Goal: Transaction & Acquisition: Purchase product/service

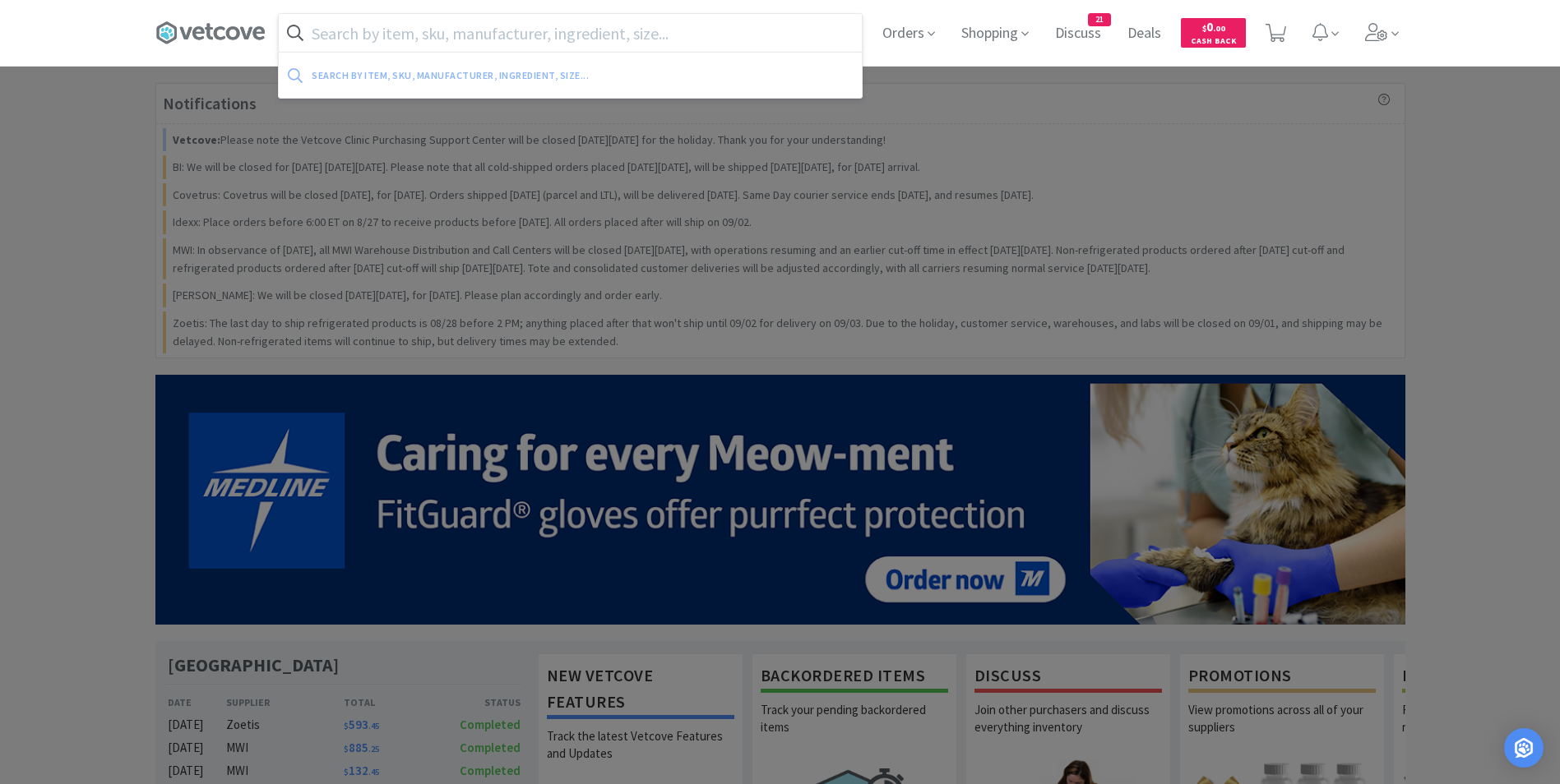
click at [525, 40] on input "text" at bounding box center [570, 33] width 583 height 38
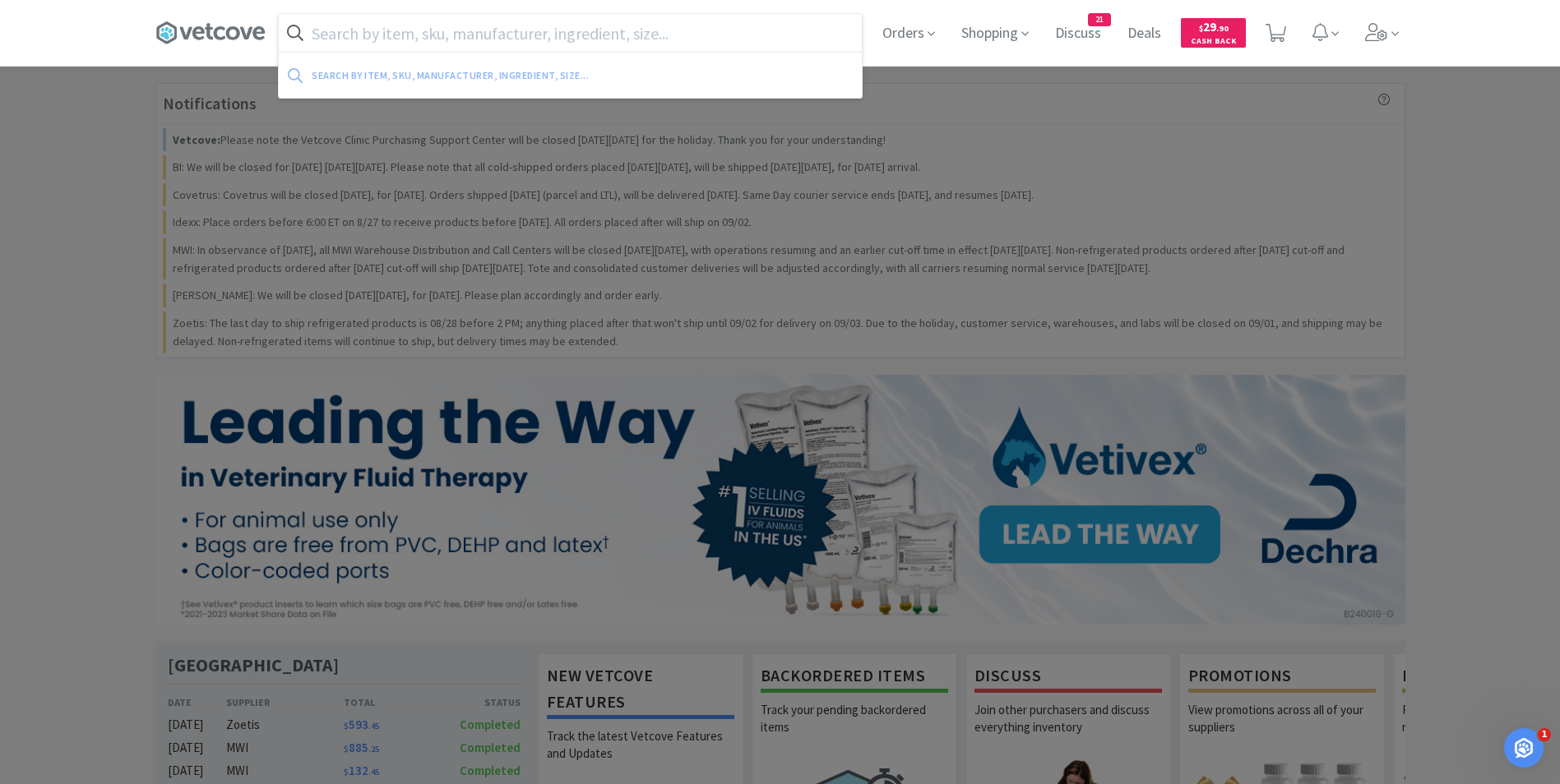
click at [555, 38] on input "text" at bounding box center [570, 33] width 583 height 38
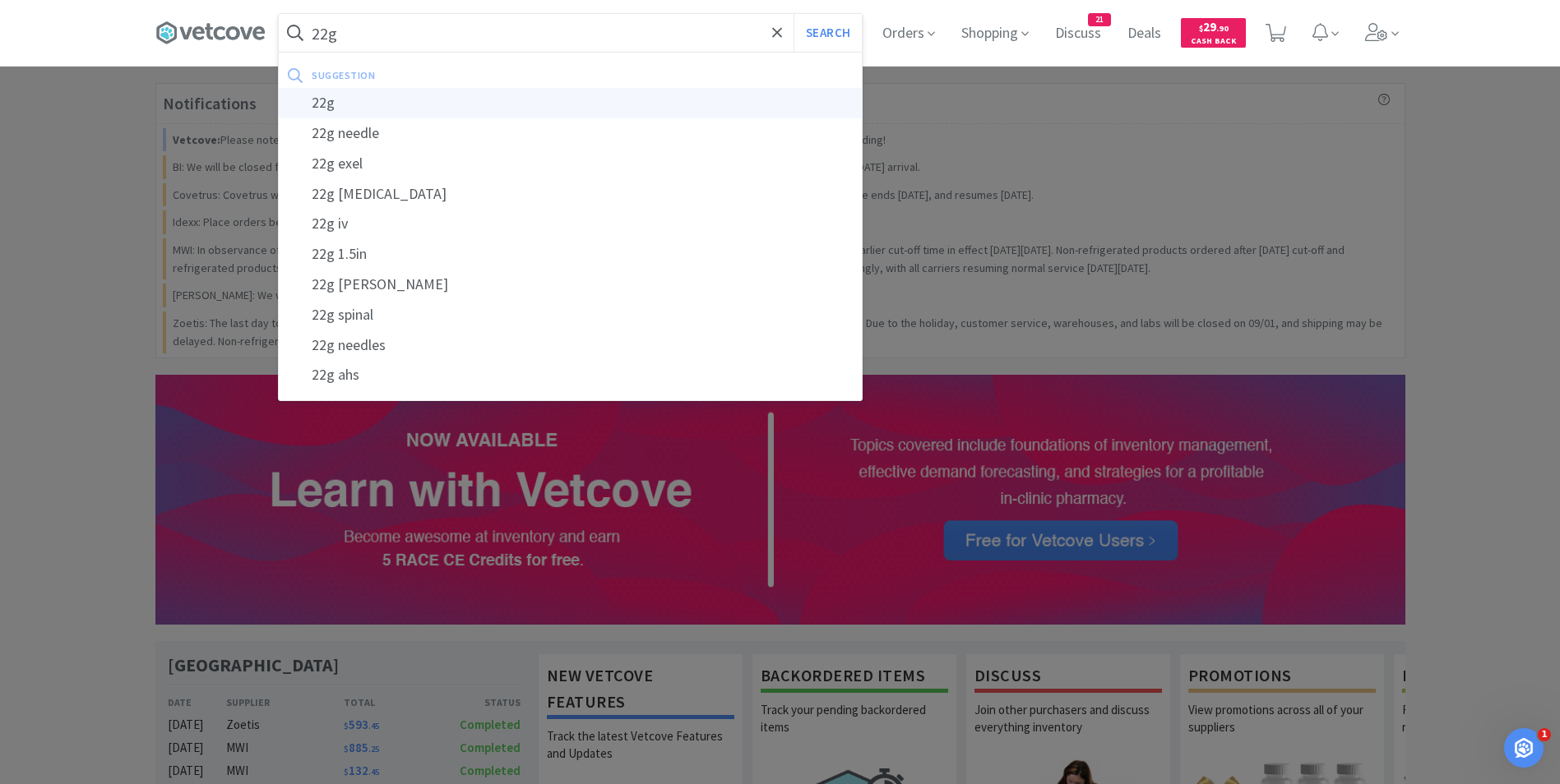
click at [532, 109] on div "22g" at bounding box center [570, 103] width 583 height 30
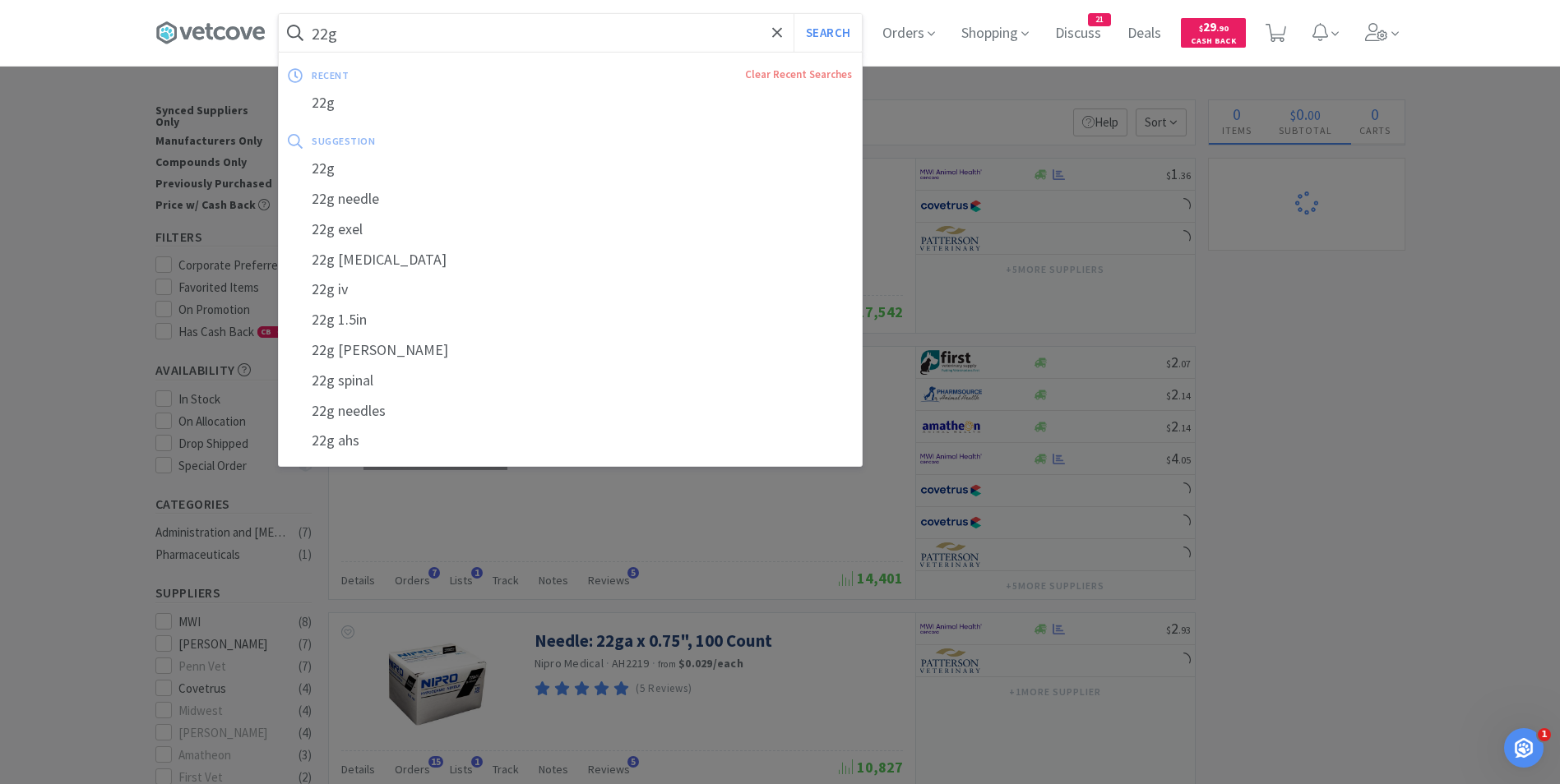
click at [367, 31] on input "22g" at bounding box center [570, 33] width 583 height 38
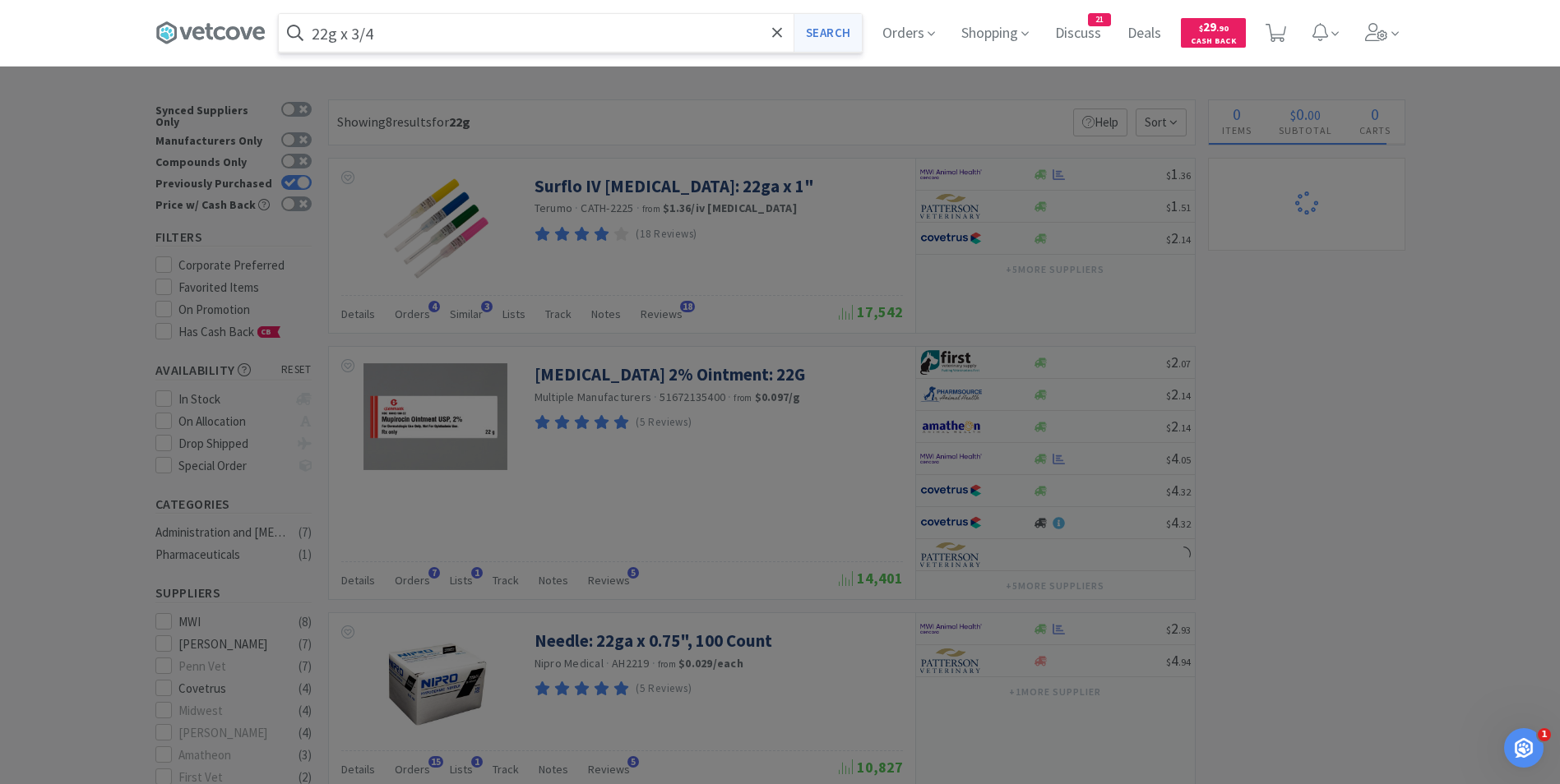
type input "22g x 3/4"
click at [829, 30] on button "Search" at bounding box center [827, 33] width 68 height 38
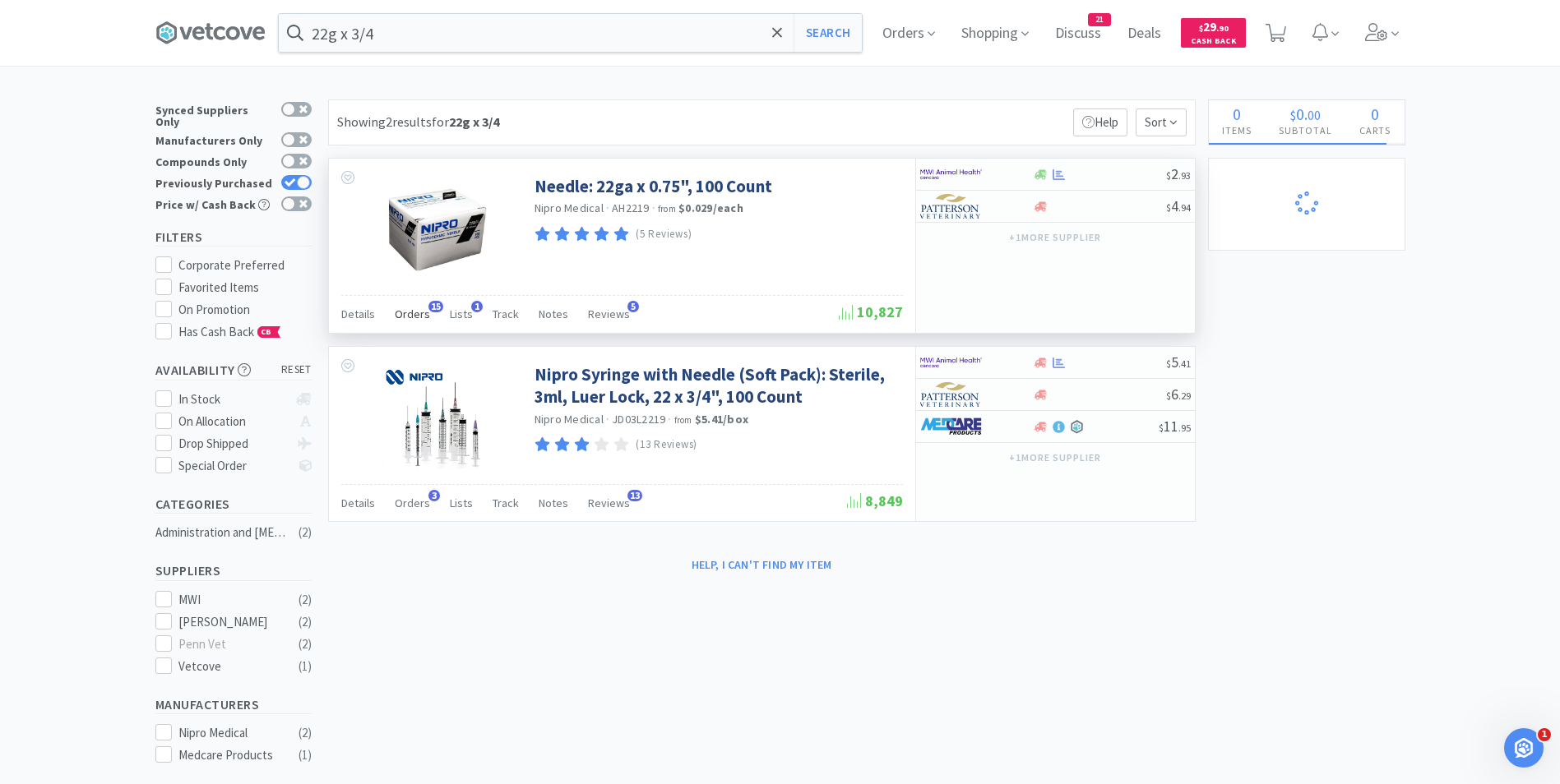
click at [411, 310] on span "Orders" at bounding box center [412, 313] width 35 height 15
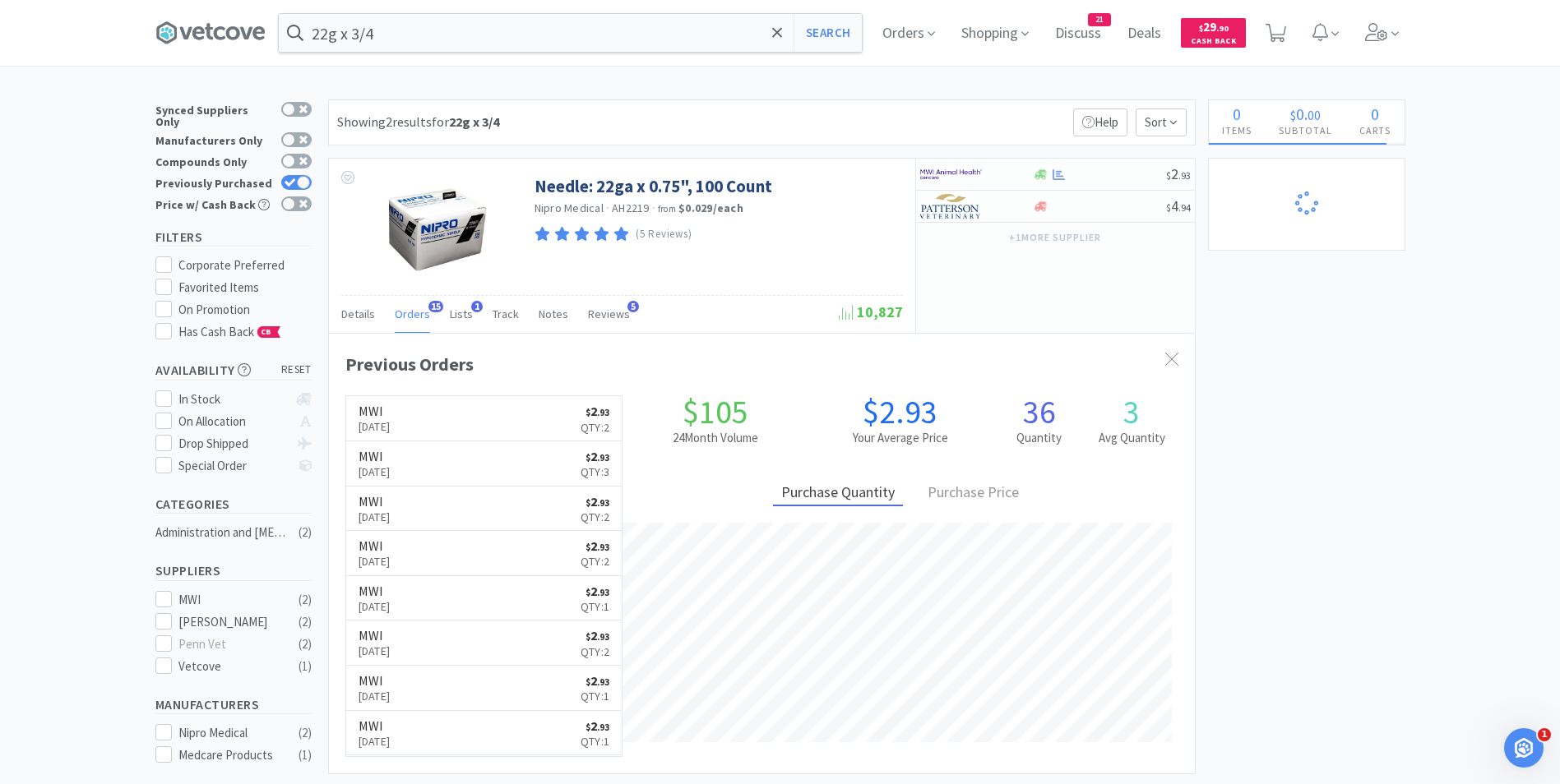
scroll to position [285, 0]
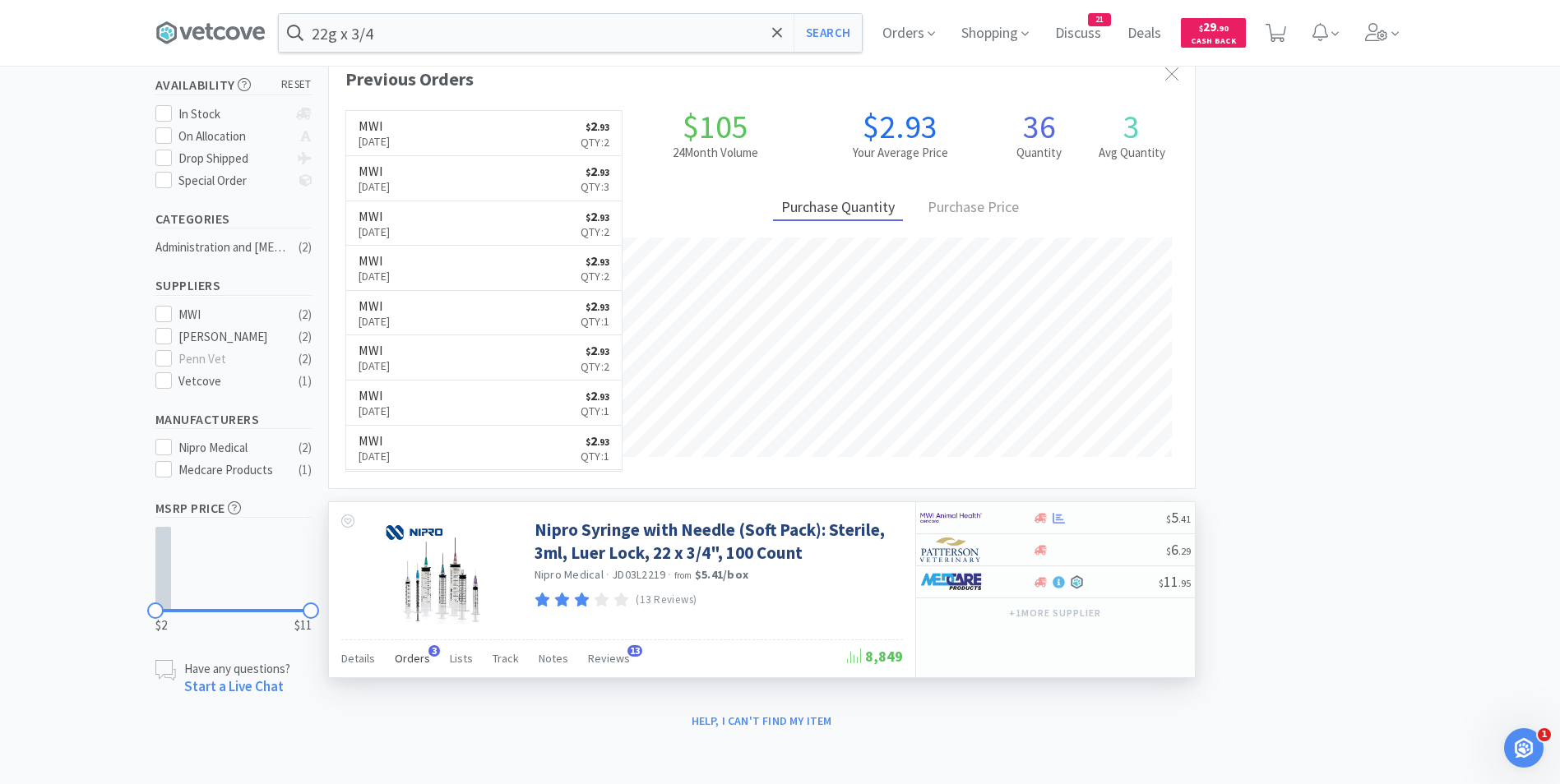
click at [410, 658] on span "Orders" at bounding box center [412, 658] width 35 height 15
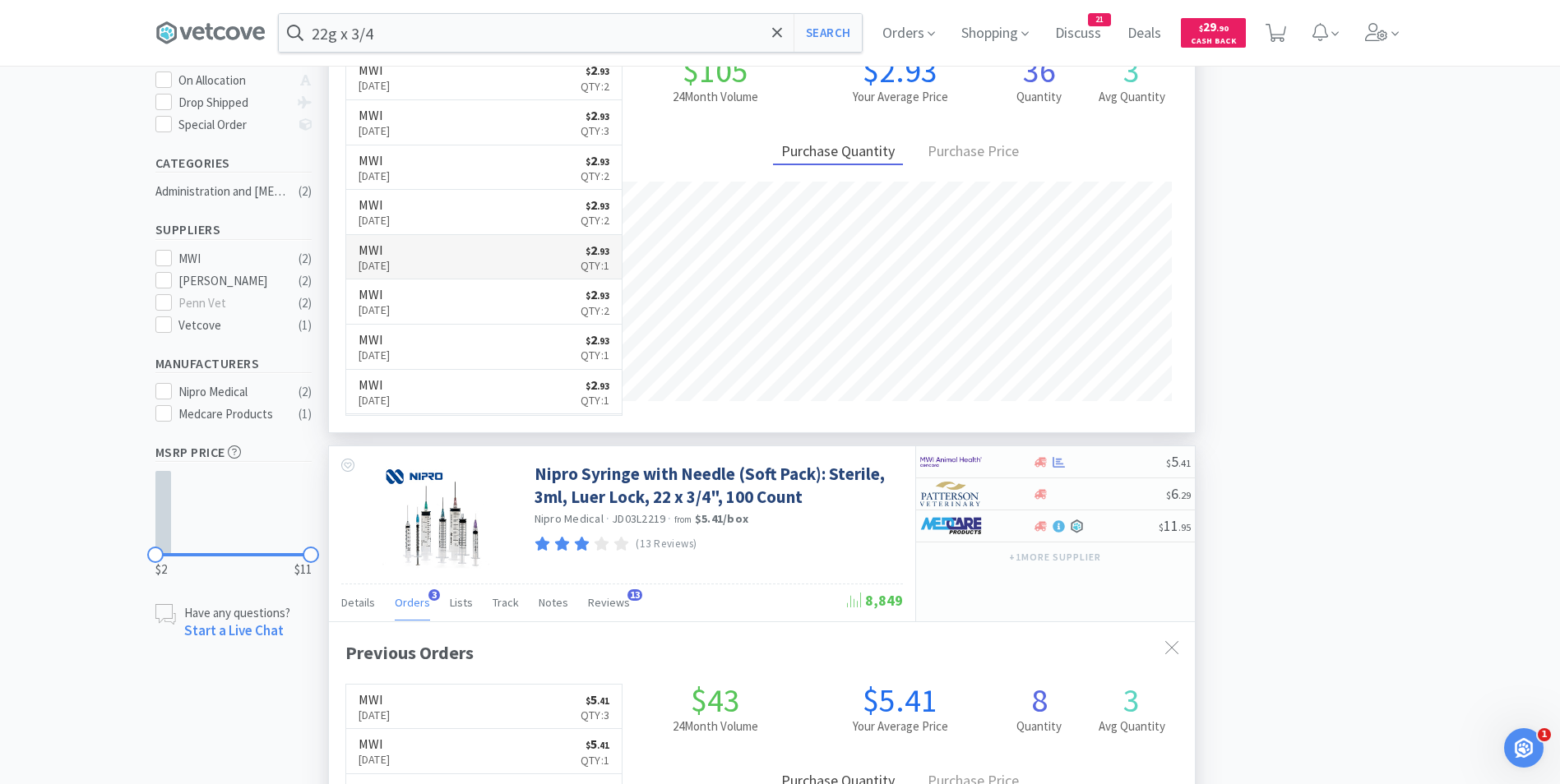
scroll to position [0, 0]
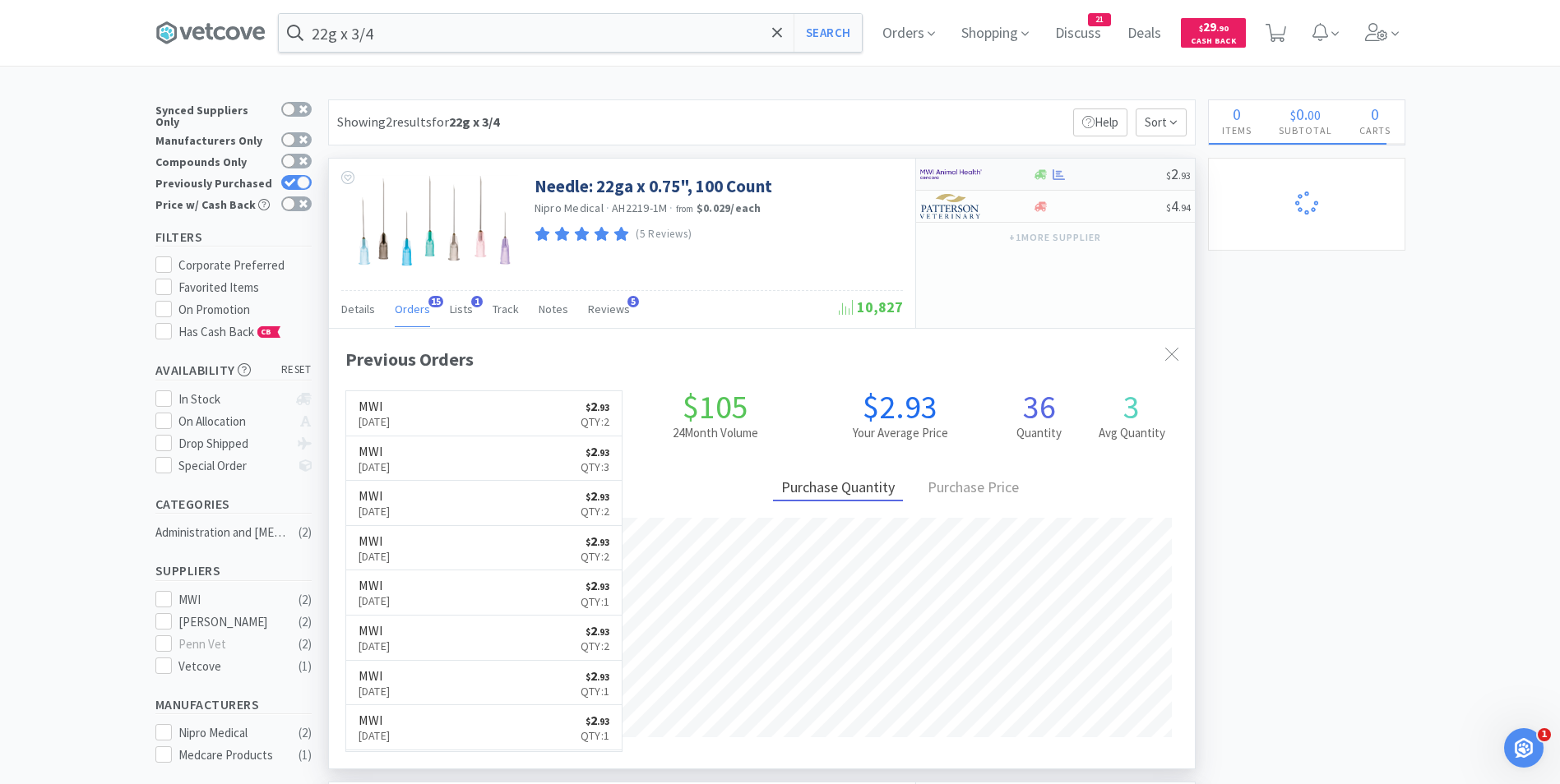
click at [950, 180] on img at bounding box center [951, 174] width 62 height 25
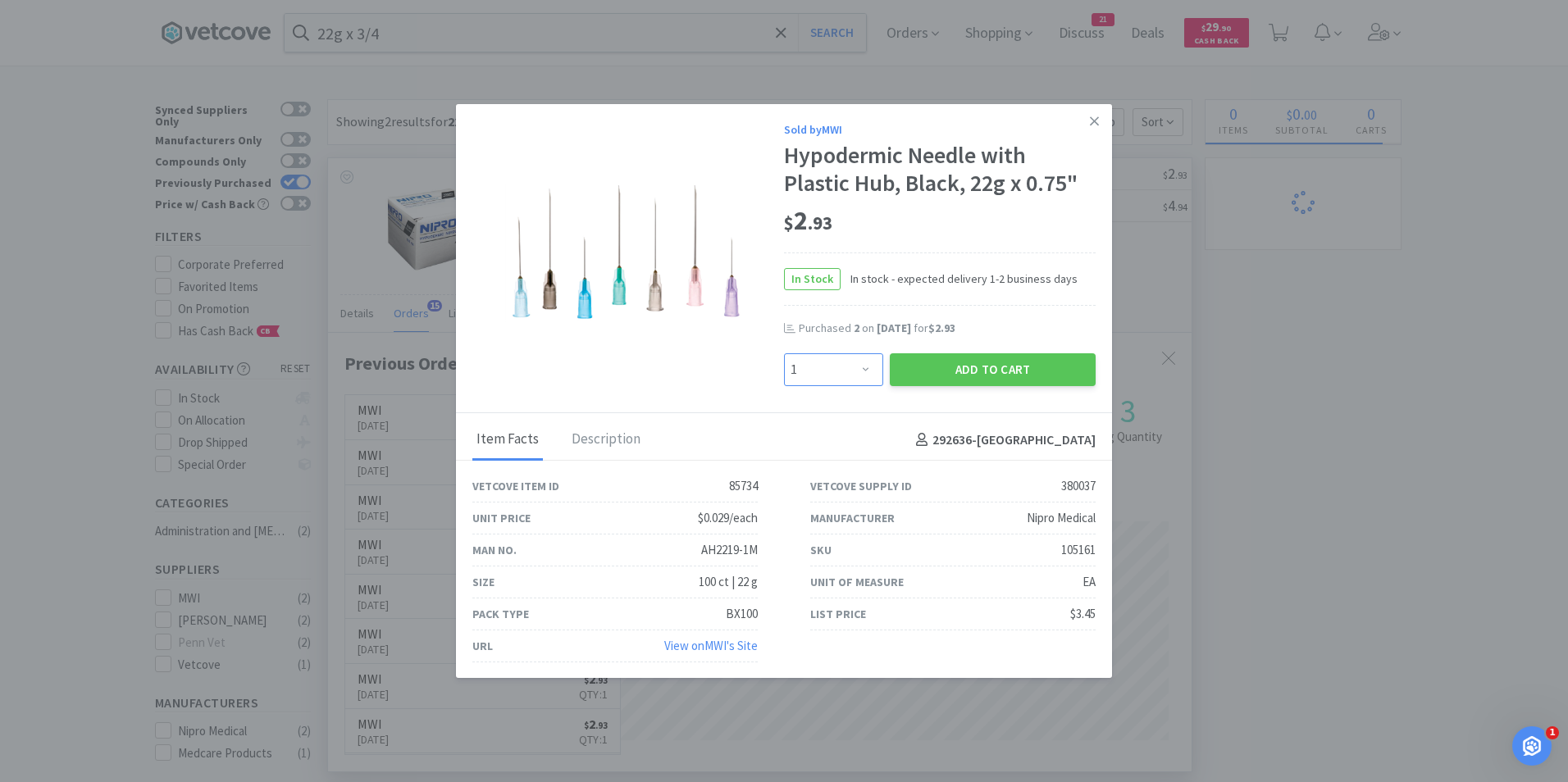
click at [854, 375] on select "Enter Quantity 1 2 3 4 5 6 7 8 9 10 11 12 13 14 15 16 17 18 19 20 Enter Quantity" at bounding box center [834, 369] width 99 height 33
select select "2"
click at [784, 353] on select "Enter Quantity 1 2 3 4 5 6 7 8 9 10 11 12 13 14 15 16 17 18 19 20 Enter Quantity" at bounding box center [834, 369] width 99 height 33
click at [948, 373] on button "Add to Cart" at bounding box center [992, 369] width 206 height 33
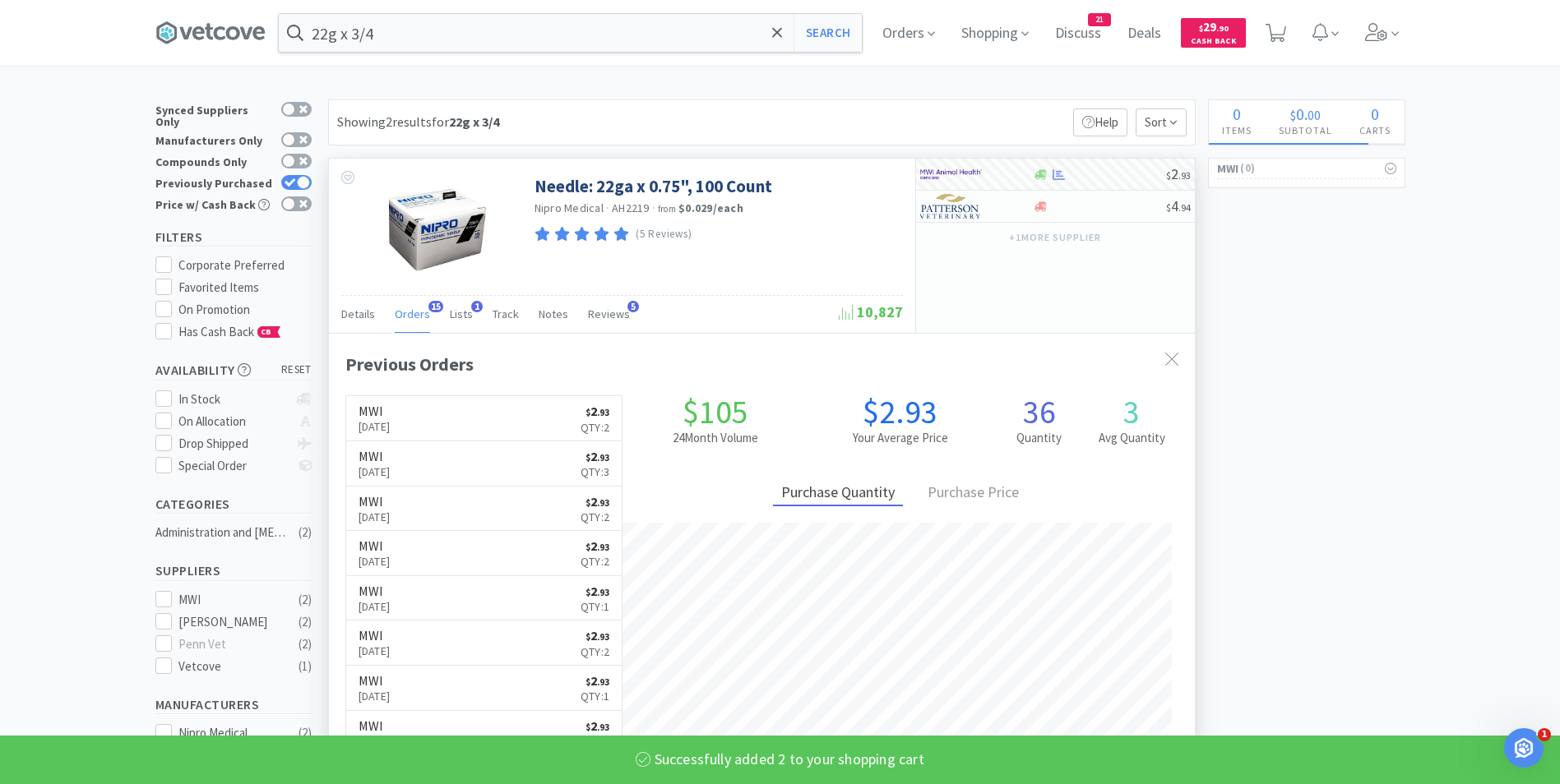
select select "2"
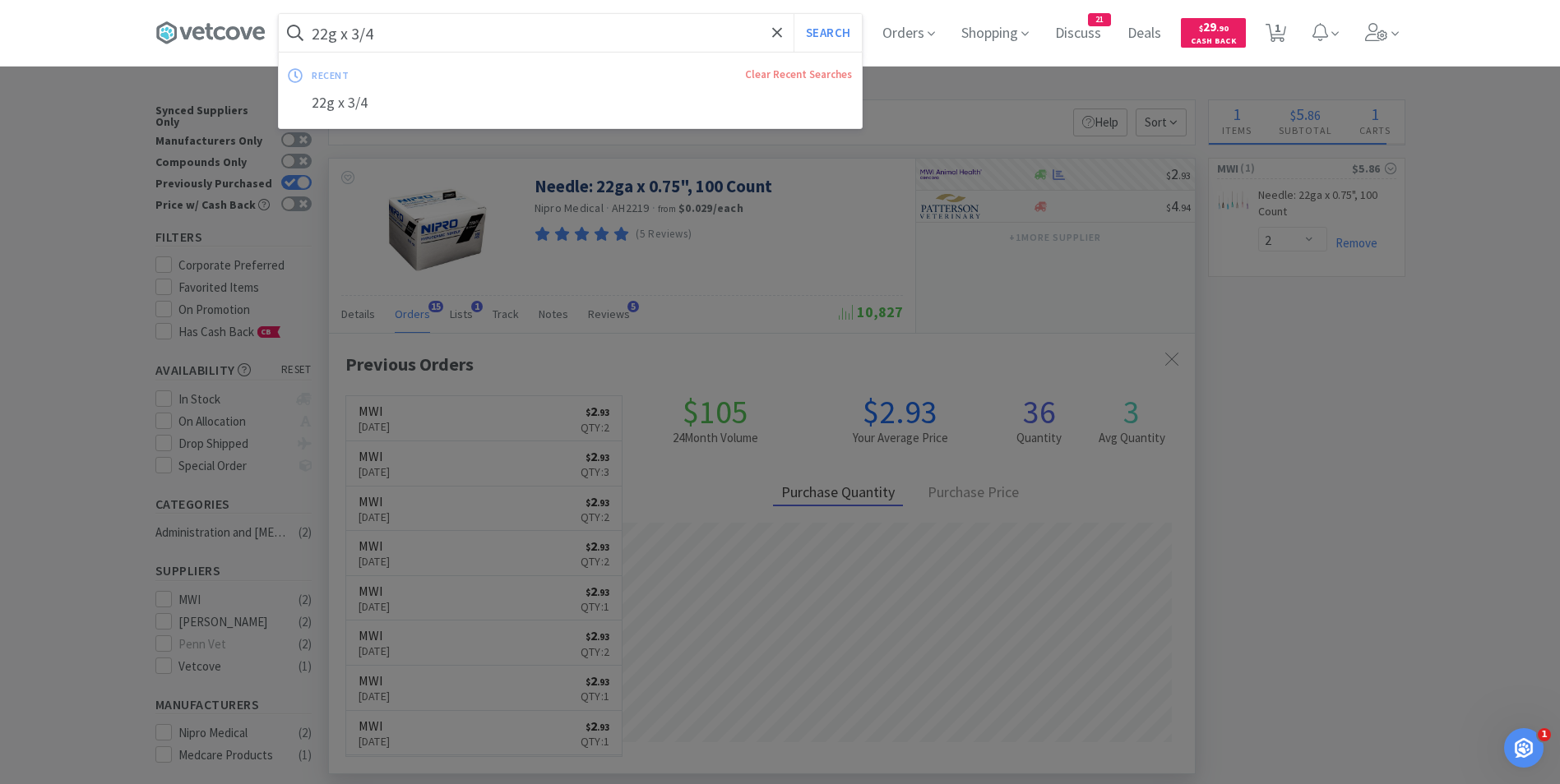
click at [483, 38] on input "22g x 3/4" at bounding box center [570, 33] width 583 height 38
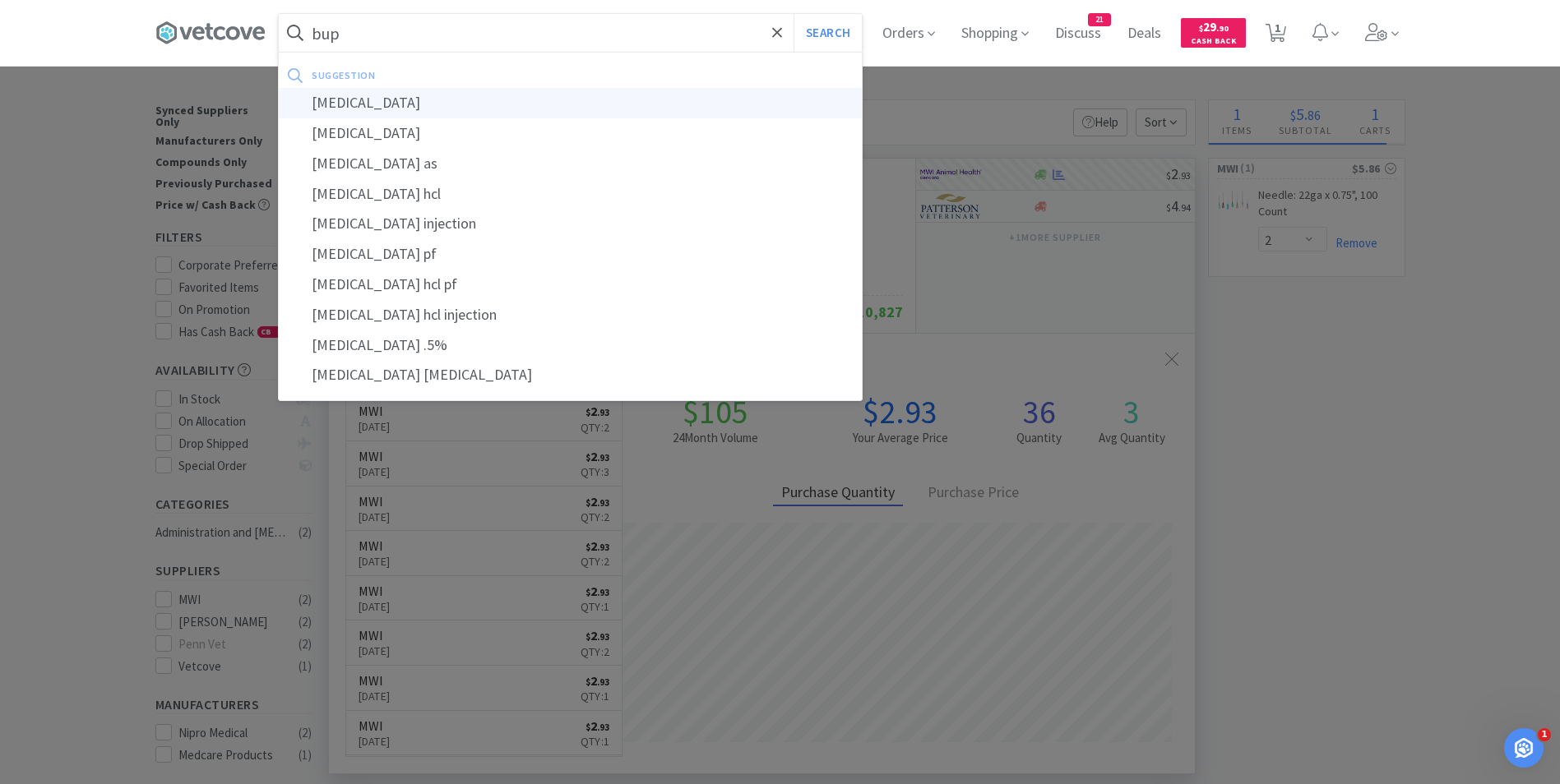
click at [437, 103] on div "[MEDICAL_DATA]" at bounding box center [570, 103] width 583 height 30
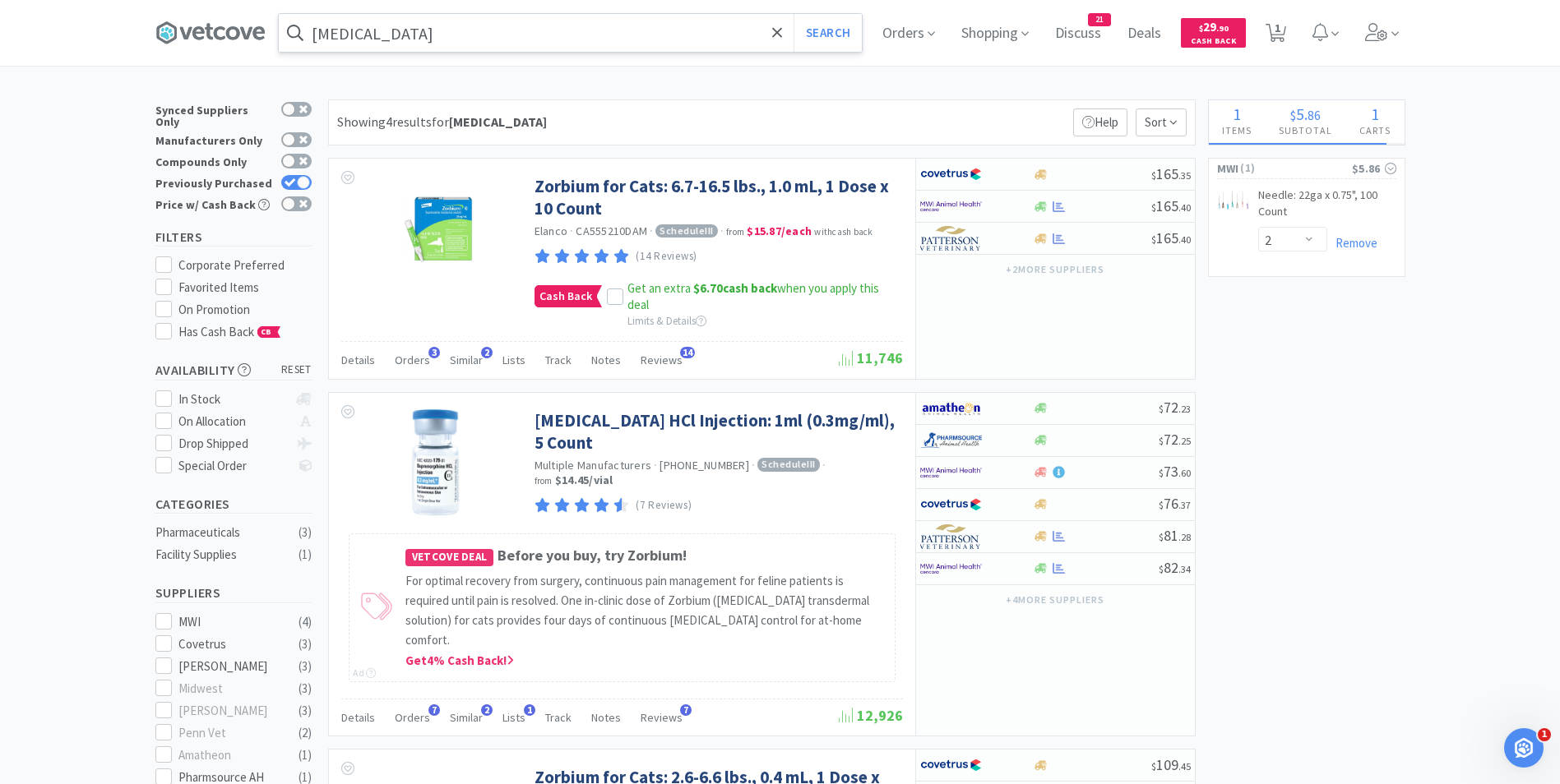
click at [522, 28] on input "[MEDICAL_DATA]" at bounding box center [570, 33] width 583 height 38
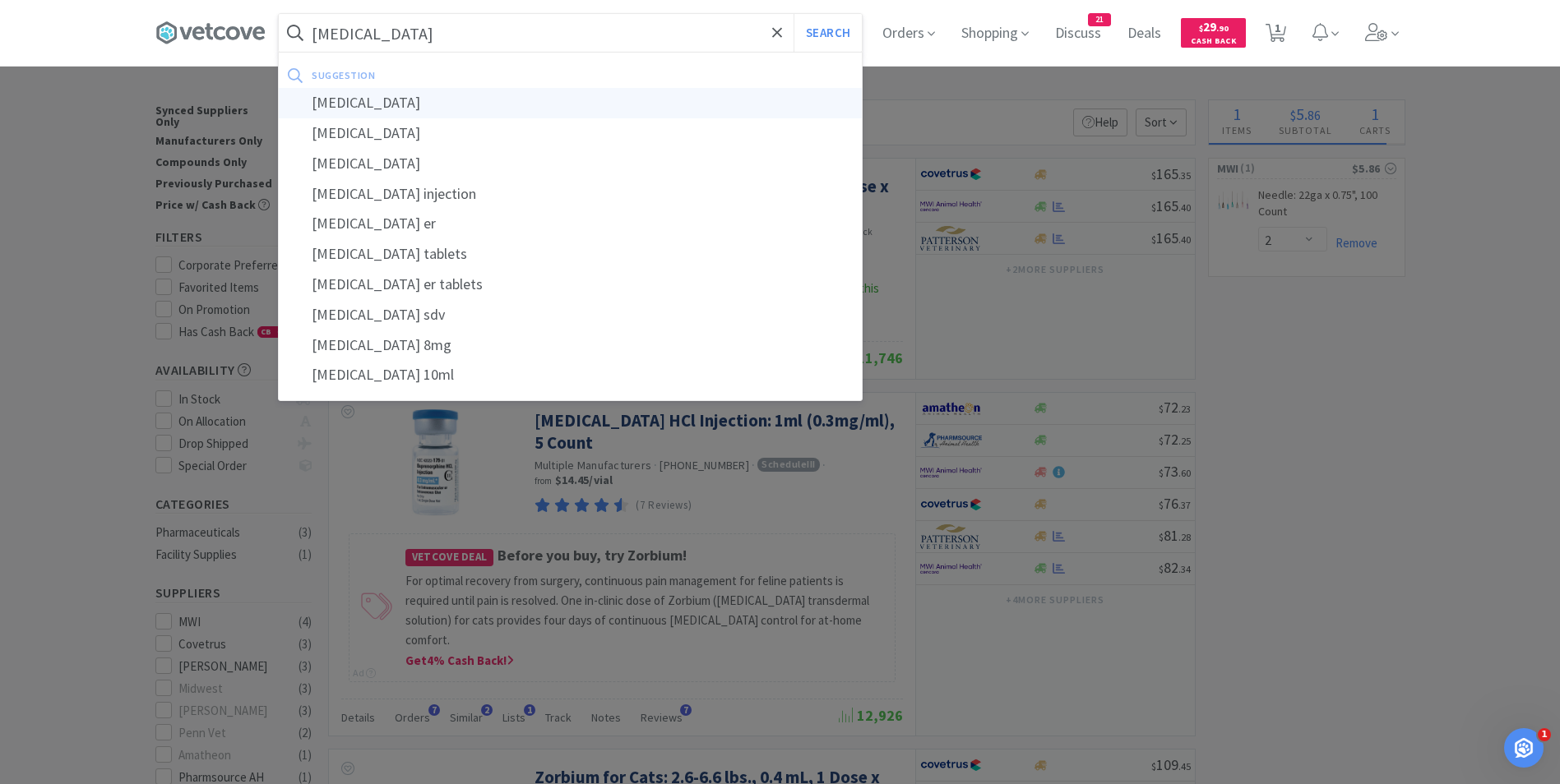
click at [505, 98] on div "[MEDICAL_DATA]" at bounding box center [570, 103] width 583 height 30
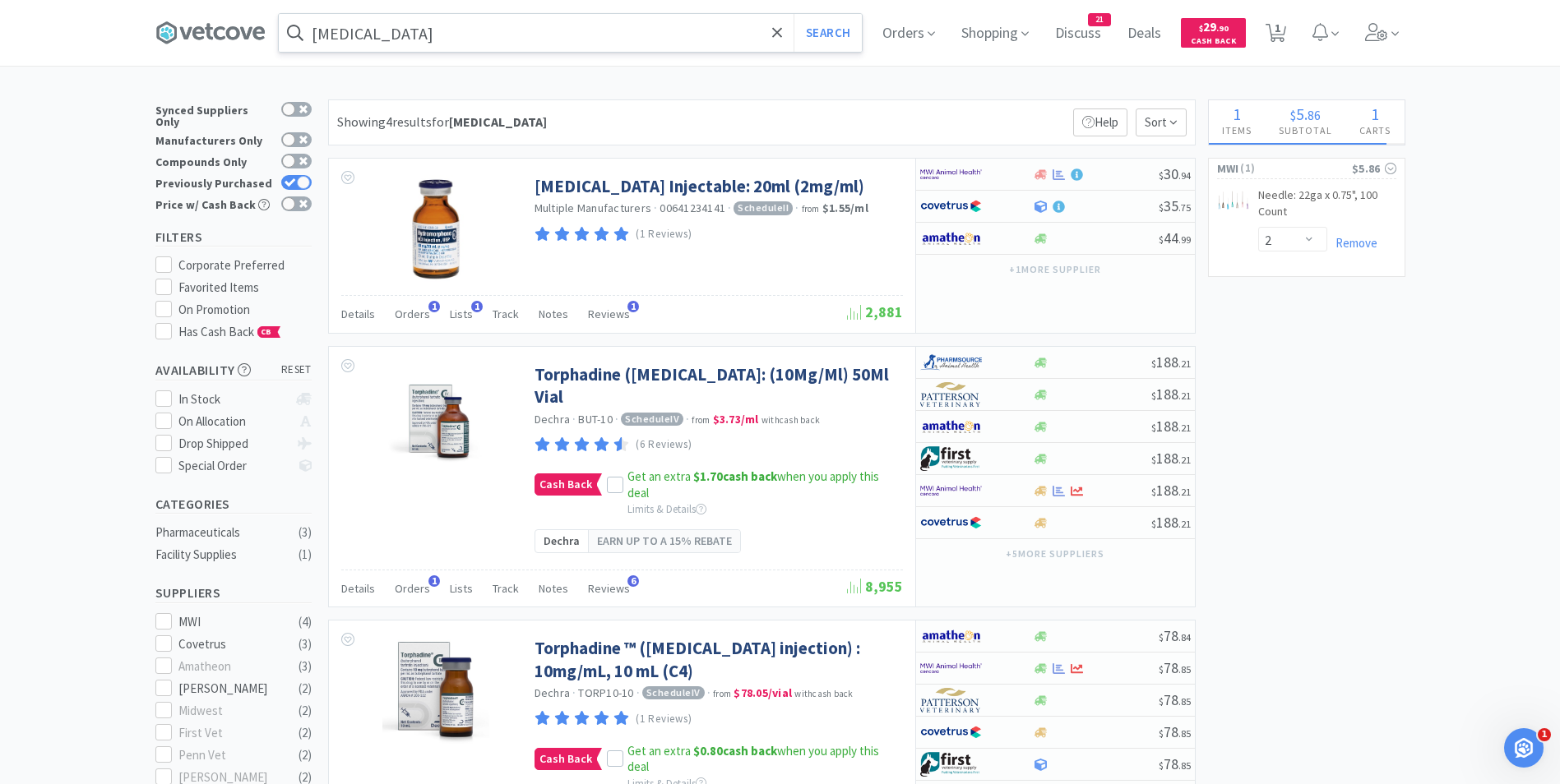
click at [423, 36] on input "[MEDICAL_DATA]" at bounding box center [570, 33] width 583 height 38
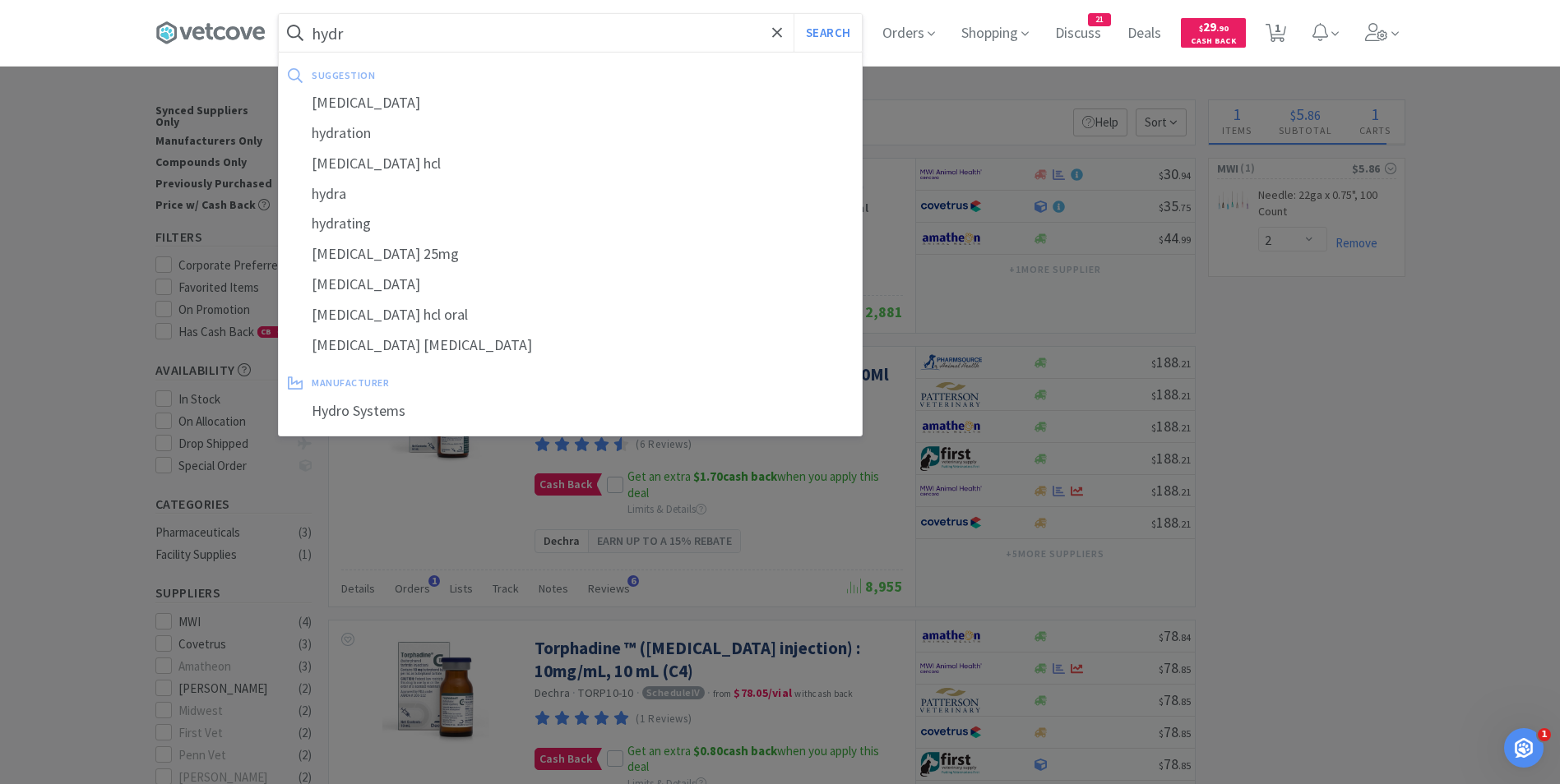
click at [793, 14] on button "Search" at bounding box center [827, 33] width 68 height 38
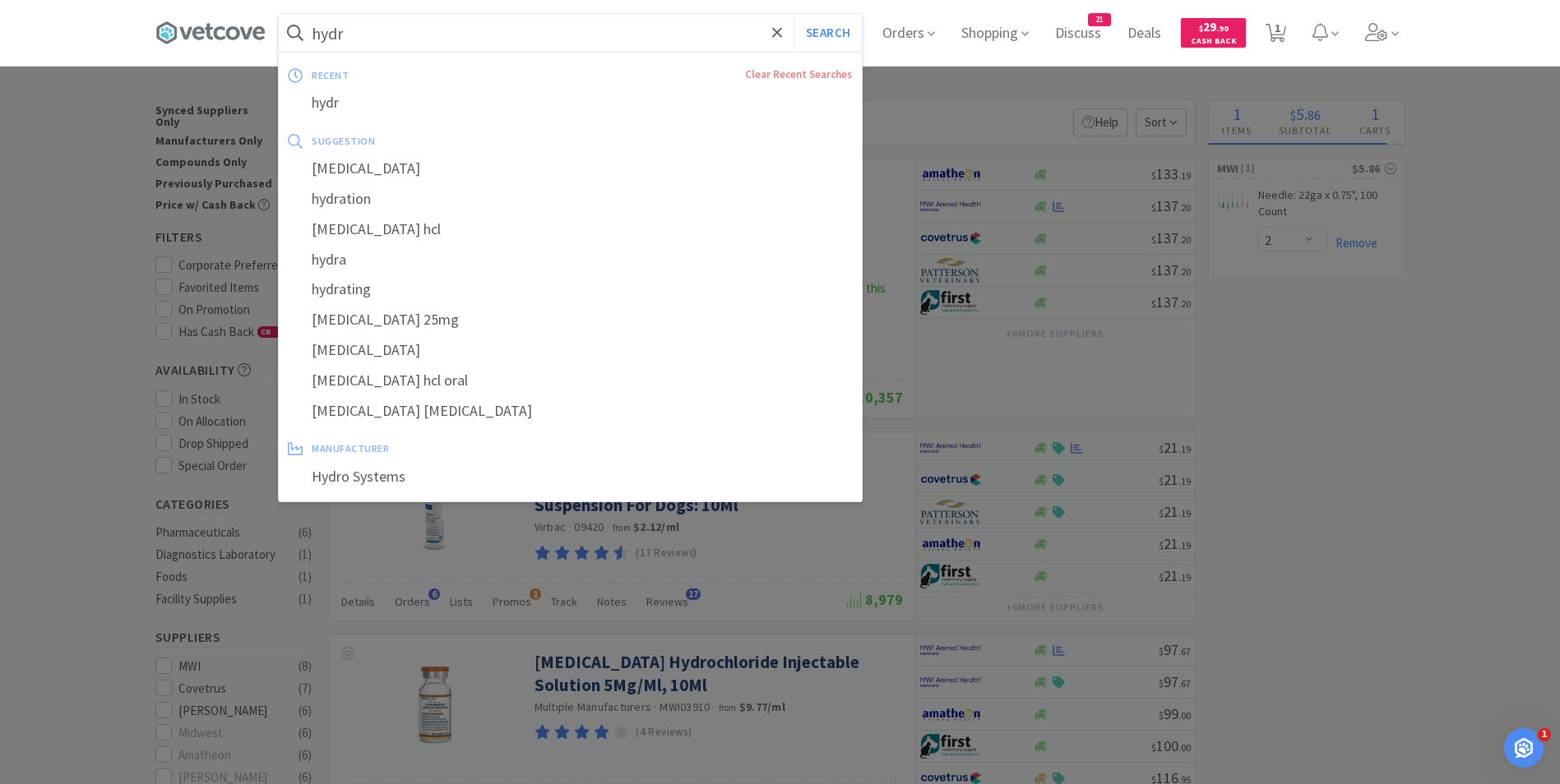
click at [366, 33] on input "hydr" at bounding box center [570, 33] width 583 height 38
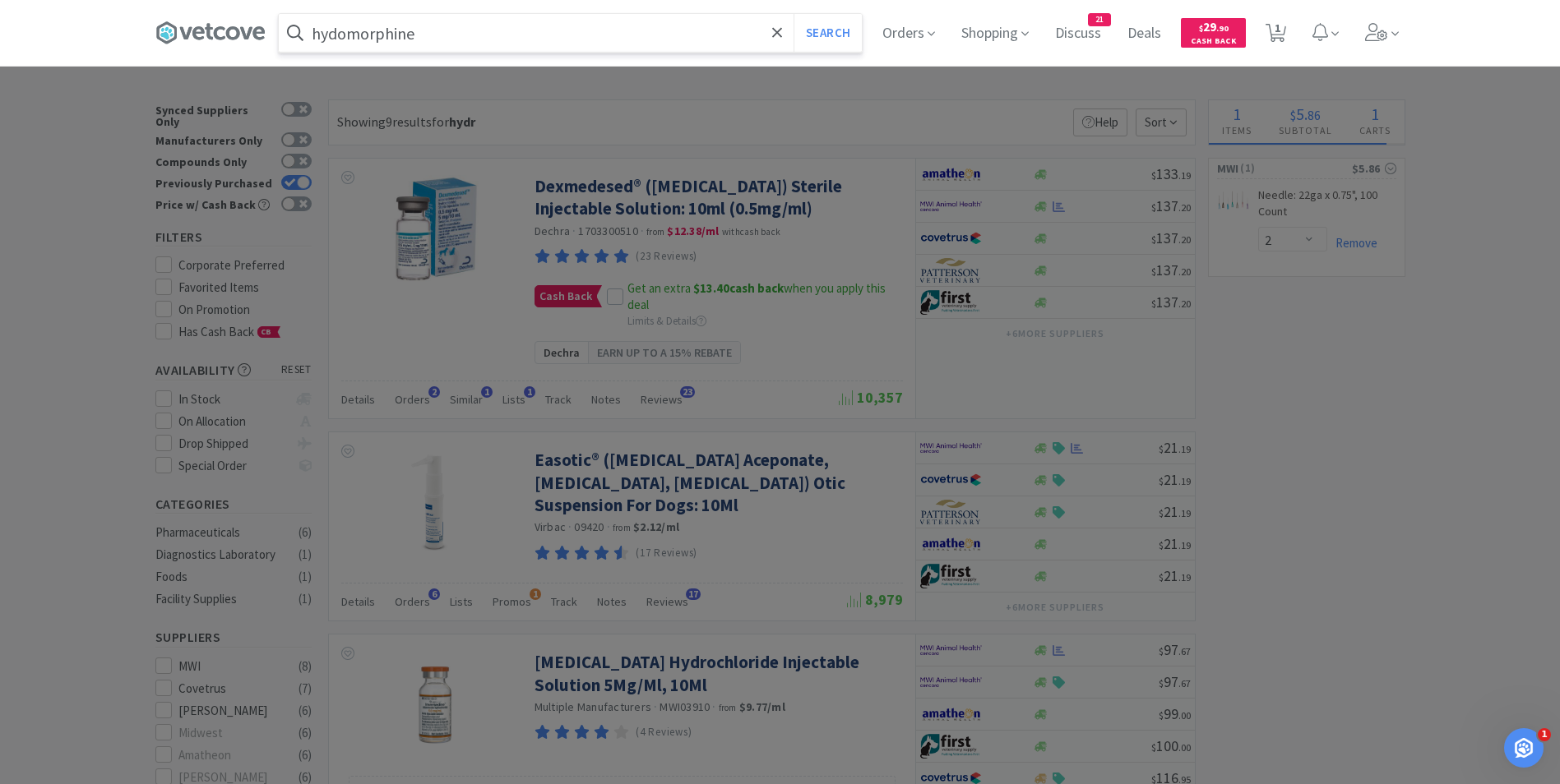
click at [793, 14] on button "Search" at bounding box center [827, 33] width 68 height 38
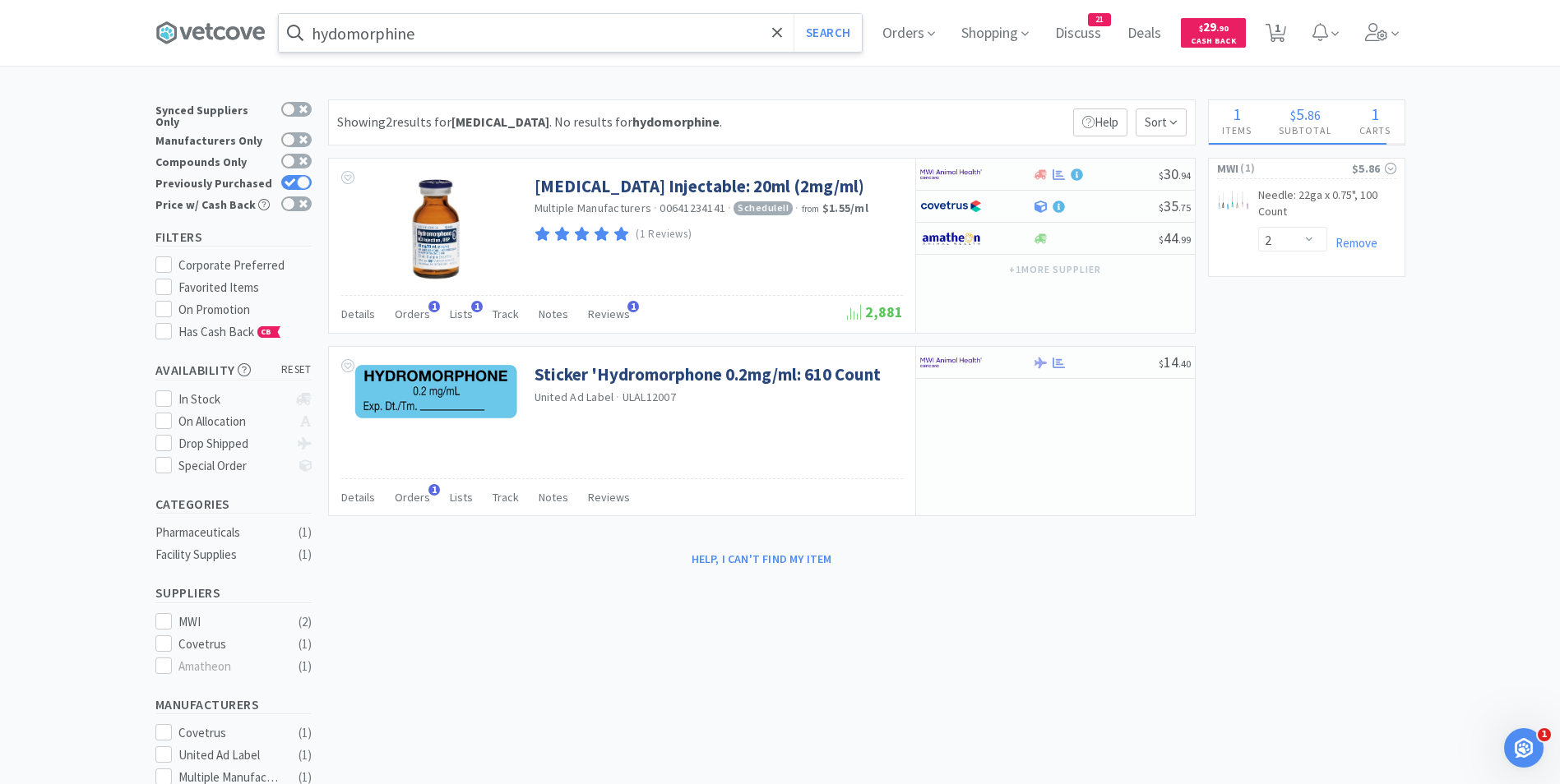
click at [458, 31] on input "hydomorphine" at bounding box center [570, 33] width 583 height 38
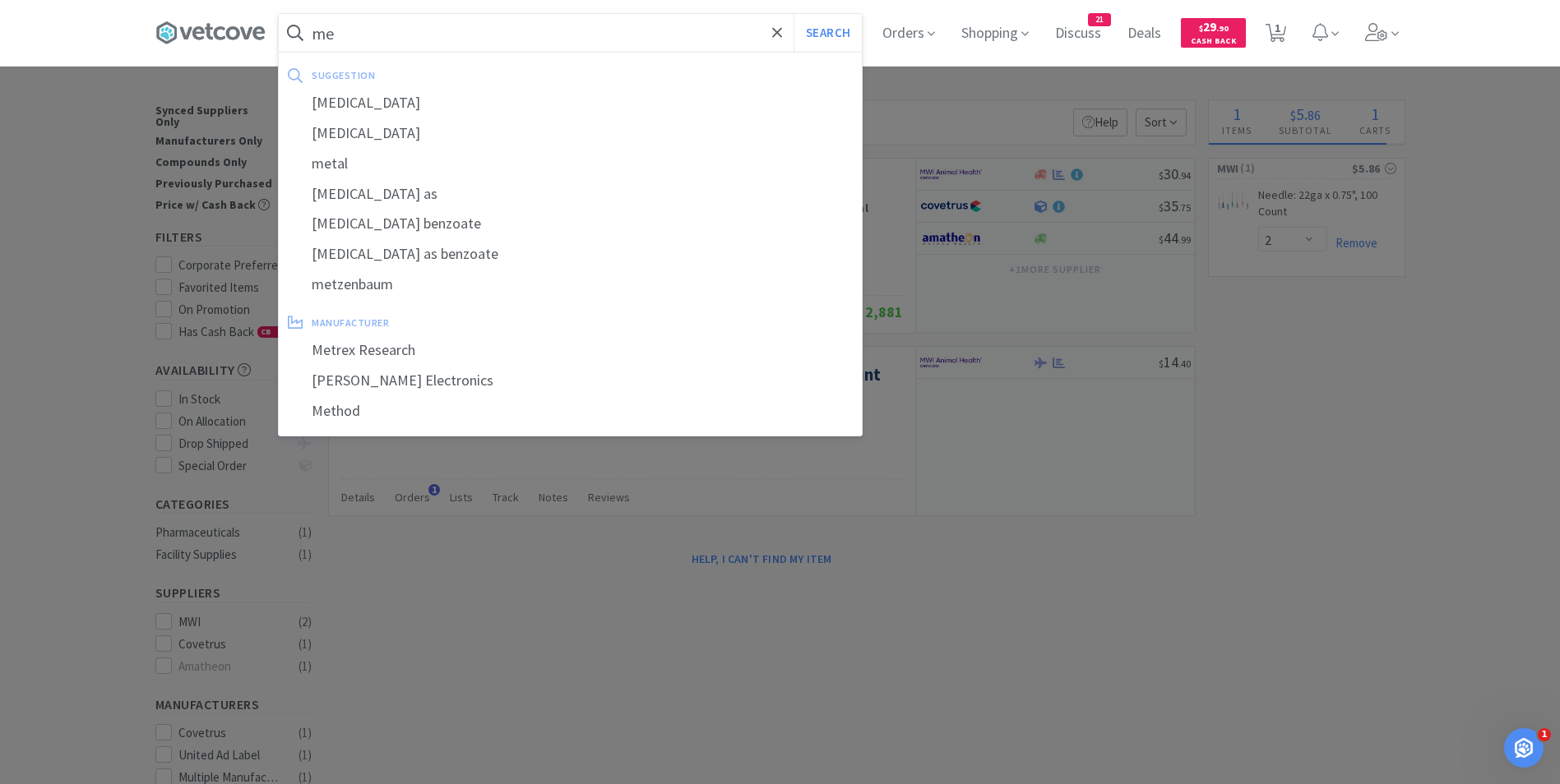
type input "m"
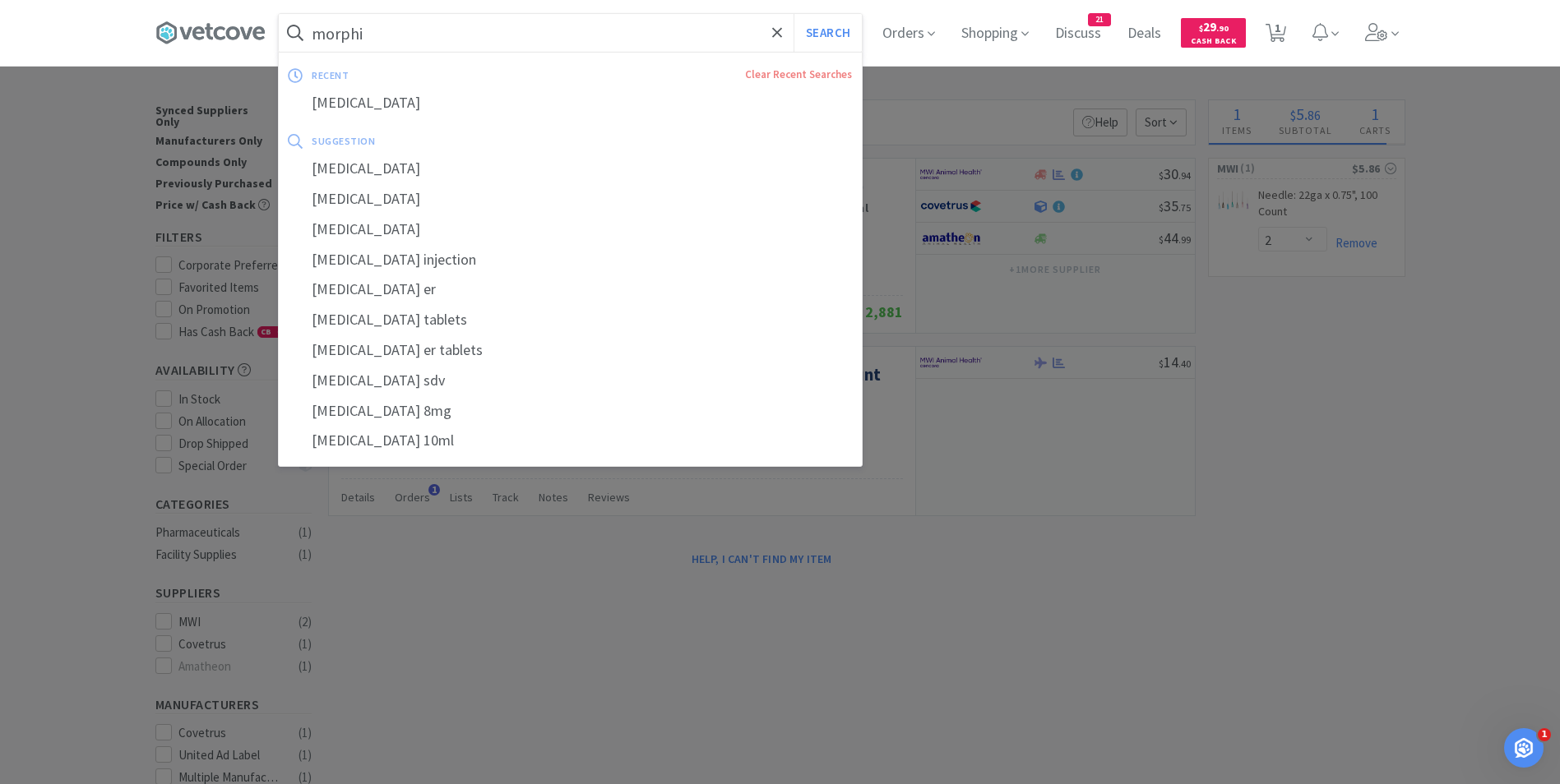
click at [793, 14] on button "Search" at bounding box center [827, 33] width 68 height 38
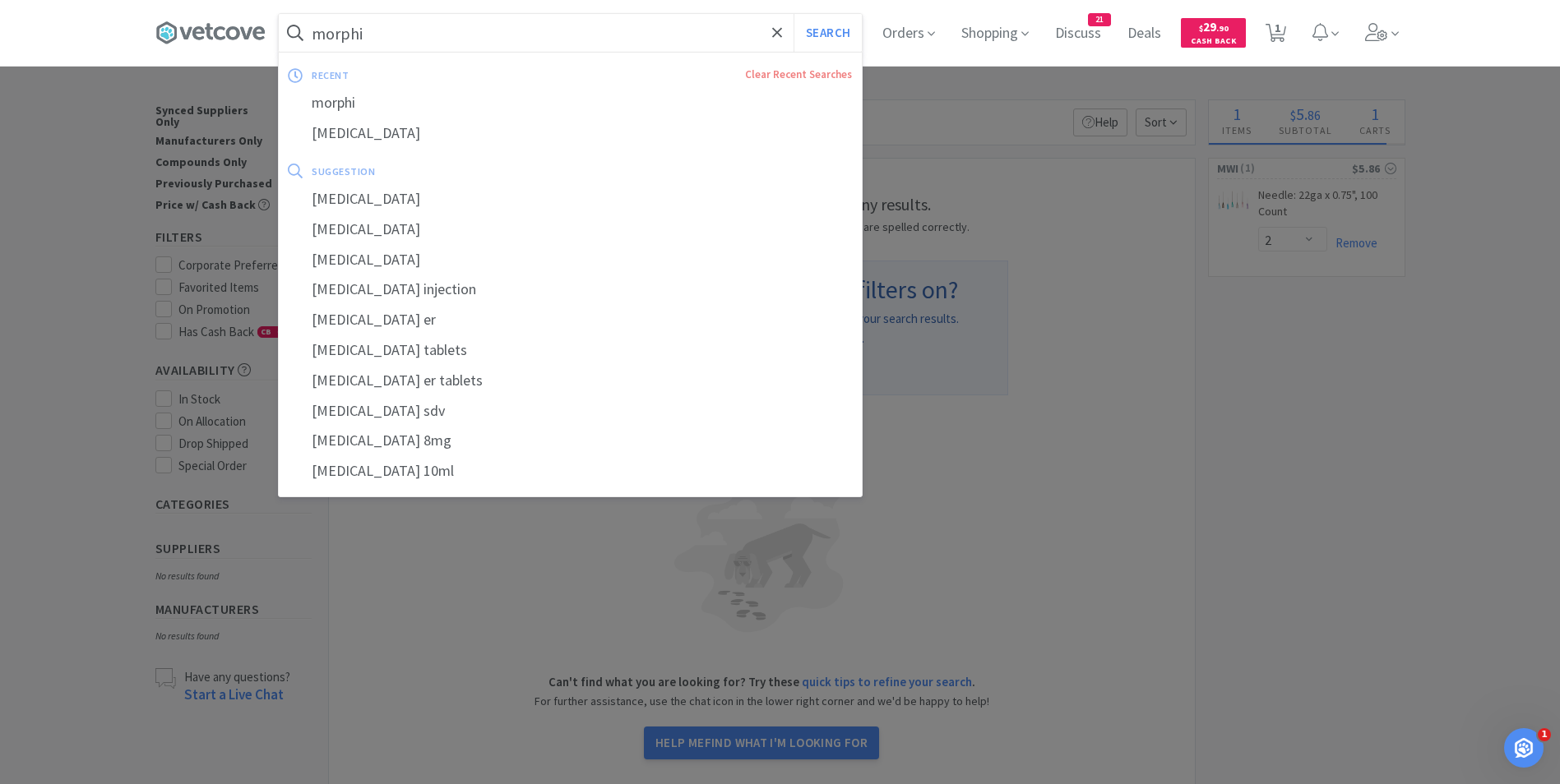
click at [417, 33] on input "morphi" at bounding box center [570, 33] width 583 height 38
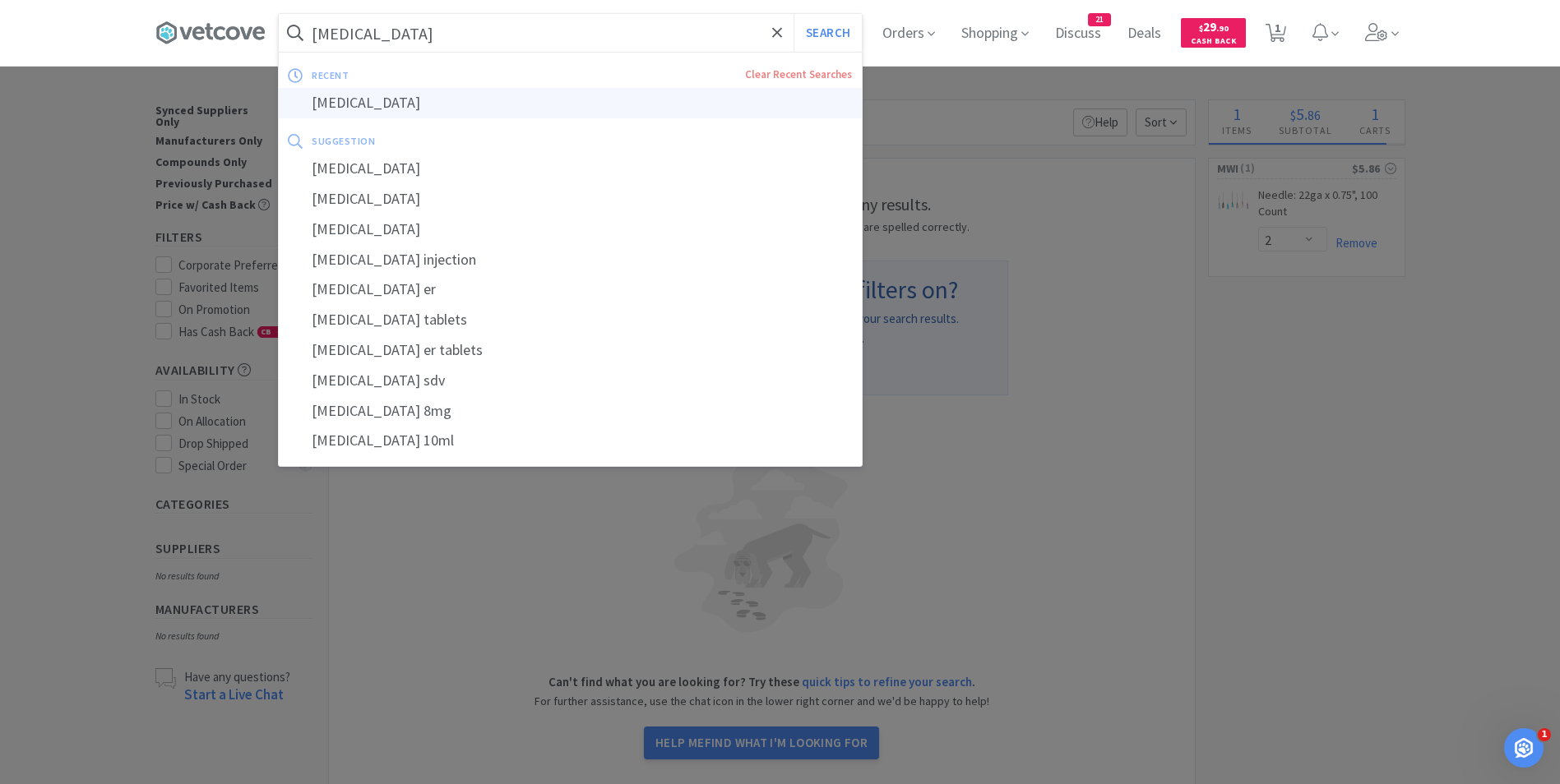
click at [382, 103] on div "[MEDICAL_DATA]" at bounding box center [570, 103] width 583 height 30
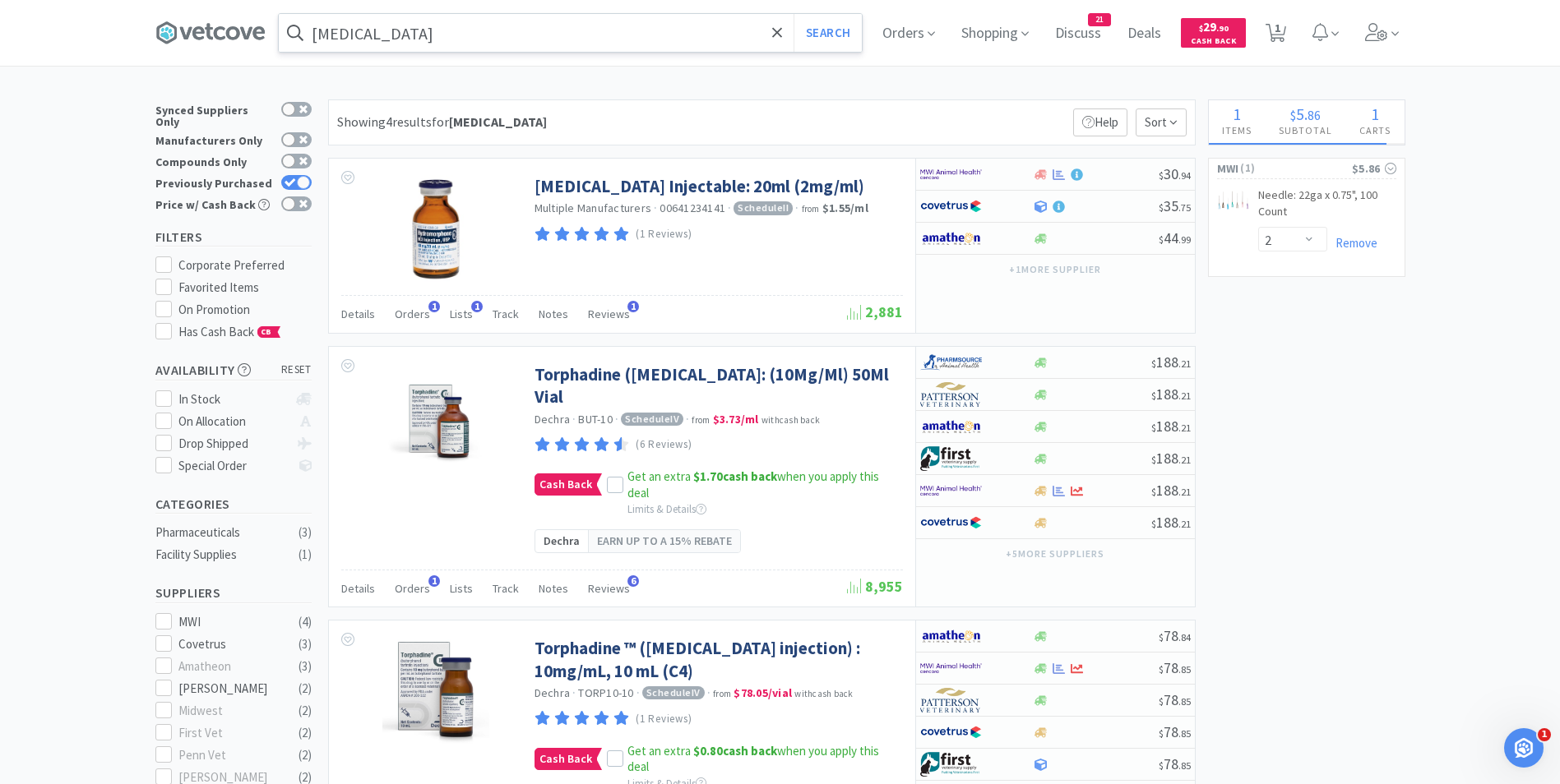
click at [417, 41] on input "[MEDICAL_DATA]" at bounding box center [570, 33] width 583 height 38
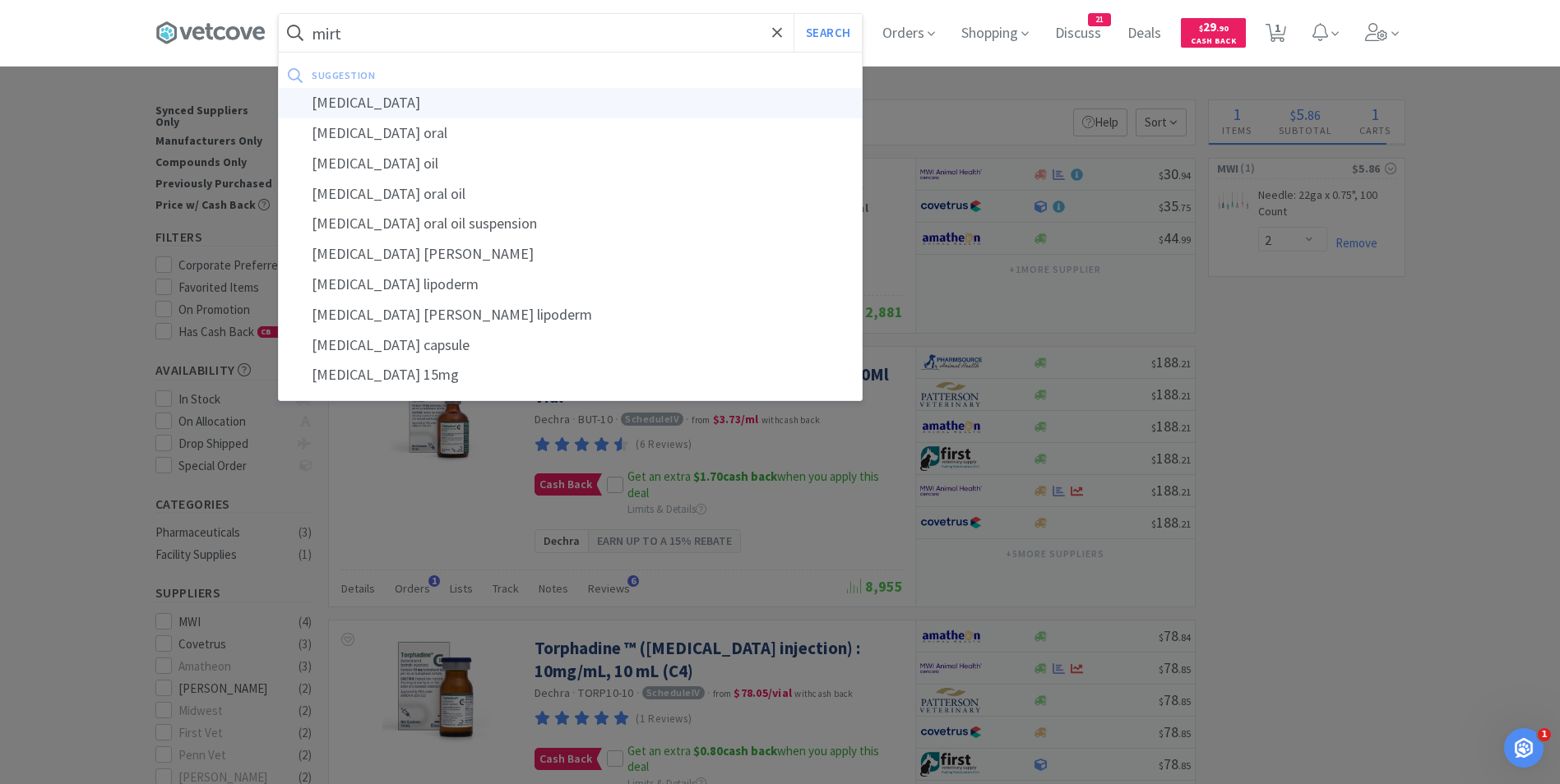
click at [385, 101] on div "[MEDICAL_DATA]" at bounding box center [570, 103] width 583 height 30
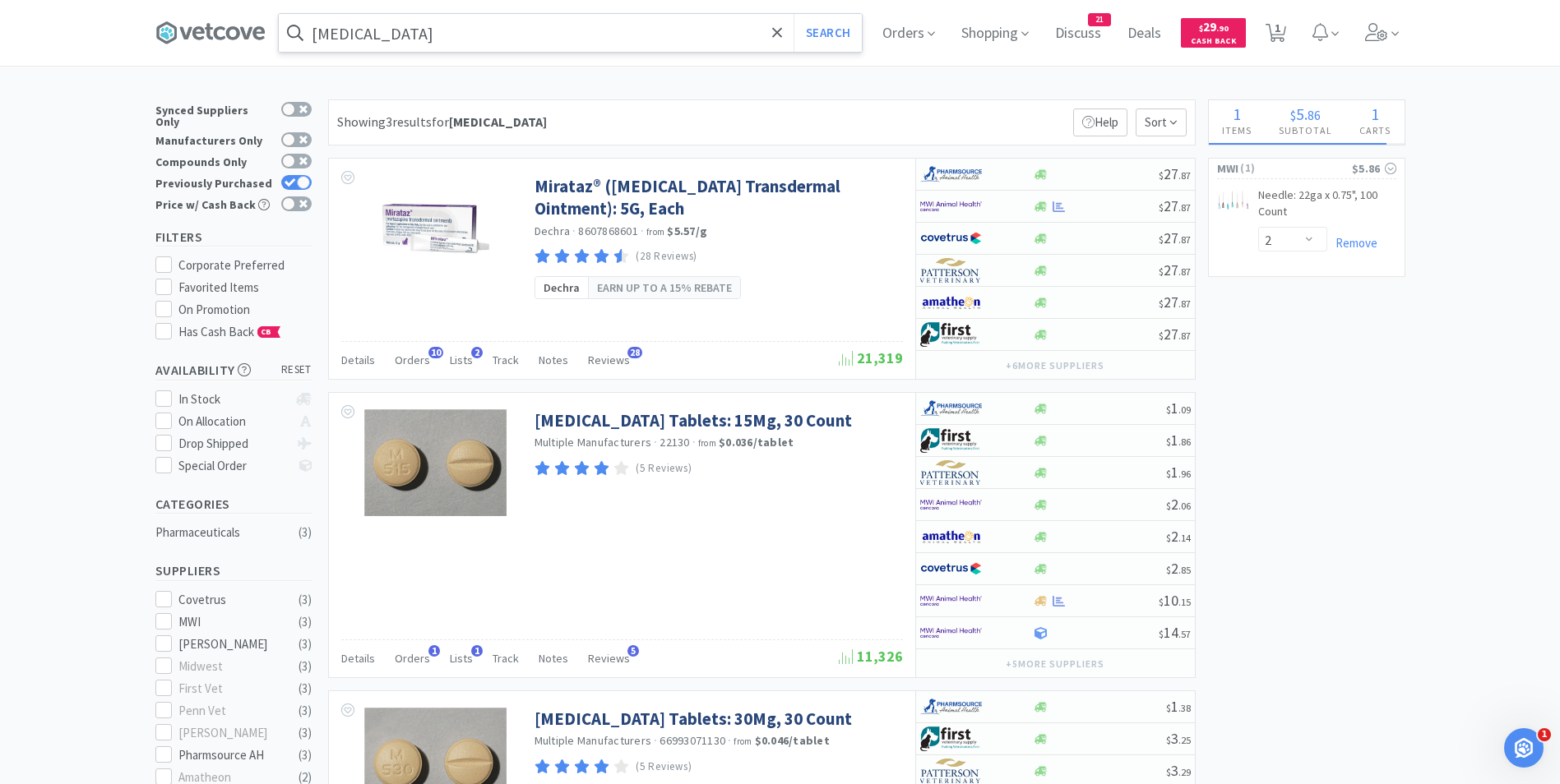
click at [428, 41] on input "[MEDICAL_DATA]" at bounding box center [570, 33] width 583 height 38
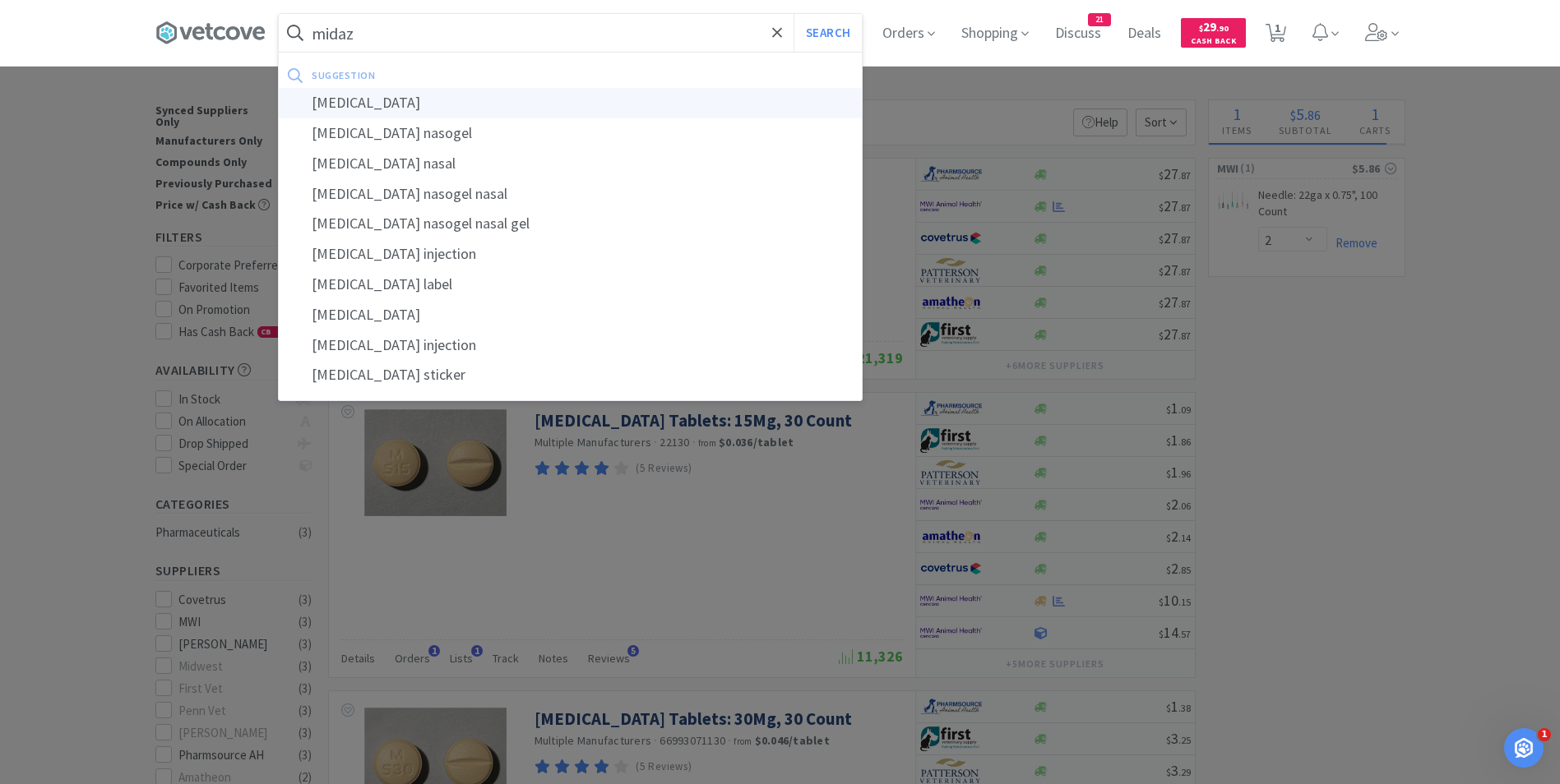
click at [418, 106] on div "[MEDICAL_DATA]" at bounding box center [570, 103] width 583 height 30
type input "[MEDICAL_DATA]"
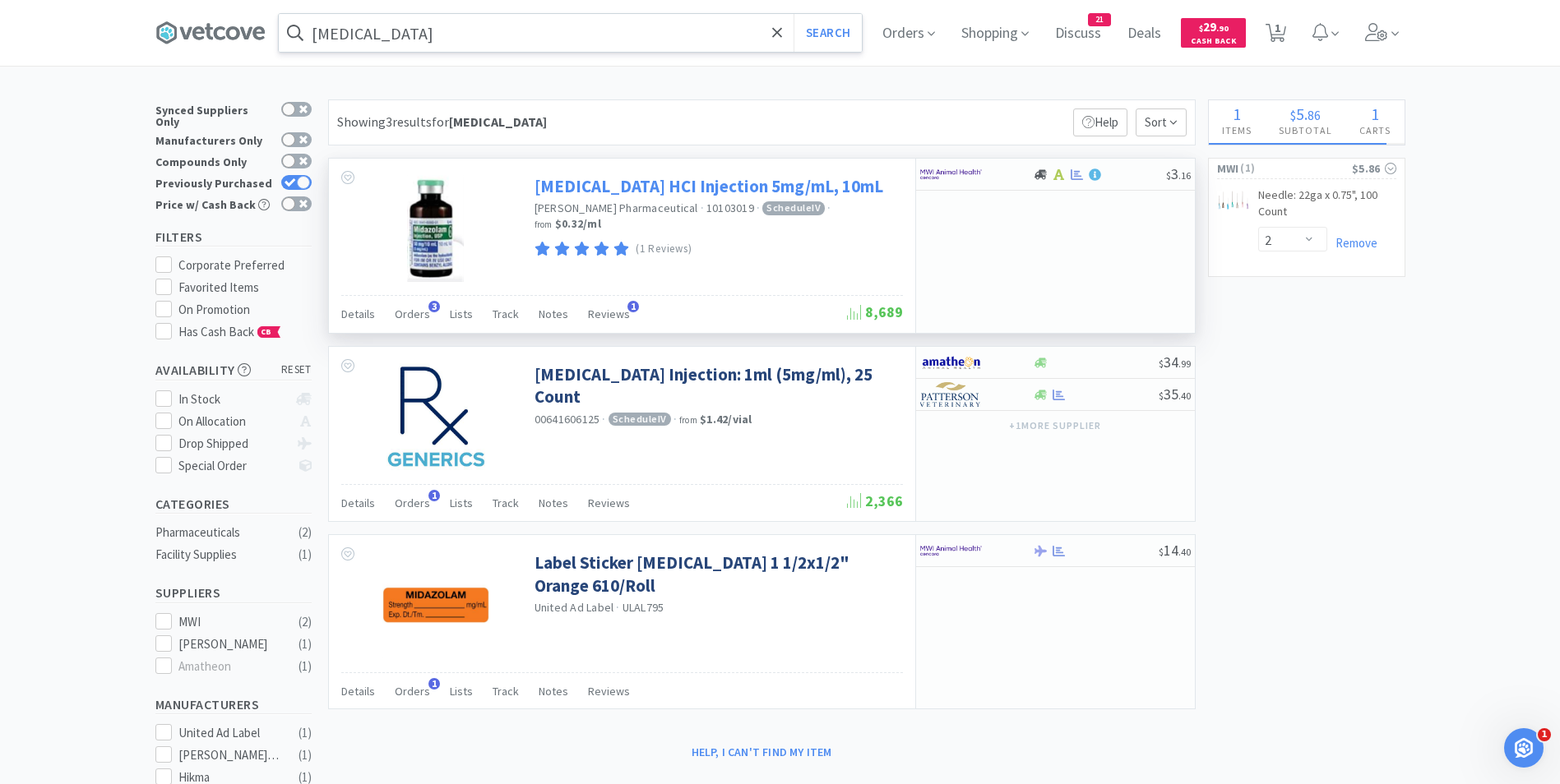
click at [624, 189] on link "[MEDICAL_DATA] HCI Injection 5mg/mL, 10mL" at bounding box center [709, 187] width 348 height 22
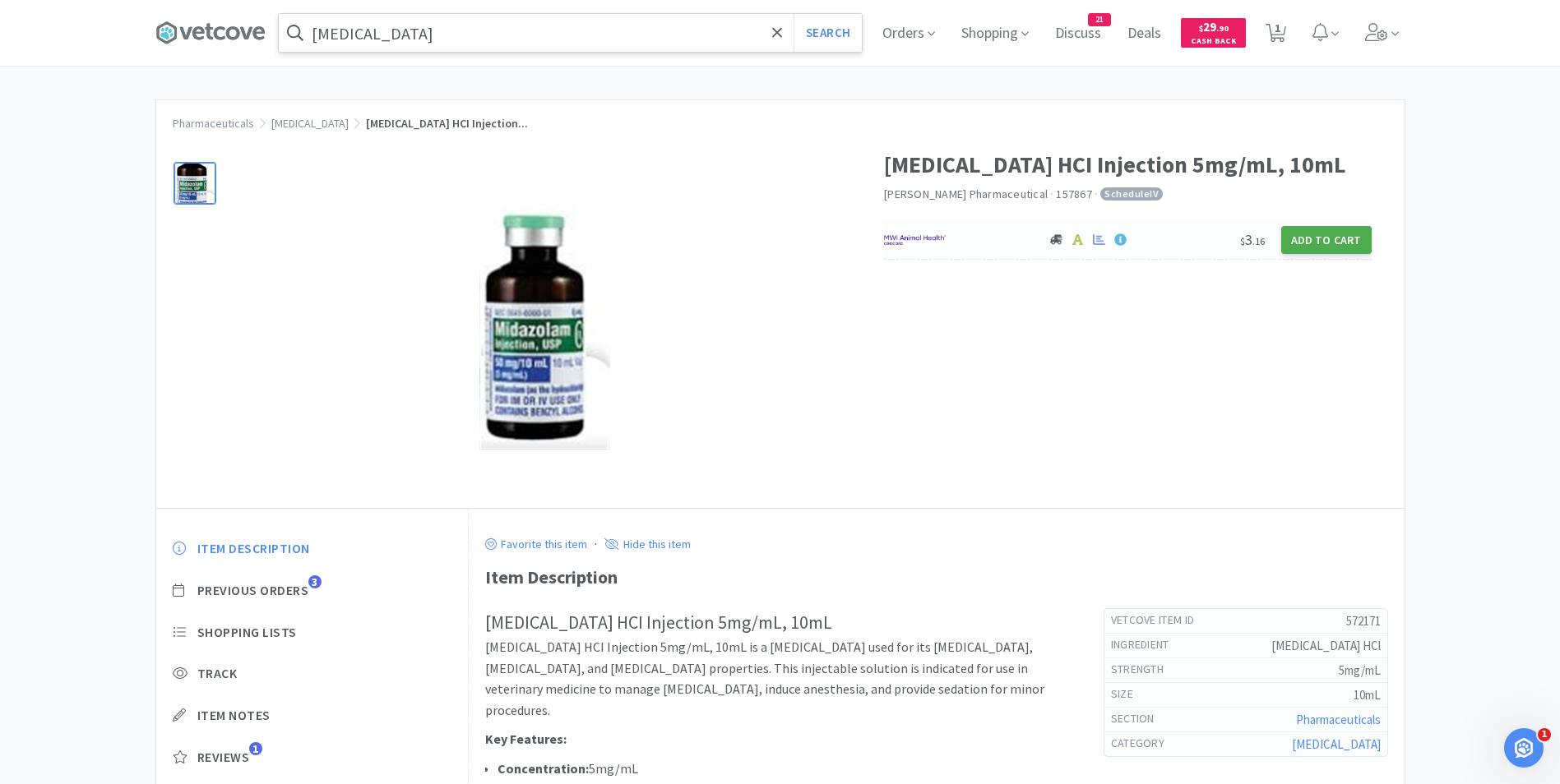
click at [1303, 238] on button "Add to Cart" at bounding box center [1326, 240] width 91 height 28
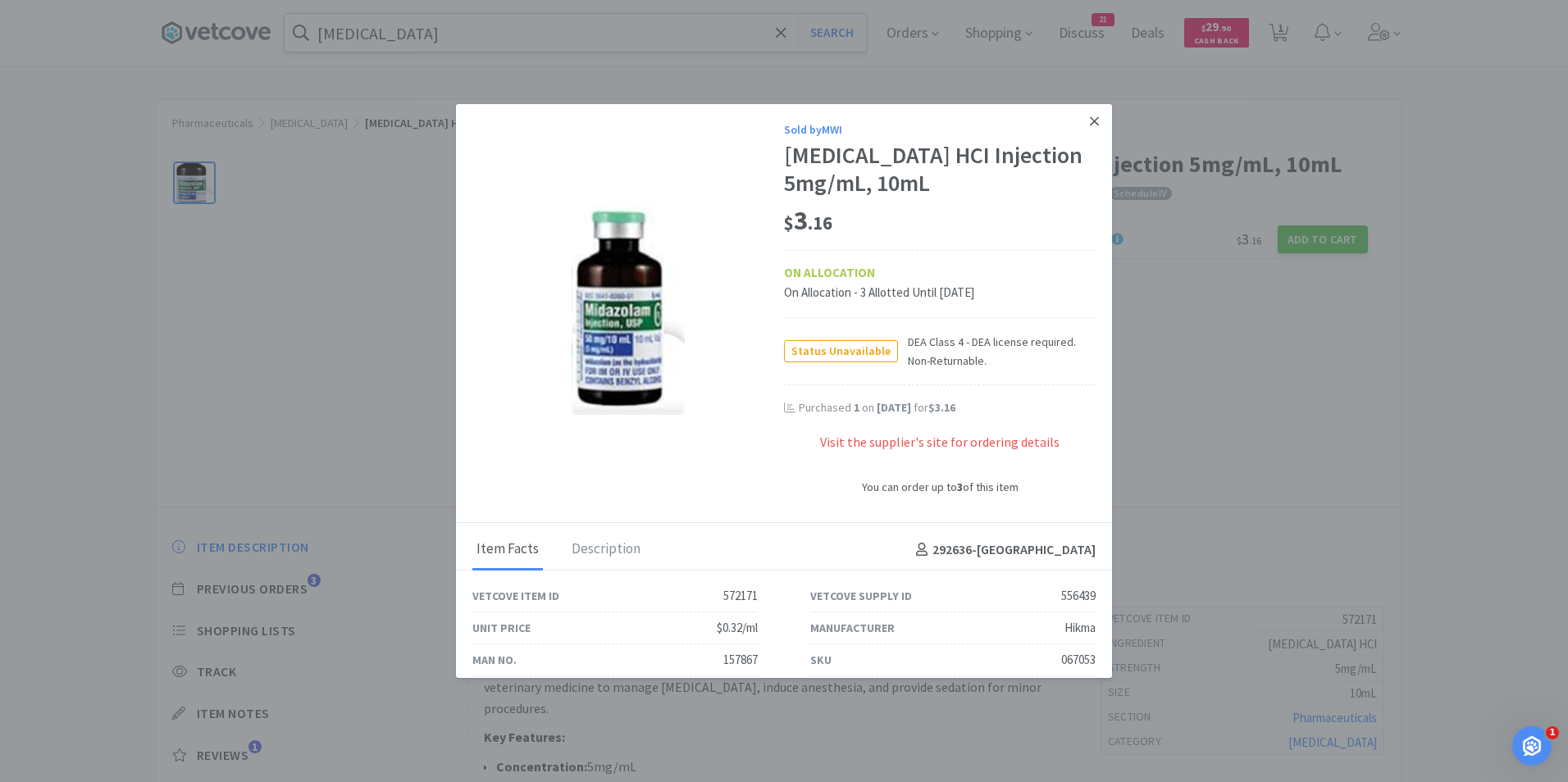
click at [1079, 122] on link at bounding box center [1093, 121] width 29 height 35
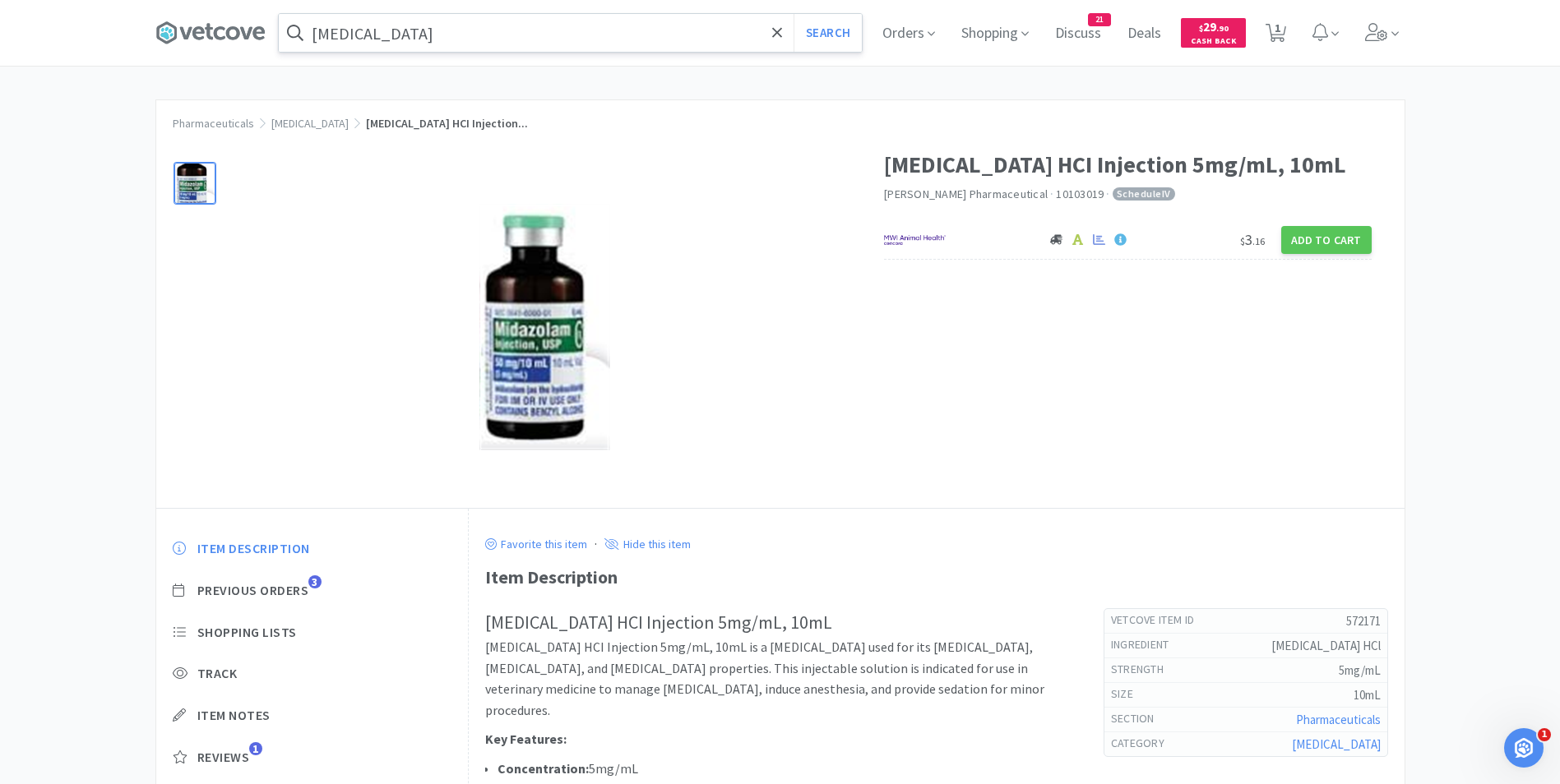
click at [421, 42] on input "[MEDICAL_DATA]" at bounding box center [570, 33] width 583 height 38
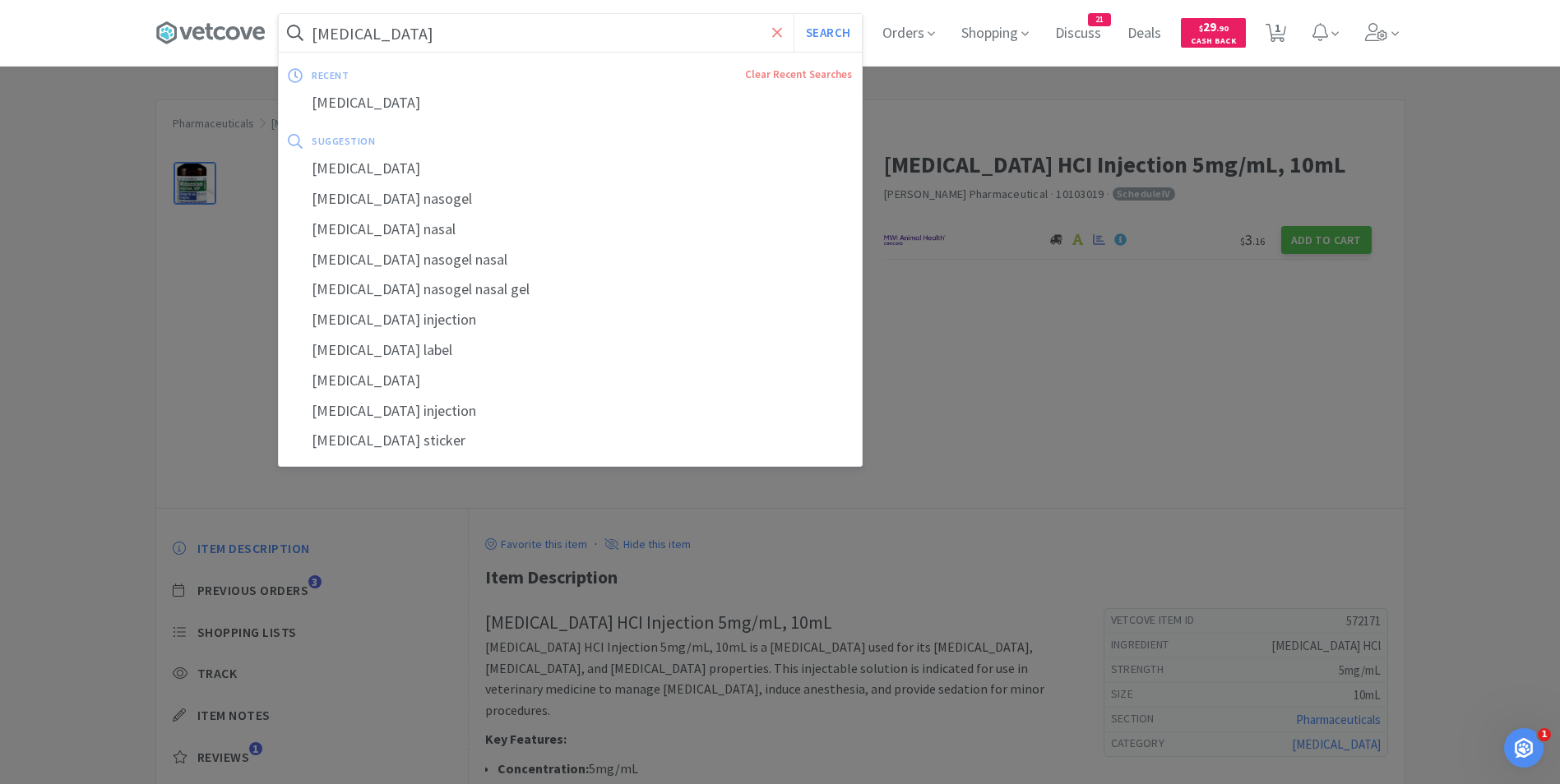
click at [782, 34] on icon at bounding box center [778, 32] width 10 height 10
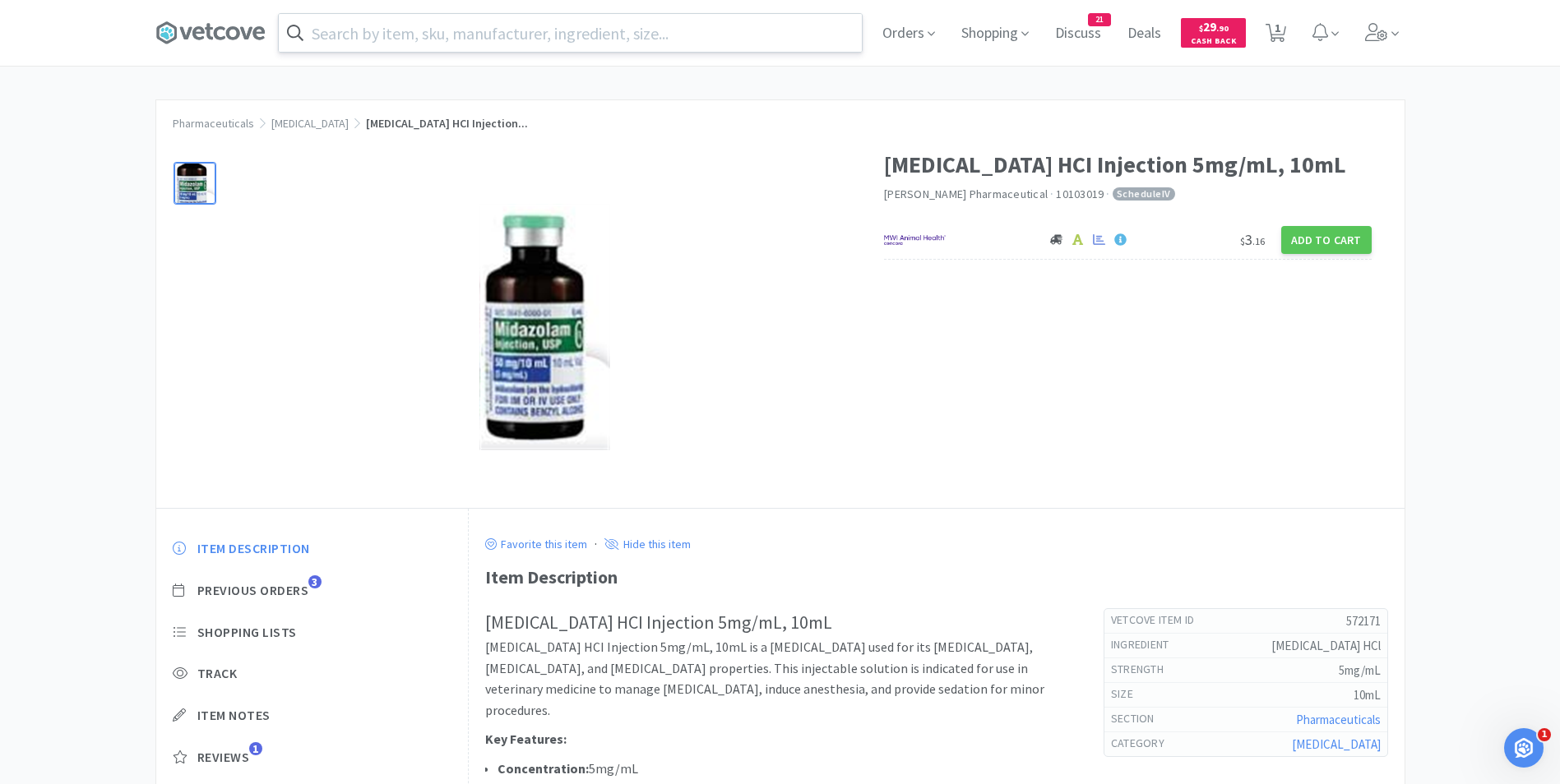
click at [106, 159] on div at bounding box center [780, 392] width 1560 height 784
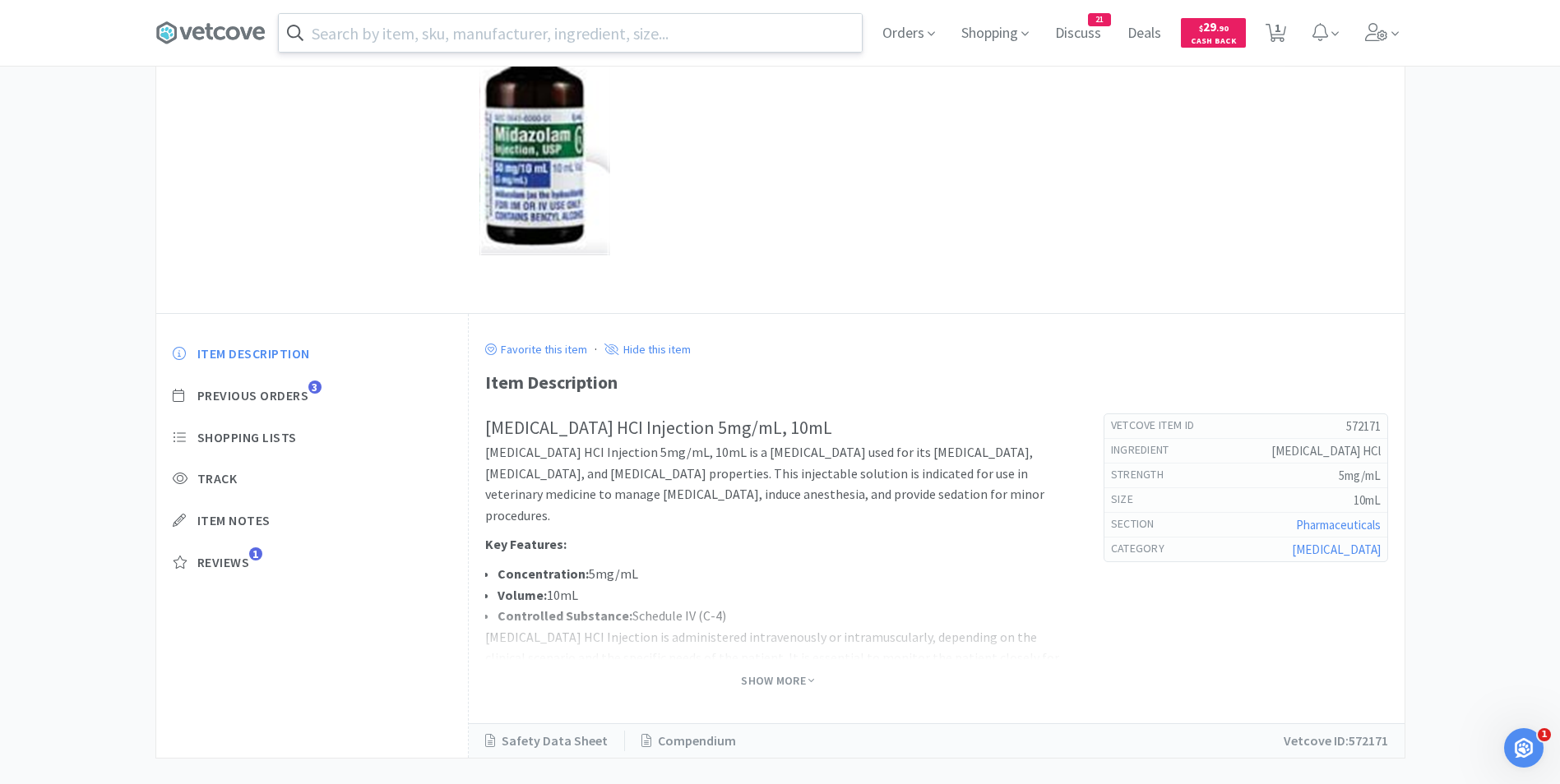
scroll to position [218, 0]
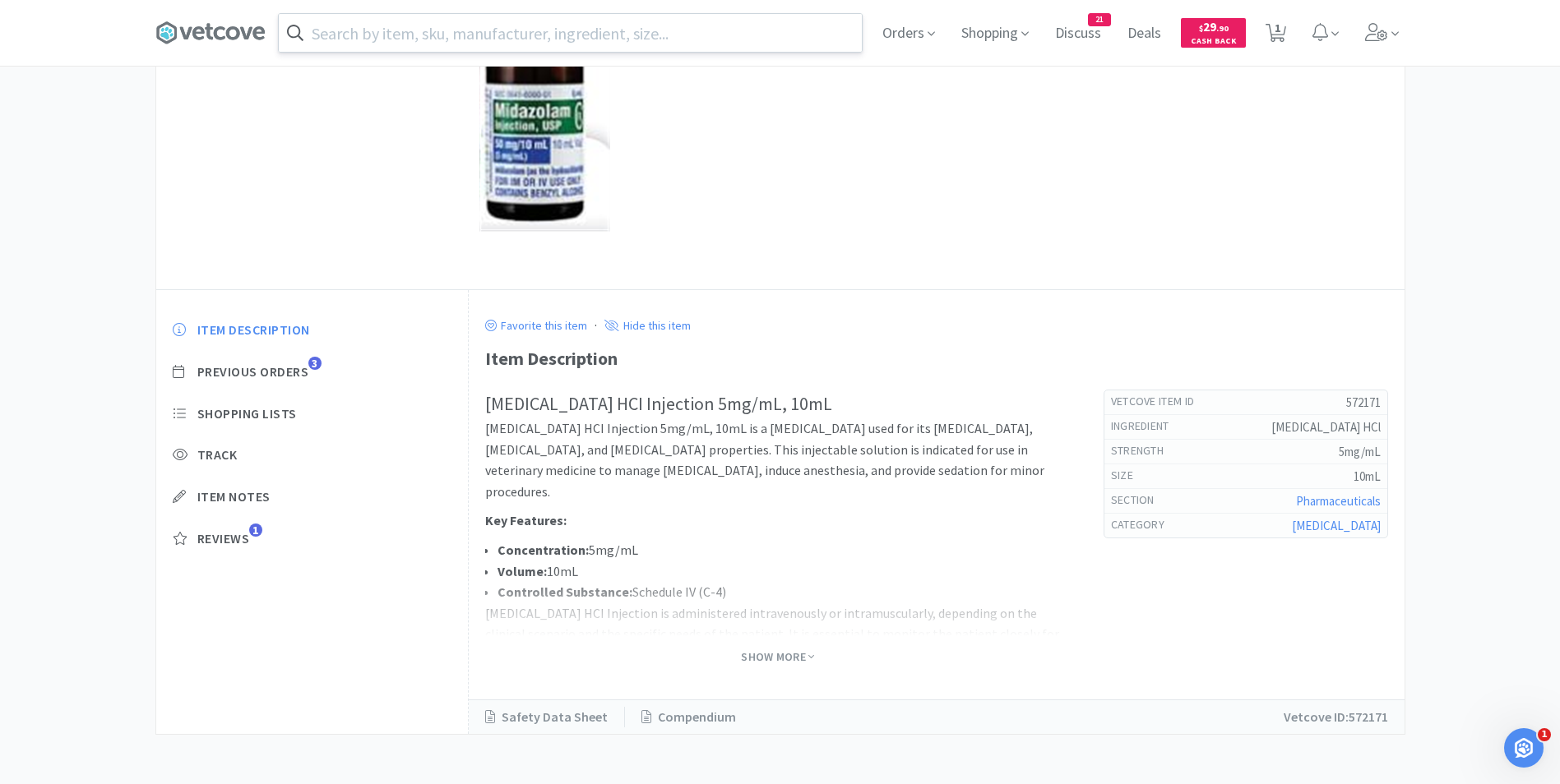
click at [342, 36] on input "text" at bounding box center [570, 33] width 583 height 38
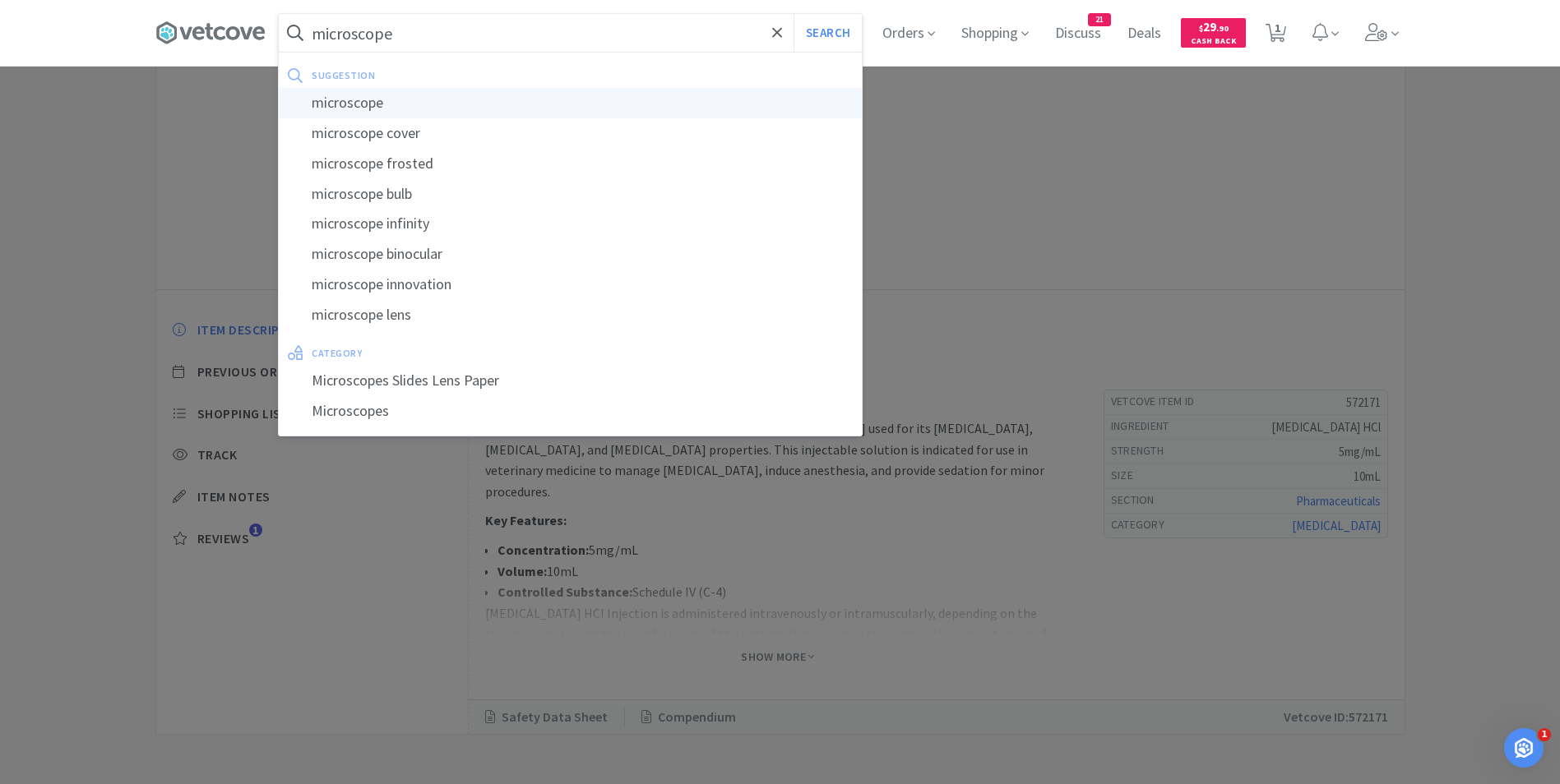
type input "microscope"
click at [349, 101] on div "microscope" at bounding box center [570, 103] width 583 height 30
select select "2"
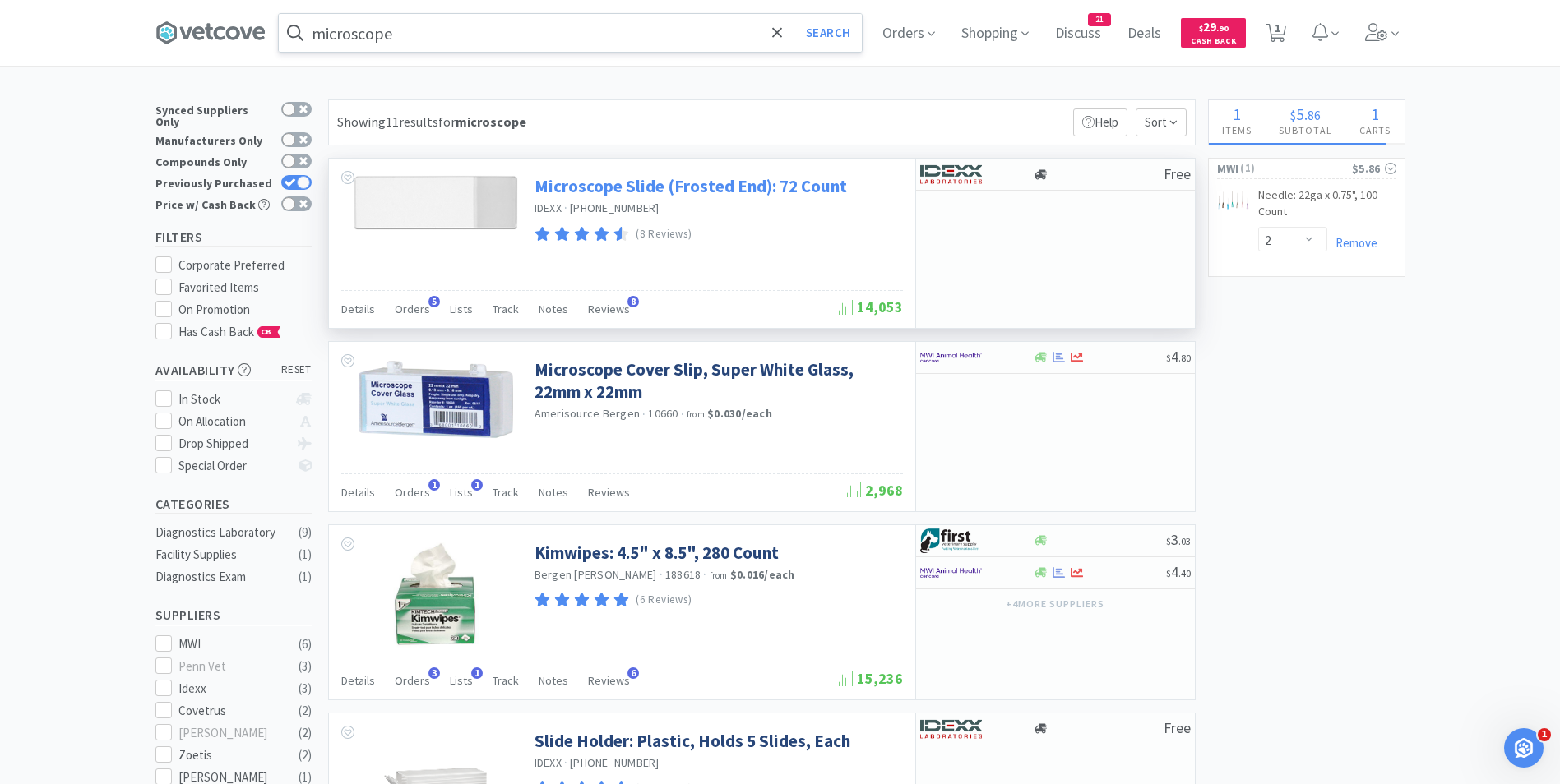
click at [610, 190] on link "Microscope Slide (Frosted End): 72 Count" at bounding box center [691, 187] width 312 height 22
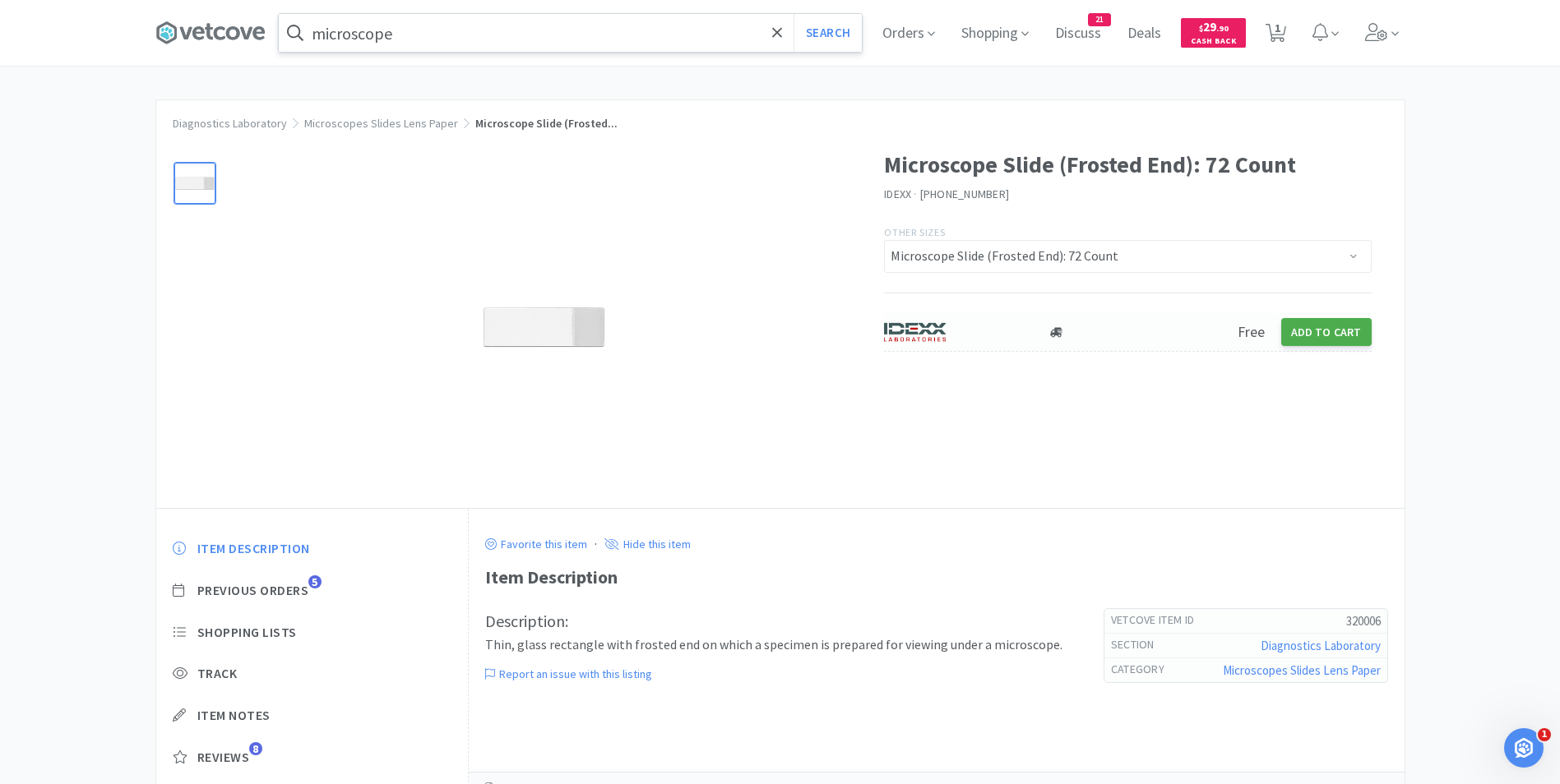
click at [1327, 335] on button "Add to Cart" at bounding box center [1326, 332] width 91 height 28
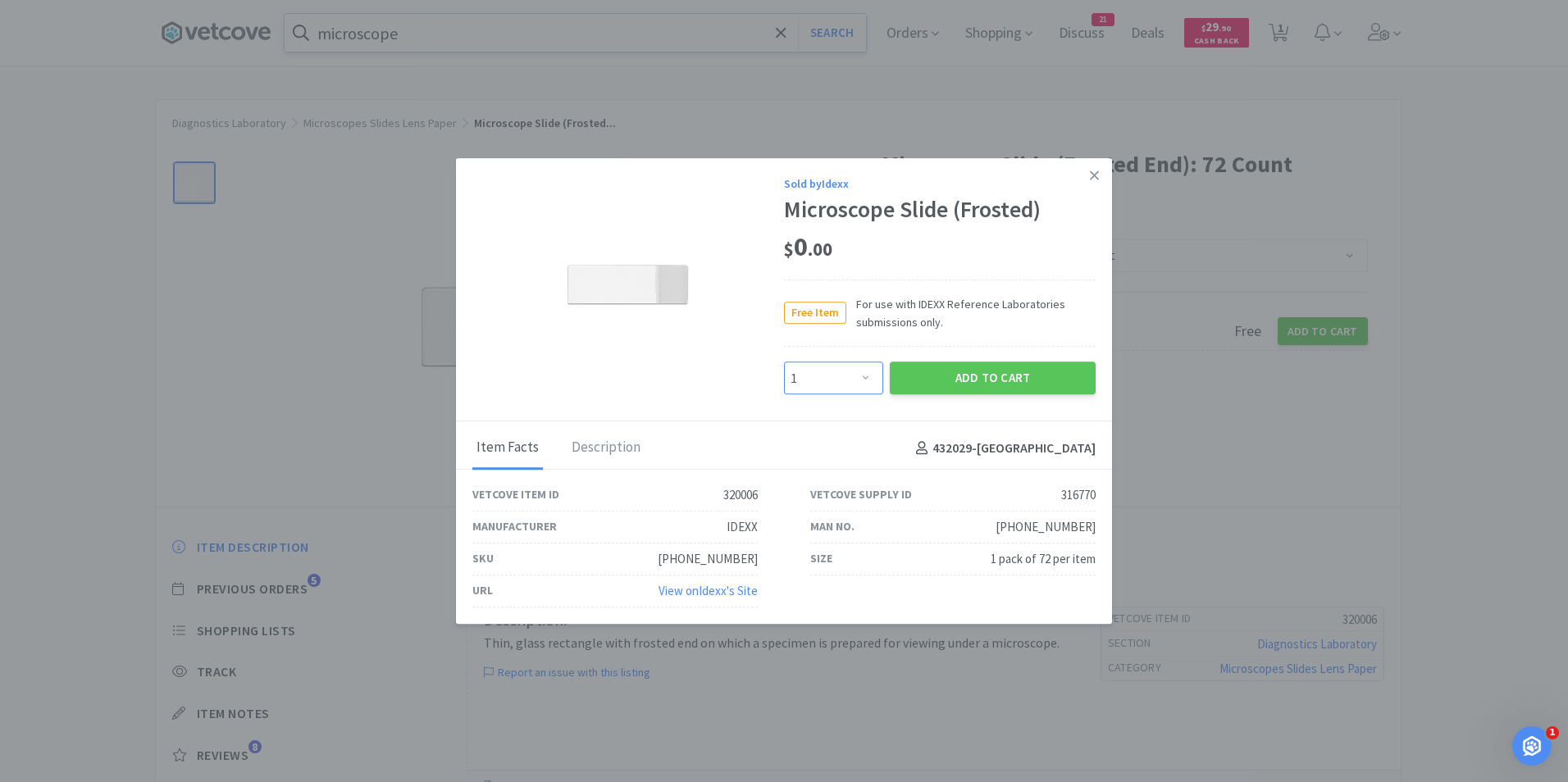
click at [870, 383] on select "Enter Quantity 1 2 3 4 5 6 7 8 9 10 11 12 13 14 15 16 17 18 19 20 Enter Quantity" at bounding box center [834, 378] width 99 height 33
select select "4"
click at [784, 362] on select "Enter Quantity 1 2 3 4 5 6 7 8 9 10 11 12 13 14 15 16 17 18 19 20 Enter Quantity" at bounding box center [834, 378] width 99 height 33
click at [1011, 378] on button "Add to Cart" at bounding box center [992, 378] width 206 height 33
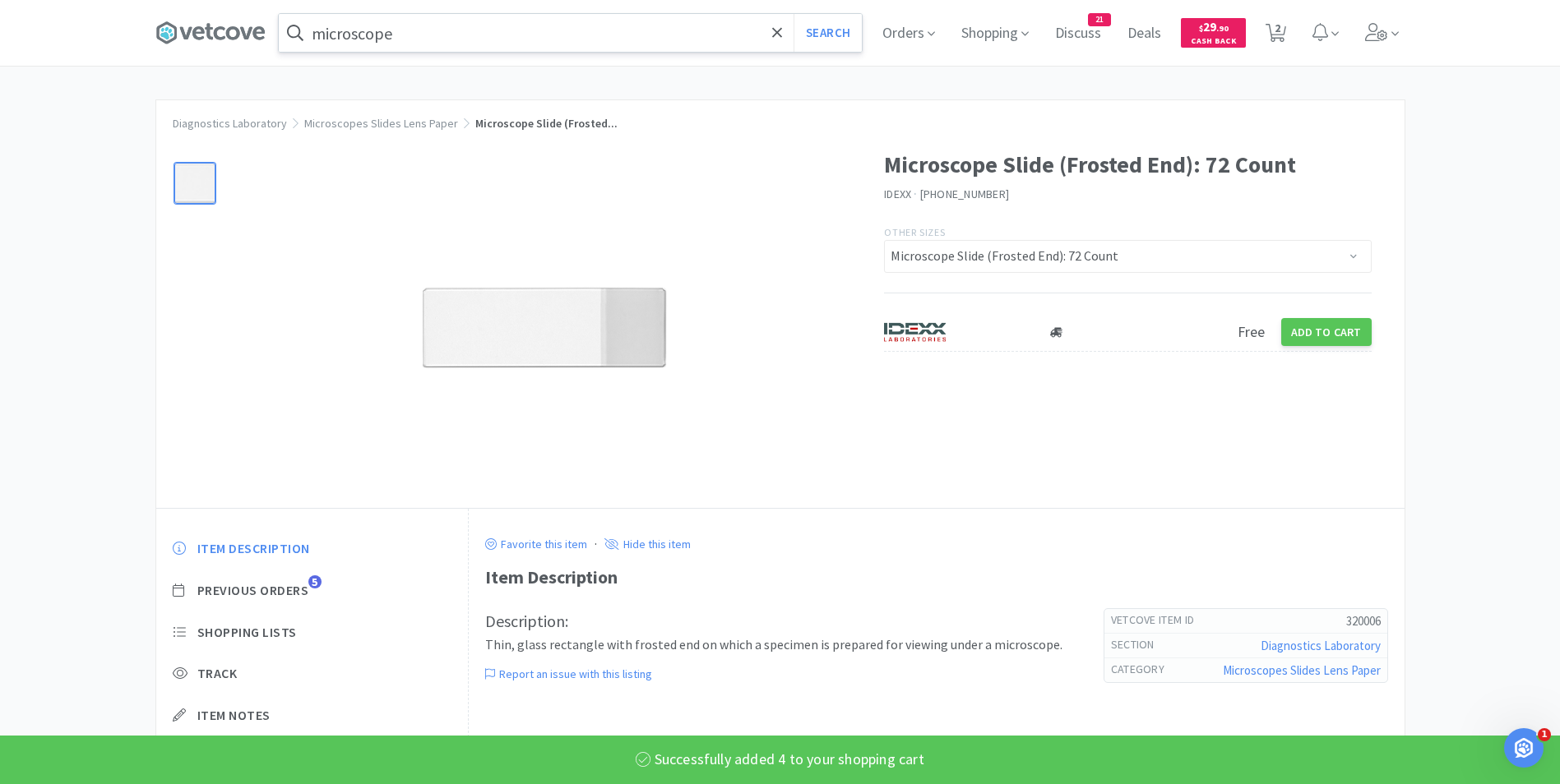
click at [437, 39] on input "microscope" at bounding box center [570, 33] width 583 height 38
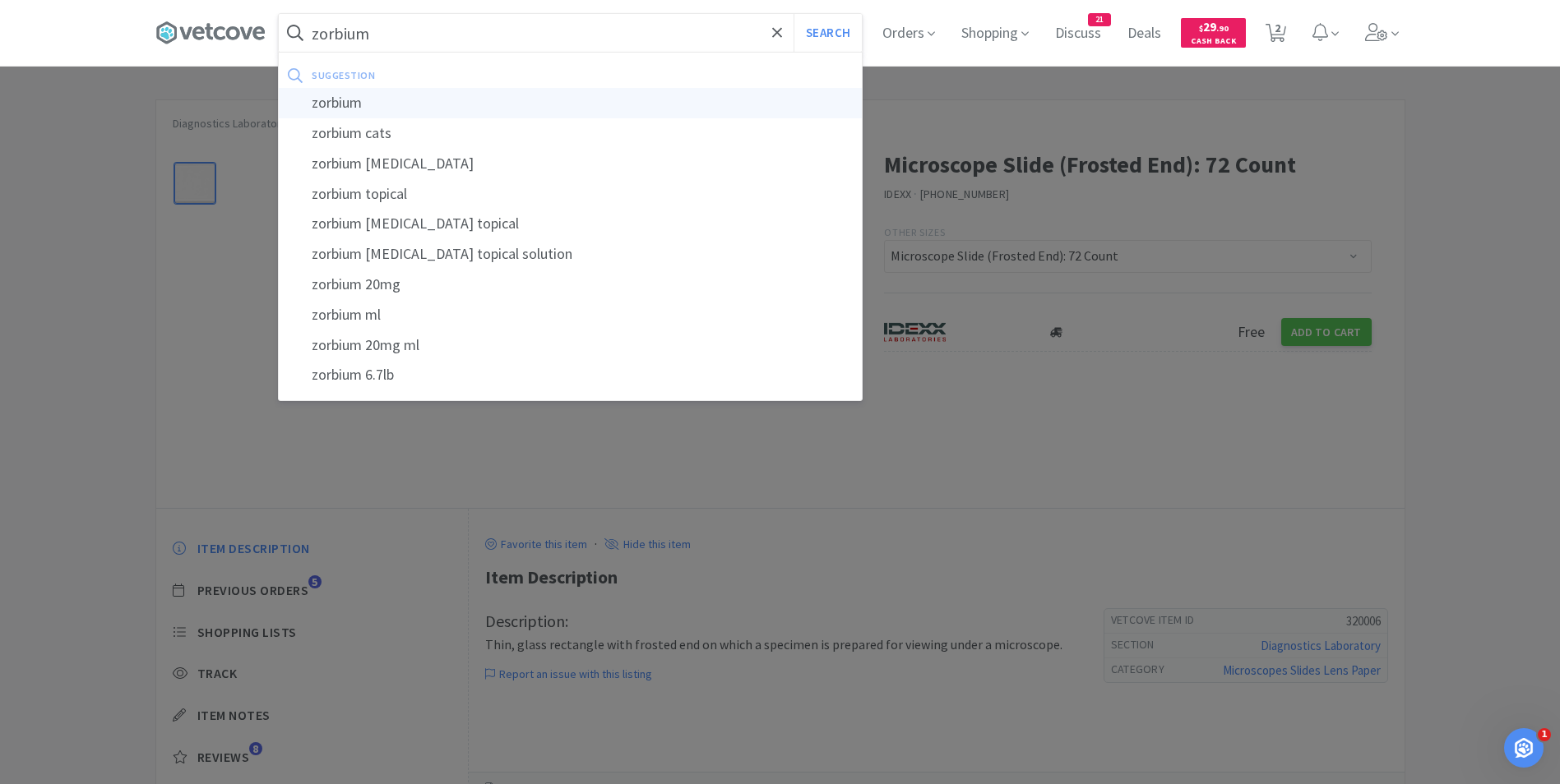
type input "zorbium"
click at [416, 108] on div "zorbium" at bounding box center [570, 103] width 583 height 30
select select "2"
select select "4"
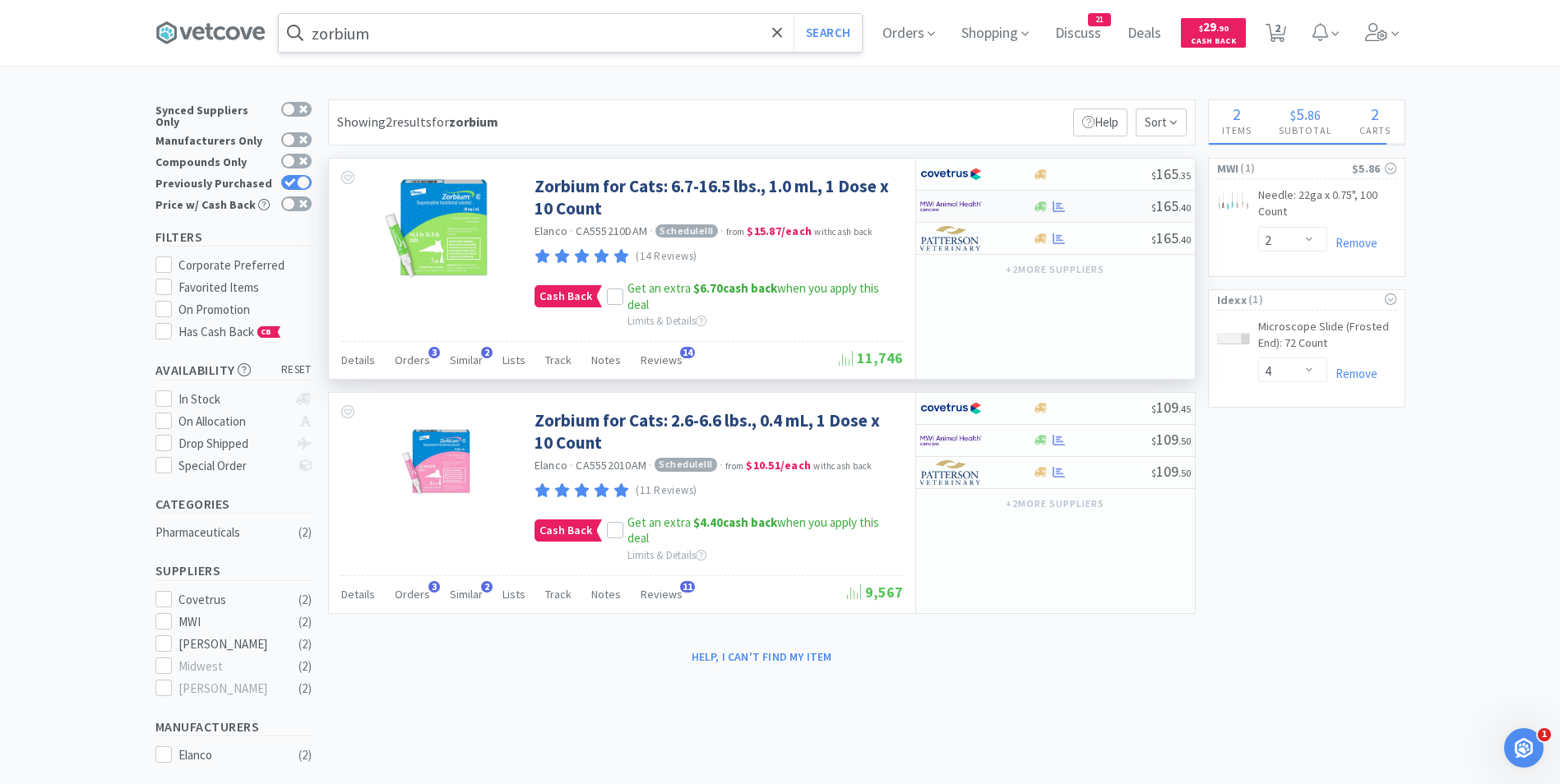
click at [956, 208] on img at bounding box center [951, 205] width 62 height 25
select select "1"
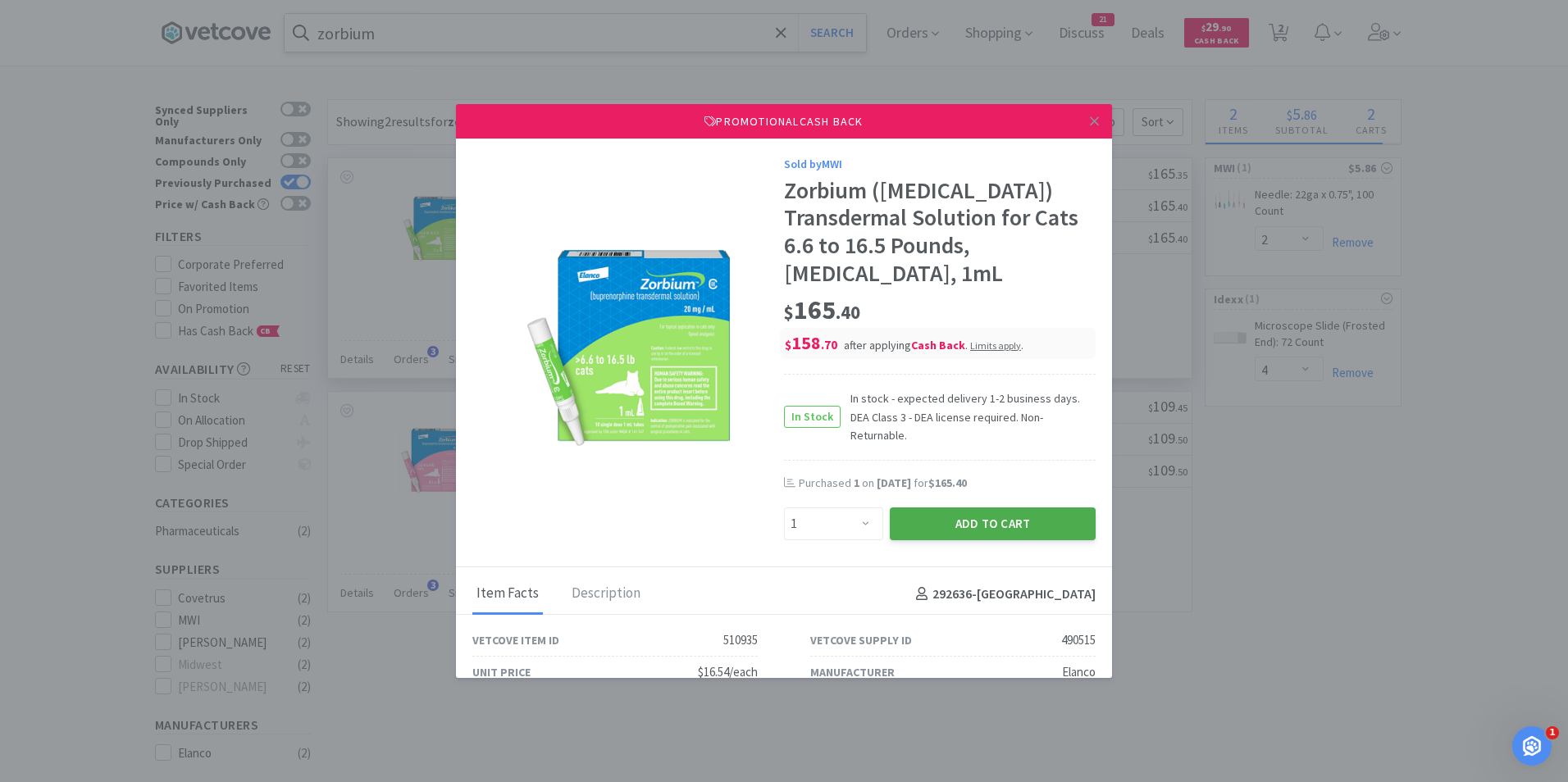
click at [951, 507] on button "Add to Cart" at bounding box center [992, 523] width 206 height 33
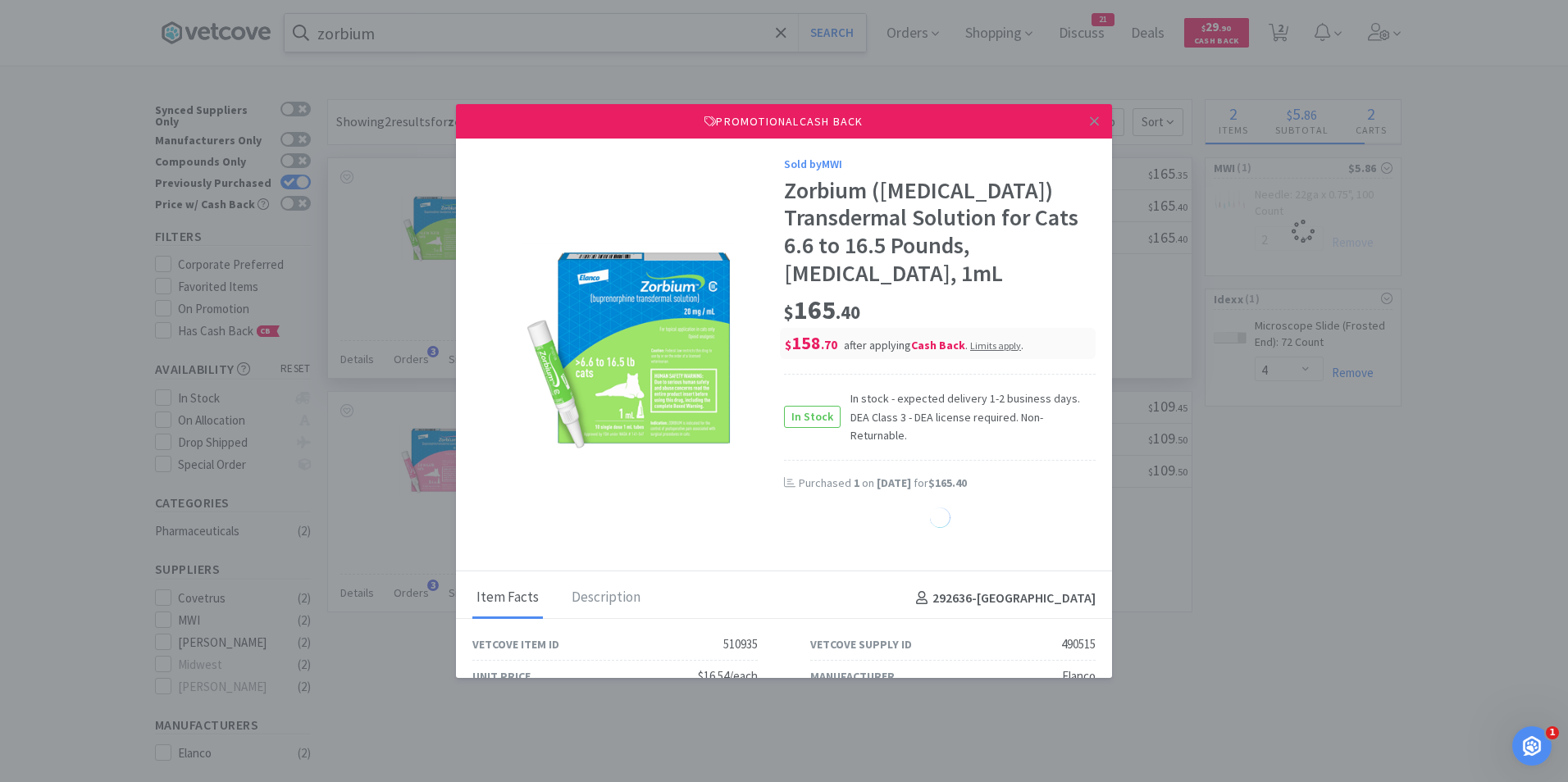
select select "1"
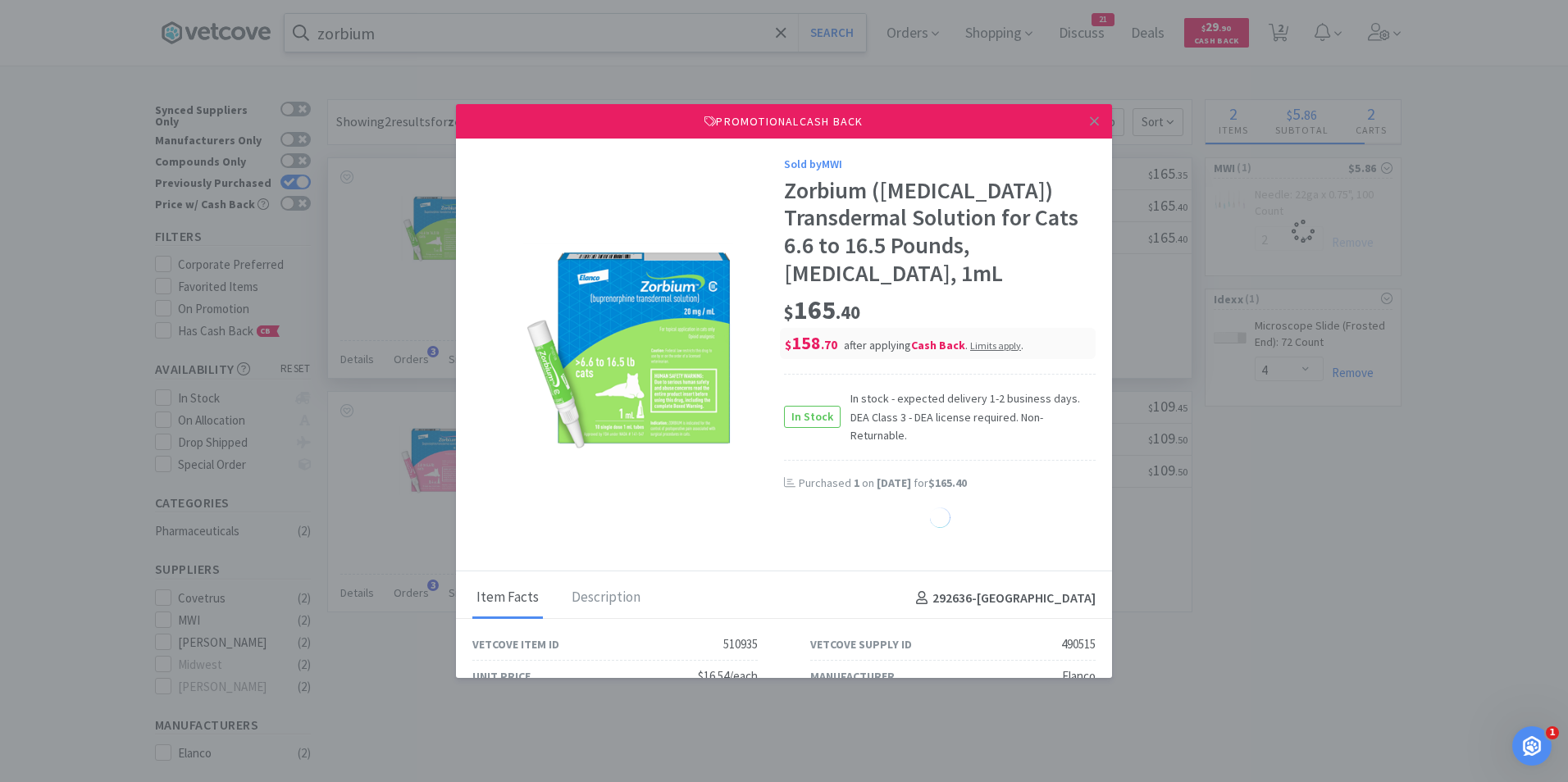
select select "1"
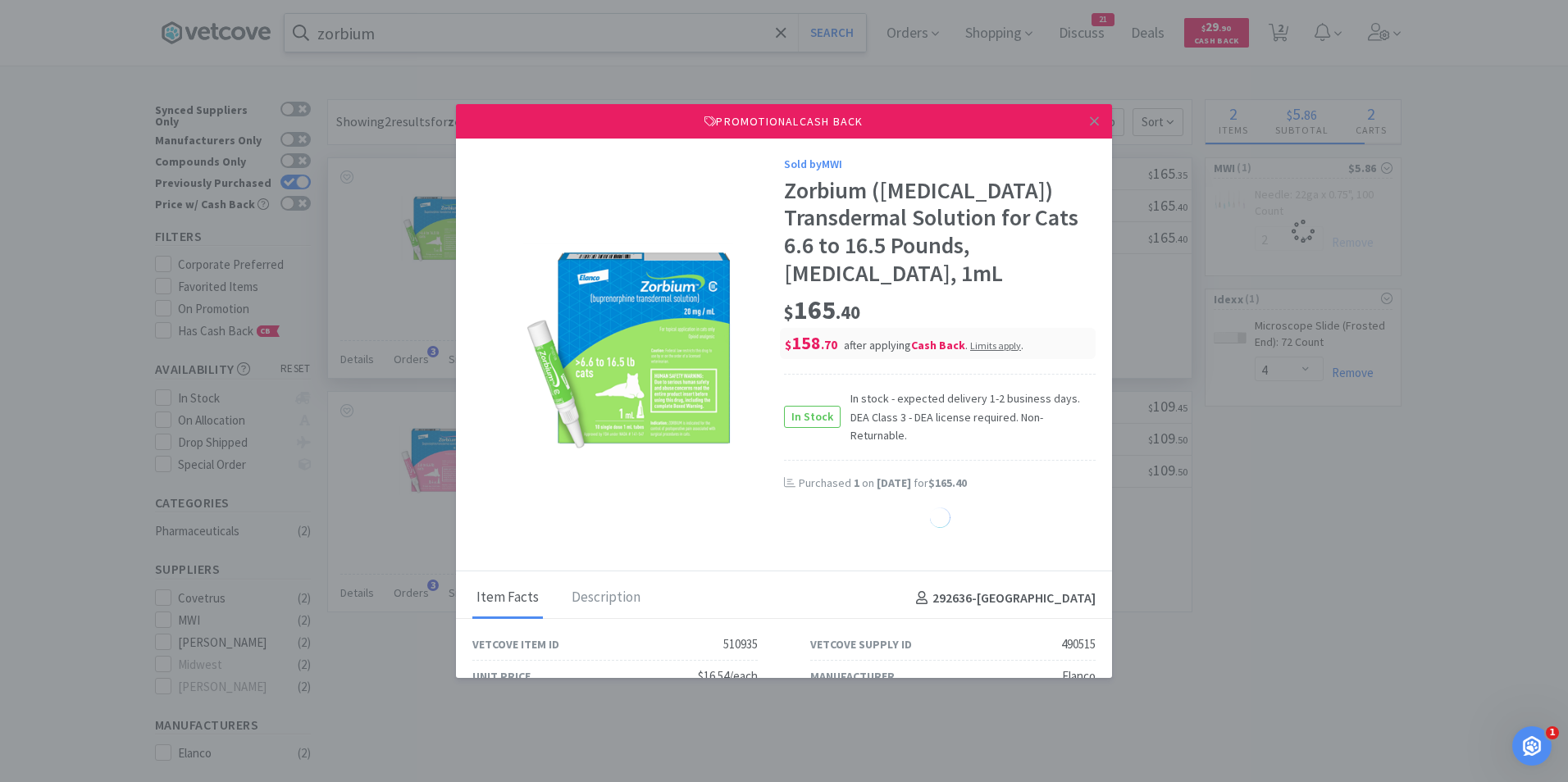
select select "1"
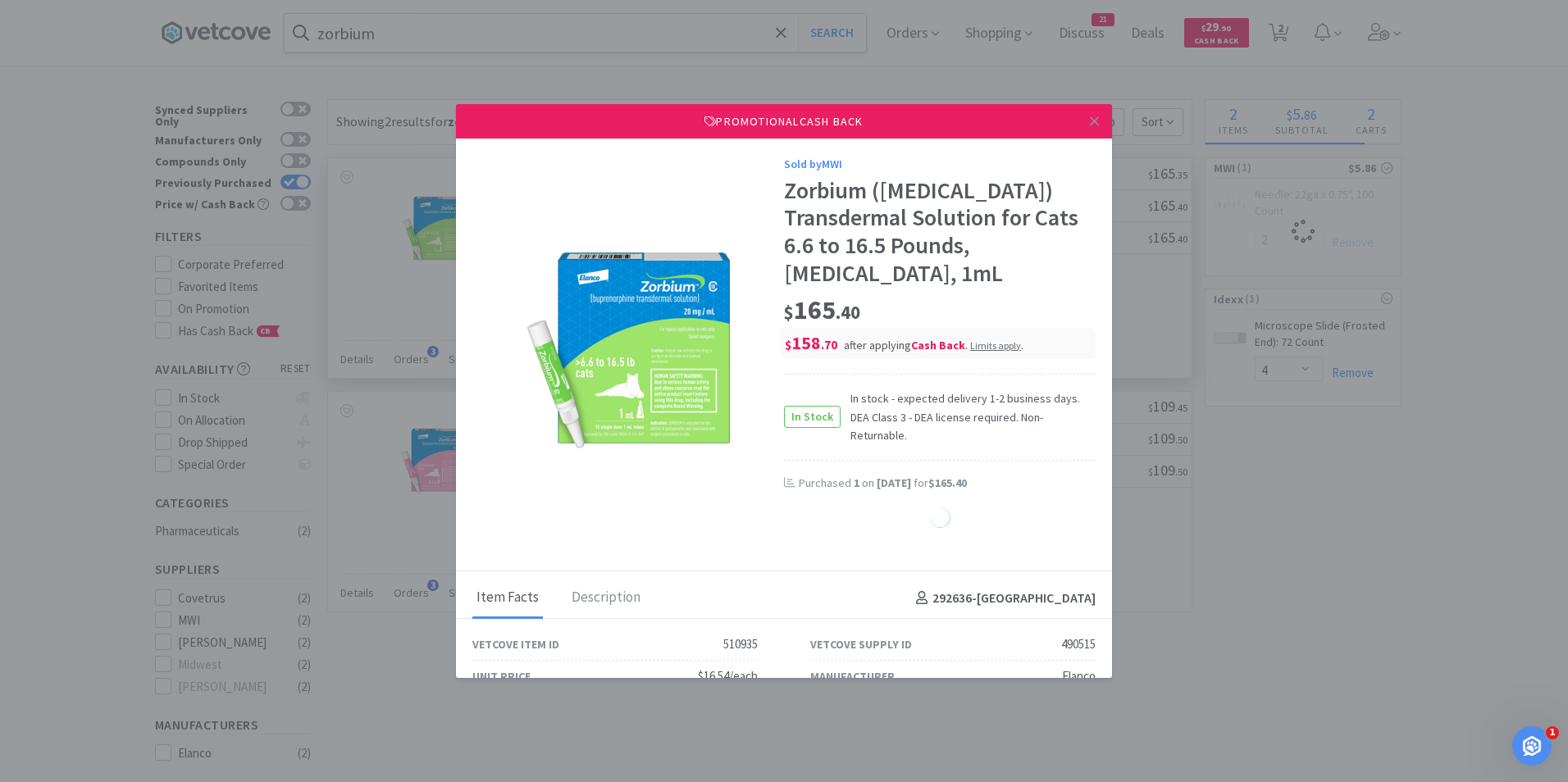
select select "1"
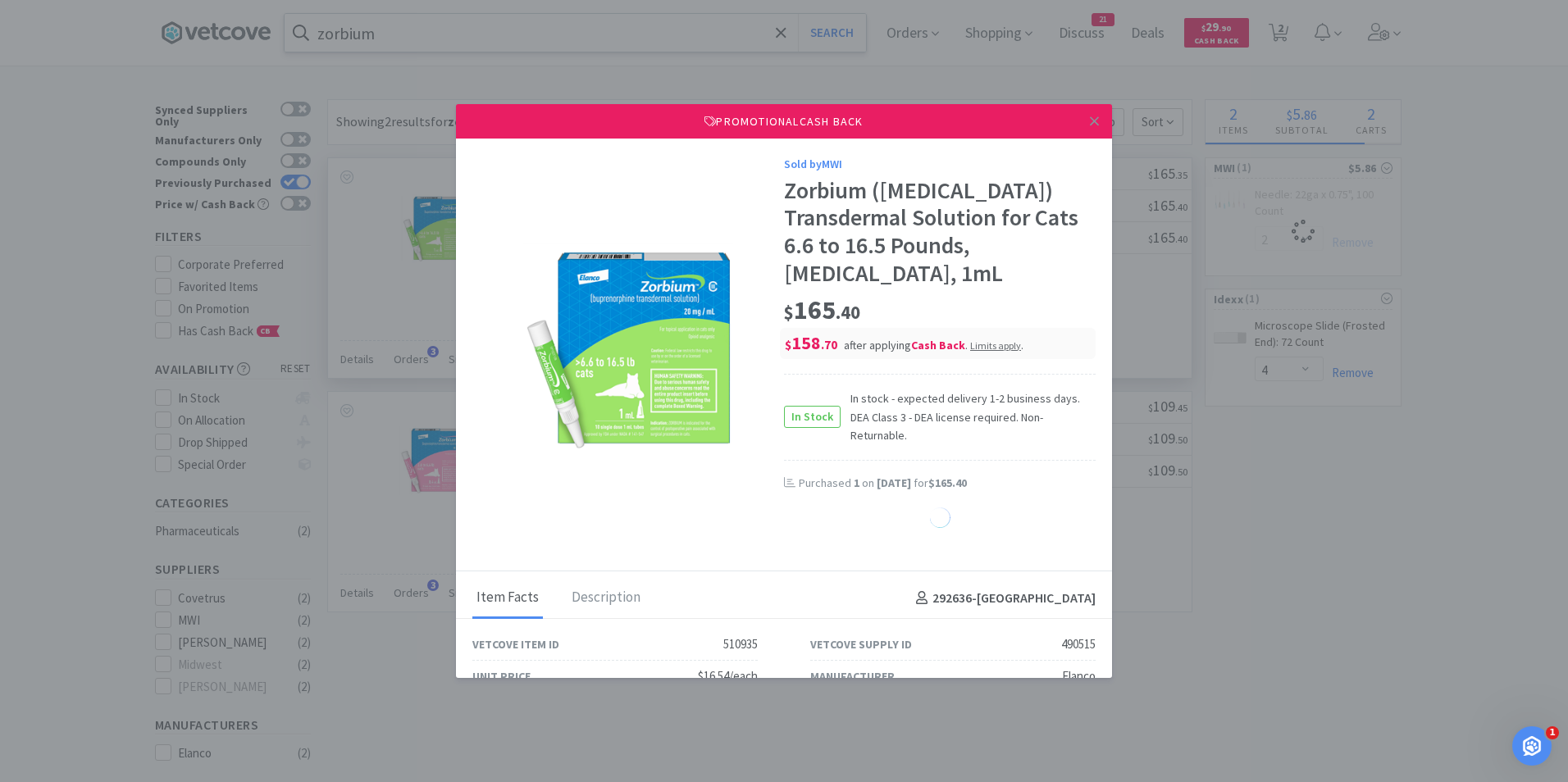
select select "1"
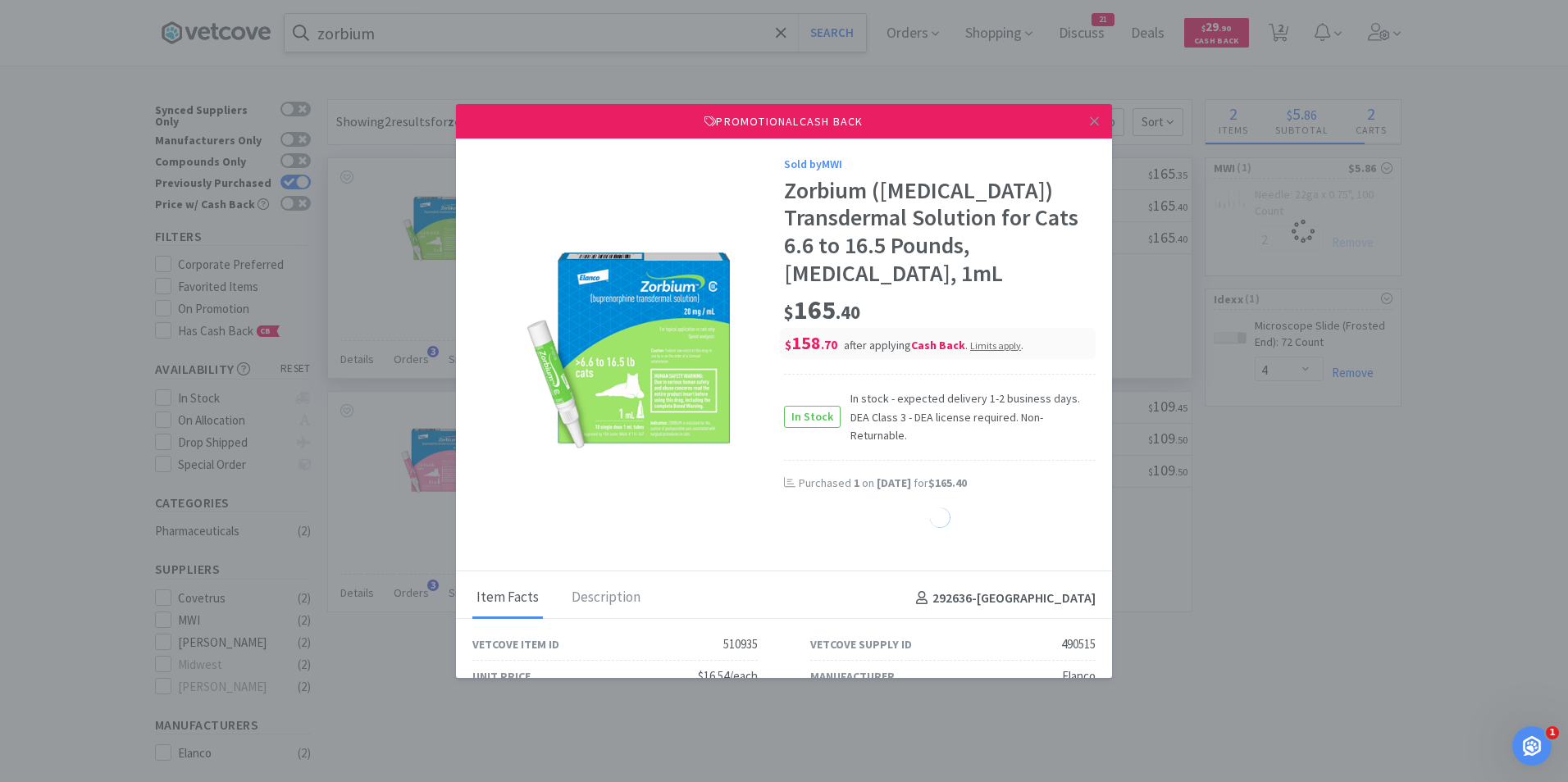
select select "1"
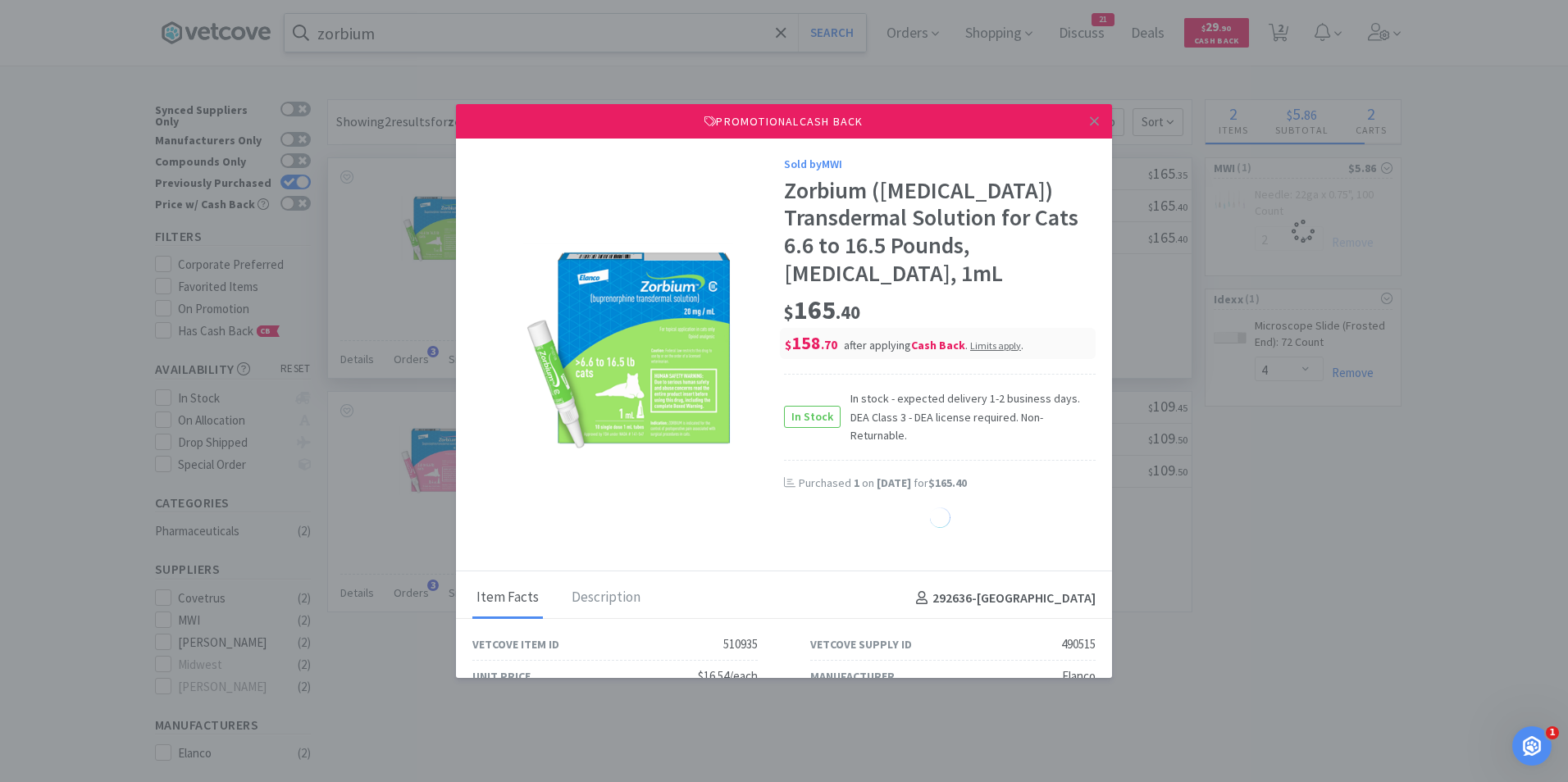
select select "1"
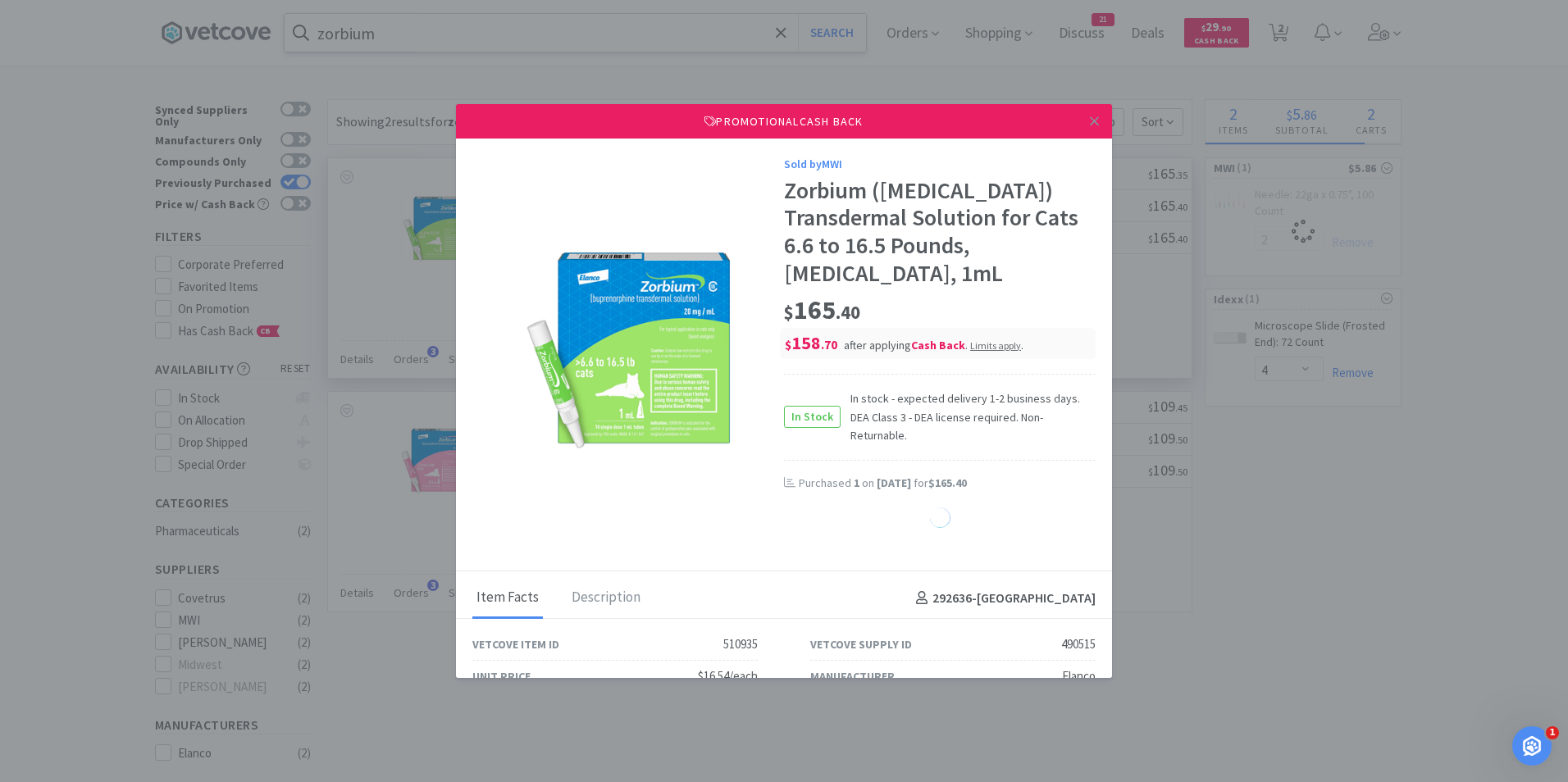
select select "1"
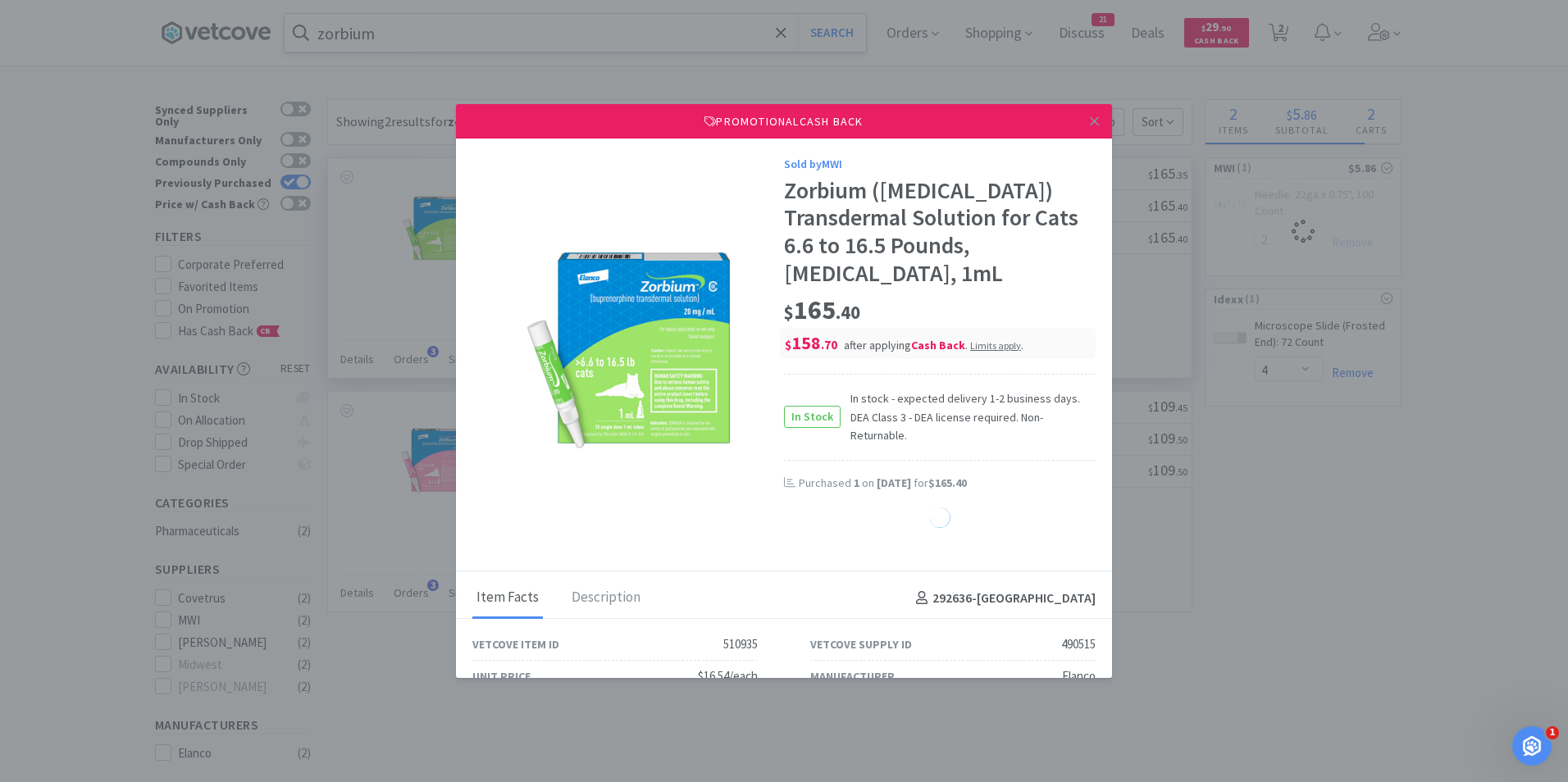
select select "1"
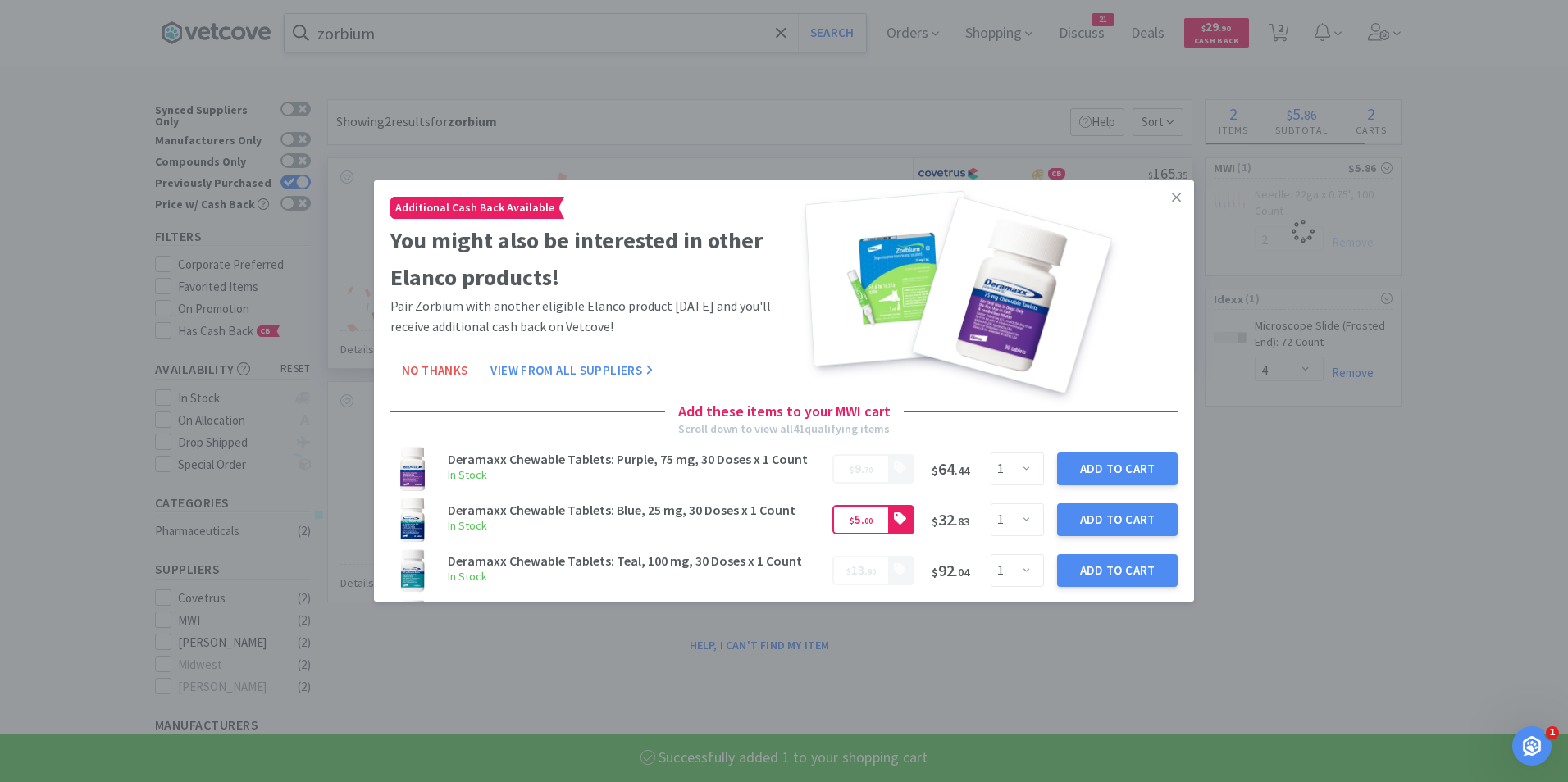
select select "1"
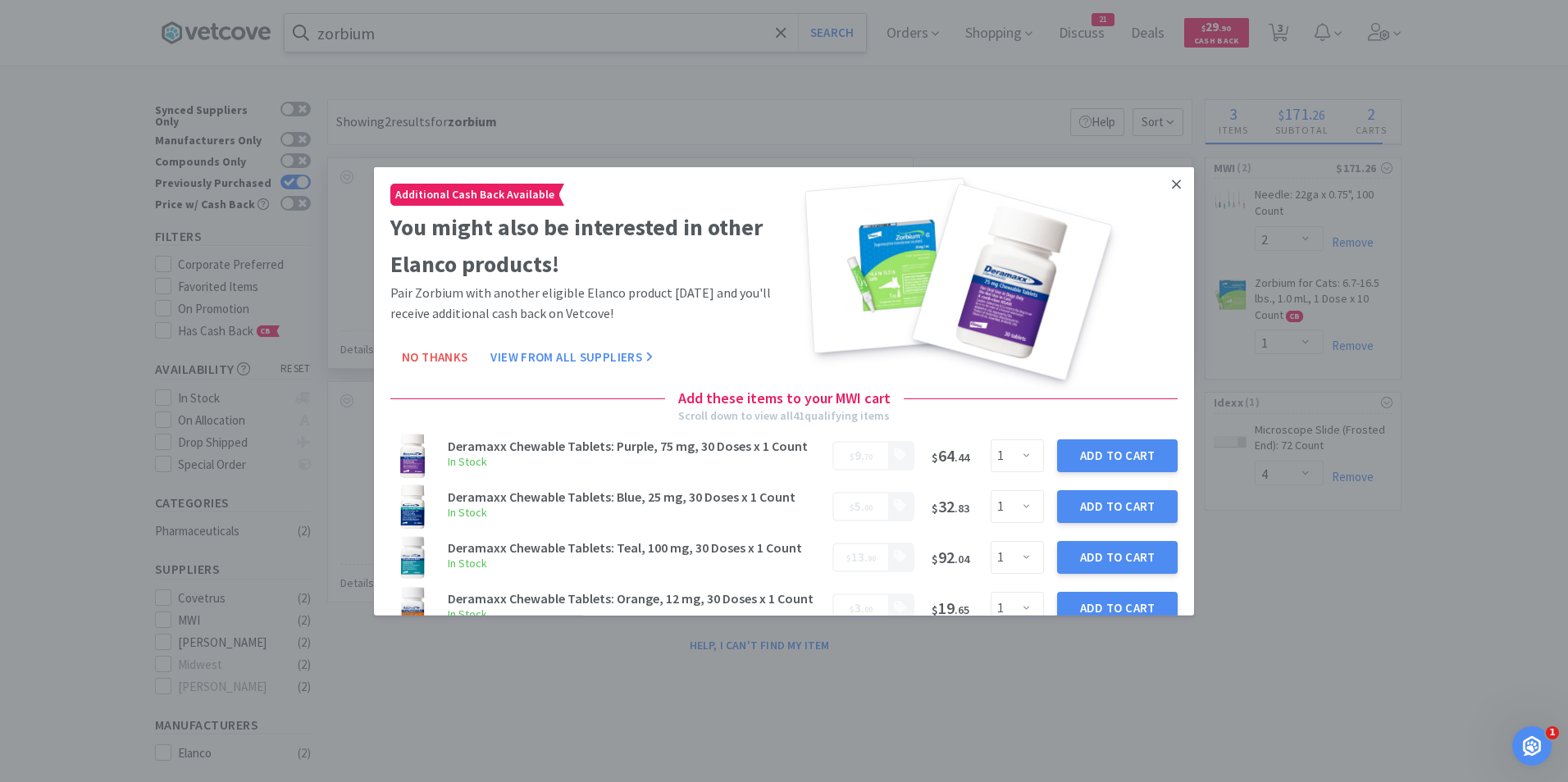
click at [1172, 188] on icon at bounding box center [1176, 184] width 9 height 15
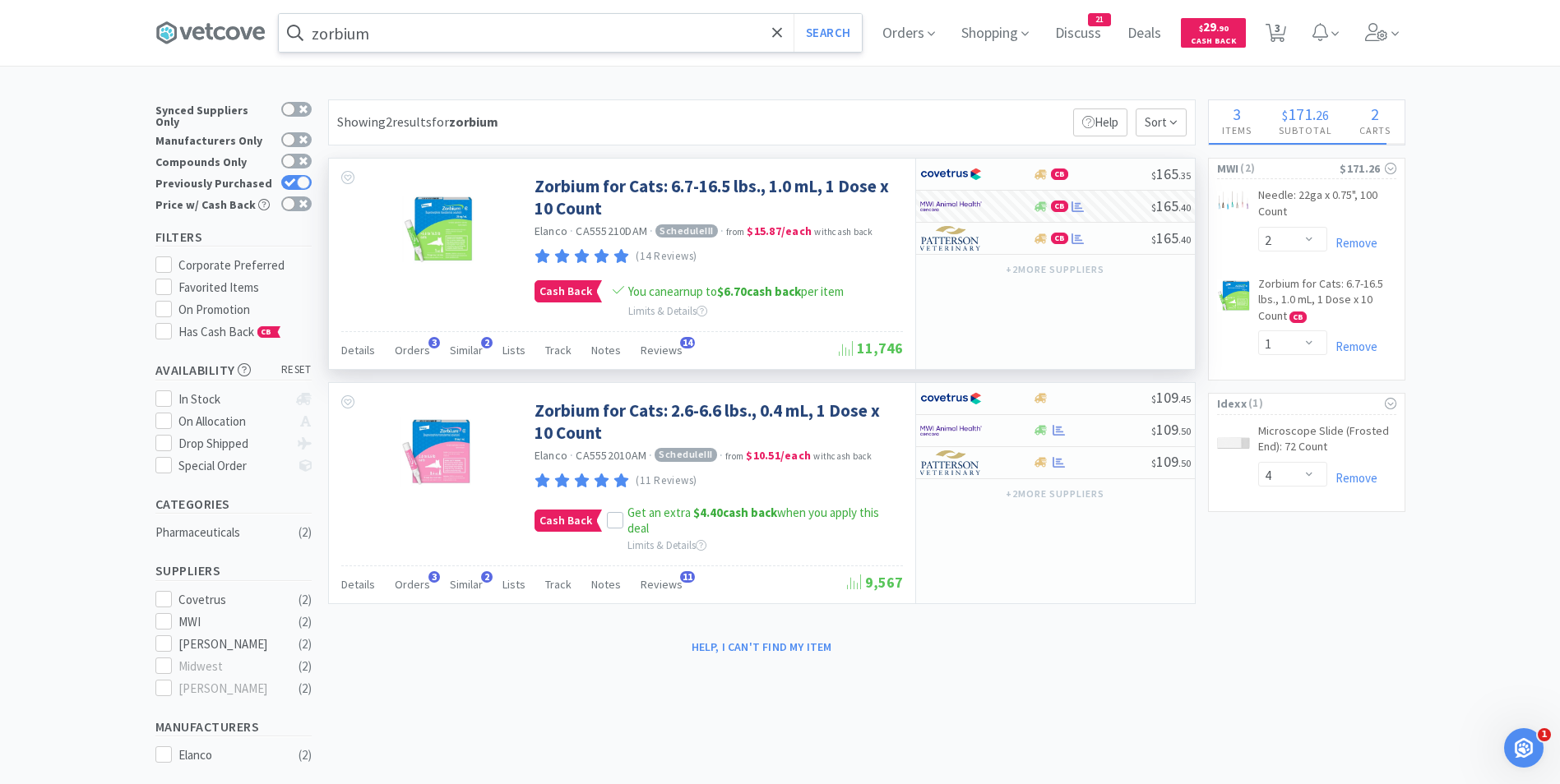
click at [530, 40] on input "zorbium" at bounding box center [570, 33] width 583 height 38
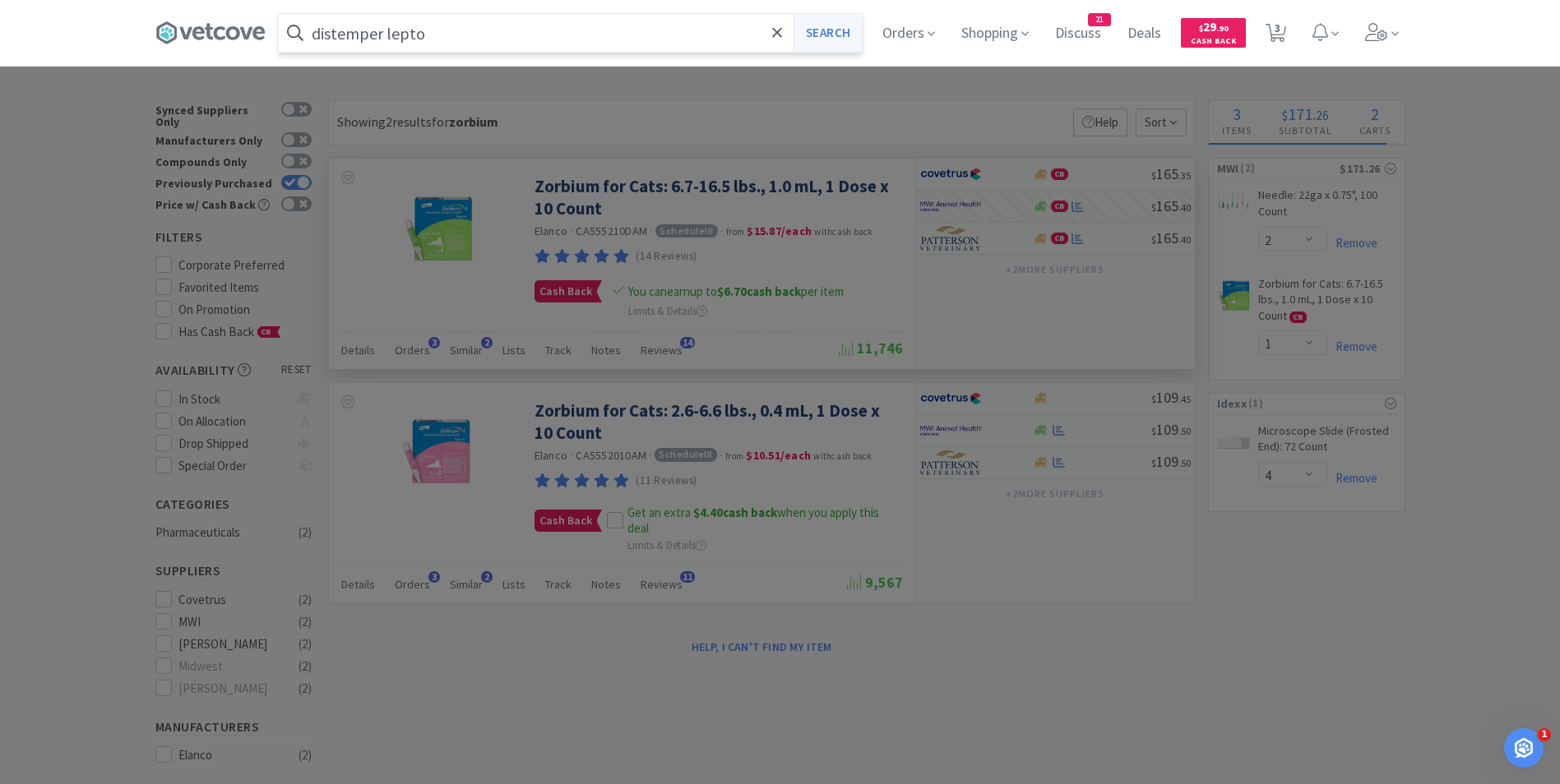
type input "distemper lepto"
click at [837, 39] on button "Search" at bounding box center [827, 33] width 68 height 38
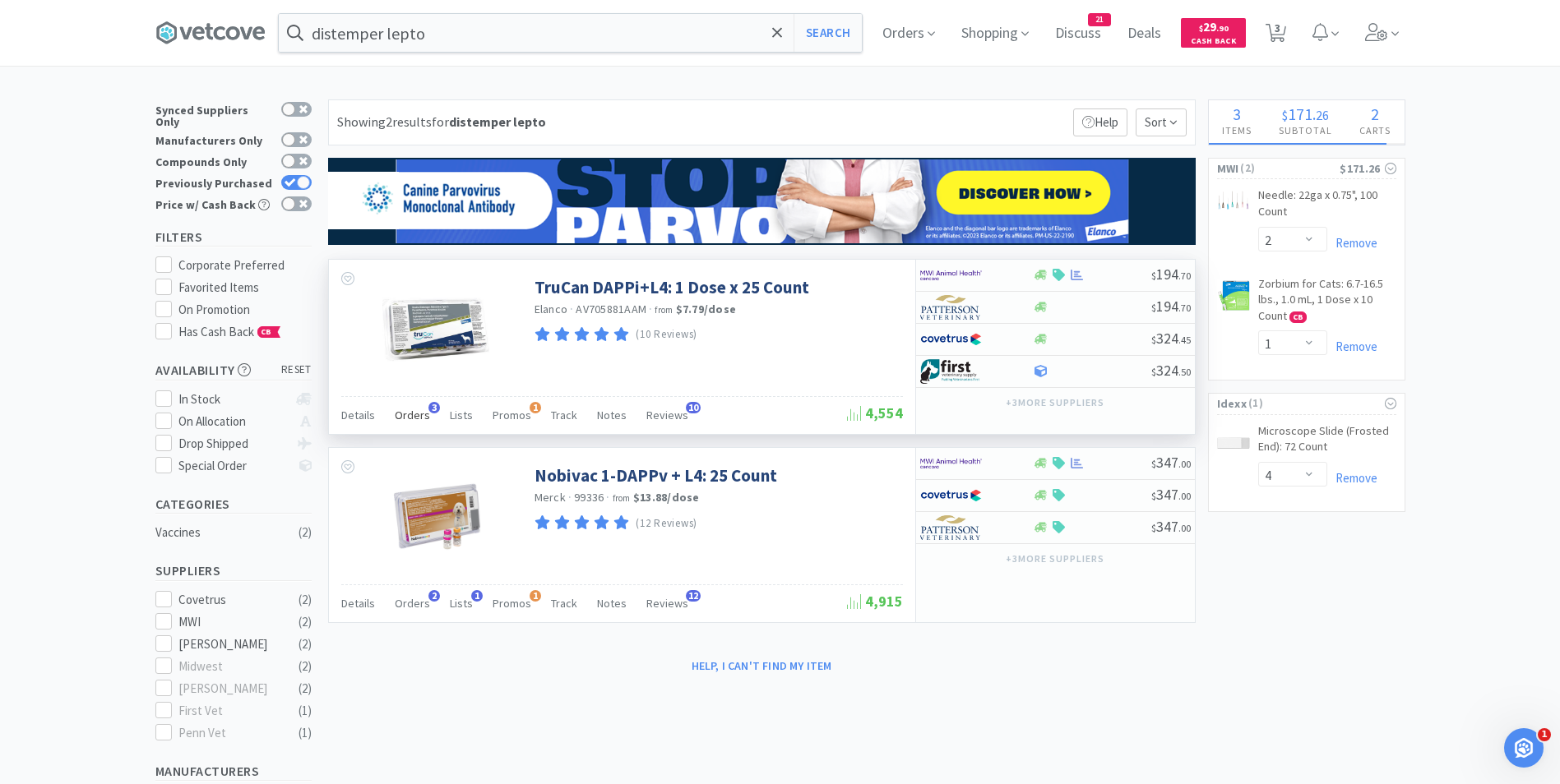
click at [425, 412] on span "Orders" at bounding box center [412, 415] width 35 height 15
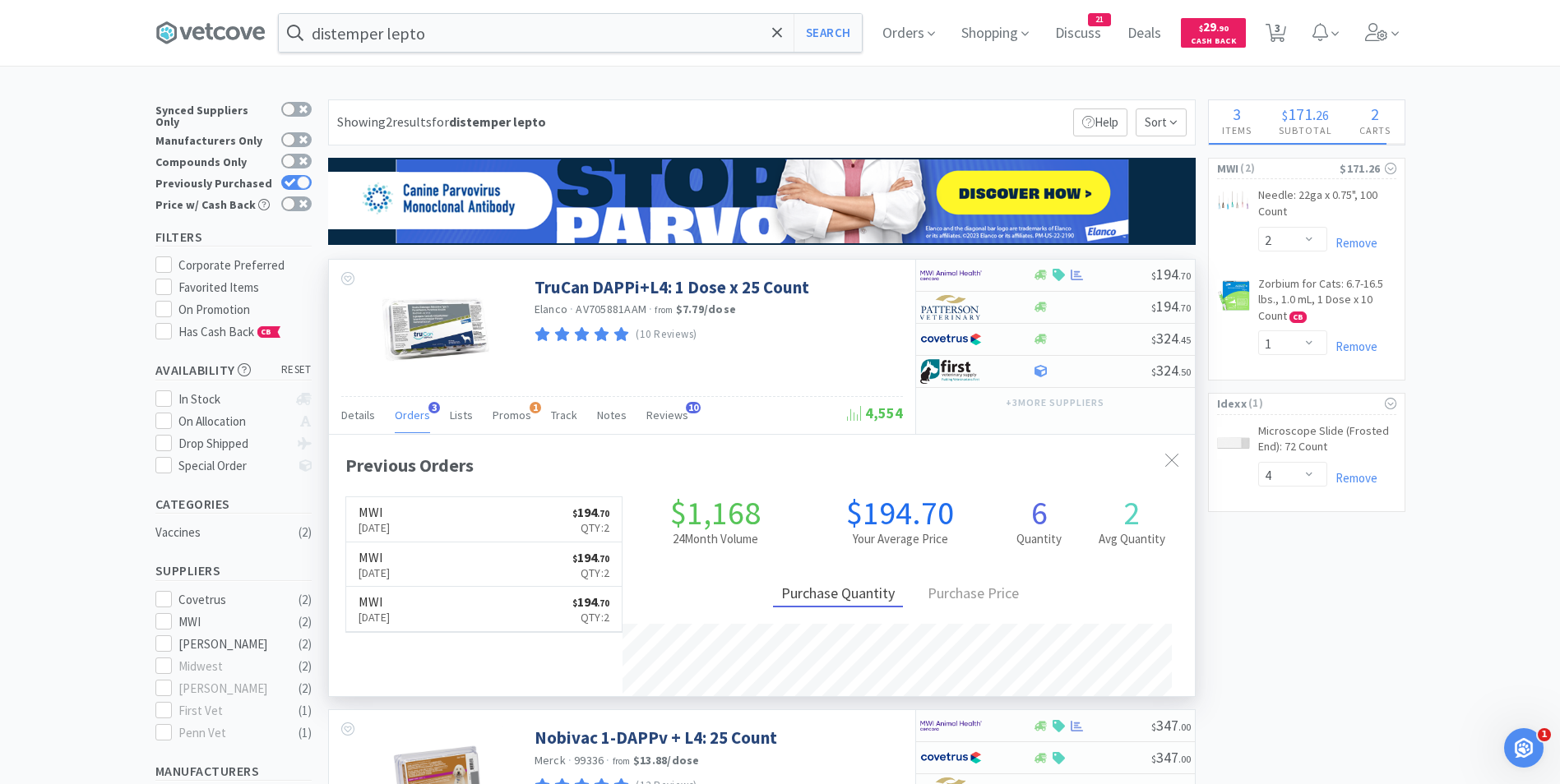
scroll to position [426, 866]
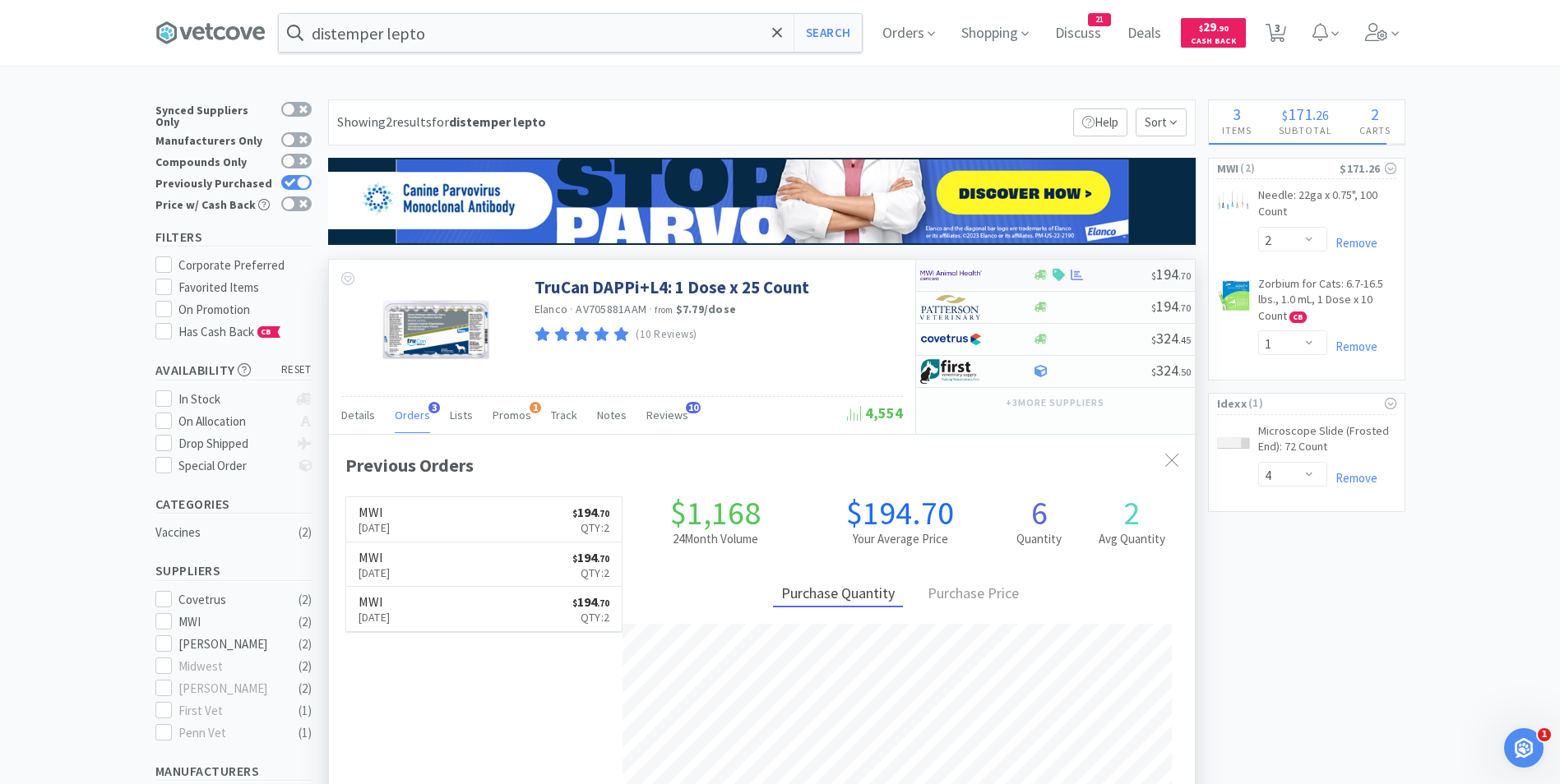
click at [960, 278] on img at bounding box center [951, 275] width 62 height 25
select select "1"
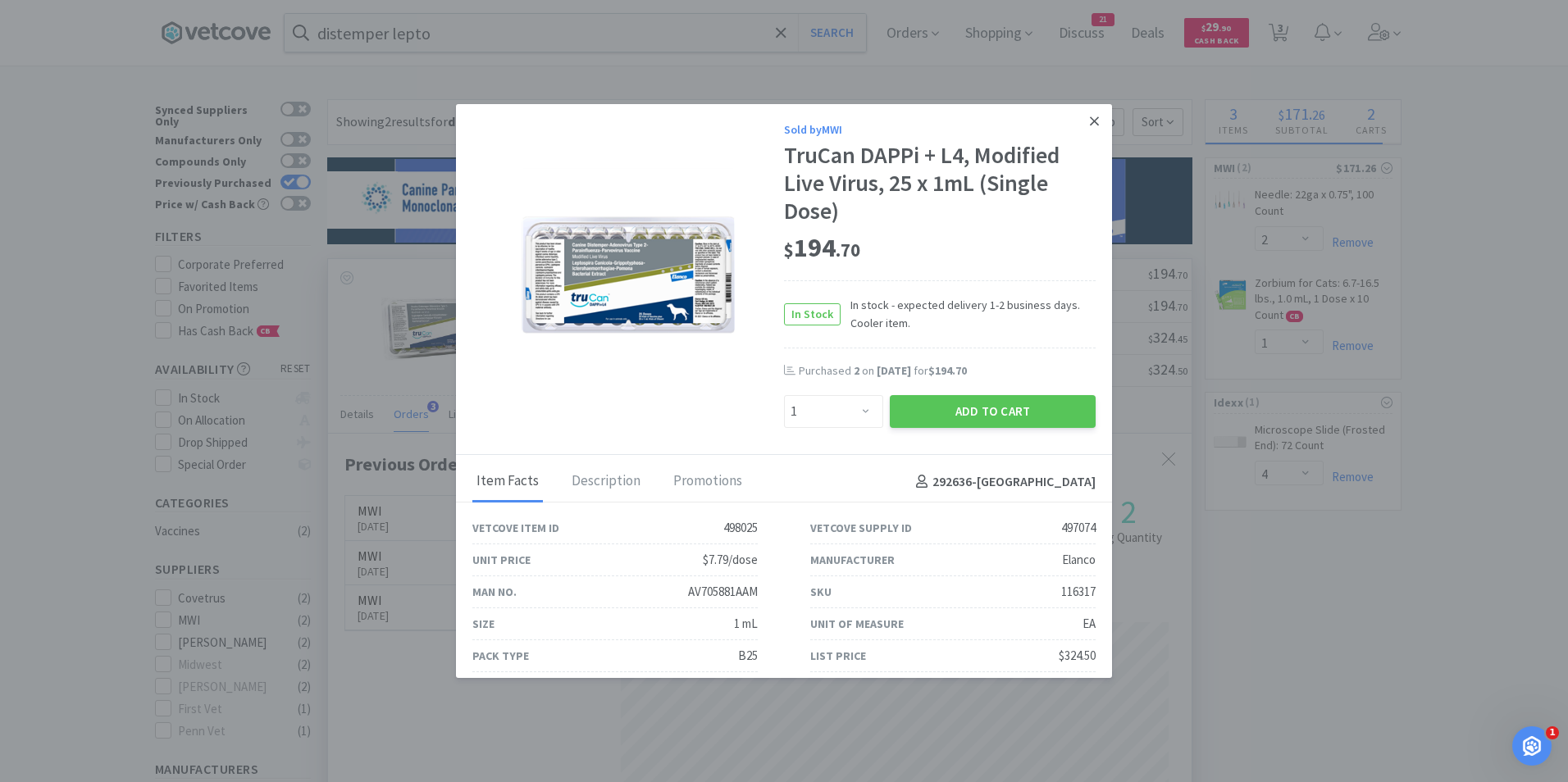
click at [1089, 126] on icon at bounding box center [1093, 121] width 9 height 15
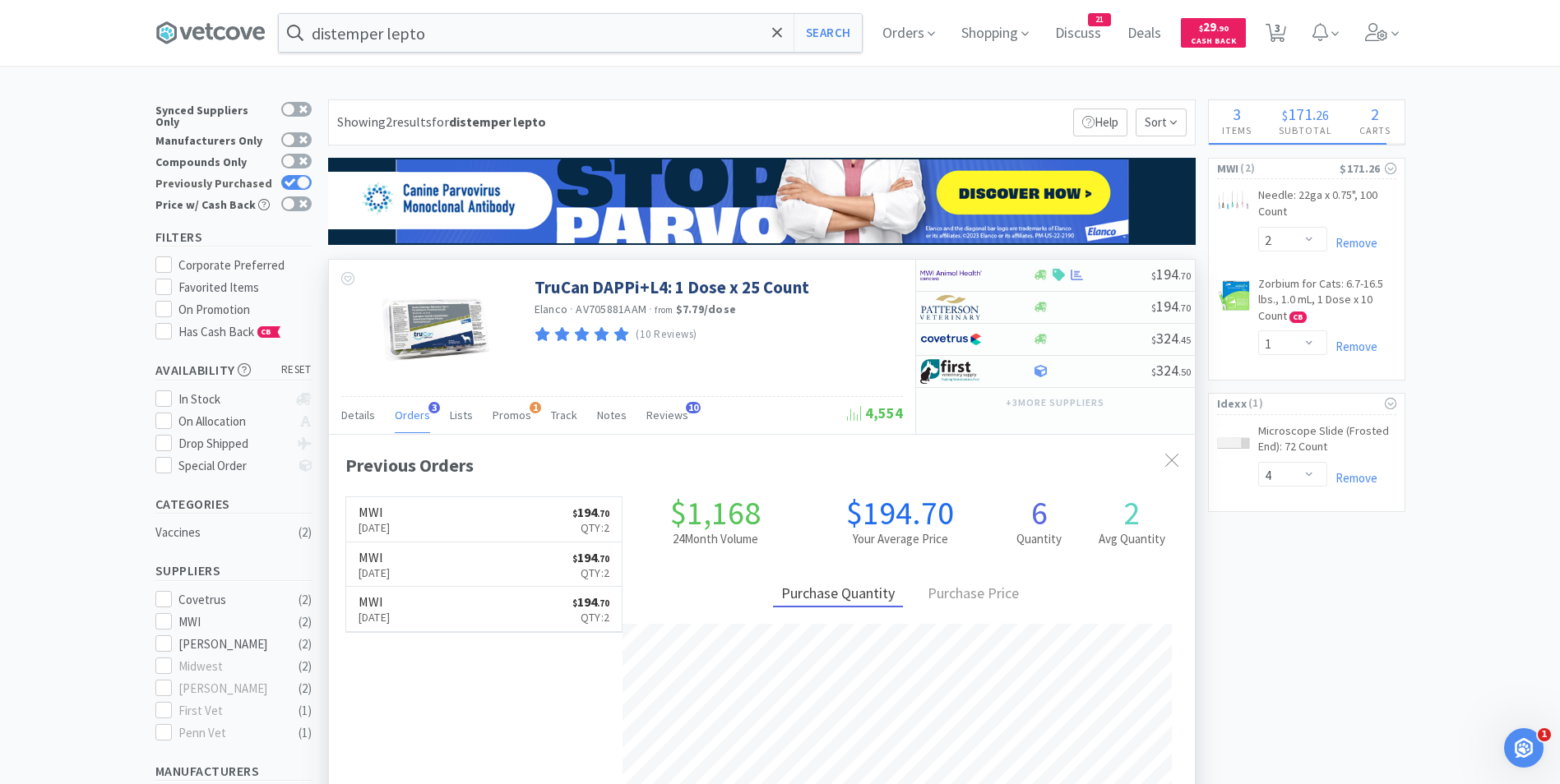
click at [301, 176] on div at bounding box center [302, 182] width 13 height 13
checkbox input "false"
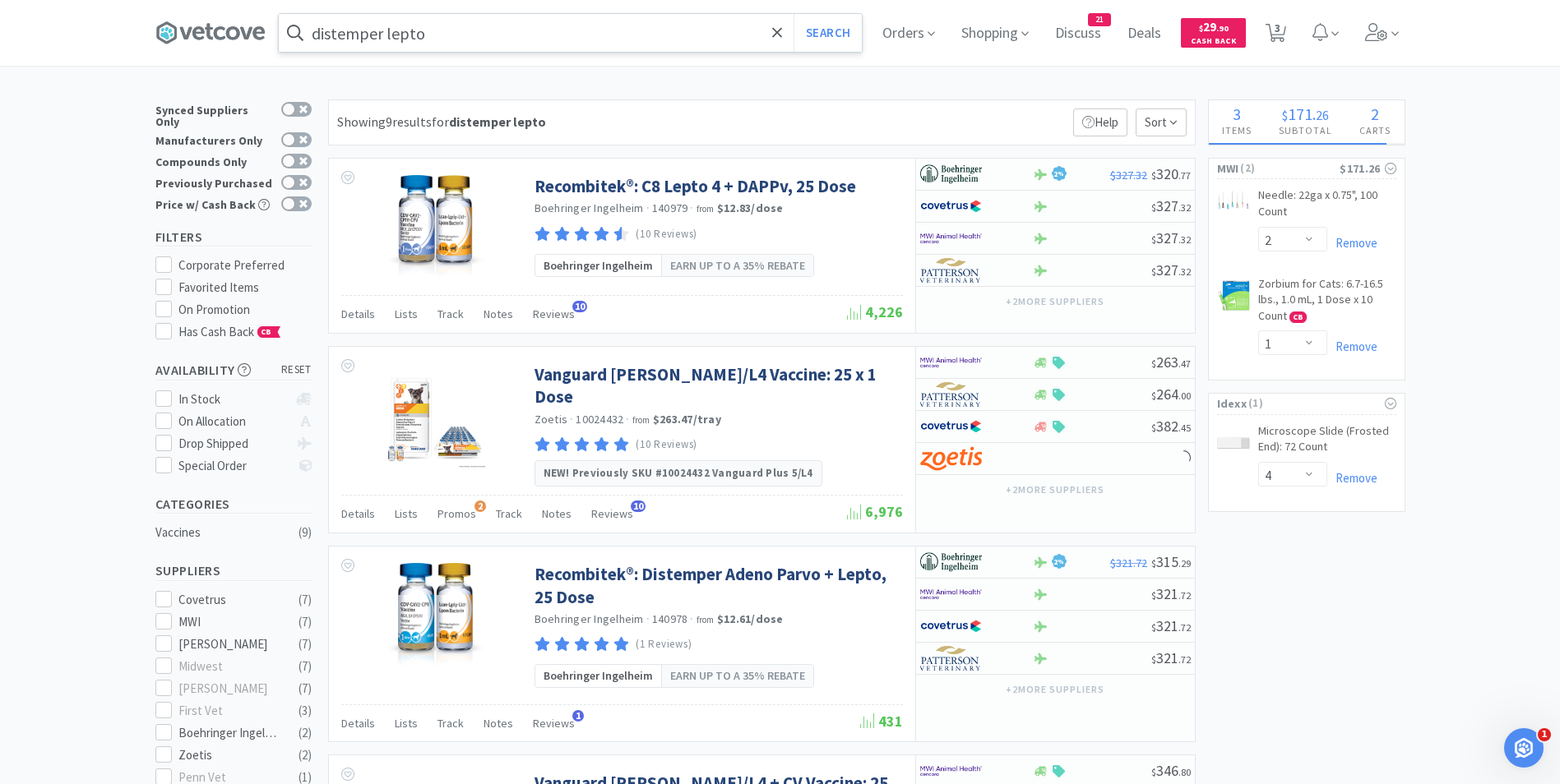
click at [510, 36] on input "distemper lepto" at bounding box center [570, 33] width 583 height 38
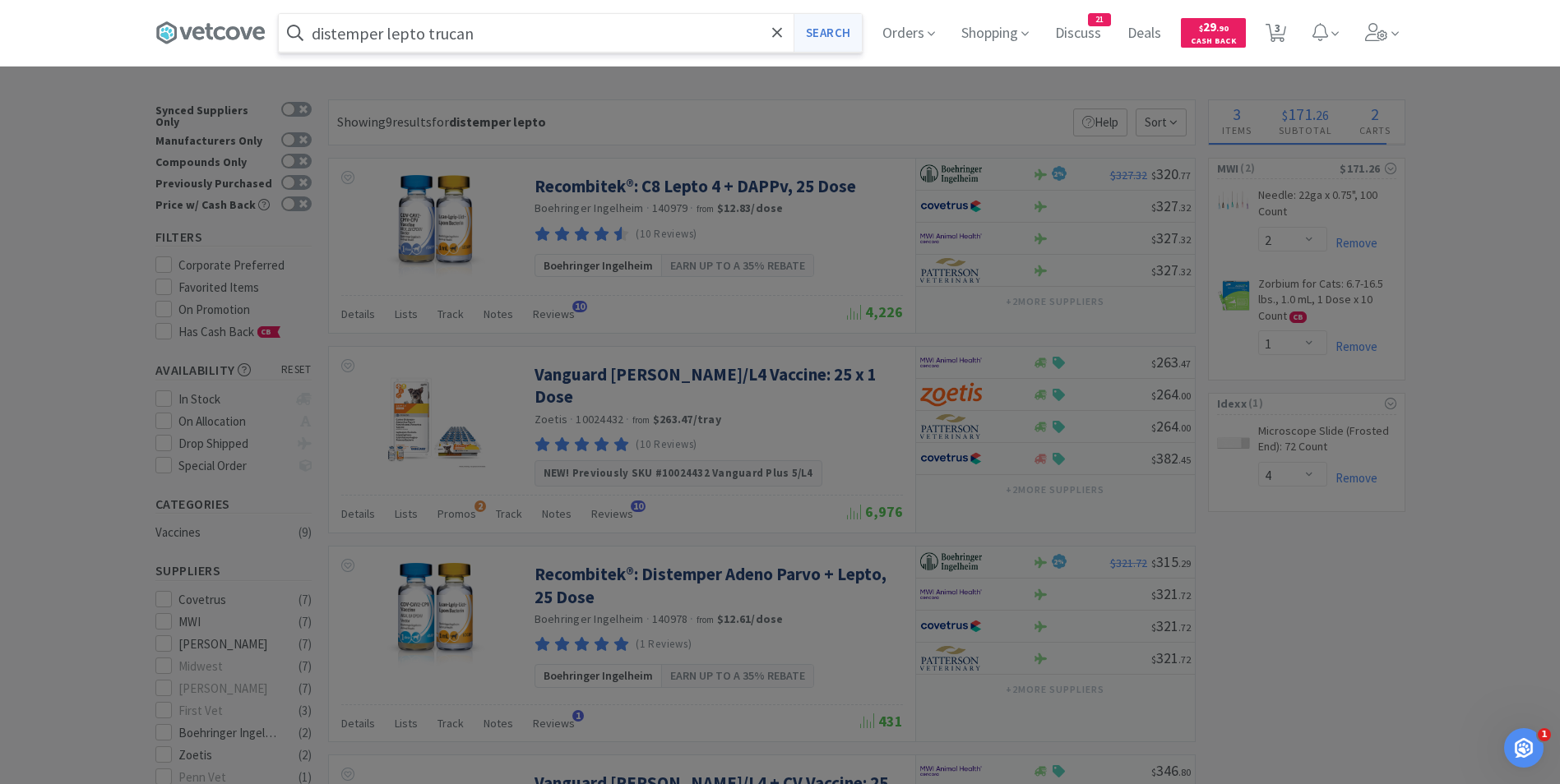
type input "distemper lepto trucan"
click at [828, 32] on button "Search" at bounding box center [827, 33] width 68 height 38
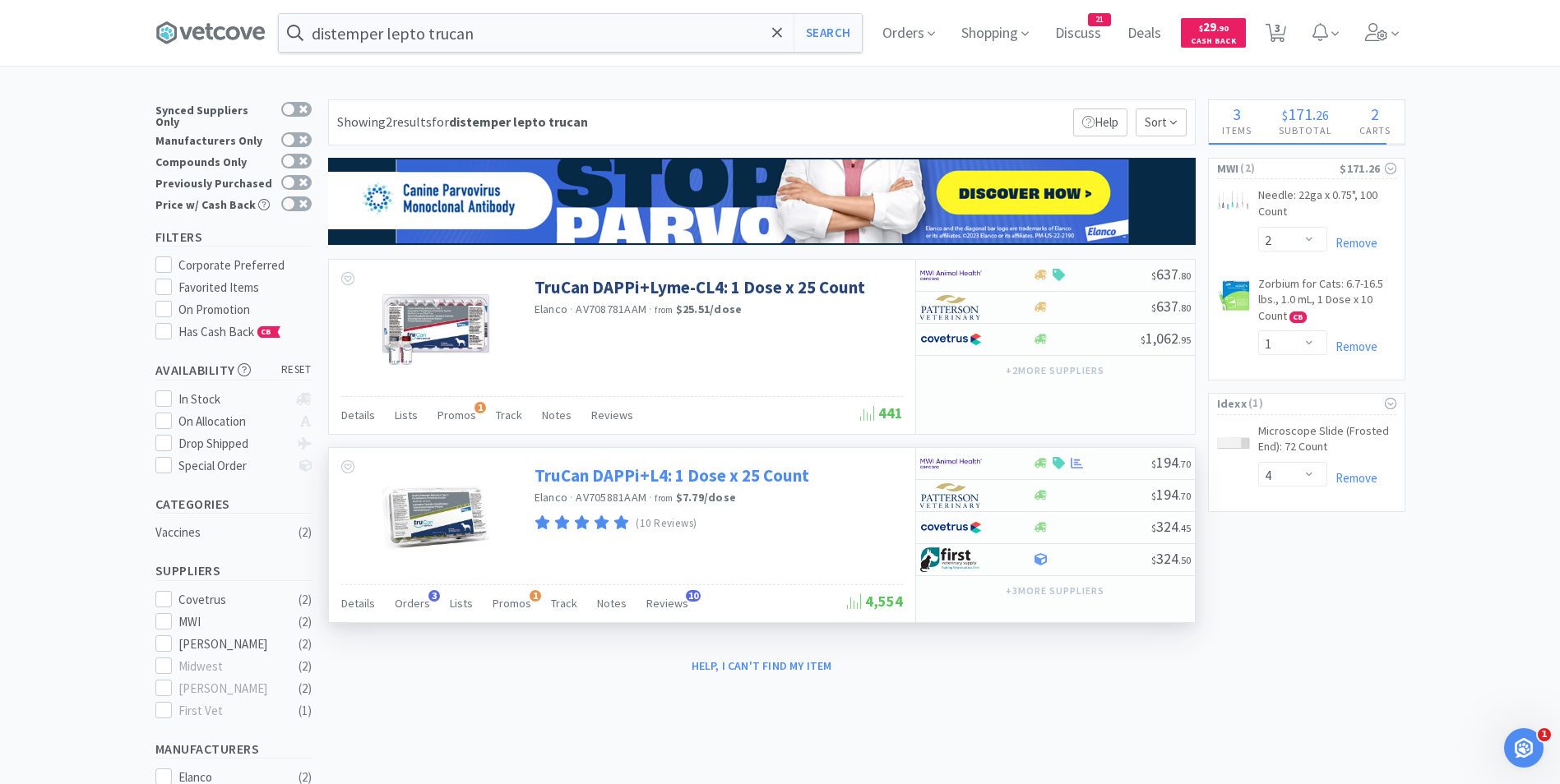
click at [631, 484] on link "TruCan DAPPi+L4: 1 Dose x 25 Count" at bounding box center [672, 476] width 274 height 22
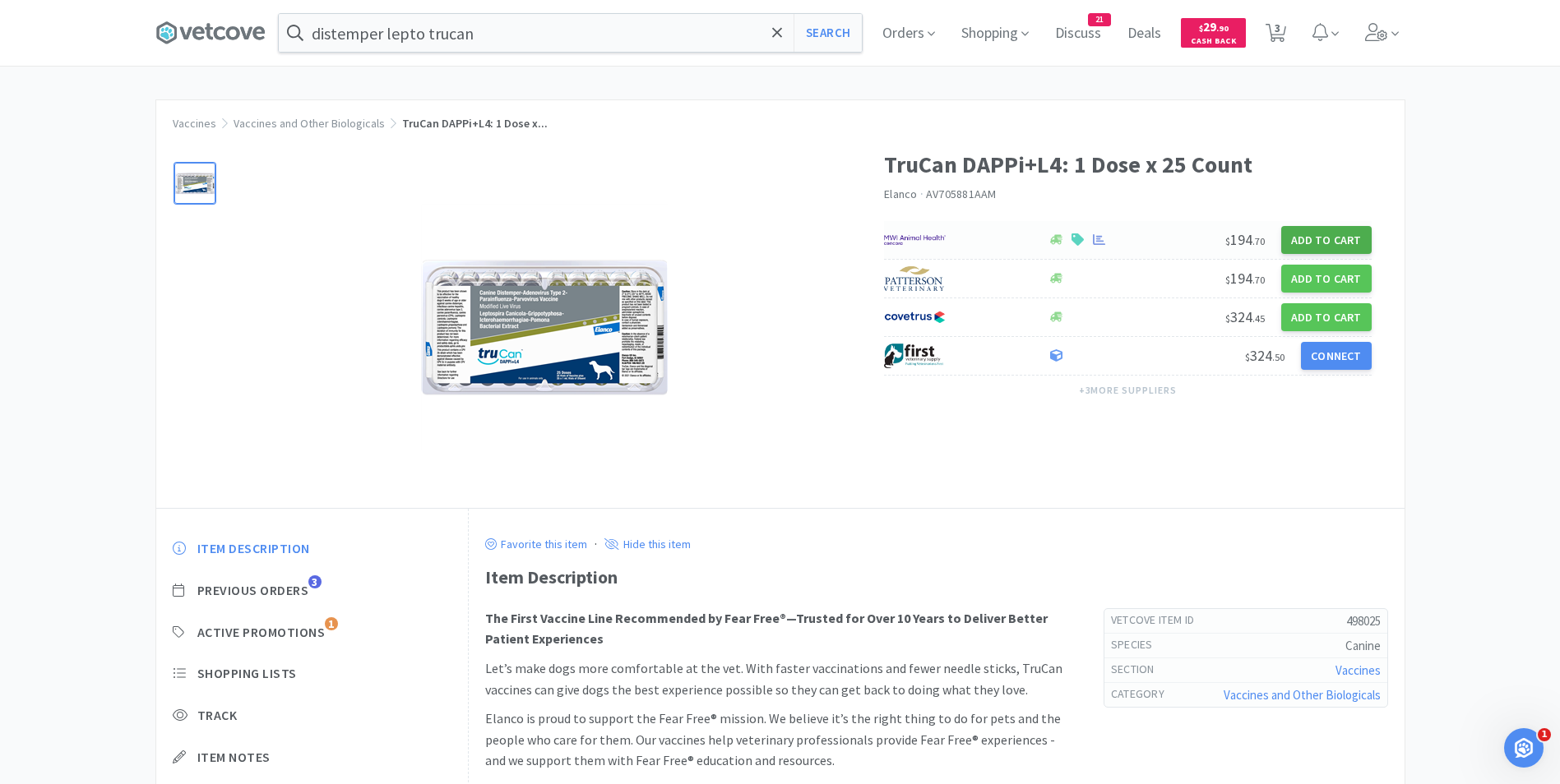
click at [1299, 243] on button "Add to Cart" at bounding box center [1326, 240] width 91 height 28
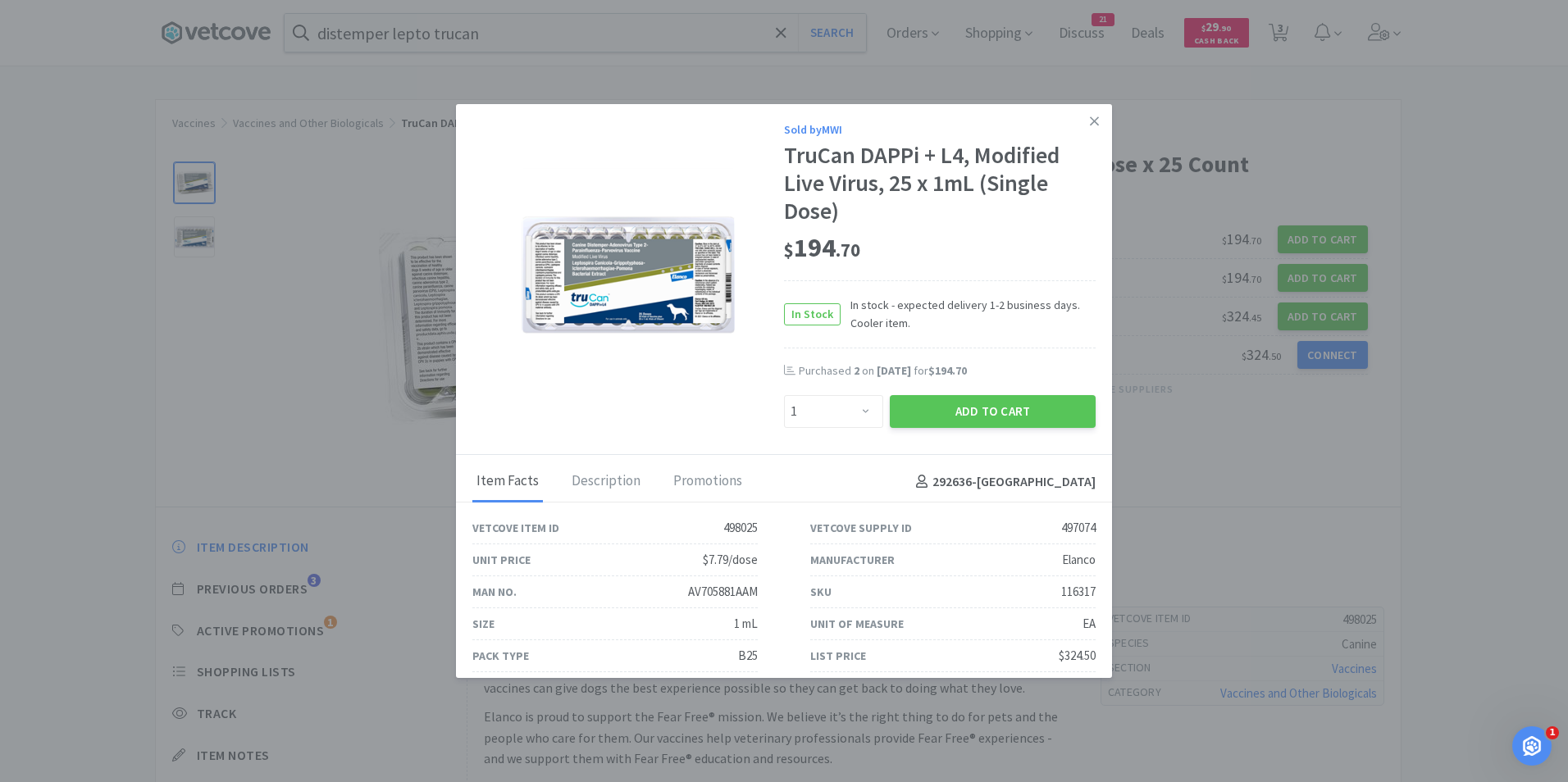
click at [903, 389] on div "Purchased 2 on [DATE] for $194.70" at bounding box center [939, 379] width 311 height 33
click at [855, 415] on select "Enter Quantity 1 2 3 4 5 6 7 8 9 10 11 12 13 14 15 16 17 18 19 20 Enter Quantity" at bounding box center [834, 411] width 99 height 33
select select "2"
click at [784, 395] on select "Enter Quantity 1 2 3 4 5 6 7 8 9 10 11 12 13 14 15 16 17 18 19 20 Enter Quantity" at bounding box center [834, 411] width 99 height 33
click at [945, 405] on button "Add to Cart" at bounding box center [992, 411] width 206 height 33
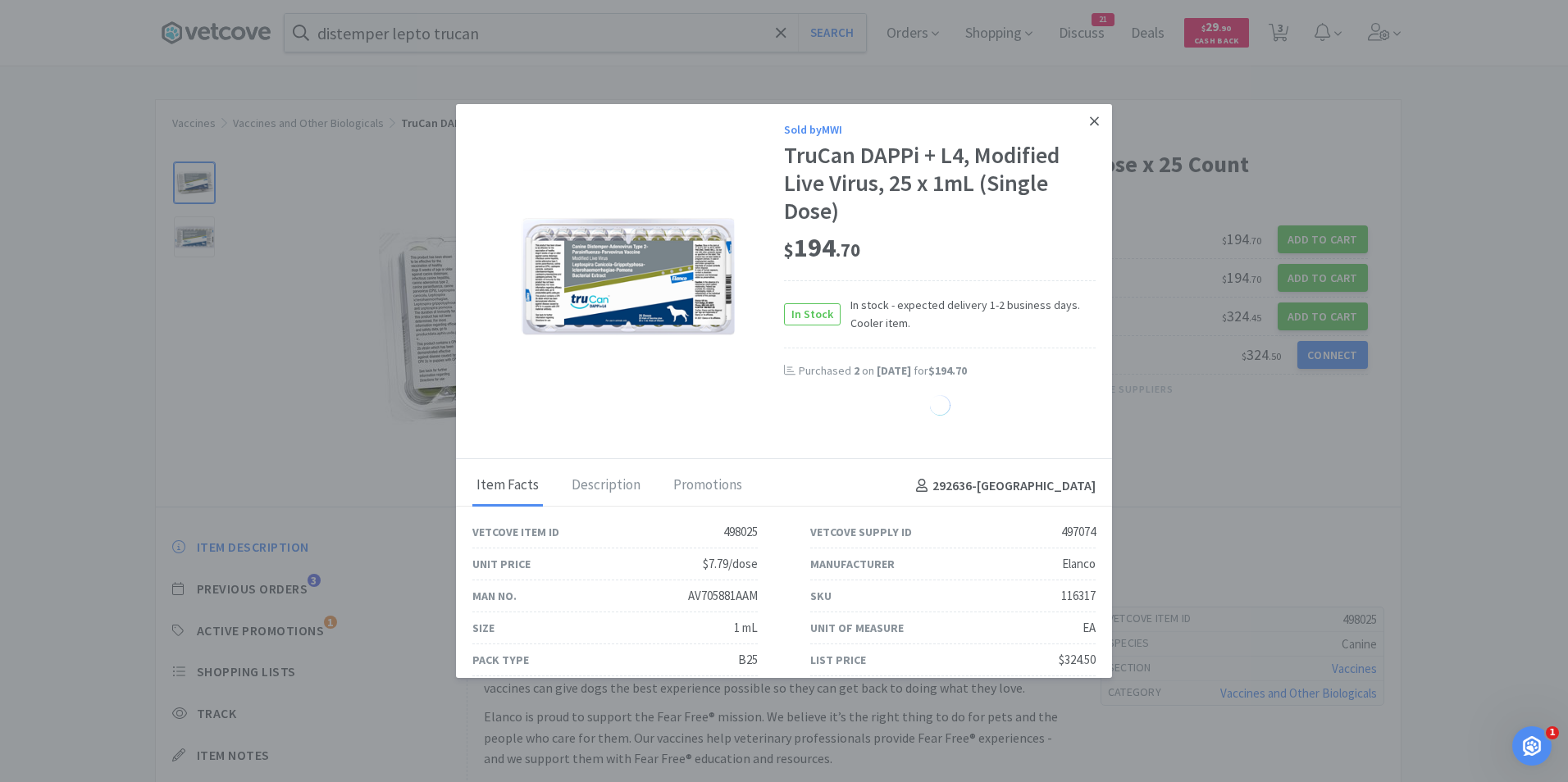
select select "1"
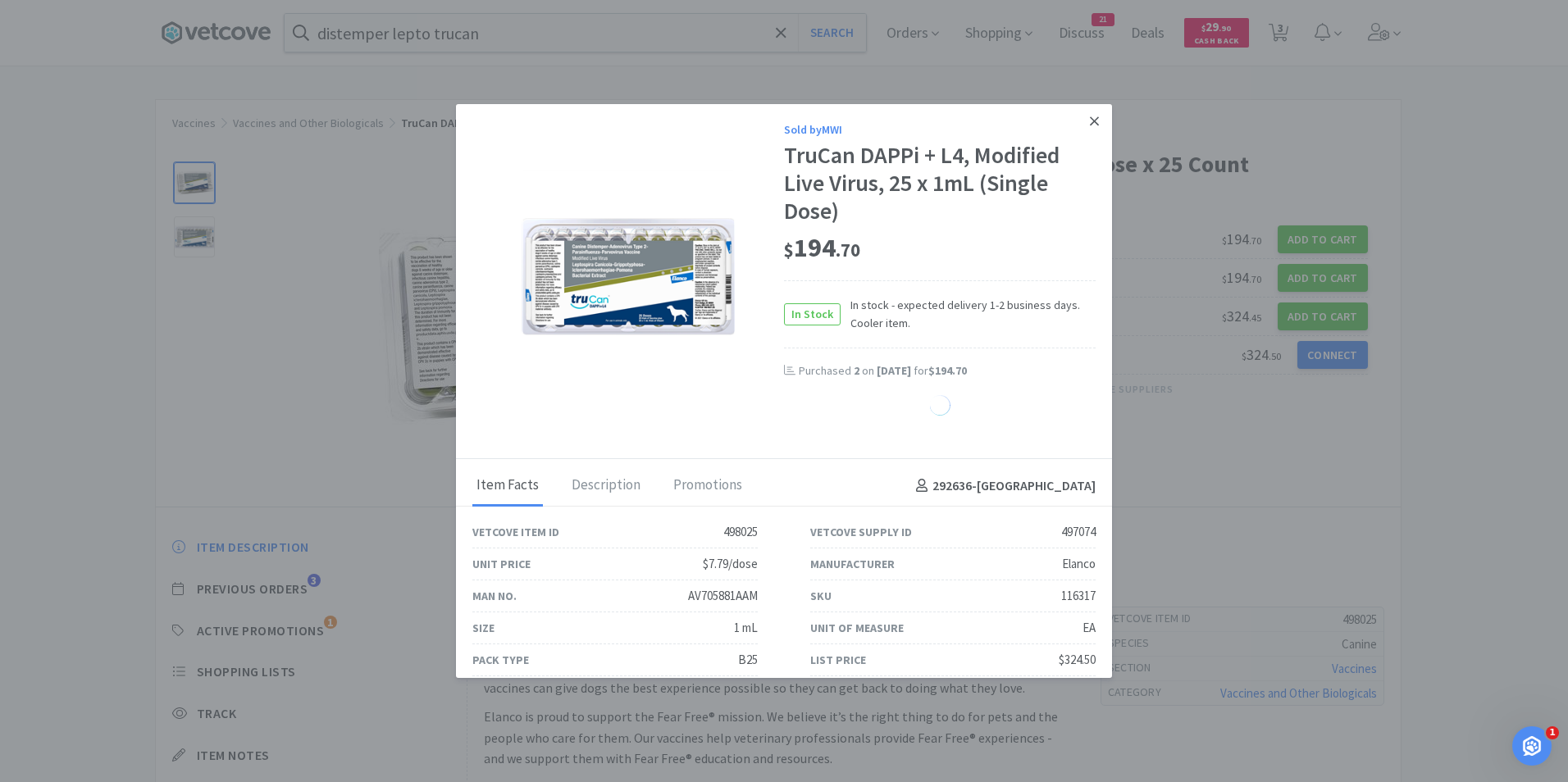
select select "1"
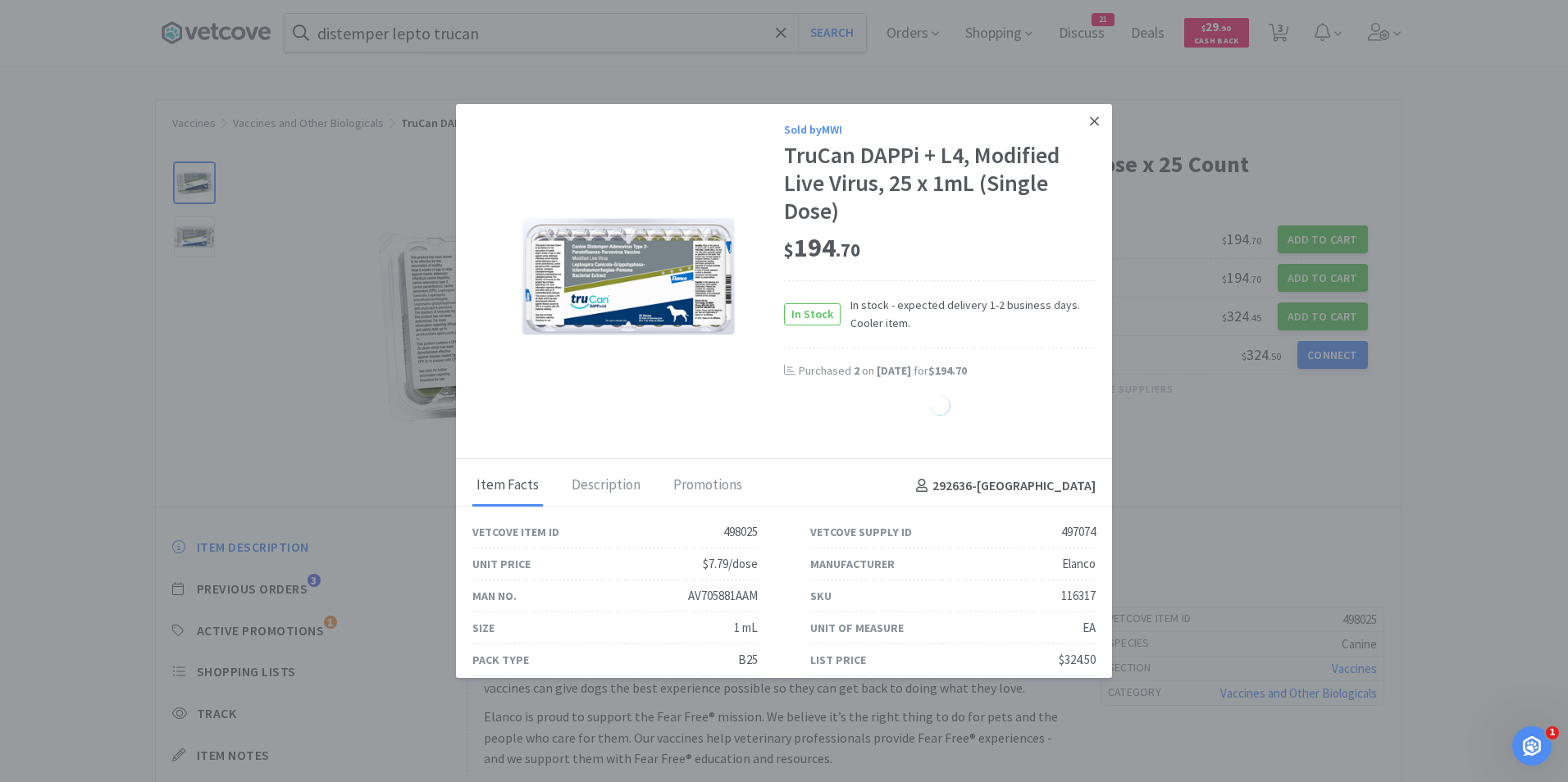
select select "1"
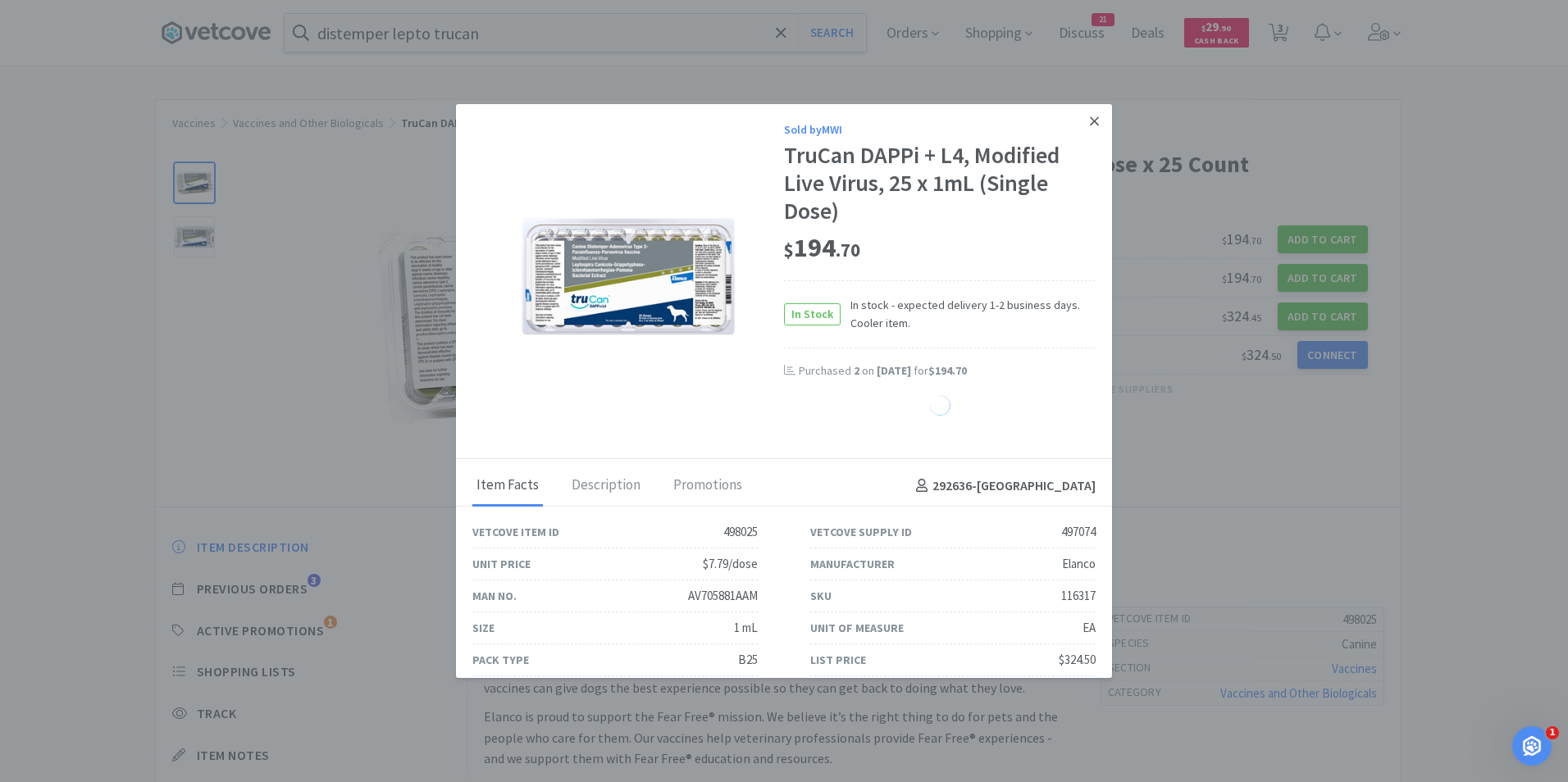
select select "1"
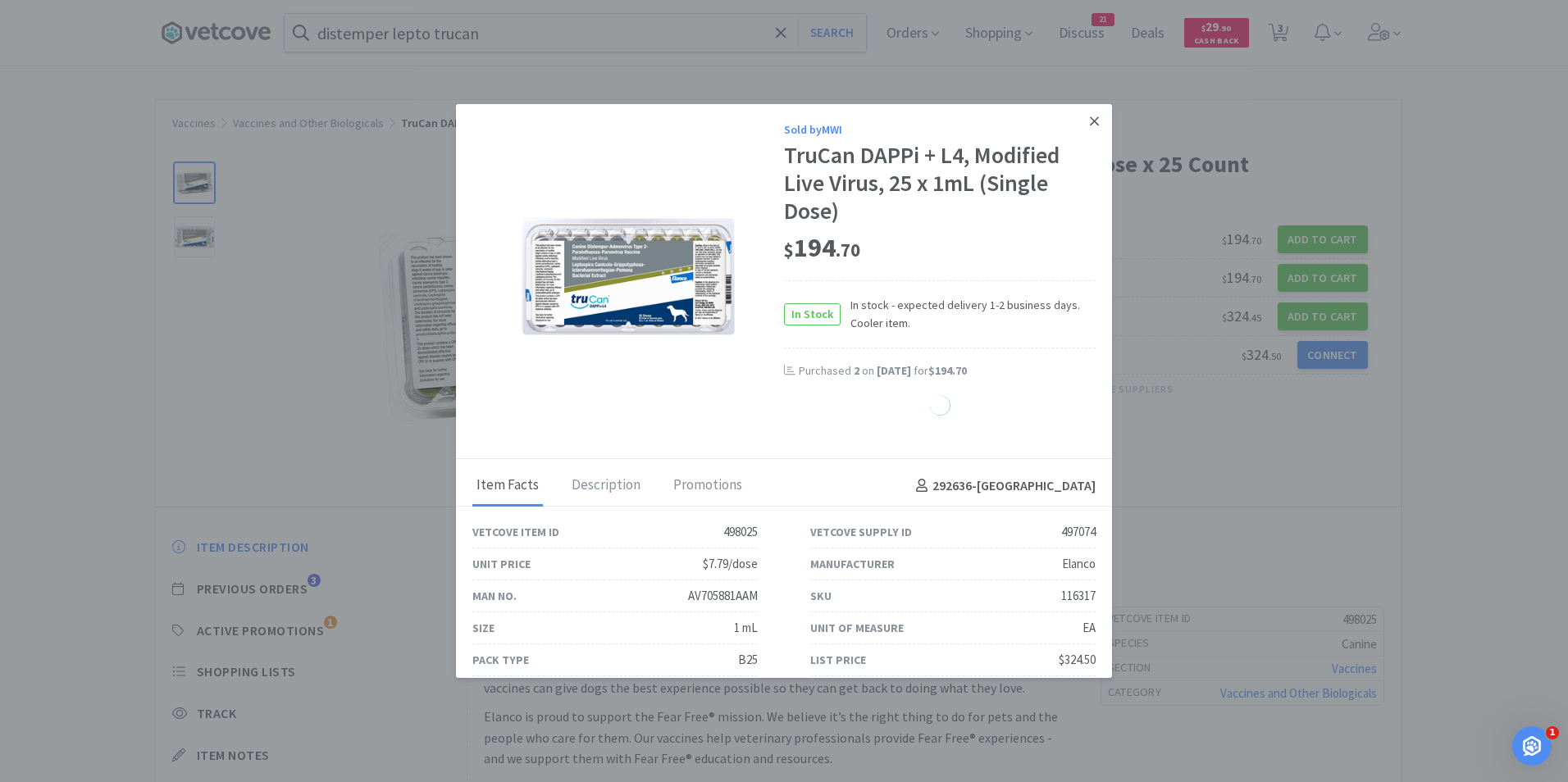
select select "1"
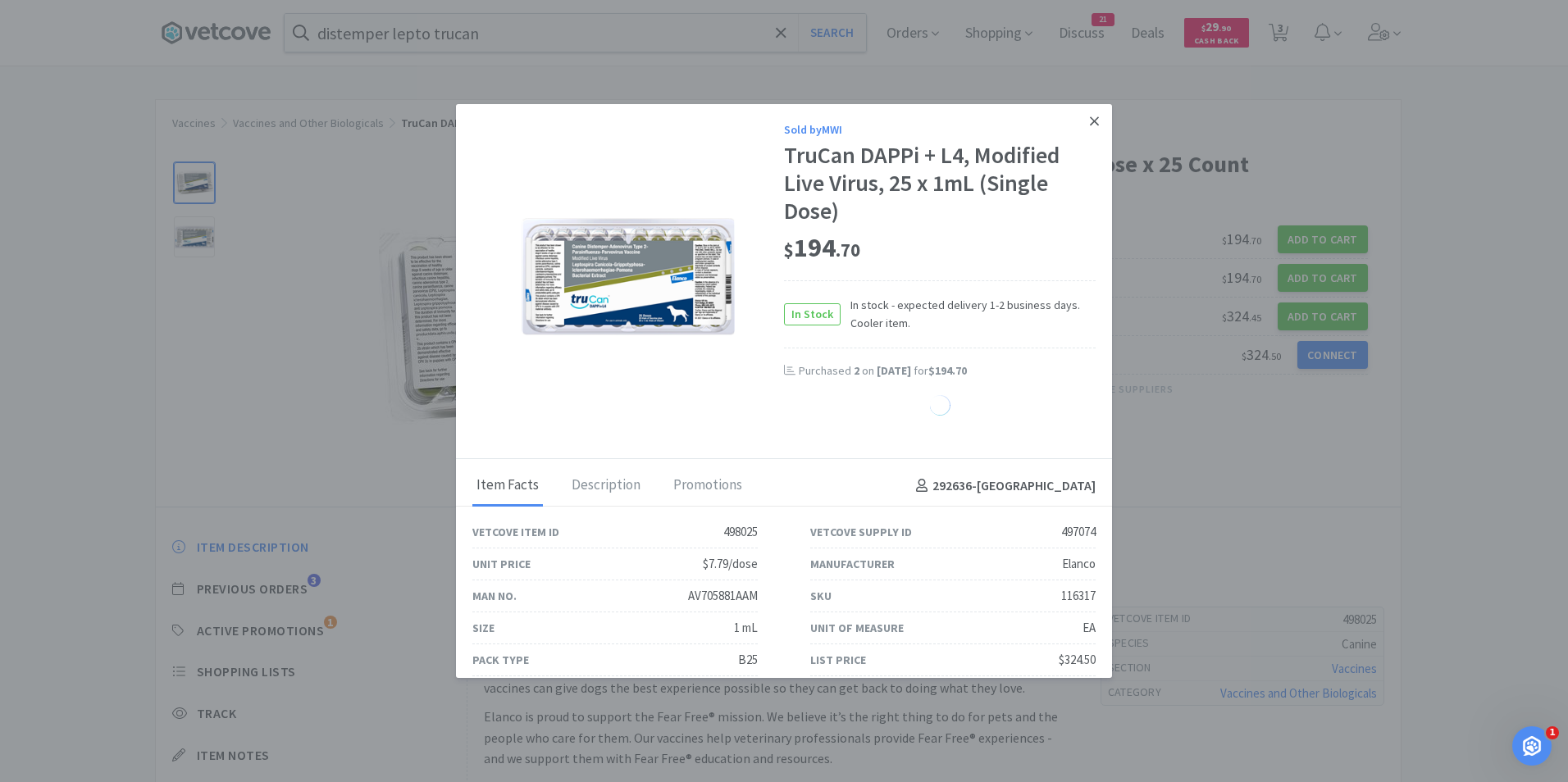
select select "1"
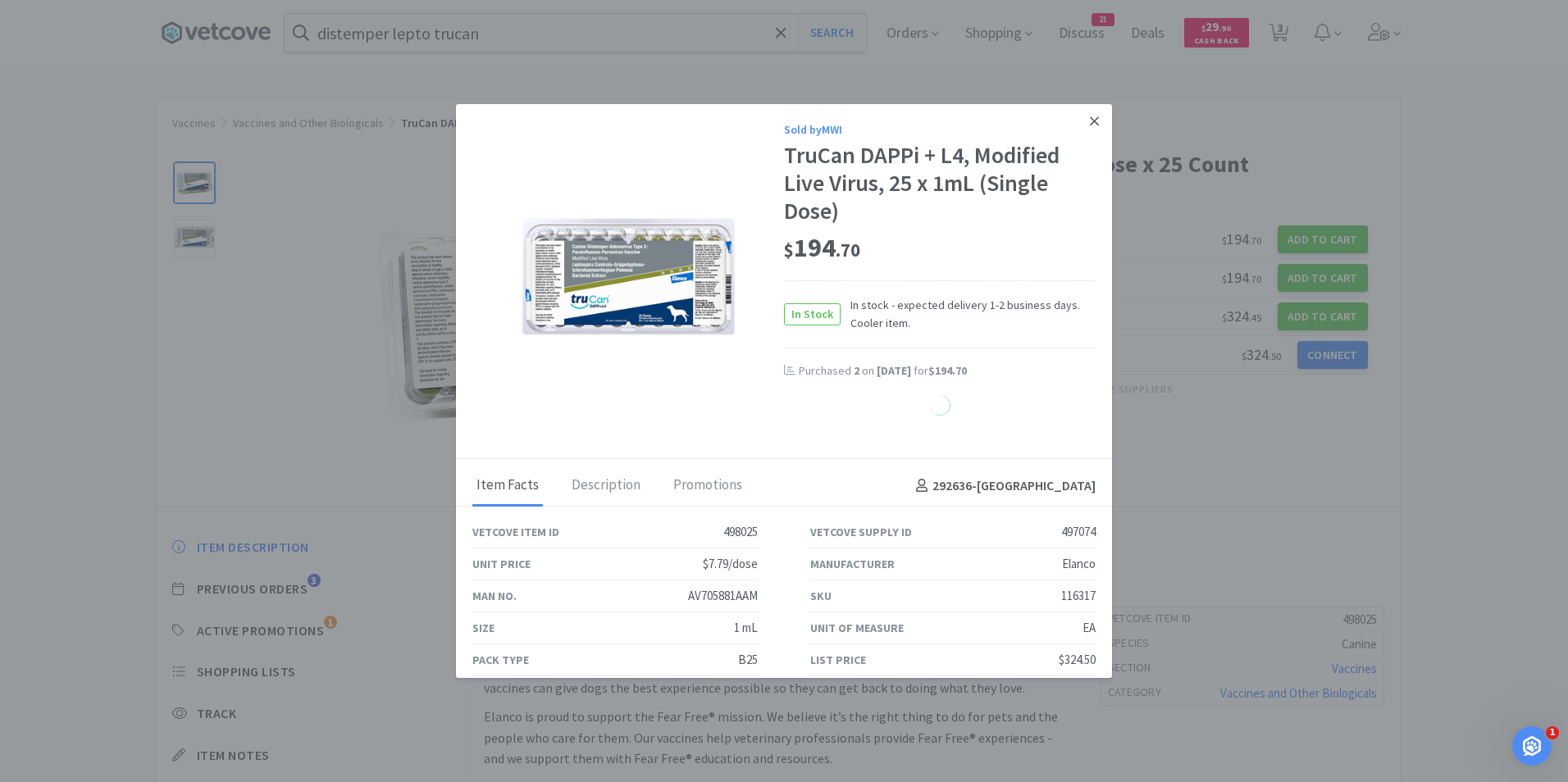
select select "1"
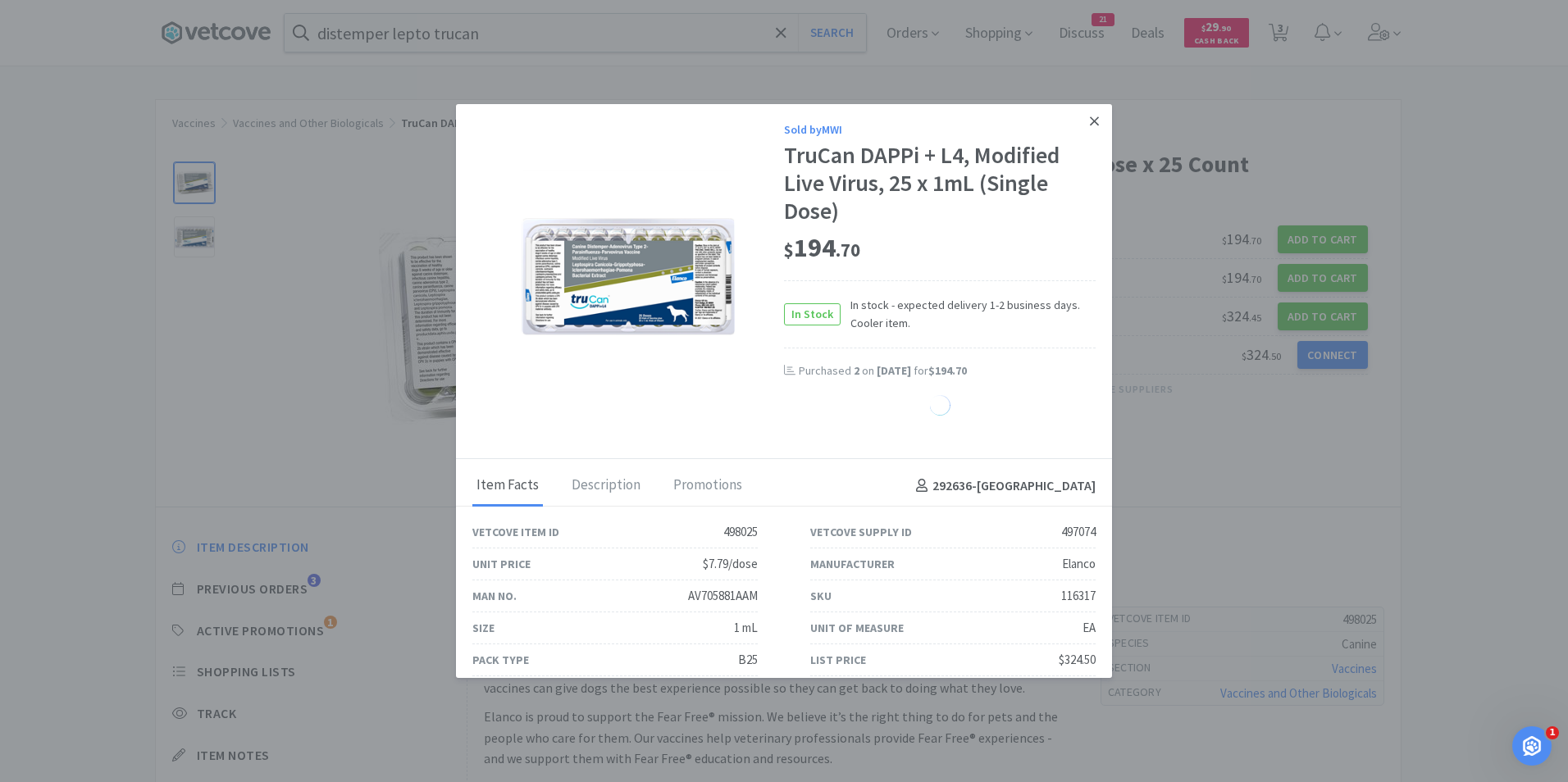
select select "1"
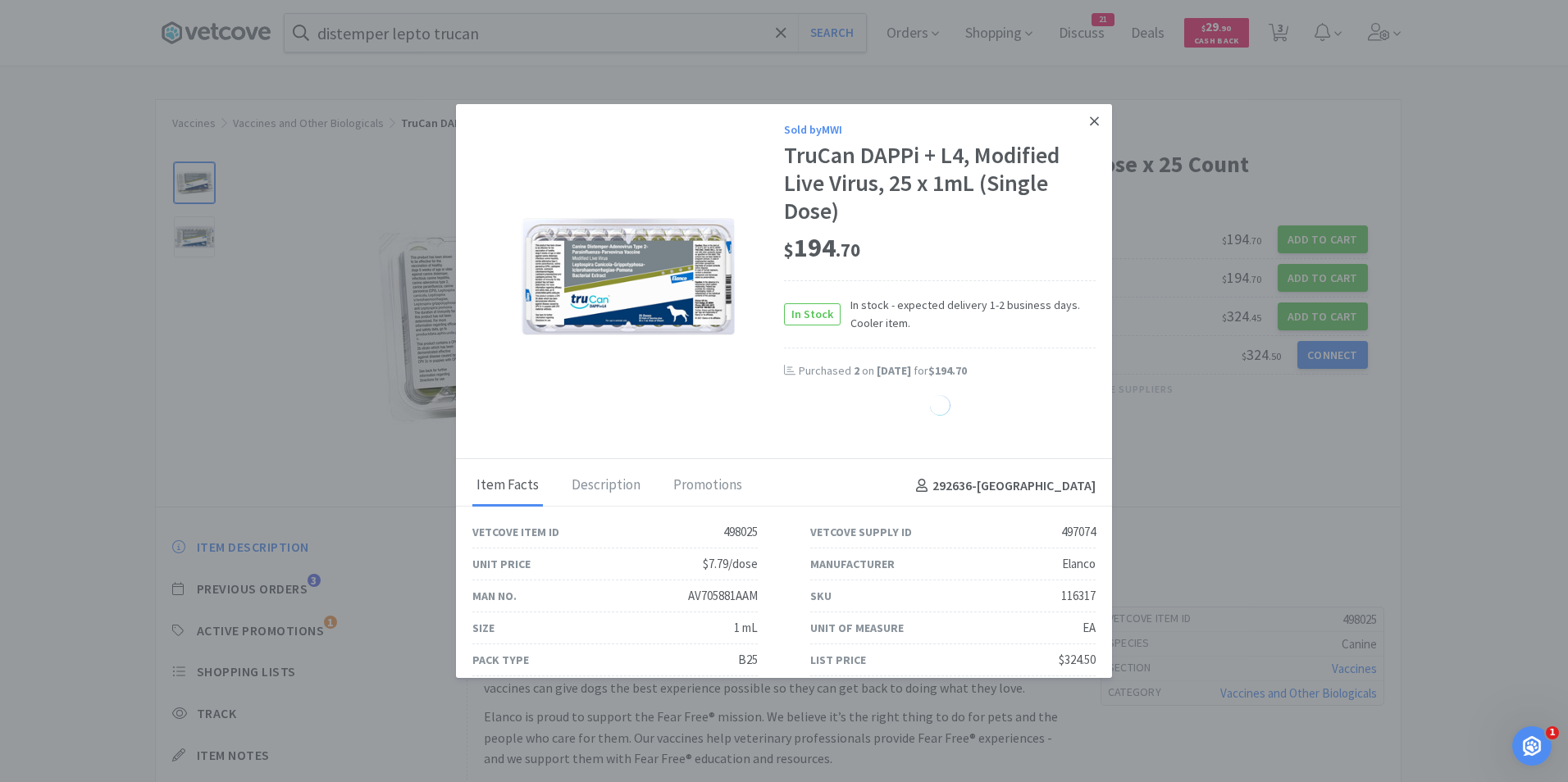
select select "1"
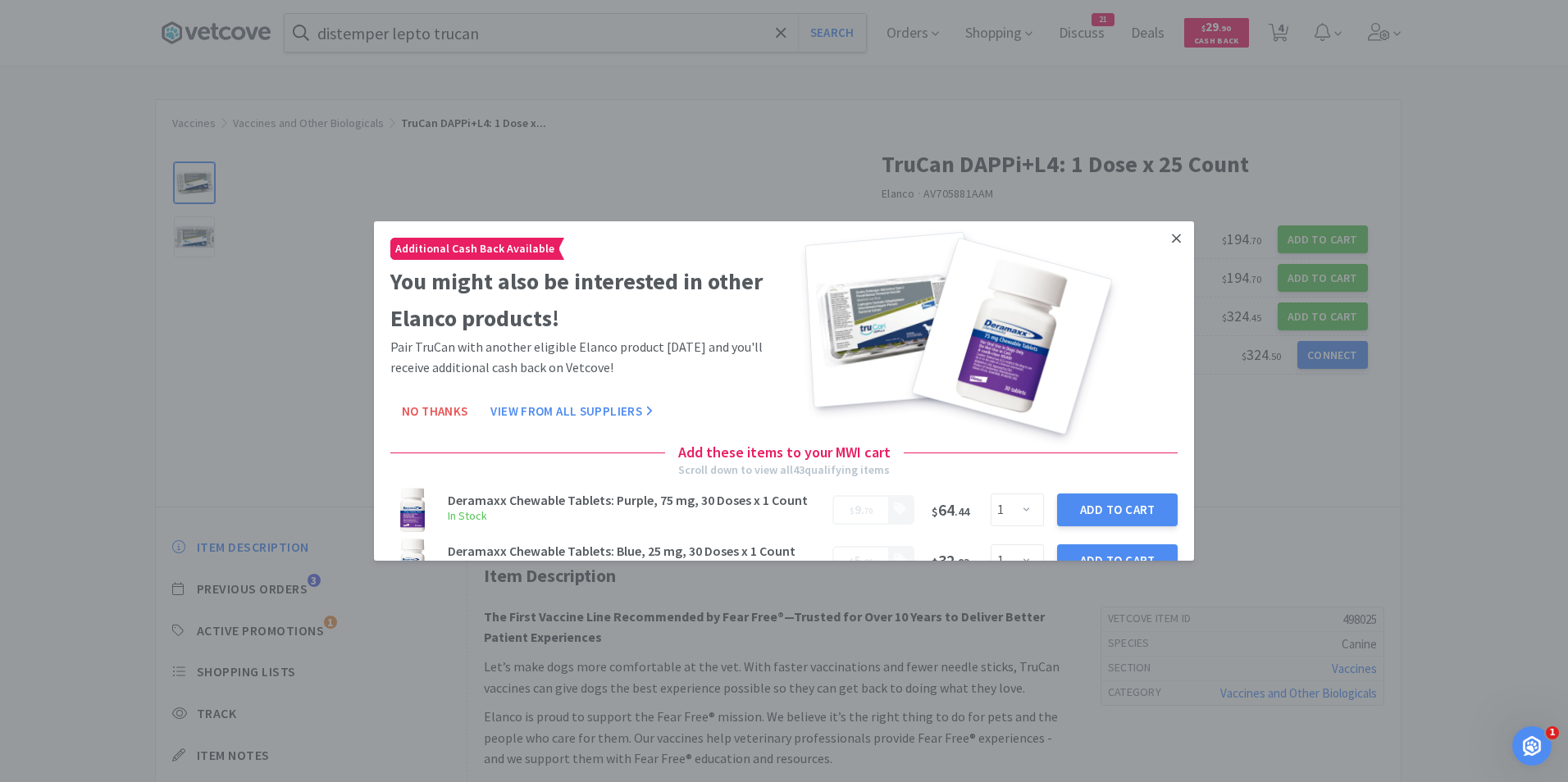
click at [1172, 239] on icon at bounding box center [1176, 238] width 9 height 15
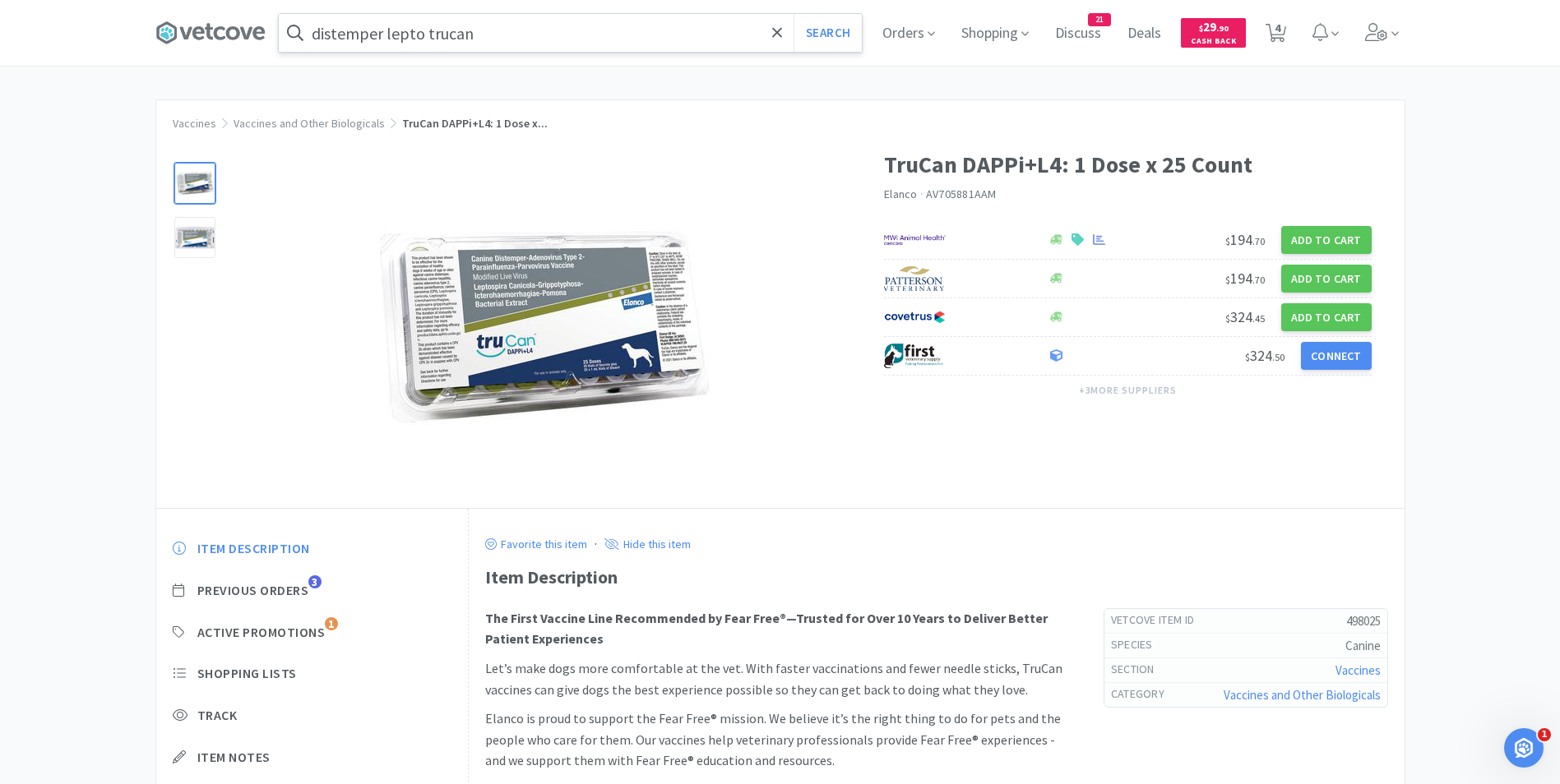
click at [503, 40] on input "distemper lepto trucan" at bounding box center [570, 33] width 583 height 38
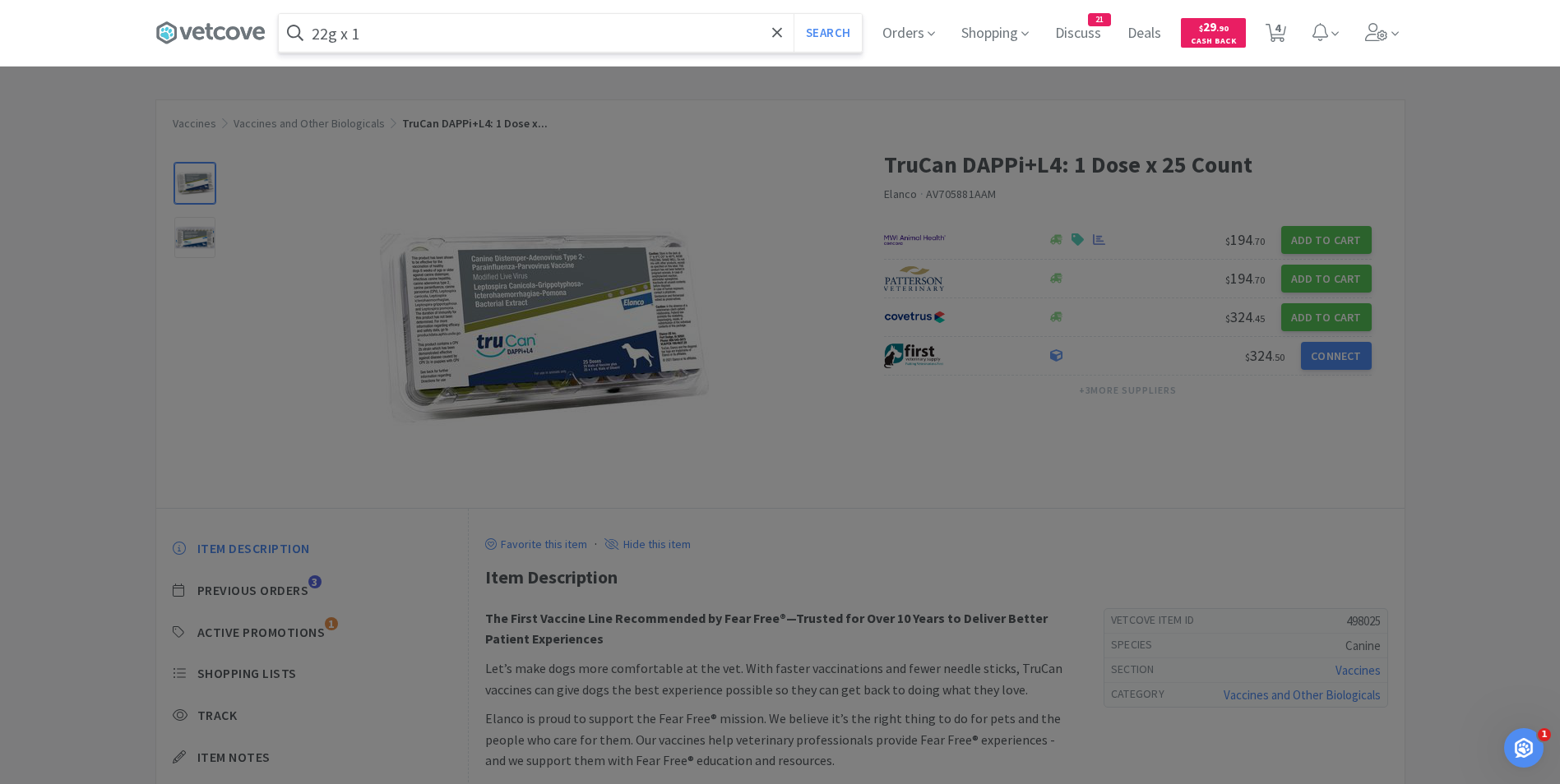
type input "22g x 1"
click at [793, 14] on button "Search" at bounding box center [827, 33] width 68 height 38
select select "2"
select select "1"
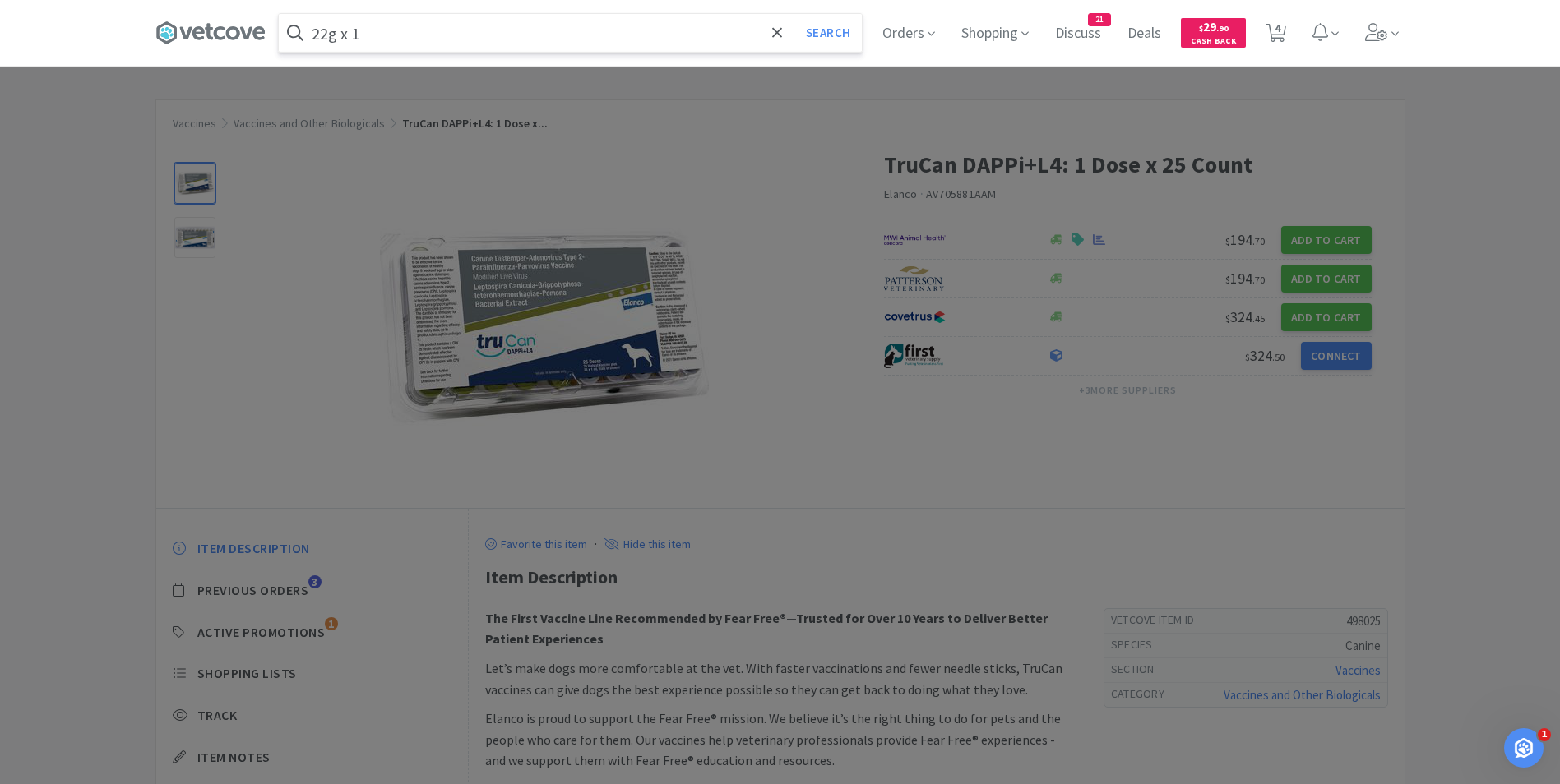
select select "4"
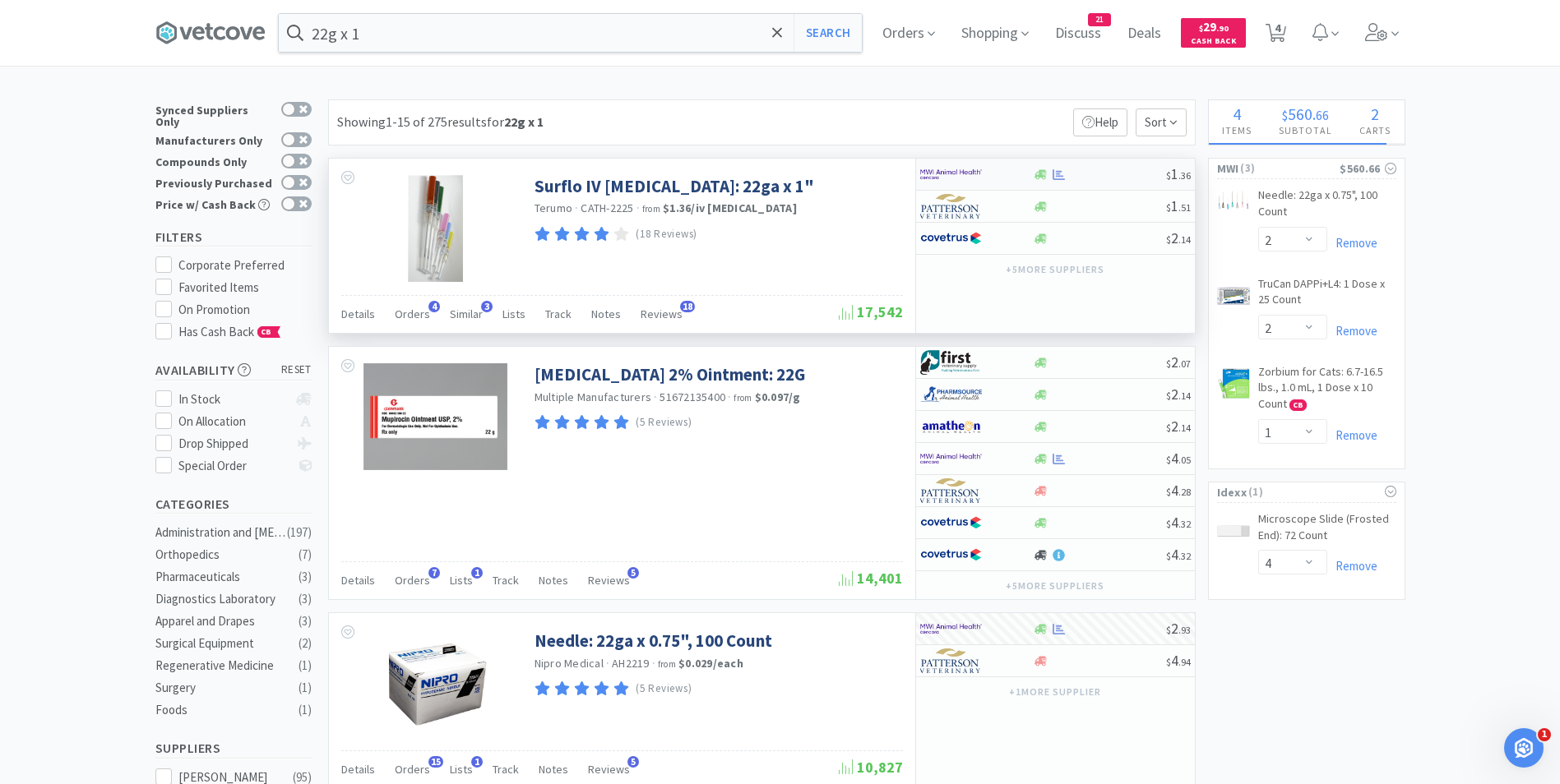
click at [949, 176] on img at bounding box center [951, 174] width 62 height 25
select select "50"
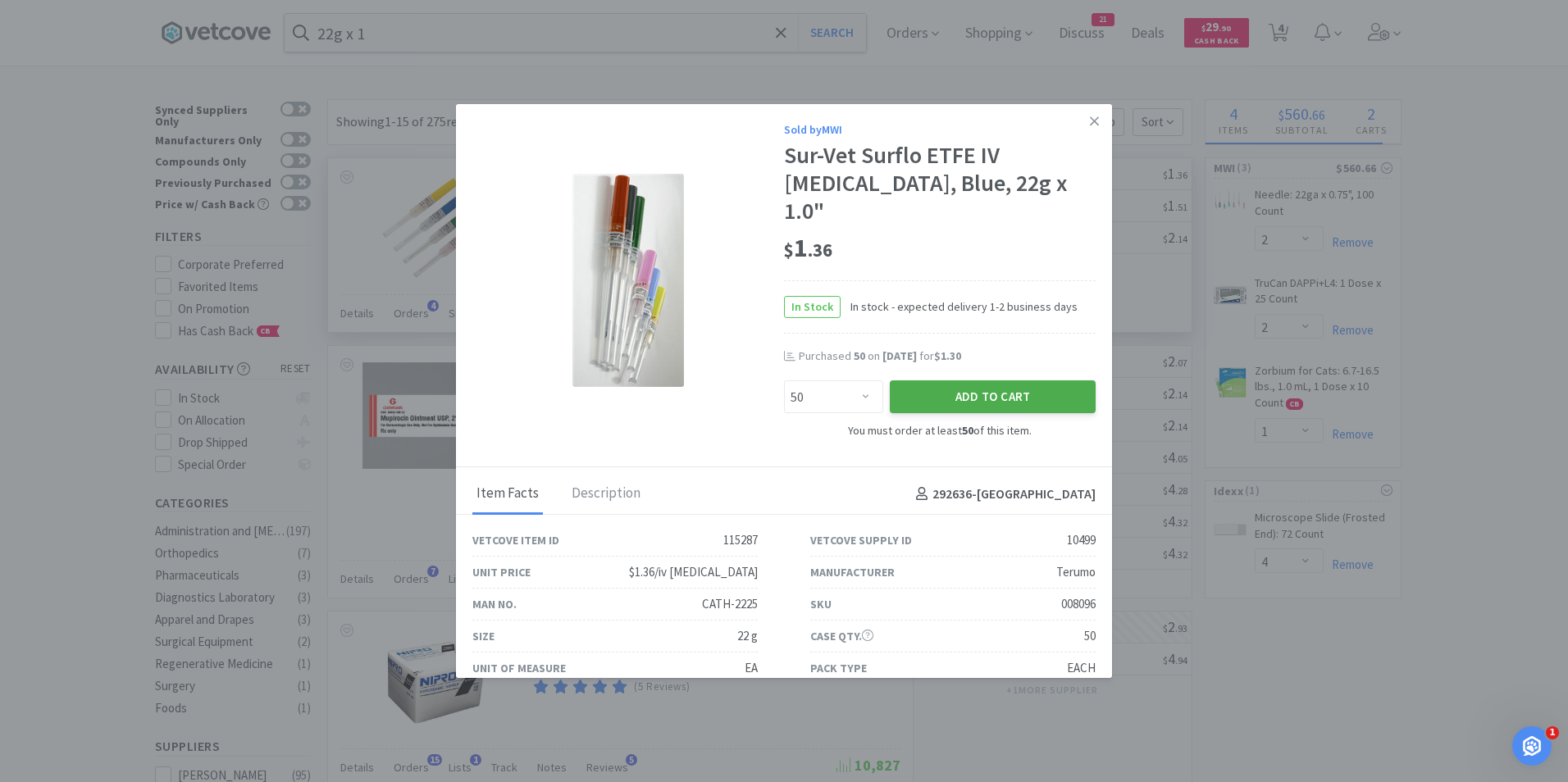
click at [933, 380] on button "Add to Cart" at bounding box center [992, 396] width 206 height 33
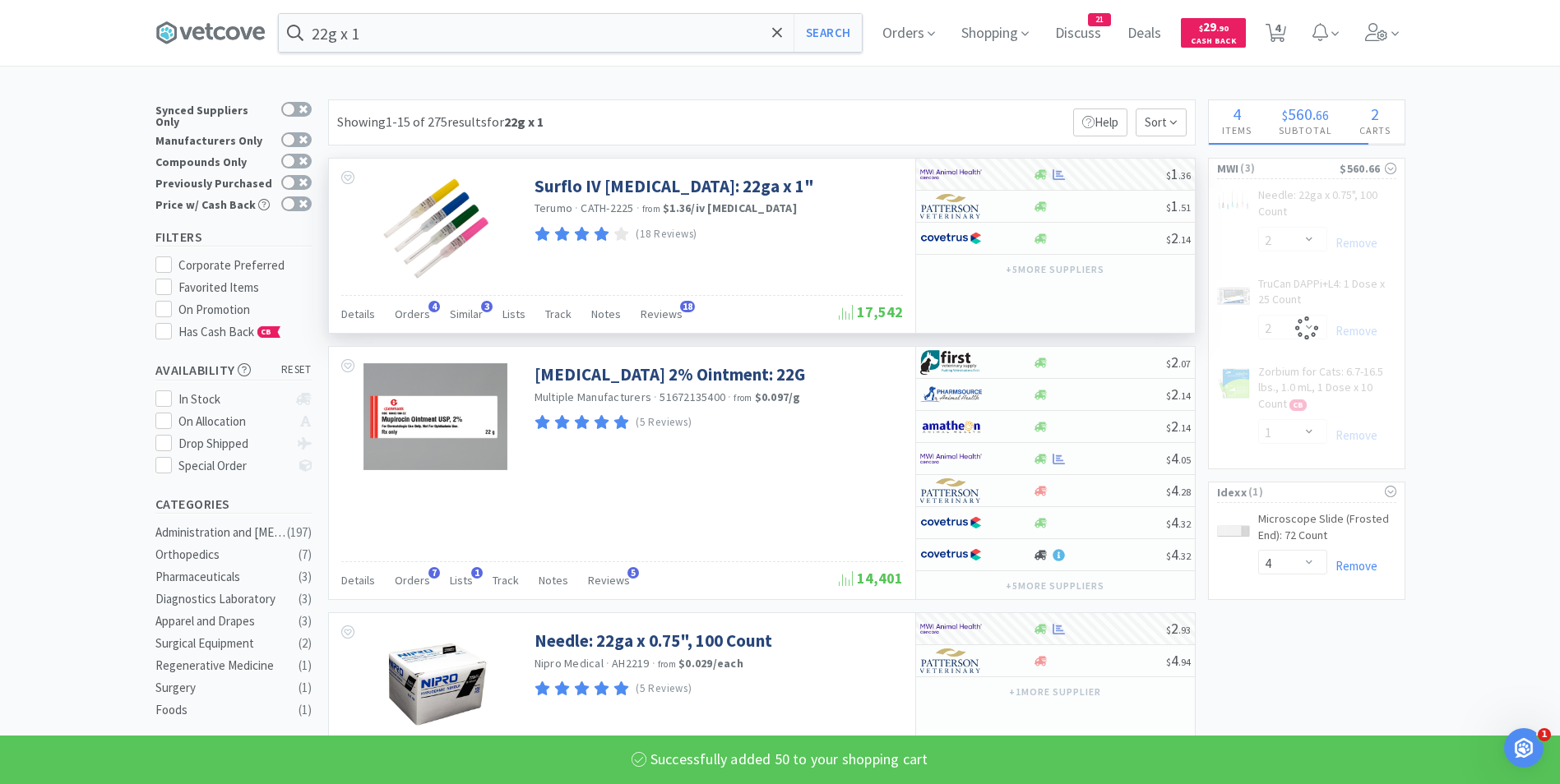
select select "2"
select select "50"
select select "1"
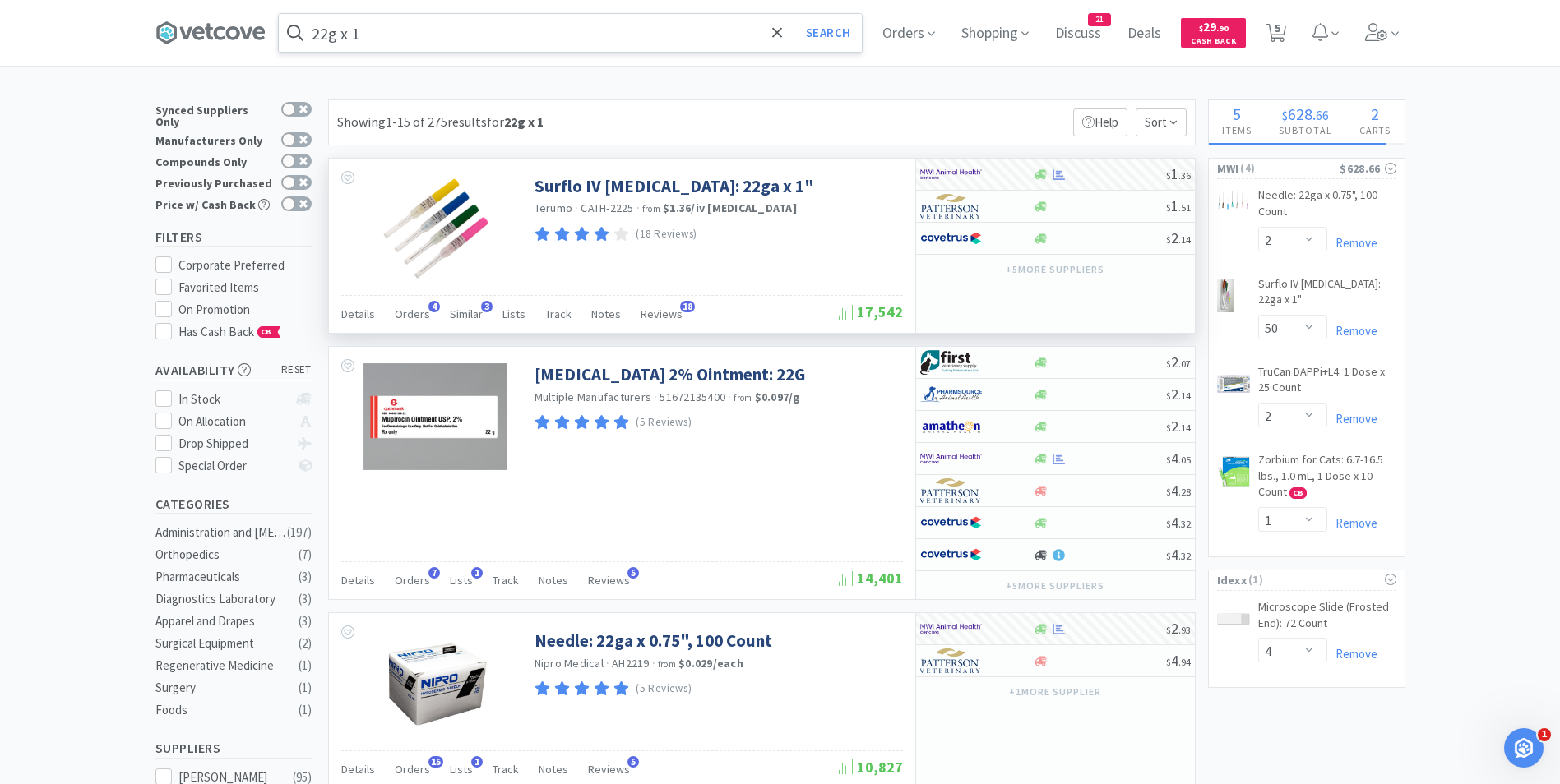
click at [481, 36] on input "22g x 1" at bounding box center [570, 33] width 583 height 38
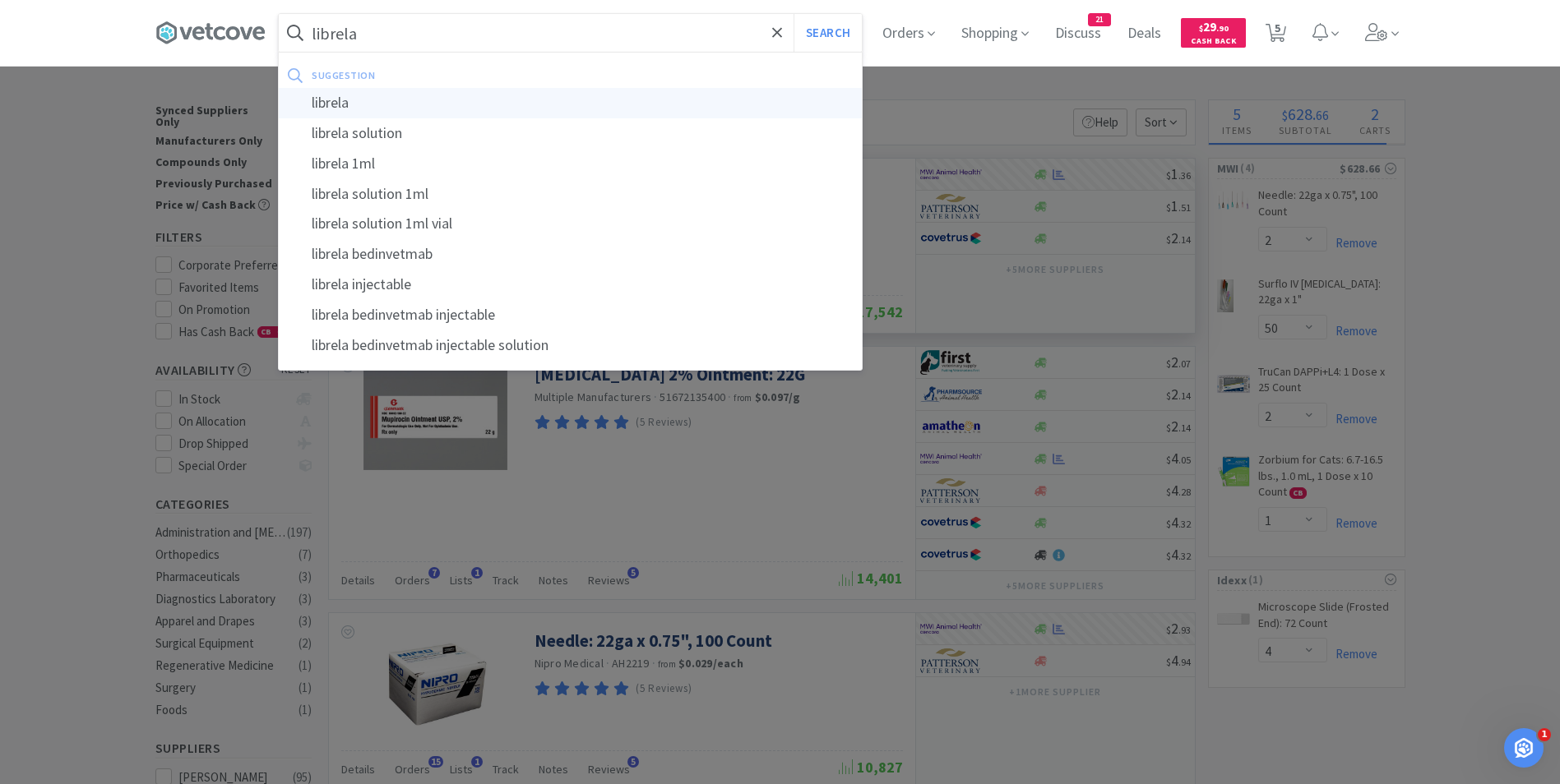
type input "librela"
click at [423, 105] on div "librela" at bounding box center [570, 103] width 583 height 30
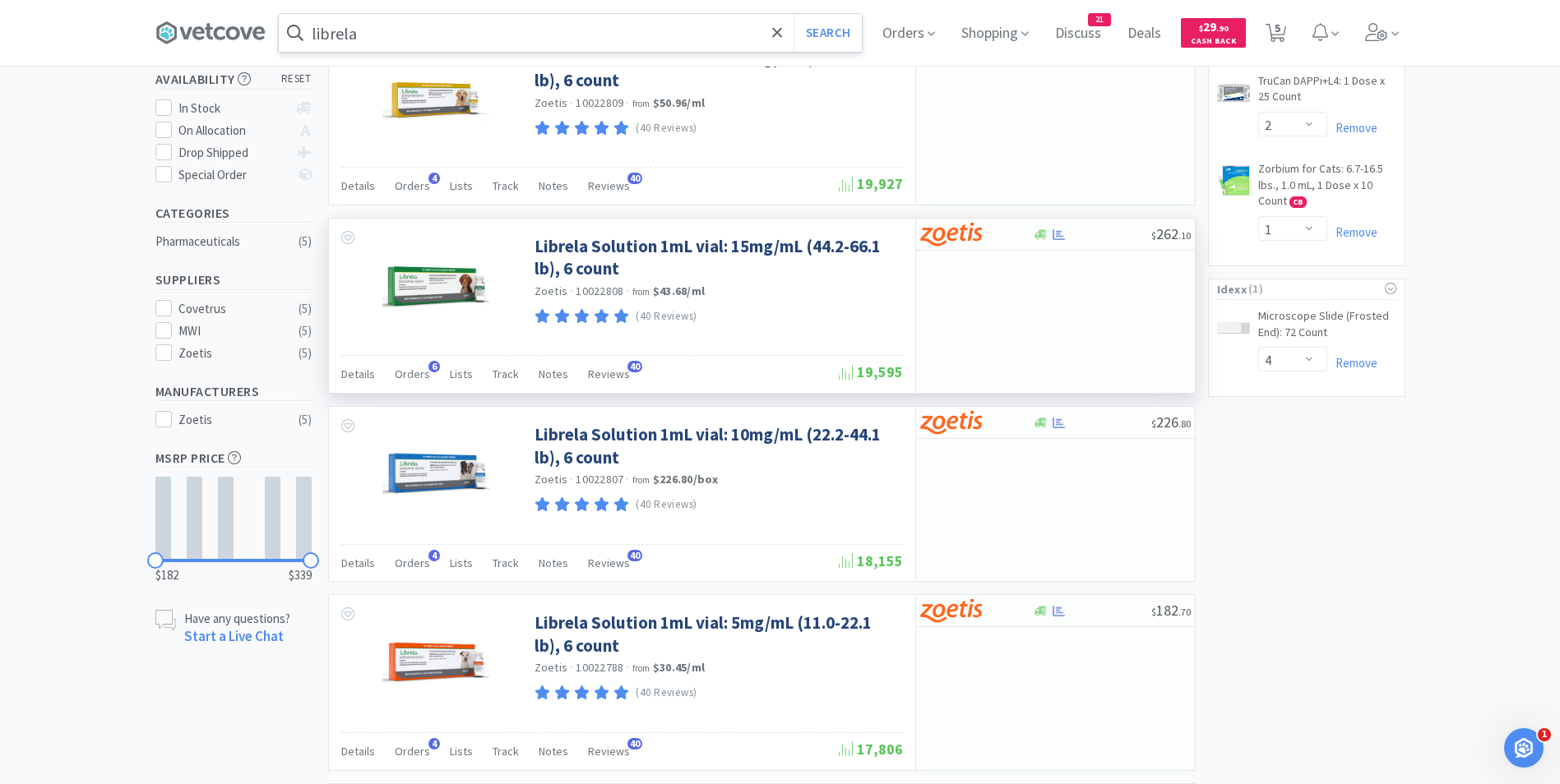
scroll to position [354, 0]
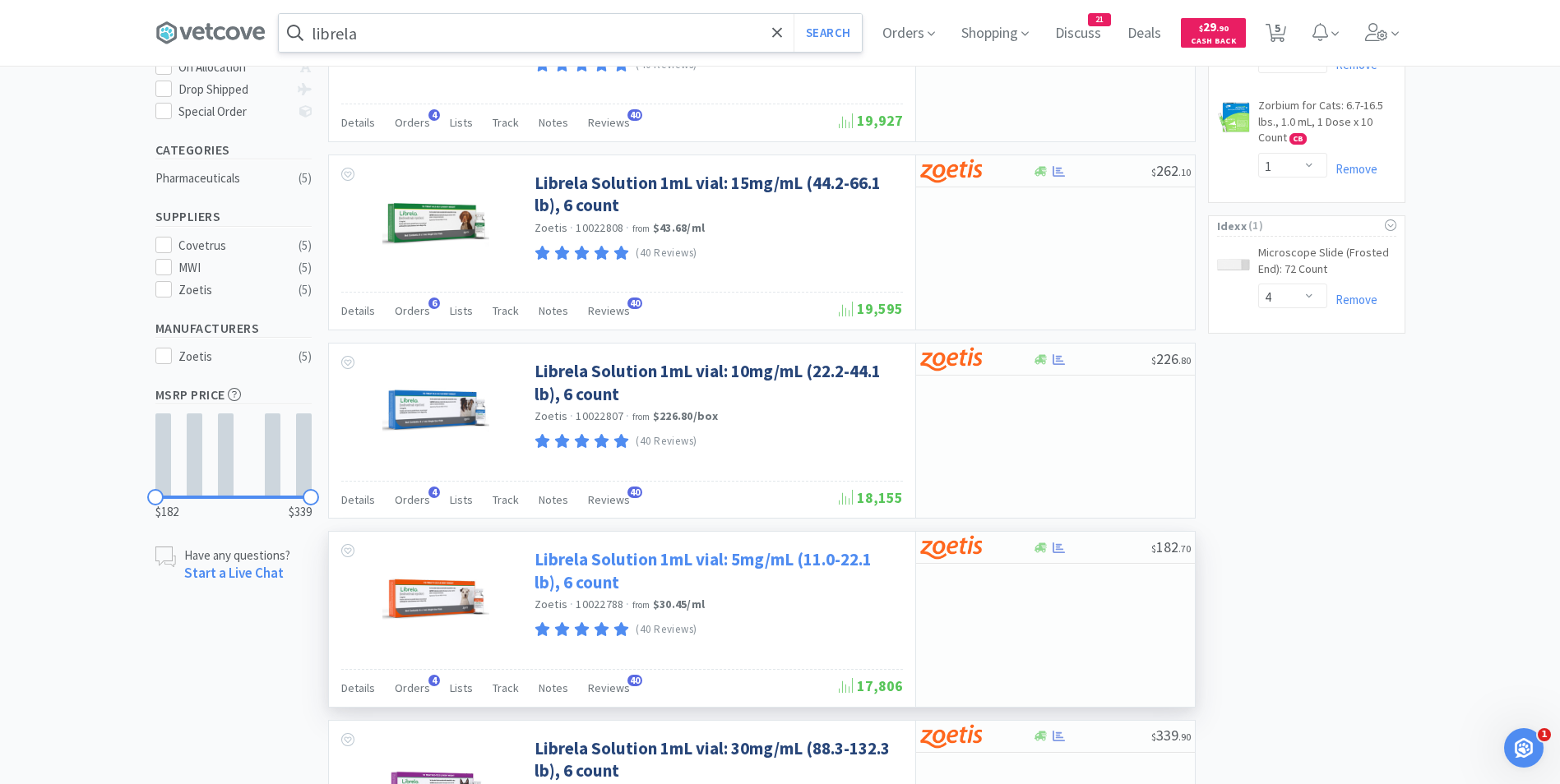
click at [566, 563] on link "Librela Solution 1mL vial: 5mg/mL (11.0-22.1 lb), 6 count" at bounding box center [717, 571] width 364 height 45
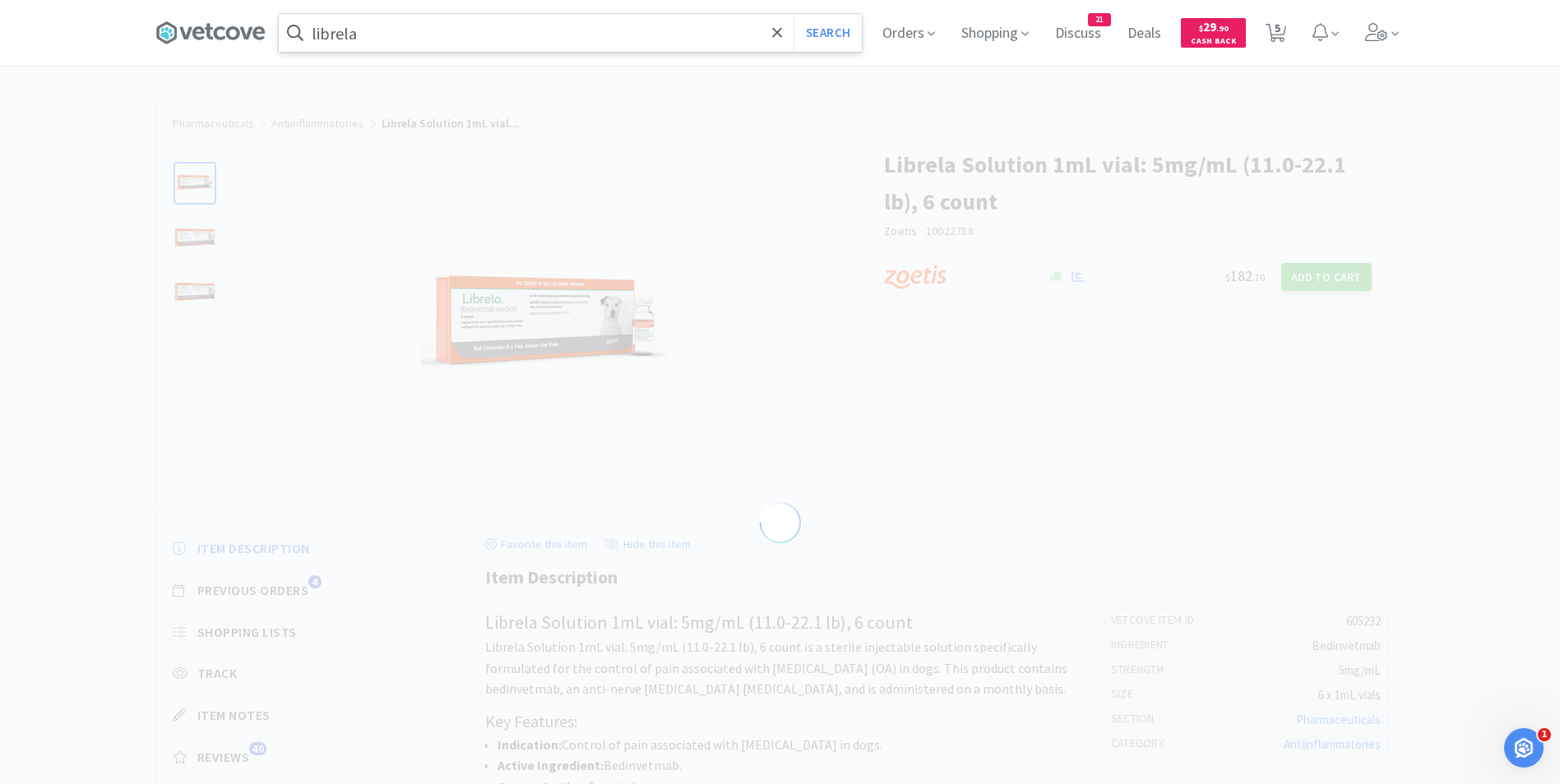
select select "605232"
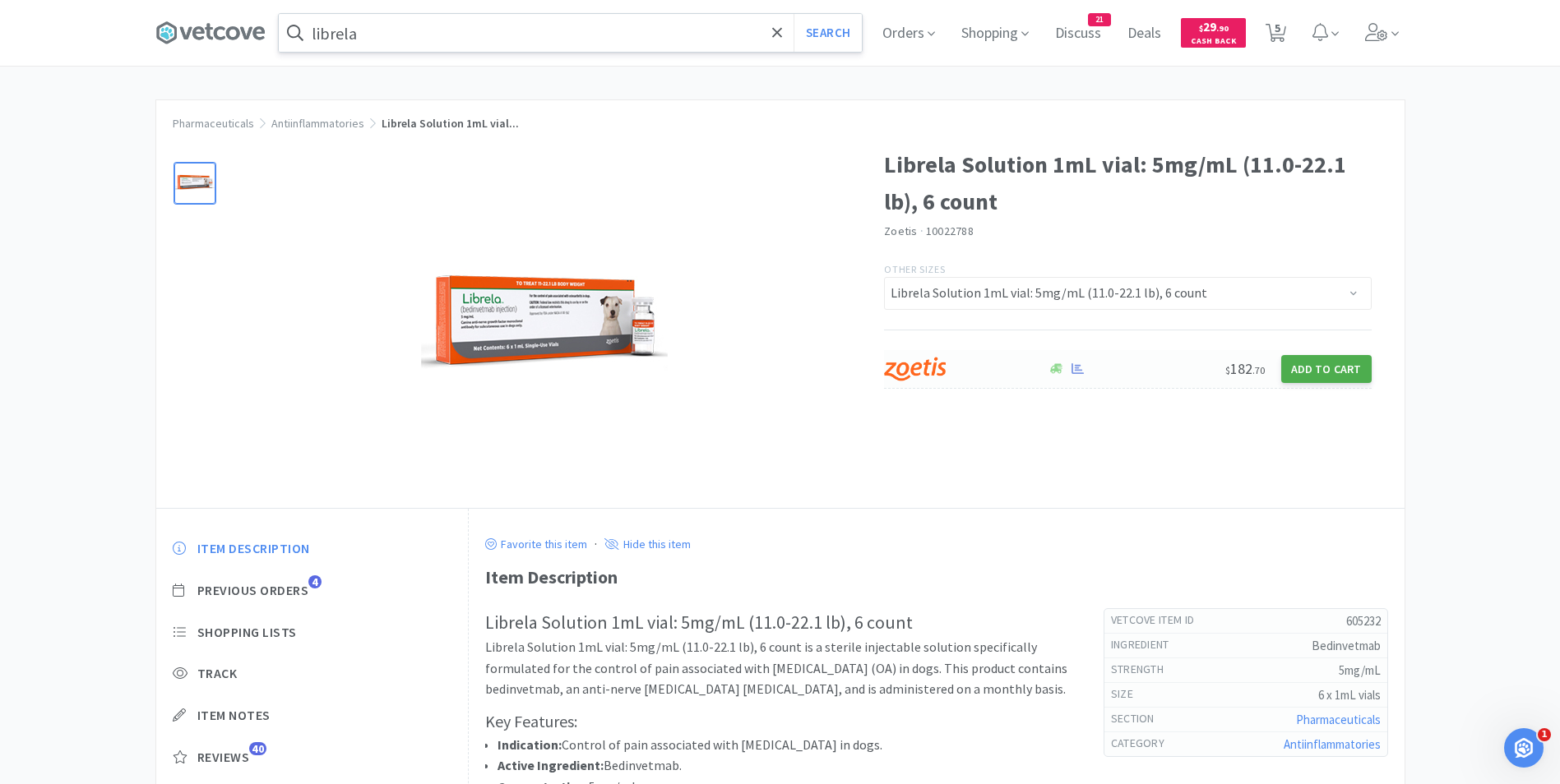
click at [1315, 372] on button "Add to Cart" at bounding box center [1326, 369] width 91 height 28
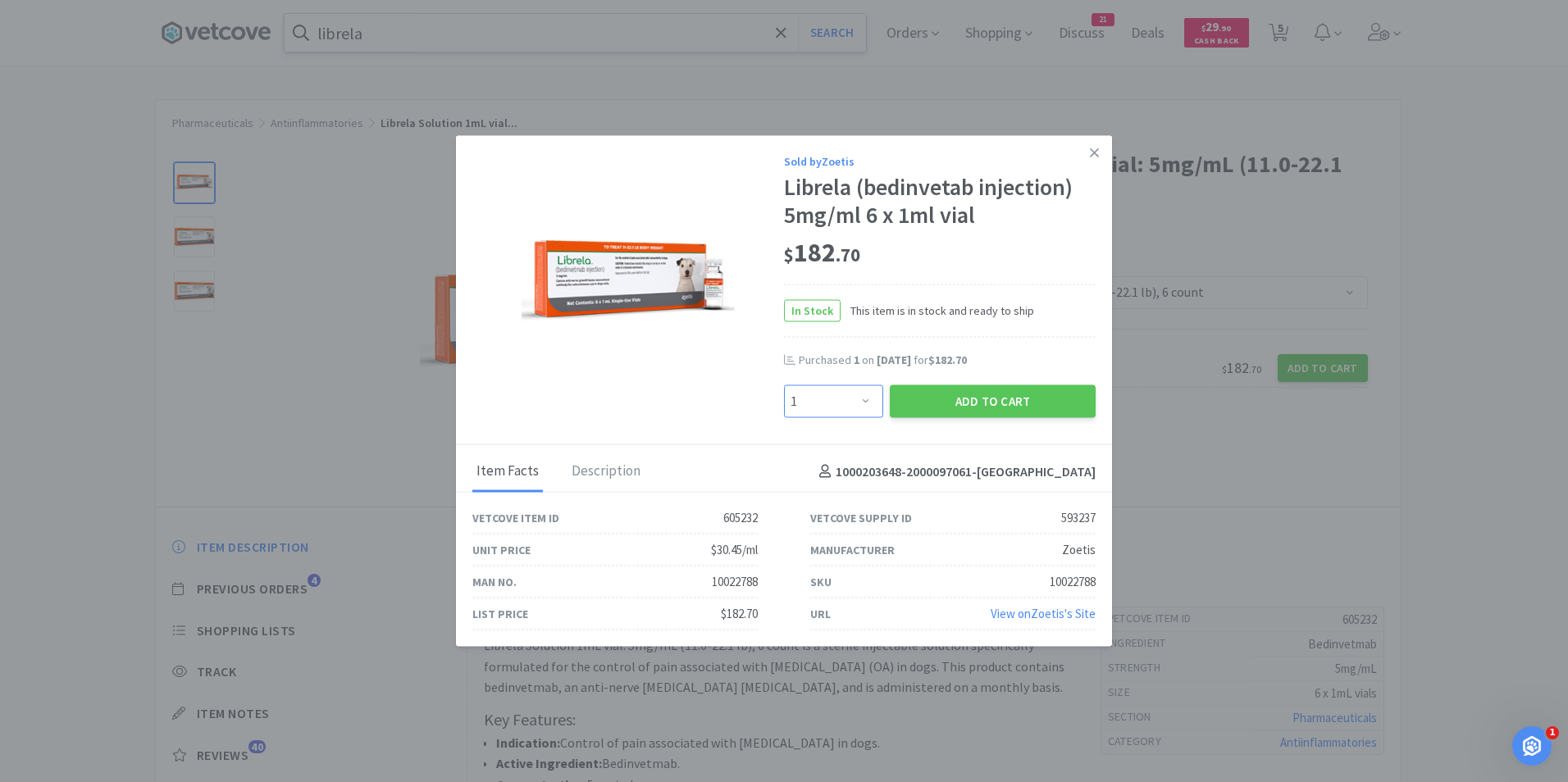
click at [863, 405] on select "Enter Quantity 1 2 3 4 5 6 7 8 9 10 11 12 13 14 15 16 17 18 19 20 Enter Quantity" at bounding box center [834, 400] width 99 height 33
select select "2"
click at [784, 384] on select "Enter Quantity 1 2 3 4 5 6 7 8 9 10 11 12 13 14 15 16 17 18 19 20 Enter Quantity" at bounding box center [834, 400] width 99 height 33
click at [963, 405] on button "Add to Cart" at bounding box center [992, 400] width 206 height 33
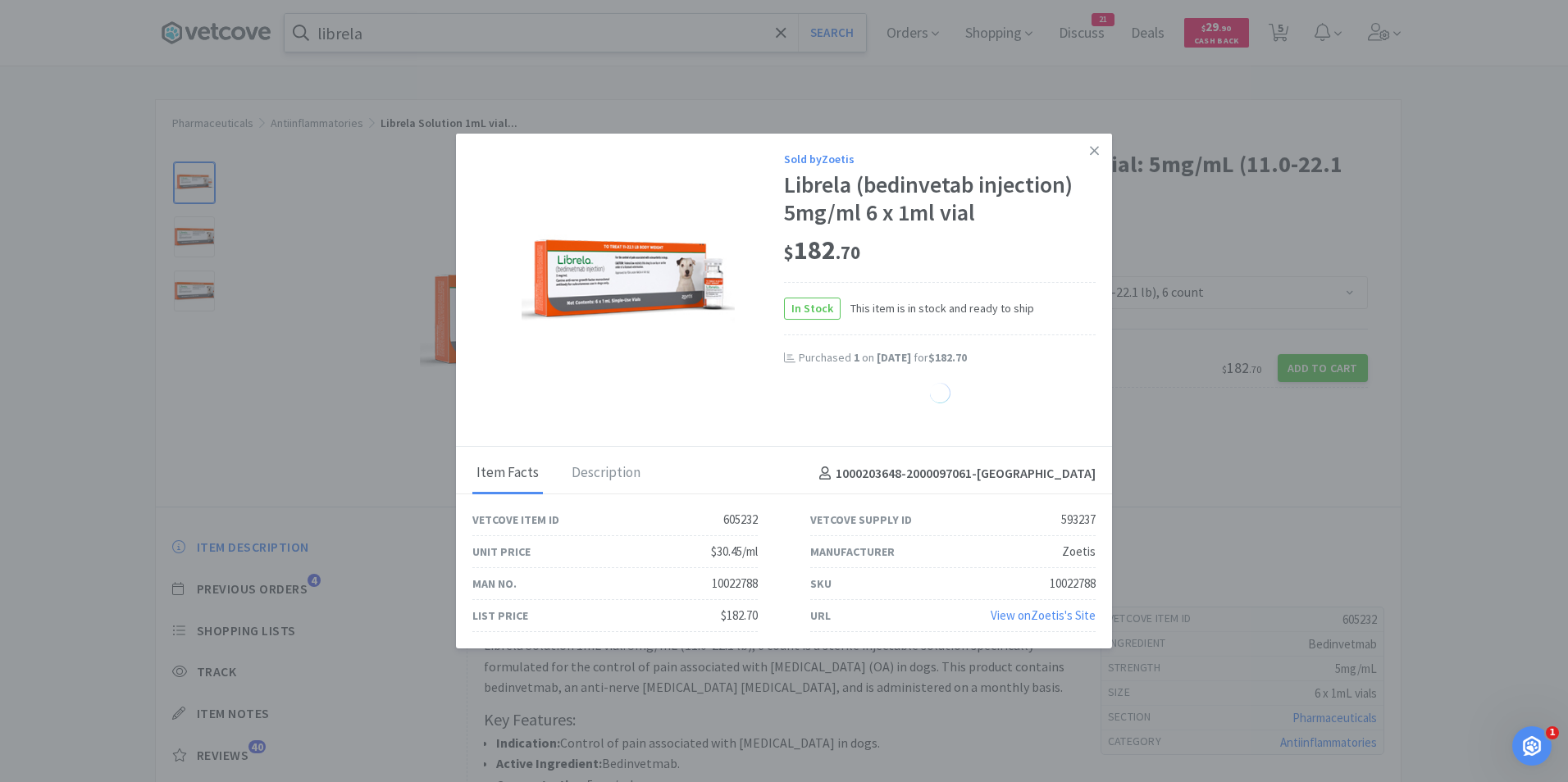
select select "1"
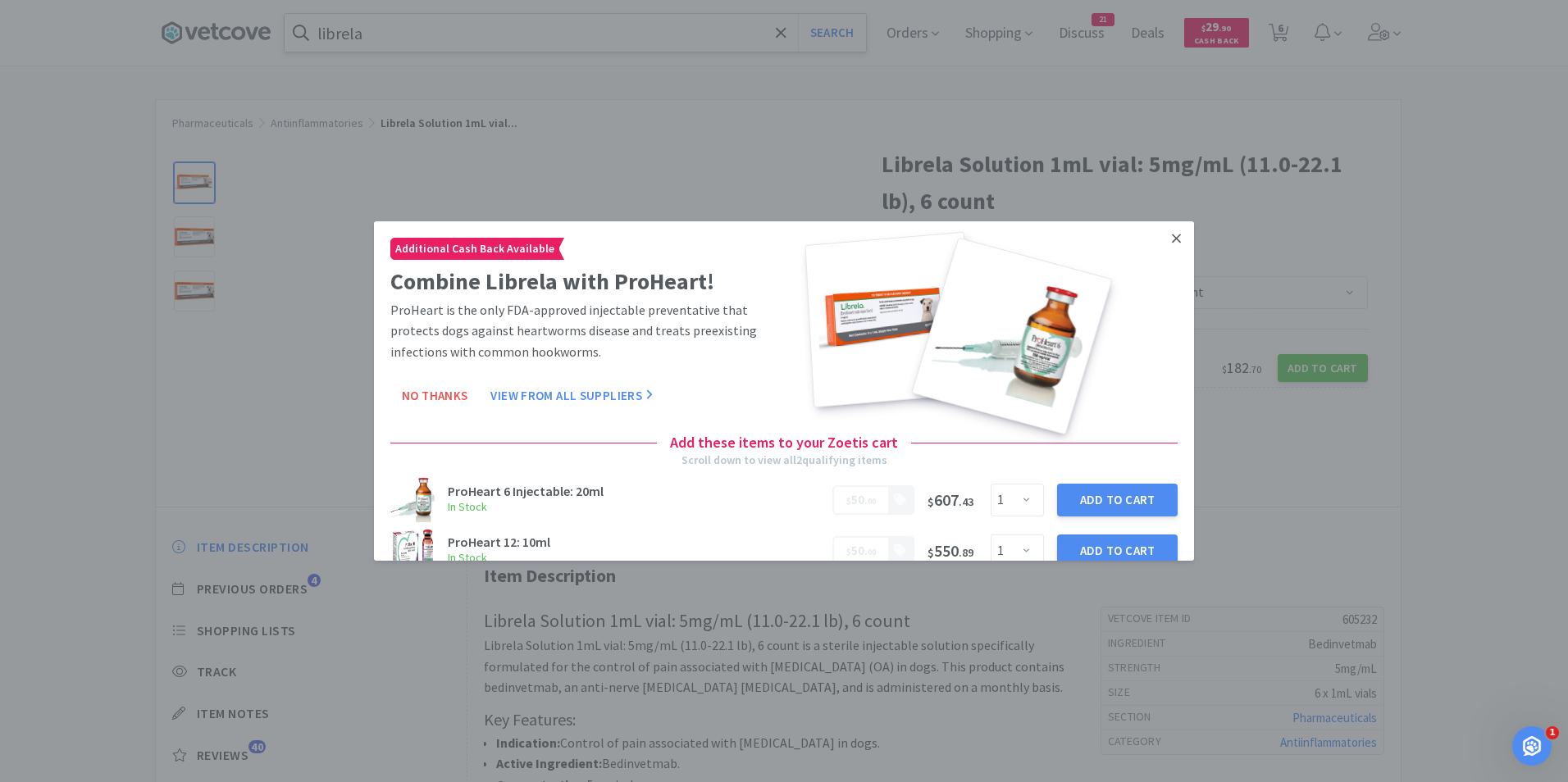
click at [1162, 248] on link at bounding box center [1176, 238] width 29 height 35
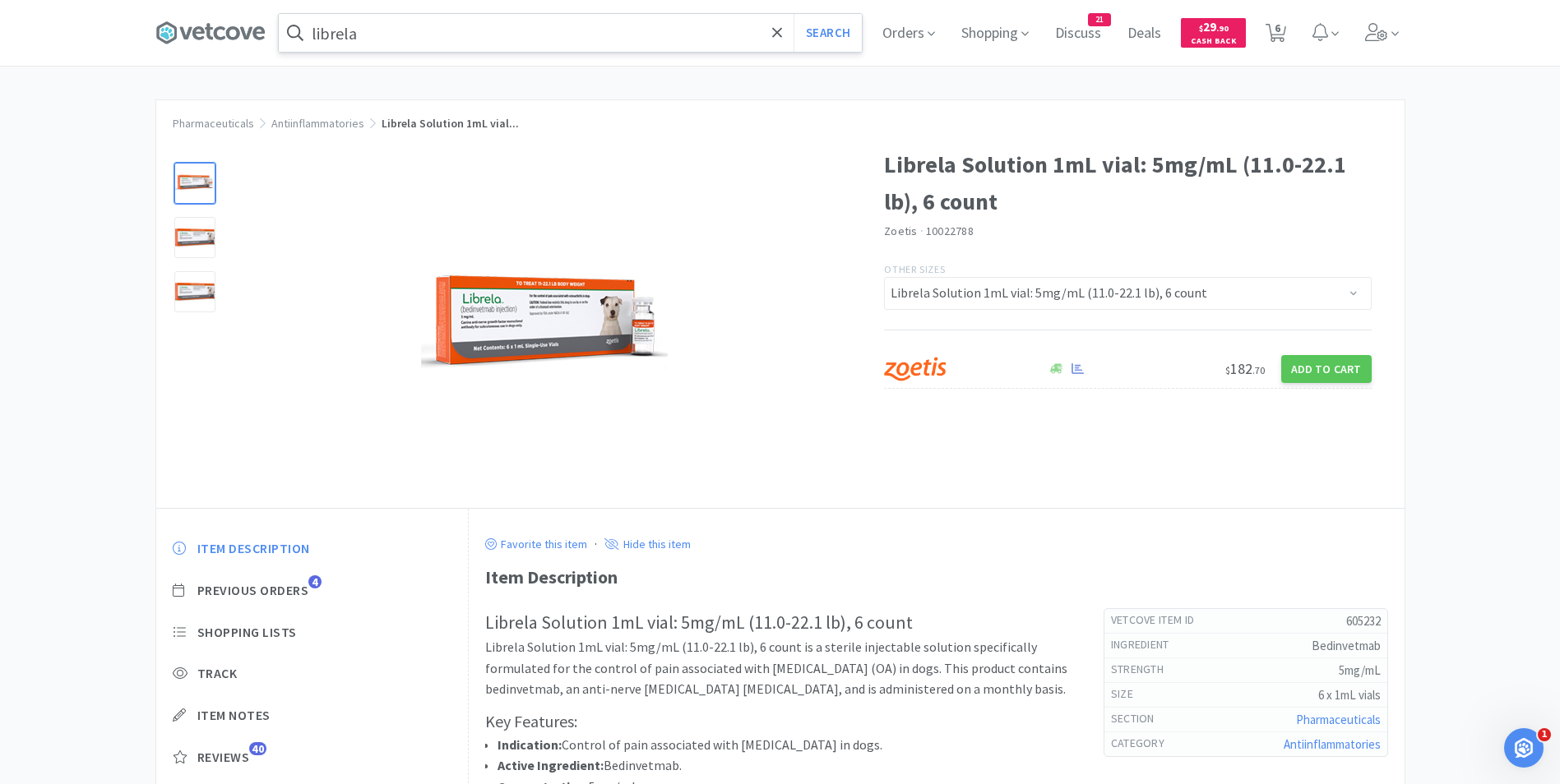
click at [442, 32] on input "librela" at bounding box center [570, 33] width 583 height 38
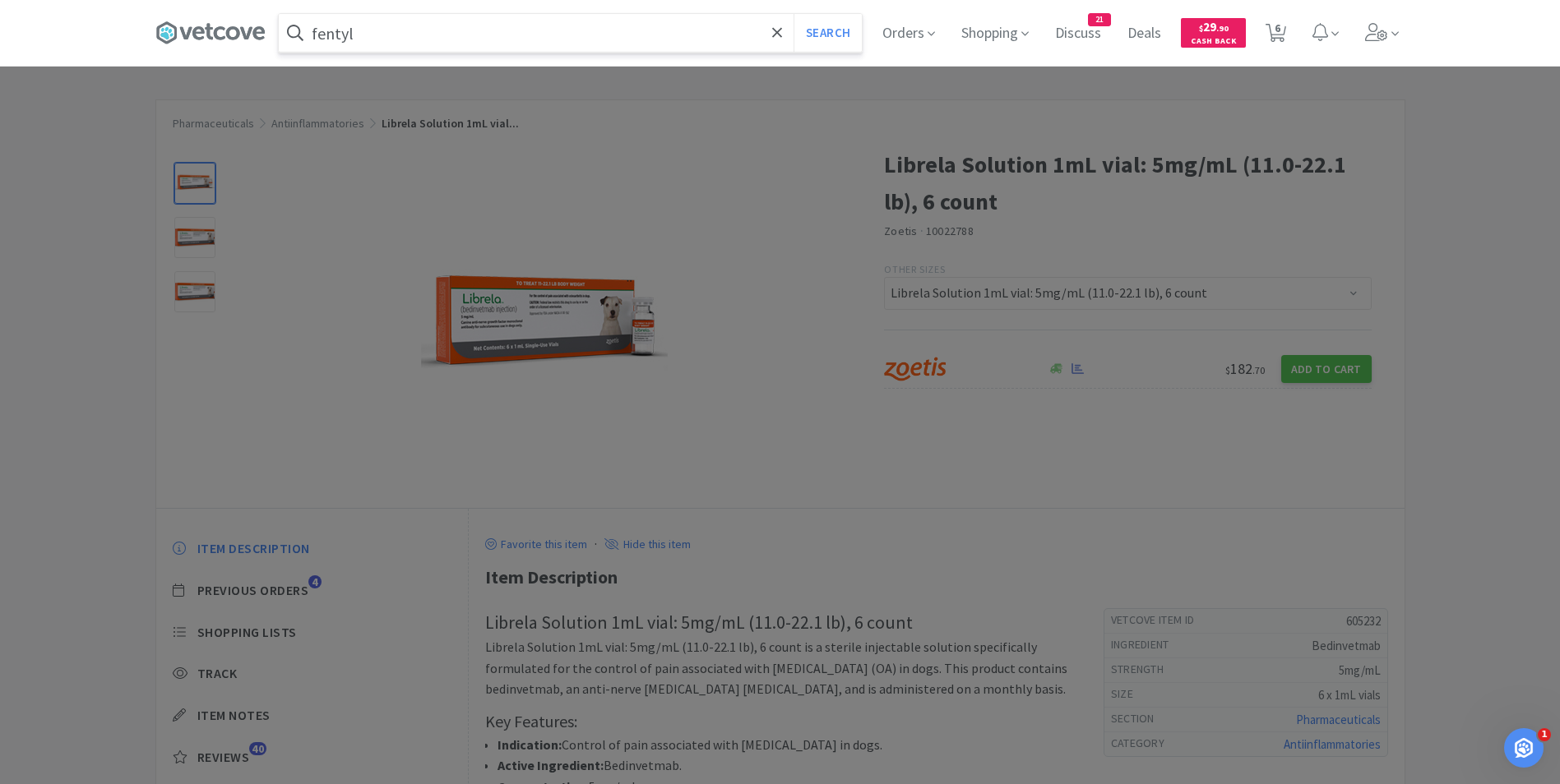
type input "fentyl"
click at [793, 14] on button "Search" at bounding box center [827, 33] width 68 height 38
select select "2"
select select "50"
select select "2"
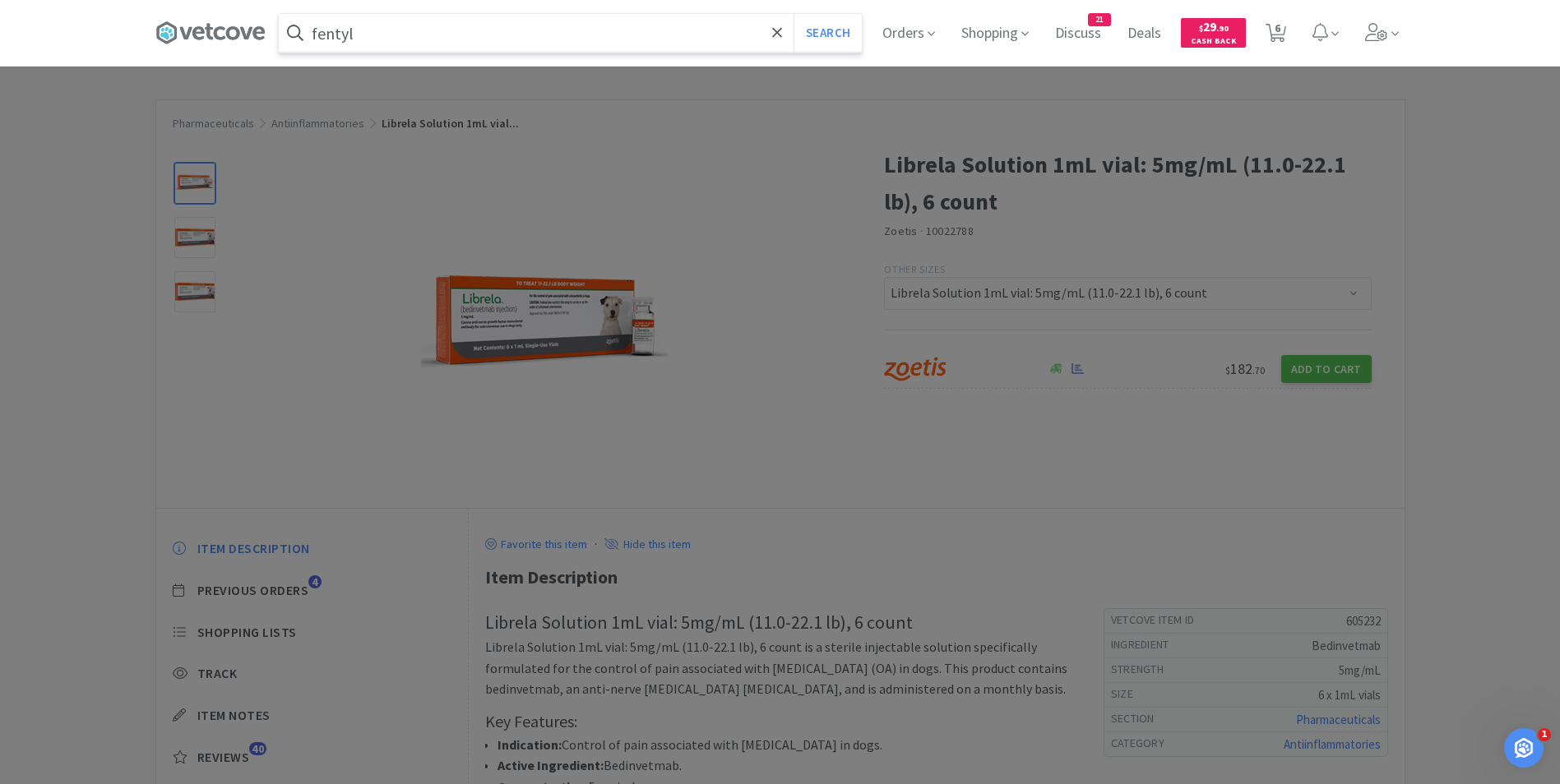
select select "1"
select select "4"
select select "2"
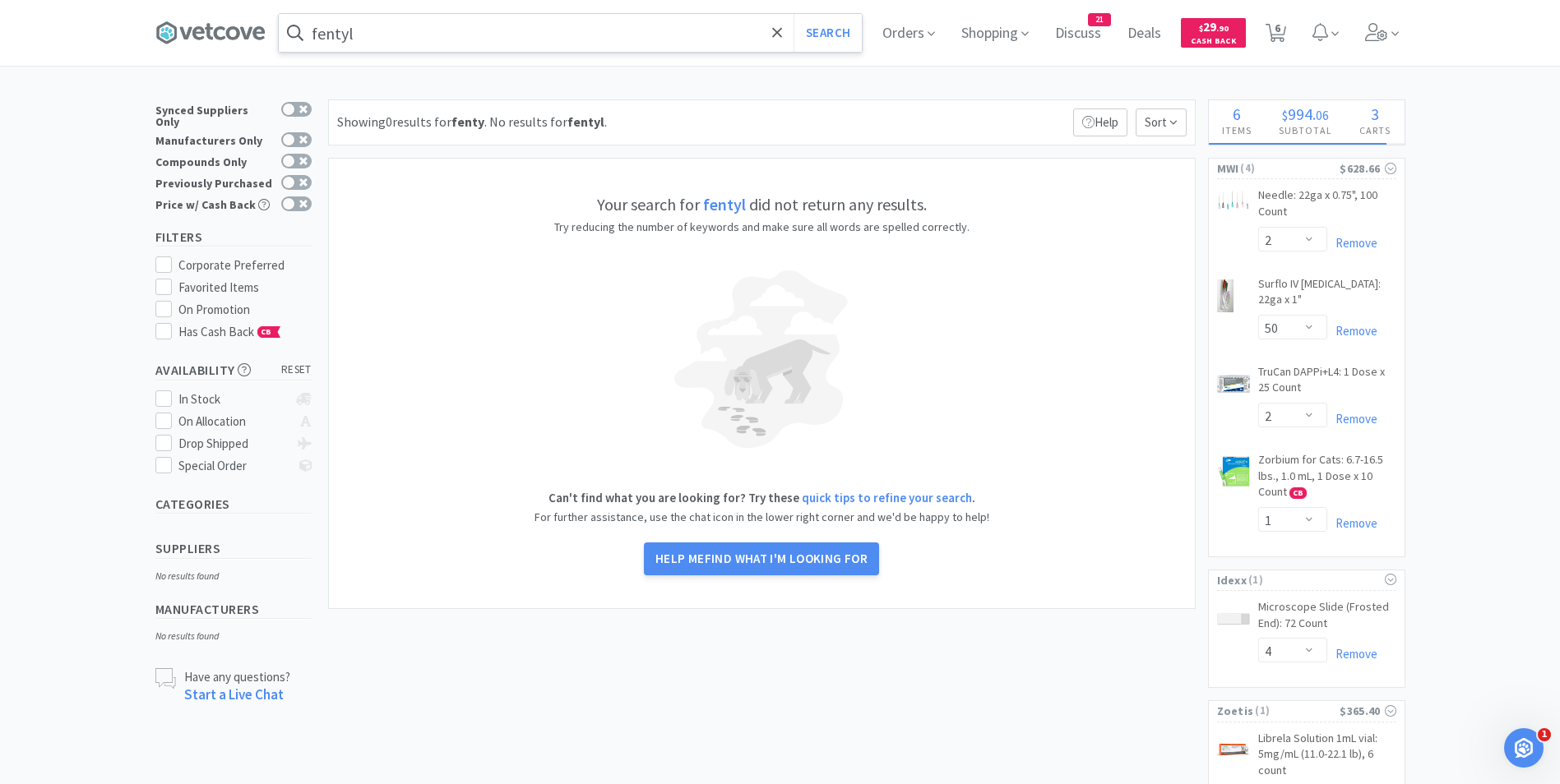
click at [422, 37] on input "fentyl" at bounding box center [570, 33] width 583 height 38
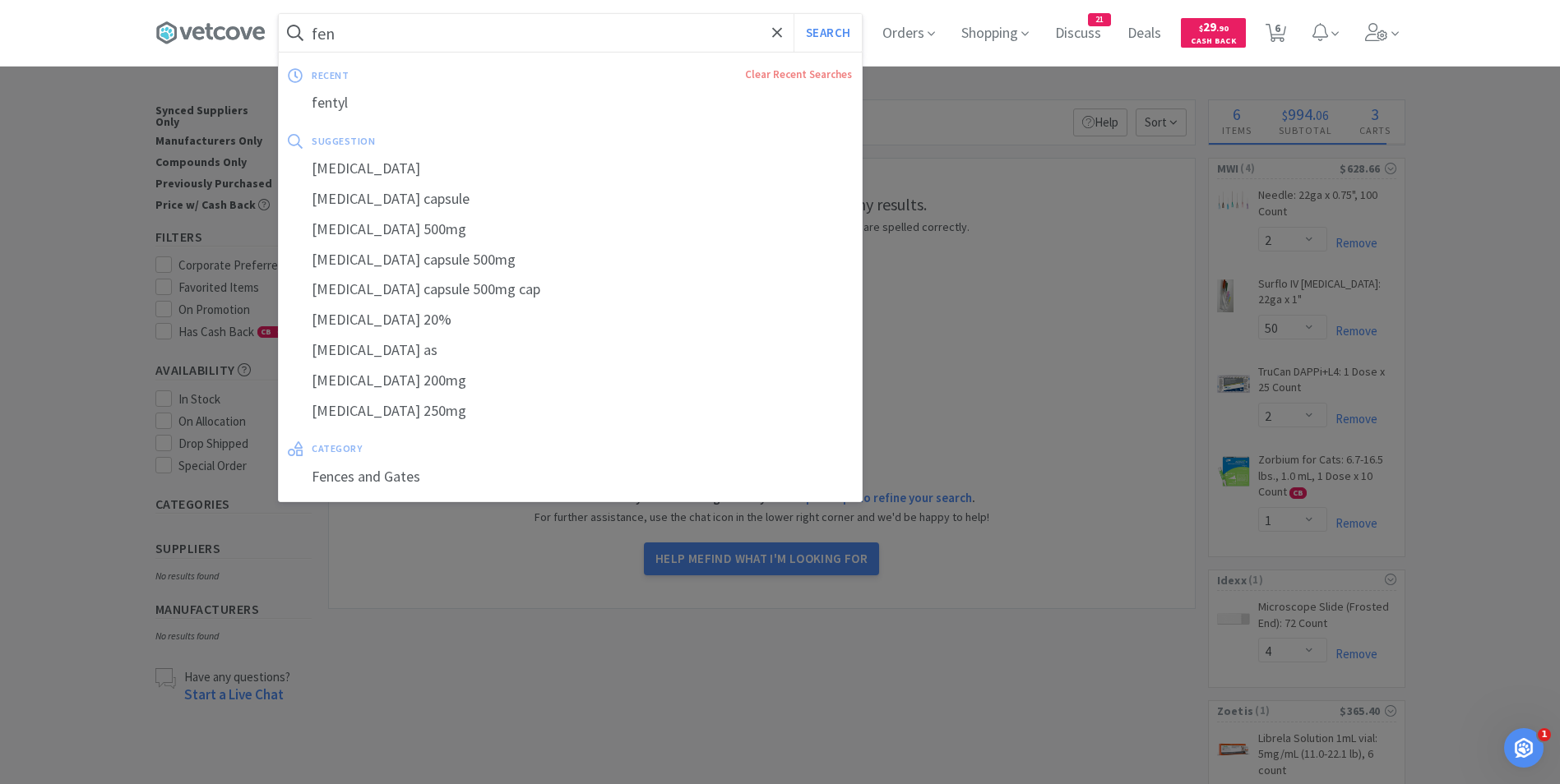
click at [793, 14] on button "Search" at bounding box center [827, 33] width 68 height 38
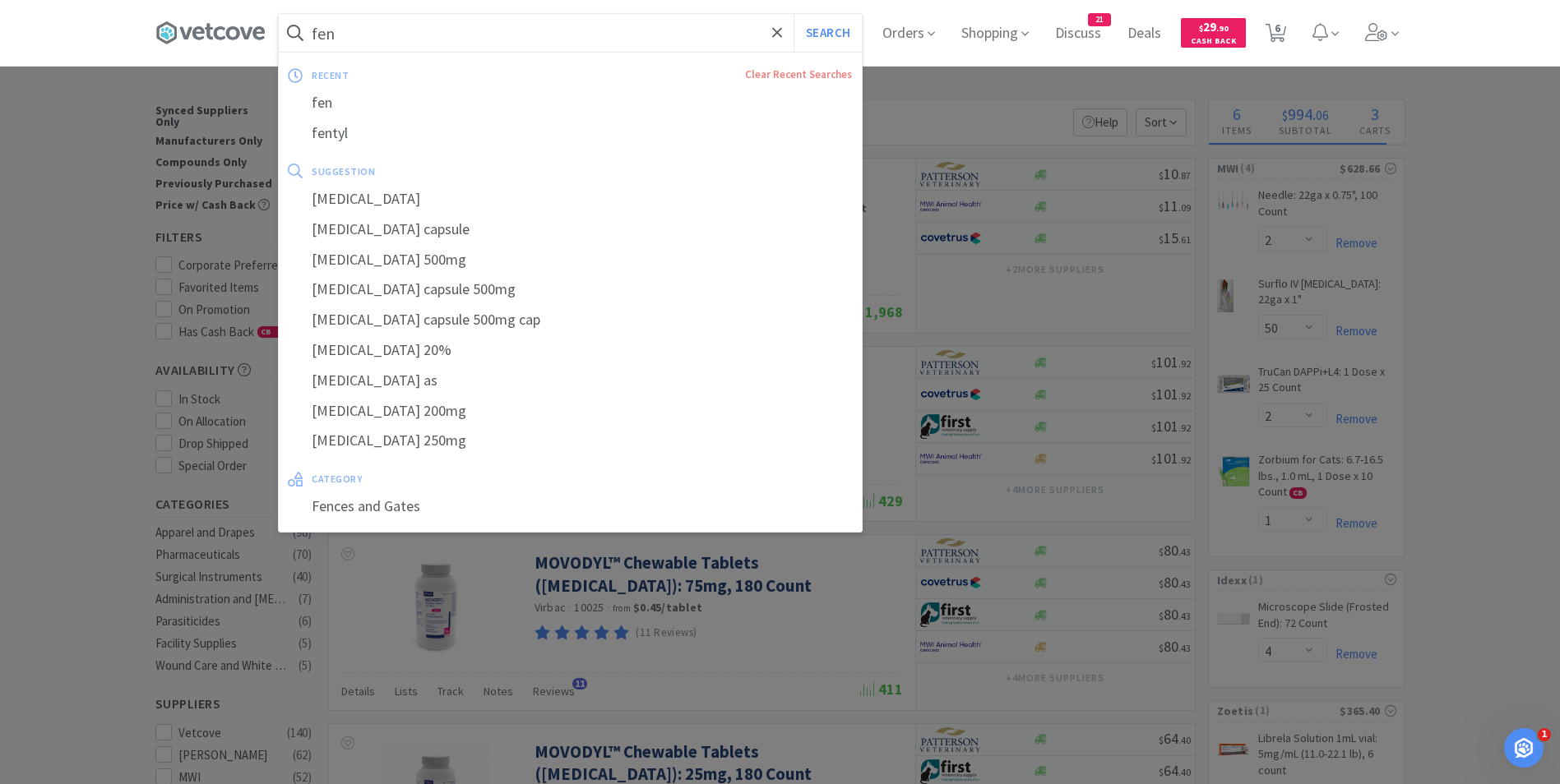
click at [367, 44] on input "fen" at bounding box center [570, 33] width 583 height 38
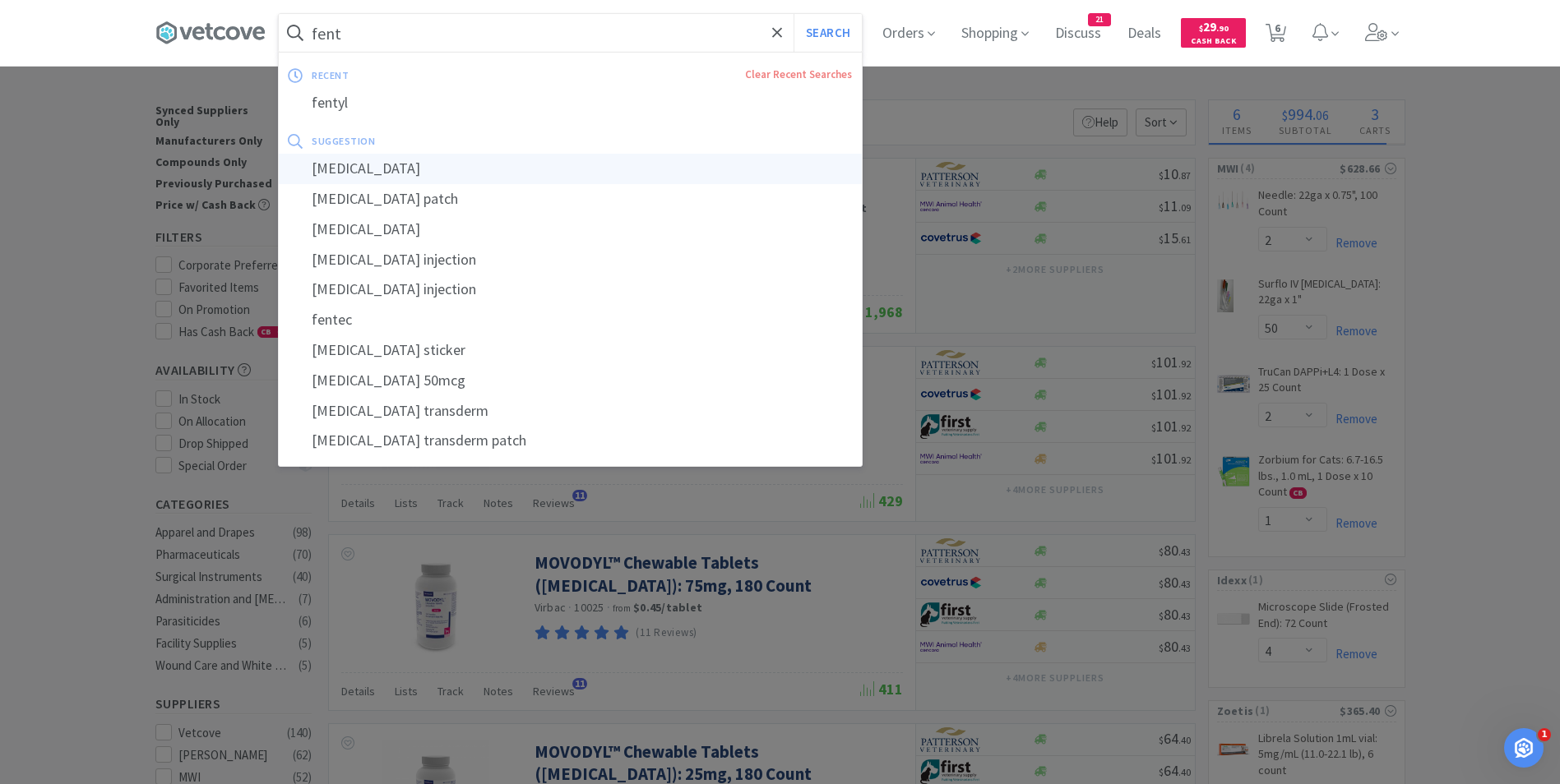
click at [355, 166] on div "[MEDICAL_DATA]" at bounding box center [570, 169] width 583 height 30
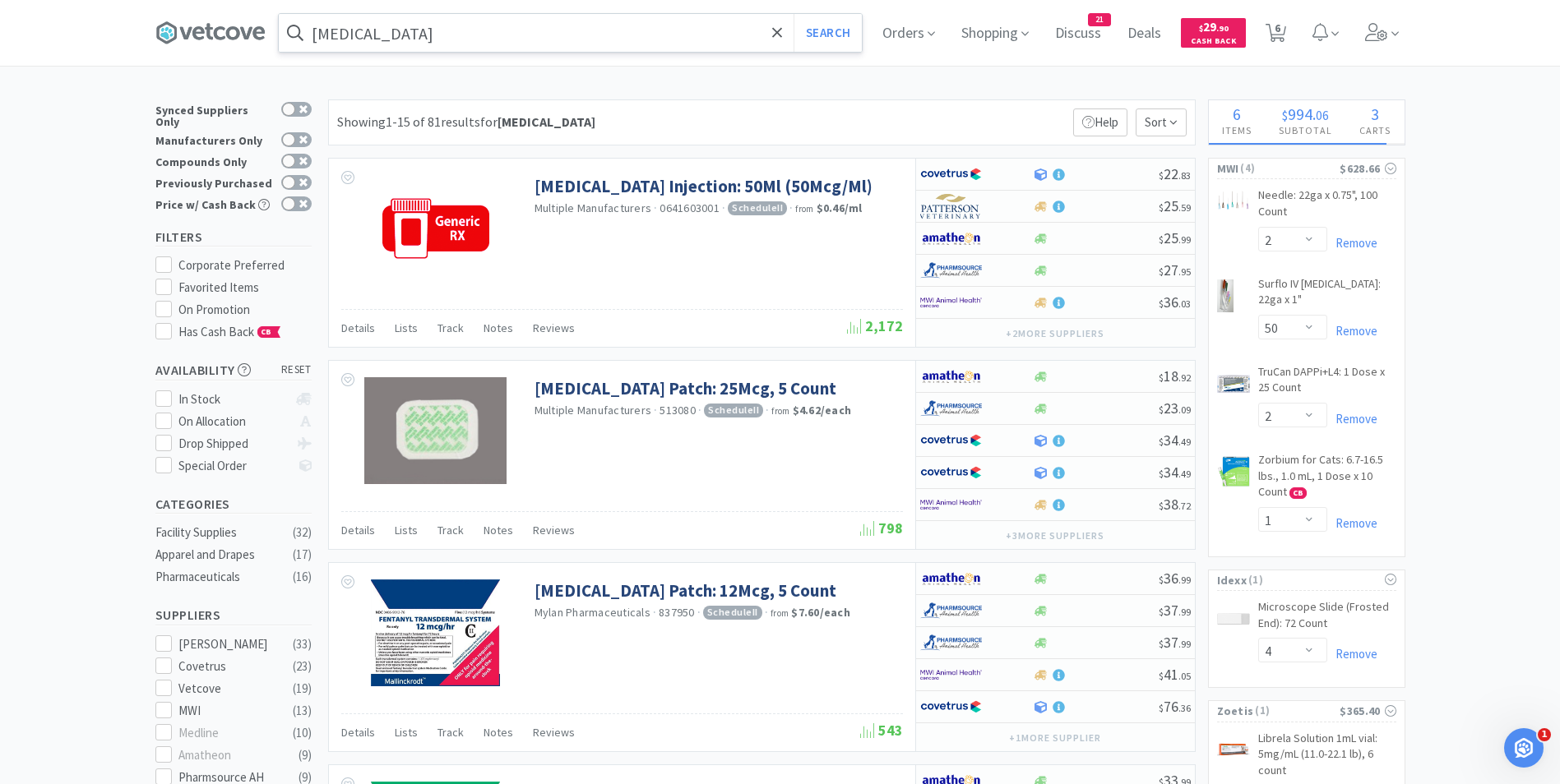
click at [489, 37] on input "[MEDICAL_DATA]" at bounding box center [570, 33] width 583 height 38
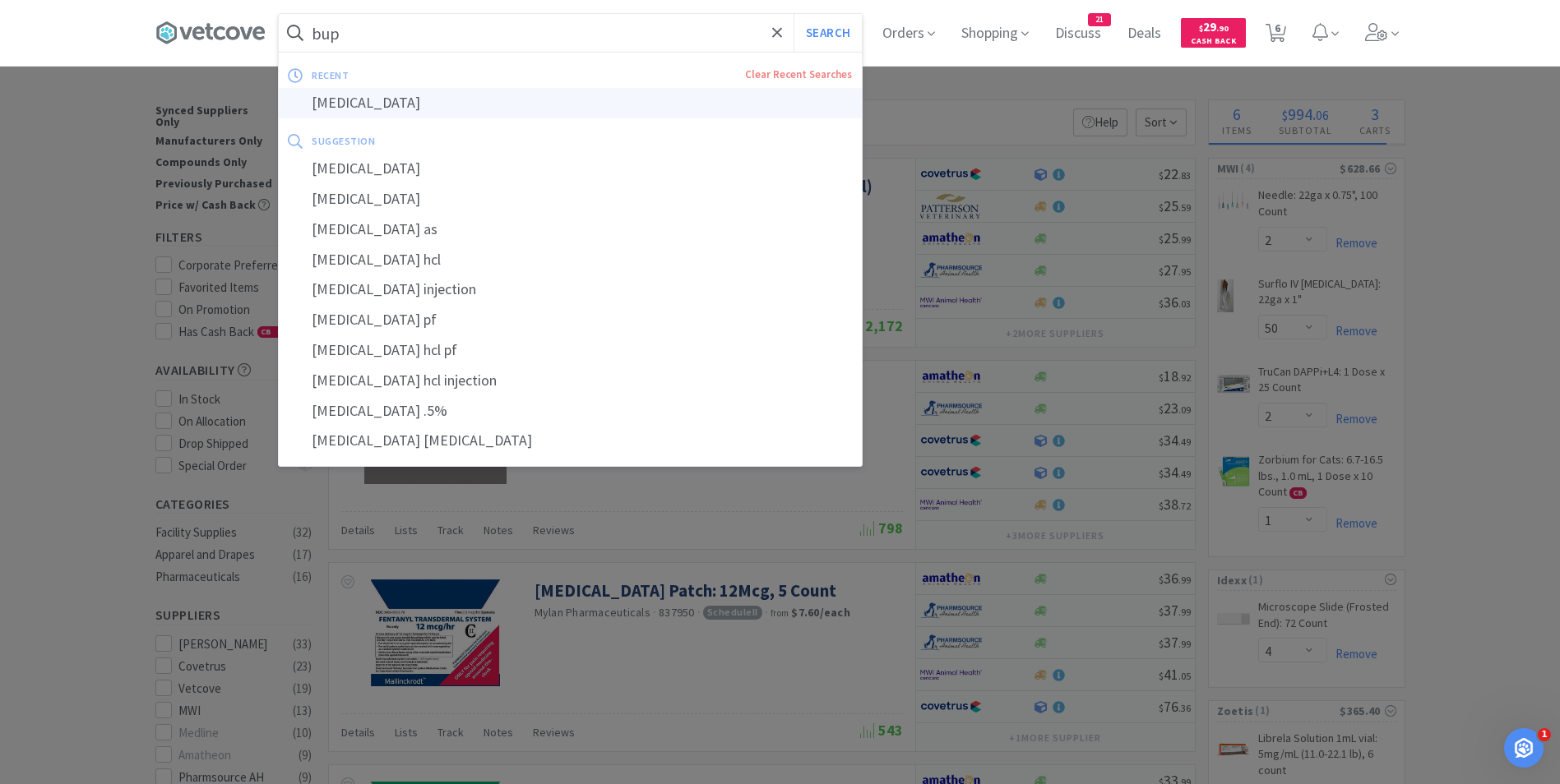
click at [409, 96] on div "[MEDICAL_DATA]" at bounding box center [570, 103] width 583 height 30
type input "[MEDICAL_DATA]"
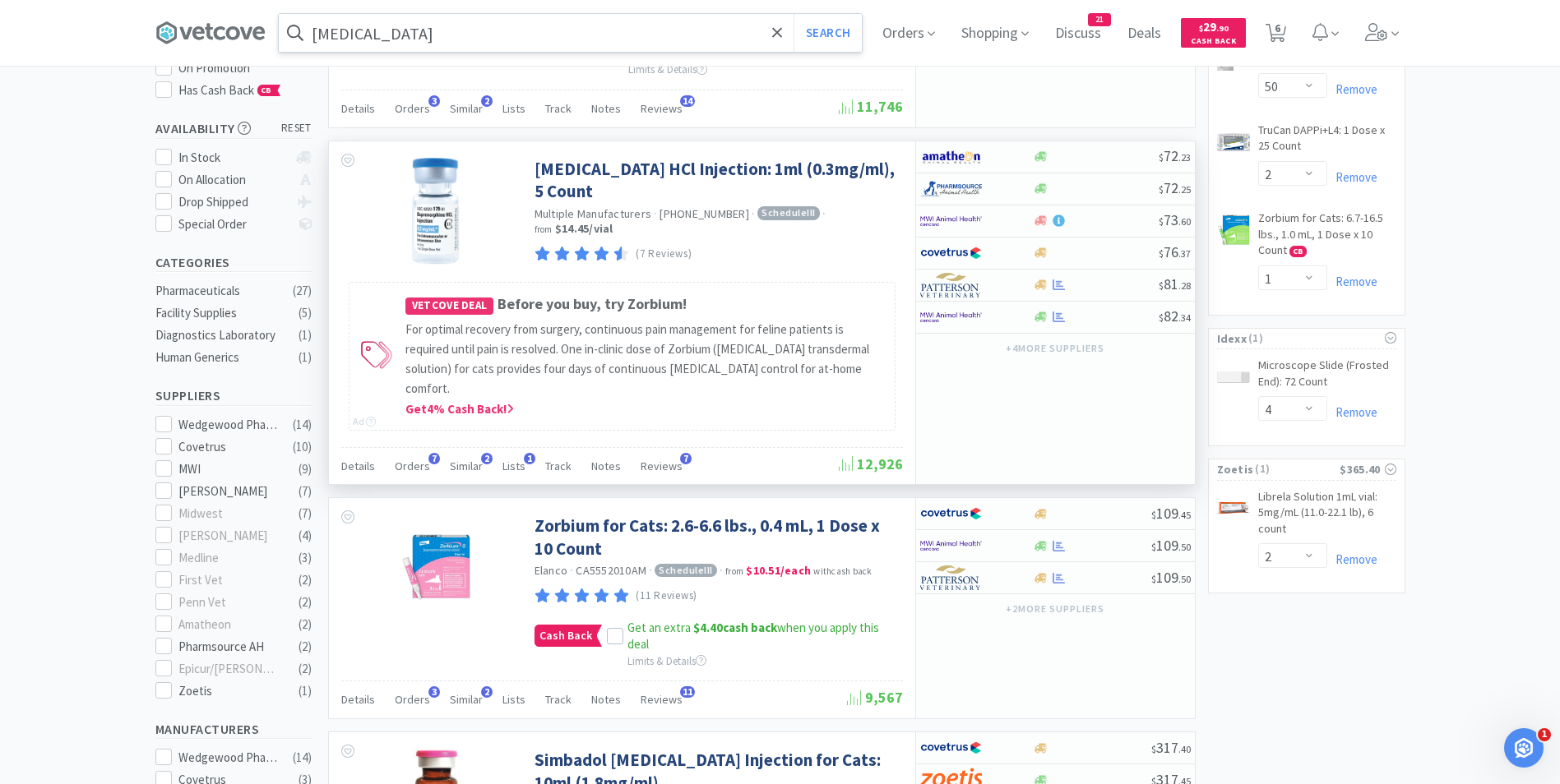
scroll to position [242, 0]
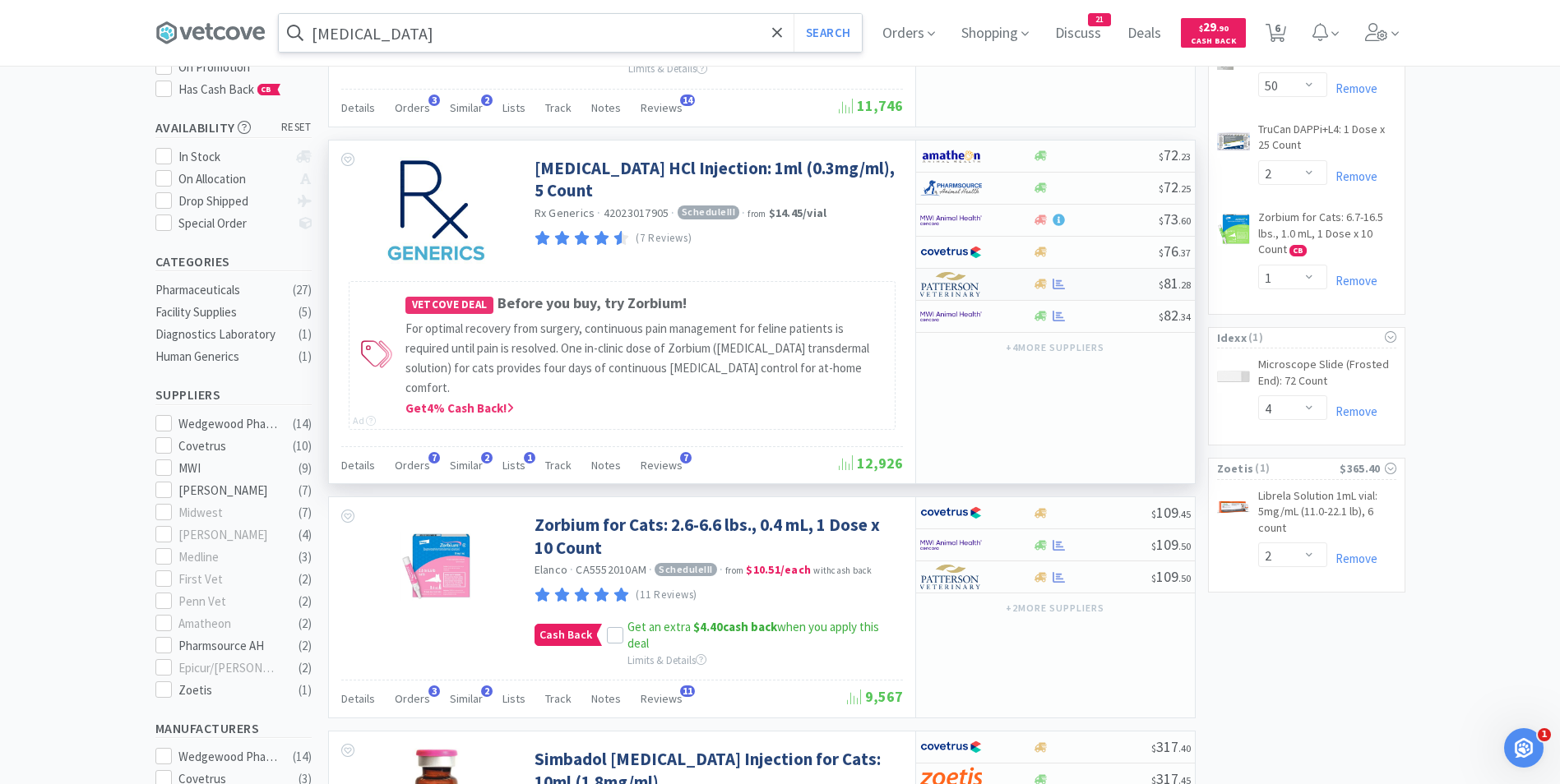
click at [963, 290] on img at bounding box center [951, 284] width 62 height 25
select select "1"
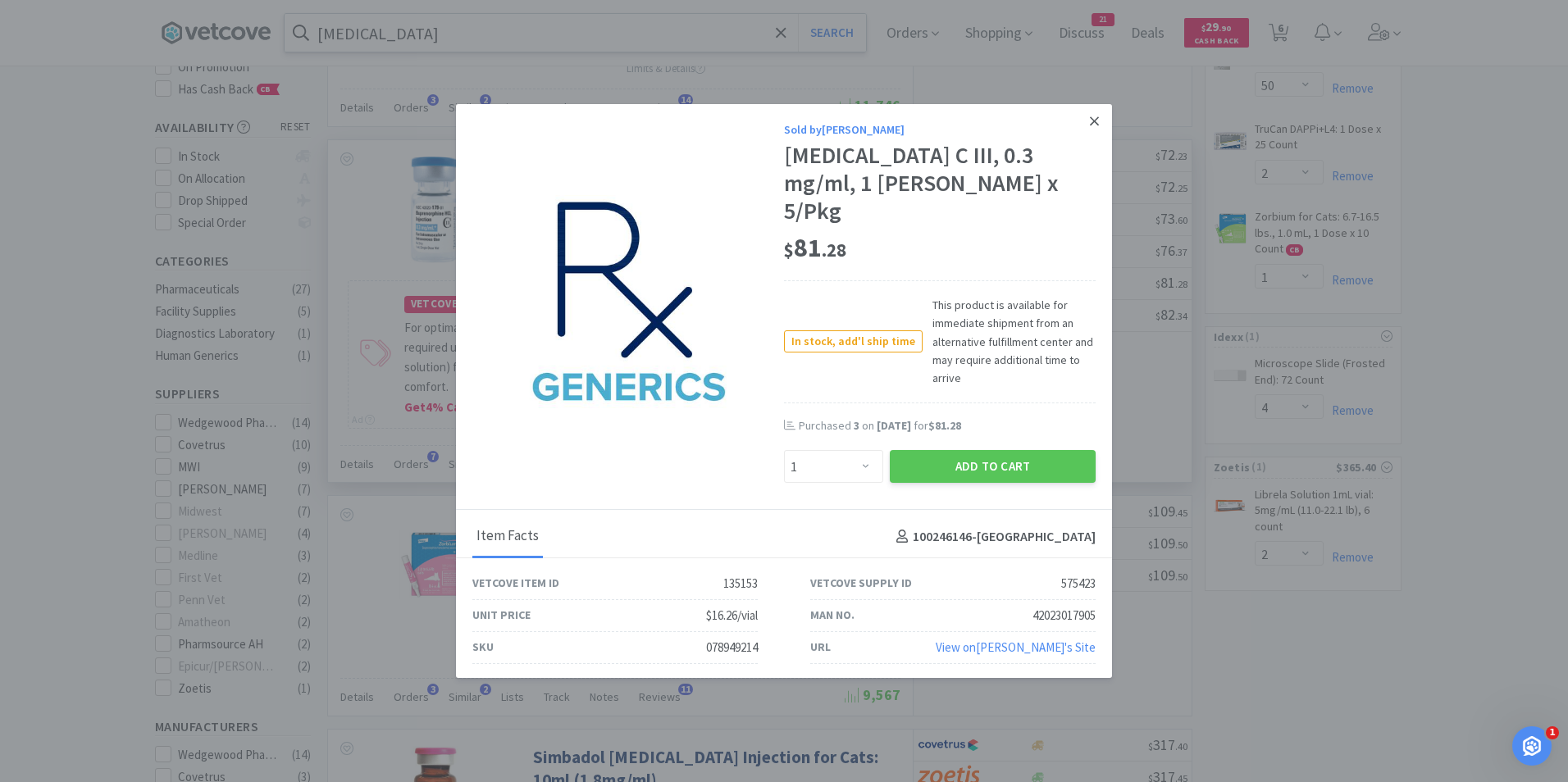
click at [1092, 128] on icon at bounding box center [1093, 121] width 9 height 15
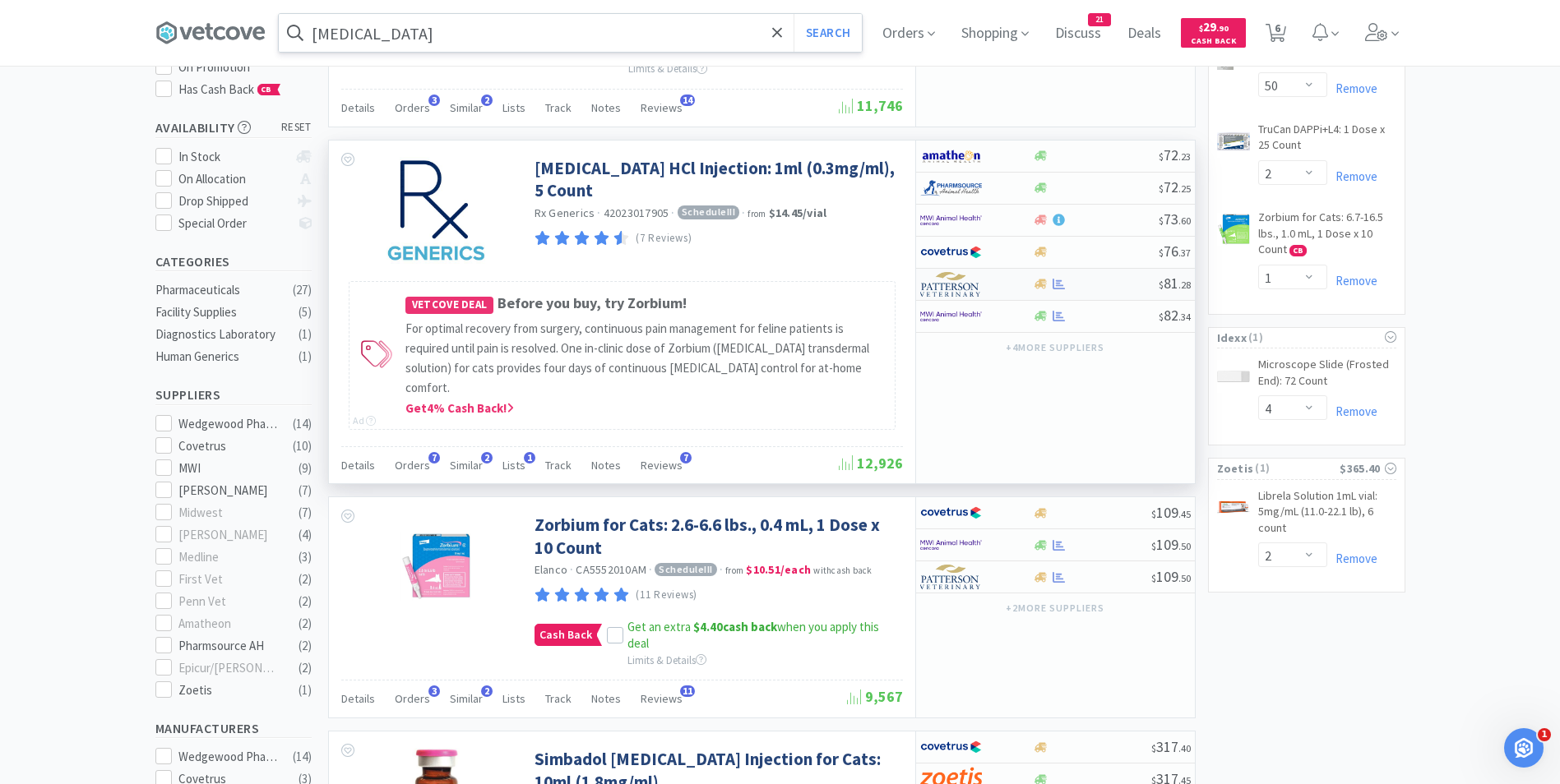
scroll to position [0, 0]
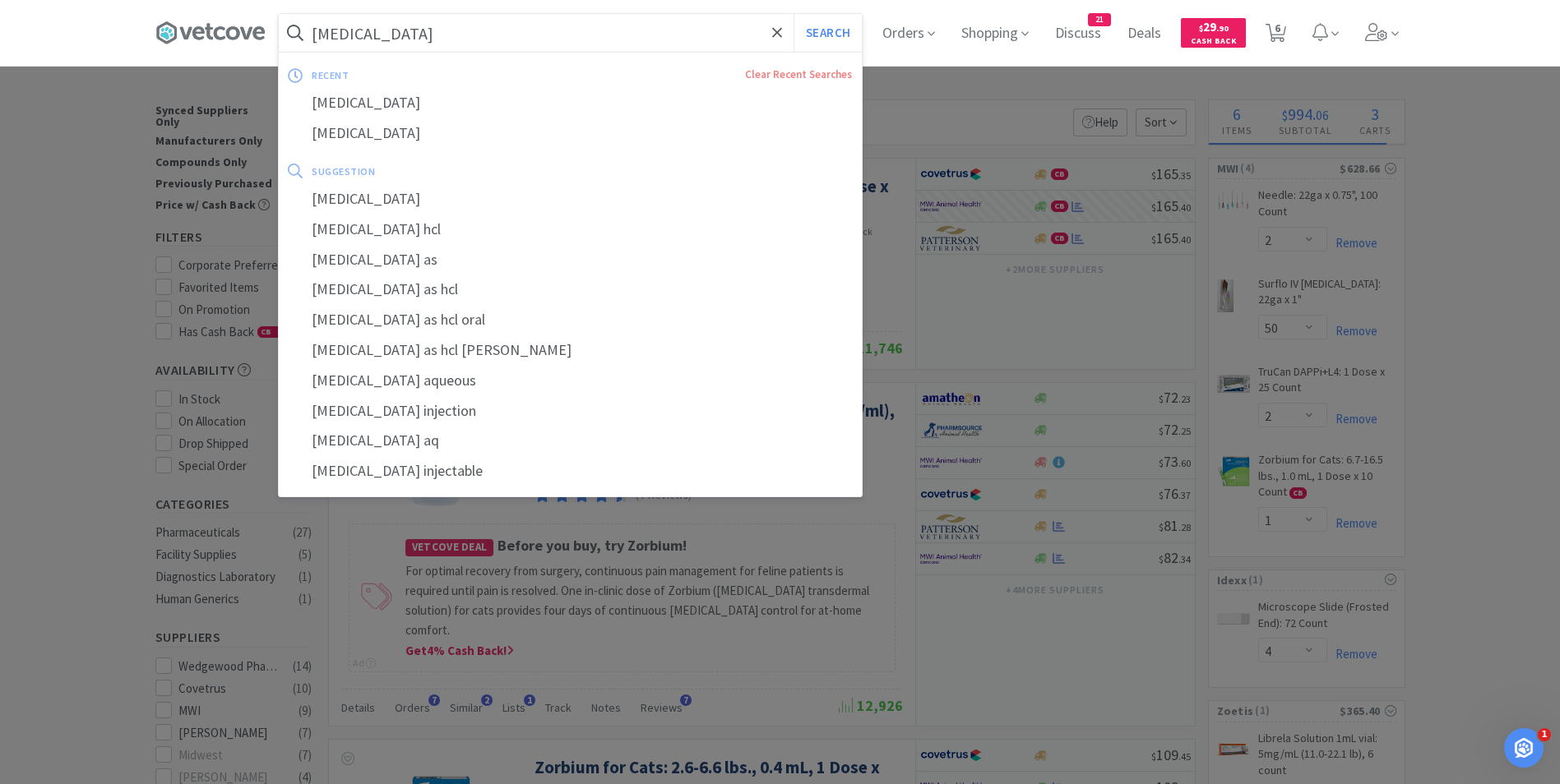
click at [558, 40] on input "[MEDICAL_DATA]" at bounding box center [570, 33] width 583 height 38
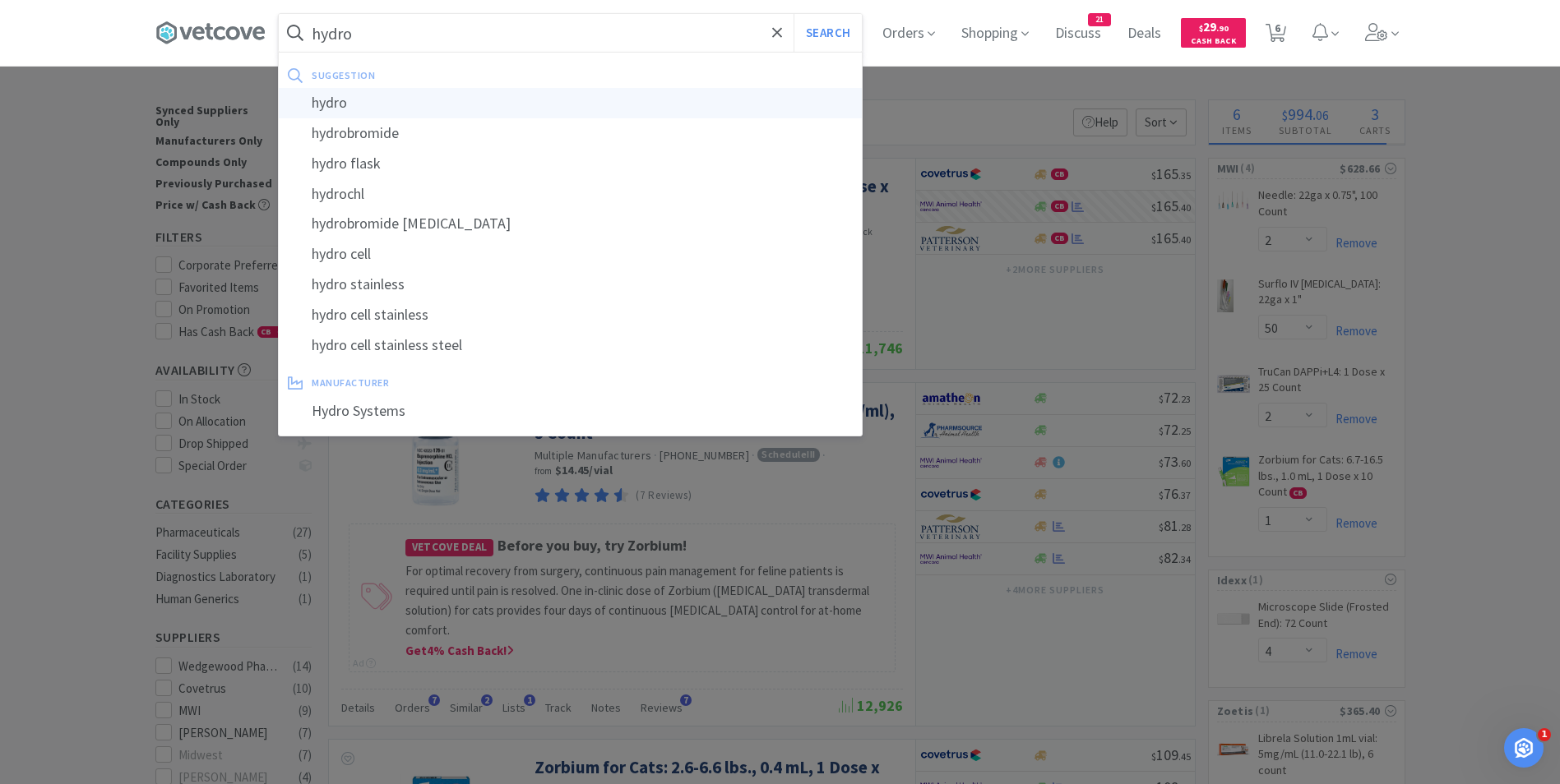
click at [522, 98] on div "hydro" at bounding box center [570, 103] width 583 height 30
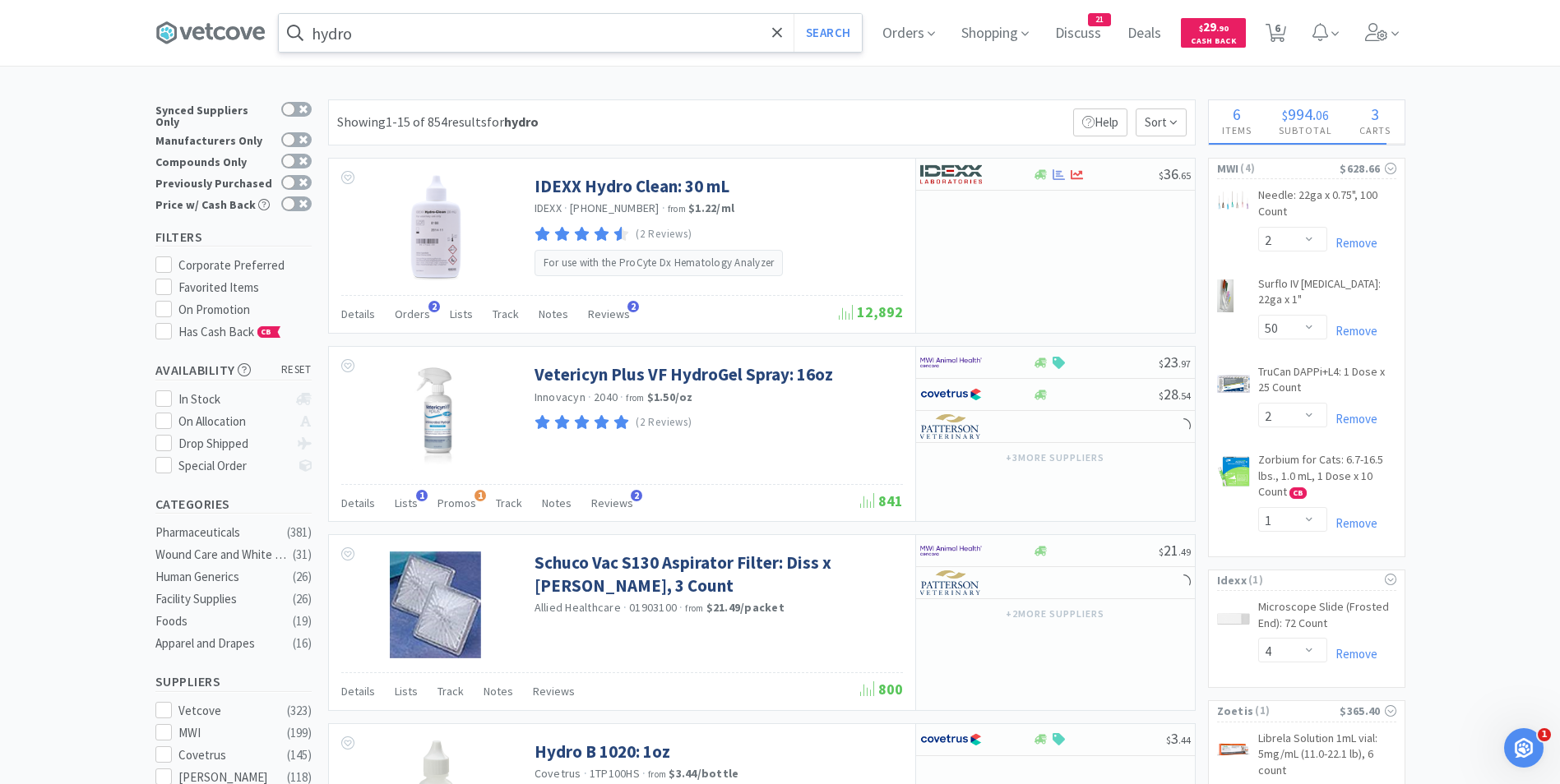
click at [395, 36] on input "hydro" at bounding box center [570, 33] width 583 height 38
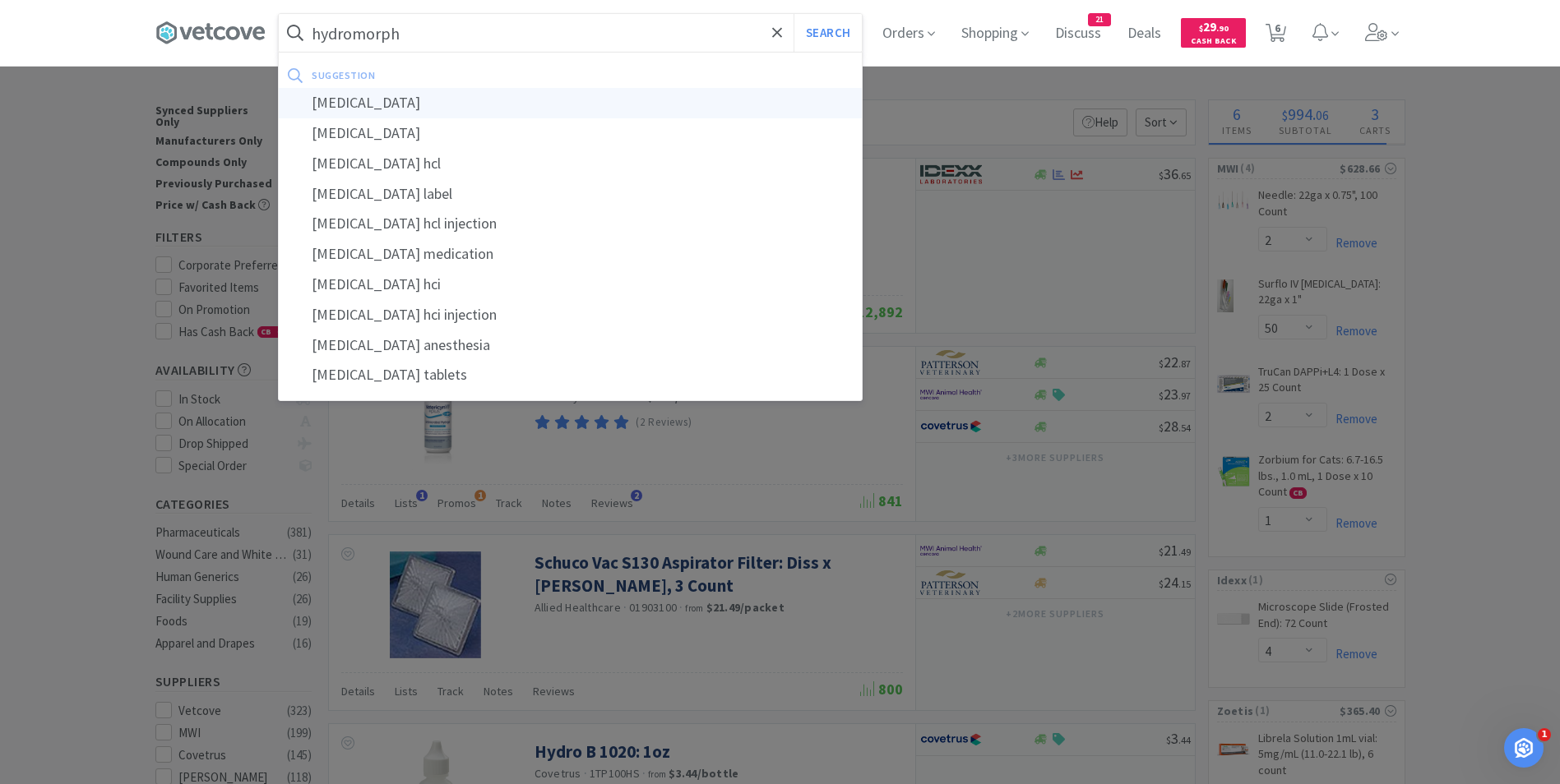
click at [375, 99] on div "[MEDICAL_DATA]" at bounding box center [570, 103] width 583 height 30
type input "[MEDICAL_DATA]"
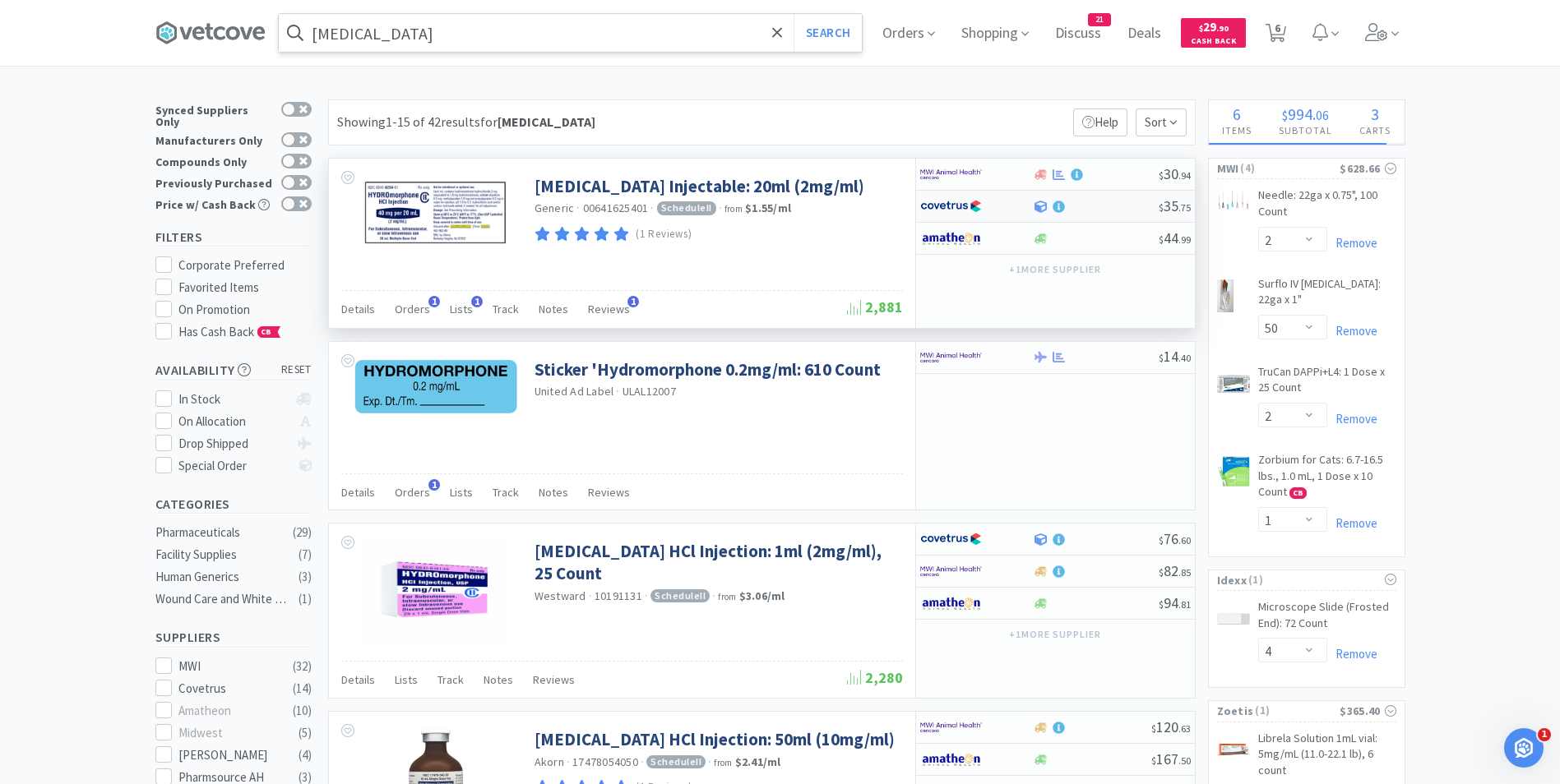
click at [951, 211] on img at bounding box center [951, 205] width 62 height 25
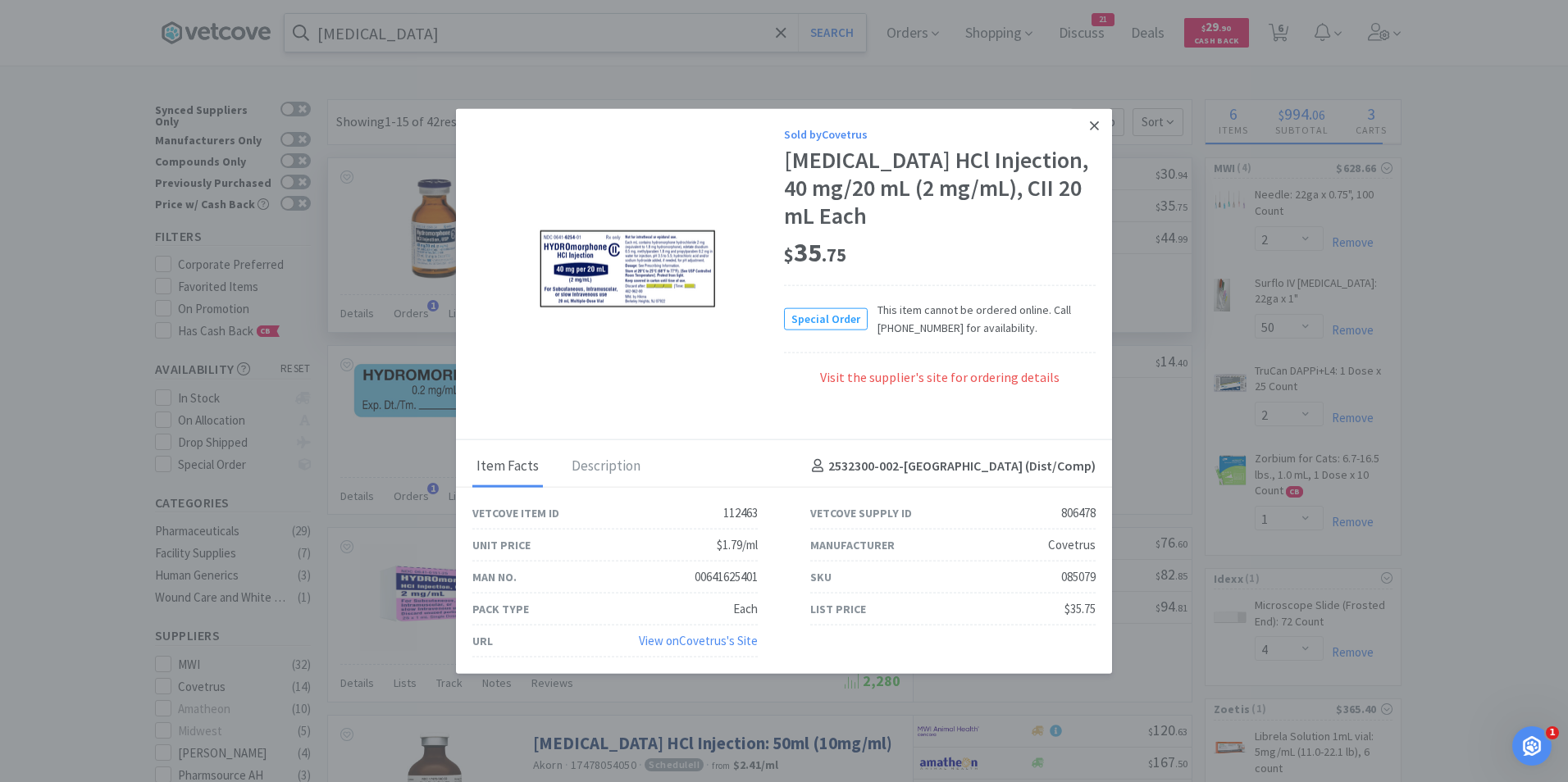
click at [1089, 123] on icon at bounding box center [1093, 125] width 9 height 15
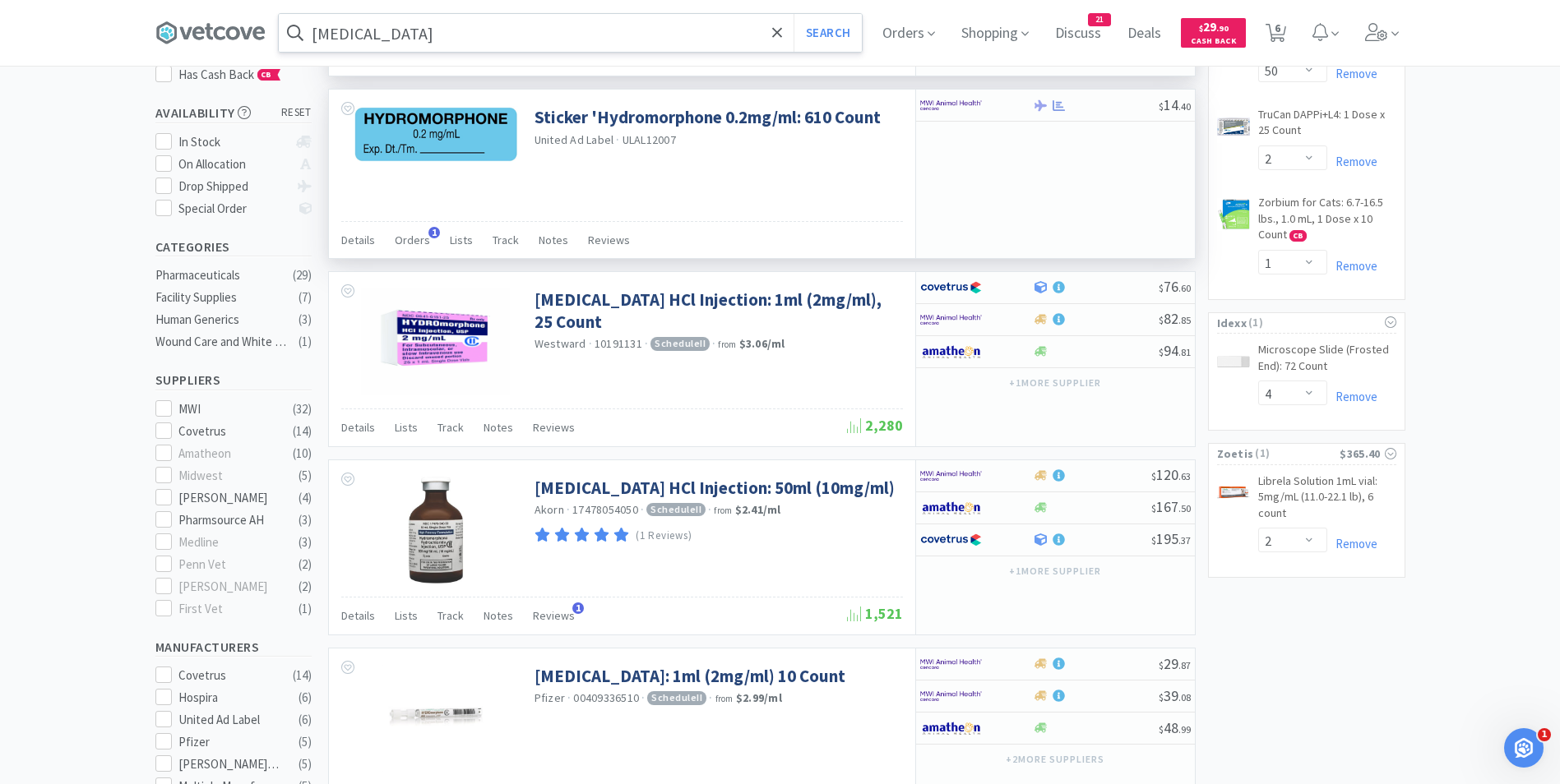
scroll to position [264, 0]
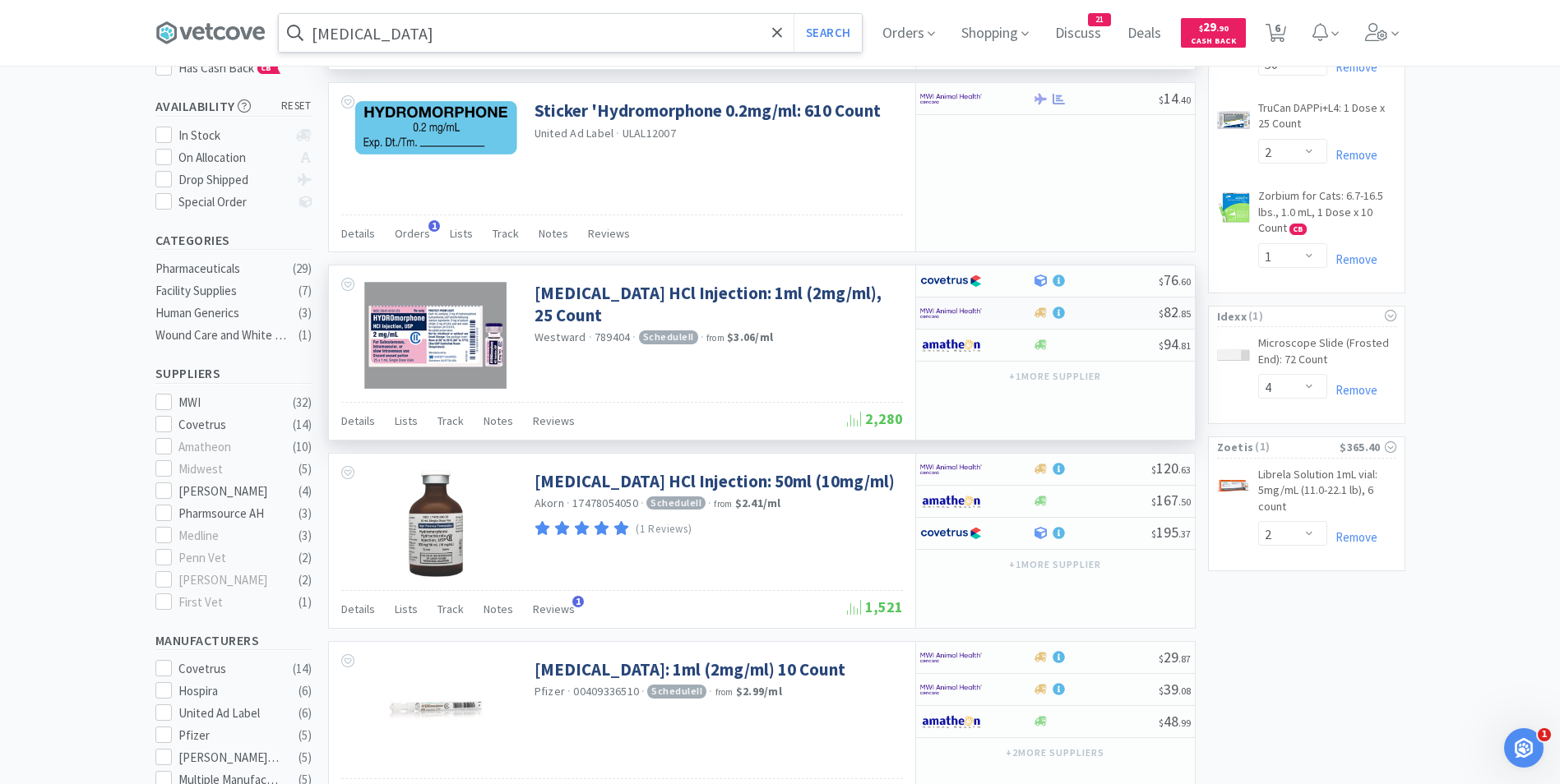
click at [959, 311] on img at bounding box center [951, 313] width 62 height 25
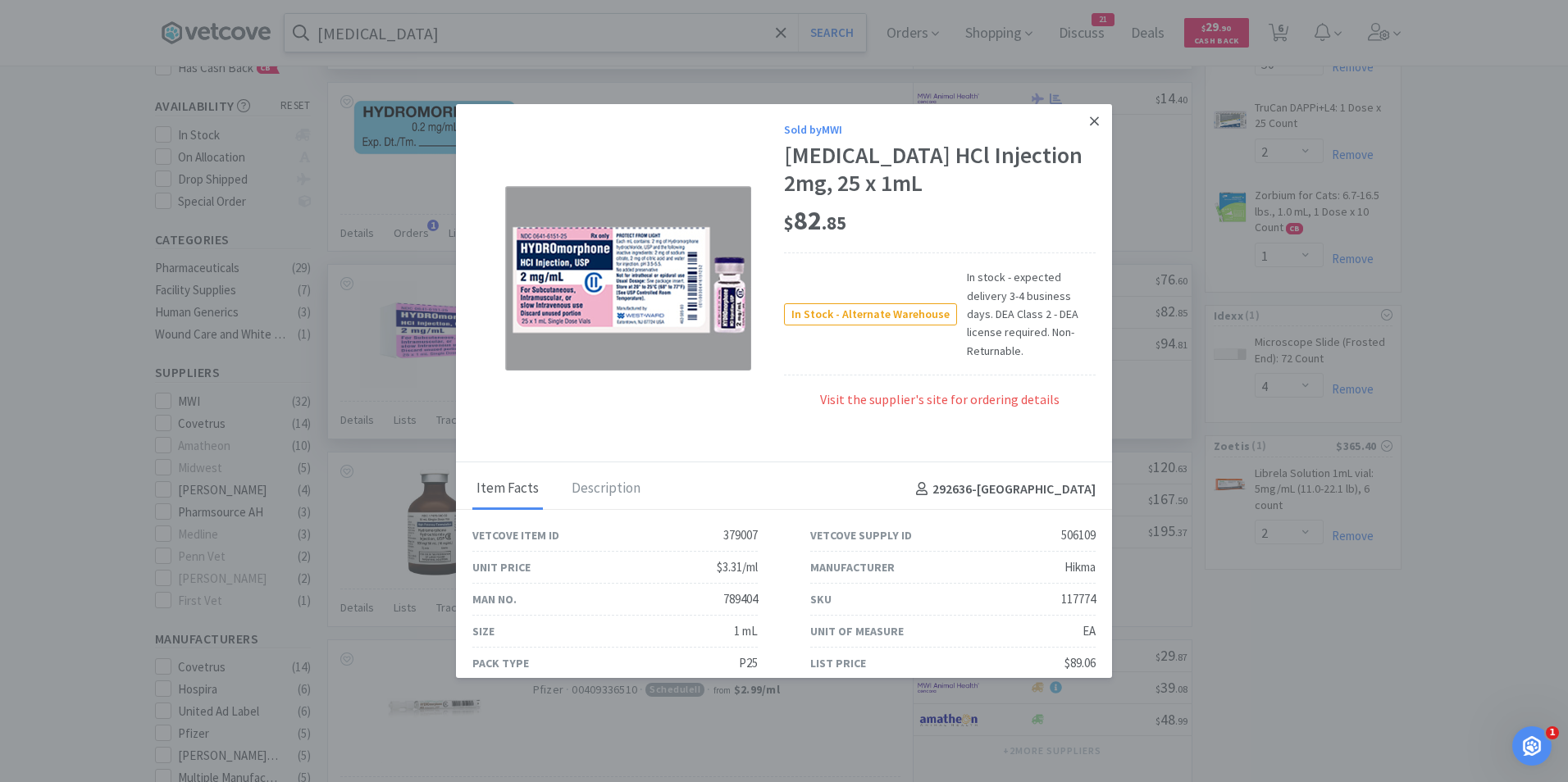
click at [1089, 117] on icon at bounding box center [1093, 121] width 9 height 15
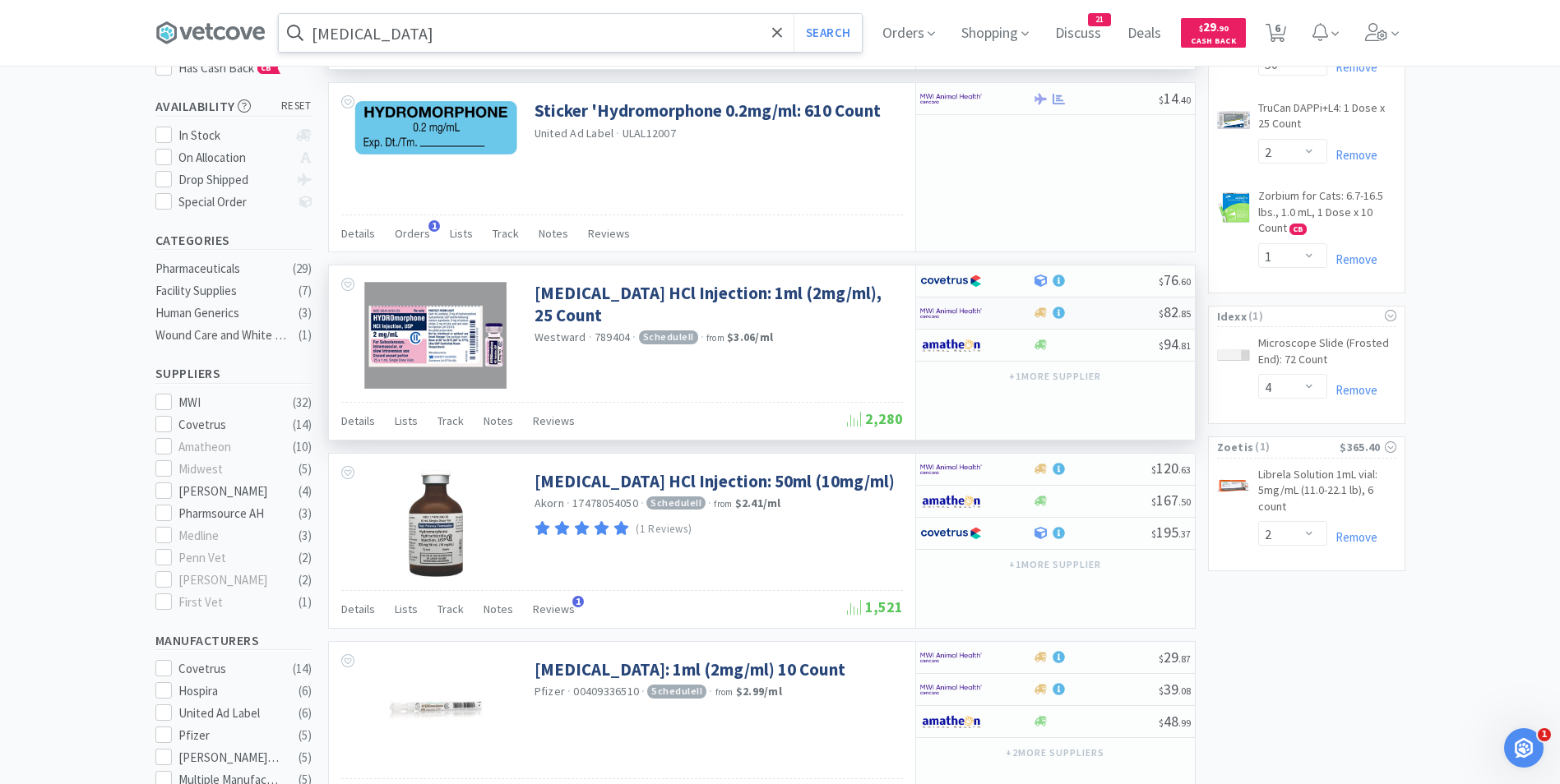
click at [961, 322] on img at bounding box center [951, 313] width 62 height 25
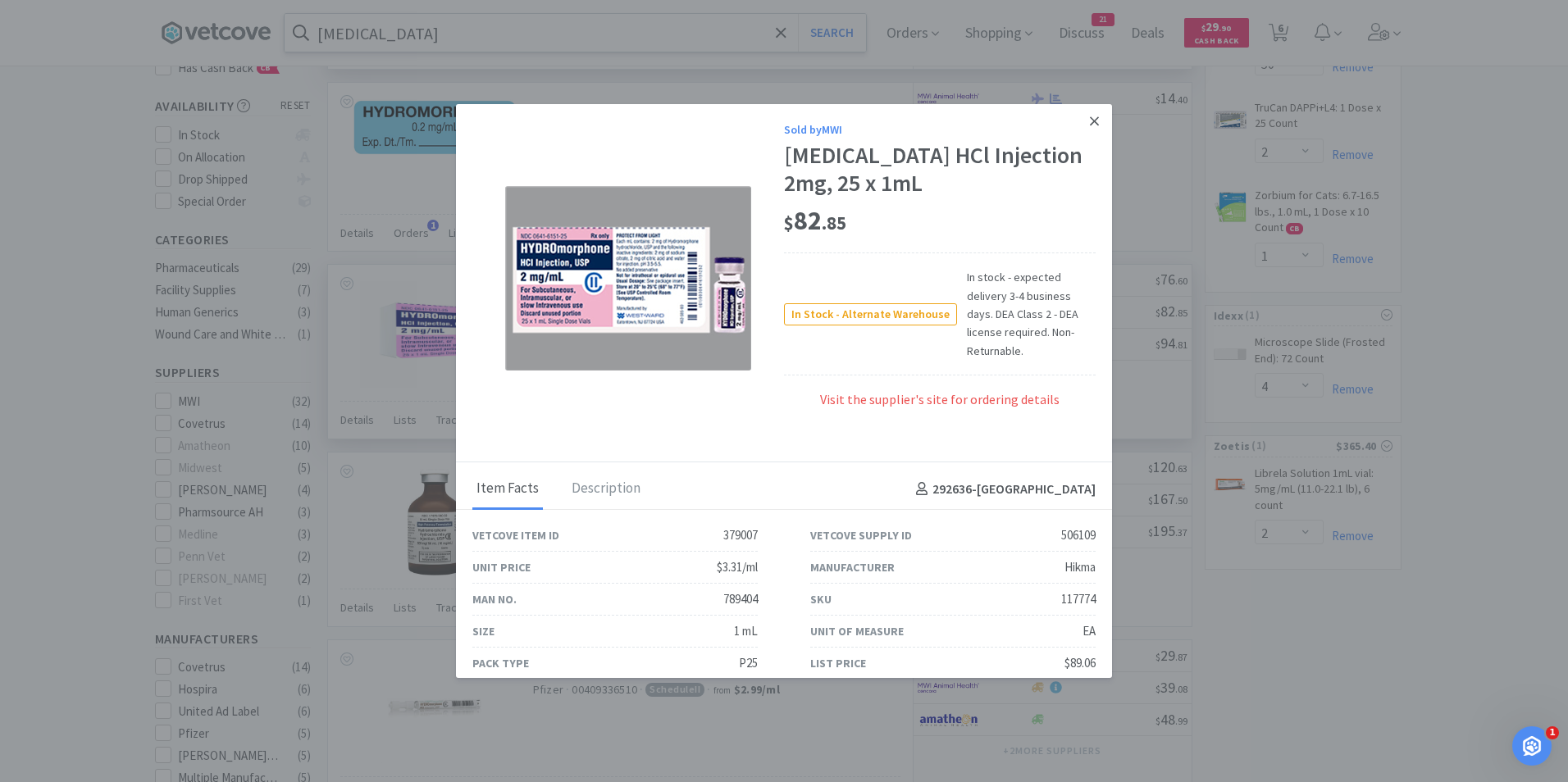
click at [1079, 122] on link at bounding box center [1093, 121] width 29 height 35
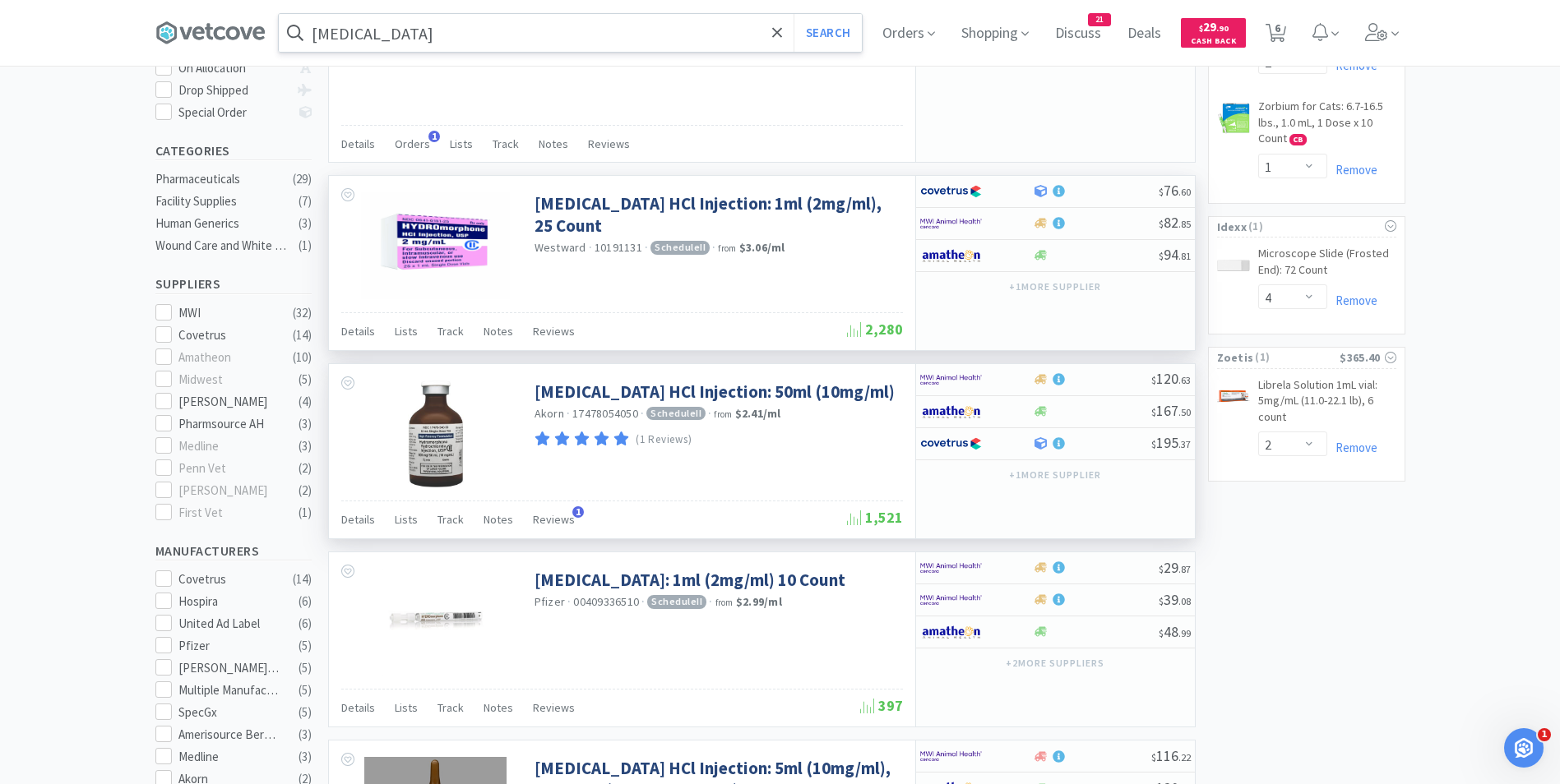
scroll to position [354, 0]
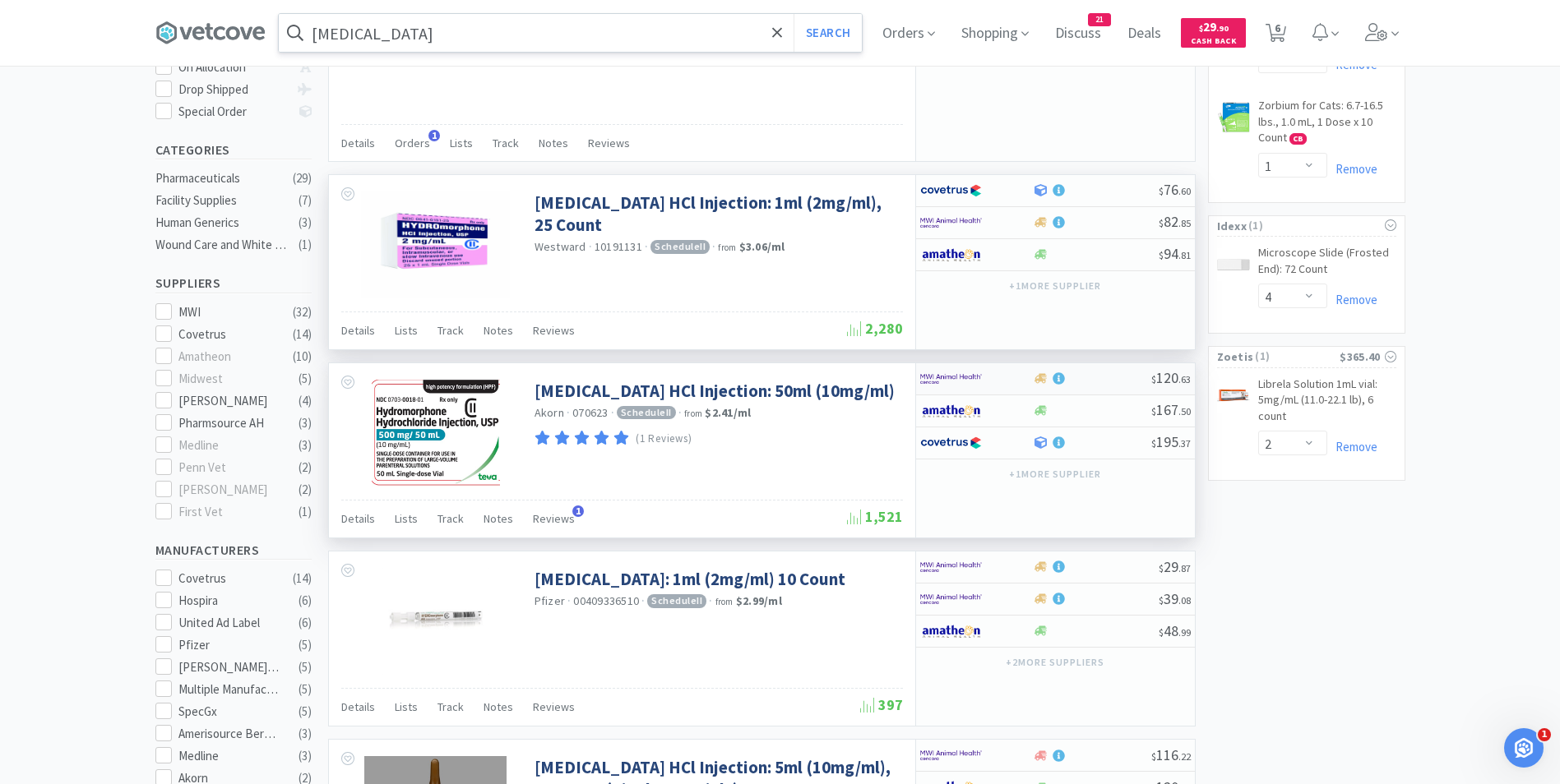
click at [963, 377] on img at bounding box center [951, 379] width 62 height 25
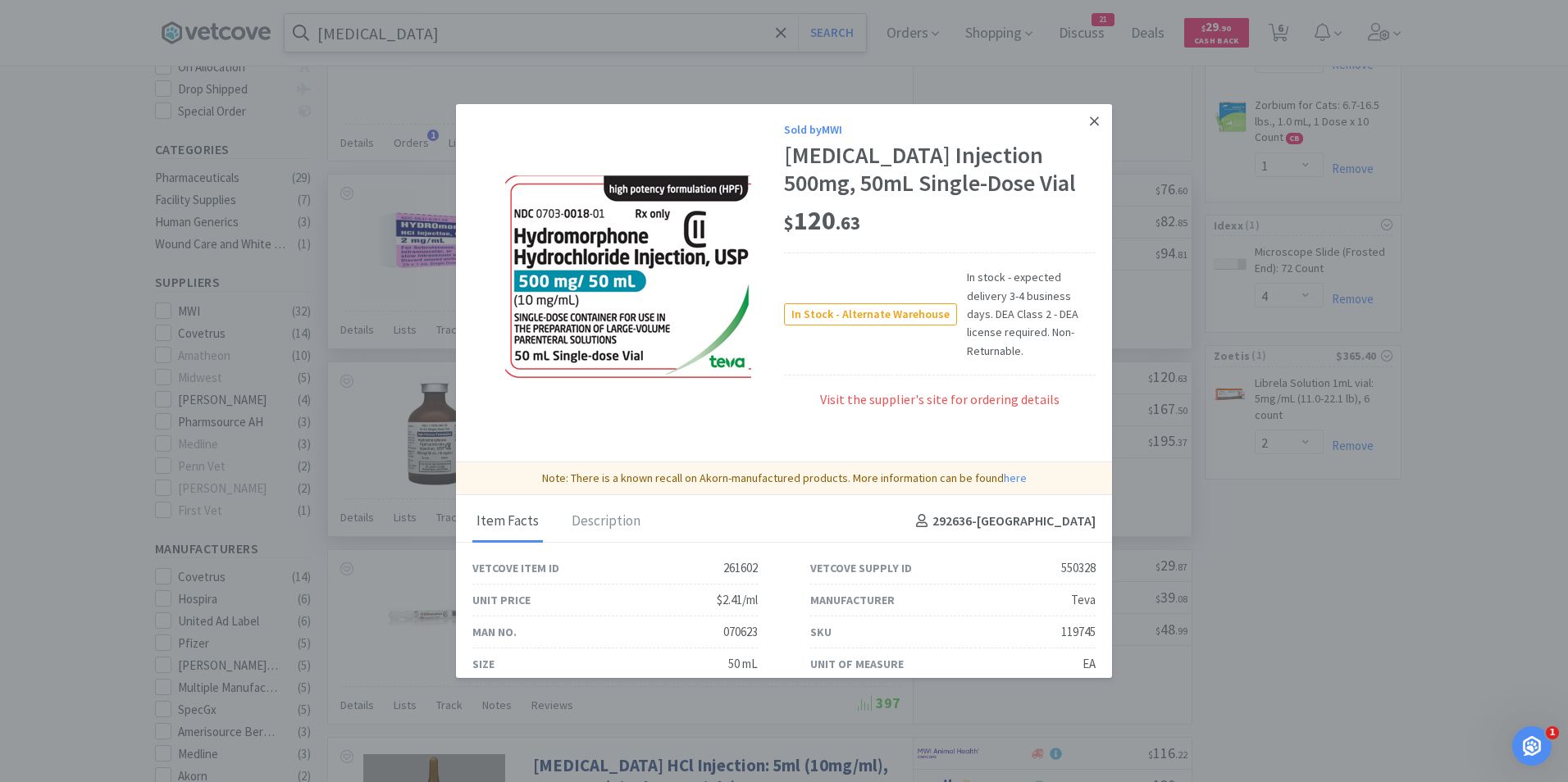
click at [1089, 121] on icon at bounding box center [1093, 121] width 9 height 15
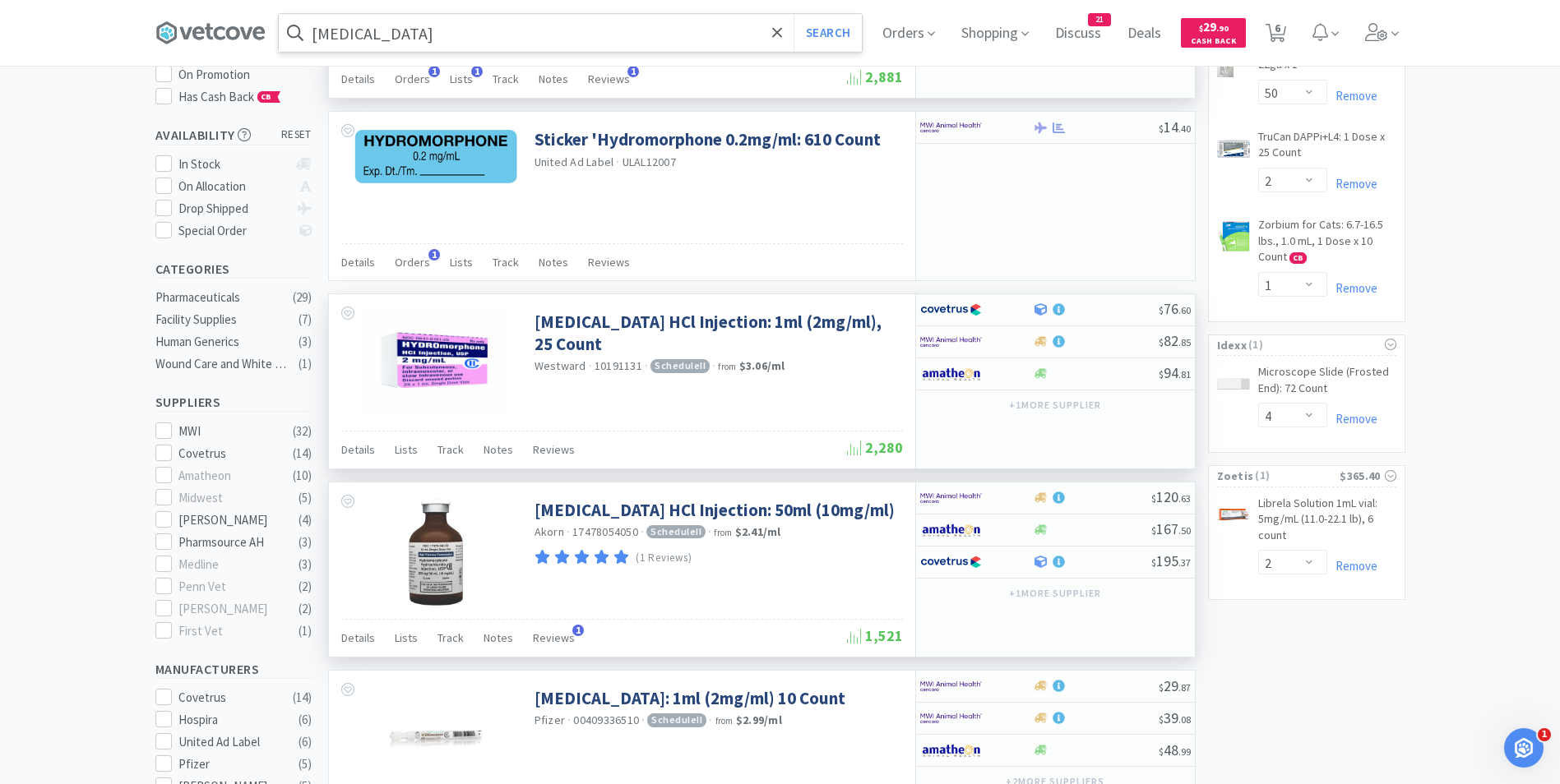
scroll to position [0, 0]
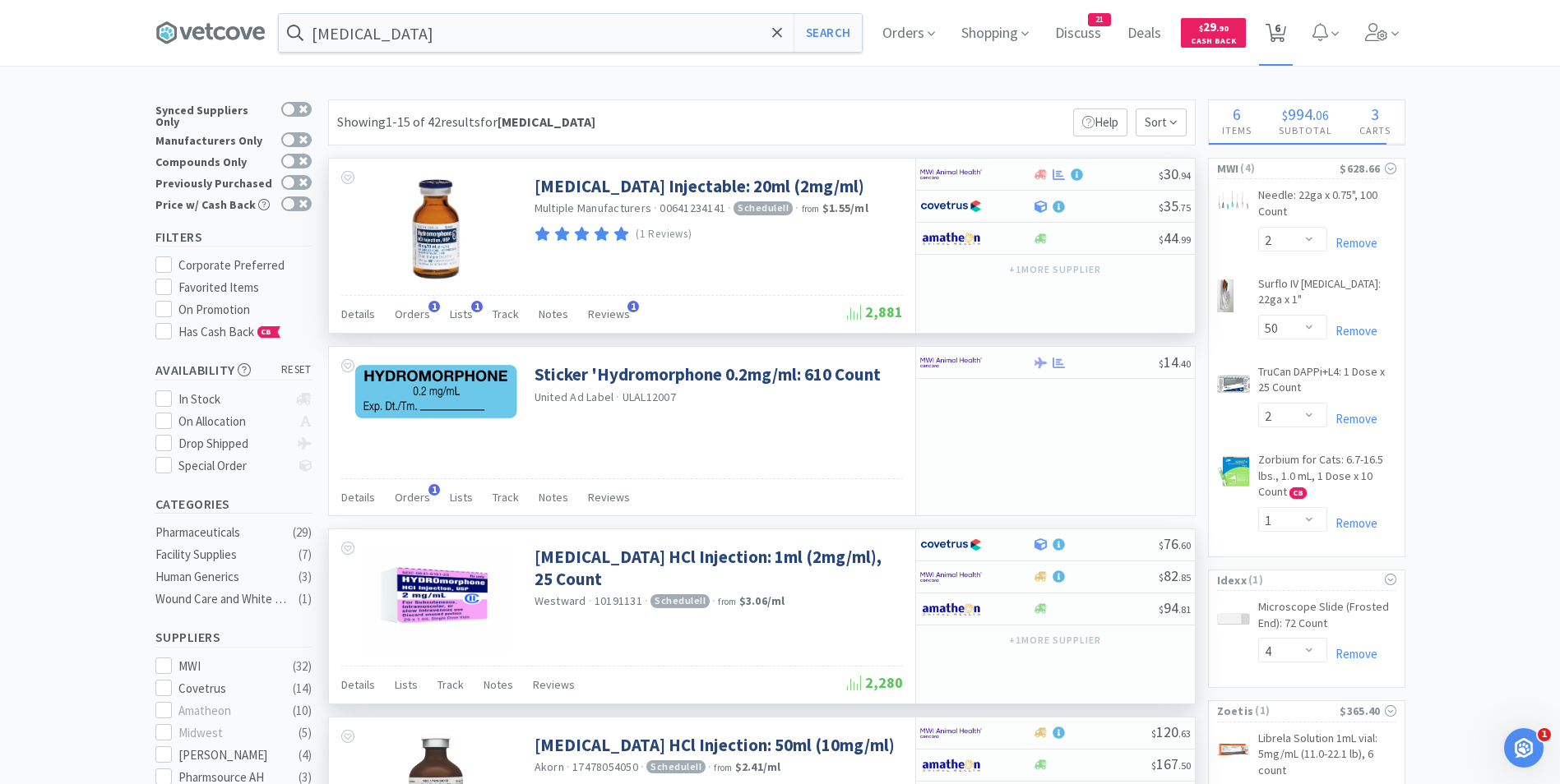
click at [1281, 28] on span "6" at bounding box center [1278, 28] width 6 height 66
select select "2"
select select "4"
select select "2"
select select "50"
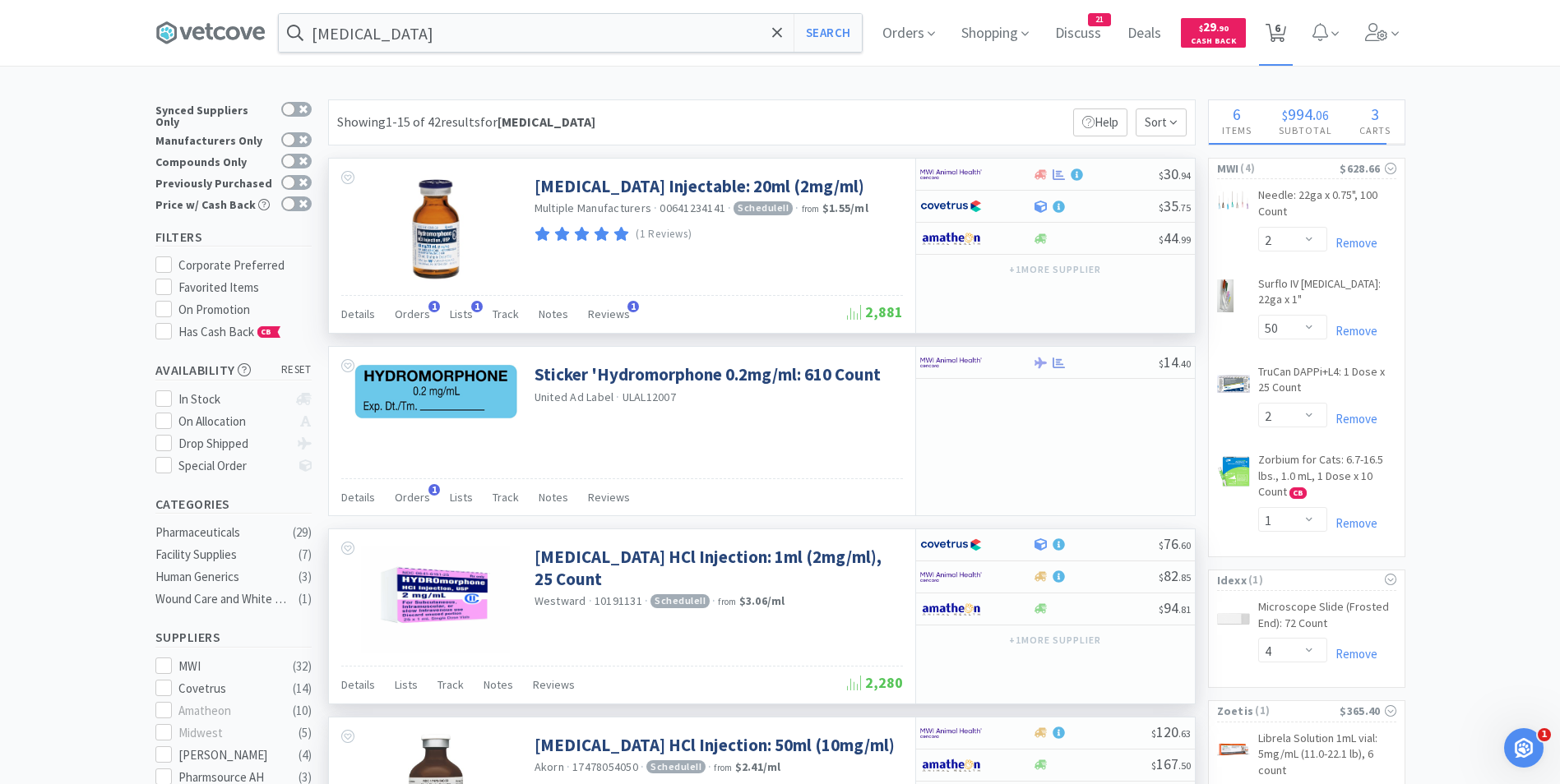
select select "2"
select select "1"
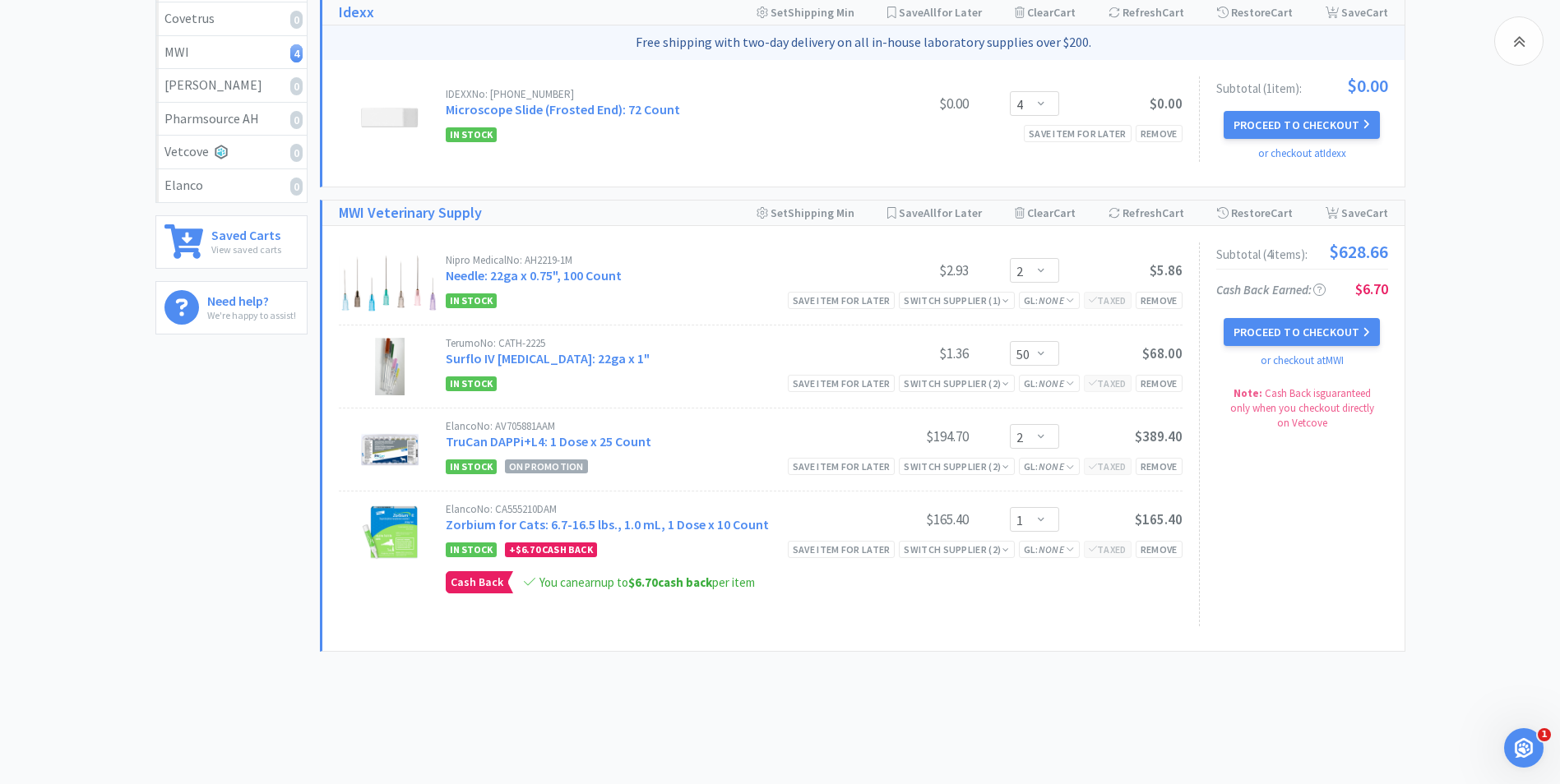
scroll to position [382, 0]
click at [1044, 353] on select "Enter Quantity 50 100 150 200 250 300 350 400 450 500 550 600 650 700 750 800 8…" at bounding box center [1034, 351] width 49 height 25
click at [1010, 339] on select "Enter Quantity 50 100 150 200 250 300 350 400 450 500 550 600 650 700 750 800 8…" at bounding box center [1034, 351] width 49 height 25
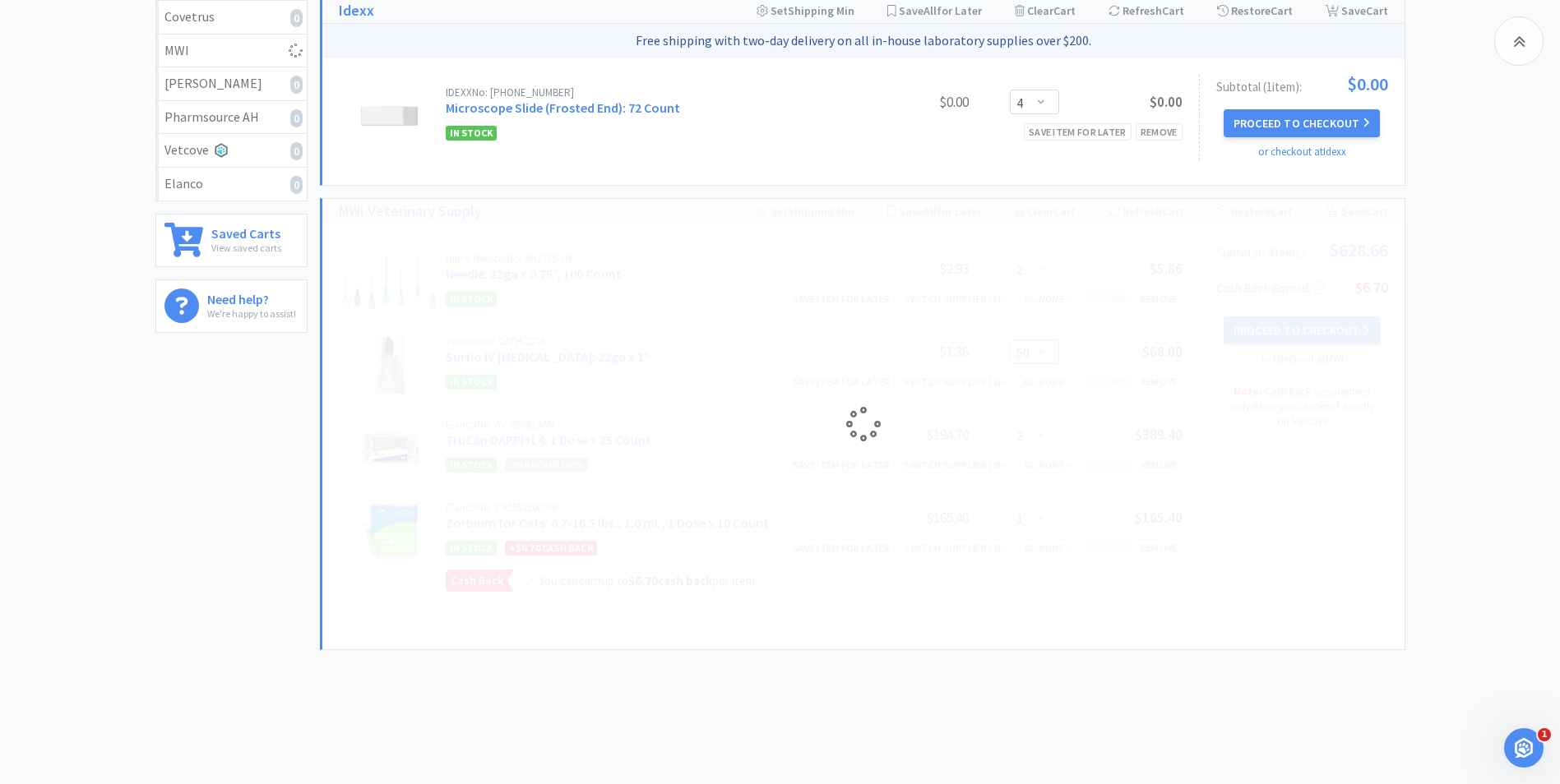
select select "100"
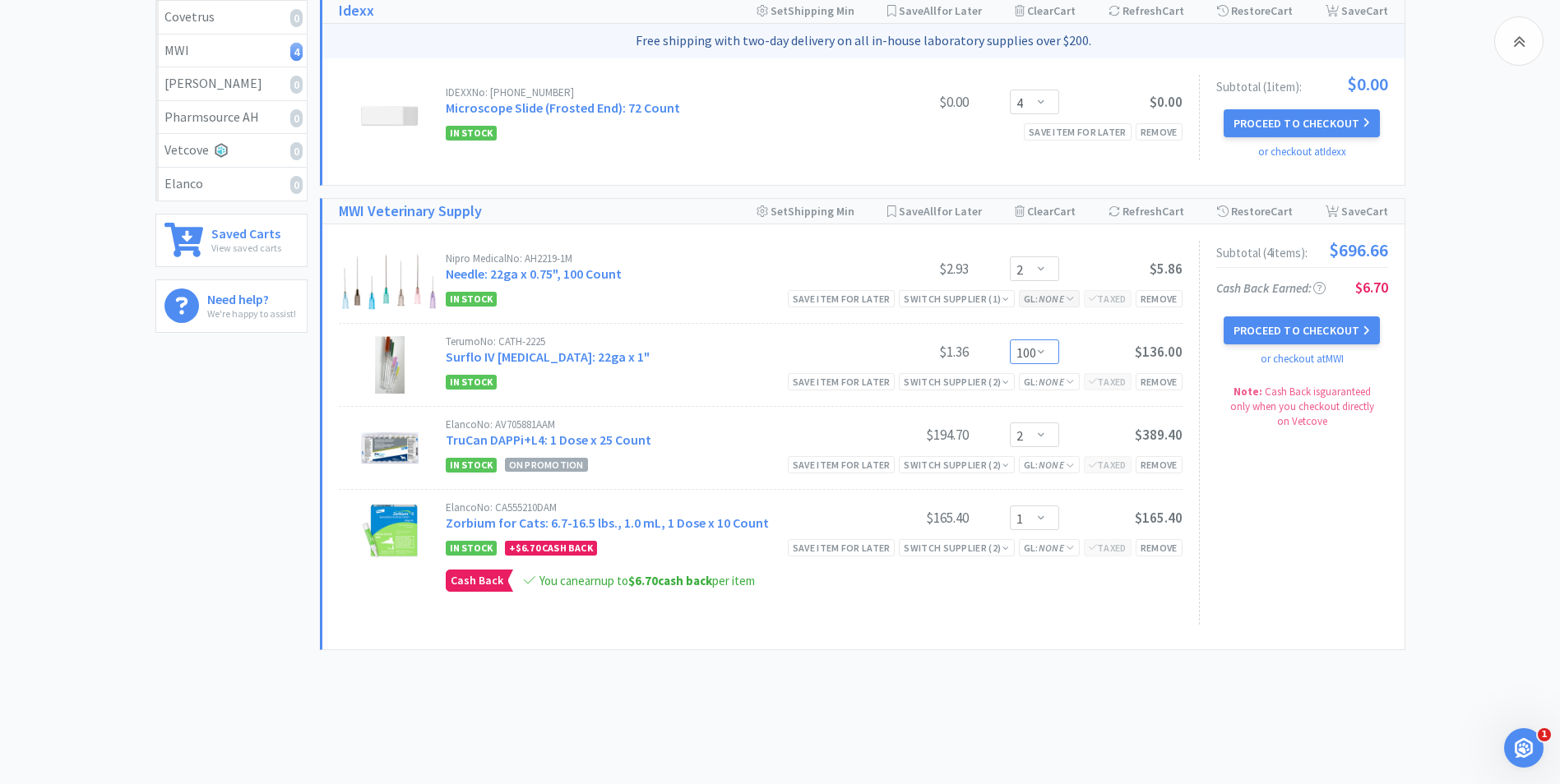
scroll to position [0, 0]
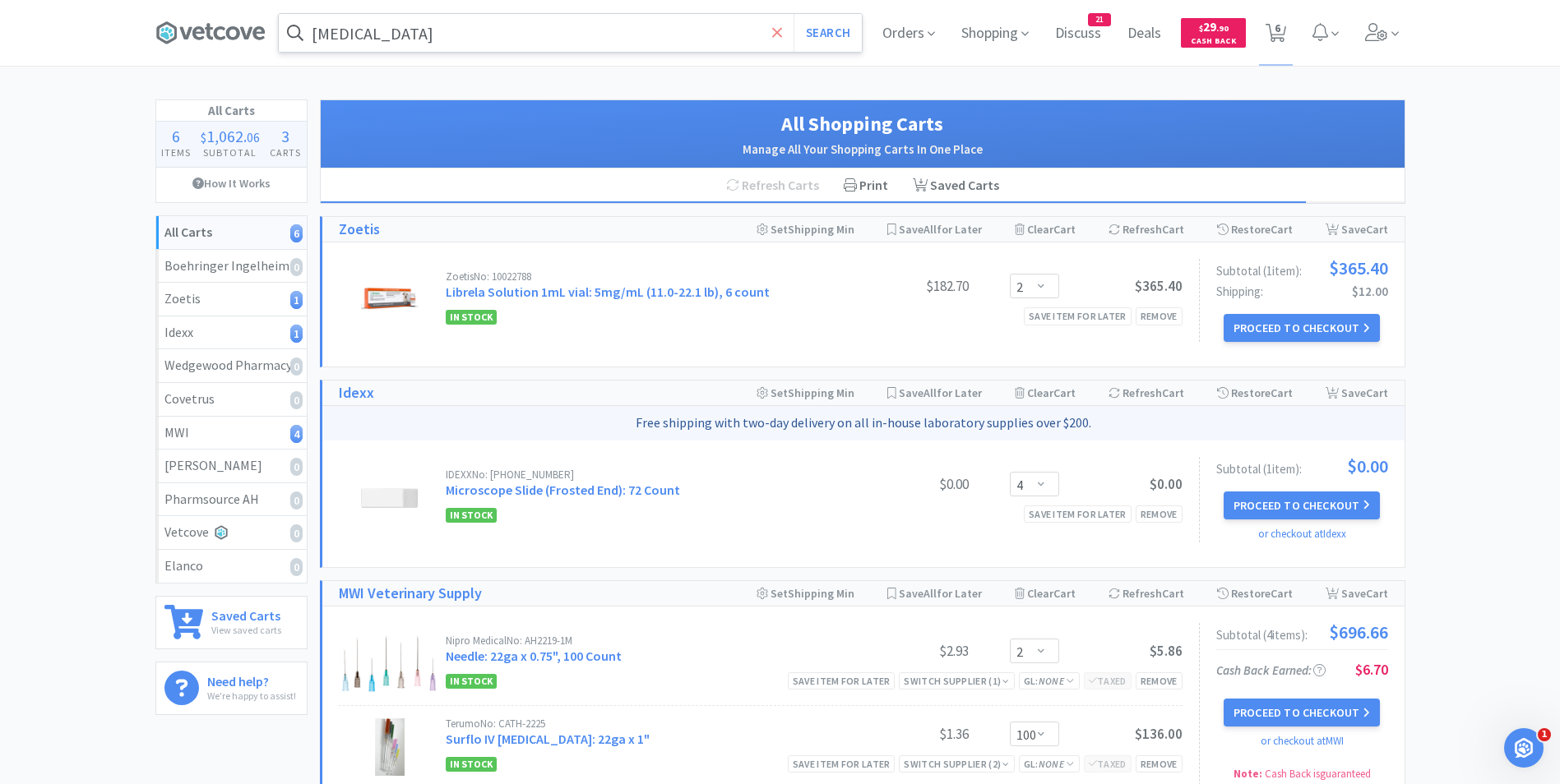
click at [778, 35] on icon at bounding box center [778, 33] width 11 height 16
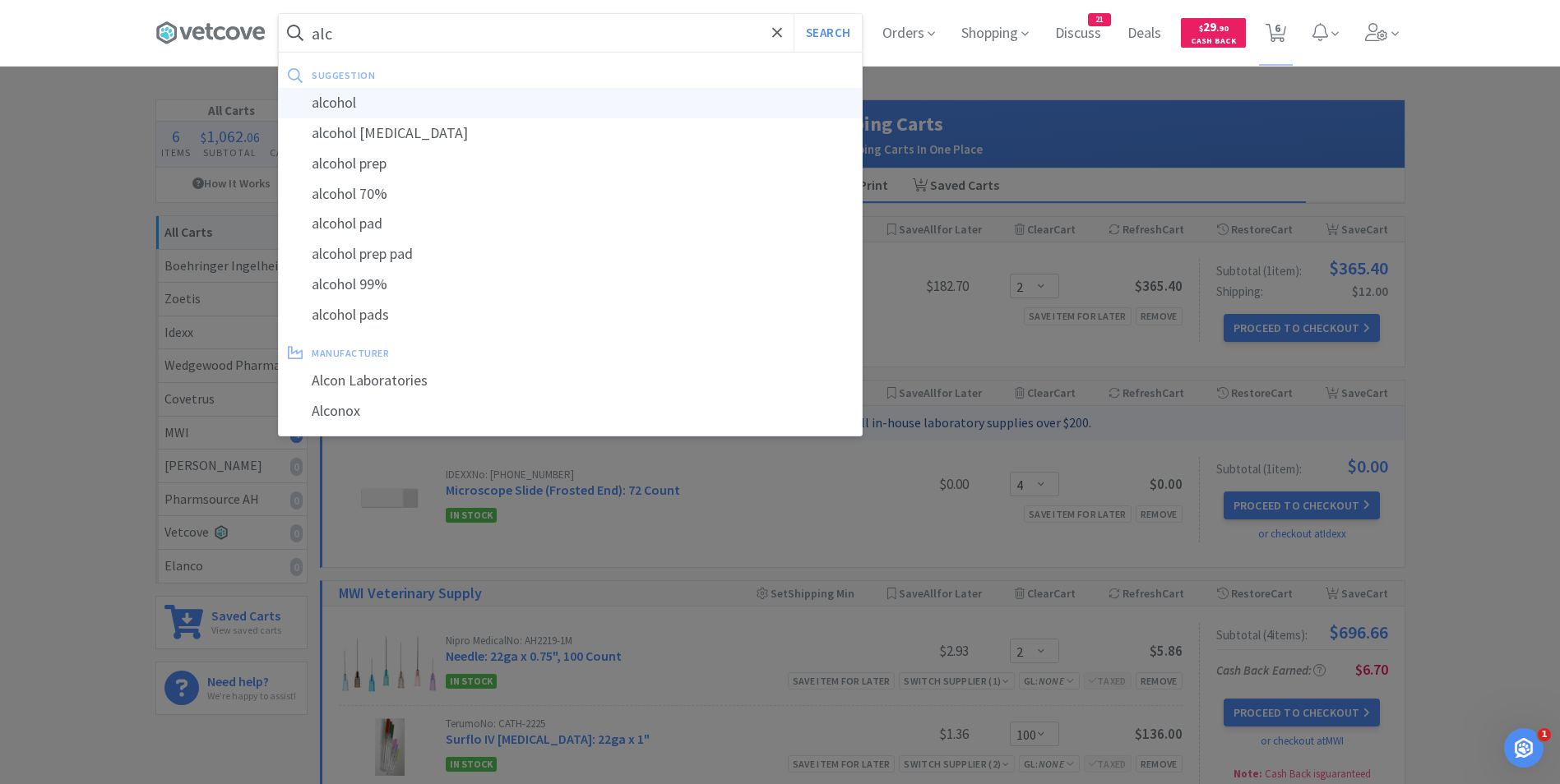
click at [521, 113] on div "alcohol" at bounding box center [570, 103] width 583 height 30
type input "alcohol"
select select "2"
select select "100"
select select "2"
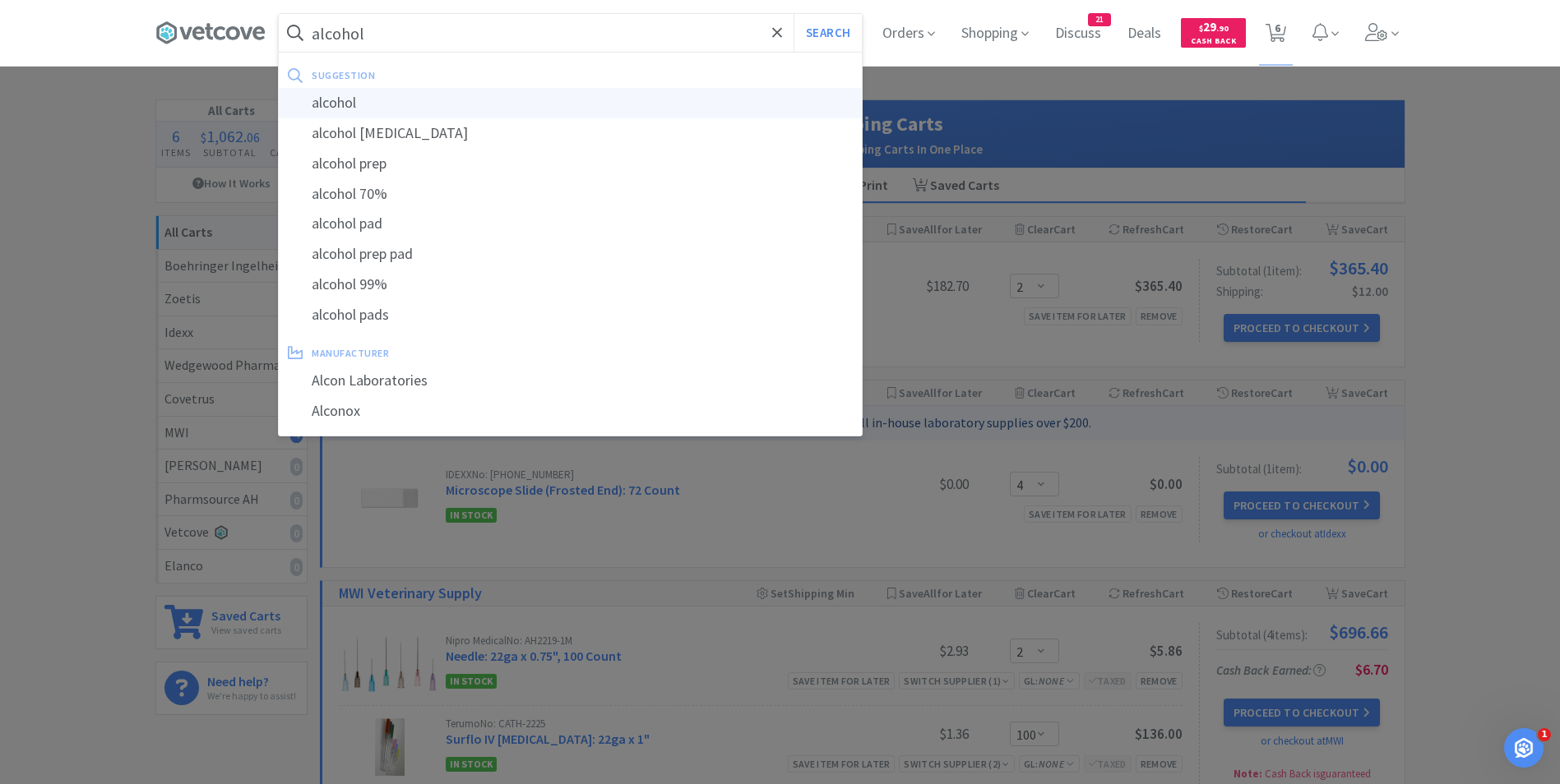
select select "1"
select select "4"
select select "2"
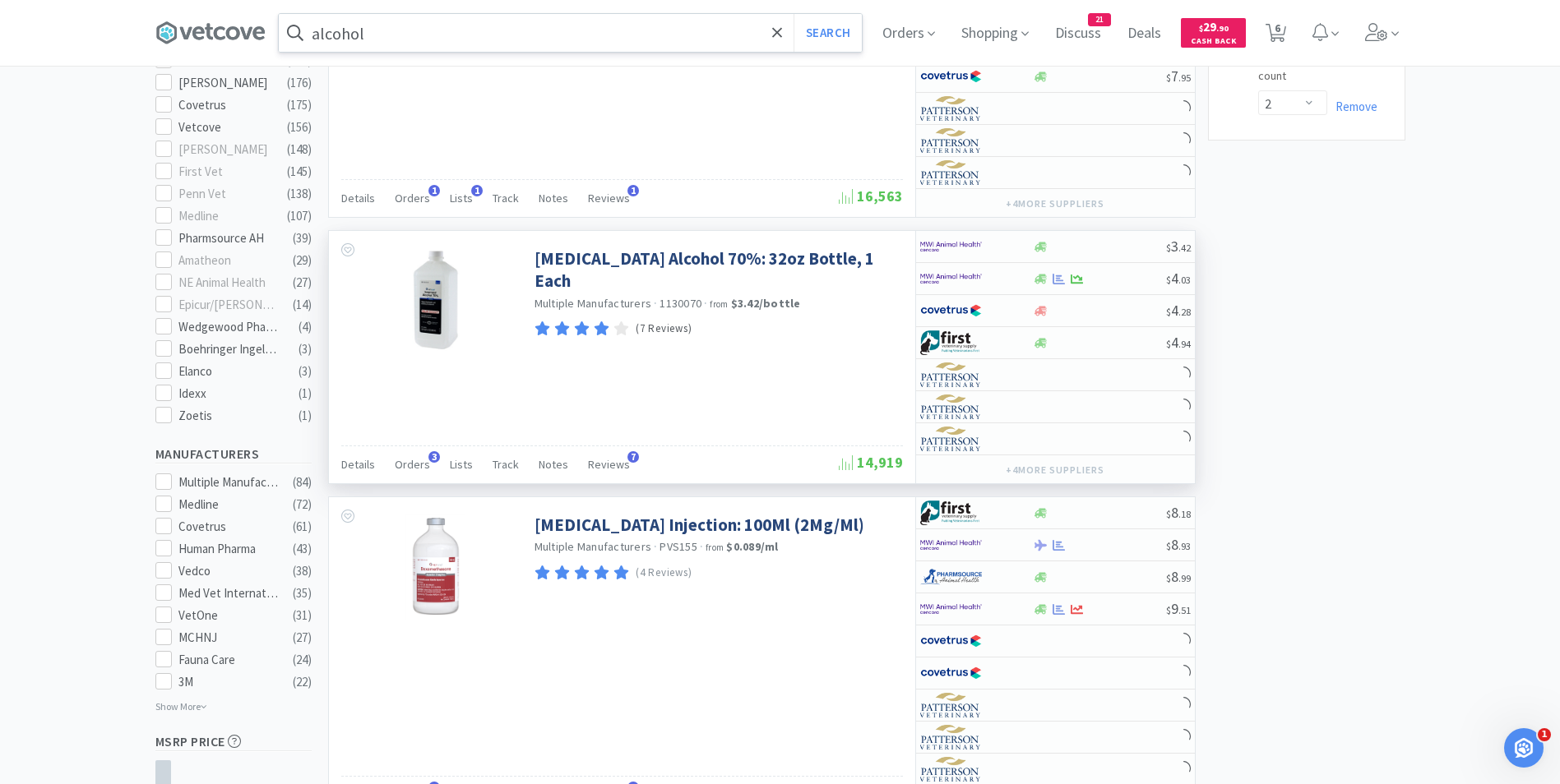
scroll to position [695, 0]
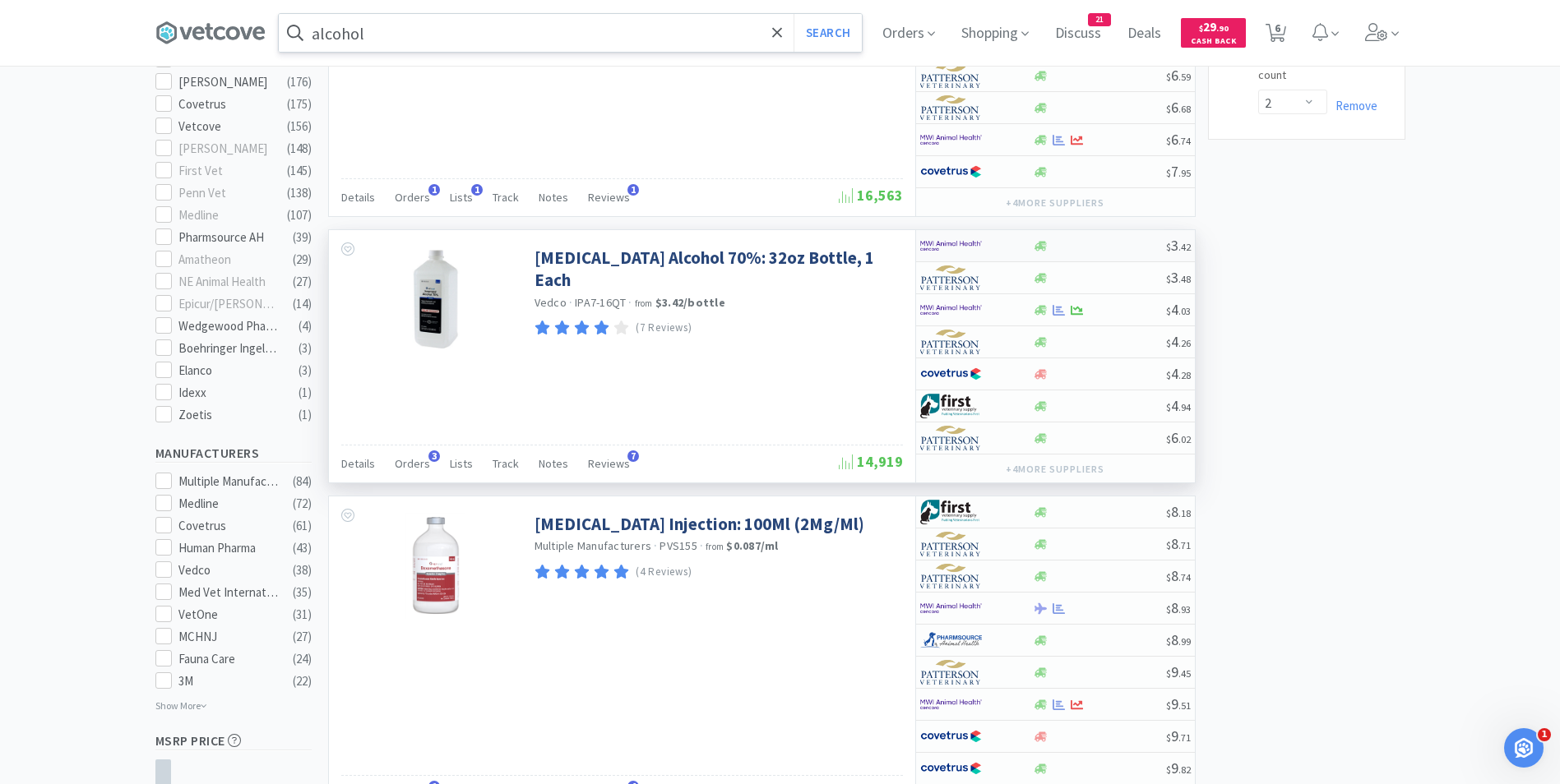
click at [932, 245] on img at bounding box center [951, 245] width 62 height 25
select select "1"
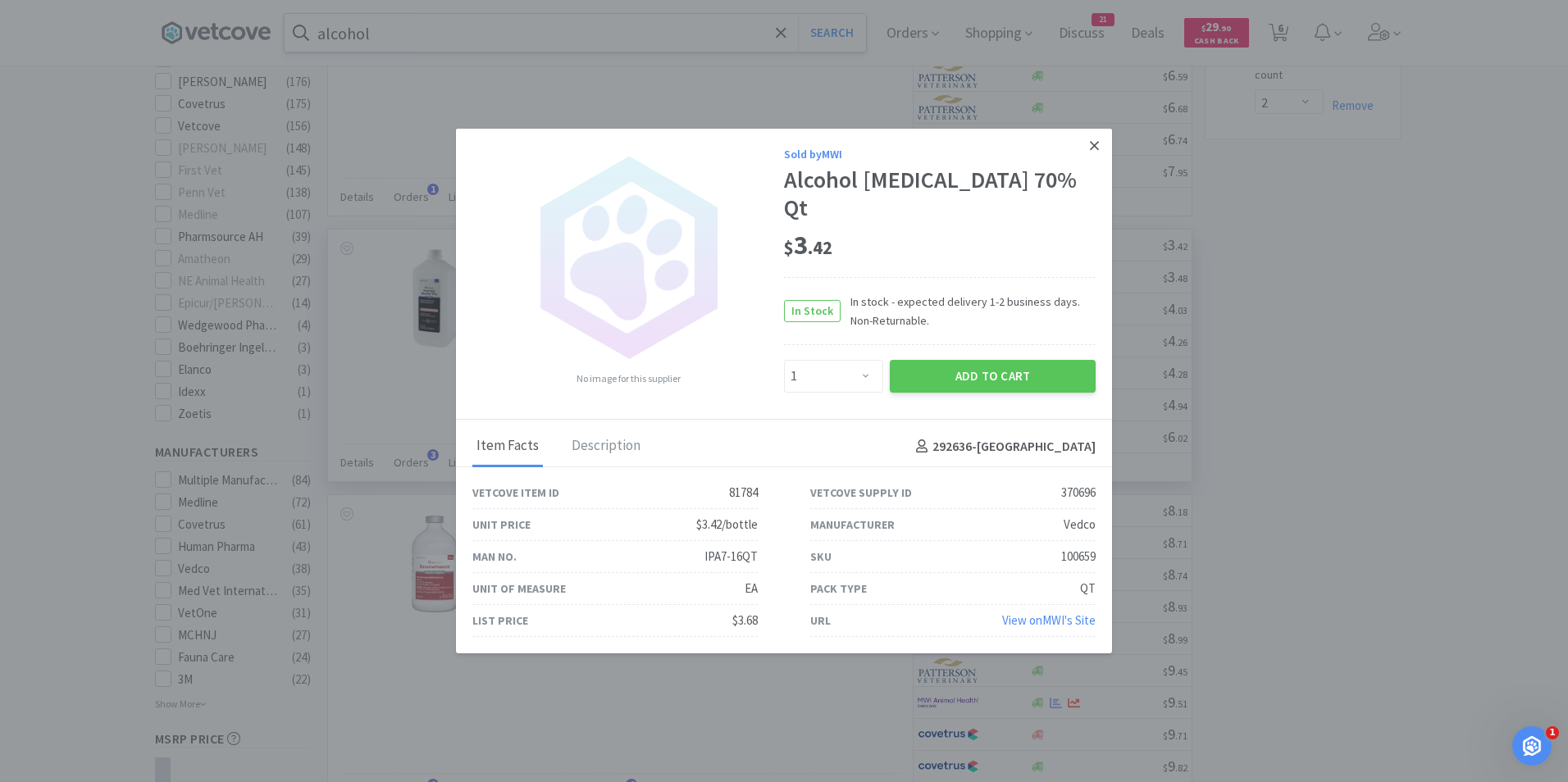
click at [1097, 147] on icon at bounding box center [1093, 145] width 9 height 9
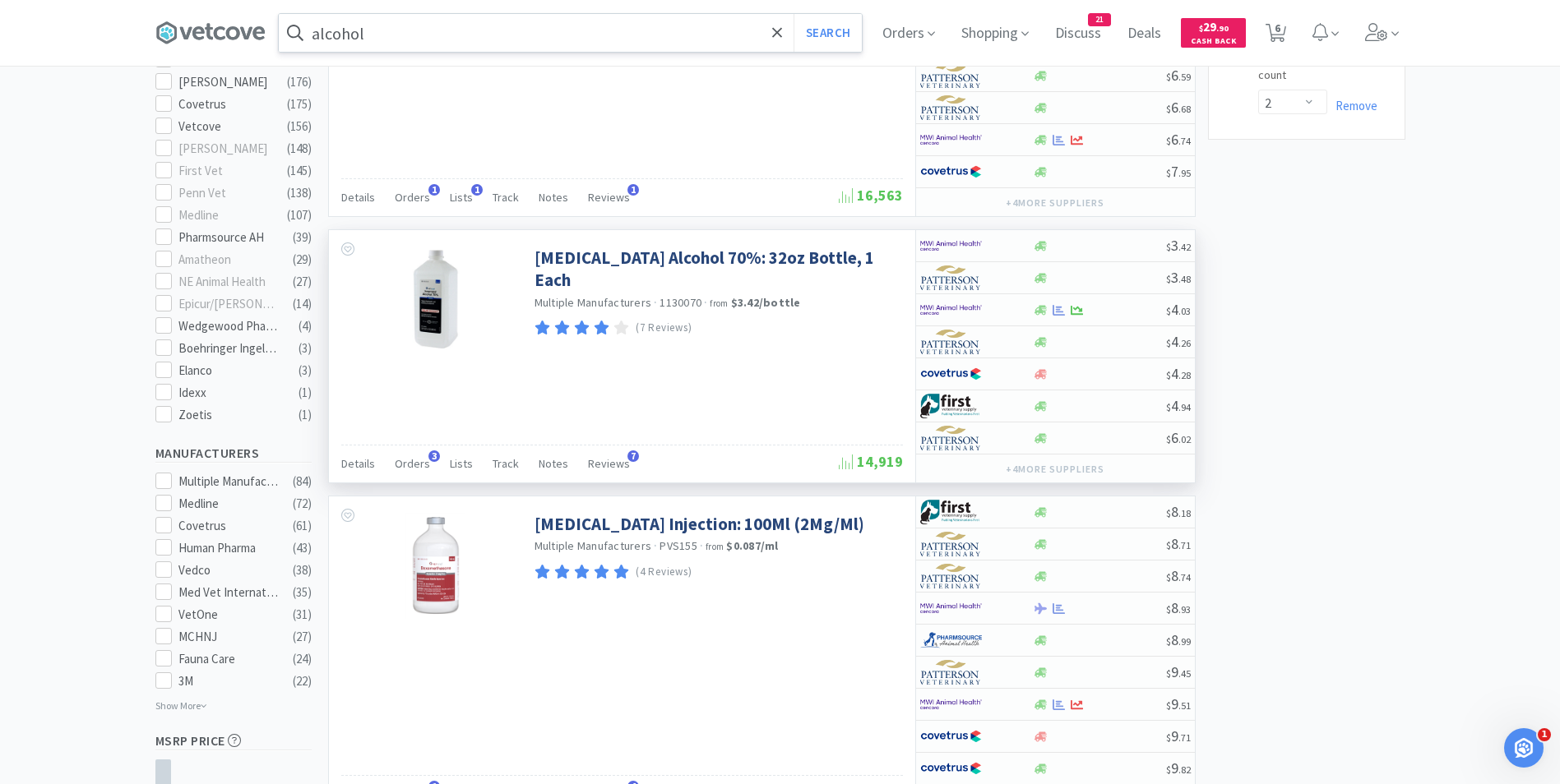
click at [420, 33] on input "alcohol" at bounding box center [570, 33] width 583 height 38
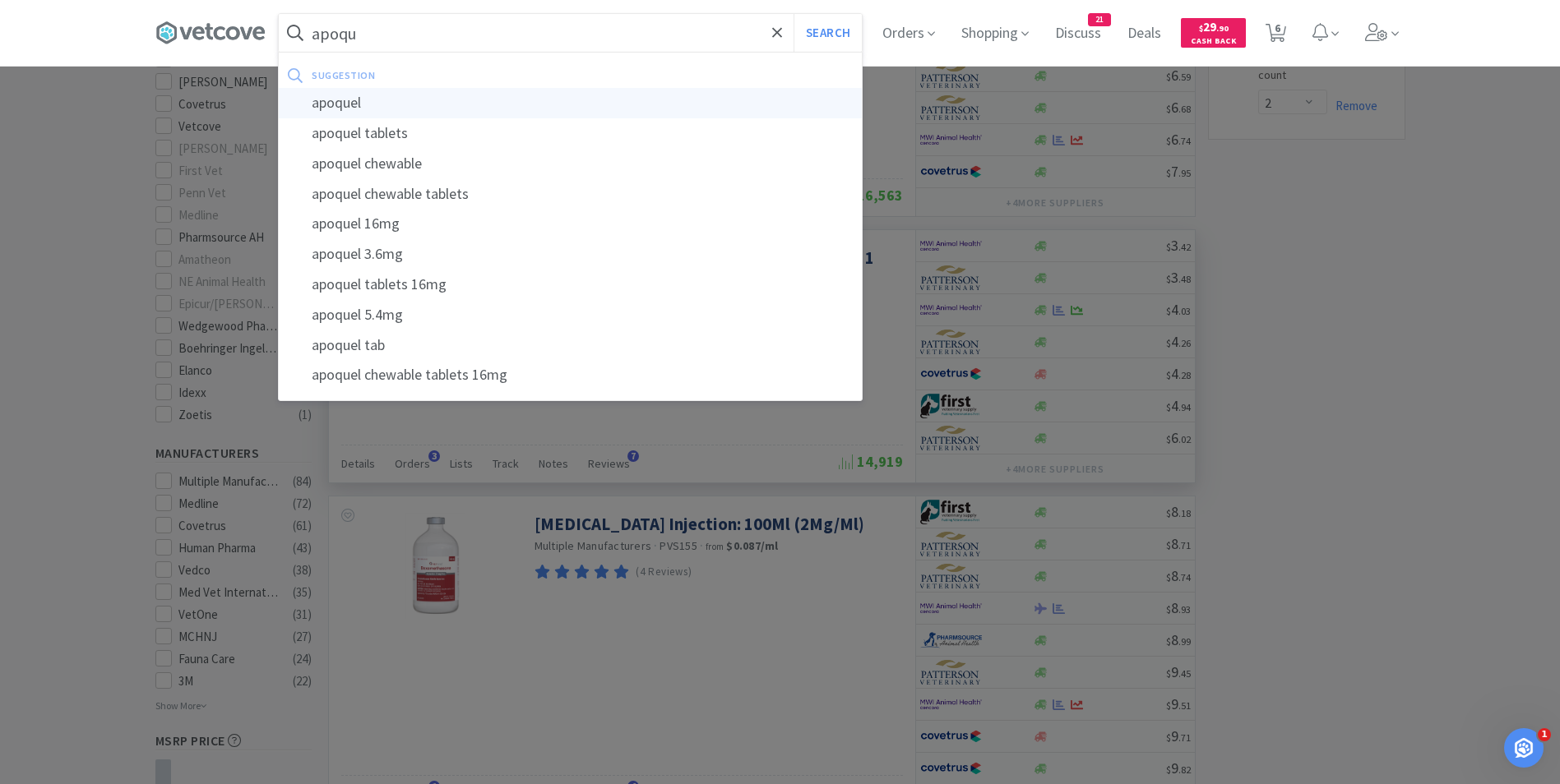
click at [410, 99] on div "apoquel" at bounding box center [570, 103] width 583 height 30
type input "apoquel"
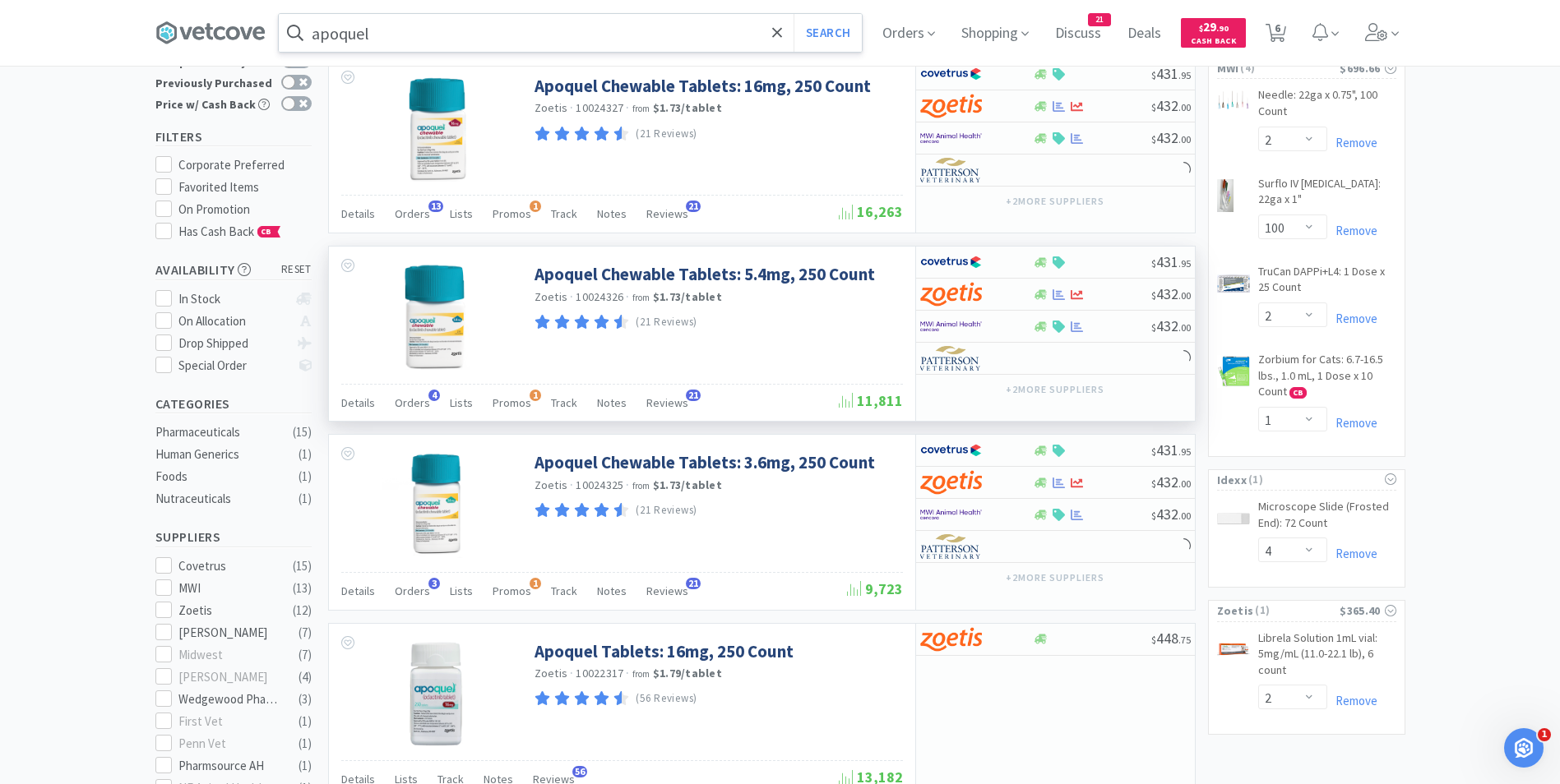
scroll to position [101, 0]
click at [937, 325] on img at bounding box center [951, 325] width 62 height 25
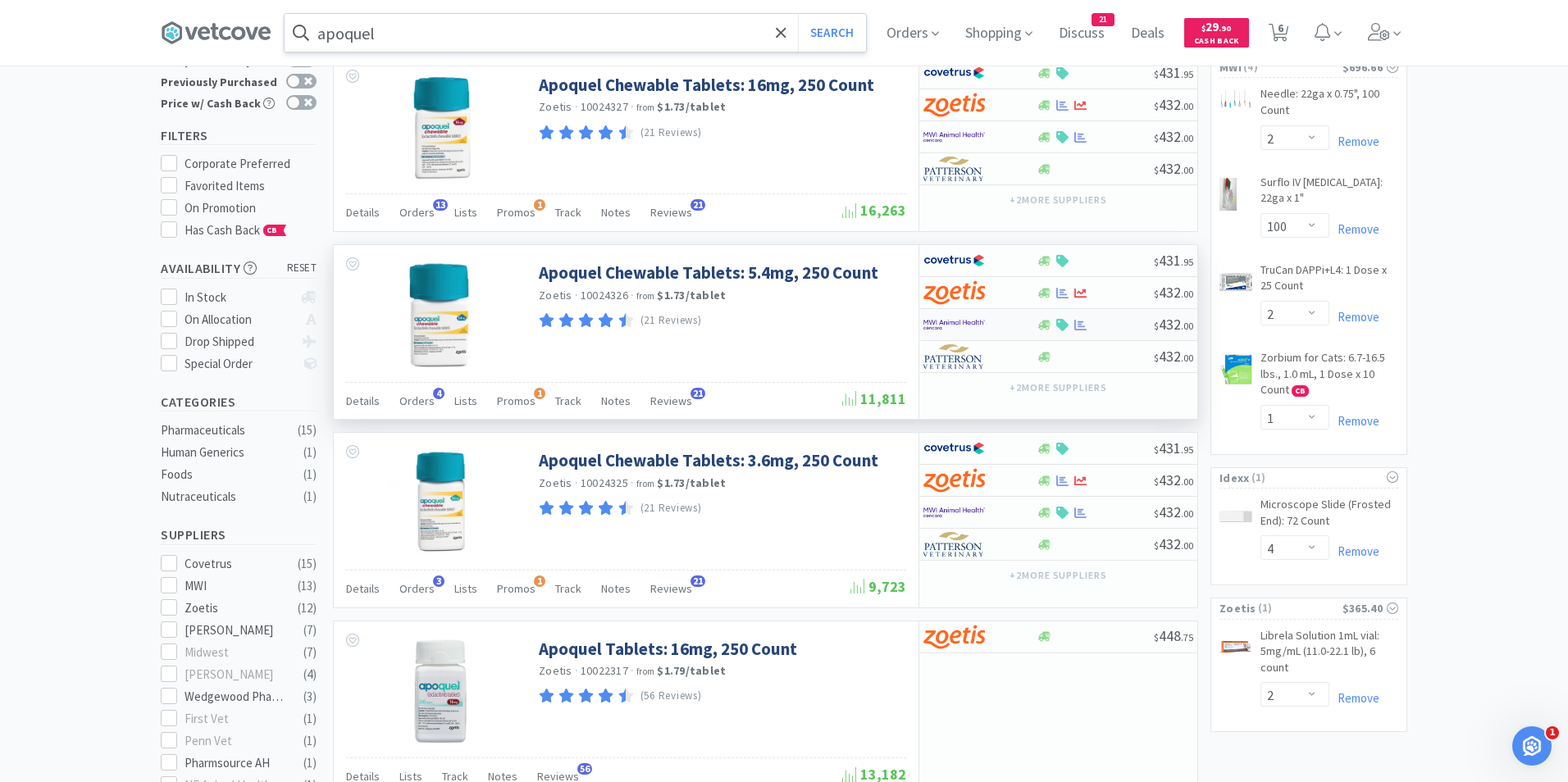
select select "1"
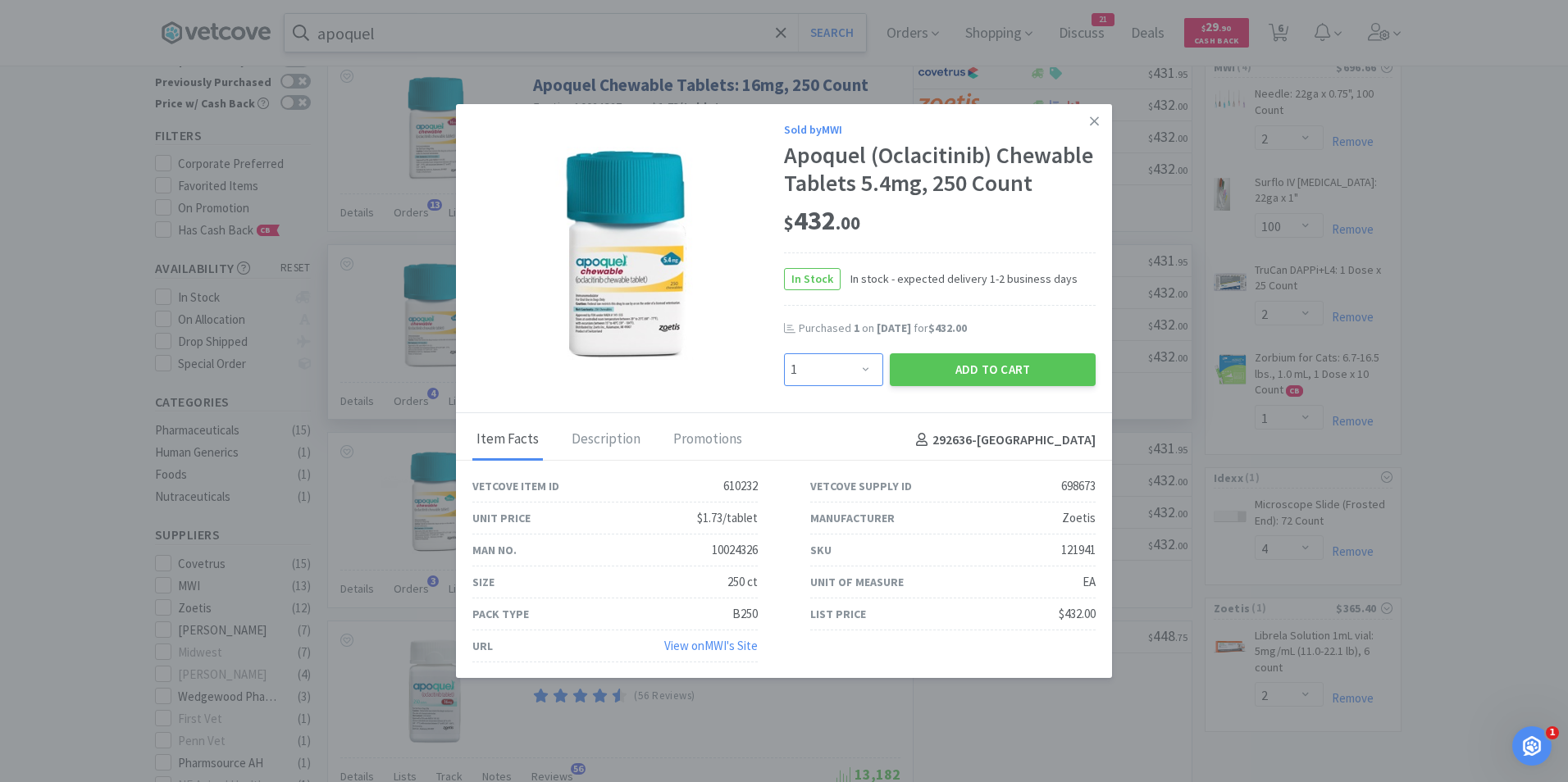
click at [860, 386] on select "Enter Quantity 1 2 3 4 5 6 7 8 9 10 11 12 13 14 15 16 17 18 19 20 Enter Quantity" at bounding box center [834, 369] width 99 height 33
click at [978, 386] on button "Add to Cart" at bounding box center [992, 369] width 206 height 33
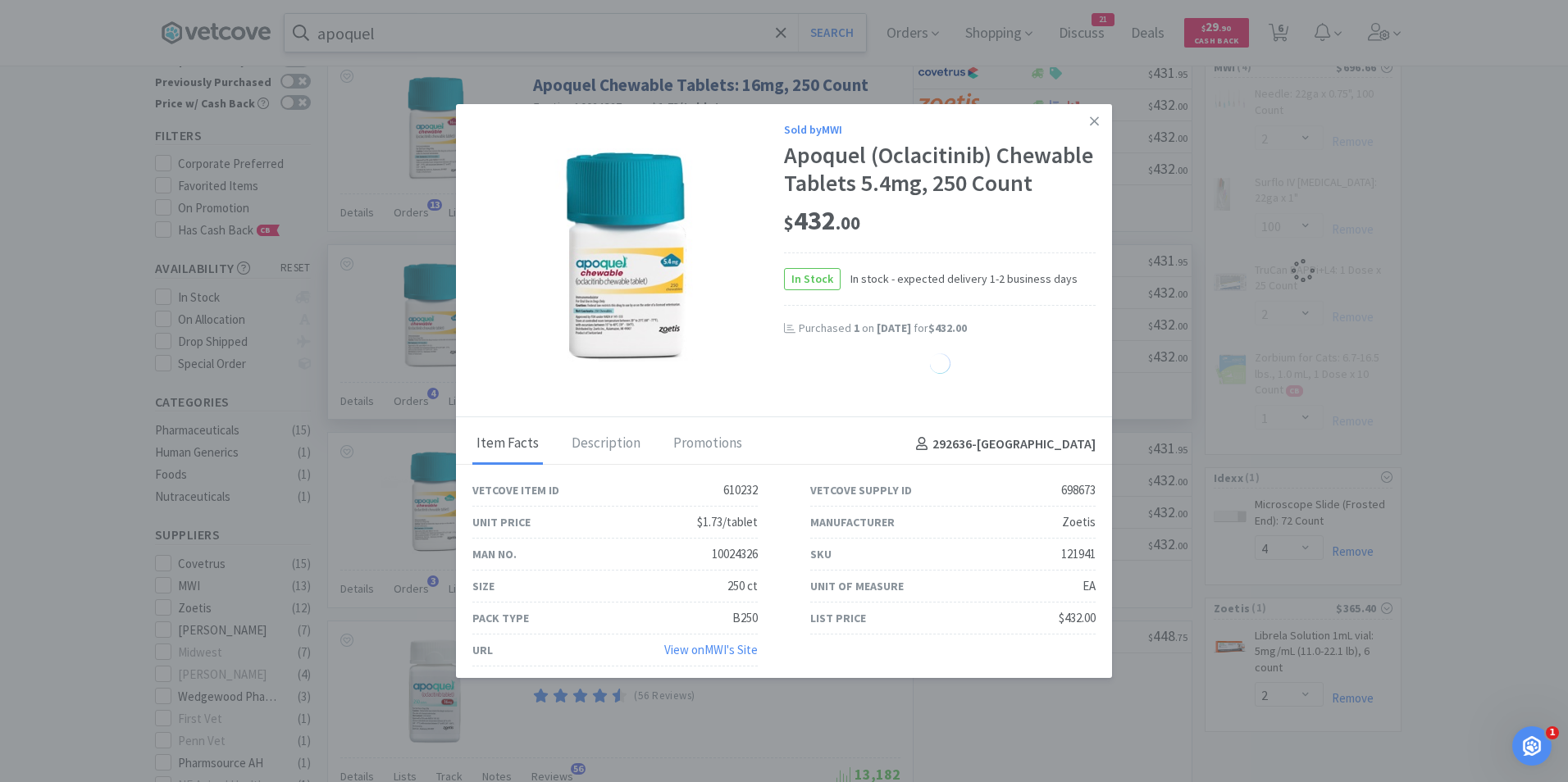
select select "1"
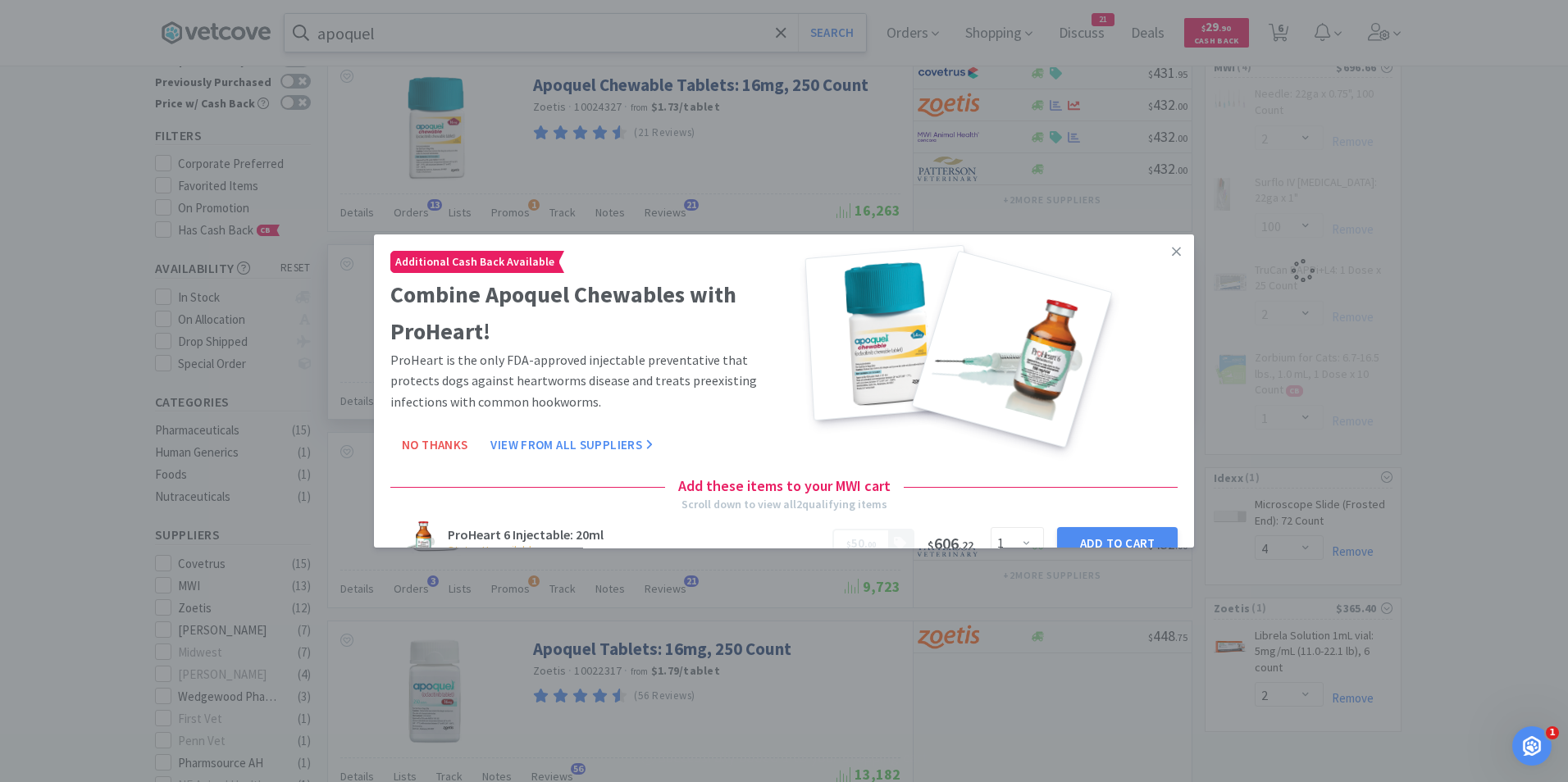
select select "1"
select select "2"
select select "100"
select select "1"
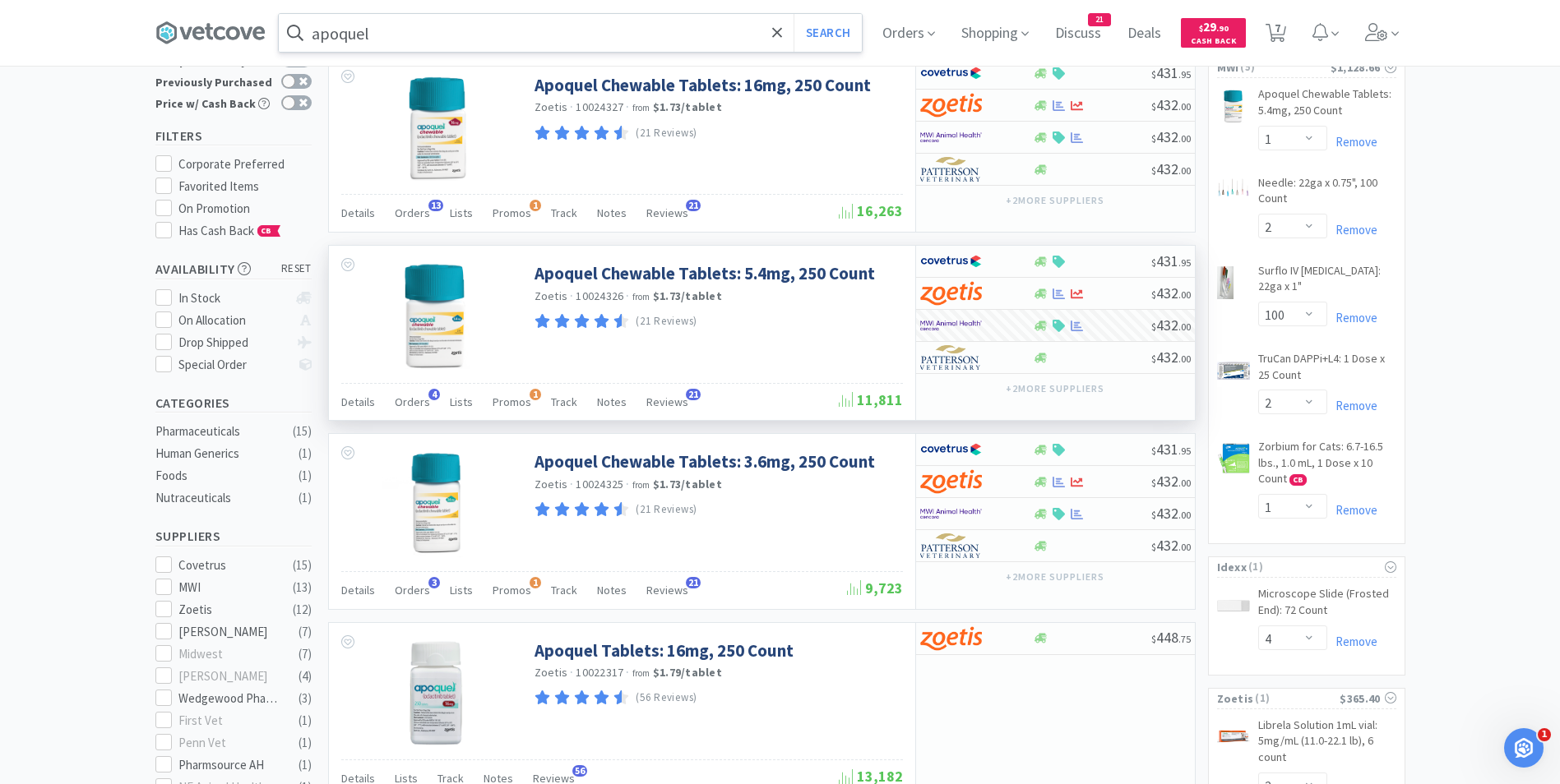
click at [423, 30] on input "apoquel" at bounding box center [570, 33] width 583 height 38
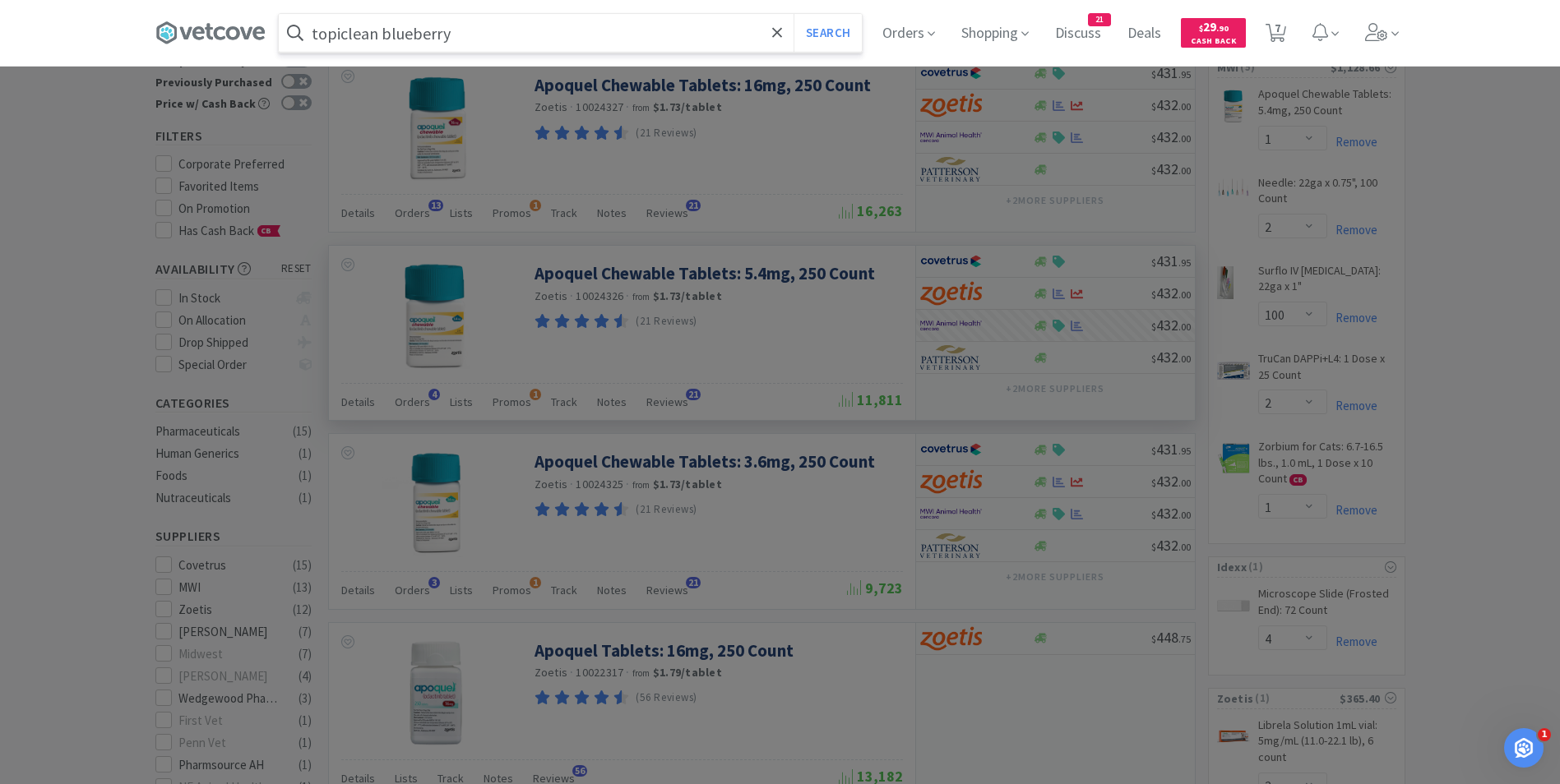
click at [793, 14] on button "Search" at bounding box center [827, 33] width 68 height 38
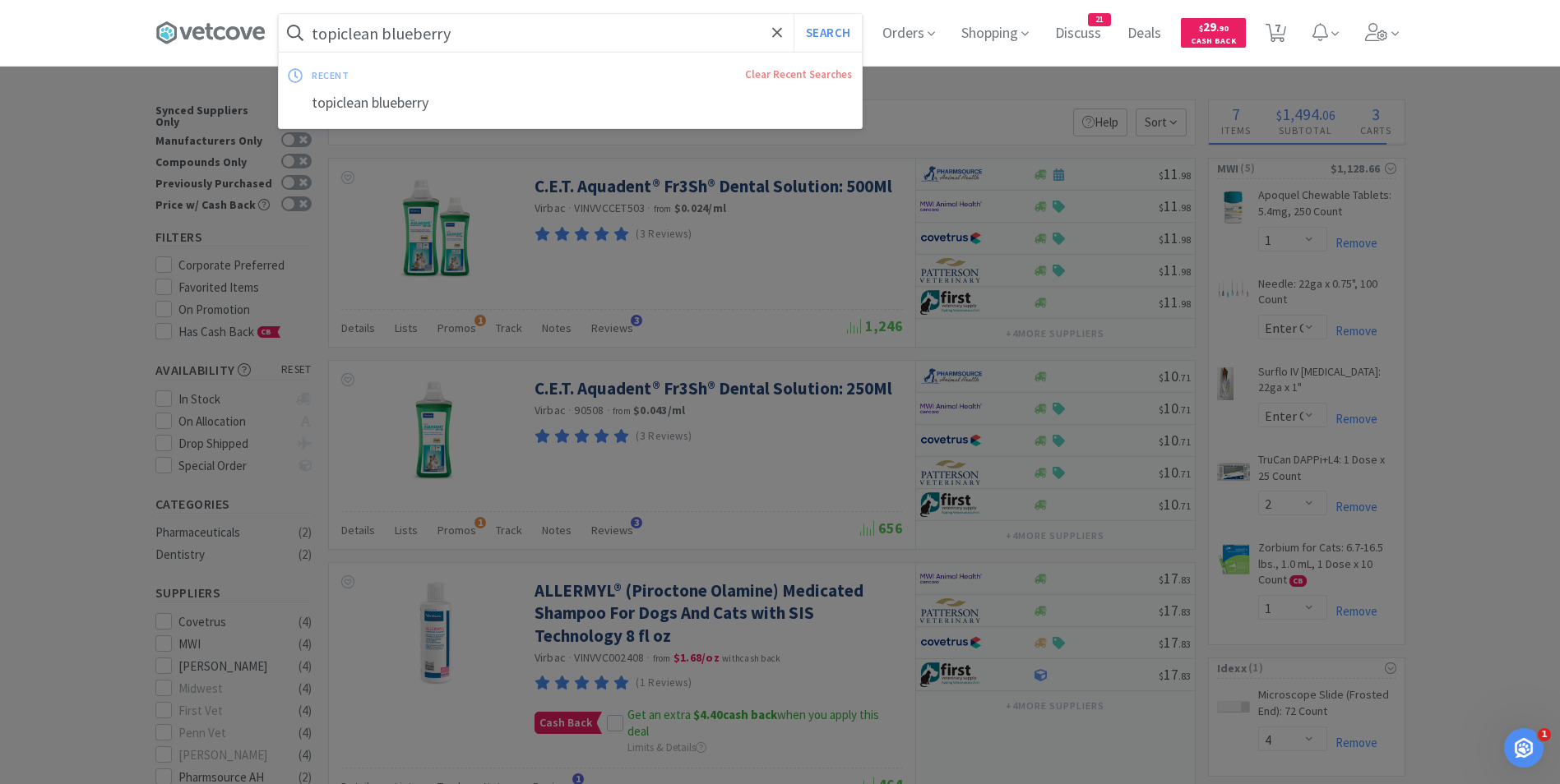
click at [551, 39] on input "topiclean blueberry" at bounding box center [570, 33] width 583 height 38
click at [530, 35] on input "topiclean blueberry" at bounding box center [570, 33] width 583 height 38
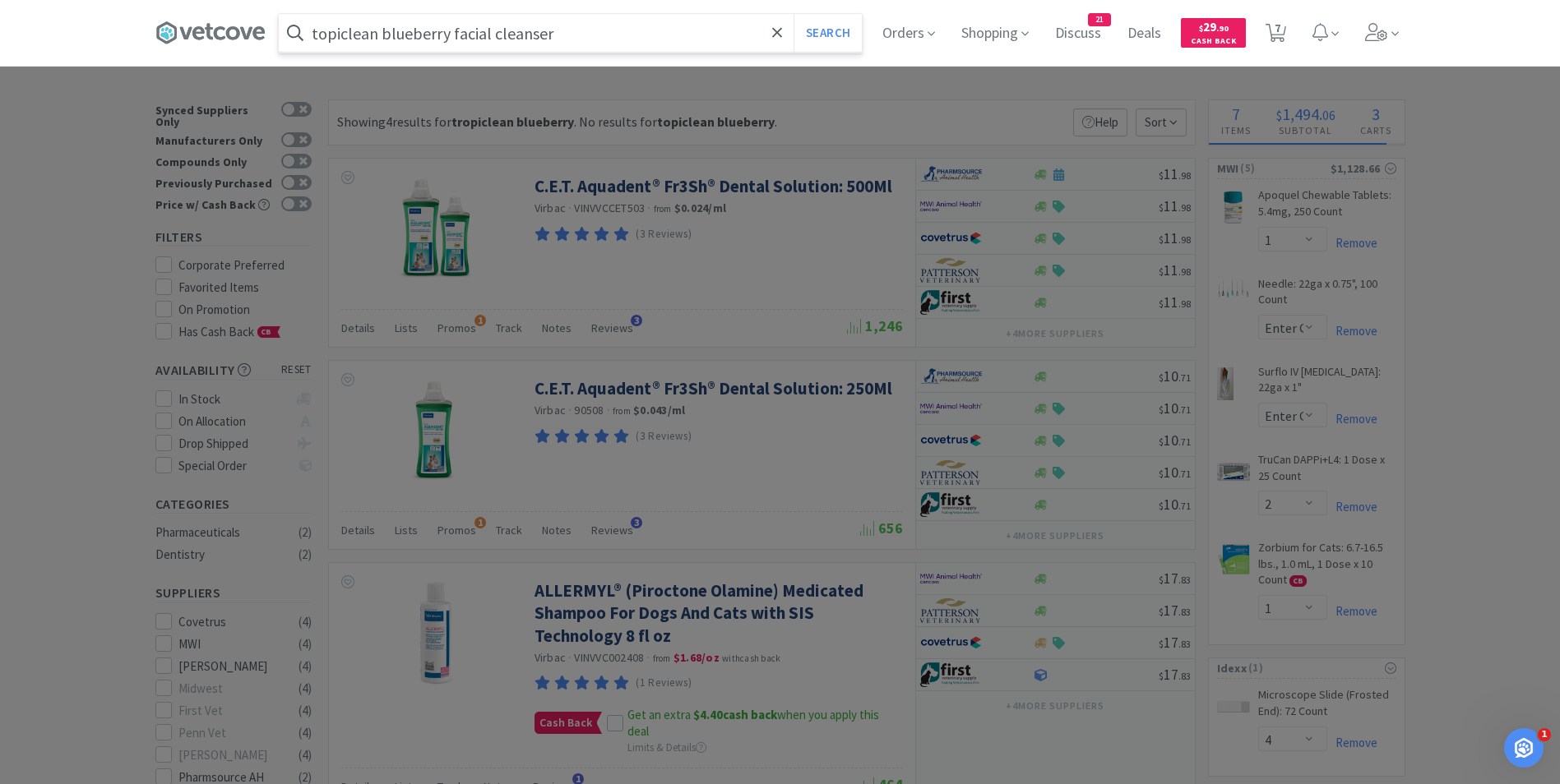
click at [793, 14] on button "Search" at bounding box center [827, 33] width 68 height 38
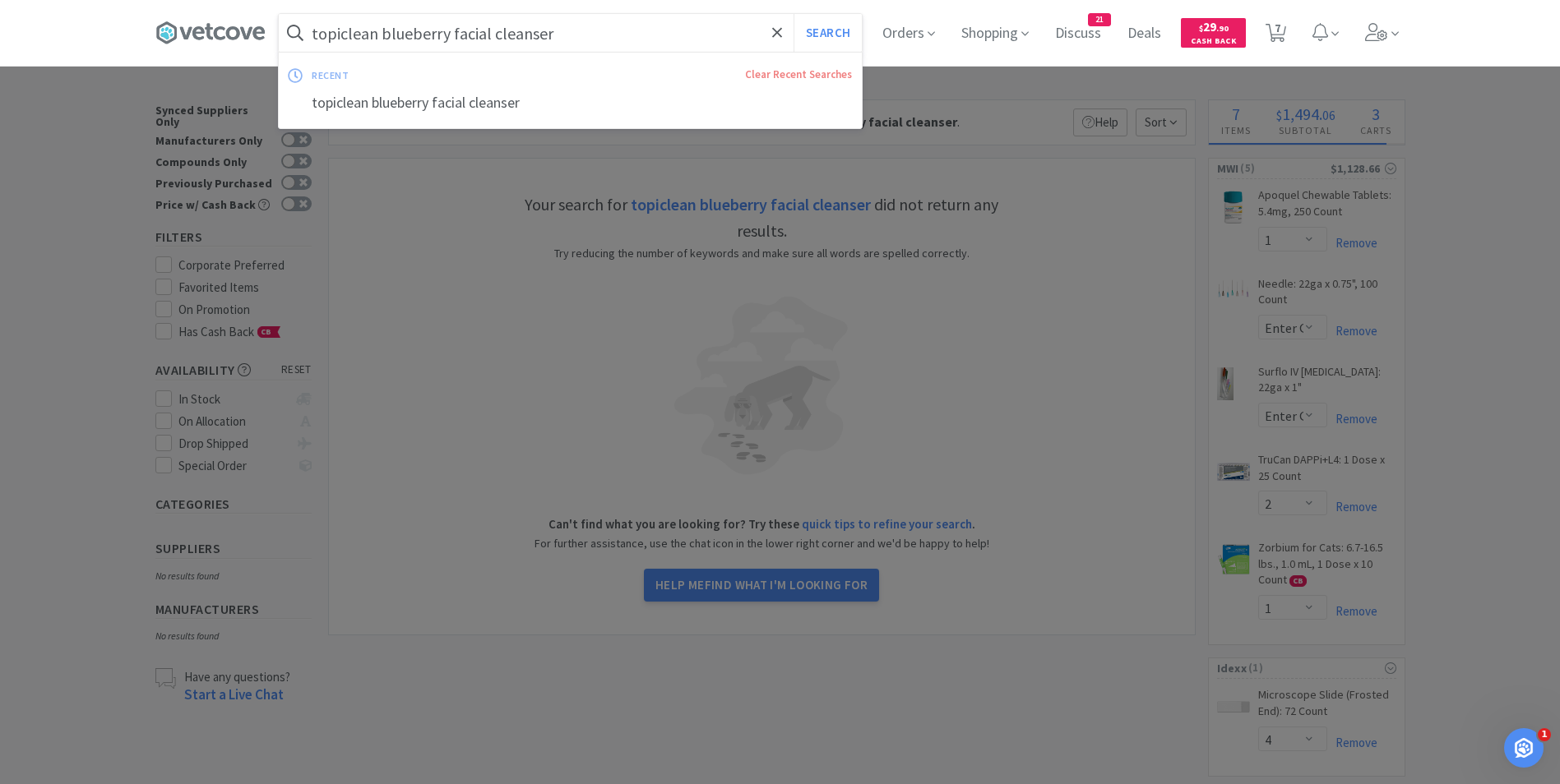
click at [450, 31] on input "topiclean blueberry facial cleanser" at bounding box center [570, 33] width 583 height 38
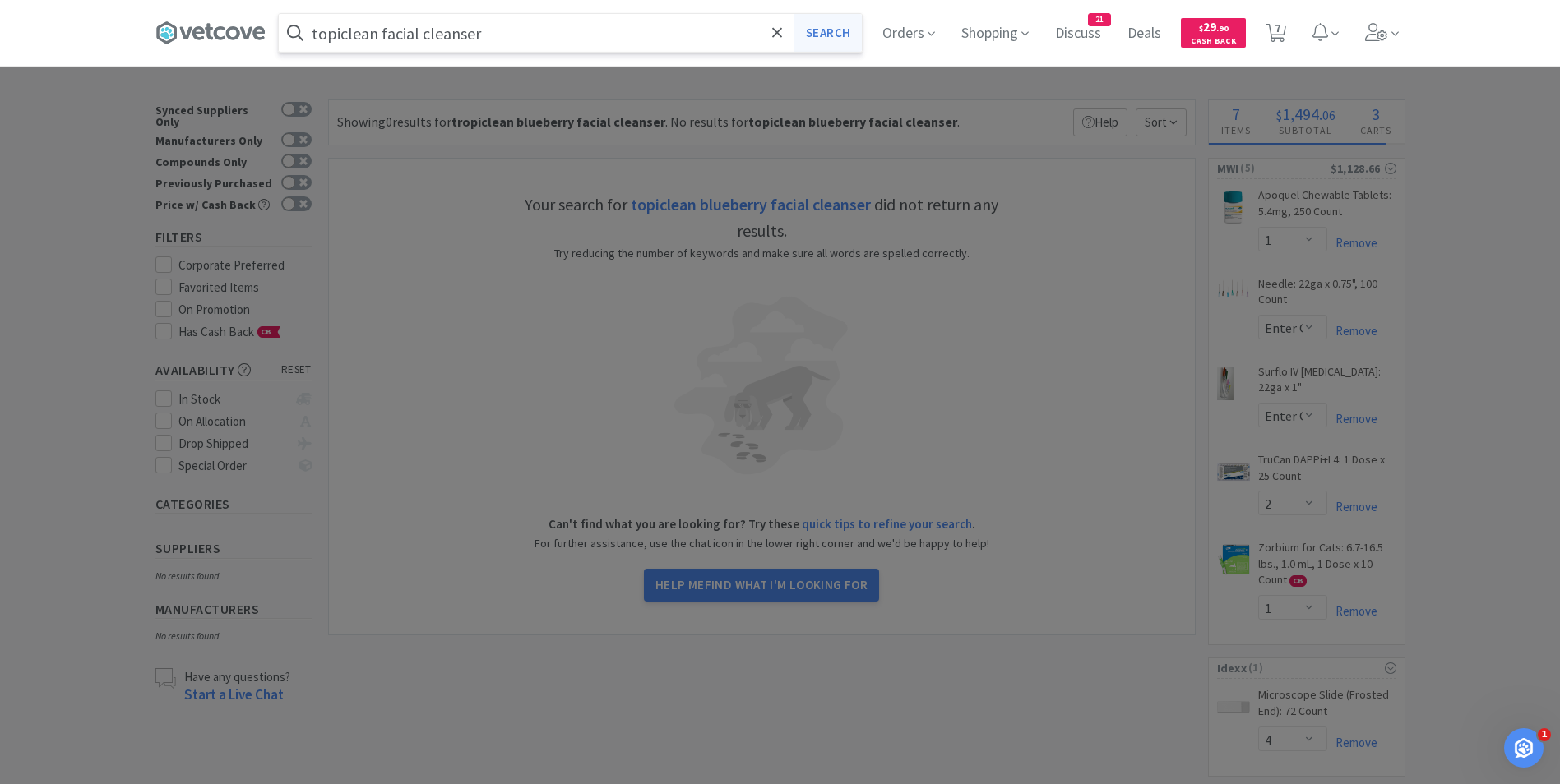
click at [833, 26] on button "Search" at bounding box center [827, 33] width 68 height 38
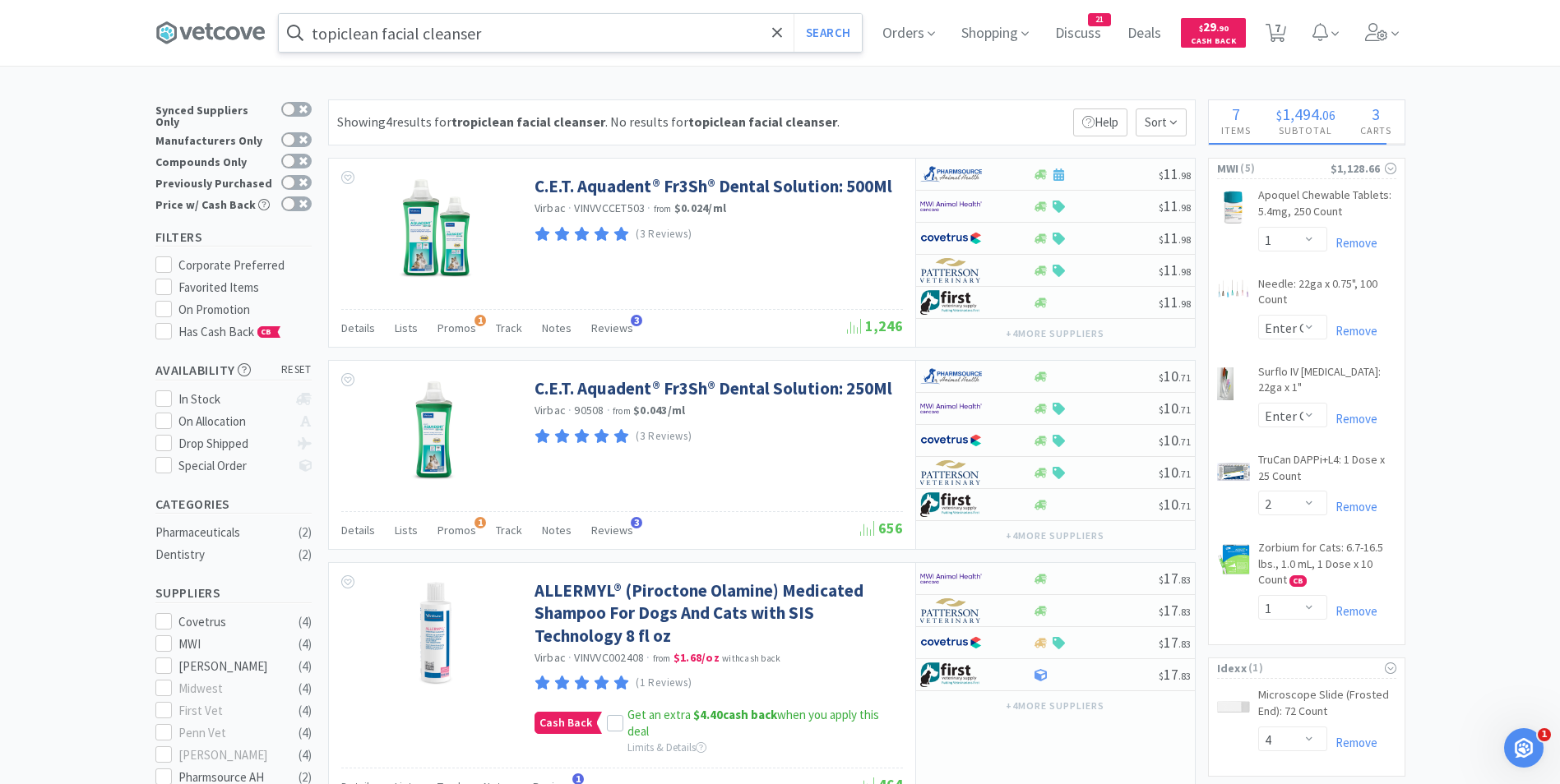
click at [550, 26] on input "topiclean facial cleanser" at bounding box center [570, 33] width 583 height 38
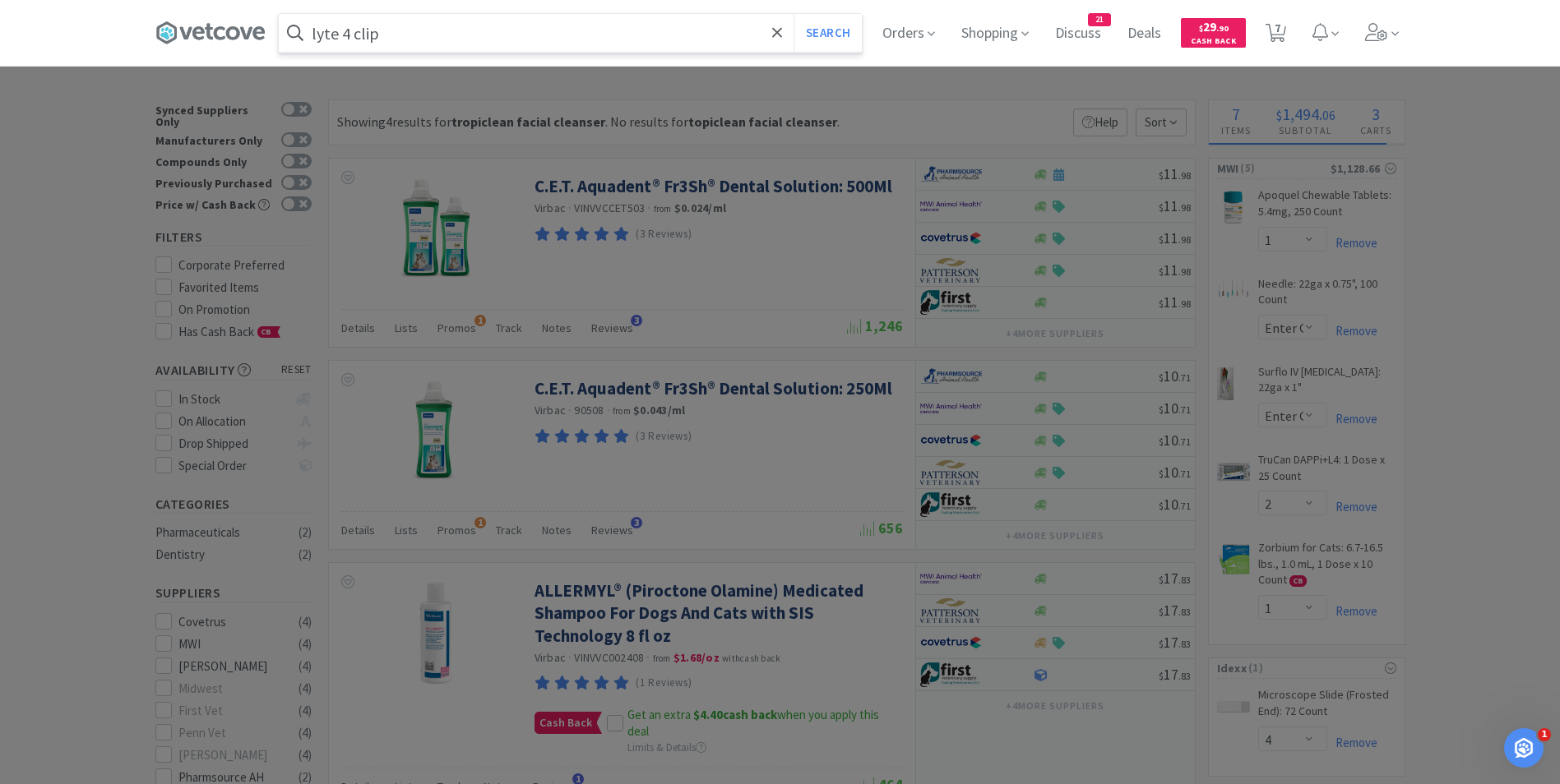
type input "lyte 4 clip"
click at [793, 14] on button "Search" at bounding box center [827, 33] width 68 height 38
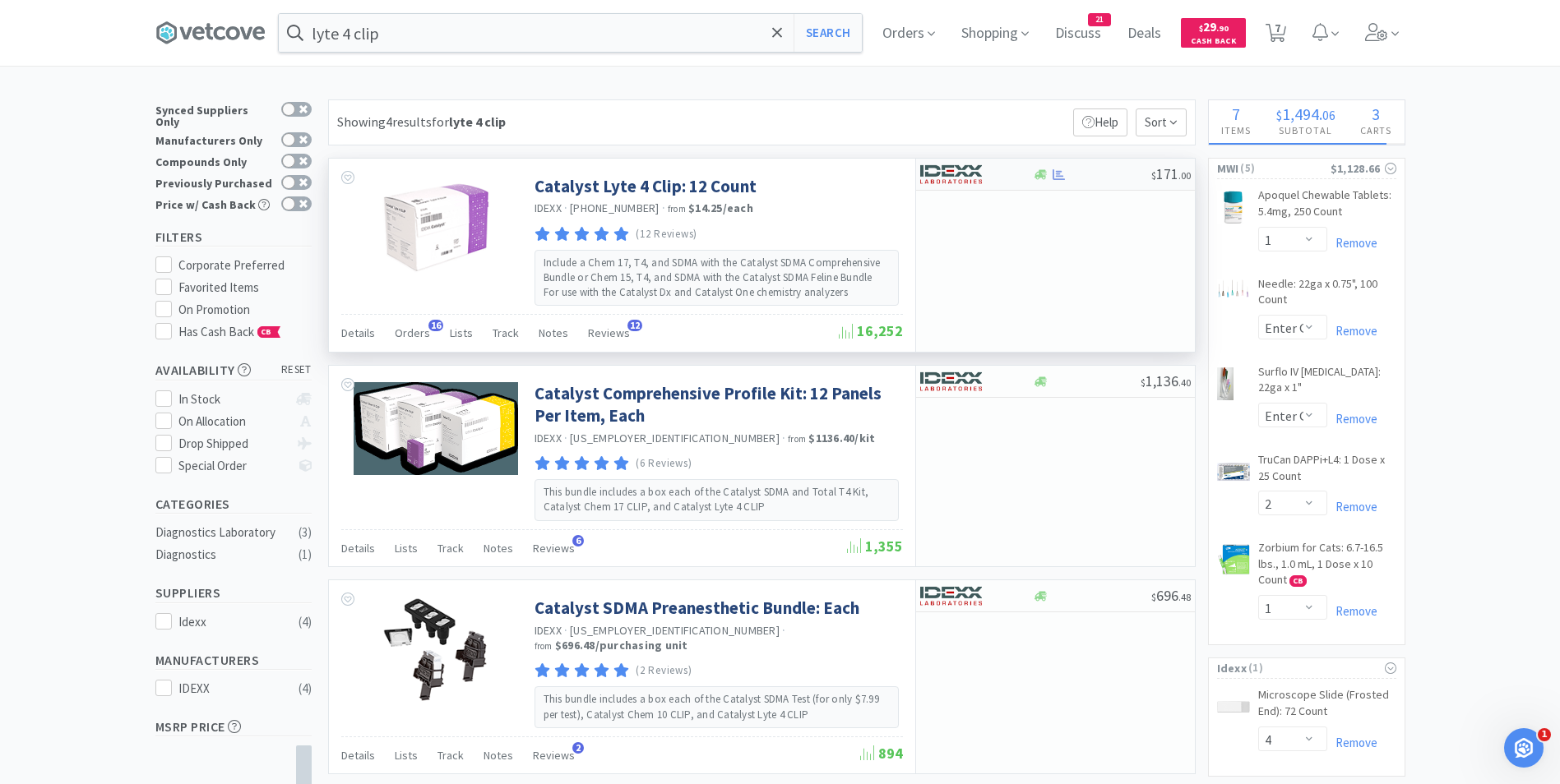
click at [972, 172] on img at bounding box center [951, 174] width 62 height 25
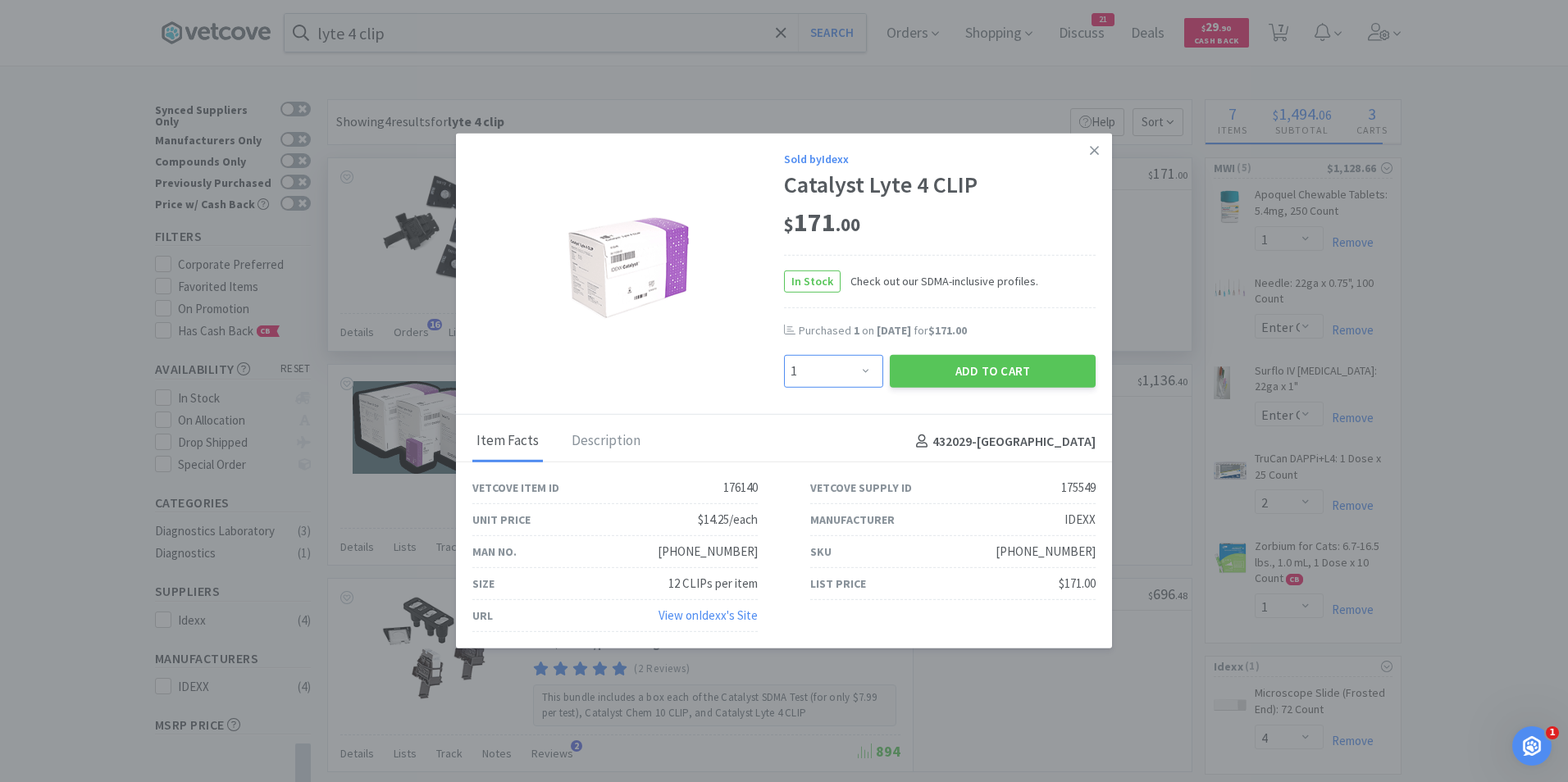
click at [867, 375] on select "Enter Quantity 1 2 3 4 5 6 7 8 9 10 11 12 13 14 15 16 17 18 19 20 Enter Quantity" at bounding box center [834, 371] width 99 height 33
select select "2"
click at [784, 355] on select "Enter Quantity 1 2 3 4 5 6 7 8 9 10 11 12 13 14 15 16 17 18 19 20 Enter Quantity" at bounding box center [834, 371] width 99 height 33
click at [957, 366] on button "Add to Cart" at bounding box center [992, 371] width 206 height 33
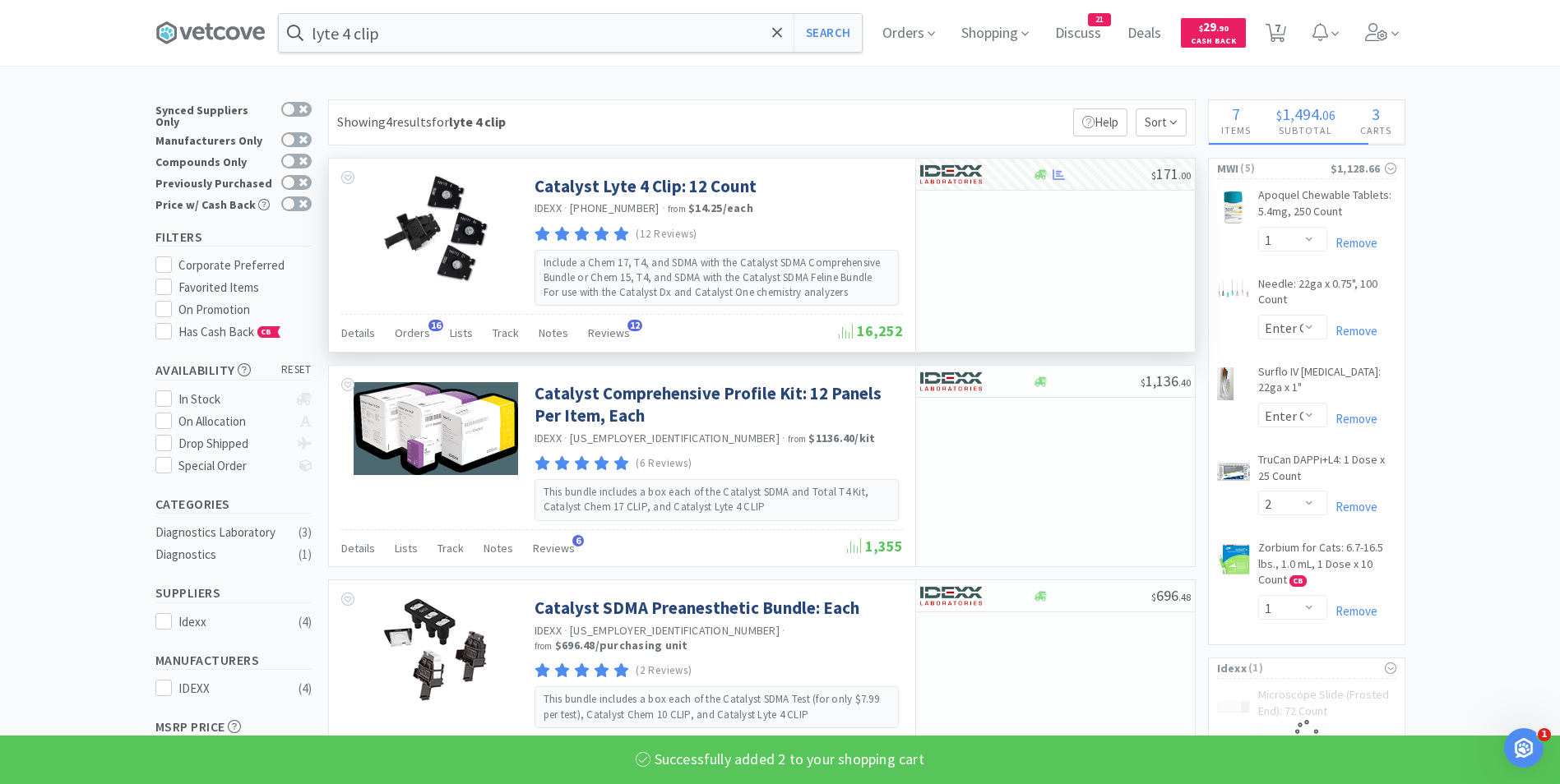
select select "2"
select select "4"
click at [402, 34] on input "lyte 4 clip" at bounding box center [570, 33] width 583 height 38
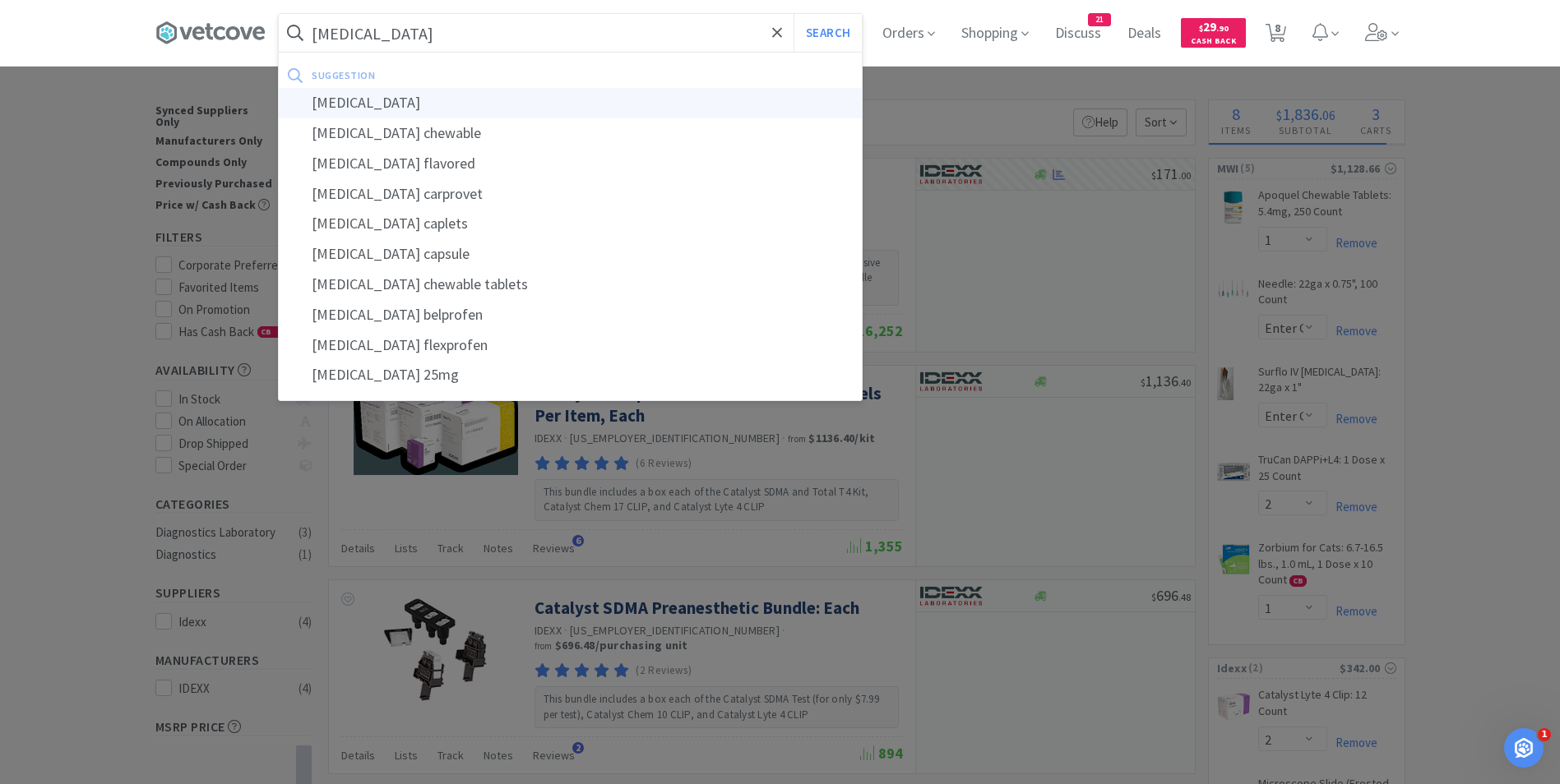
type input "[MEDICAL_DATA]"
click at [395, 101] on div "[MEDICAL_DATA]" at bounding box center [570, 103] width 583 height 30
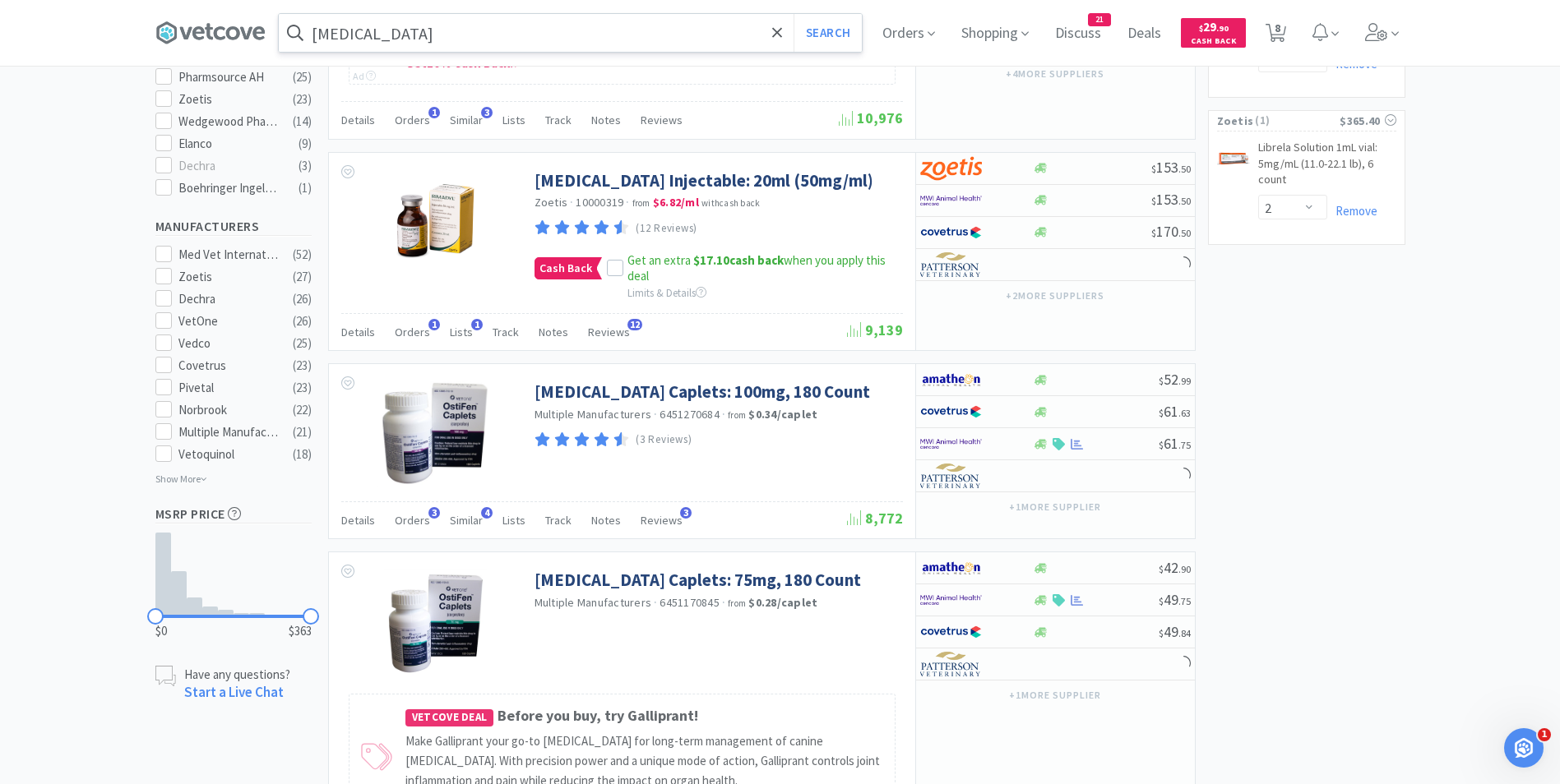
scroll to position [771, 0]
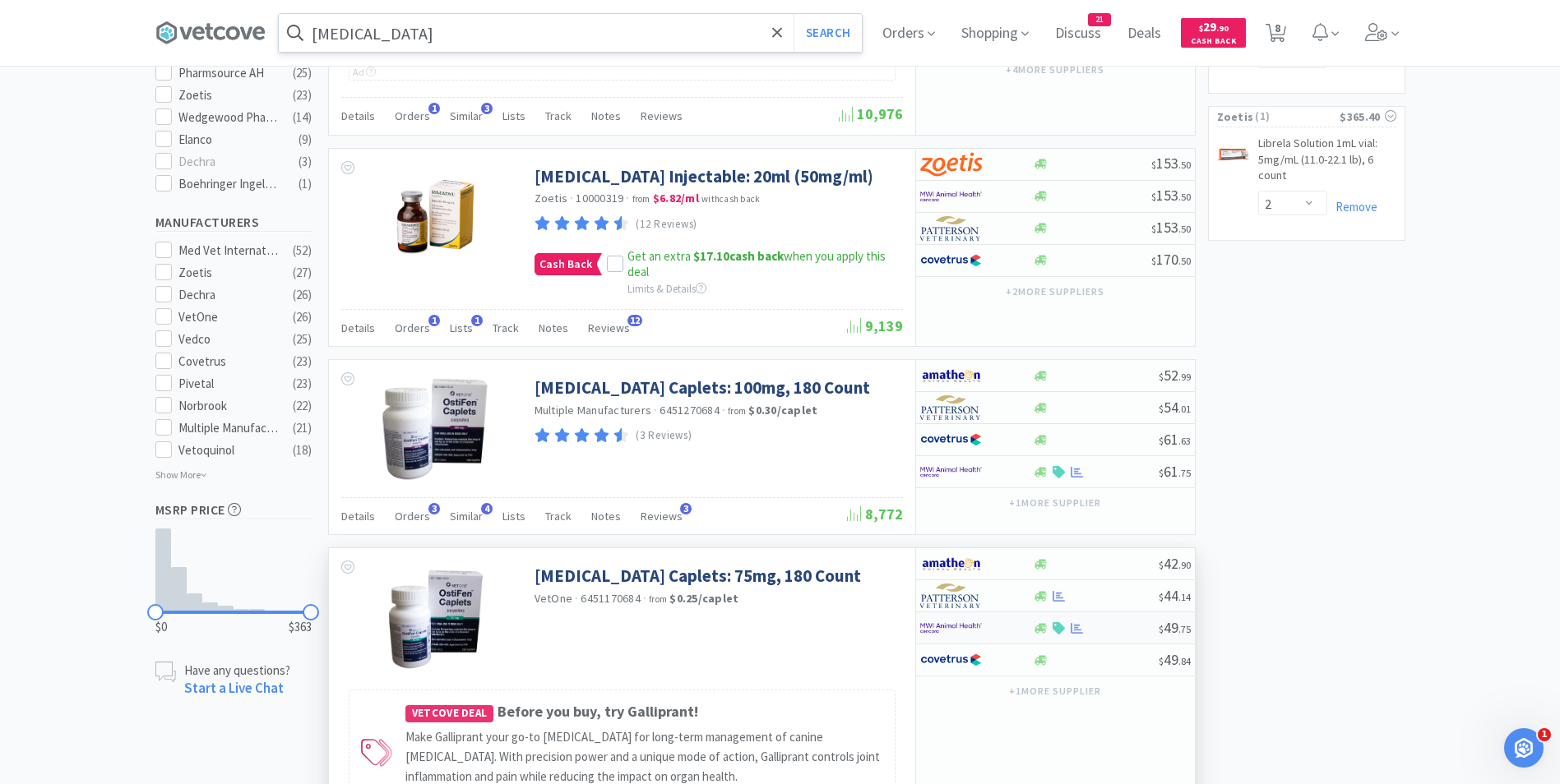
click at [946, 625] on img at bounding box center [951, 627] width 62 height 25
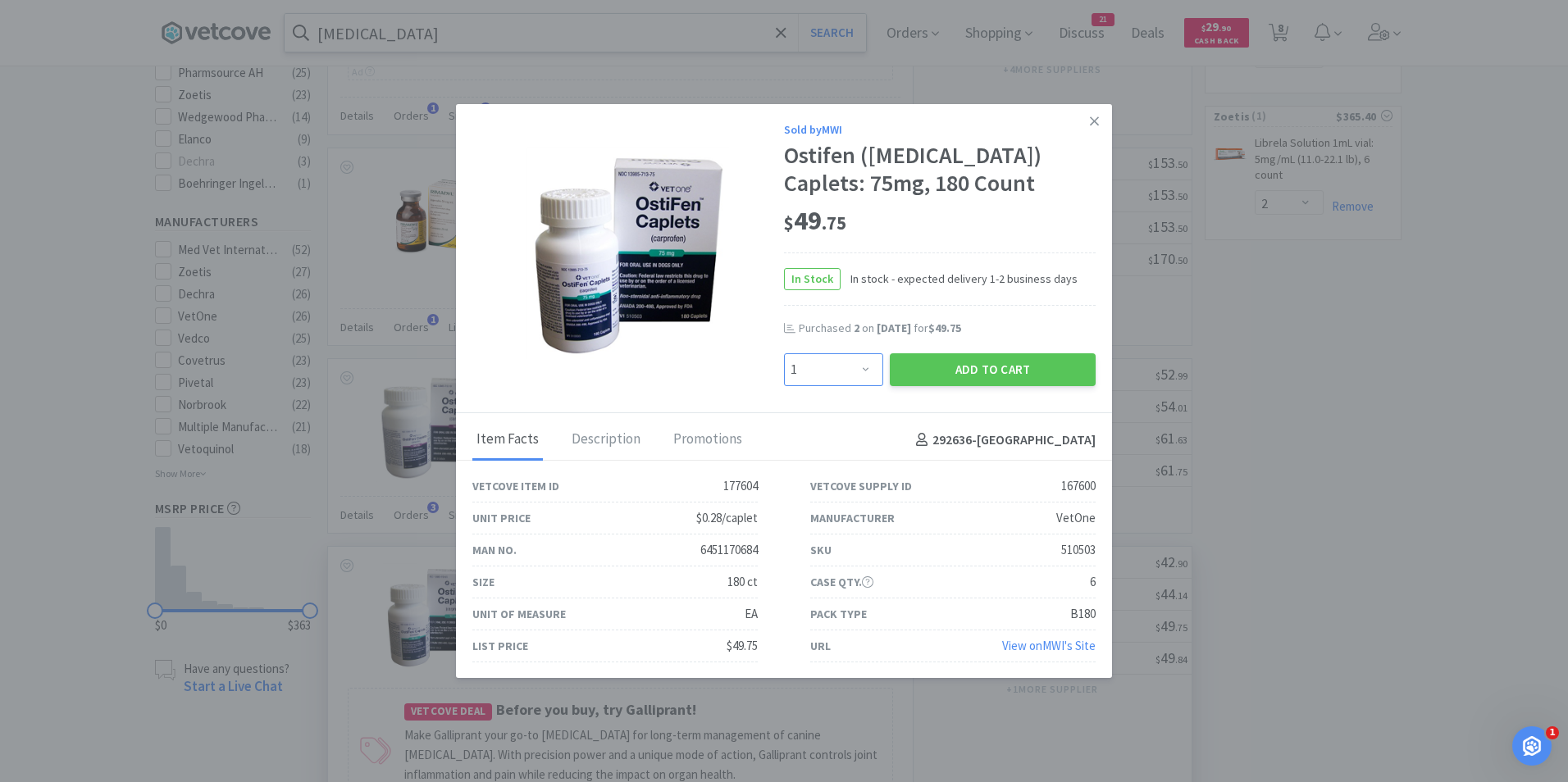
click at [855, 370] on select "Enter Quantity 1 2 3 4 5 6 7 8 9 10 11 12 13 14 15 16 17 18 19 20 Enter Quantity" at bounding box center [834, 369] width 99 height 33
select select "2"
click at [784, 353] on select "Enter Quantity 1 2 3 4 5 6 7 8 9 10 11 12 13 14 15 16 17 18 19 20 Enter Quantity" at bounding box center [834, 369] width 99 height 33
click at [953, 366] on button "Add to Cart" at bounding box center [992, 369] width 206 height 33
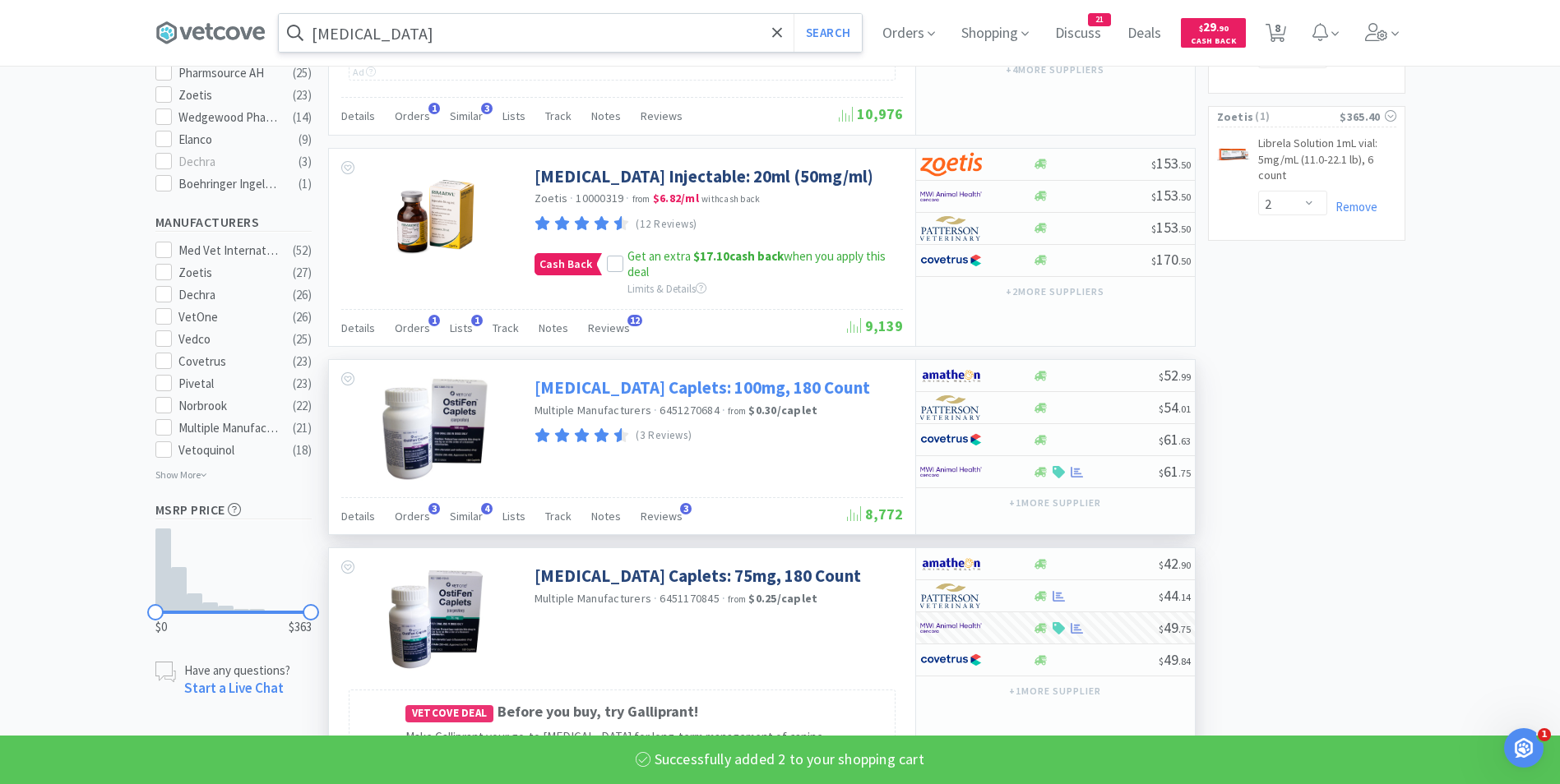
select select "2"
select select "100"
select select "1"
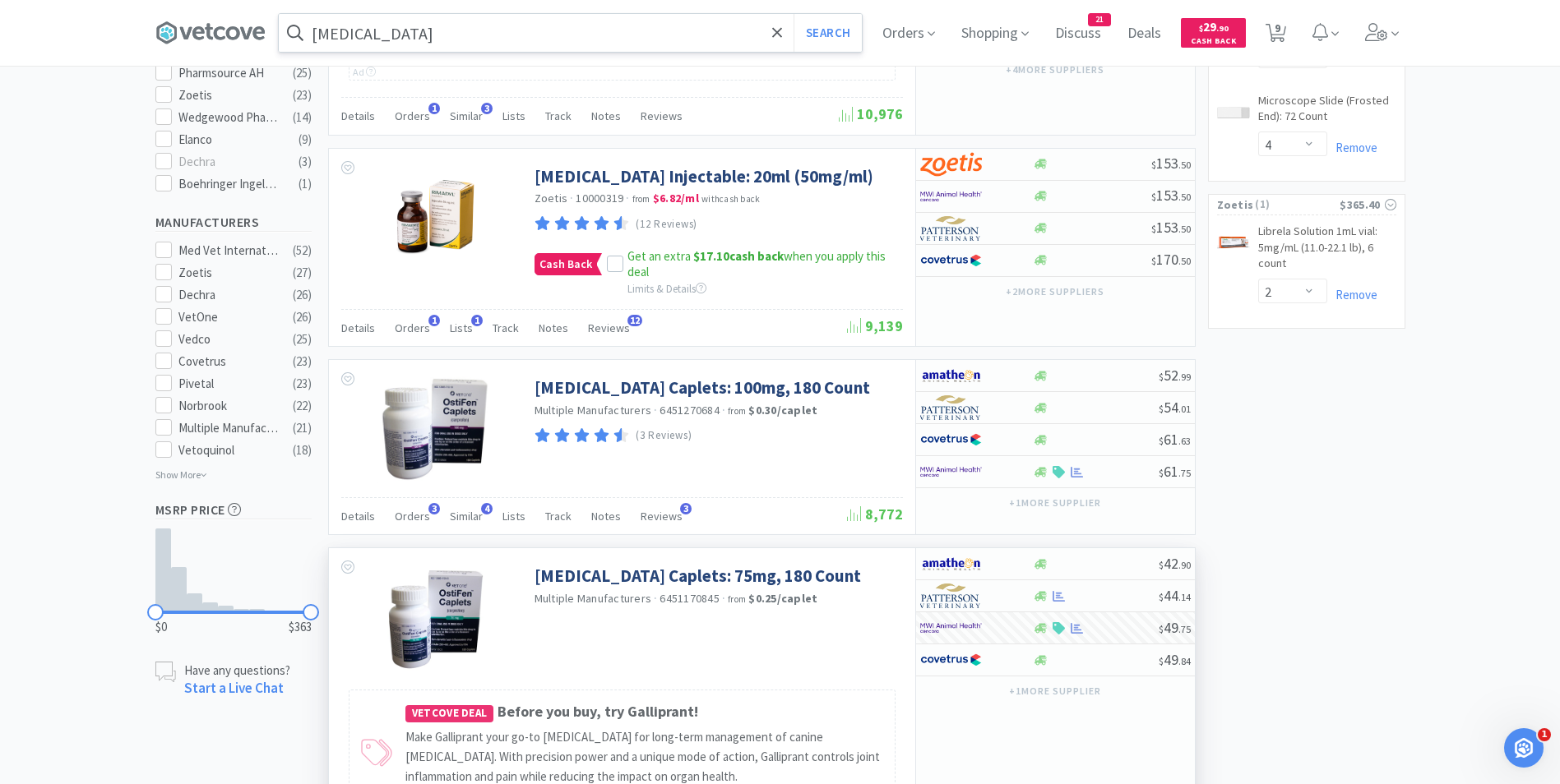
click at [425, 33] on input "[MEDICAL_DATA]" at bounding box center [570, 33] width 583 height 38
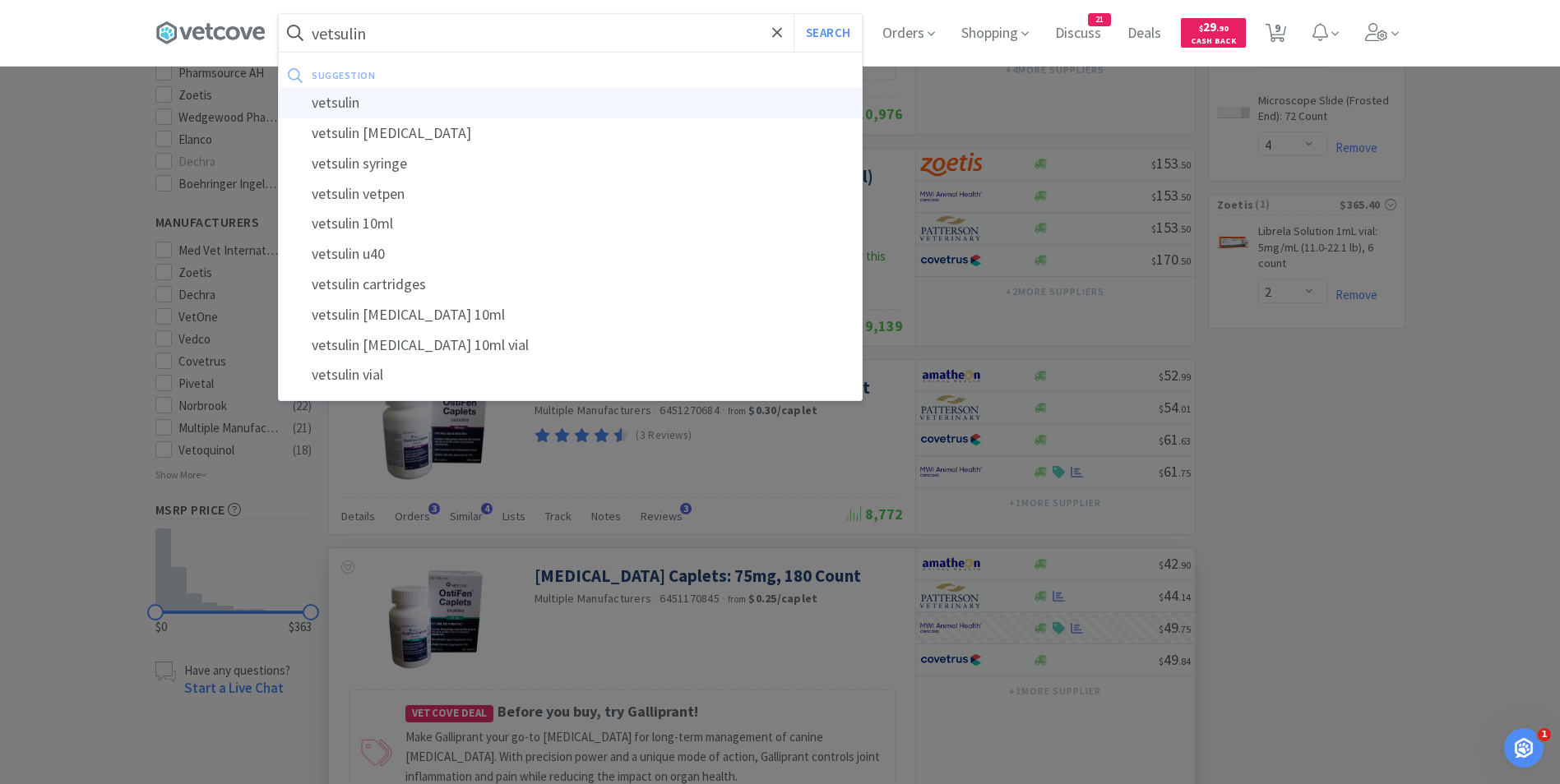
type input "vetsulin"
click at [398, 105] on div "vetsulin" at bounding box center [570, 103] width 583 height 30
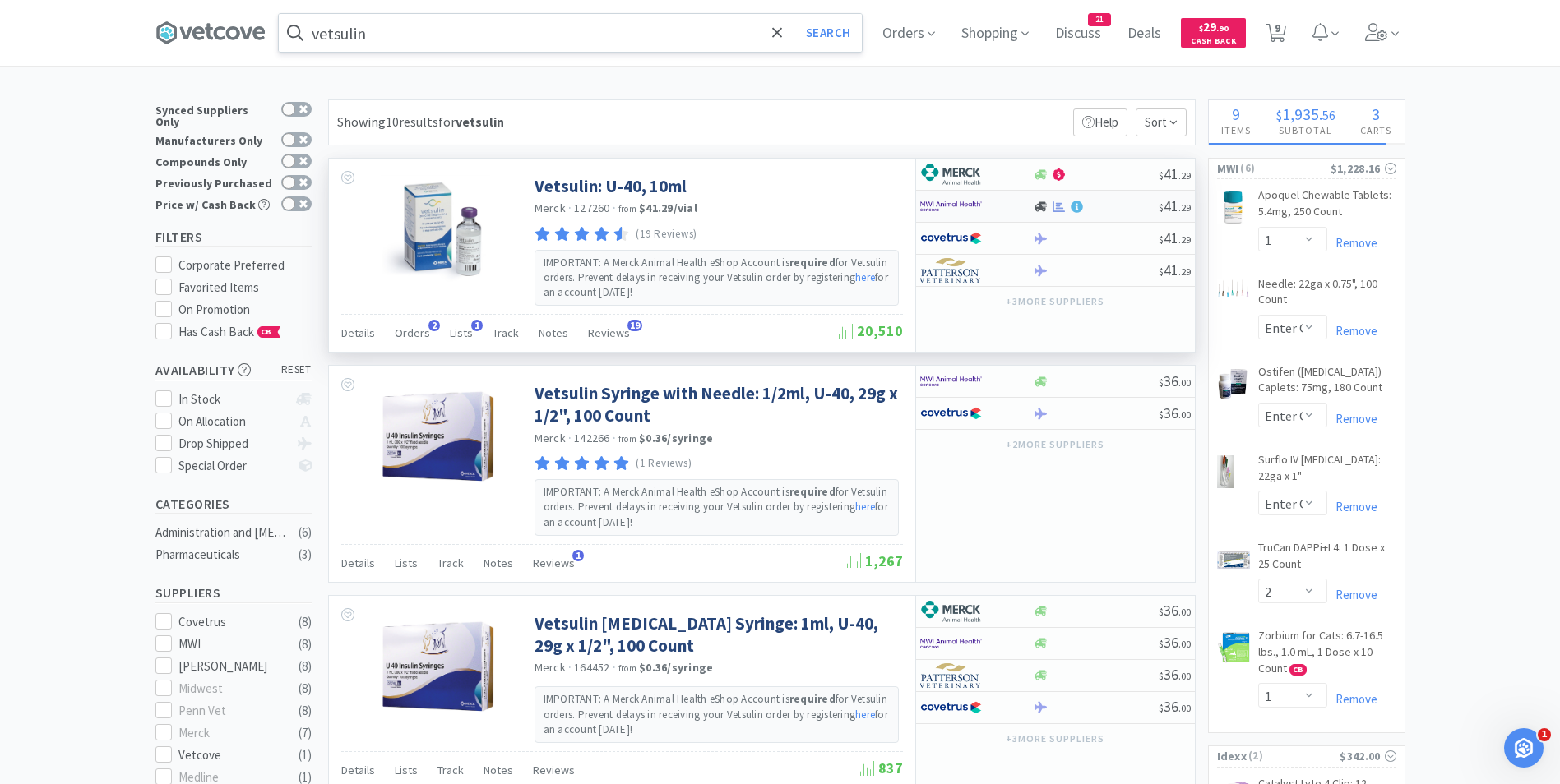
click at [964, 203] on img at bounding box center [951, 205] width 62 height 25
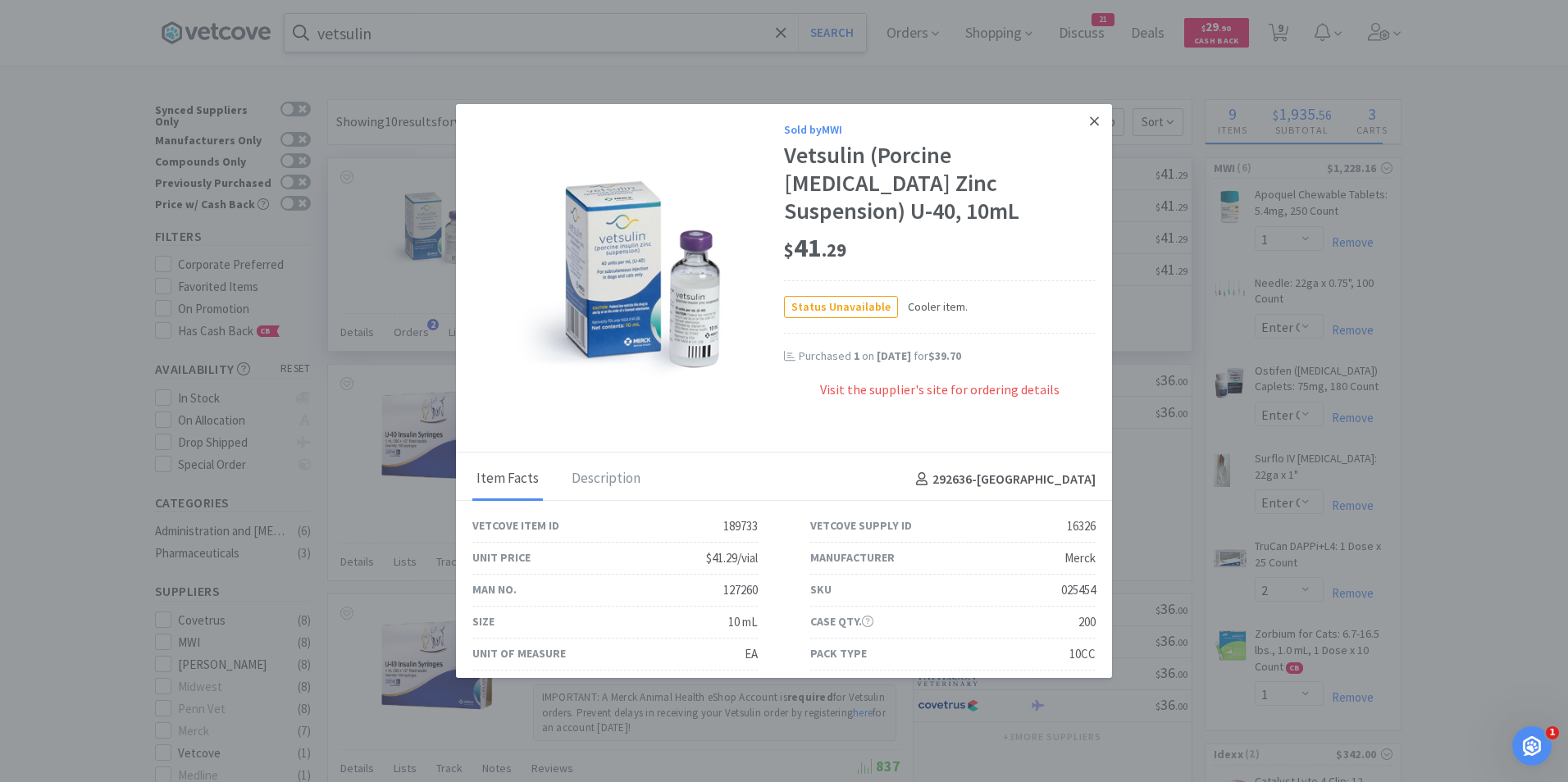
click at [1087, 119] on link at bounding box center [1093, 121] width 29 height 35
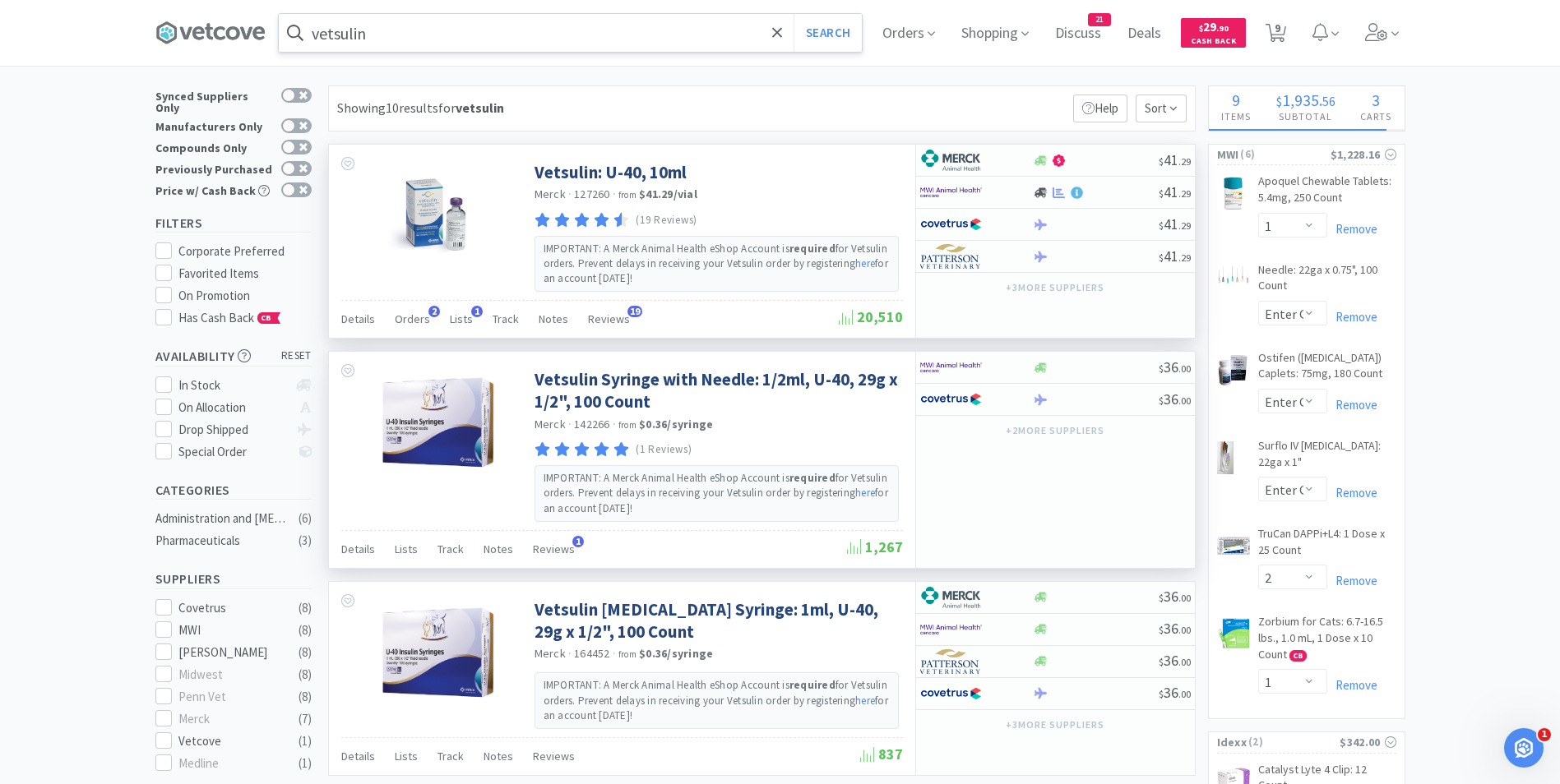
scroll to position [13, 0]
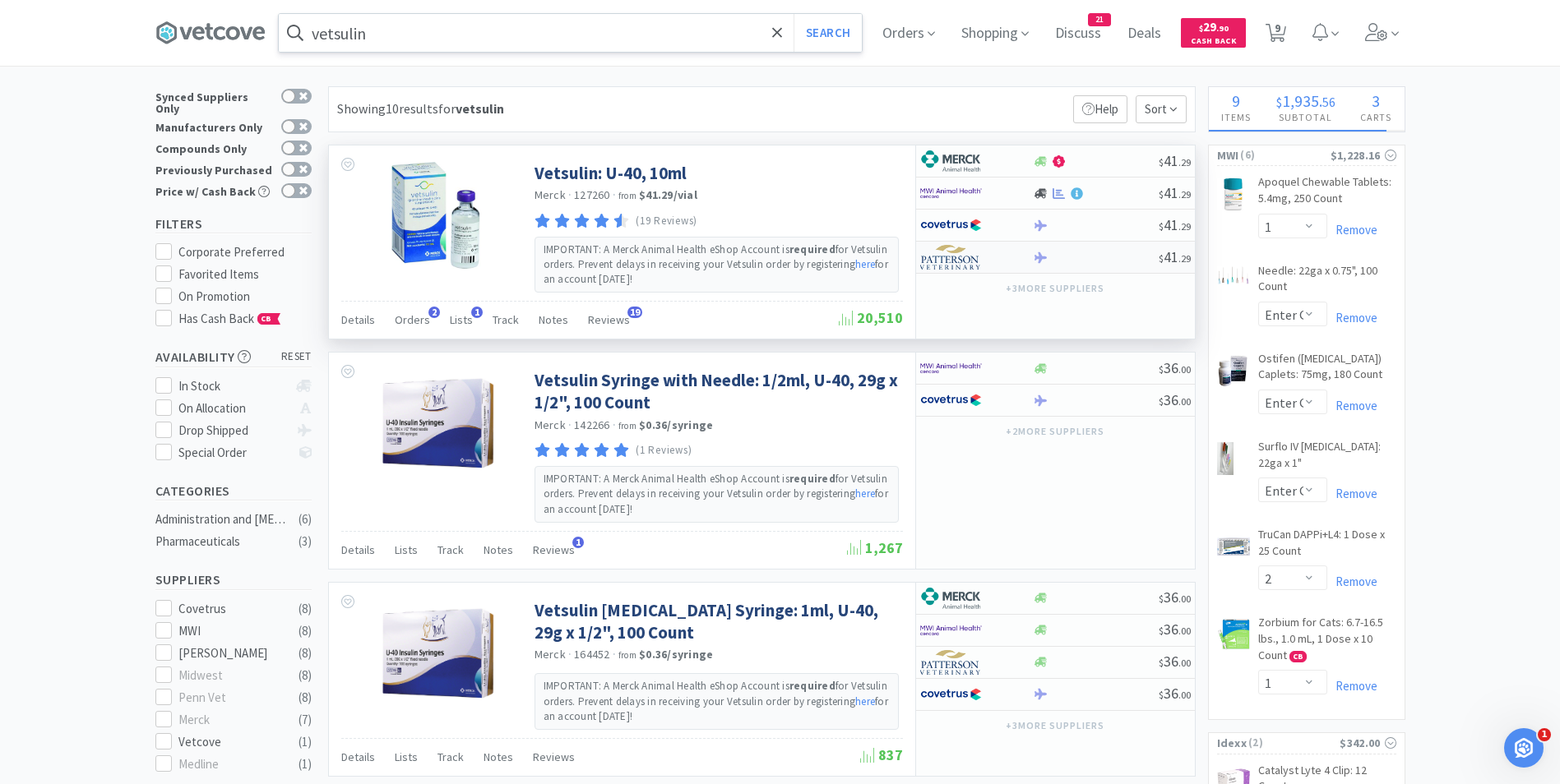
click at [948, 261] on img at bounding box center [951, 257] width 62 height 25
select select "2"
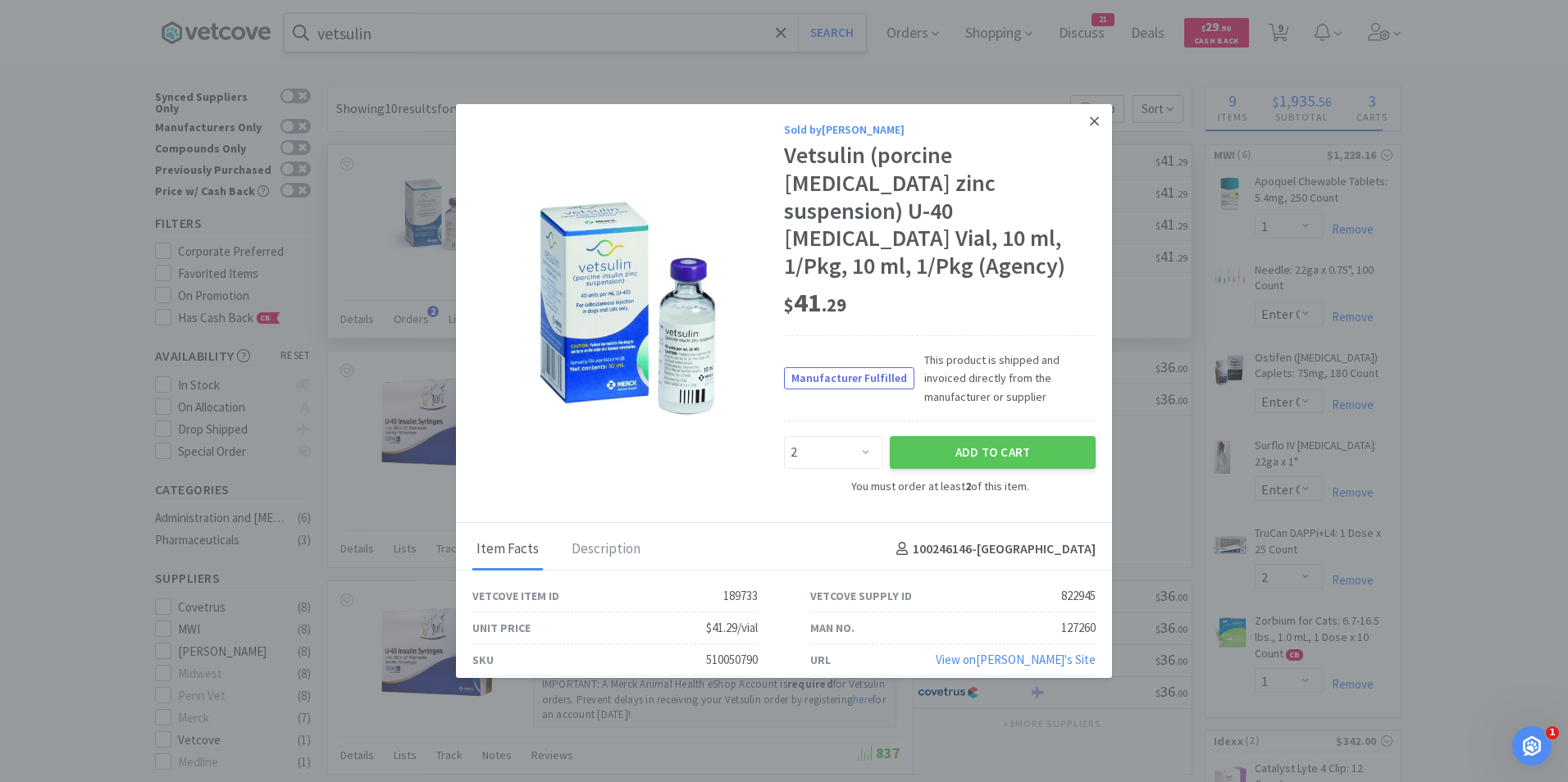
click at [1092, 123] on icon at bounding box center [1093, 121] width 9 height 15
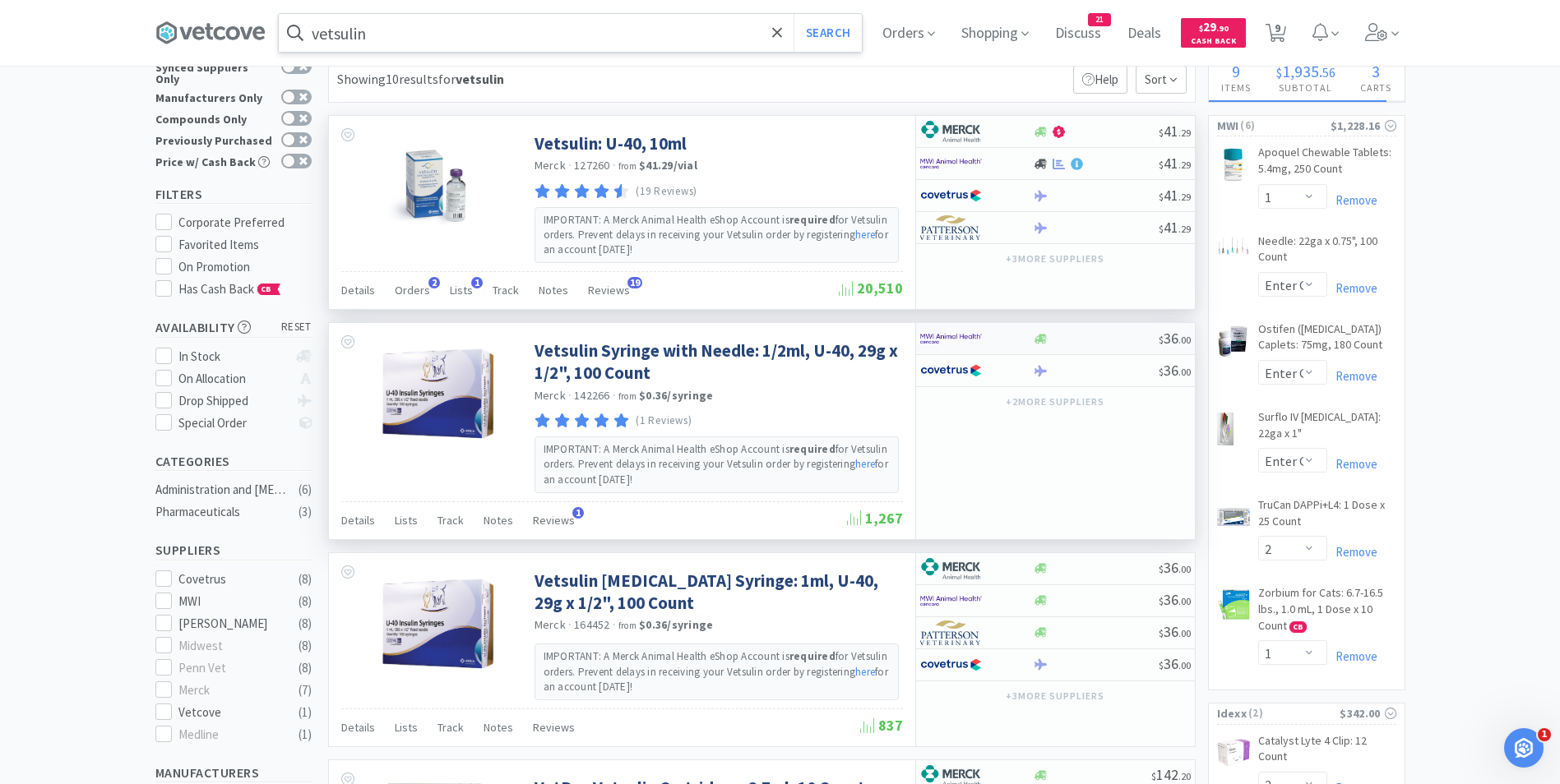
scroll to position [0, 0]
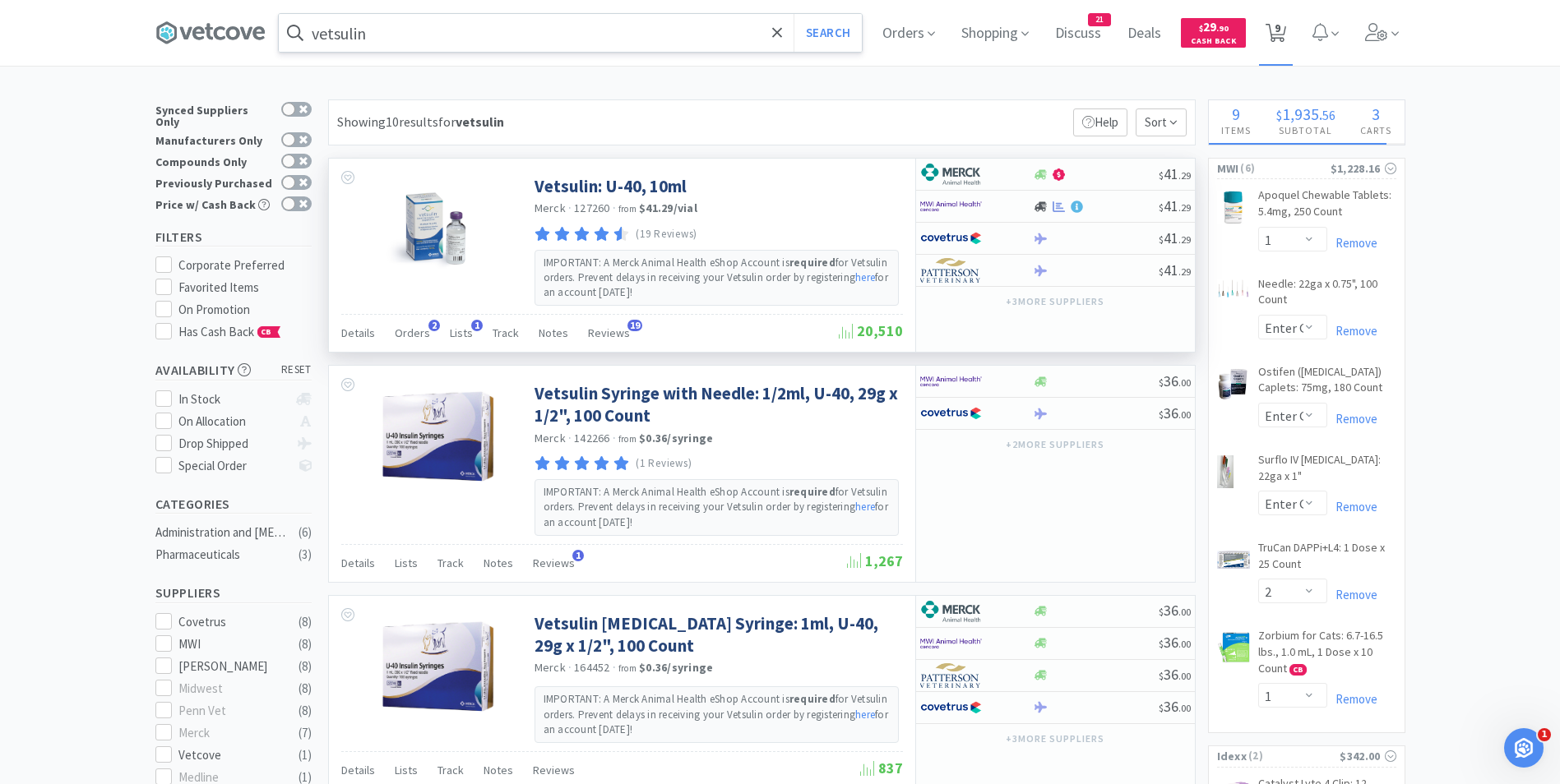
click at [1281, 24] on span "9" at bounding box center [1278, 28] width 6 height 66
select select "2"
select select "4"
select select "1"
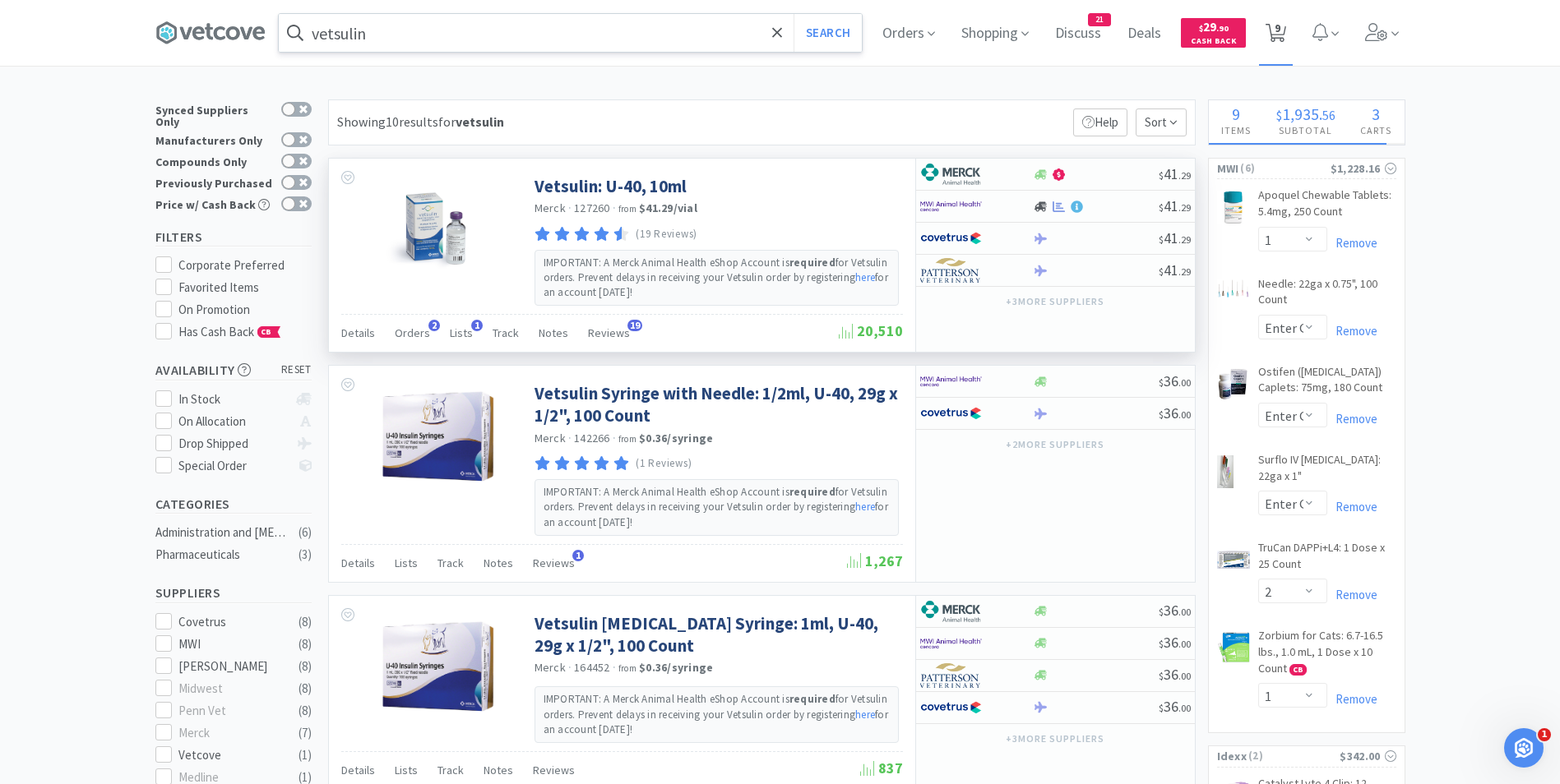
select select "2"
select select "100"
select select "2"
select select "1"
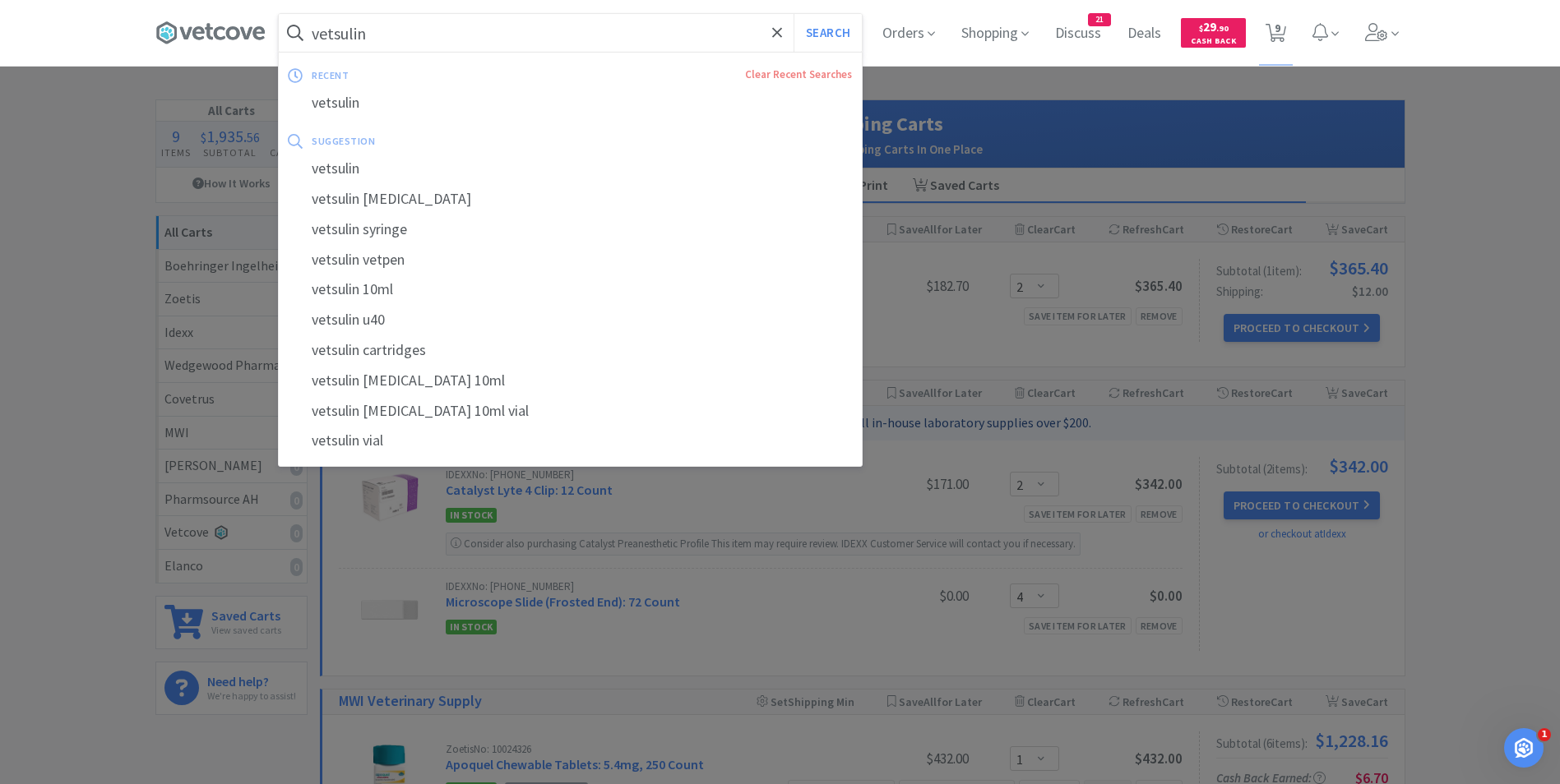
click at [424, 31] on input "vetsulin" at bounding box center [570, 33] width 583 height 38
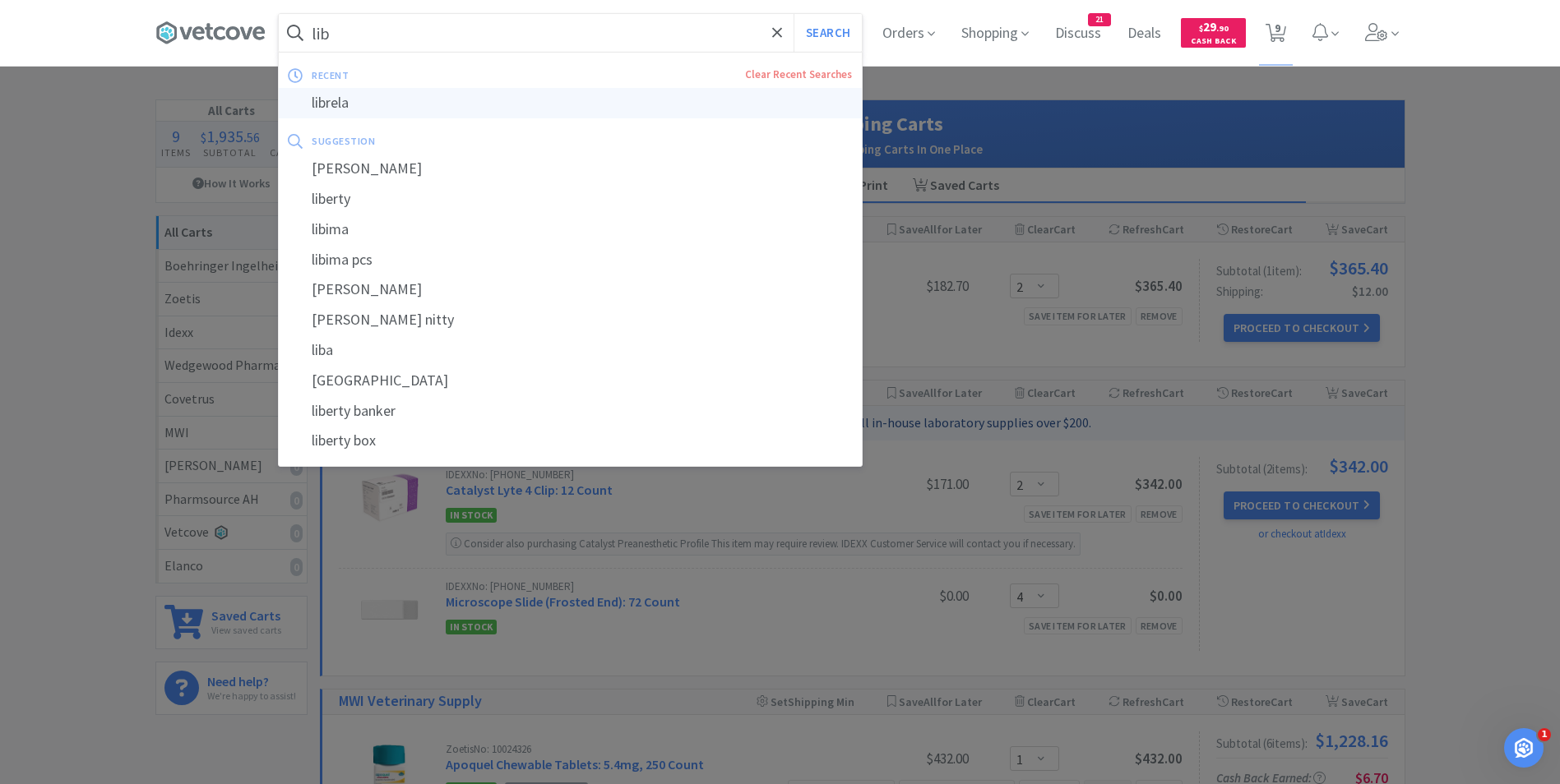
click at [383, 107] on div "librela" at bounding box center [570, 103] width 583 height 30
type input "librela"
select select "1"
select select "2"
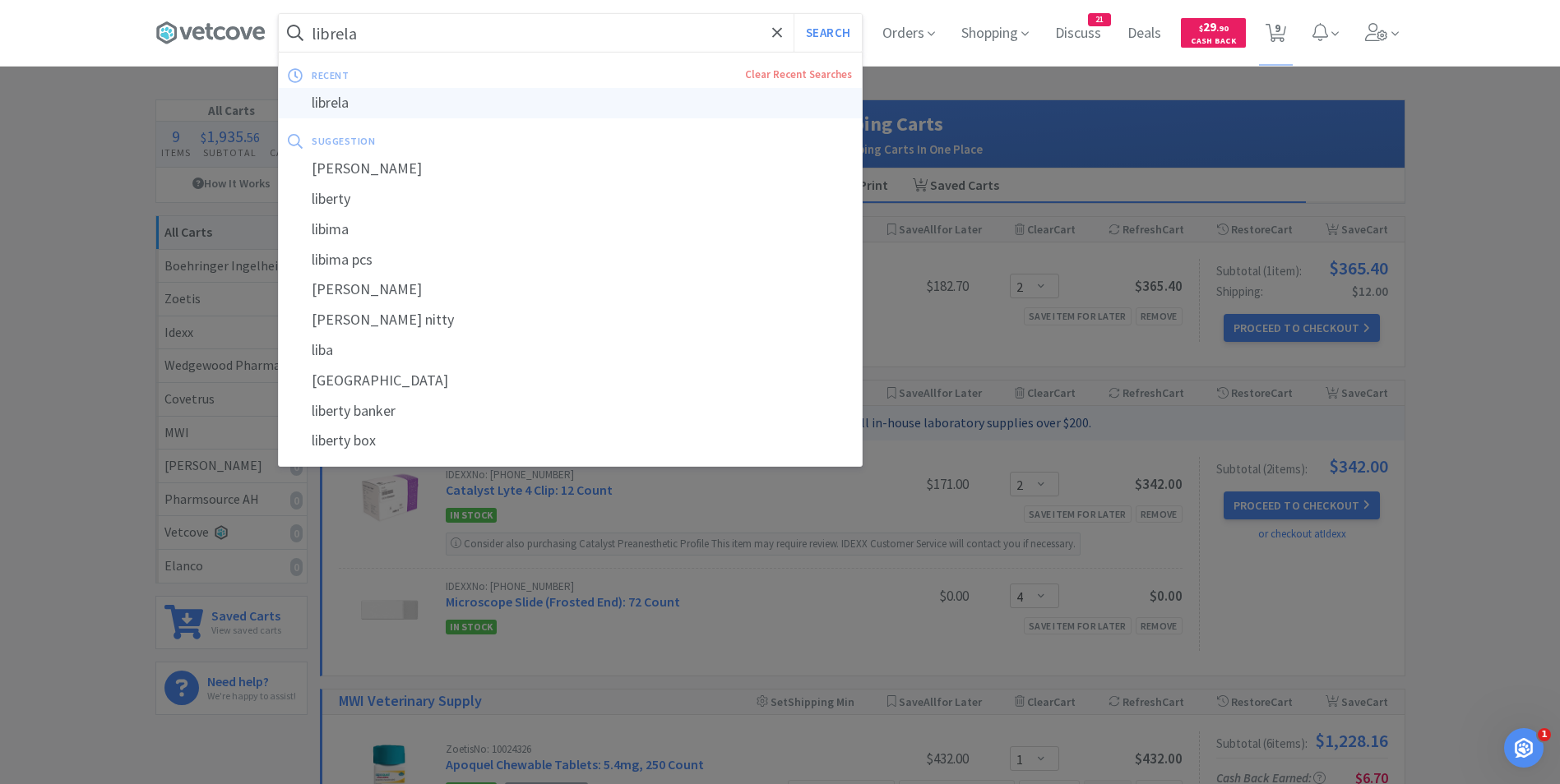
select select "100"
select select "2"
select select "1"
select select "2"
select select "4"
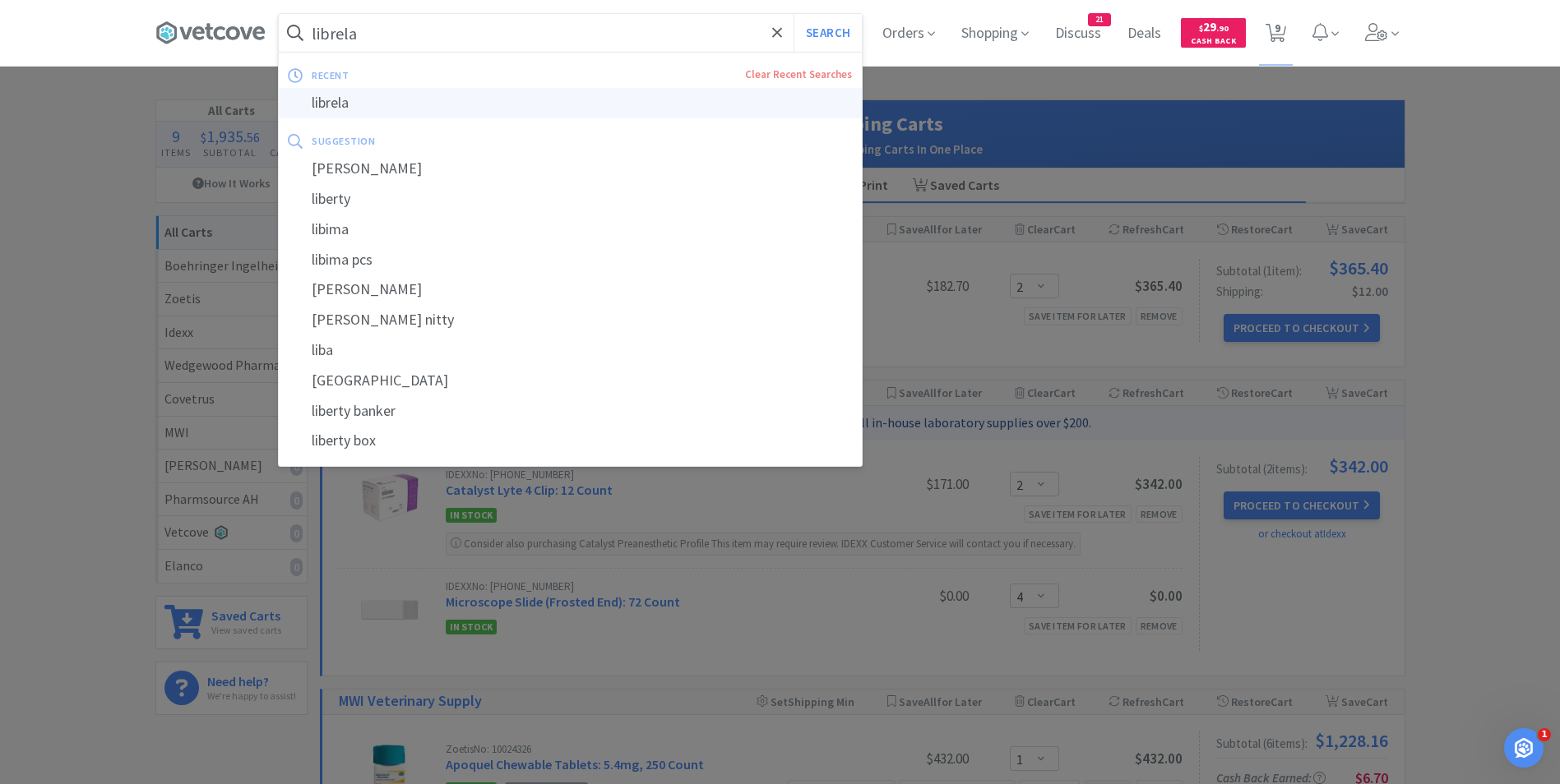
select select "2"
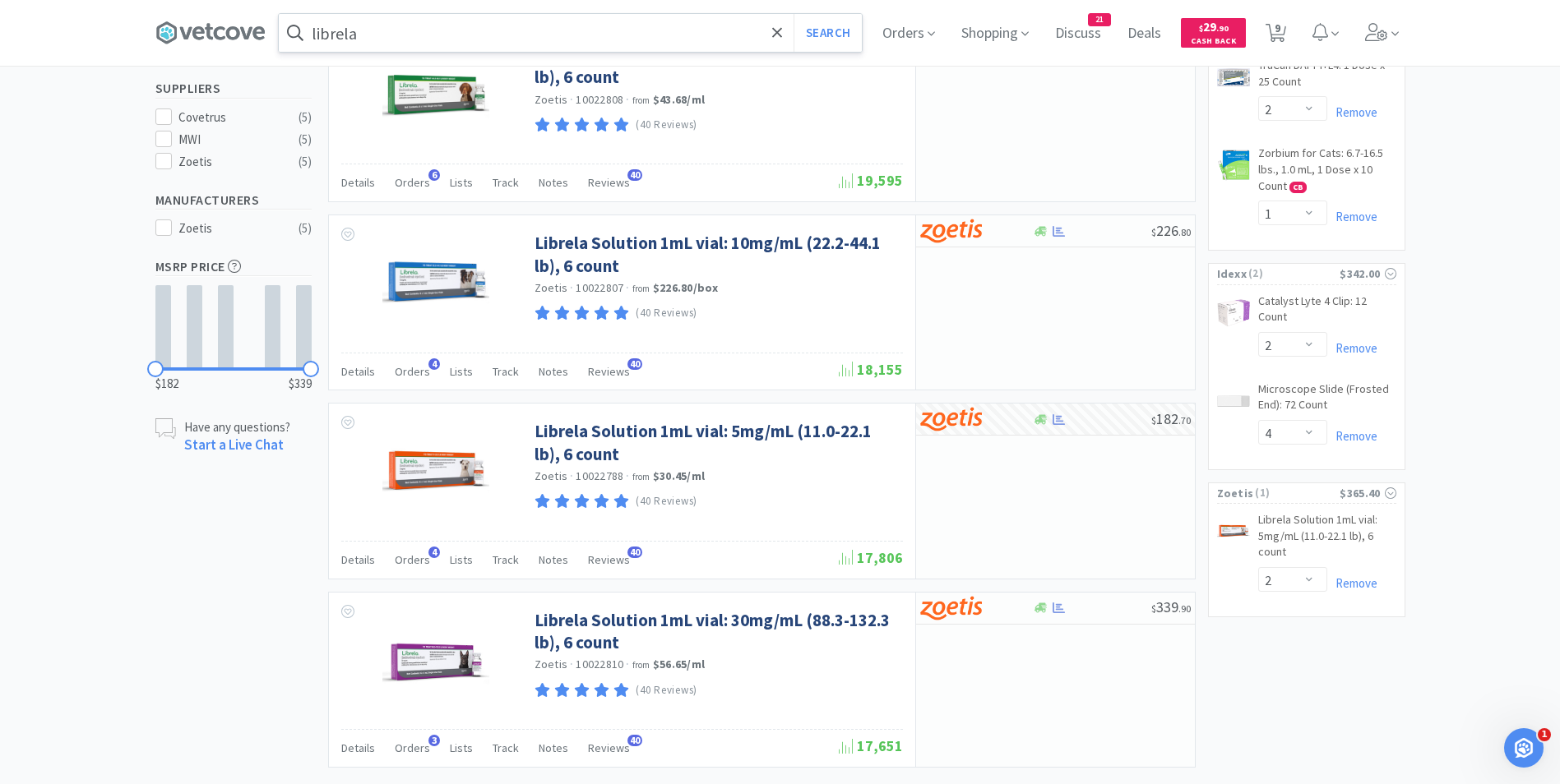
scroll to position [484, 0]
click at [987, 226] on div at bounding box center [965, 230] width 91 height 28
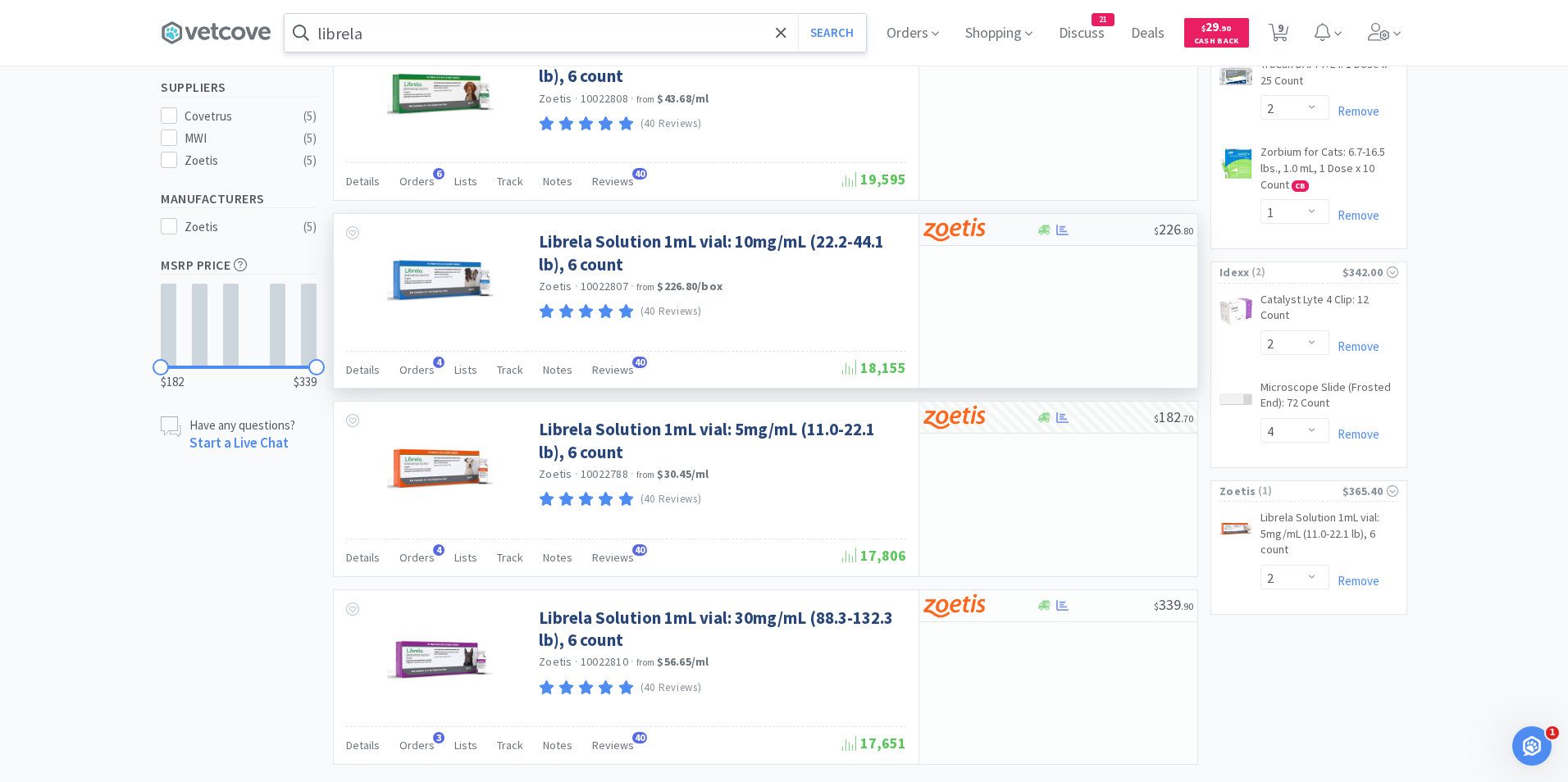
select select "1"
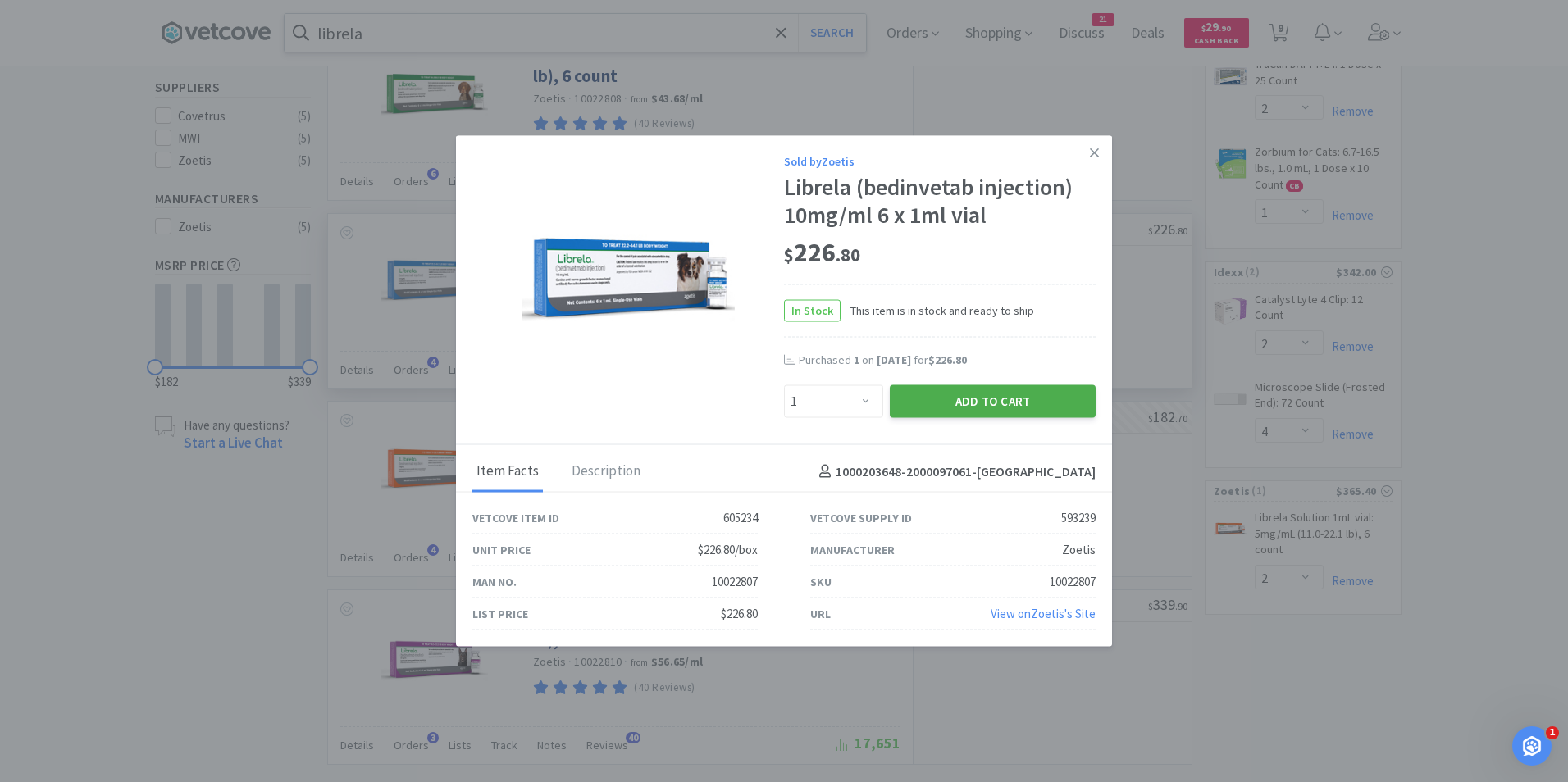
click at [1005, 397] on button "Add to Cart" at bounding box center [992, 400] width 206 height 33
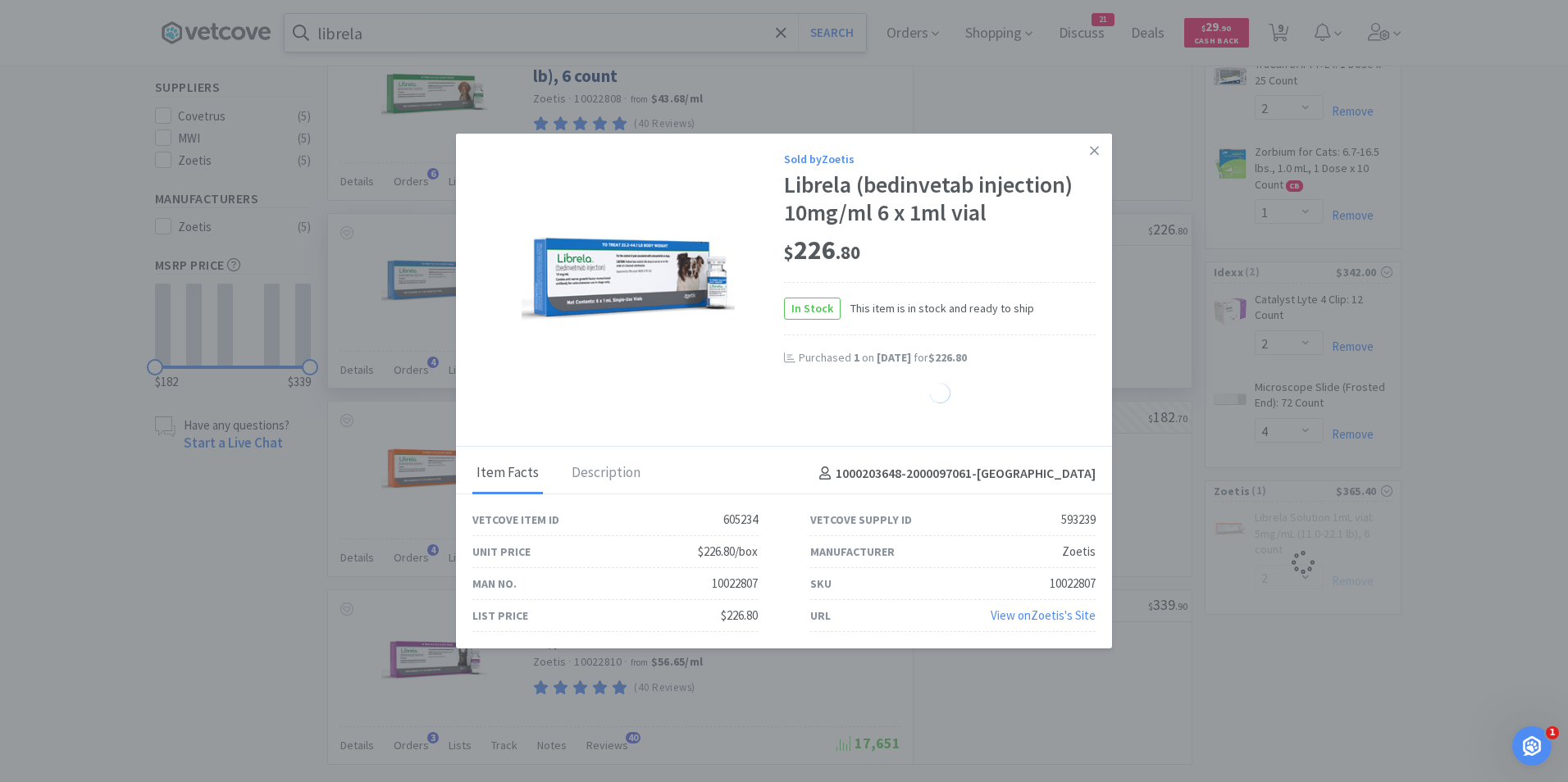
select select "1"
select select "2"
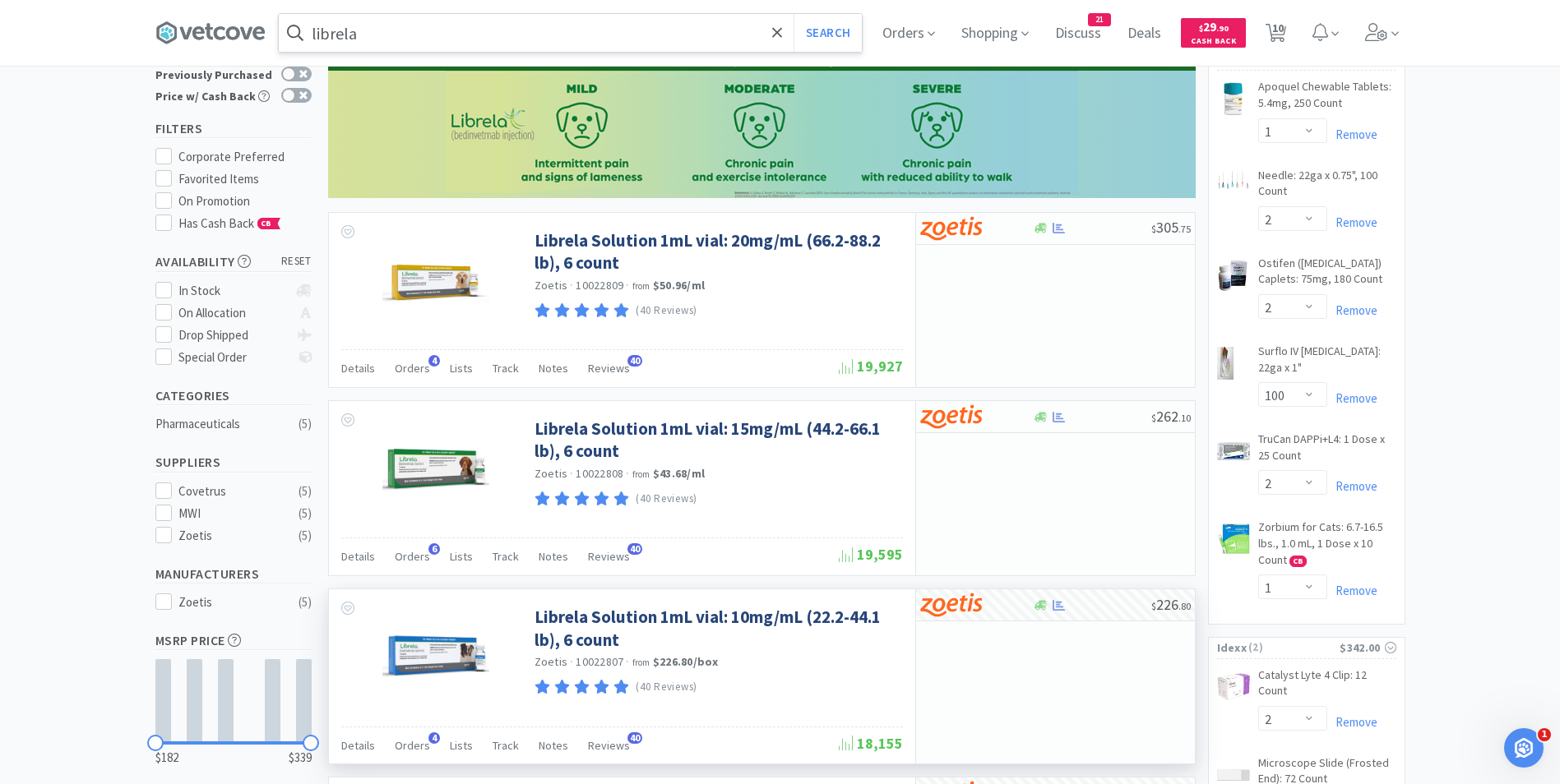
scroll to position [63, 0]
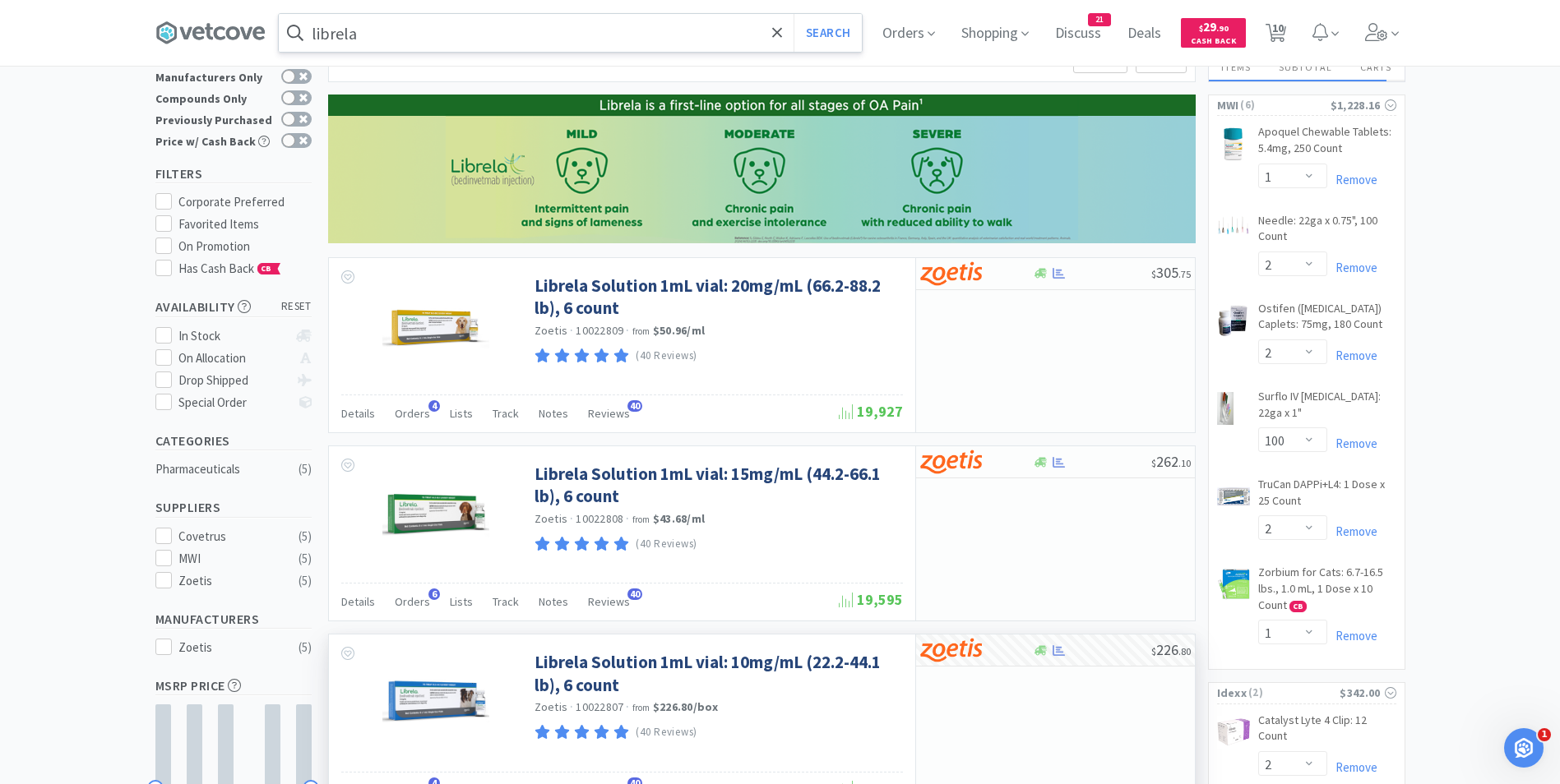
click at [376, 38] on input "librela" at bounding box center [570, 33] width 583 height 38
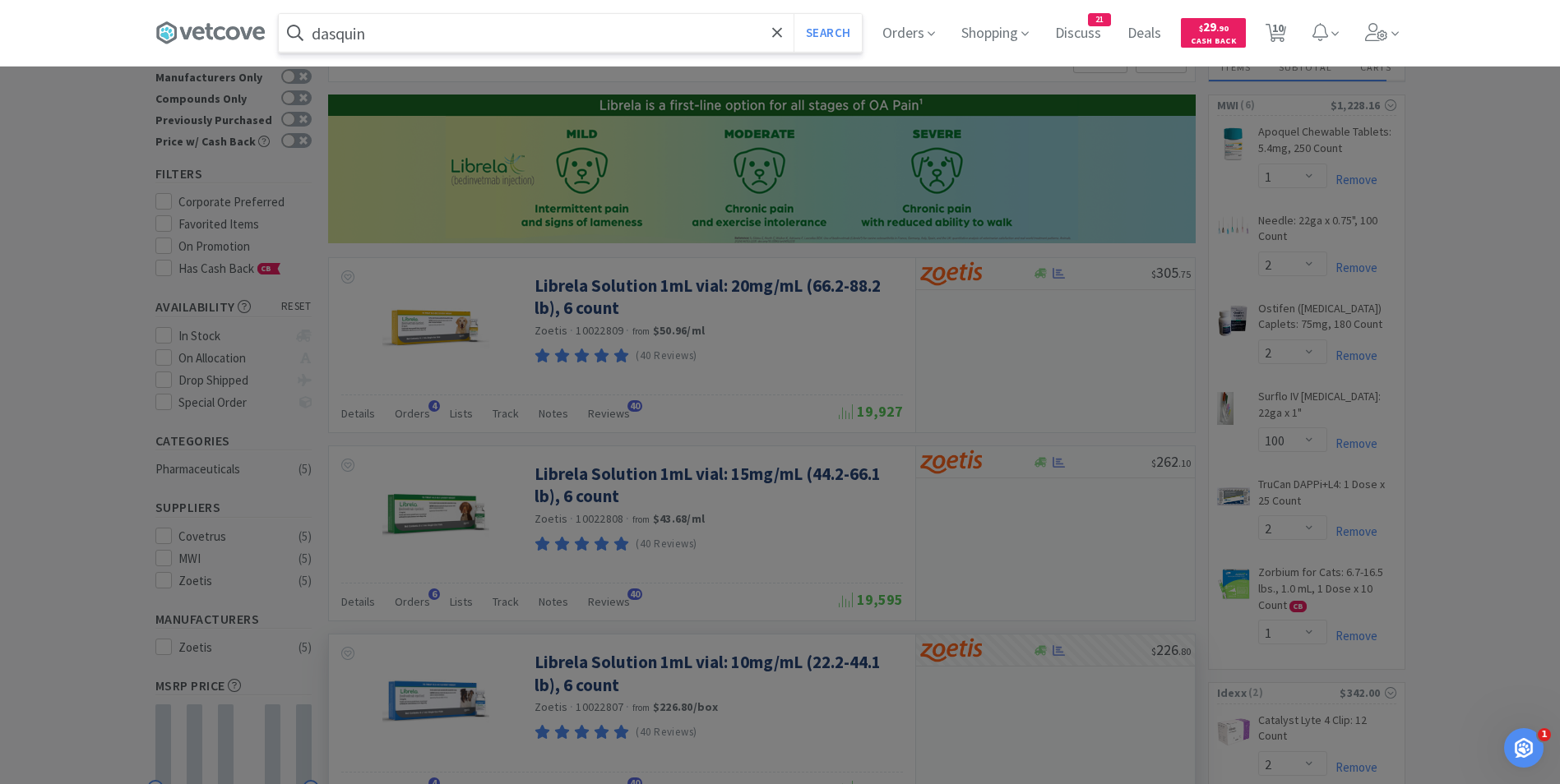
click at [793, 14] on button "Search" at bounding box center [827, 33] width 68 height 38
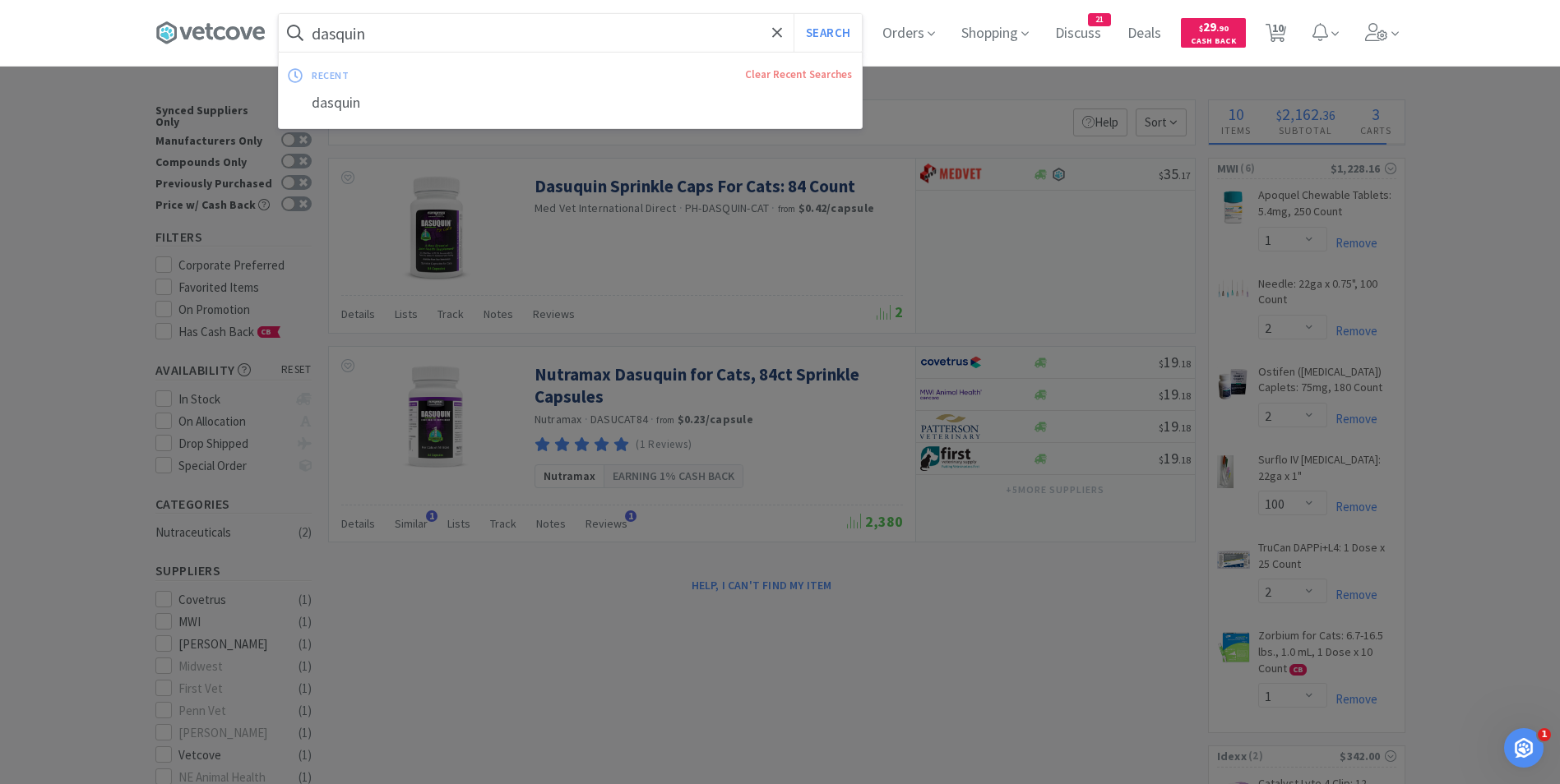
click at [389, 31] on input "dasquin" at bounding box center [570, 33] width 583 height 38
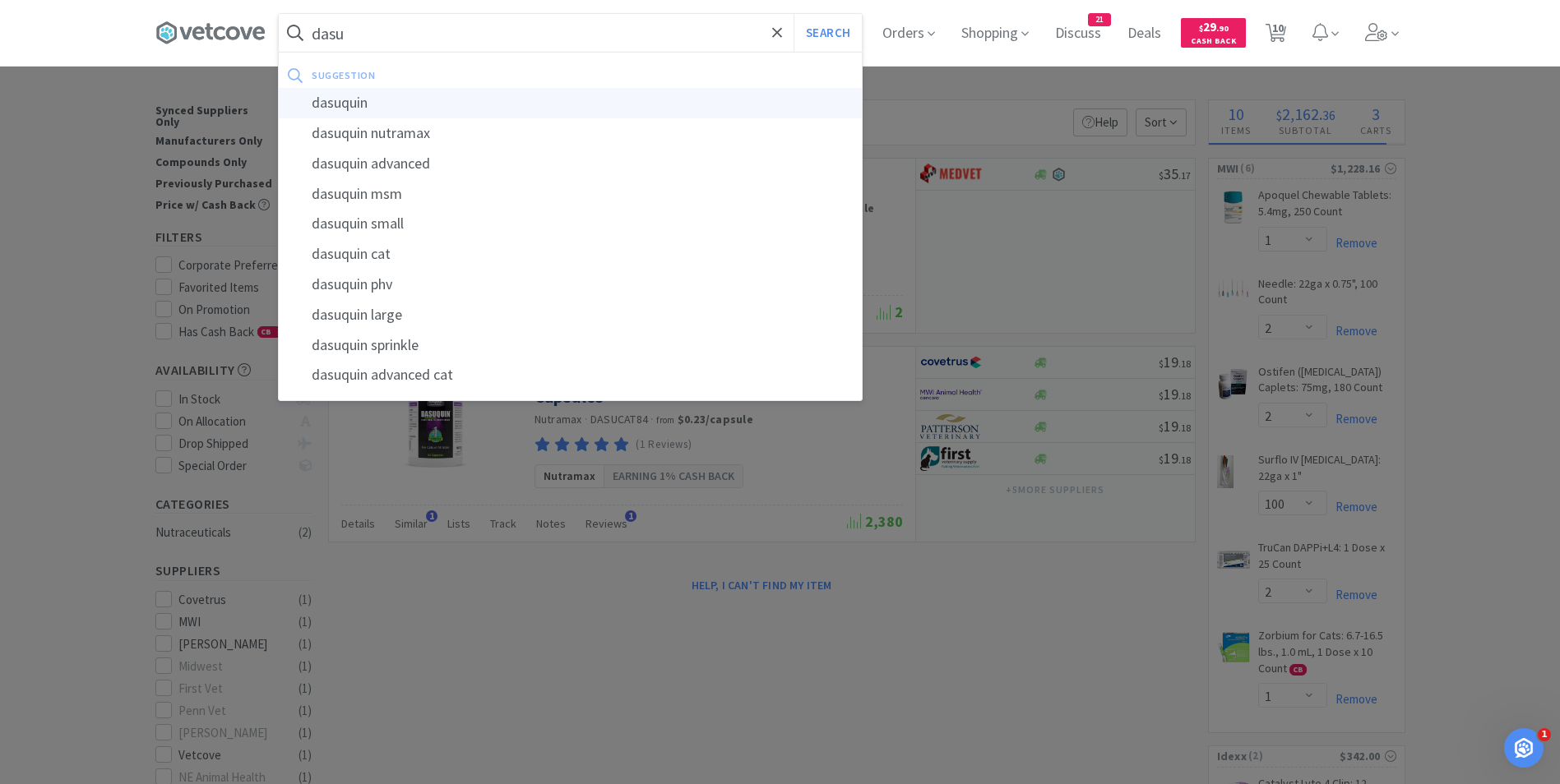
click at [385, 101] on div "dasuquin" at bounding box center [570, 103] width 583 height 30
type input "dasuquin"
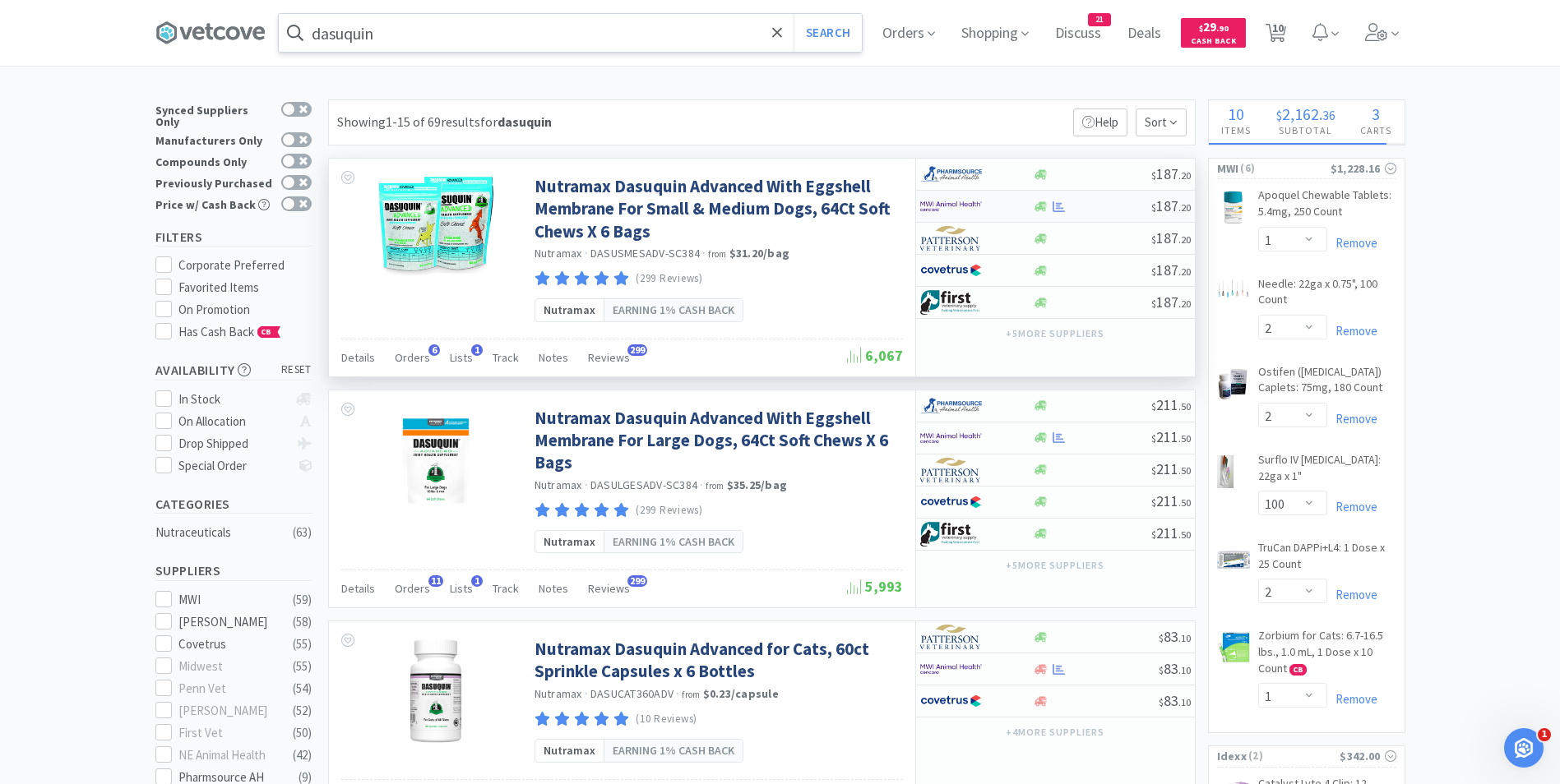
click at [928, 201] on img at bounding box center [951, 205] width 62 height 25
select select "1"
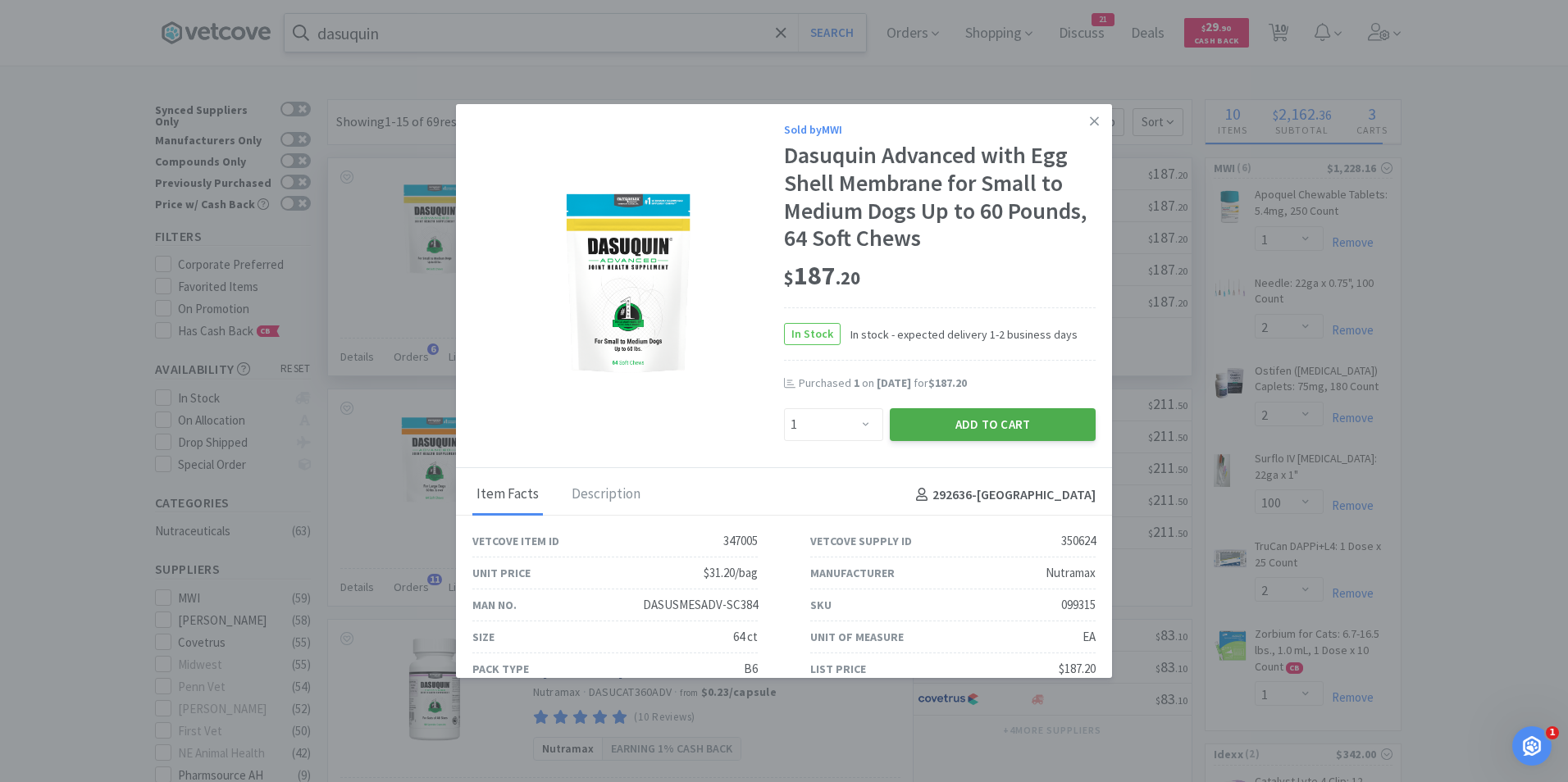
click at [976, 412] on button "Add to Cart" at bounding box center [992, 424] width 206 height 33
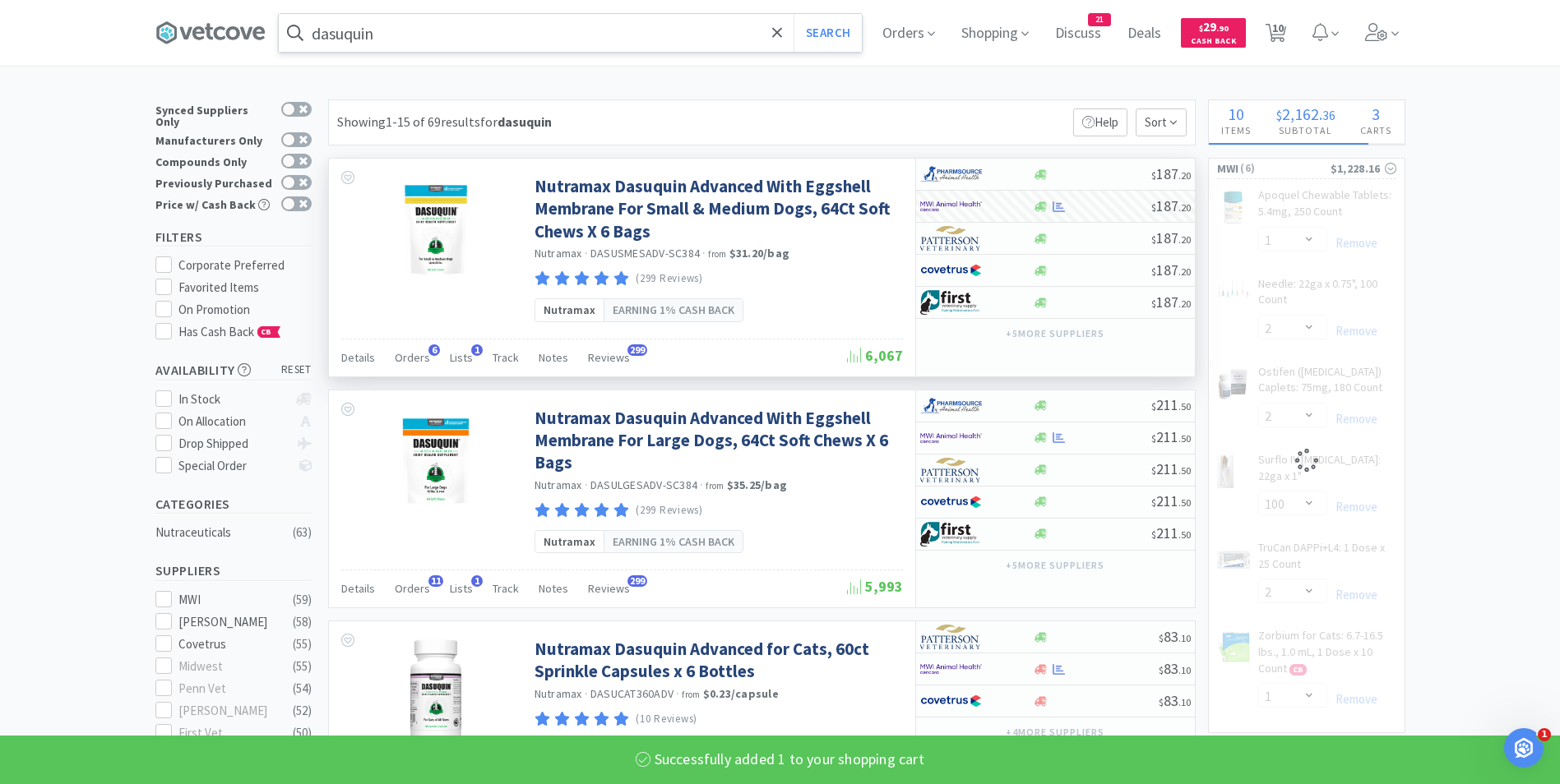
select select "1"
select select "2"
select select "100"
select select "1"
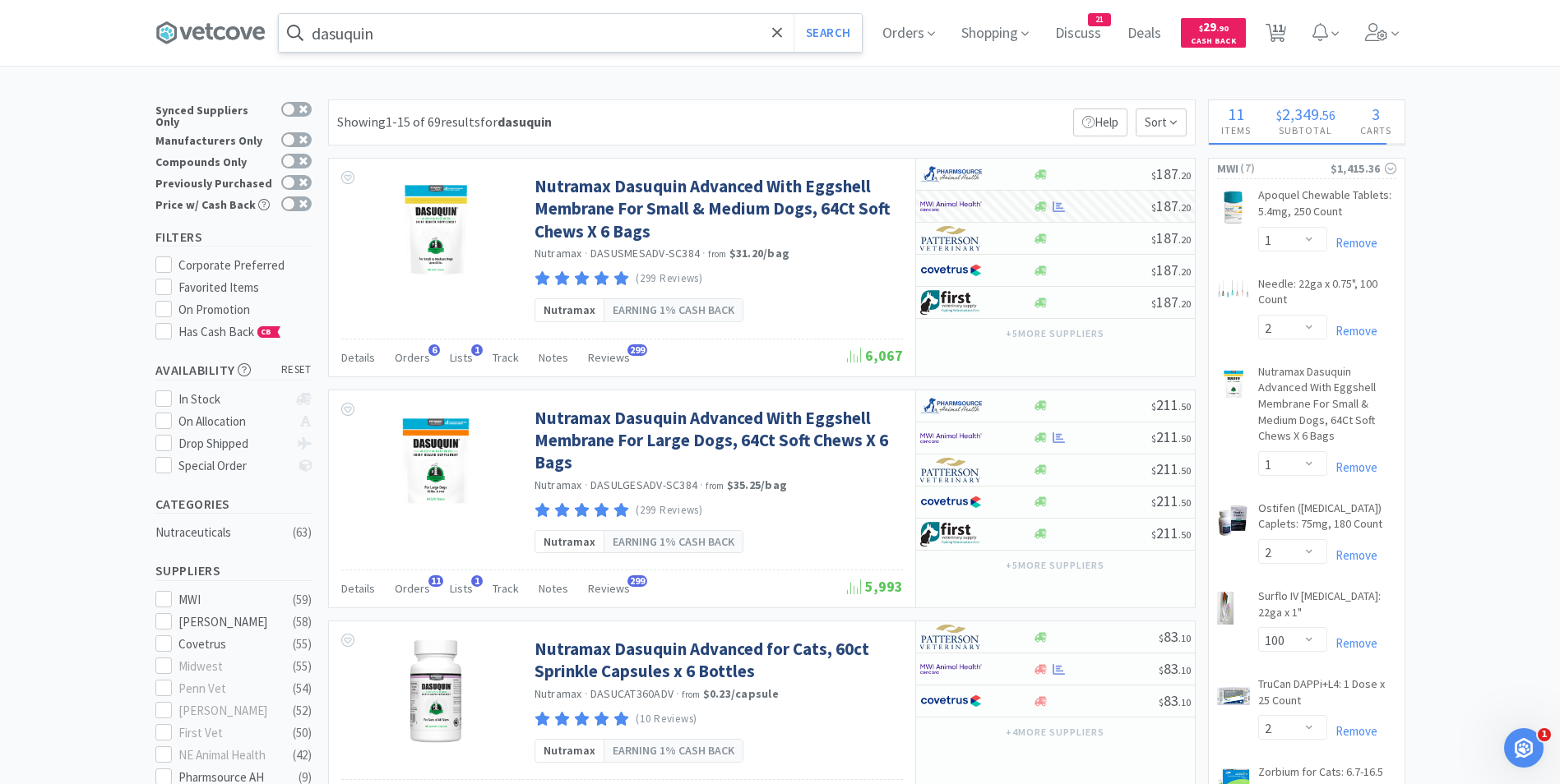
click at [395, 37] on input "dasuquin" at bounding box center [570, 33] width 583 height 38
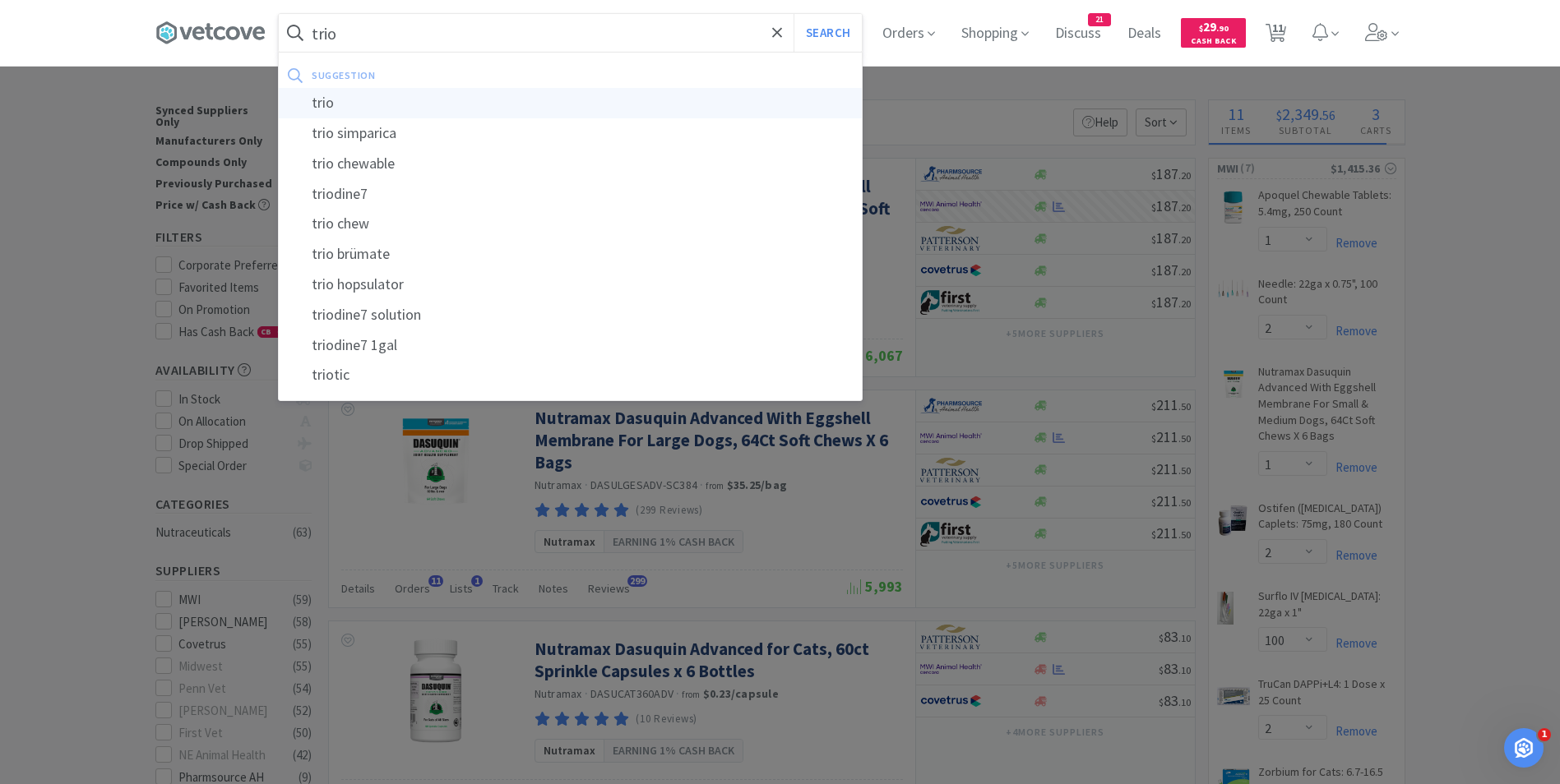
click at [793, 14] on button "Search" at bounding box center [827, 33] width 68 height 38
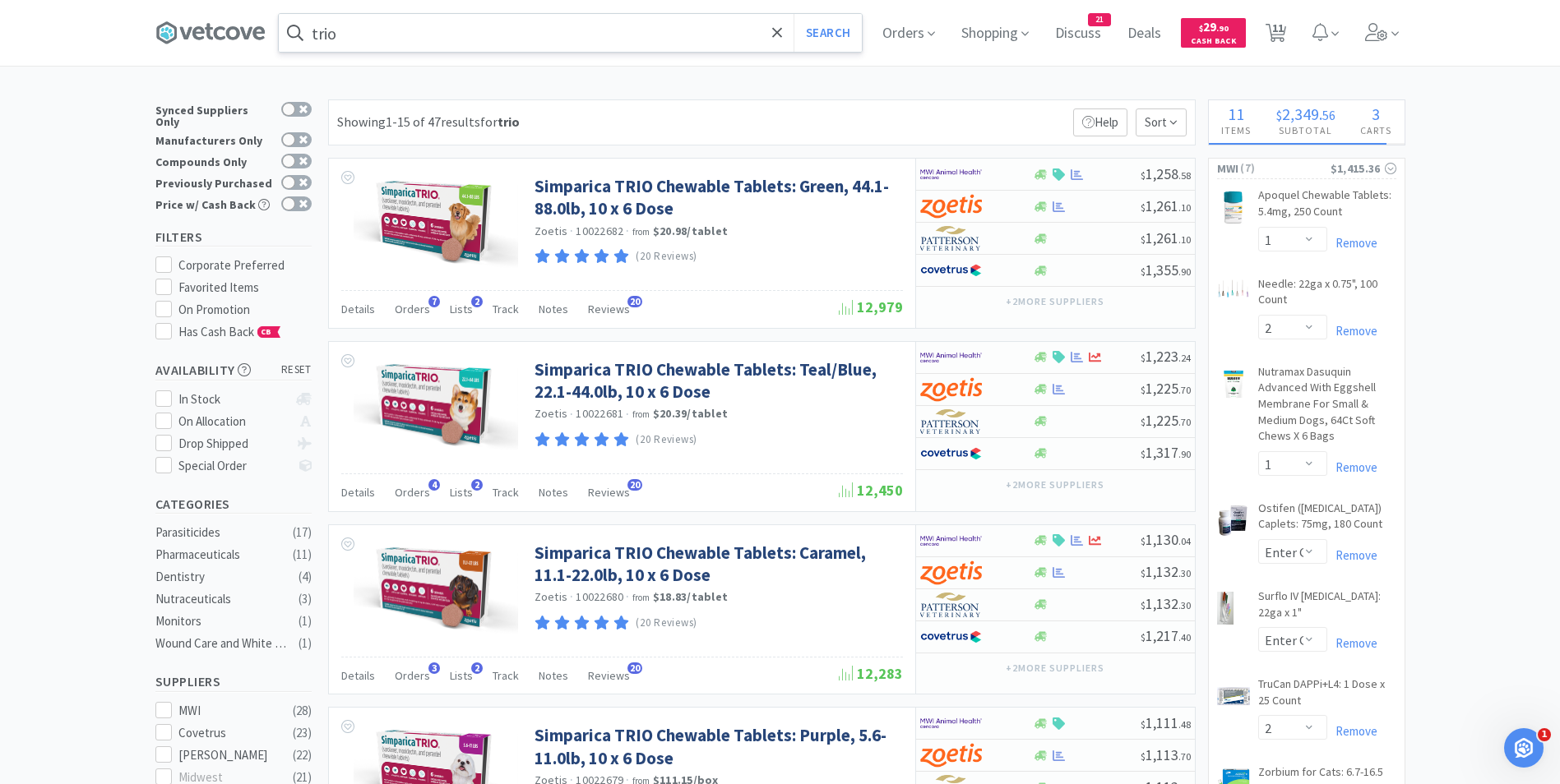
click at [471, 40] on input "trio" at bounding box center [570, 33] width 583 height 38
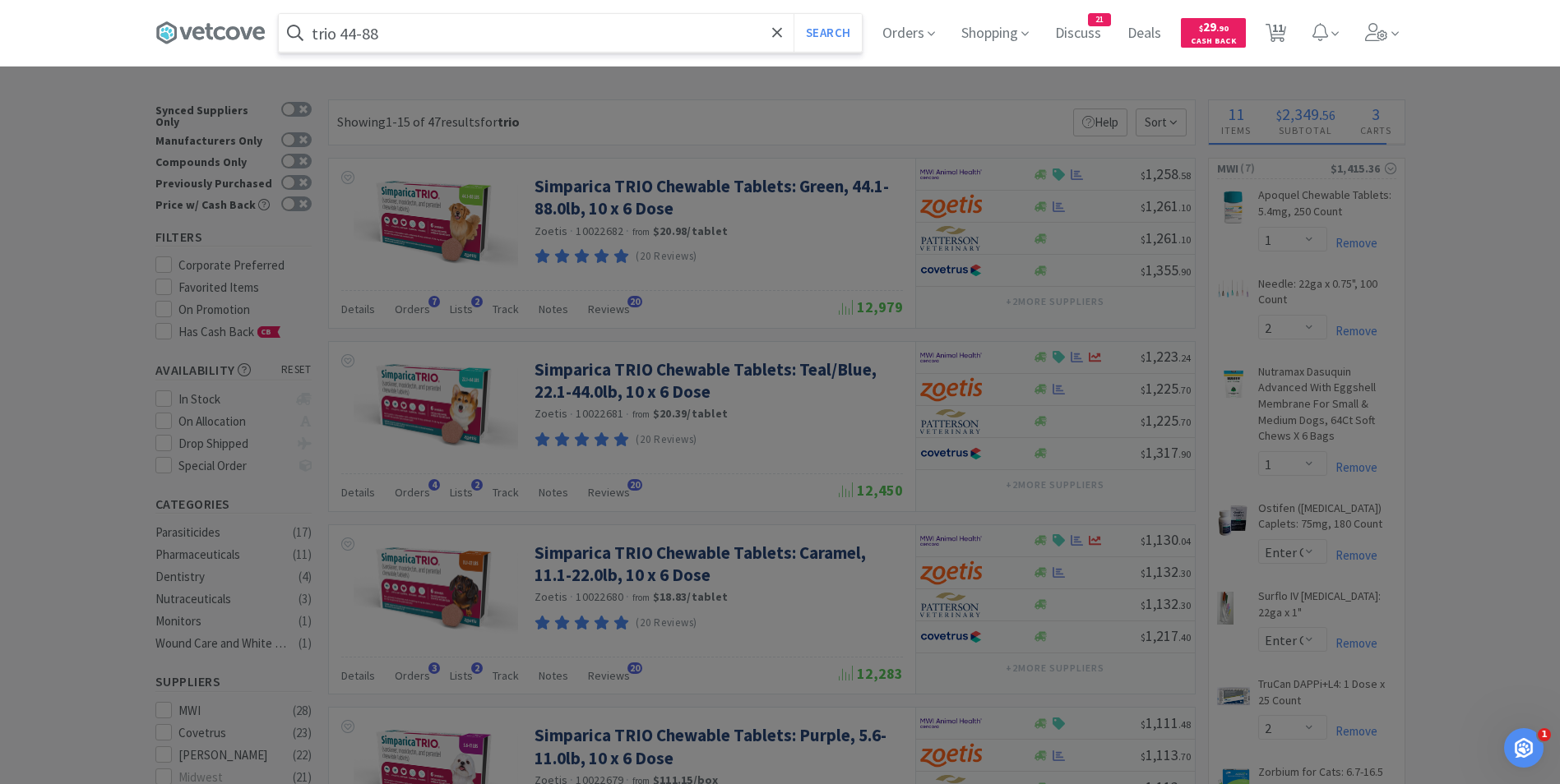
type input "trio 44-88"
click at [793, 14] on button "Search" at bounding box center [827, 33] width 68 height 38
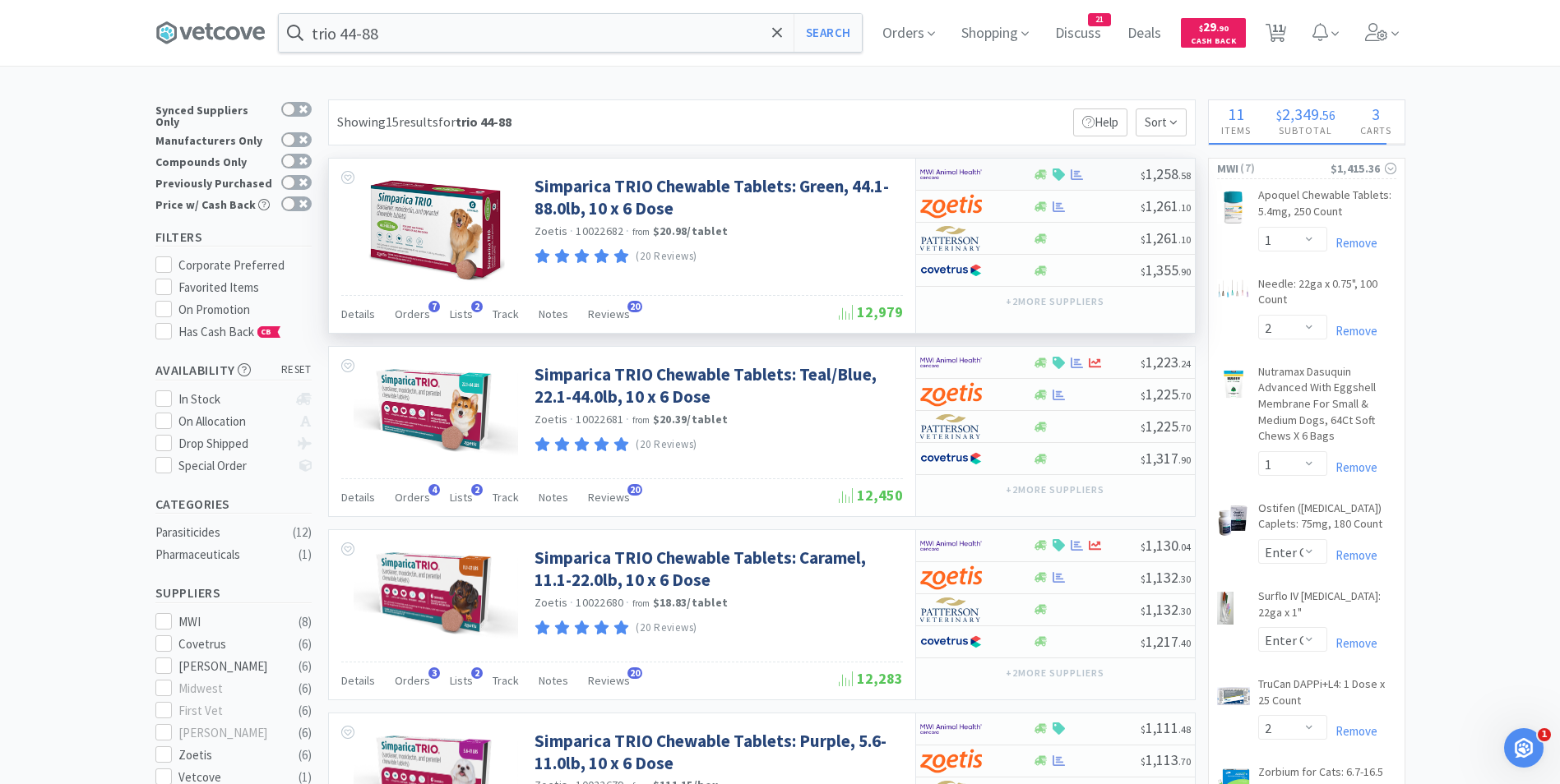
click at [960, 179] on img at bounding box center [951, 174] width 62 height 25
select select "2"
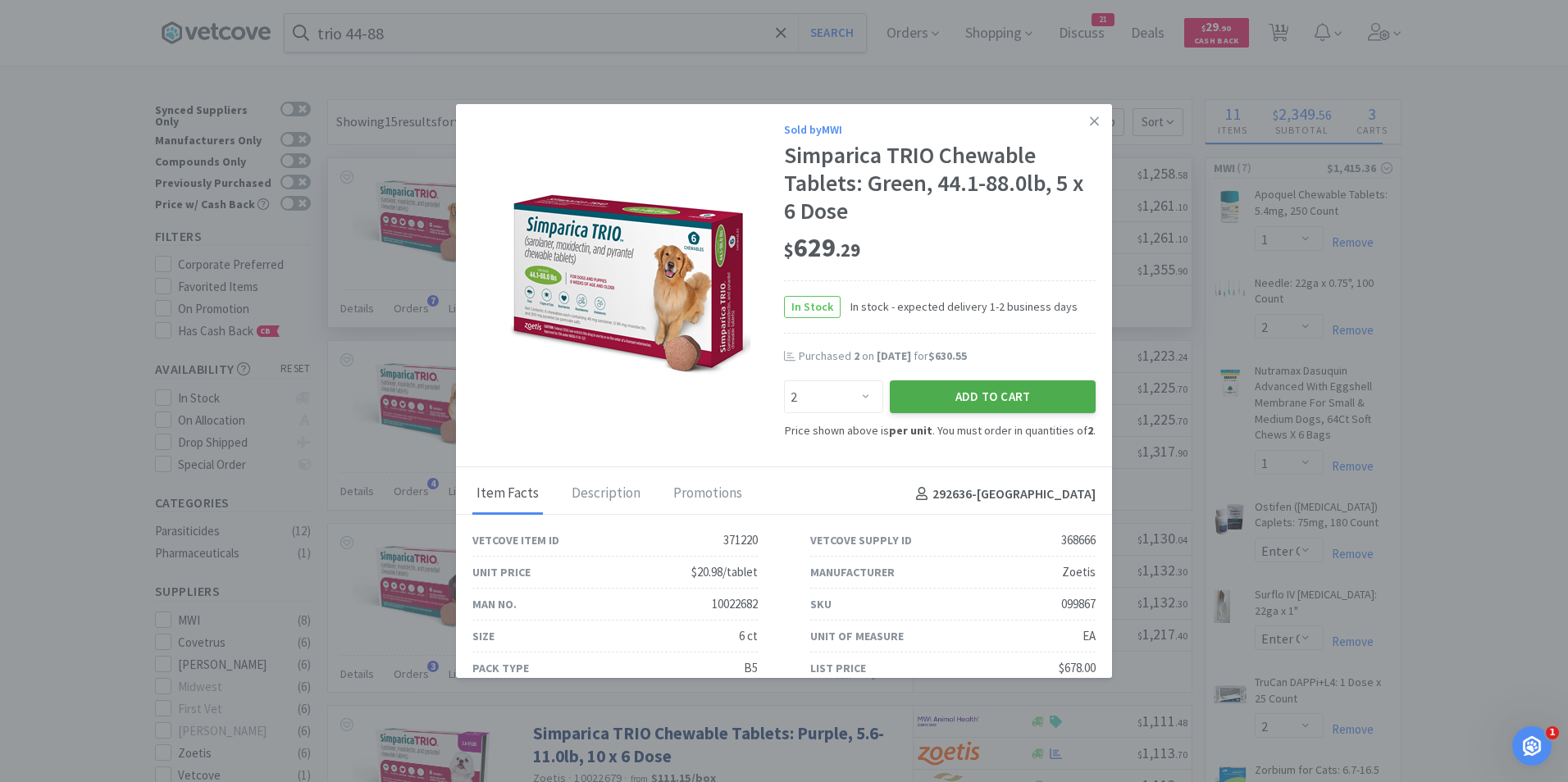
click at [944, 400] on button "Add to Cart" at bounding box center [992, 396] width 206 height 33
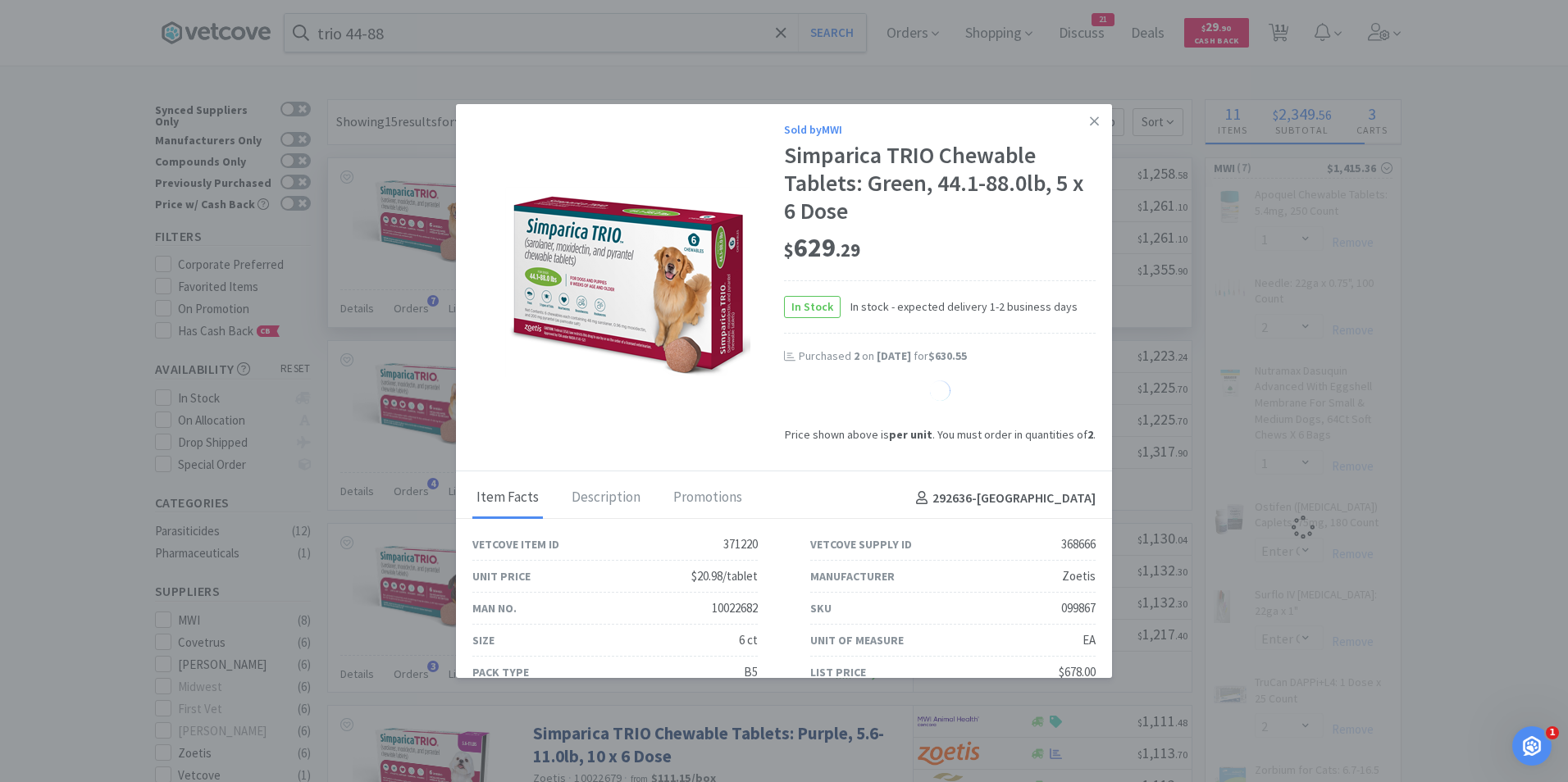
select select "1"
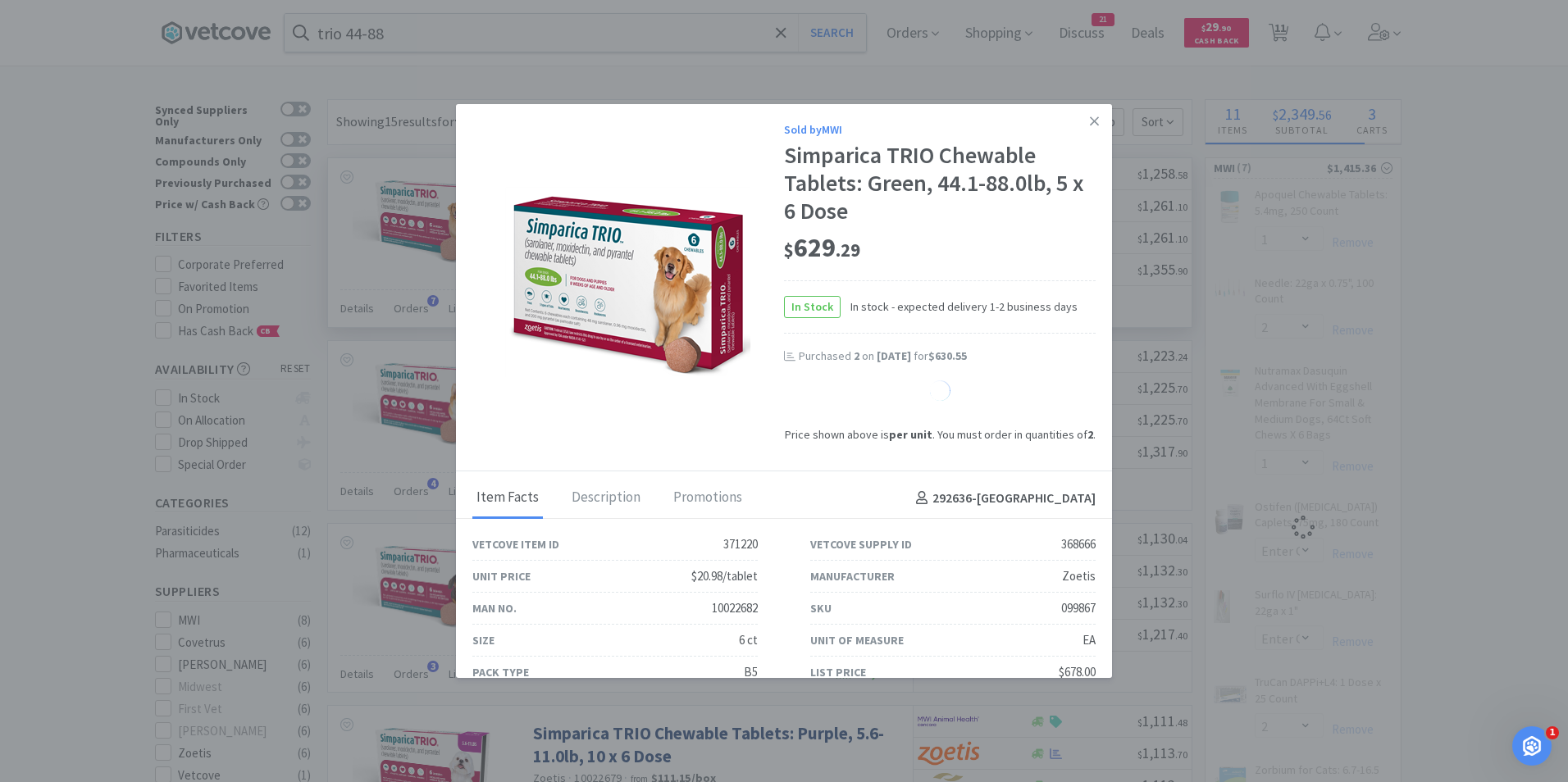
select select "1"
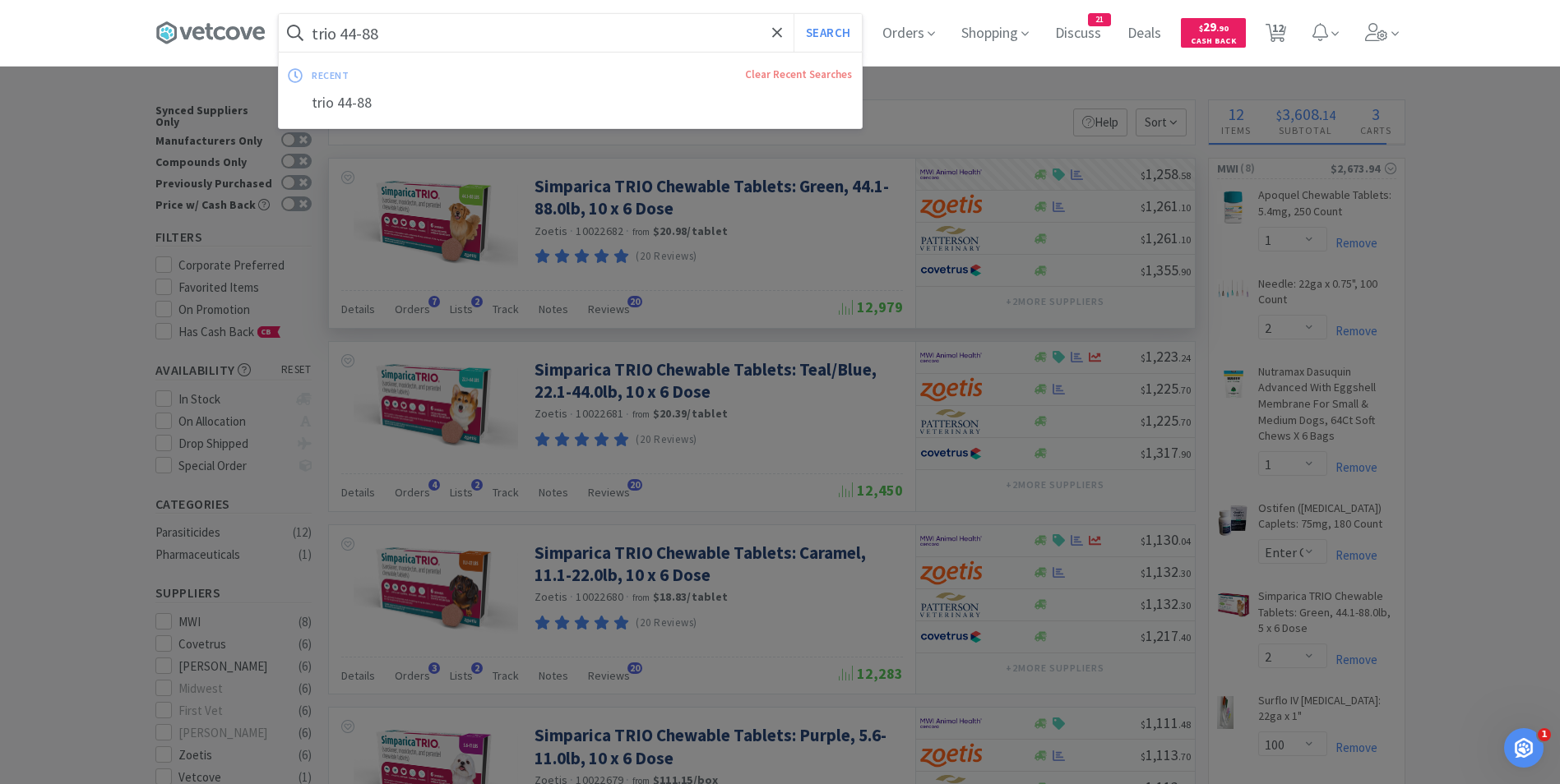
click at [549, 36] on input "trio 44-88" at bounding box center [570, 33] width 583 height 38
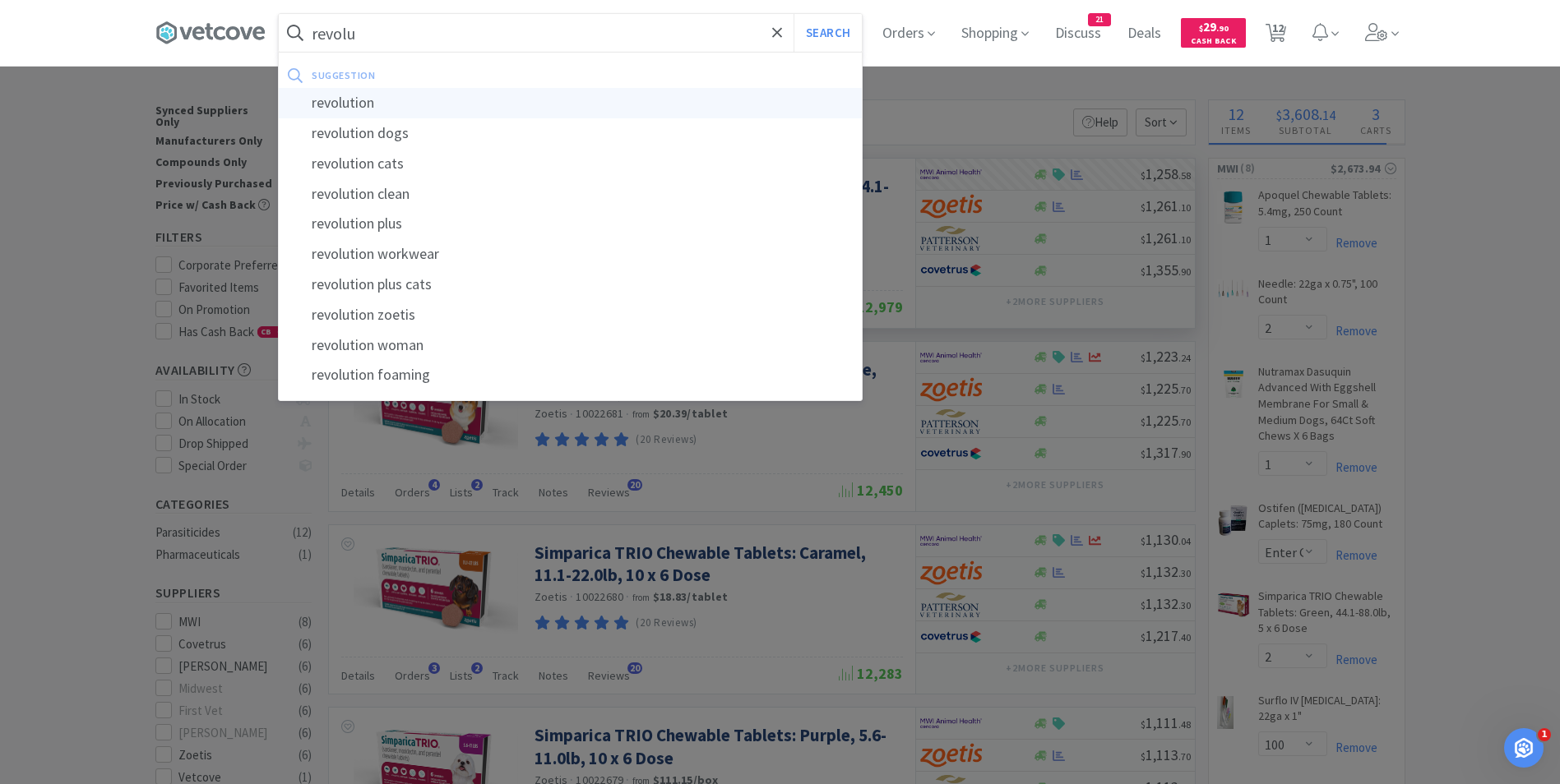
click at [490, 99] on div "revolution" at bounding box center [570, 103] width 583 height 30
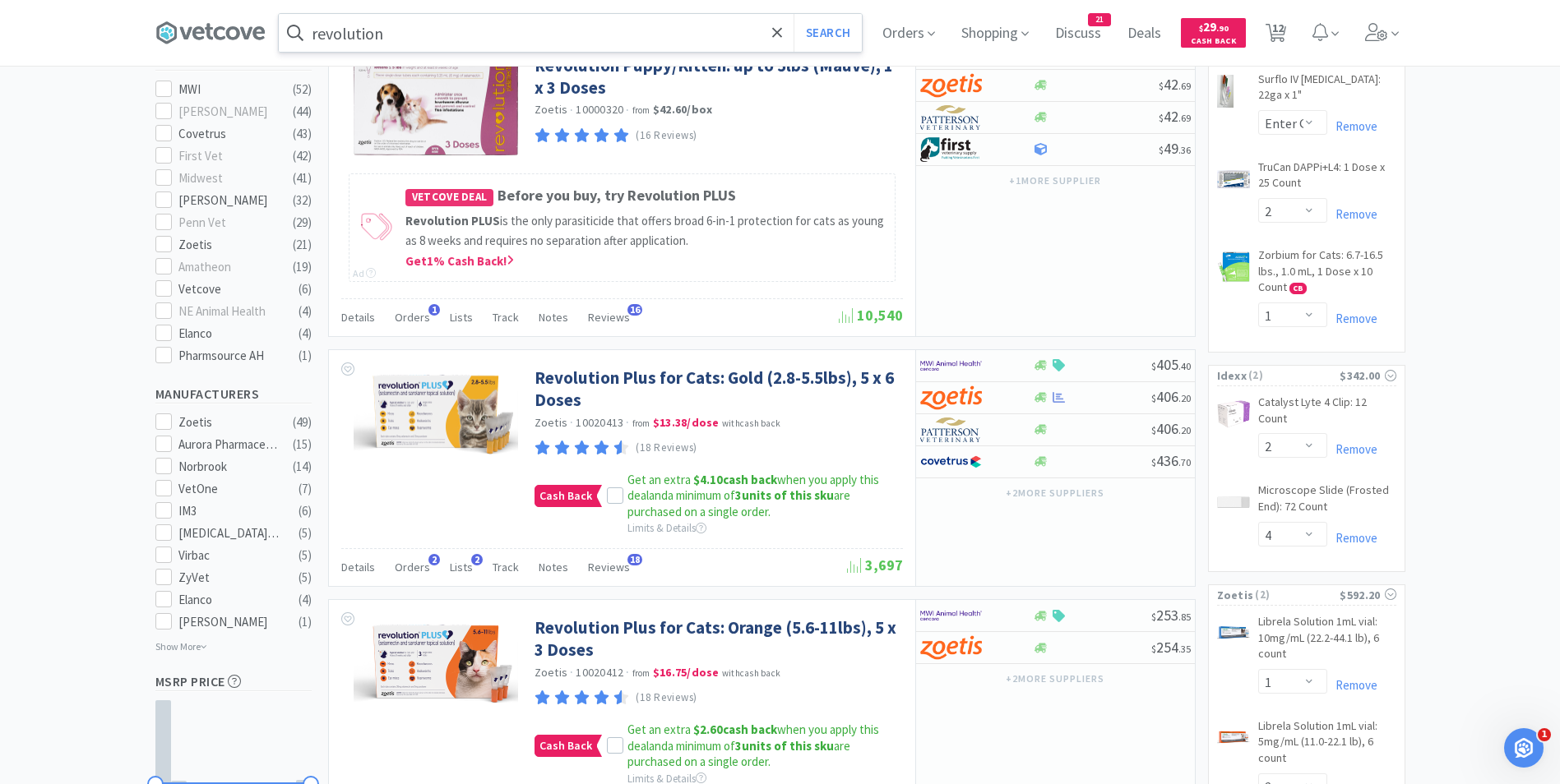
scroll to position [622, 0]
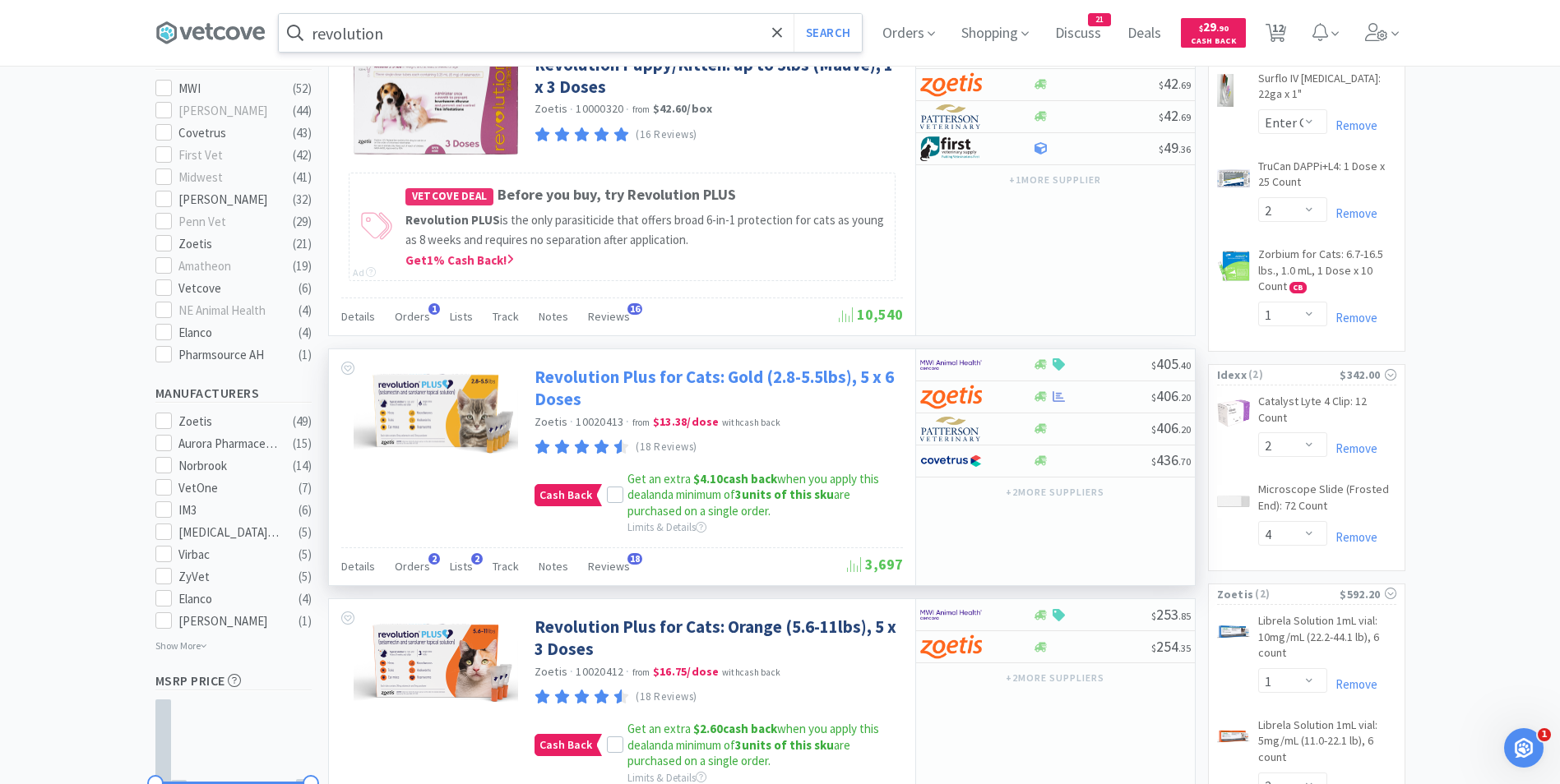
click at [586, 374] on link "Revolution Plus for Cats: Gold (2.8-5.5lbs), 5 x 6 Doses" at bounding box center [717, 388] width 364 height 45
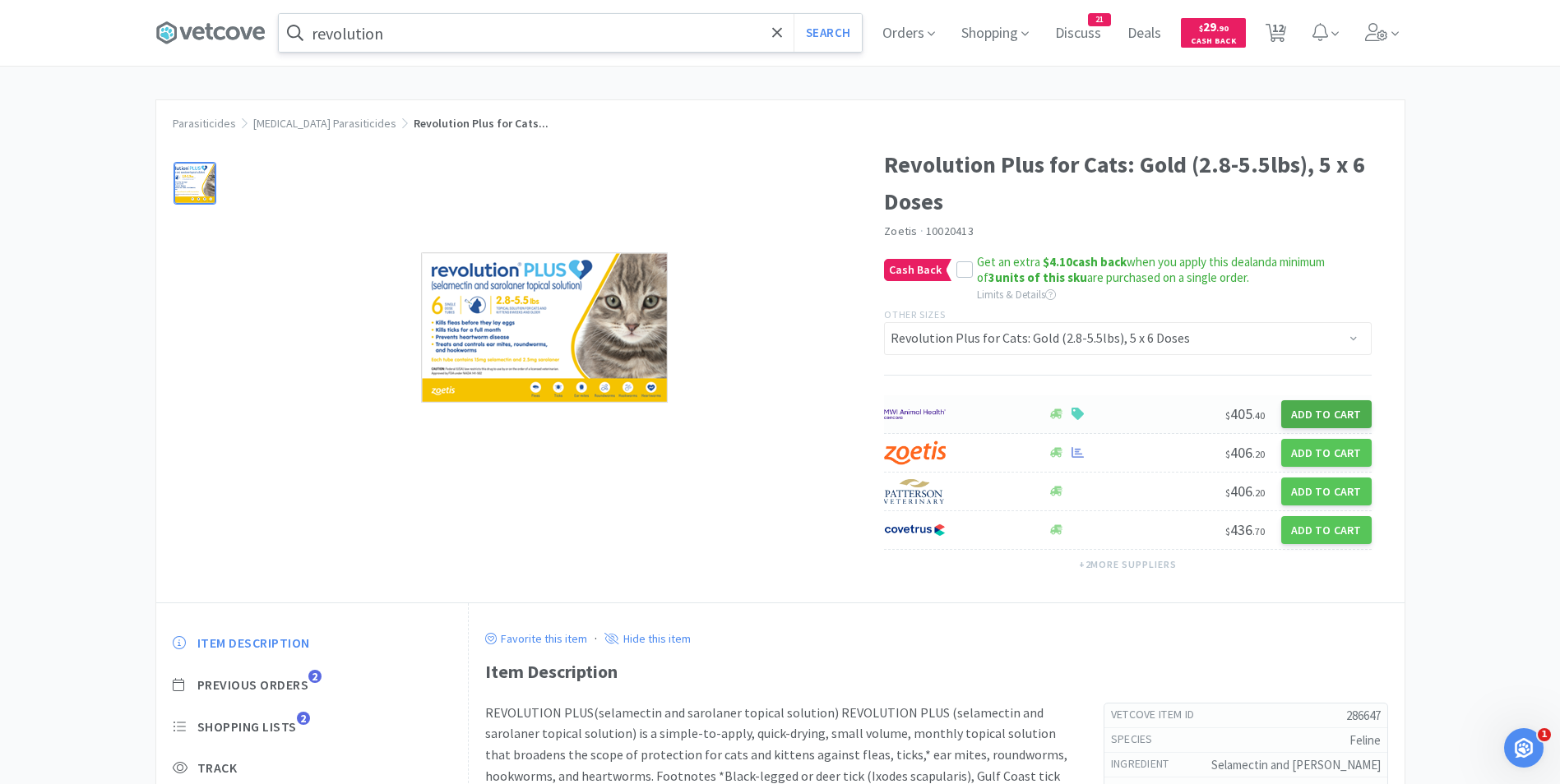
click at [1329, 415] on button "Add to Cart" at bounding box center [1326, 414] width 91 height 28
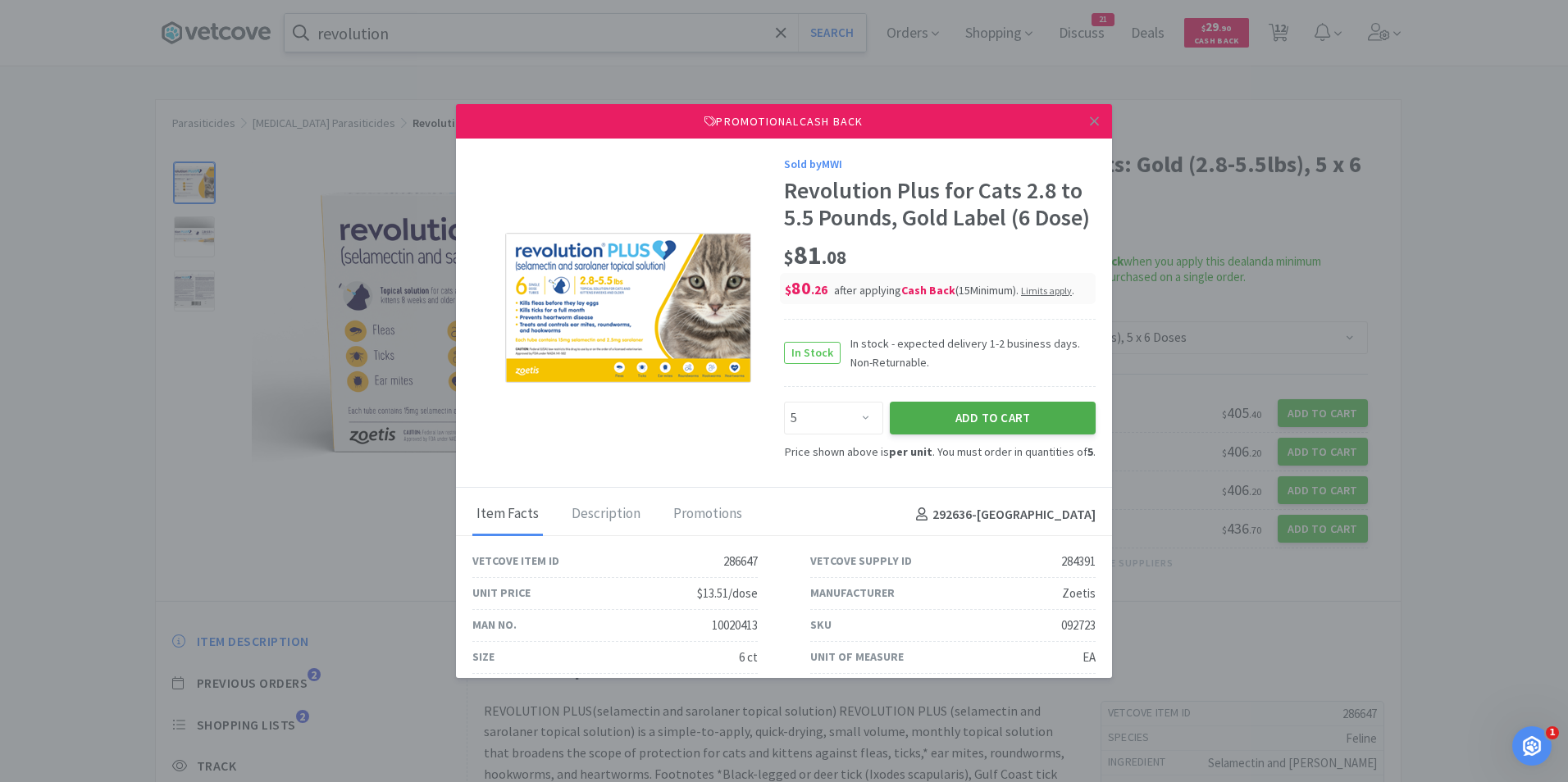
click at [955, 435] on button "Add to Cart" at bounding box center [992, 418] width 206 height 33
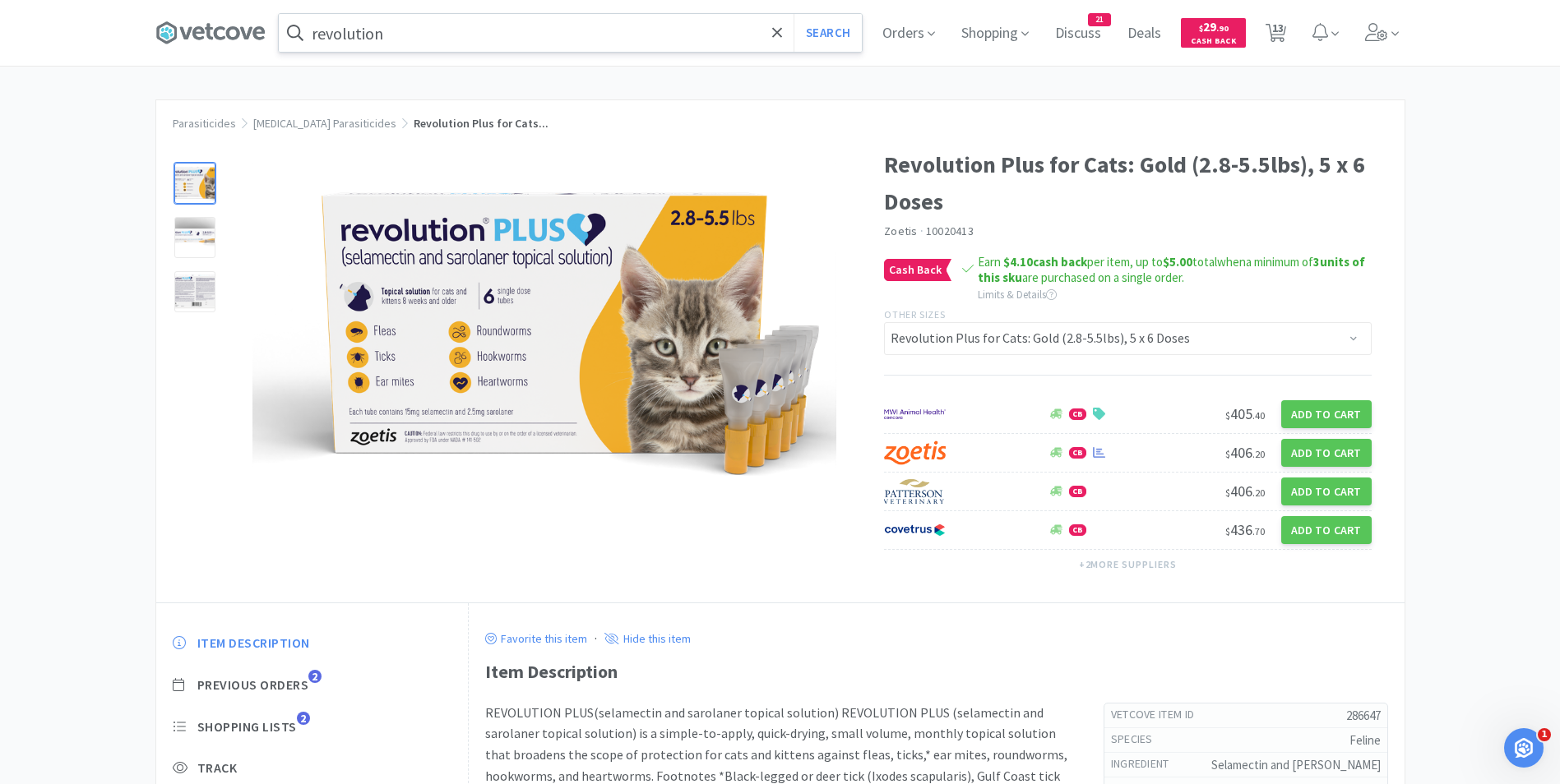
click at [445, 36] on input "revolution" at bounding box center [570, 33] width 583 height 38
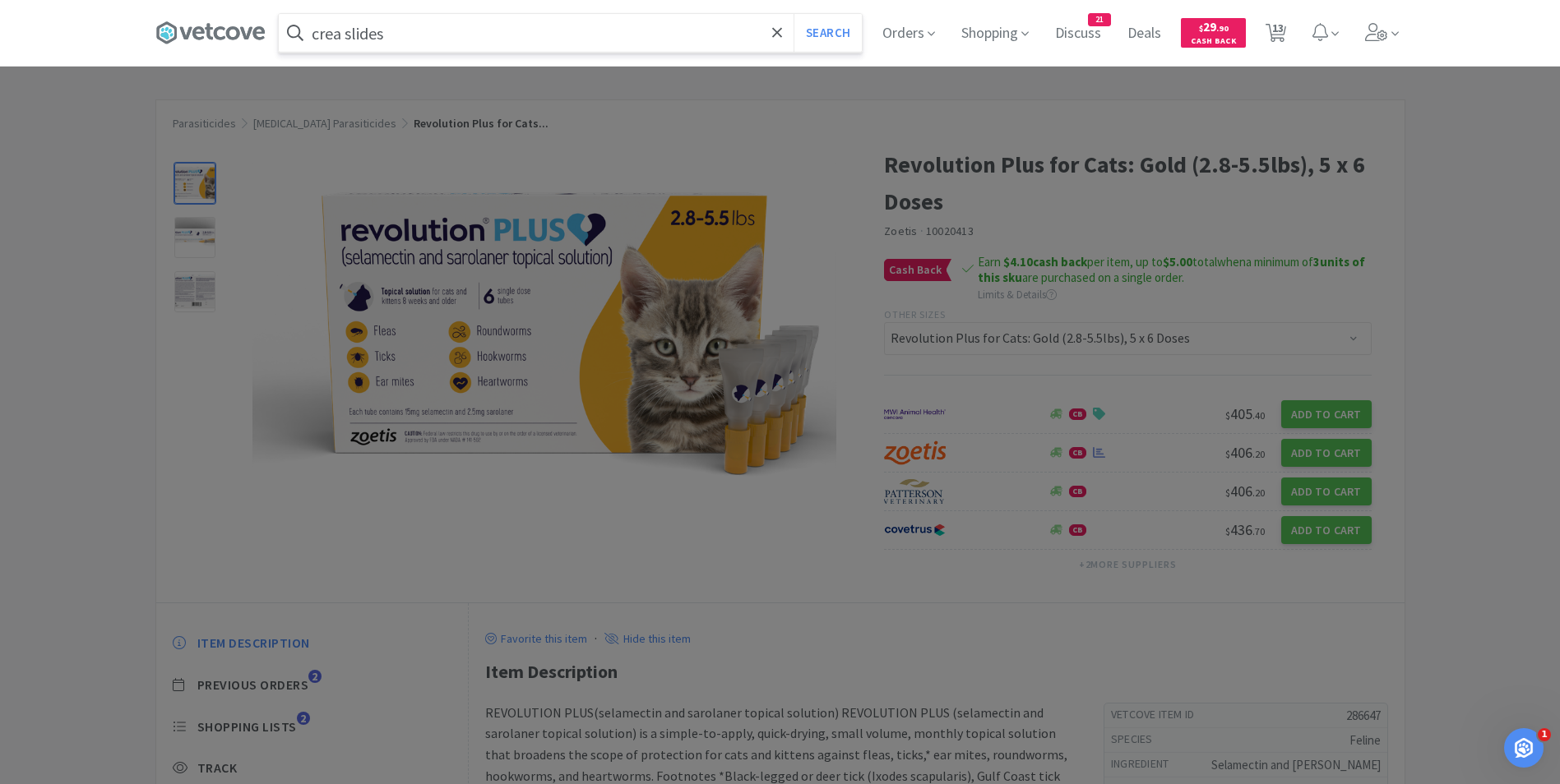
click at [793, 14] on button "Search" at bounding box center [827, 33] width 68 height 38
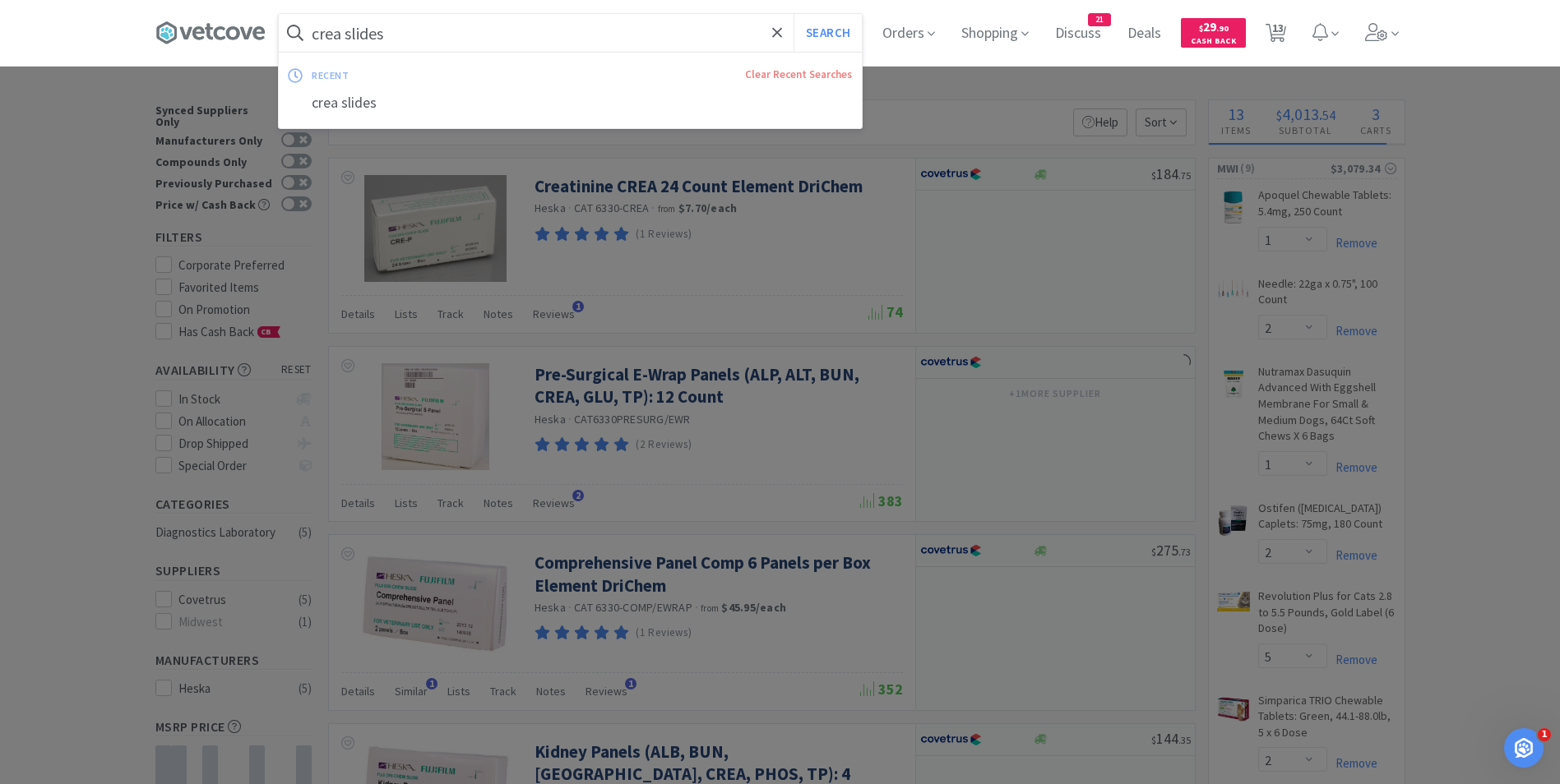
click at [446, 28] on input "crea slides" at bounding box center [570, 33] width 583 height 38
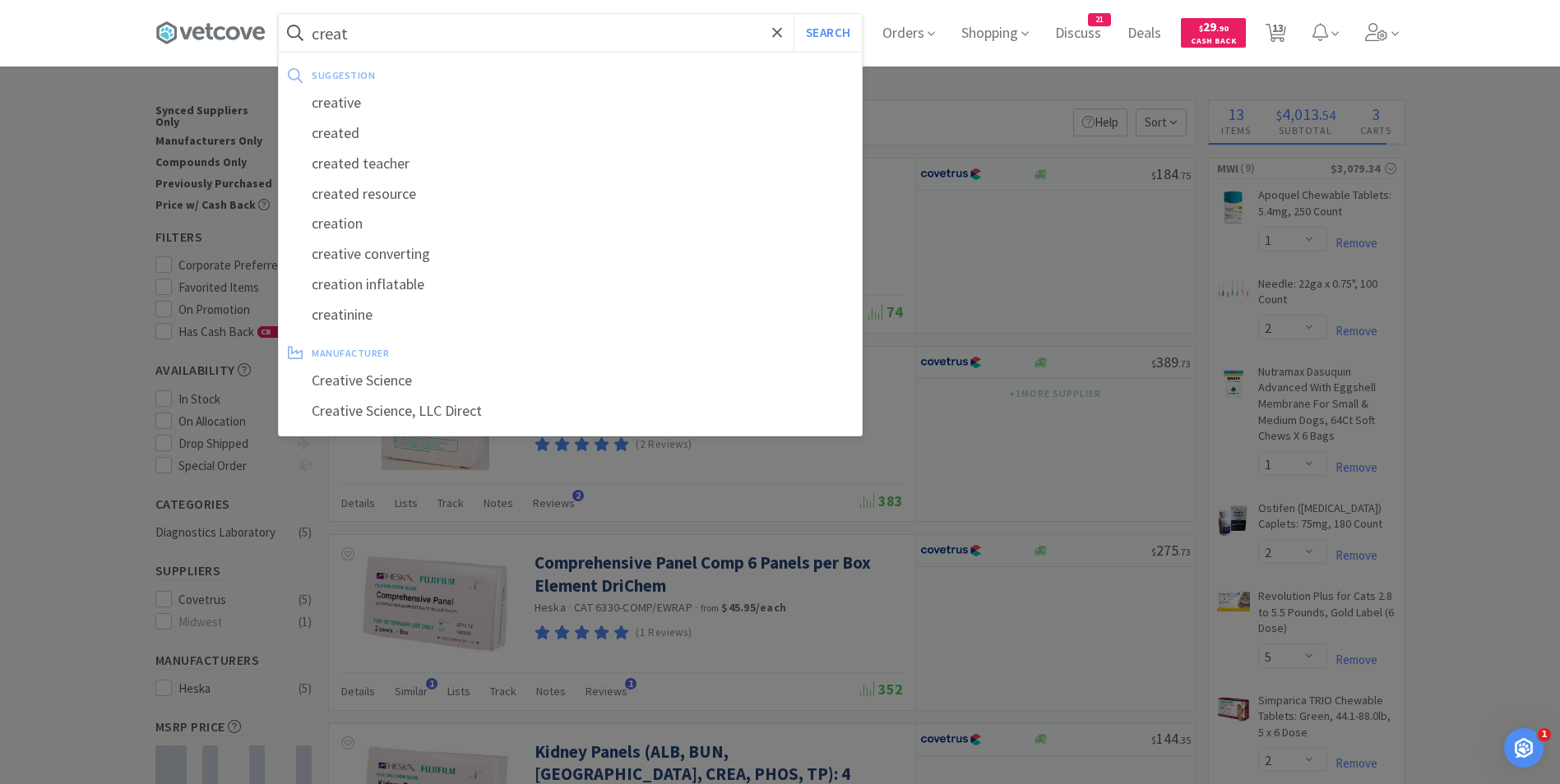
click at [793, 14] on button "Search" at bounding box center [827, 33] width 68 height 38
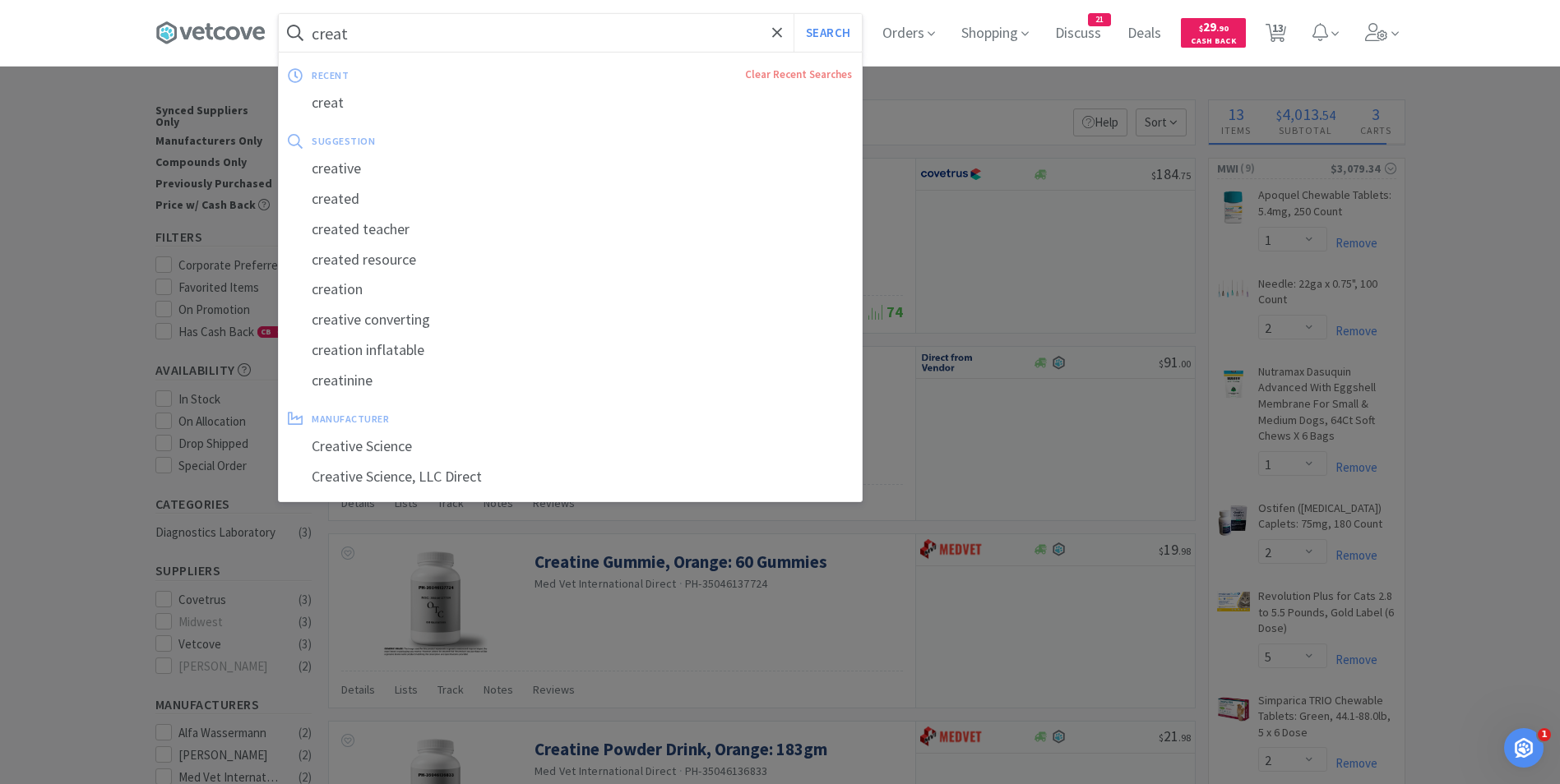
click at [390, 36] on input "creat" at bounding box center [570, 33] width 583 height 38
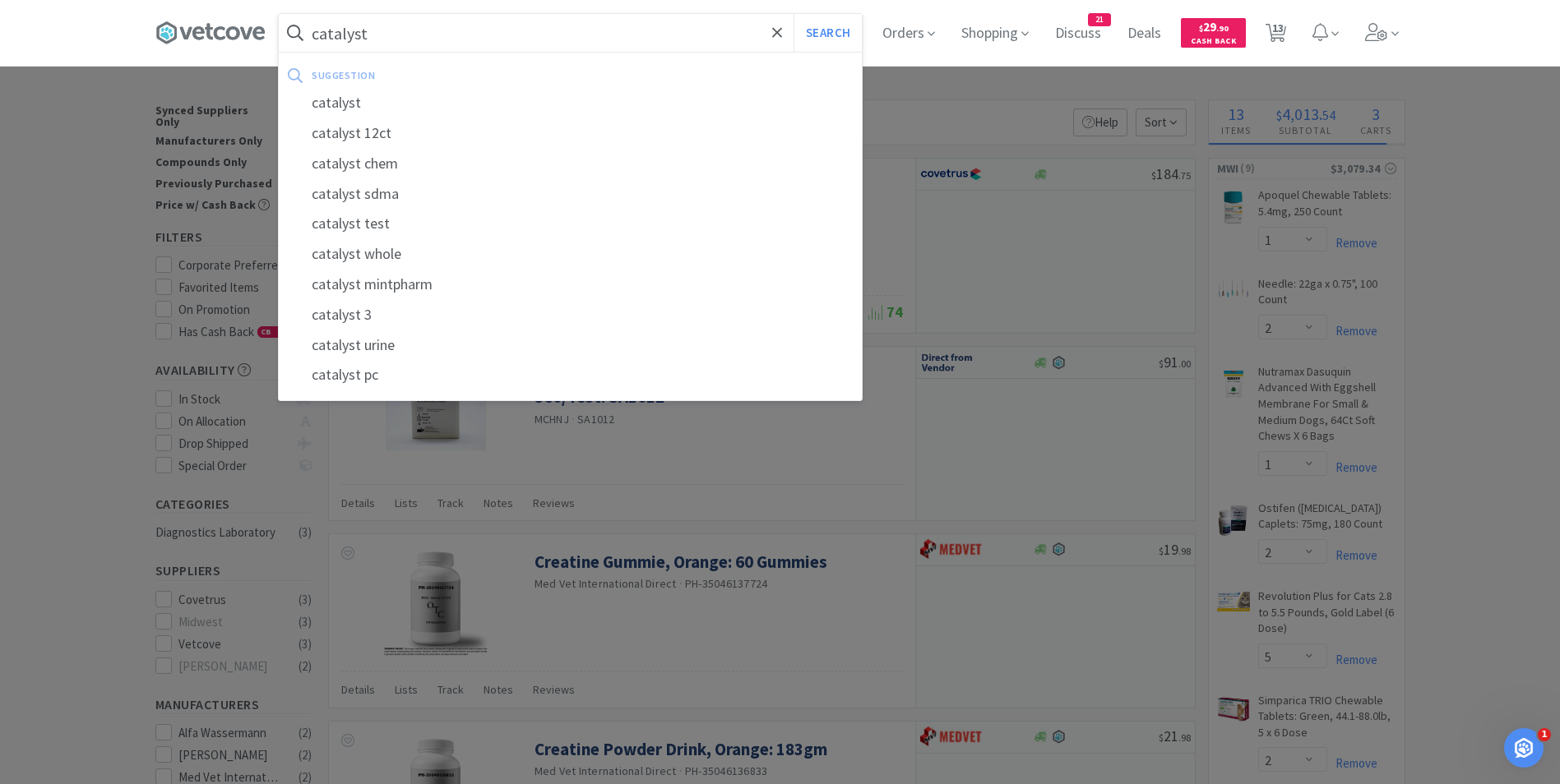
click at [793, 14] on button "Search" at bounding box center [827, 33] width 68 height 38
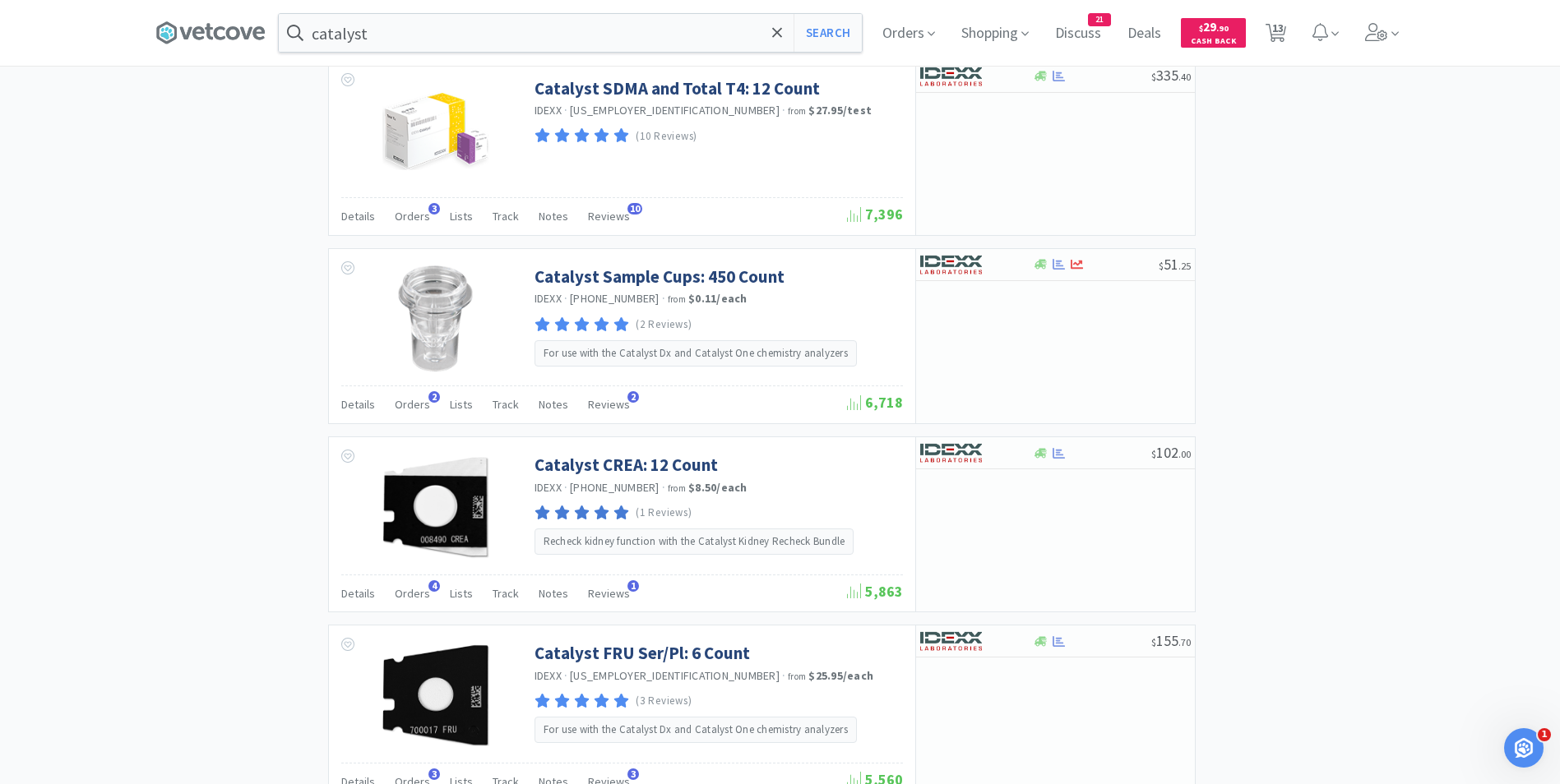
scroll to position [1834, 0]
click at [955, 442] on img at bounding box center [951, 454] width 62 height 25
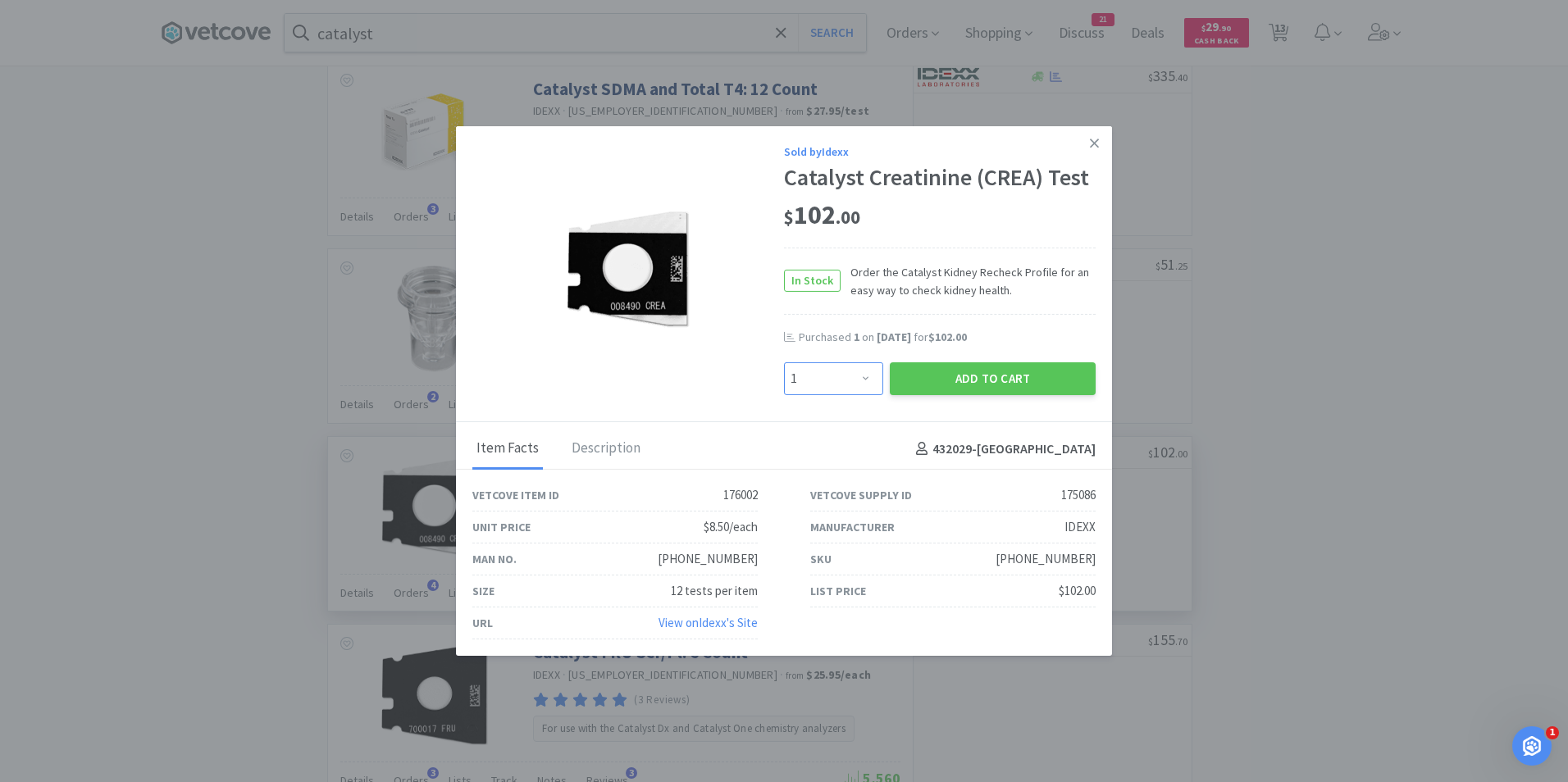
click at [862, 380] on select "Enter Quantity 1 2 3 4 5 6 7 8 9 10 11 12 13 14 15 16 17 18 19 20 Enter Quantity" at bounding box center [834, 378] width 99 height 33
click at [784, 362] on select "Enter Quantity 1 2 3 4 5 6 7 8 9 10 11 12 13 14 15 16 17 18 19 20 Enter Quantity" at bounding box center [834, 378] width 99 height 33
click at [986, 377] on button "Add to Cart" at bounding box center [992, 378] width 206 height 33
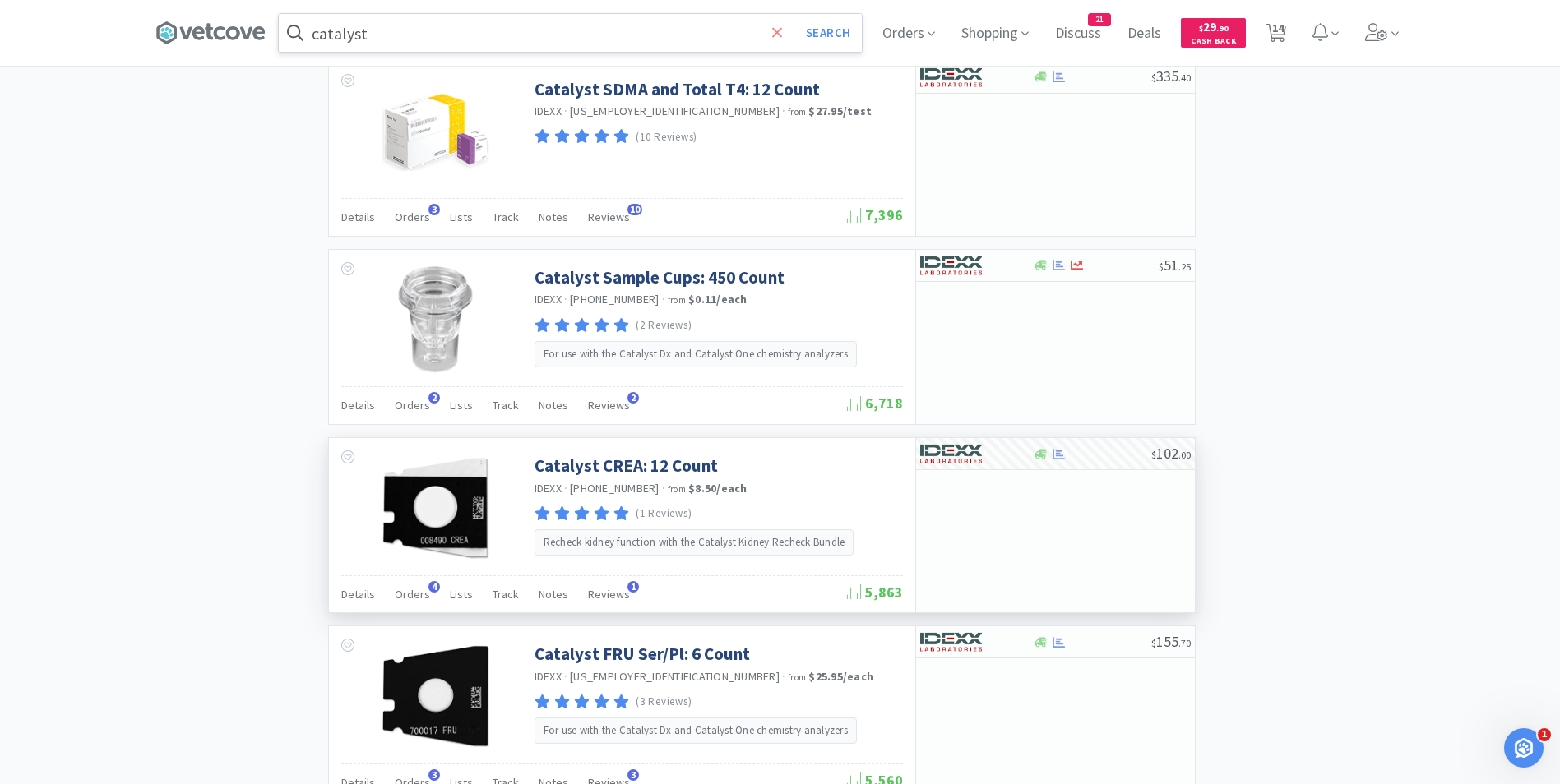
click at [782, 38] on icon at bounding box center [778, 33] width 11 height 16
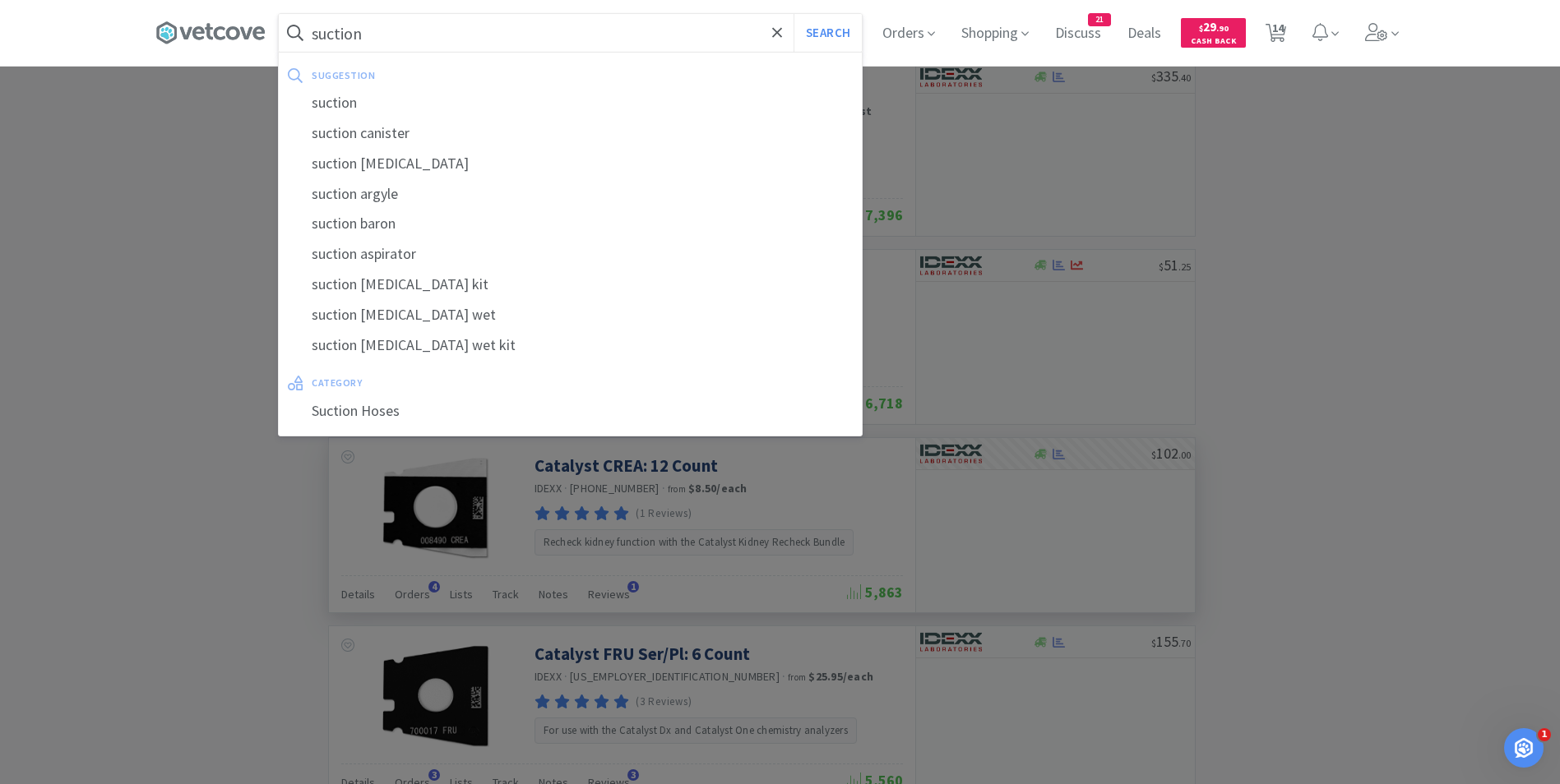
click at [793, 14] on button "Search" at bounding box center [827, 33] width 68 height 38
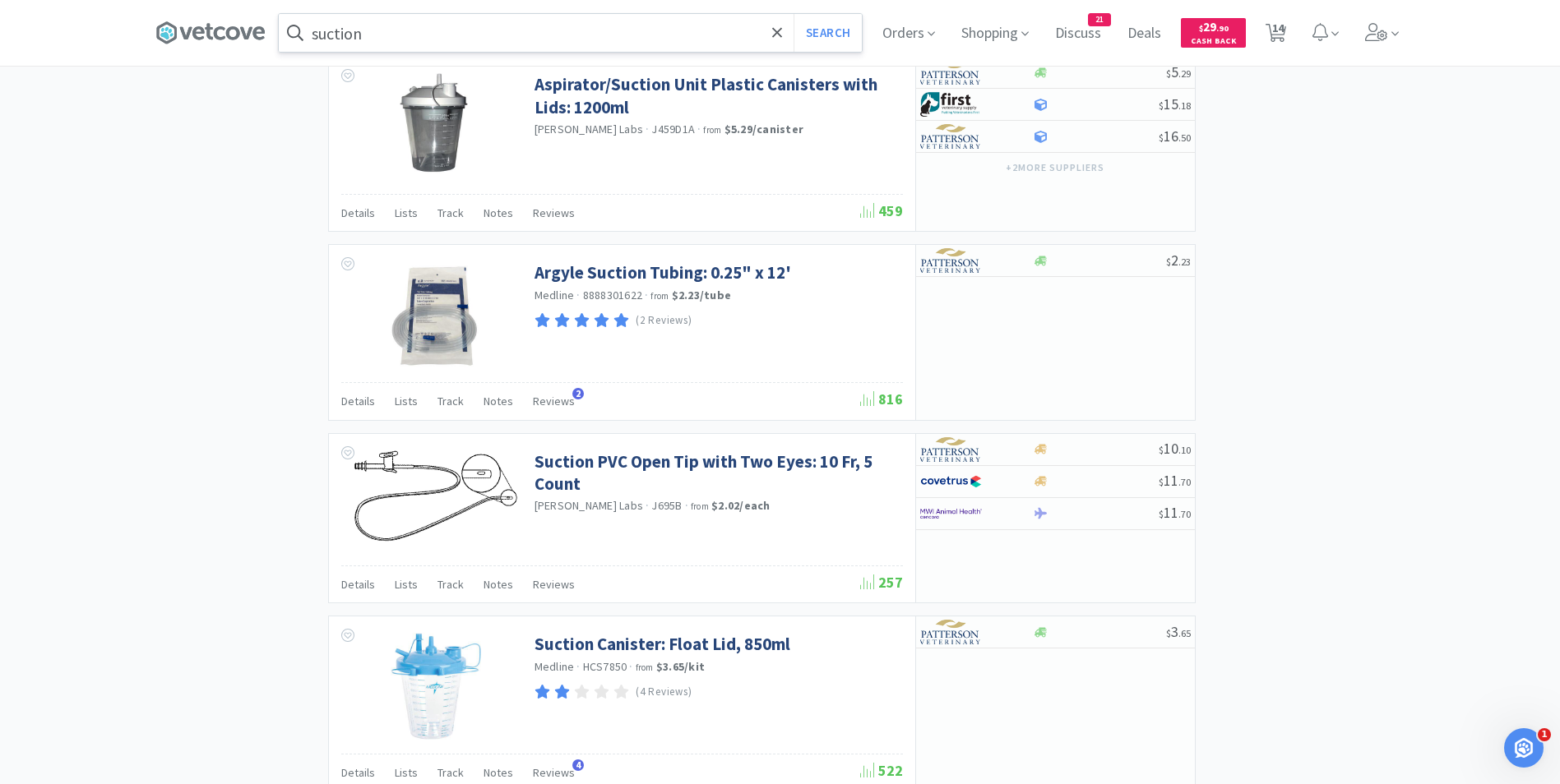
scroll to position [2324, 0]
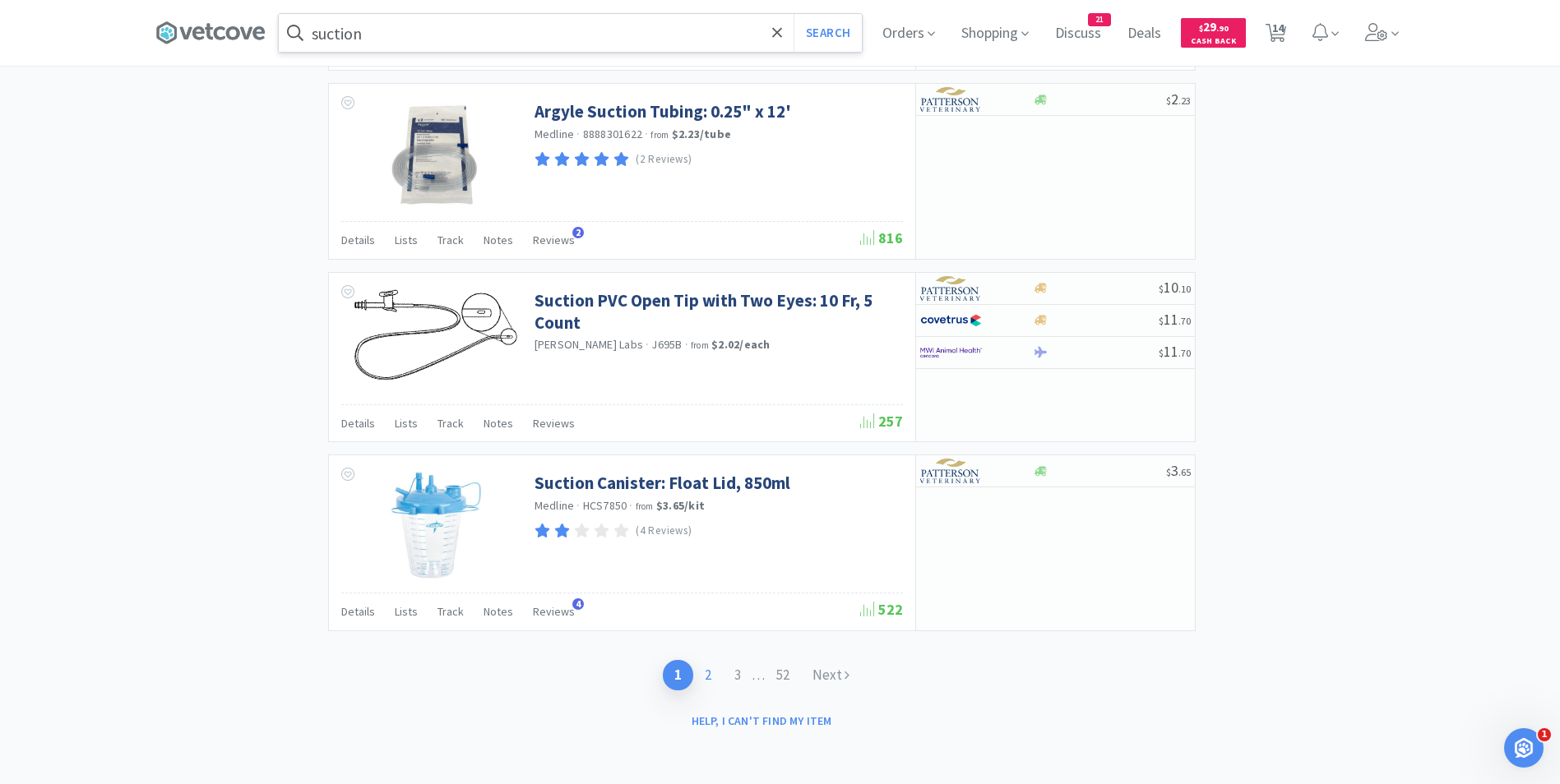
click at [704, 670] on link "2" at bounding box center [709, 675] width 30 height 30
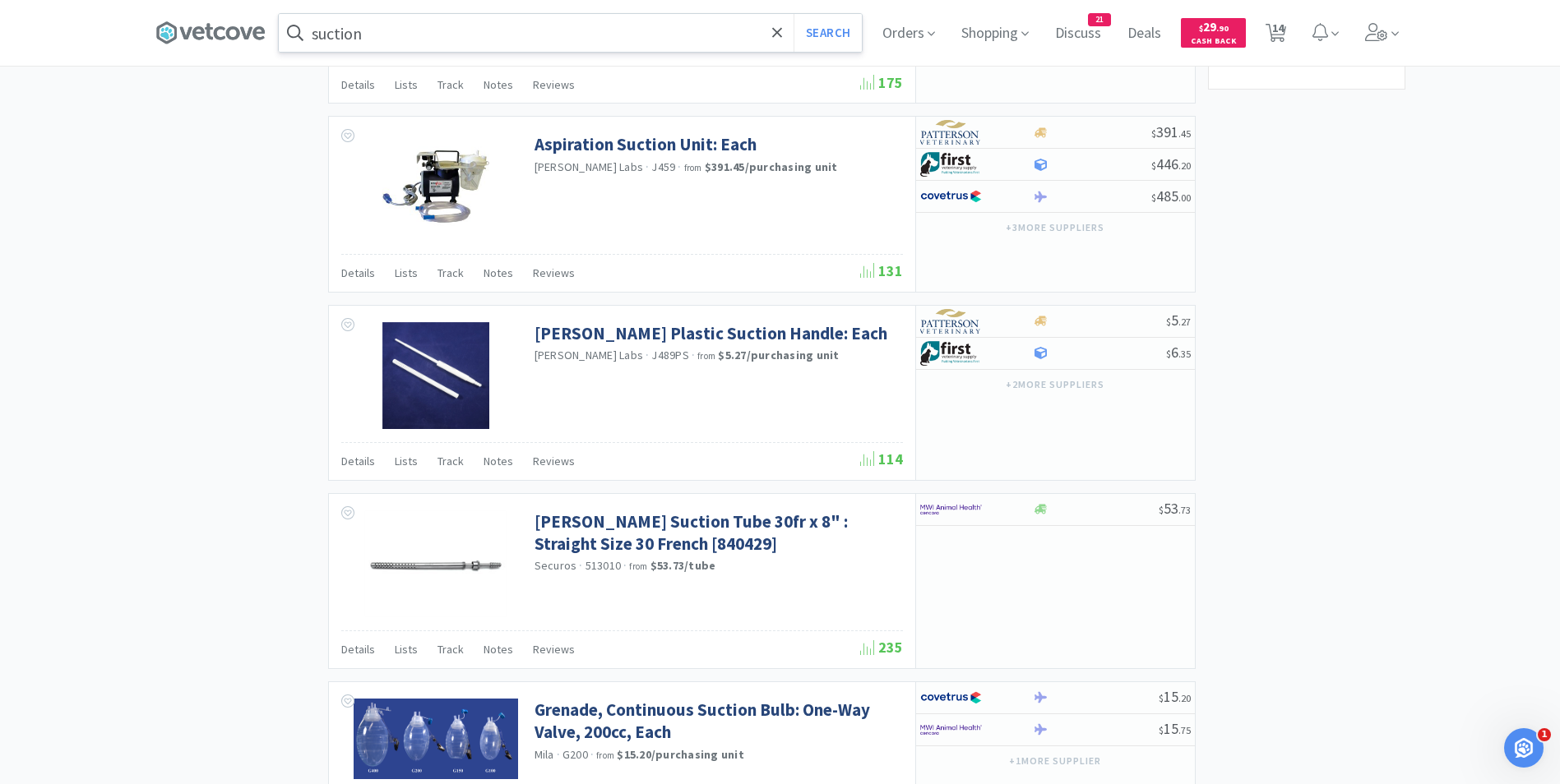
scroll to position [1534, 0]
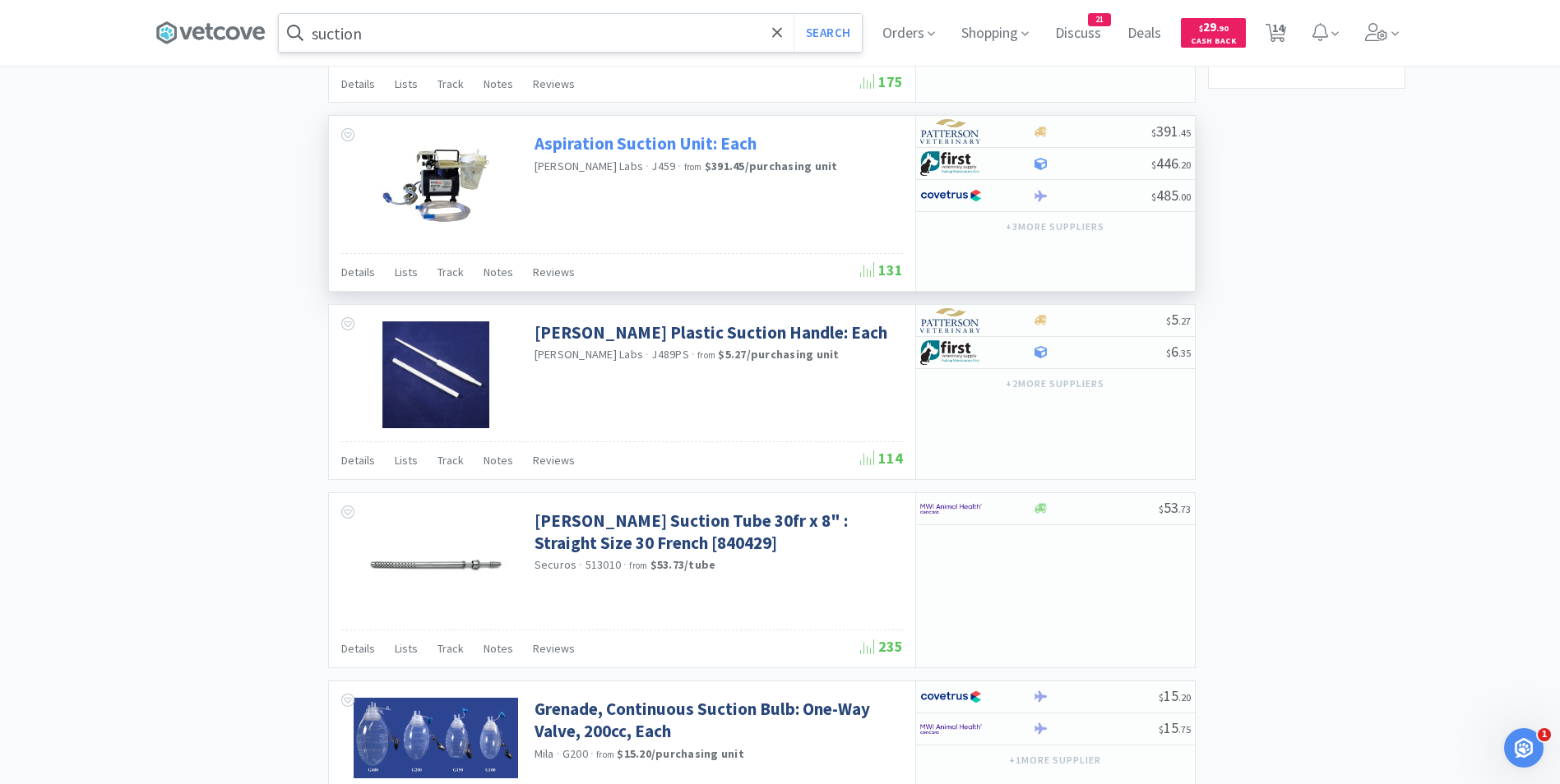
click at [667, 144] on link "Aspiration Suction Unit: Each" at bounding box center [646, 144] width 222 height 22
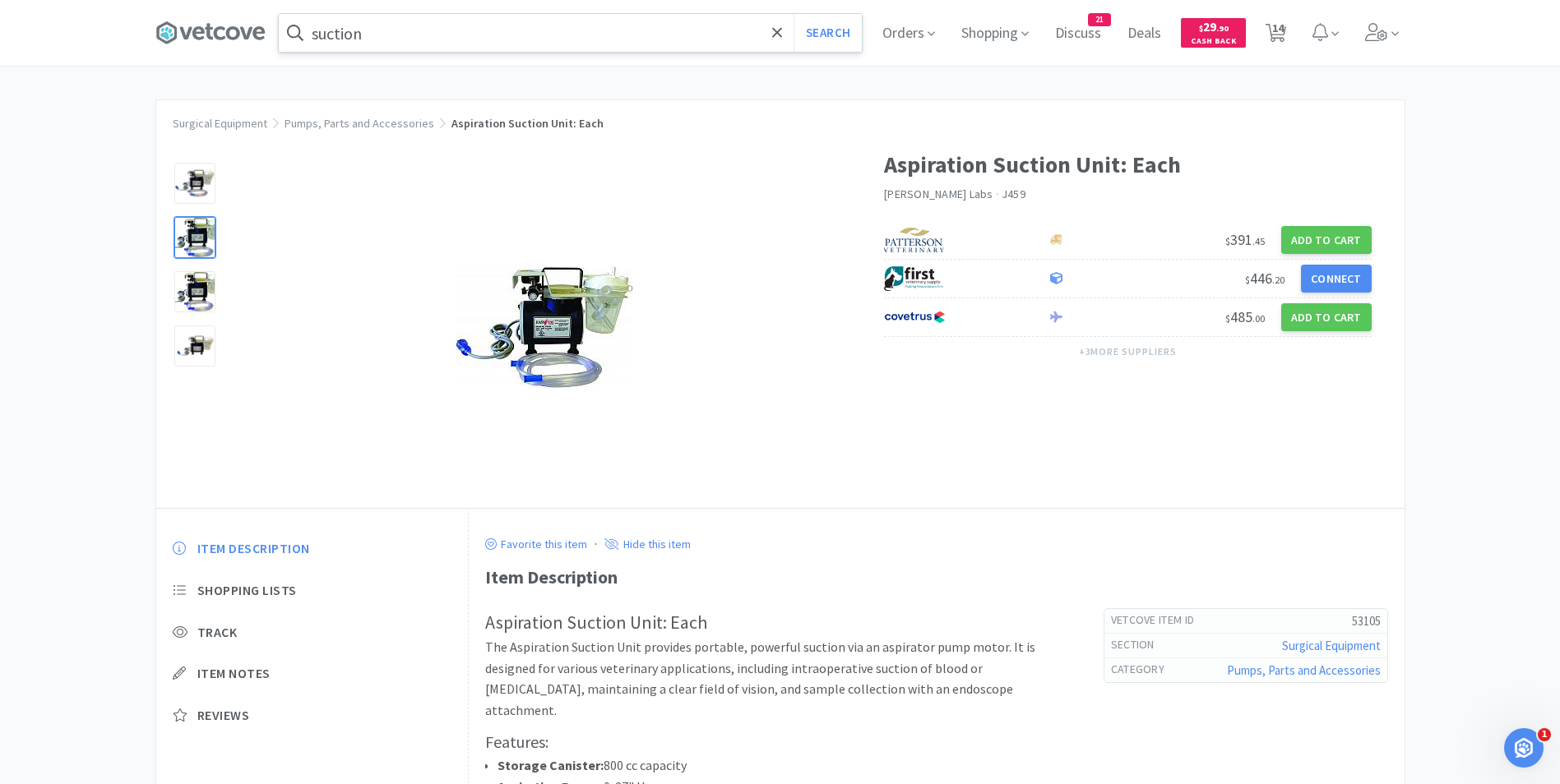
click at [207, 239] on div at bounding box center [195, 237] width 41 height 41
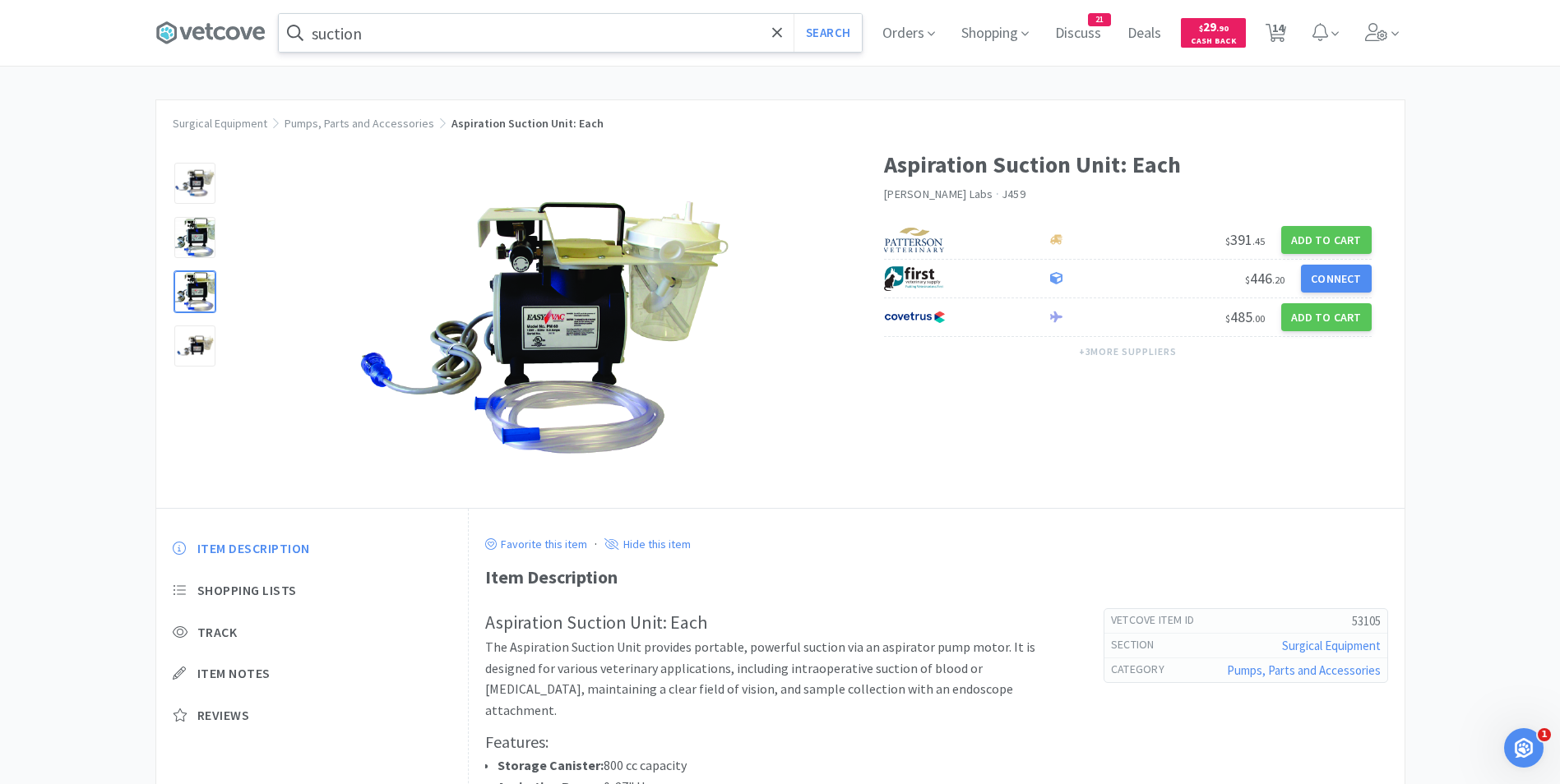
click at [202, 278] on div at bounding box center [195, 291] width 41 height 41
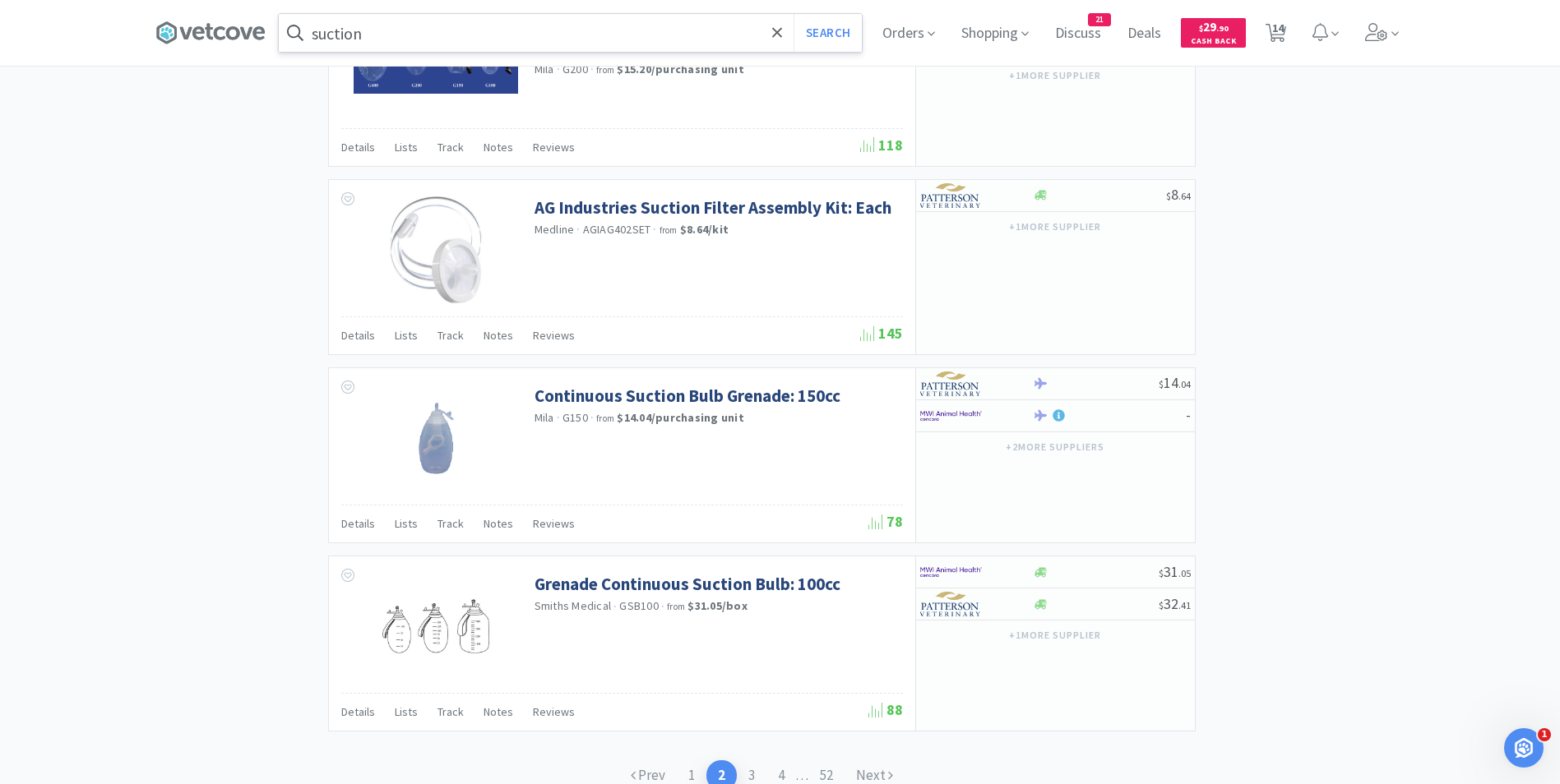
scroll to position [2319, 0]
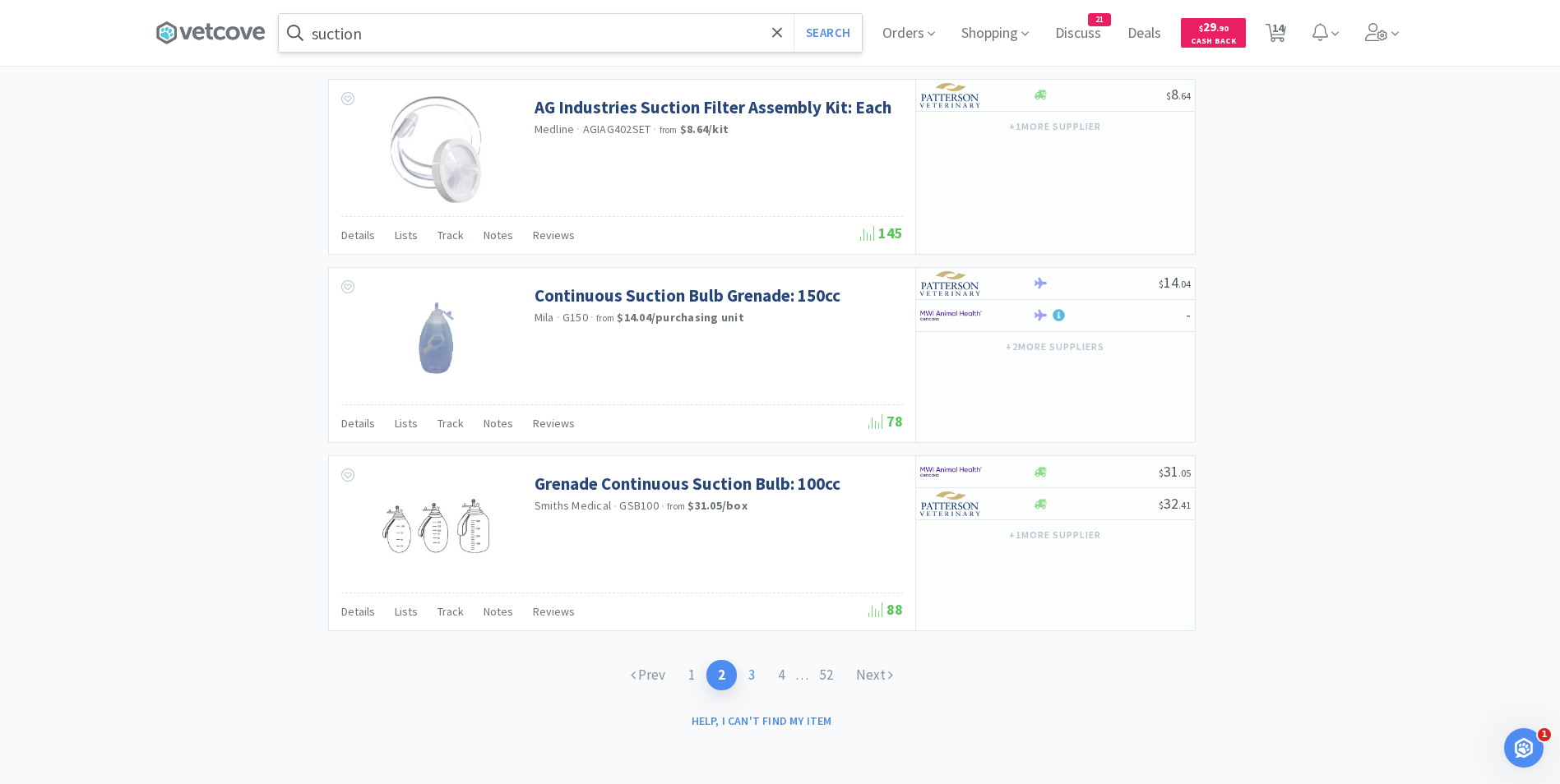
click at [748, 670] on link "3" at bounding box center [752, 675] width 30 height 30
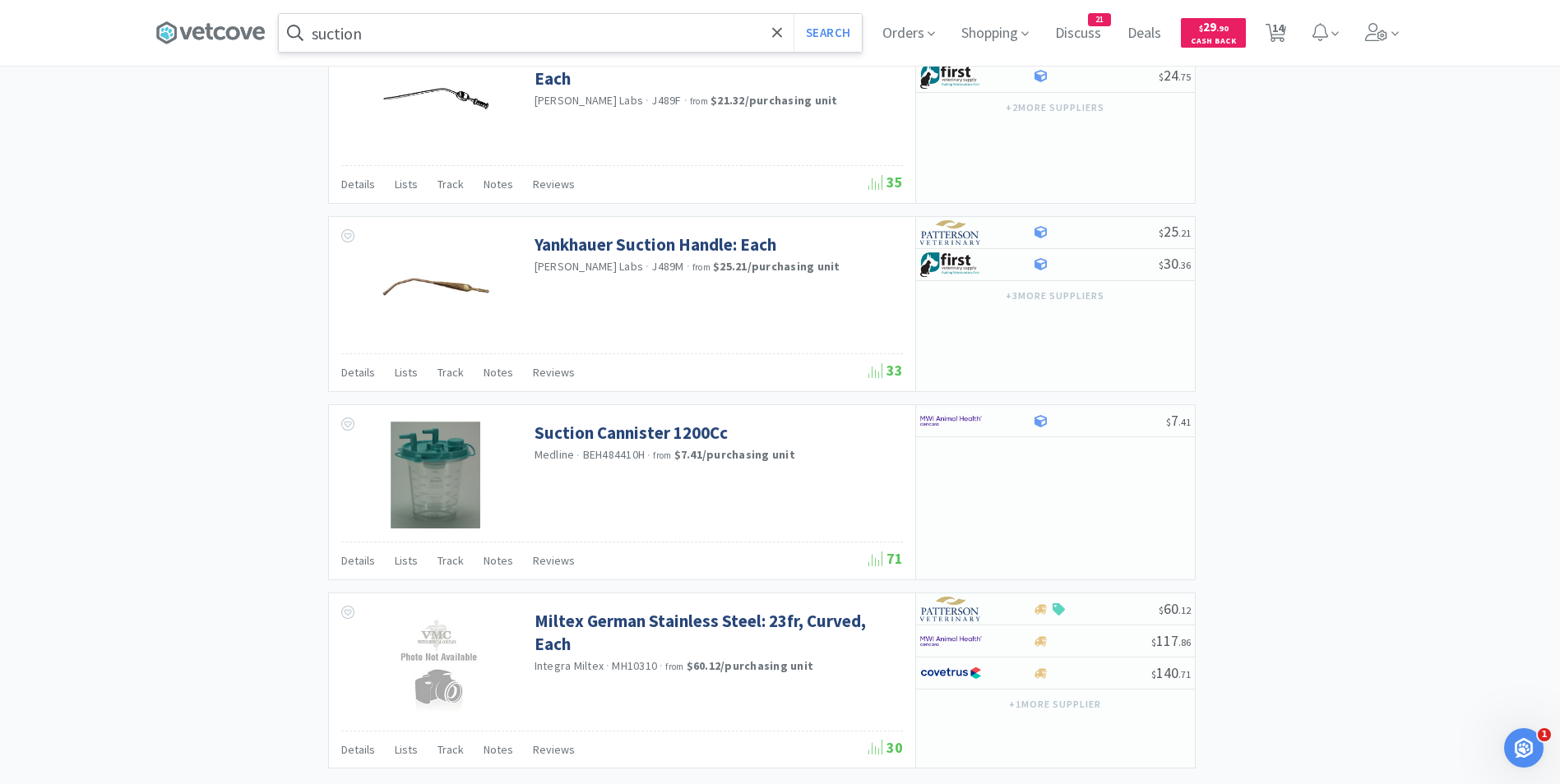
scroll to position [2335, 0]
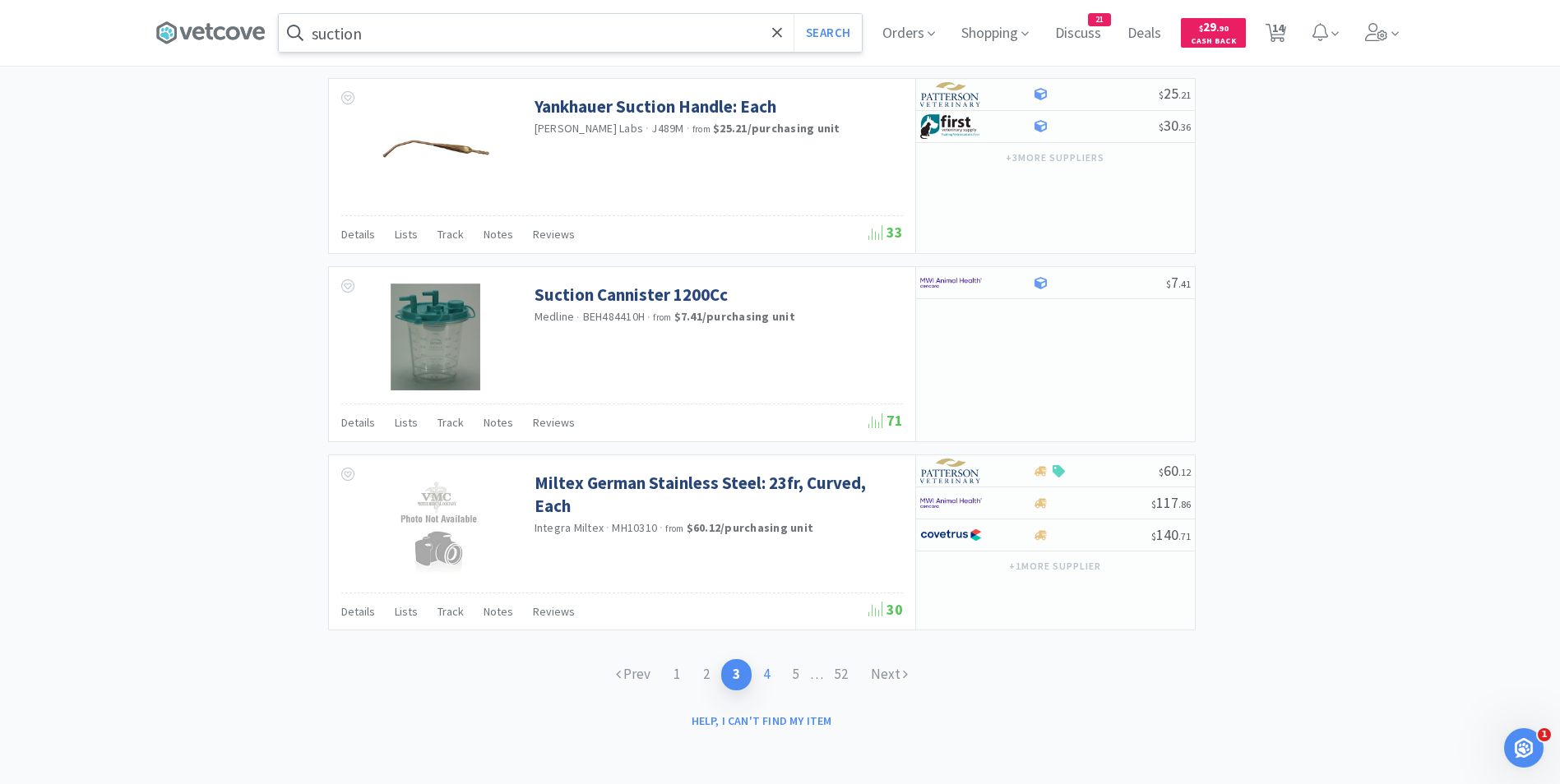
click at [763, 674] on link "4" at bounding box center [767, 674] width 30 height 30
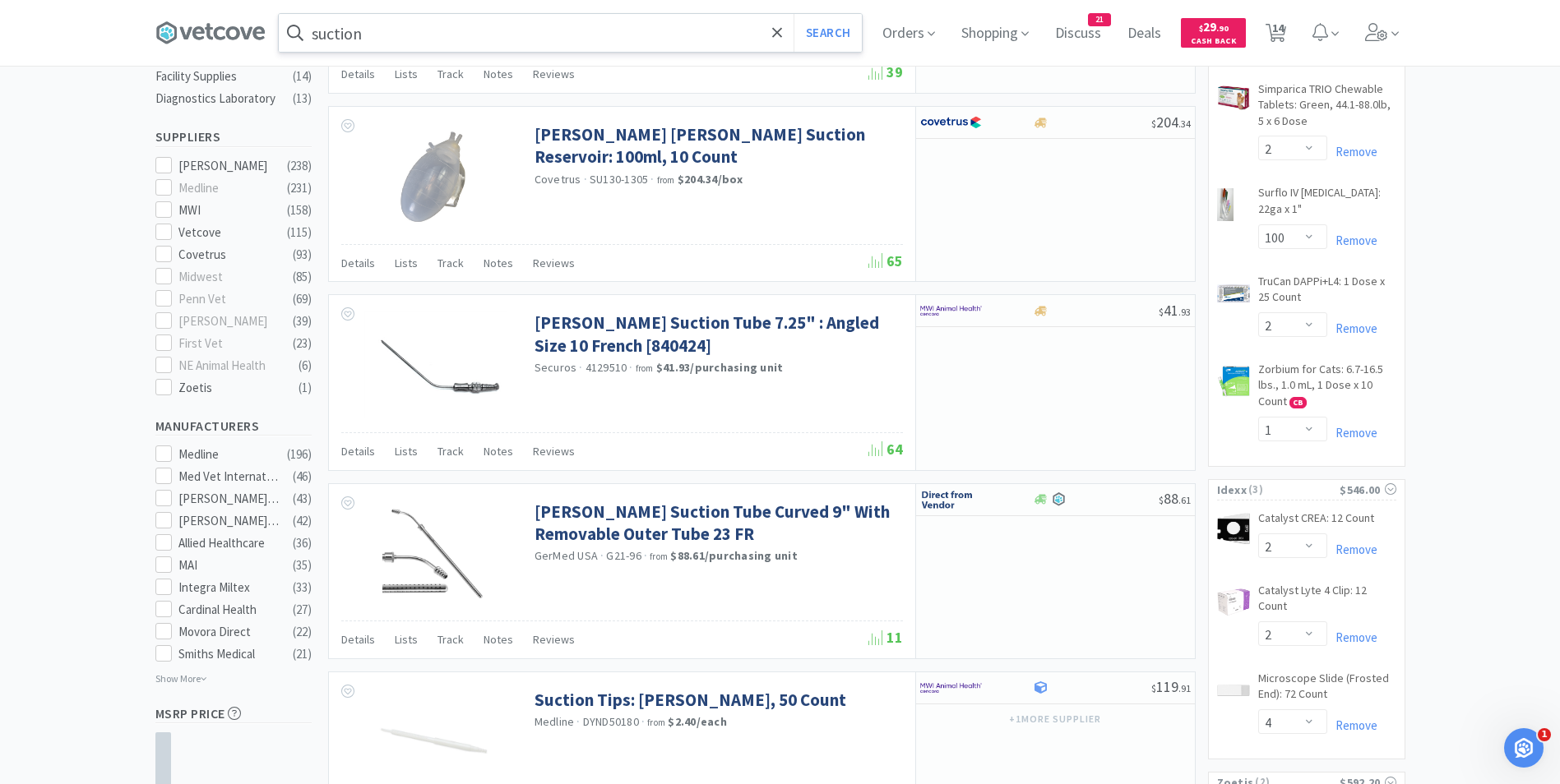
scroll to position [390, 0]
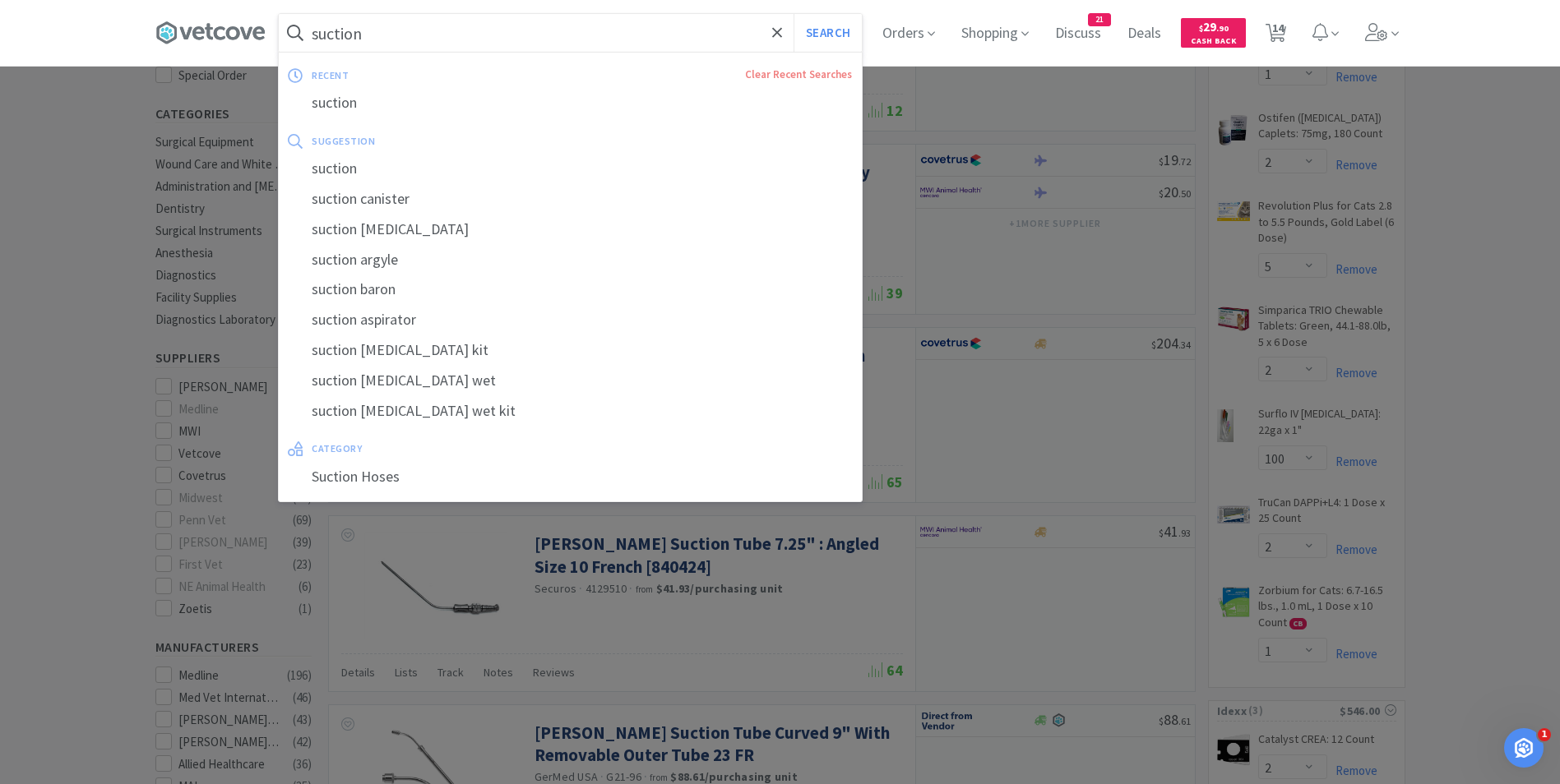
click at [634, 28] on input "suction" at bounding box center [570, 33] width 583 height 38
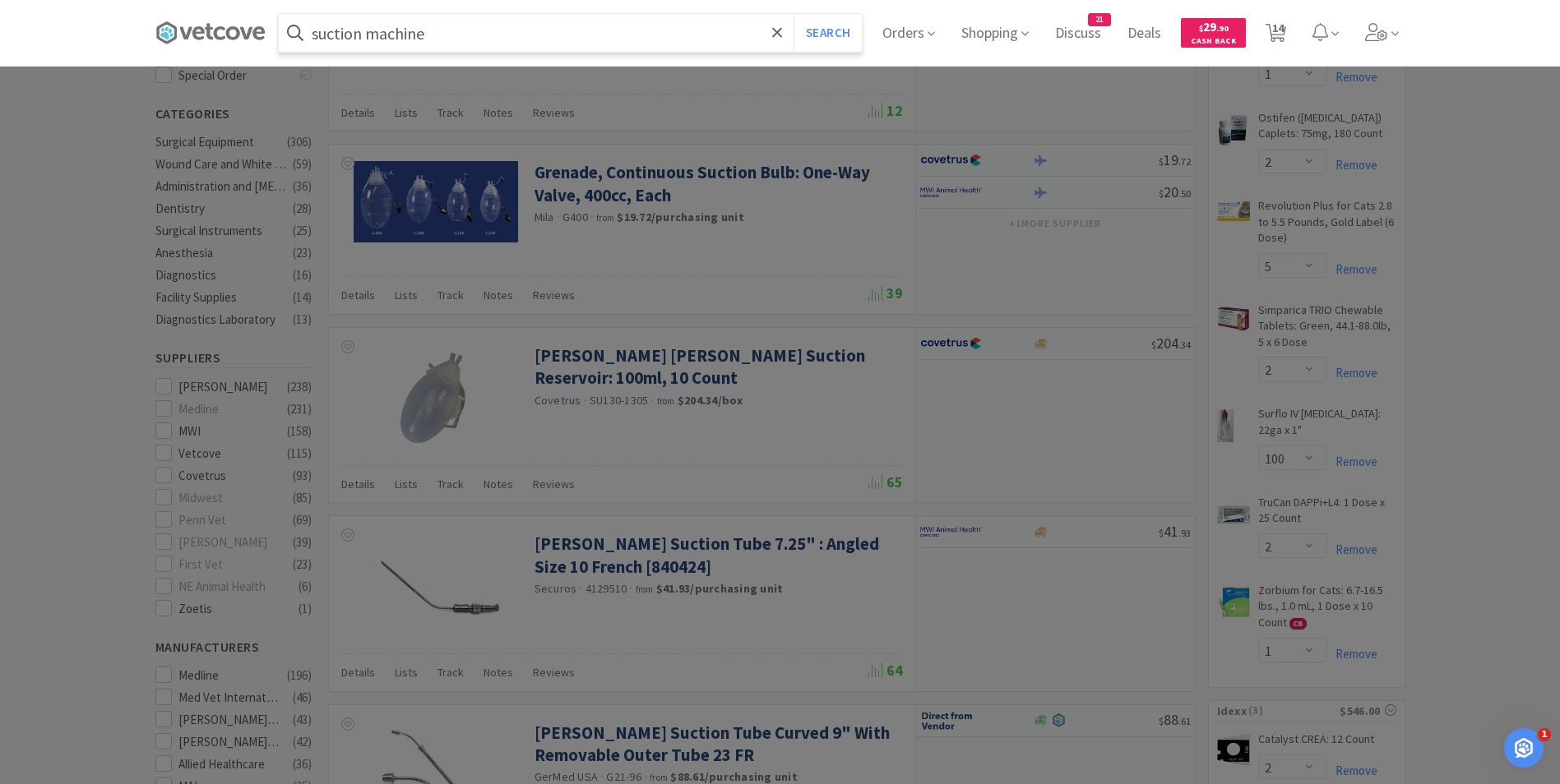
click at [793, 14] on button "Search" at bounding box center [827, 33] width 68 height 38
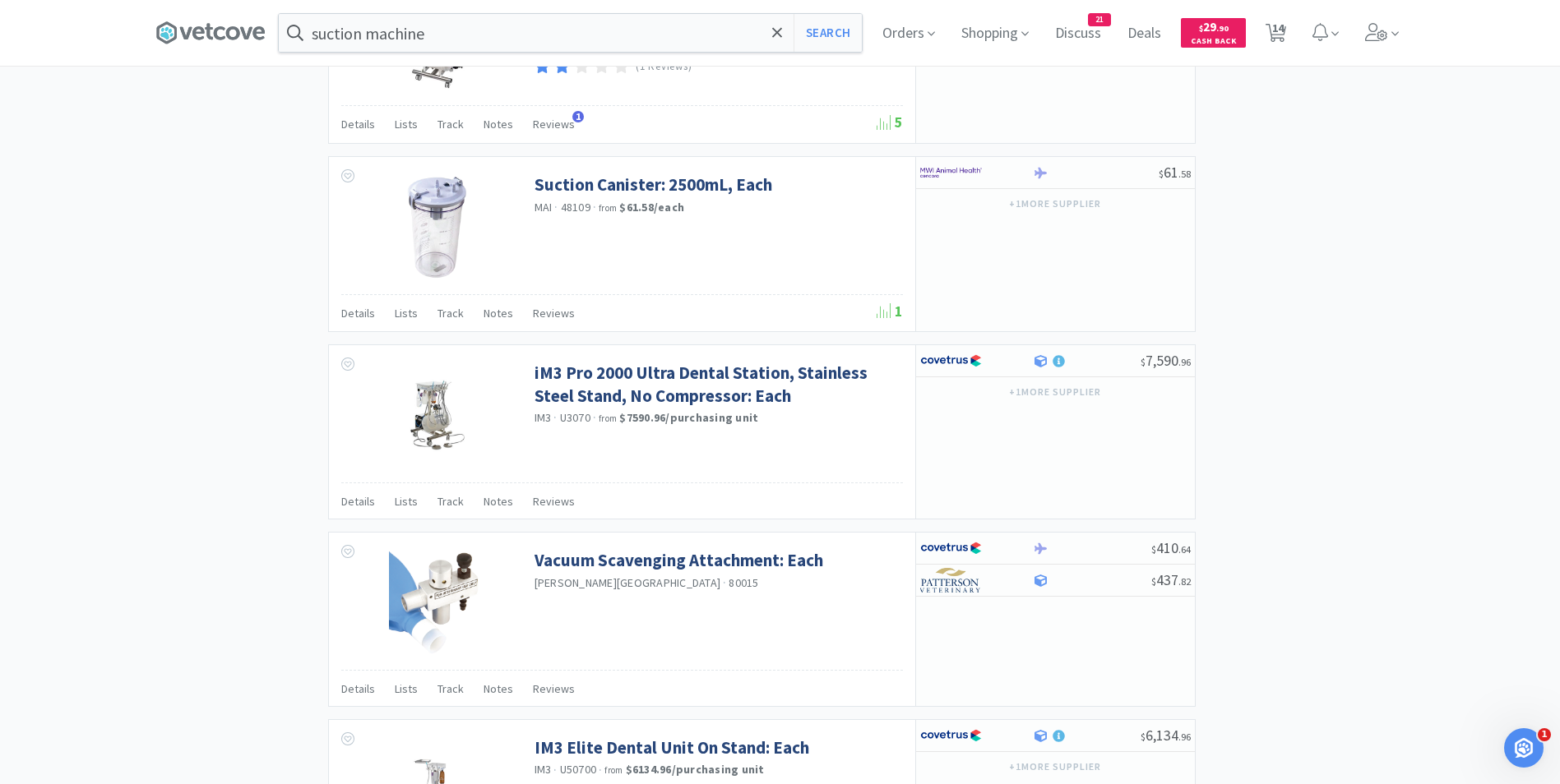
scroll to position [2068, 0]
drag, startPoint x: 582, startPoint y: 268, endPoint x: 263, endPoint y: 231, distance: 321.1
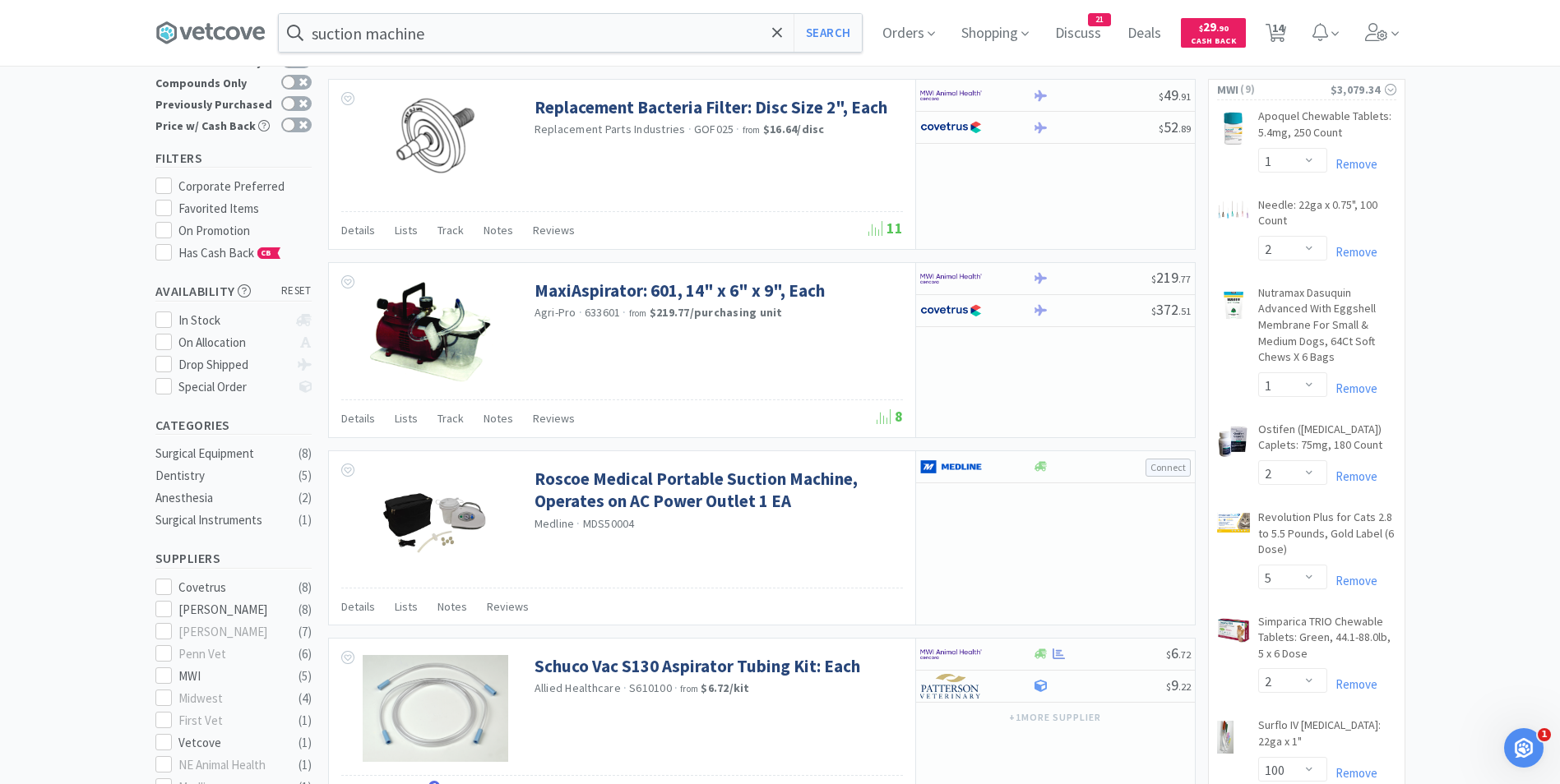
scroll to position [75, 0]
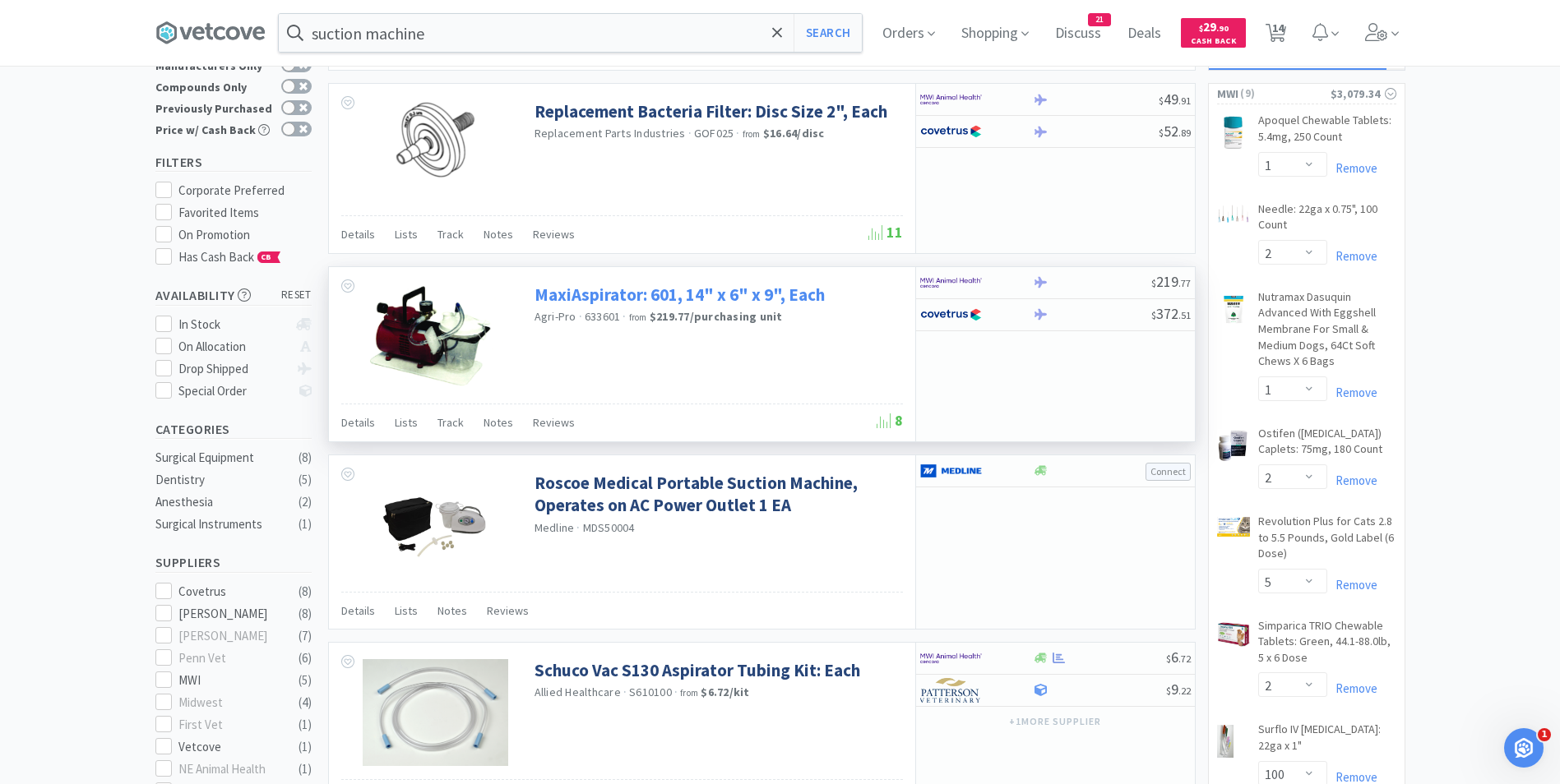
click at [550, 289] on link "MaxiAspirator: 601, 14" x 6" x 9", Each" at bounding box center [680, 294] width 290 height 22
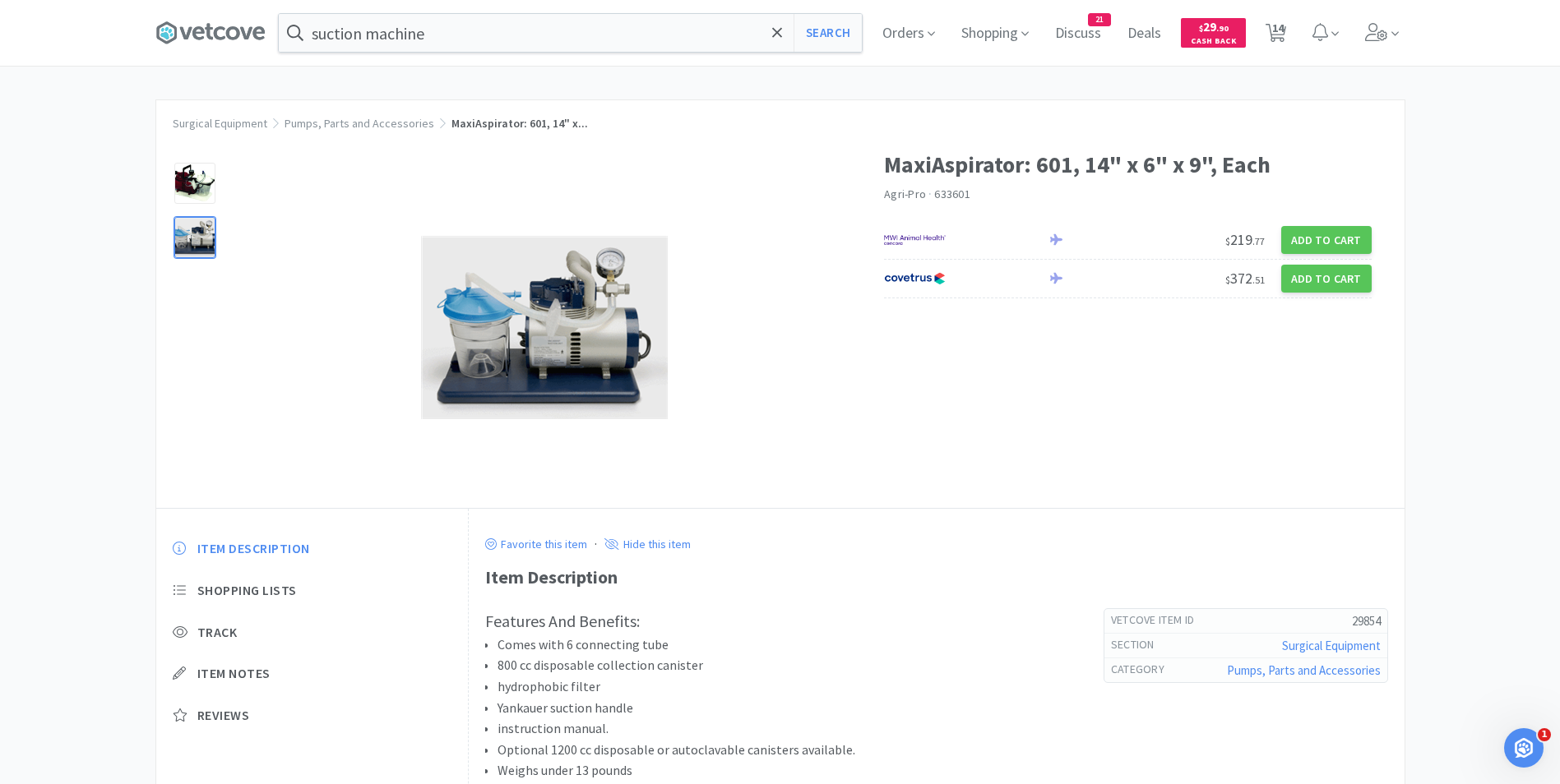
click at [203, 242] on div at bounding box center [195, 237] width 41 height 41
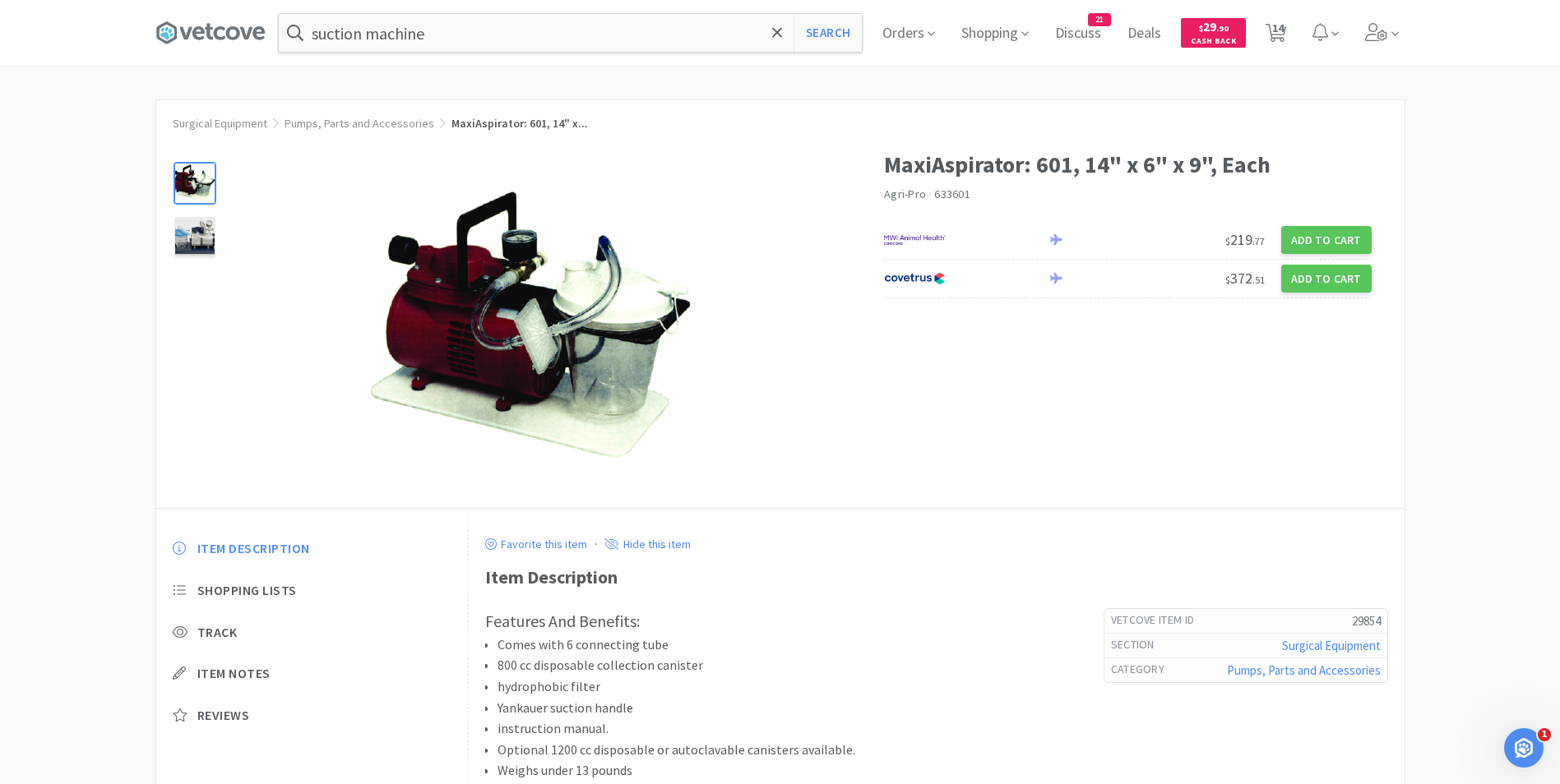
click at [204, 195] on div at bounding box center [195, 183] width 41 height 41
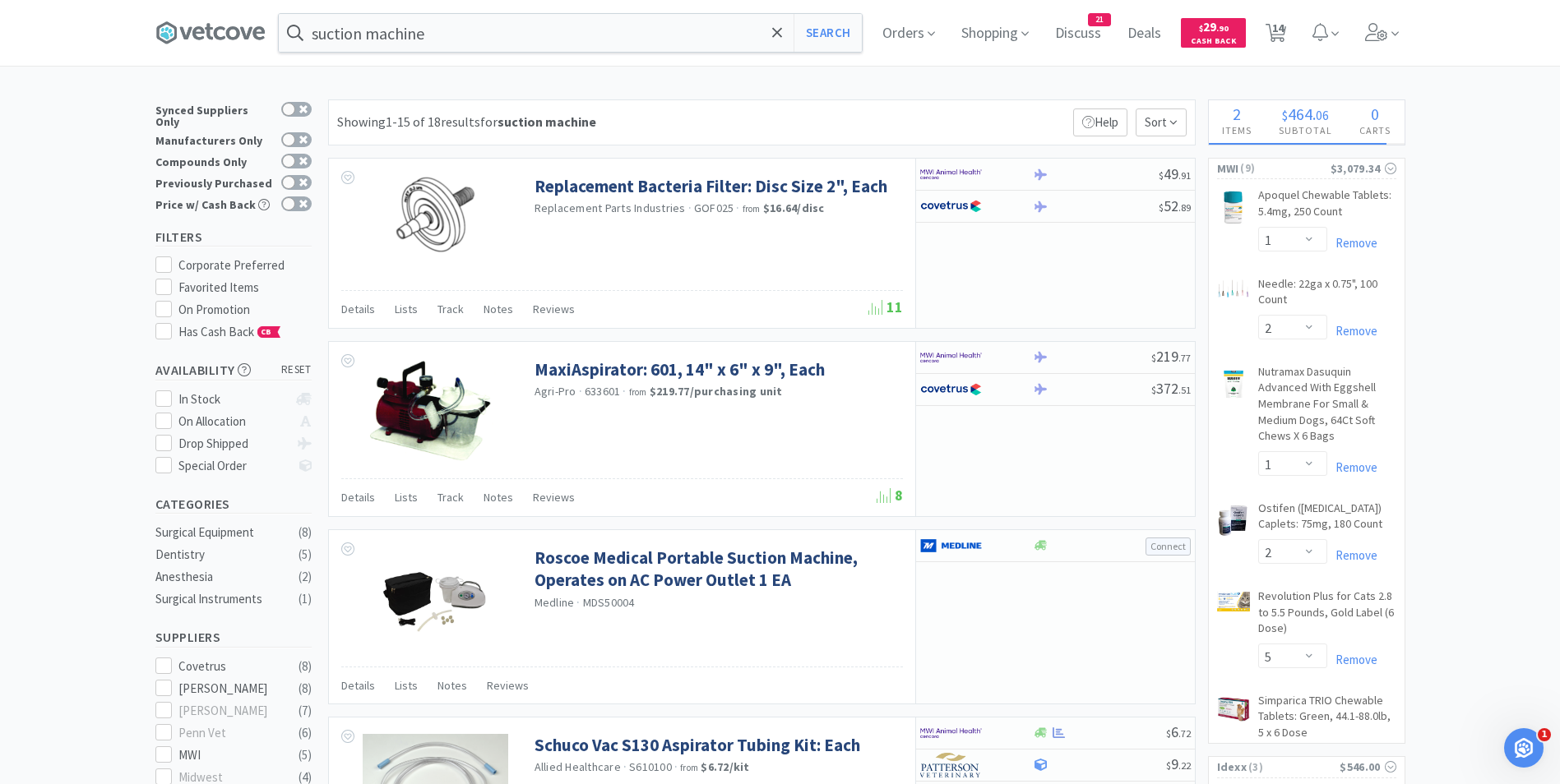
scroll to position [75, 0]
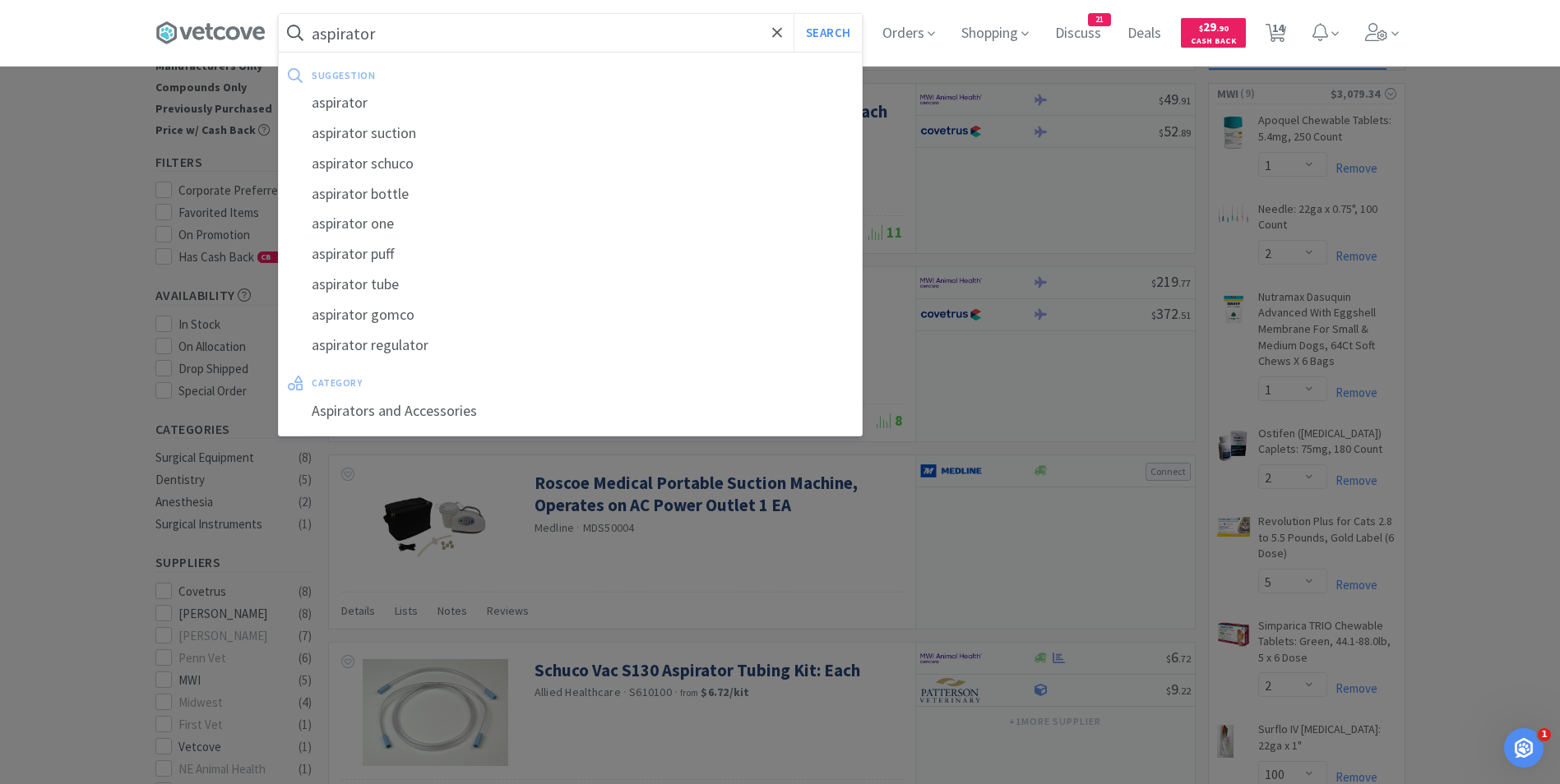
click at [793, 14] on button "Search" at bounding box center [827, 33] width 68 height 38
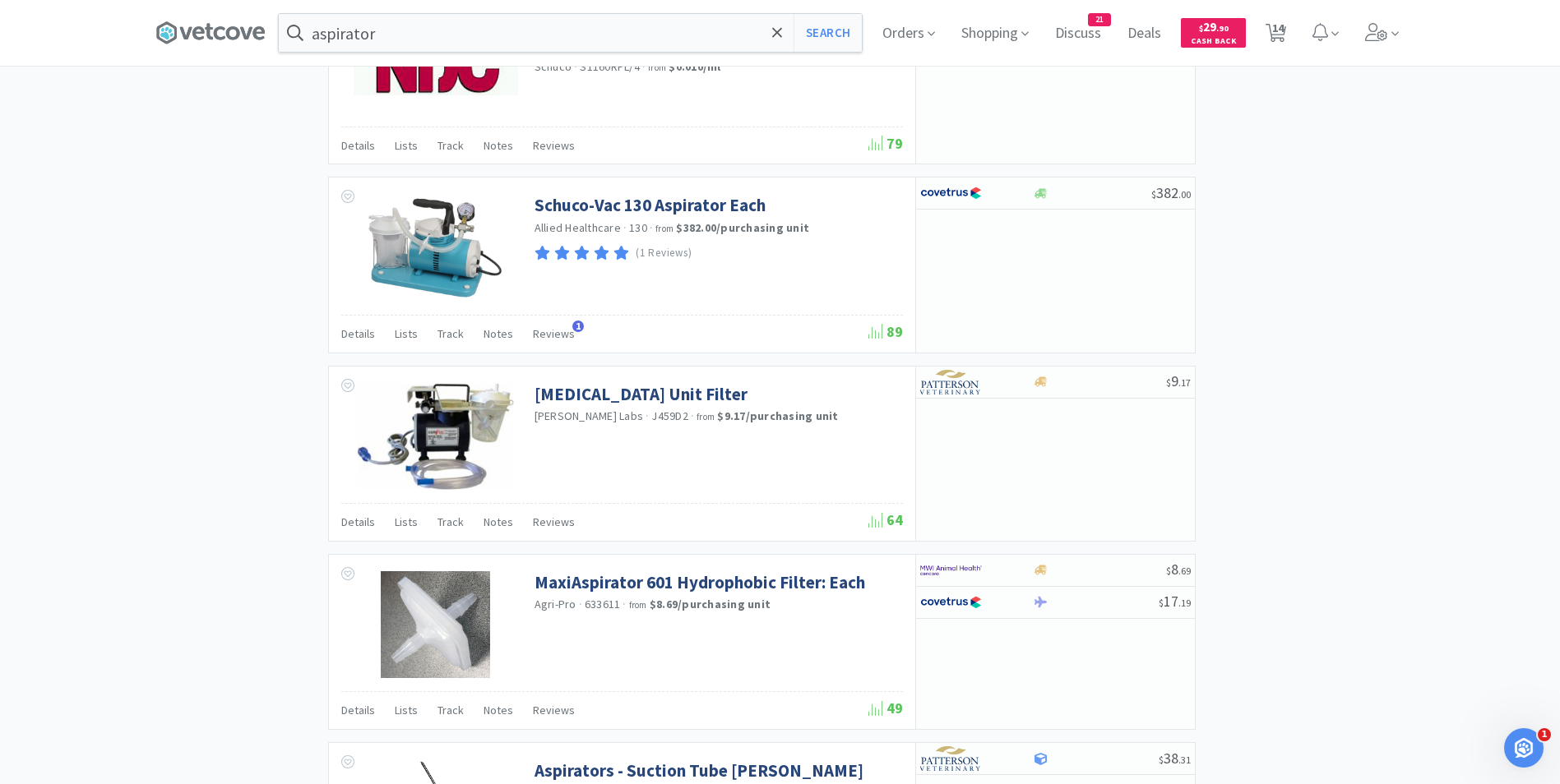
scroll to position [2335, 0]
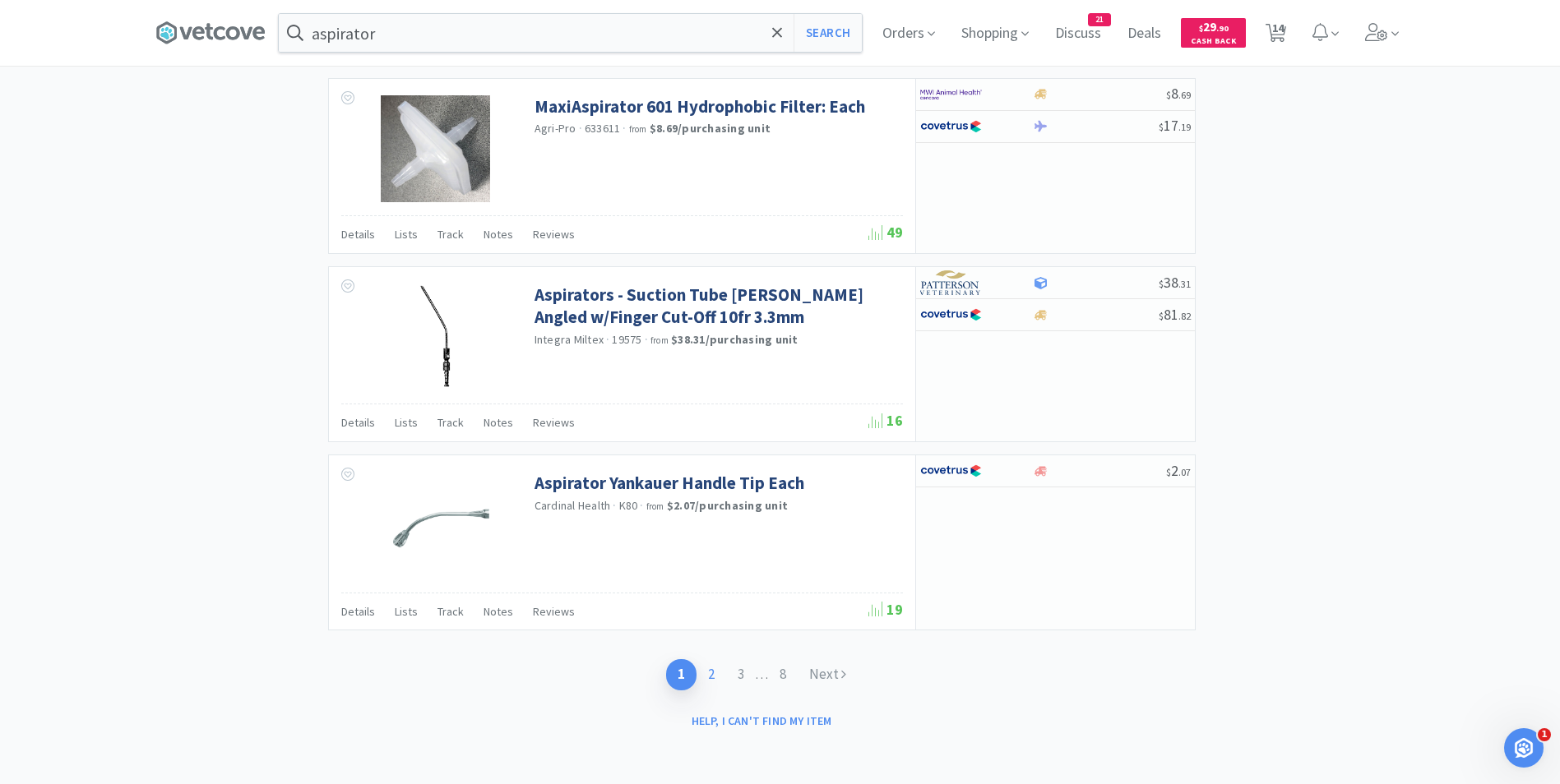
click at [713, 678] on link "2" at bounding box center [712, 674] width 30 height 30
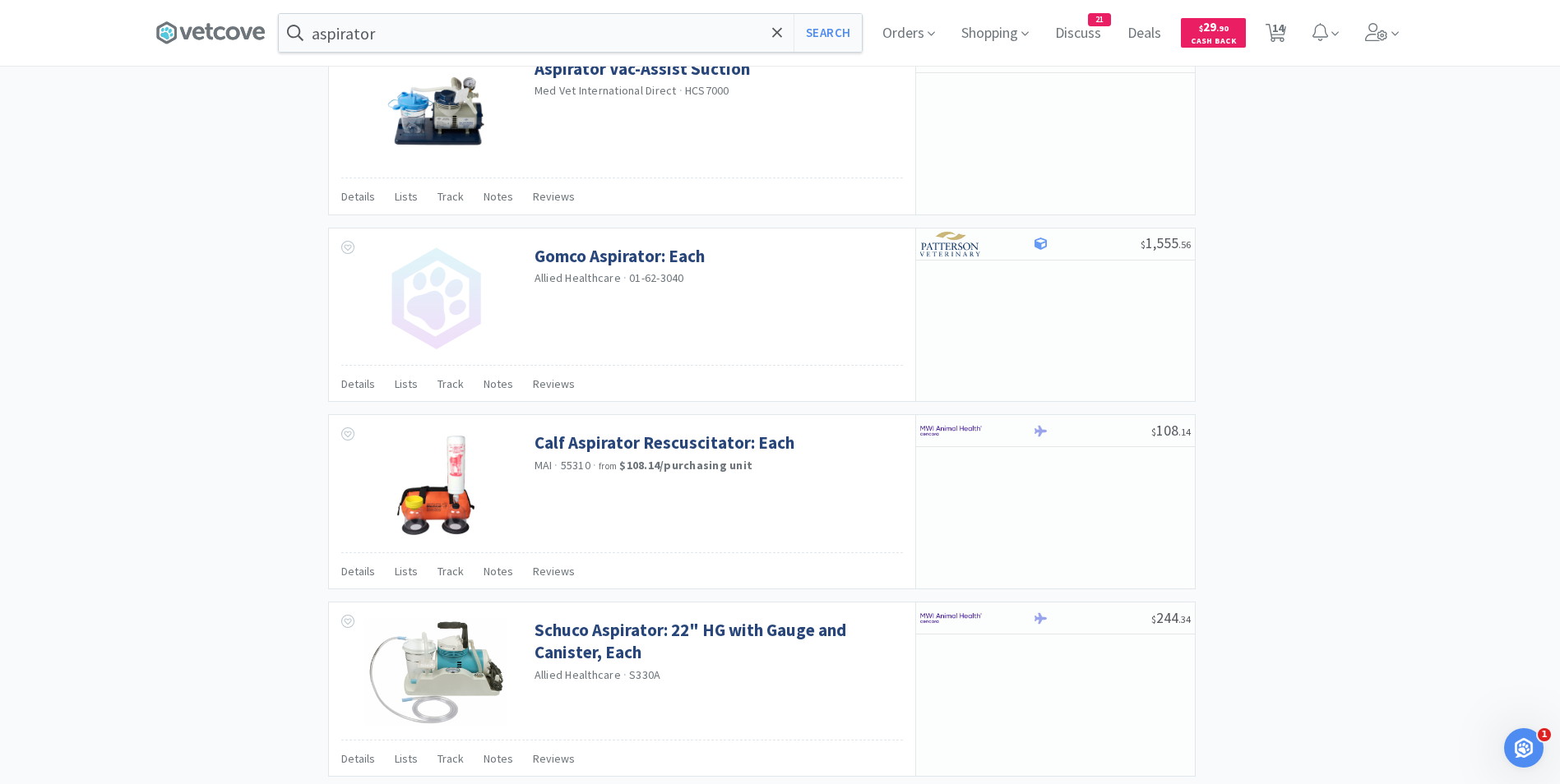
scroll to position [2332, 0]
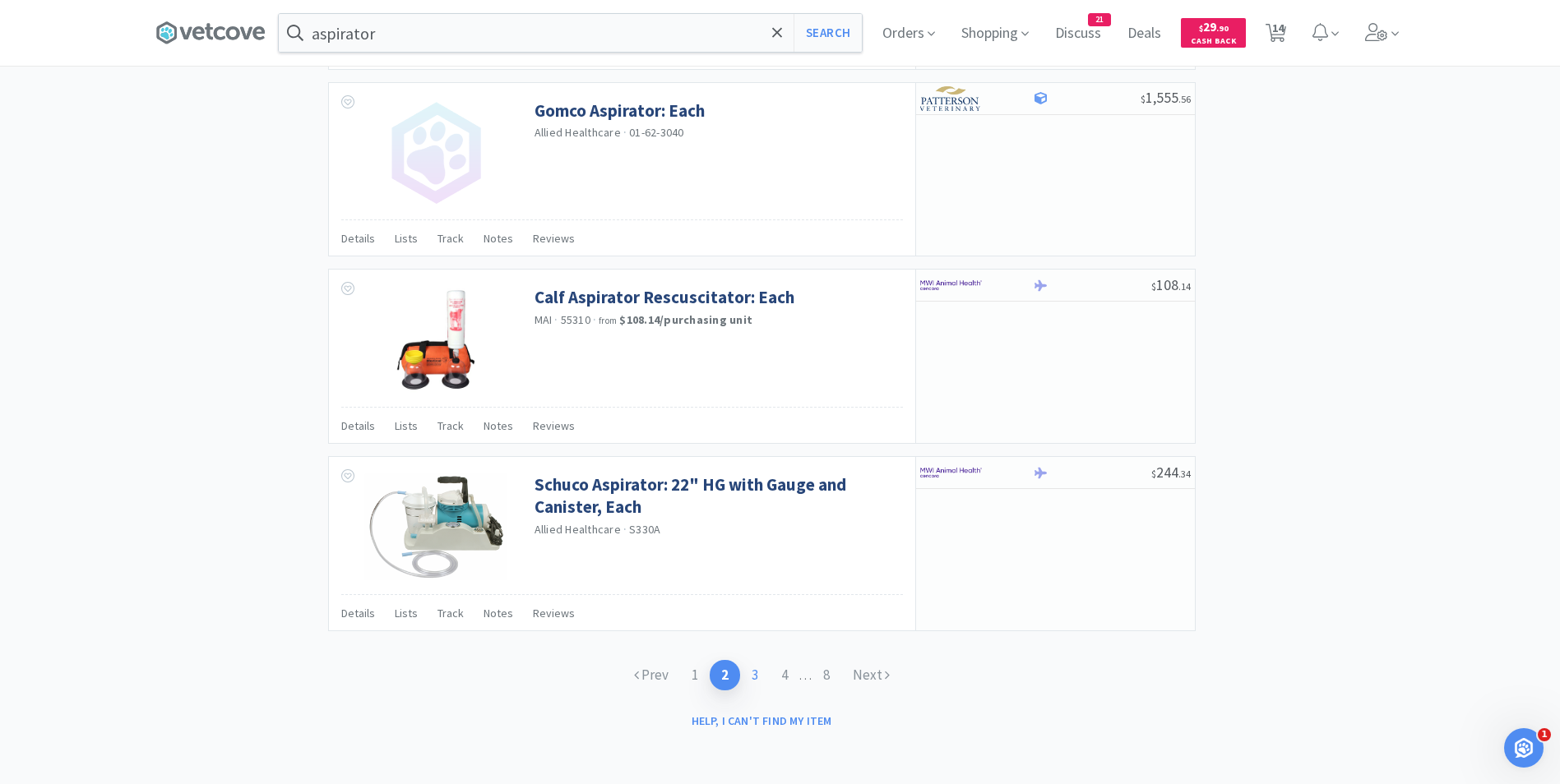
click at [753, 666] on link "3" at bounding box center [756, 675] width 30 height 30
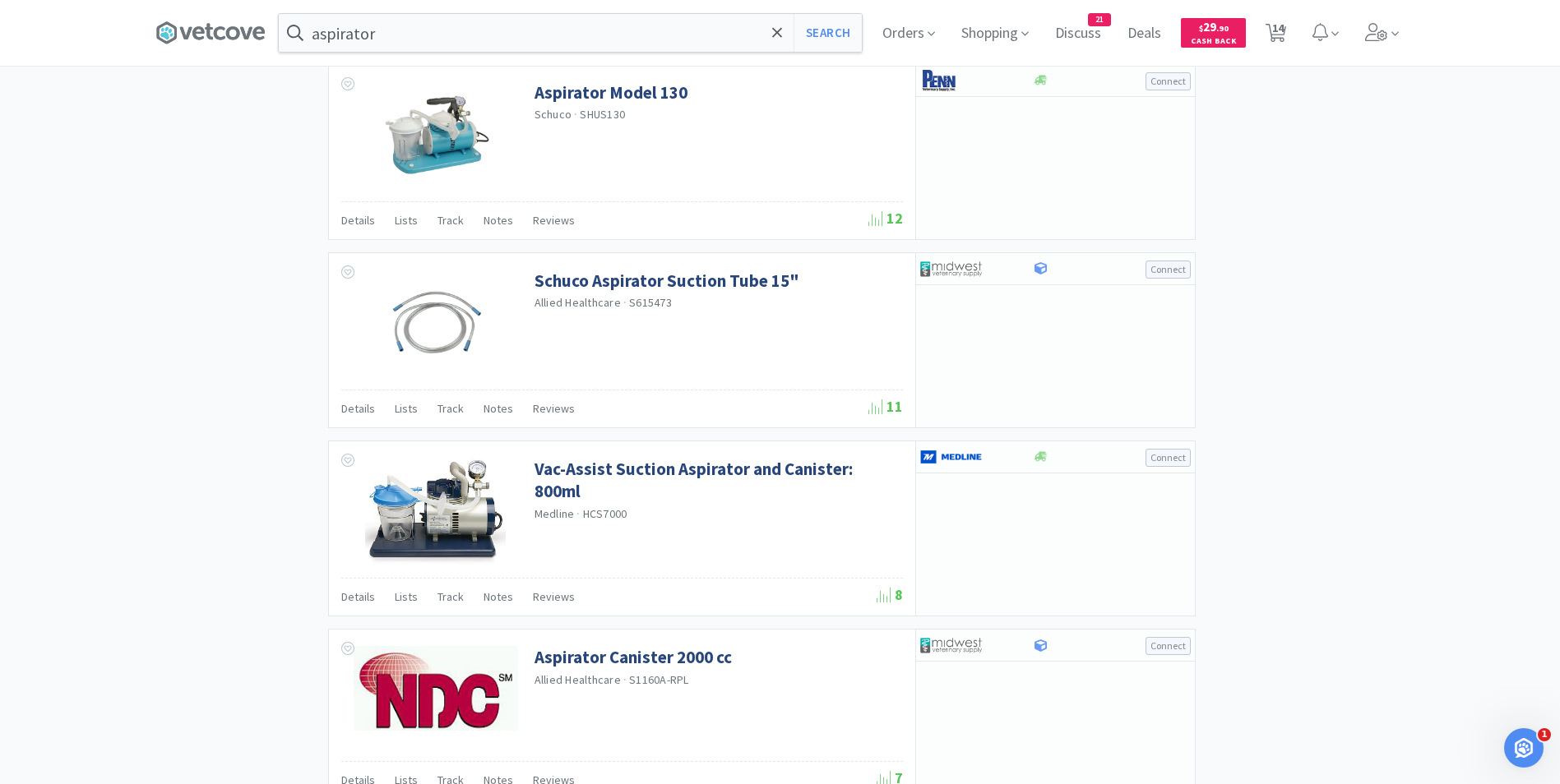
scroll to position [2318, 0]
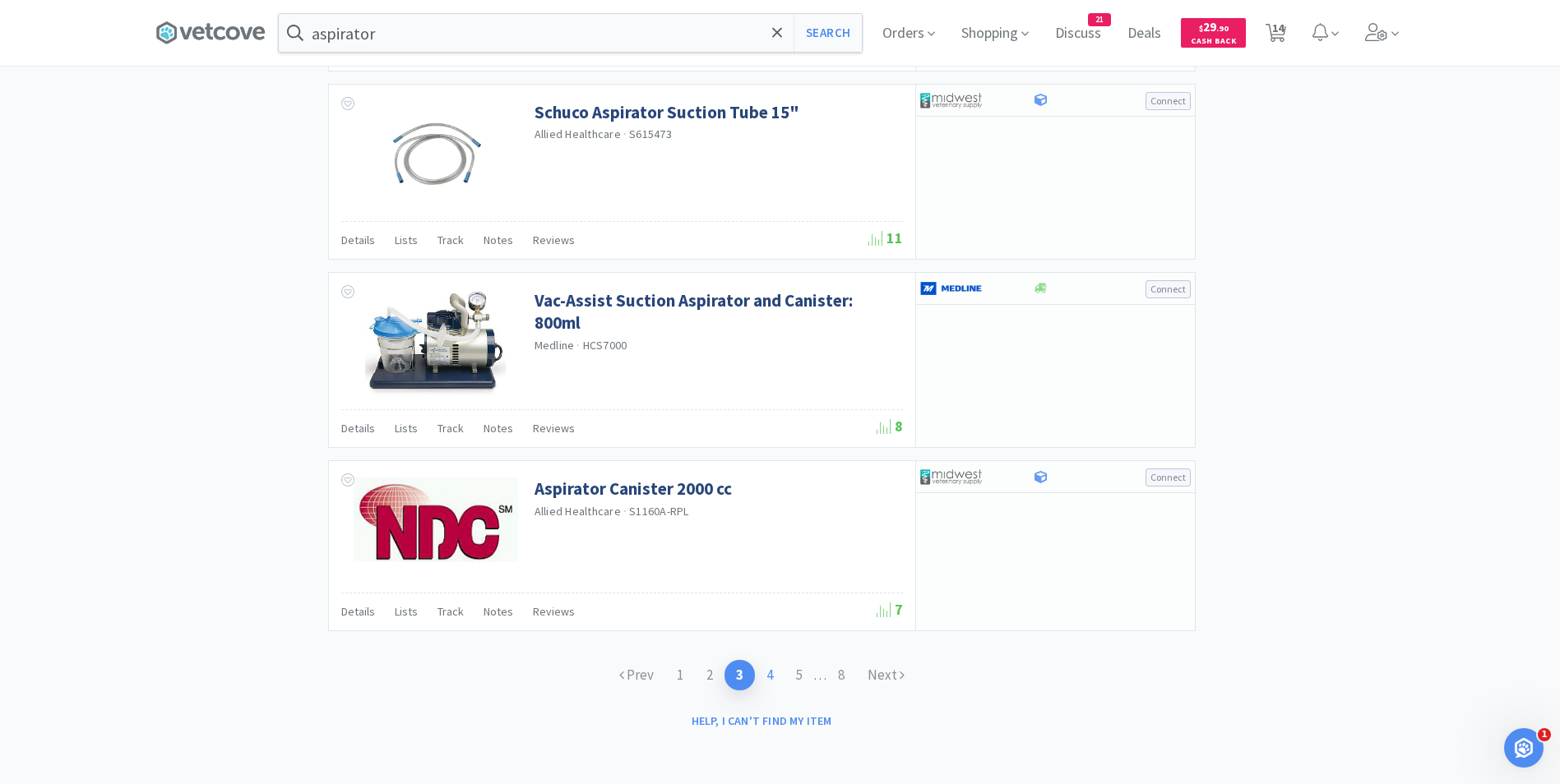
click at [765, 679] on link "4" at bounding box center [770, 675] width 30 height 30
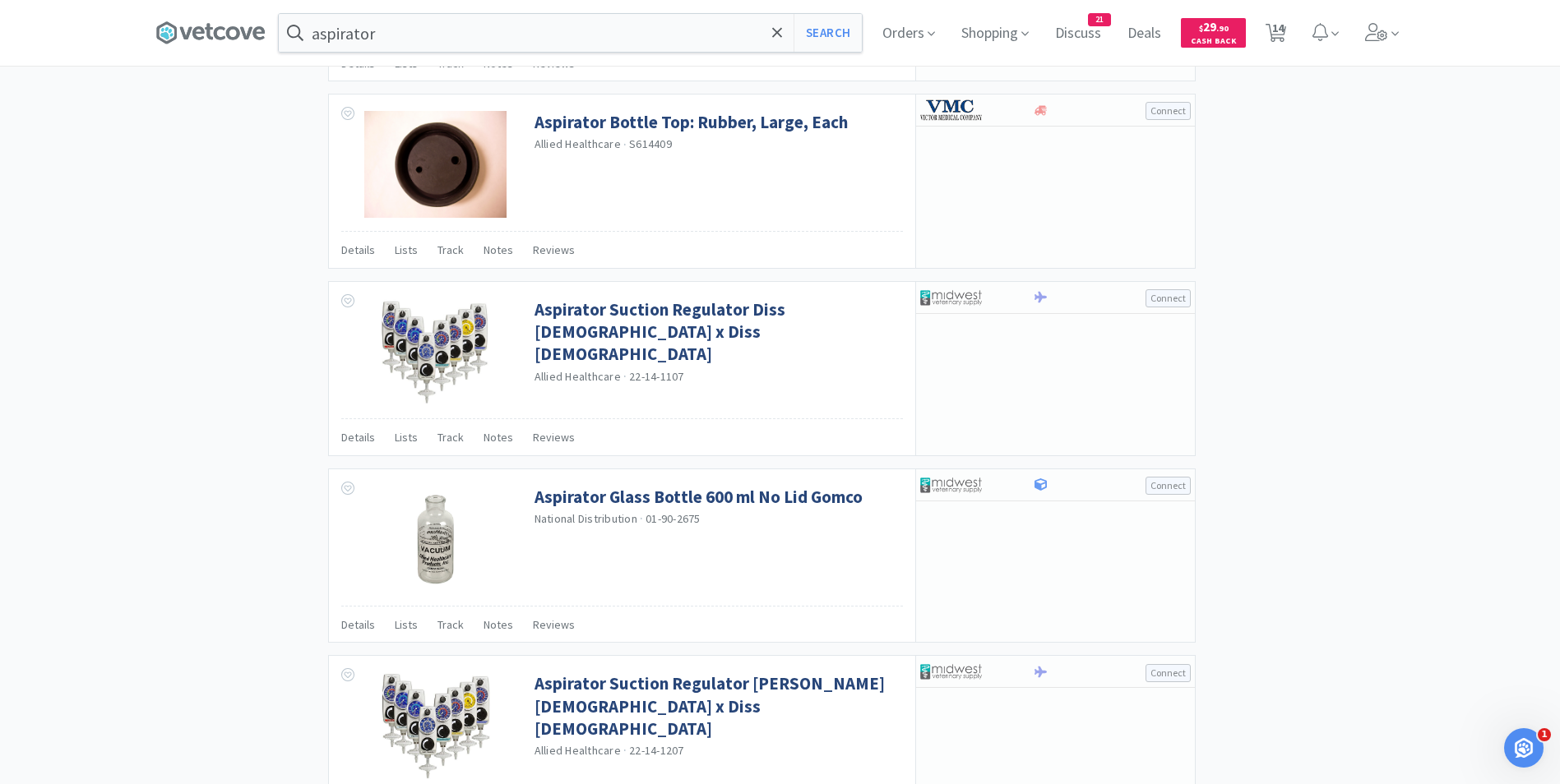
scroll to position [2332, 0]
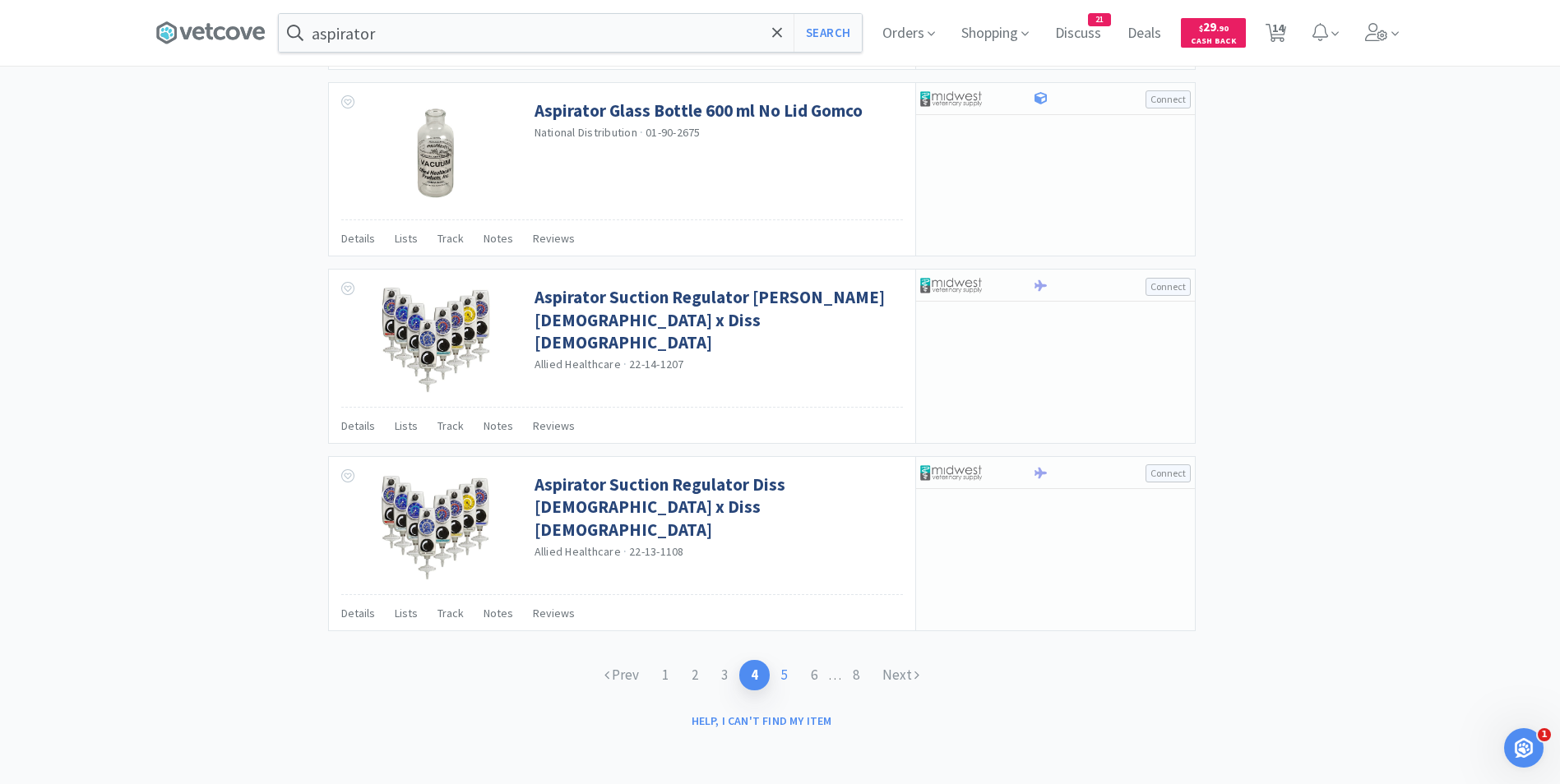
click at [786, 670] on link "5" at bounding box center [784, 675] width 30 height 30
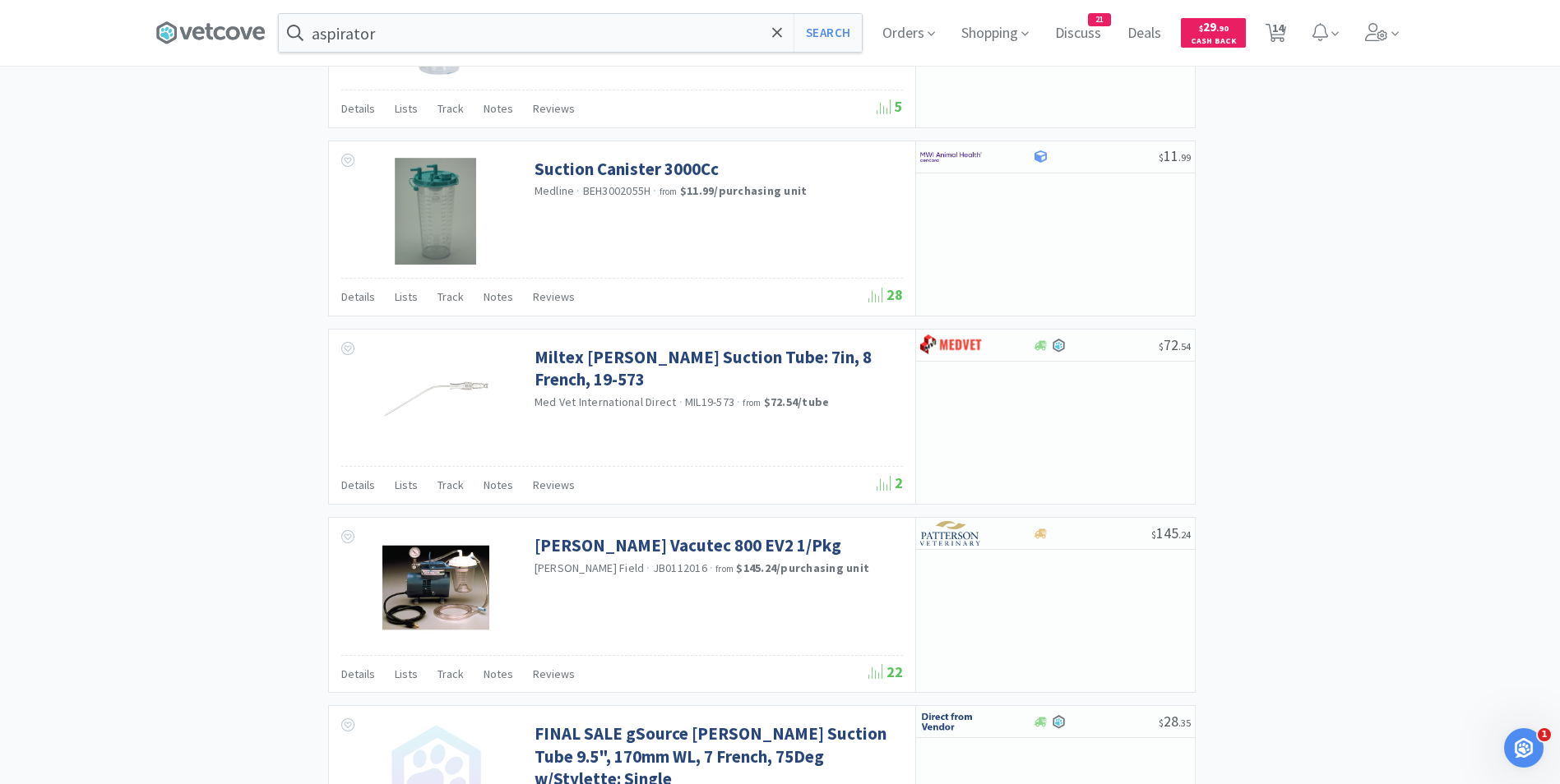
scroll to position [2329, 0]
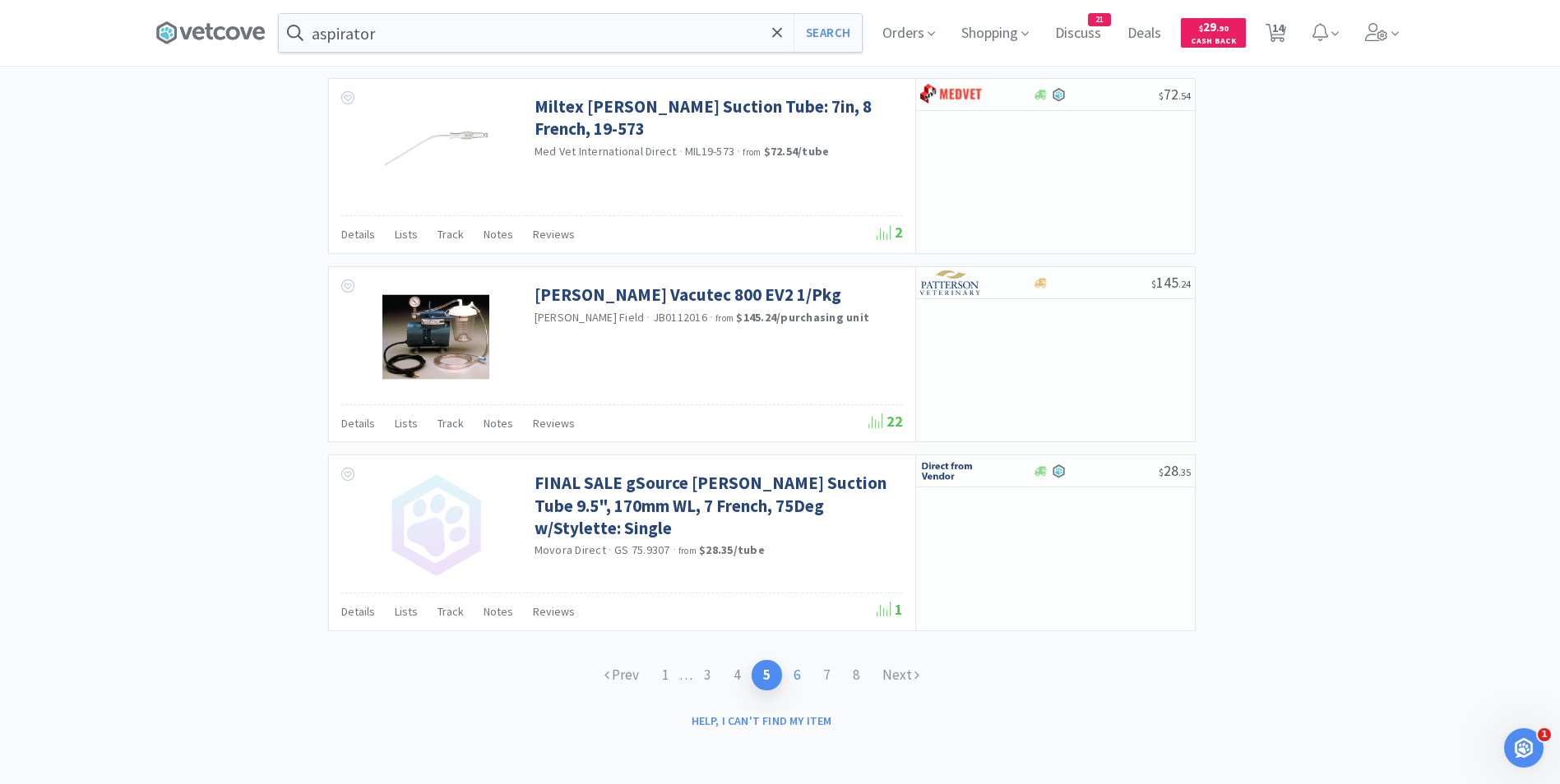
click at [798, 680] on link "6" at bounding box center [797, 675] width 30 height 30
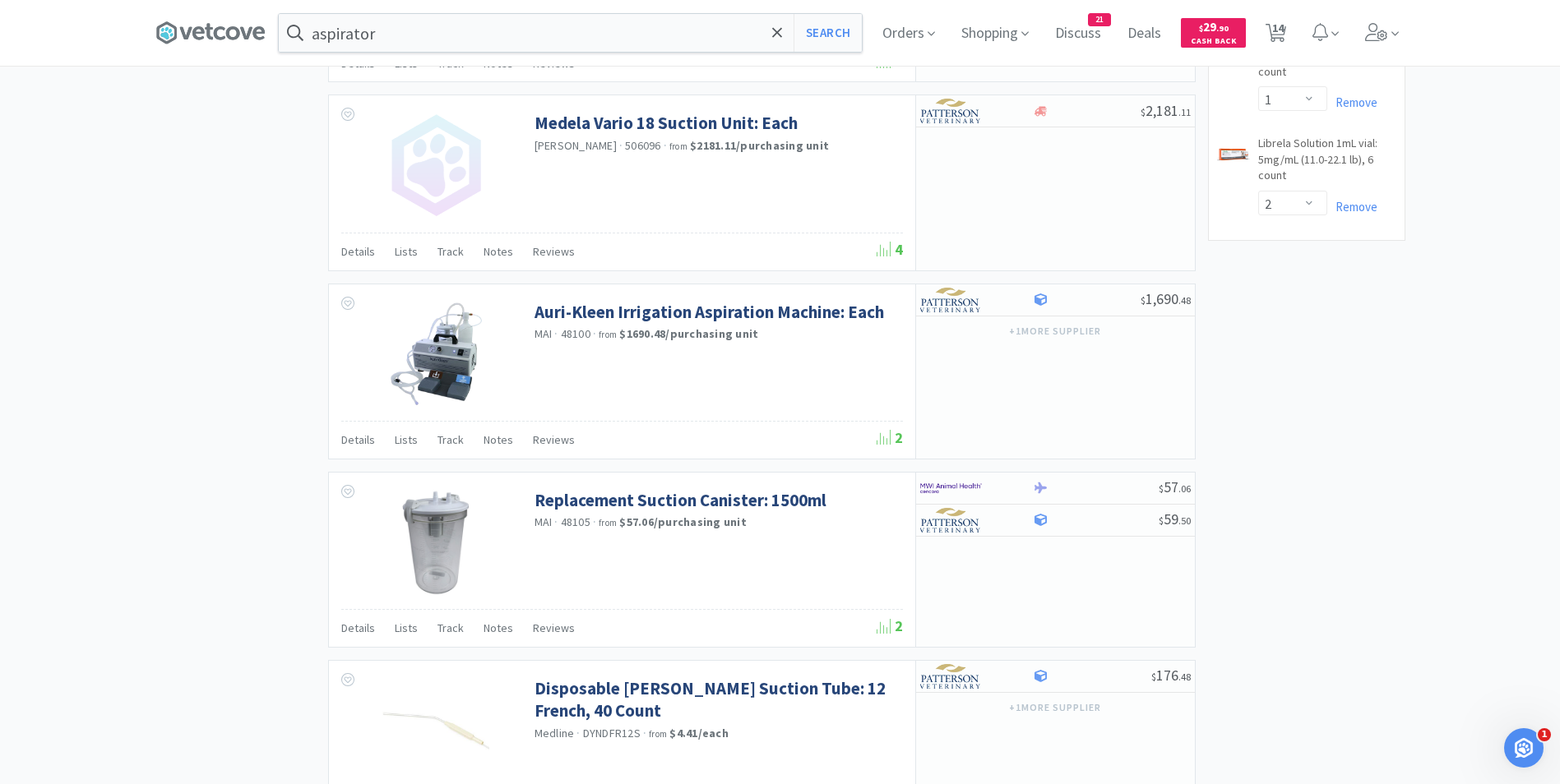
scroll to position [1382, 0]
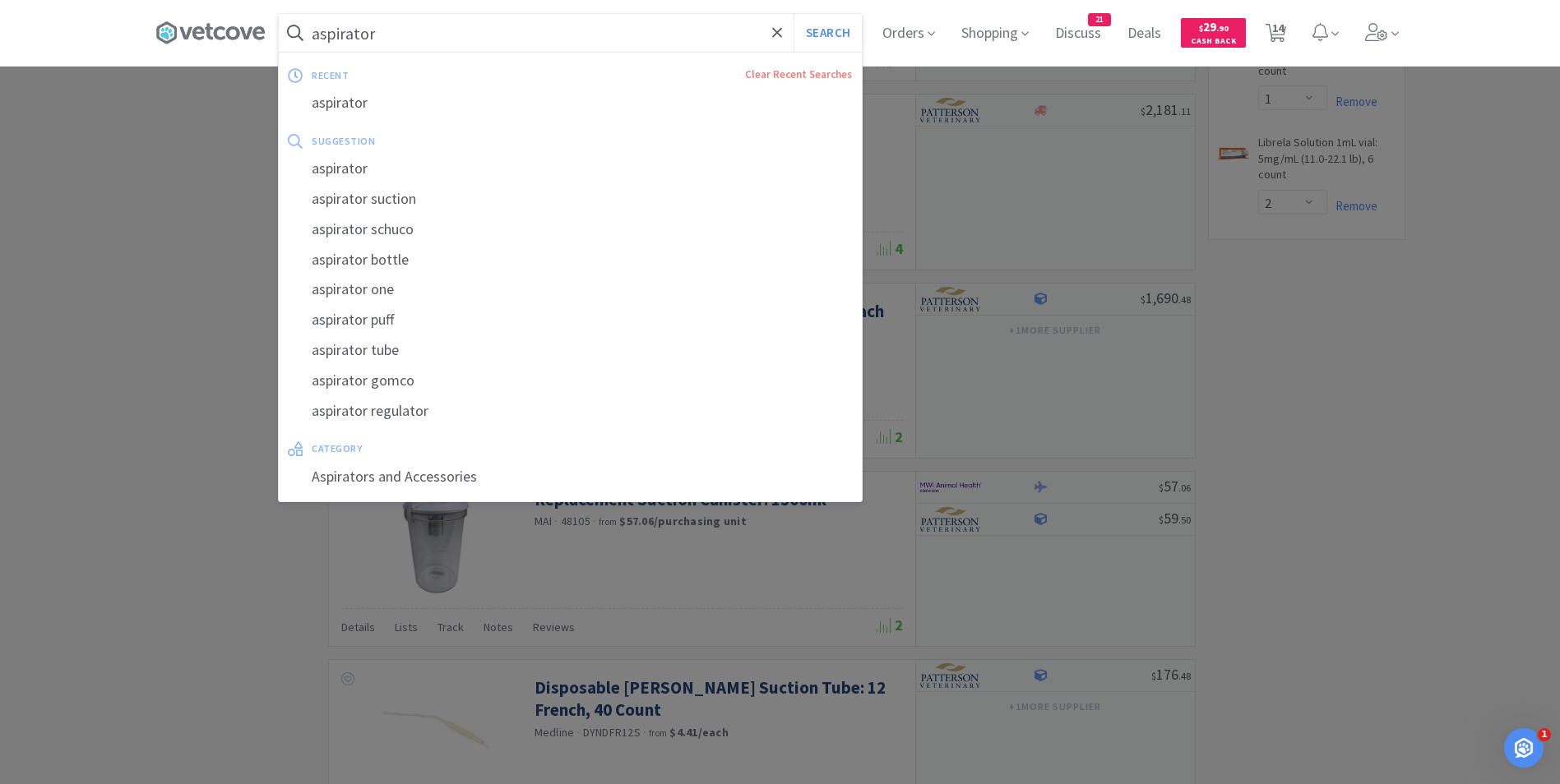
click at [581, 36] on input "aspirator" at bounding box center [570, 33] width 583 height 38
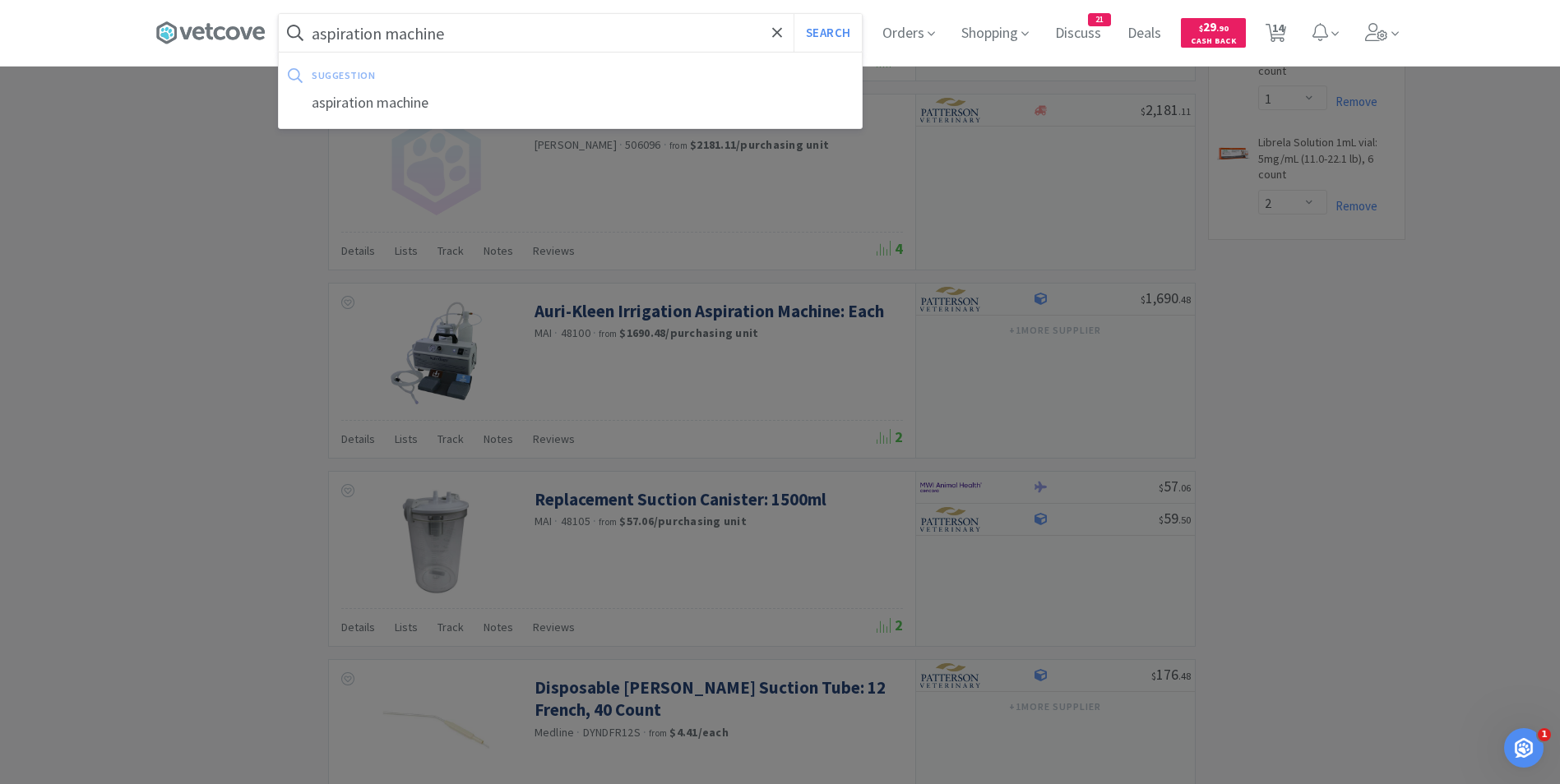
click at [793, 14] on button "Search" at bounding box center [827, 33] width 68 height 38
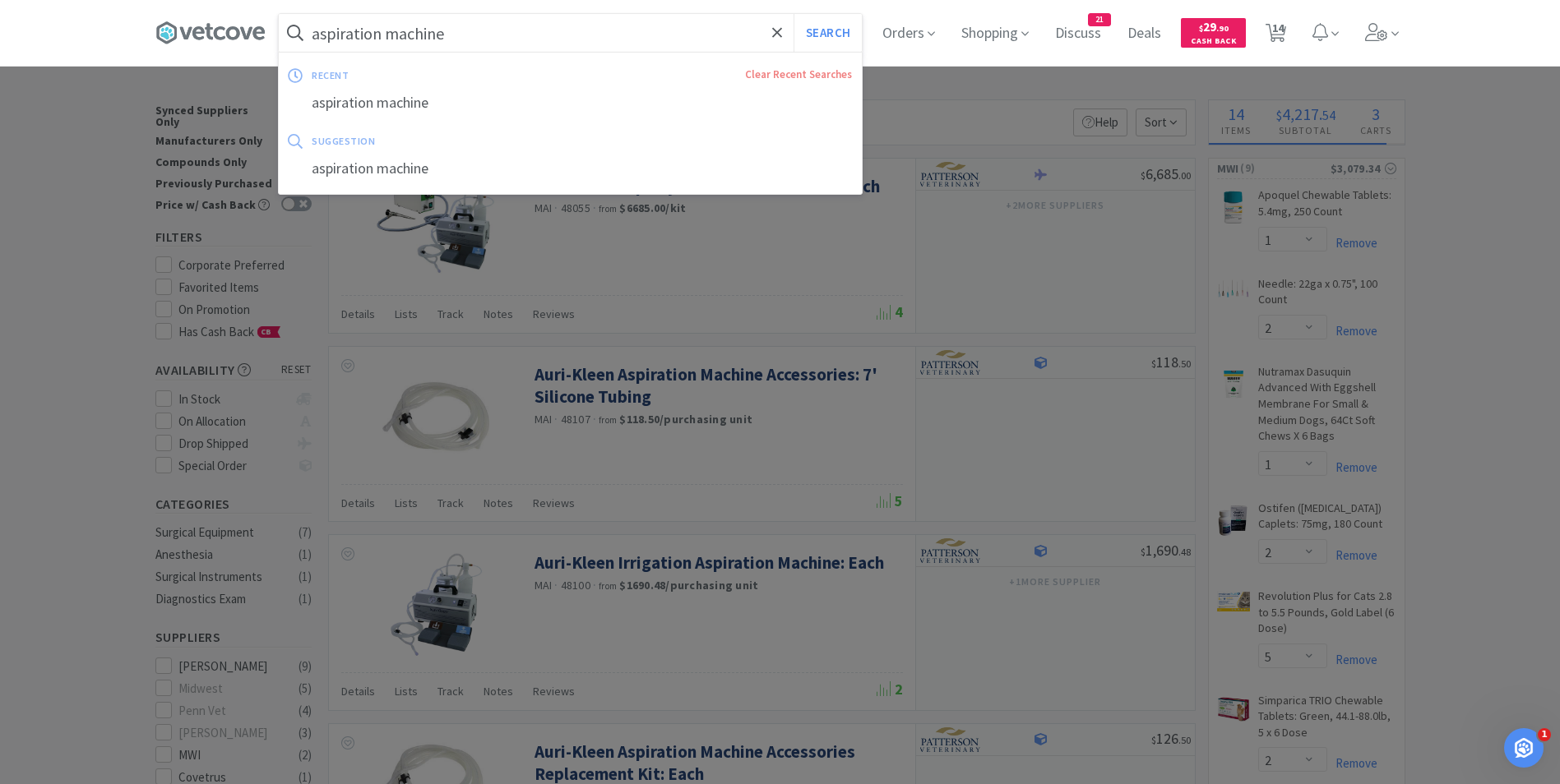
click at [487, 32] on input "aspiration machine" at bounding box center [570, 33] width 583 height 38
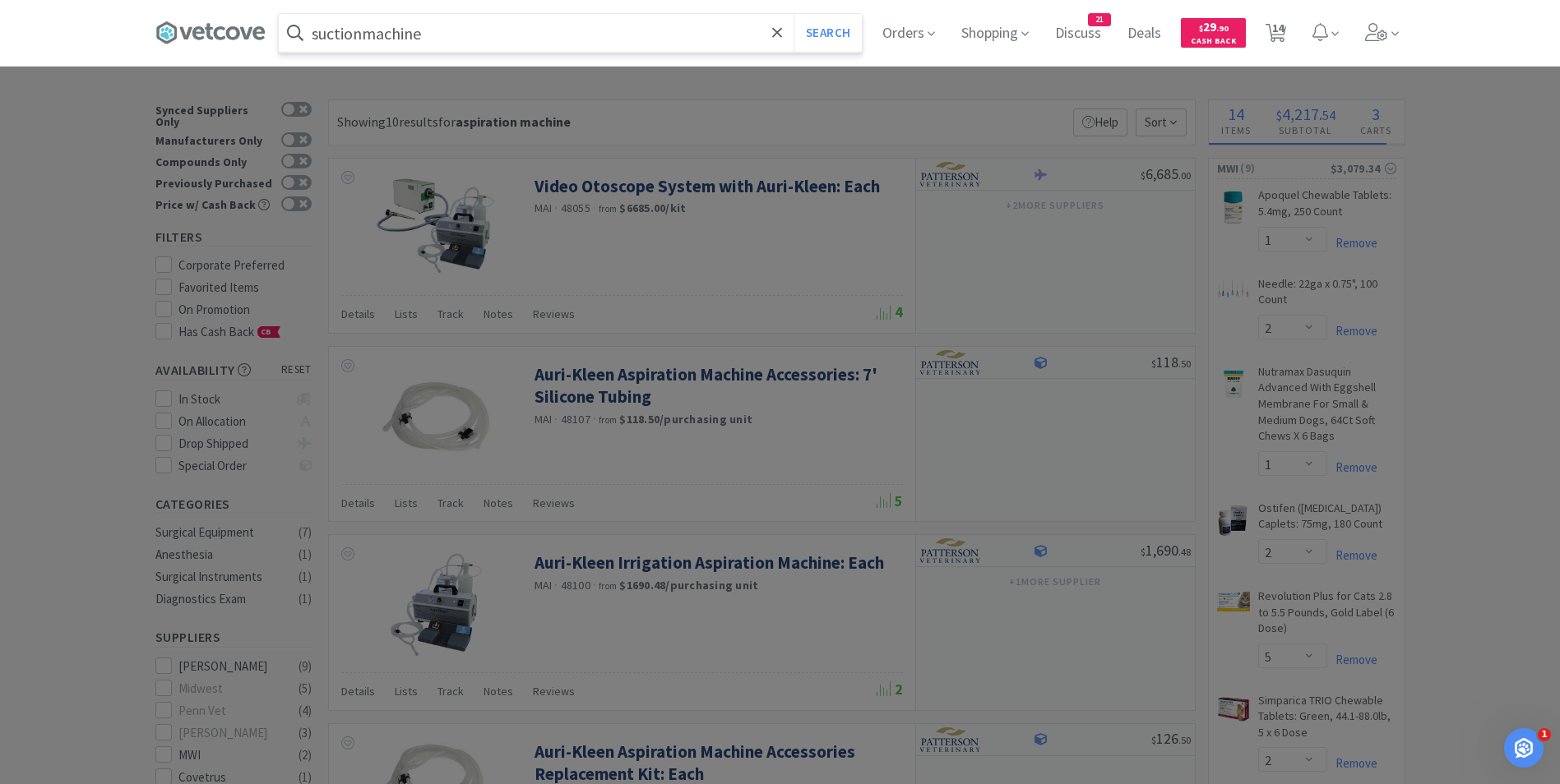
click at [793, 14] on button "Search" at bounding box center [827, 33] width 68 height 38
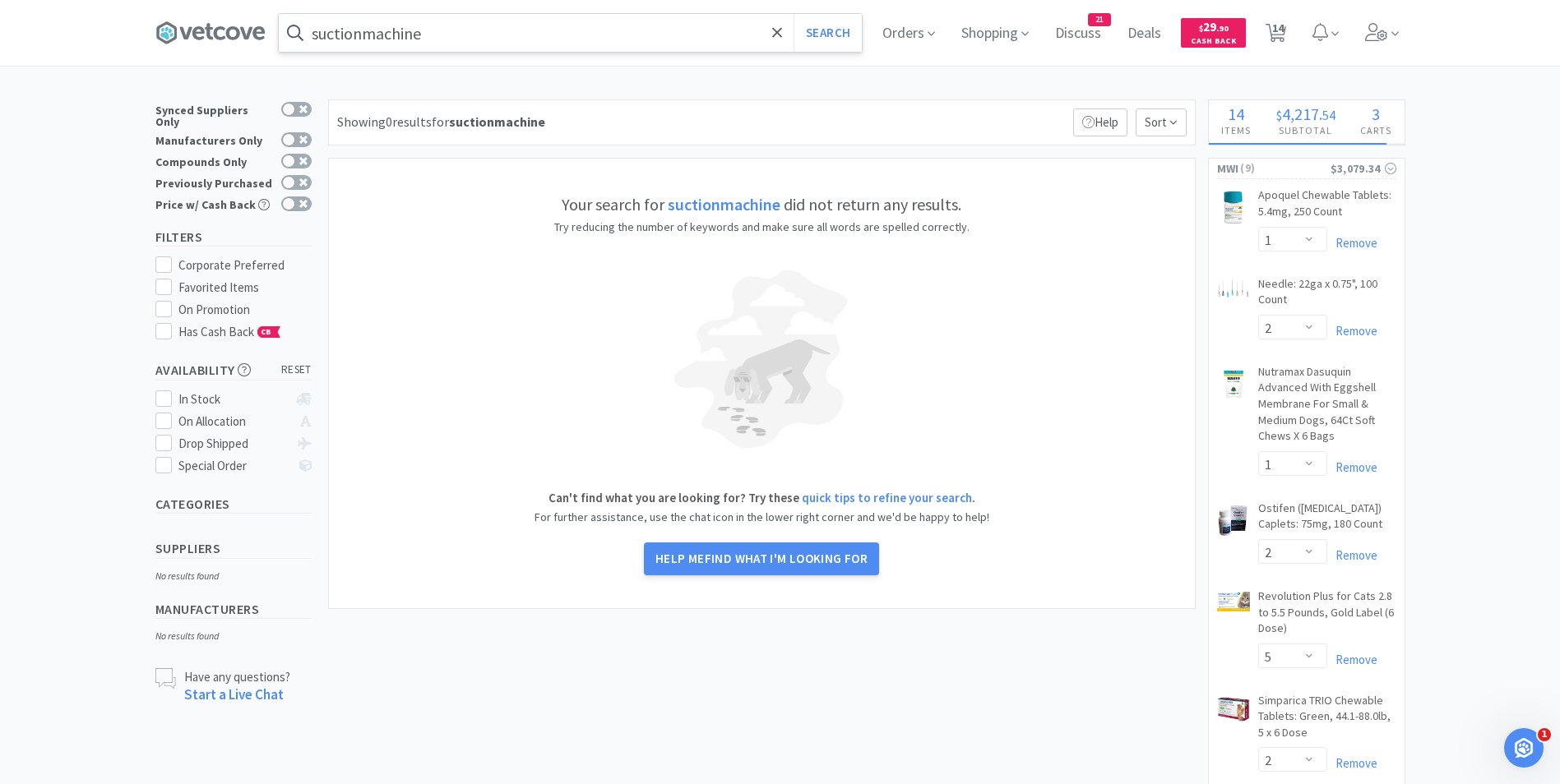
click at [367, 30] on input "suctionmachine" at bounding box center [570, 33] width 583 height 38
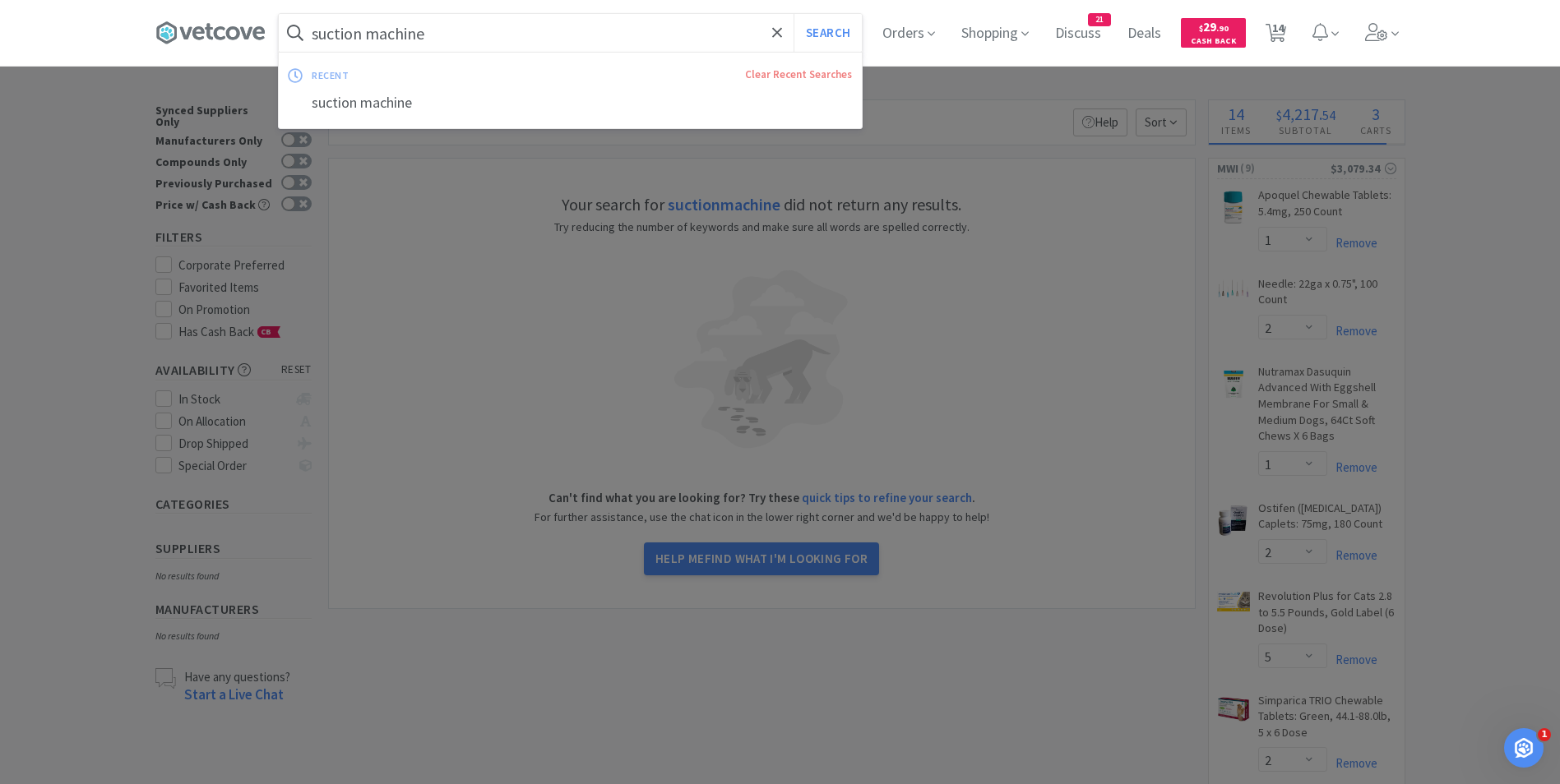
click at [793, 14] on button "Search" at bounding box center [827, 33] width 68 height 38
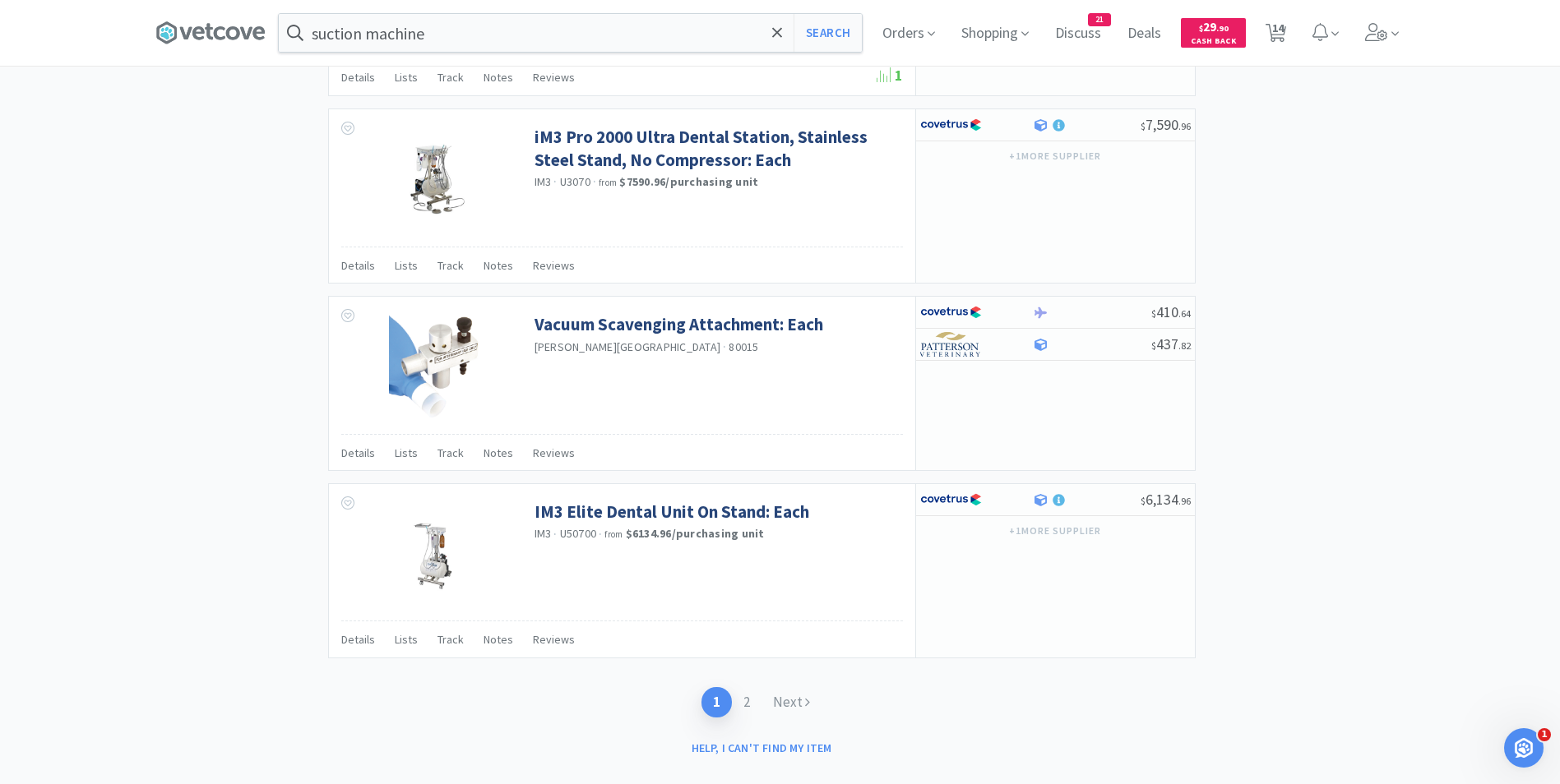
scroll to position [2303, 0]
click at [743, 703] on link "2" at bounding box center [747, 702] width 30 height 30
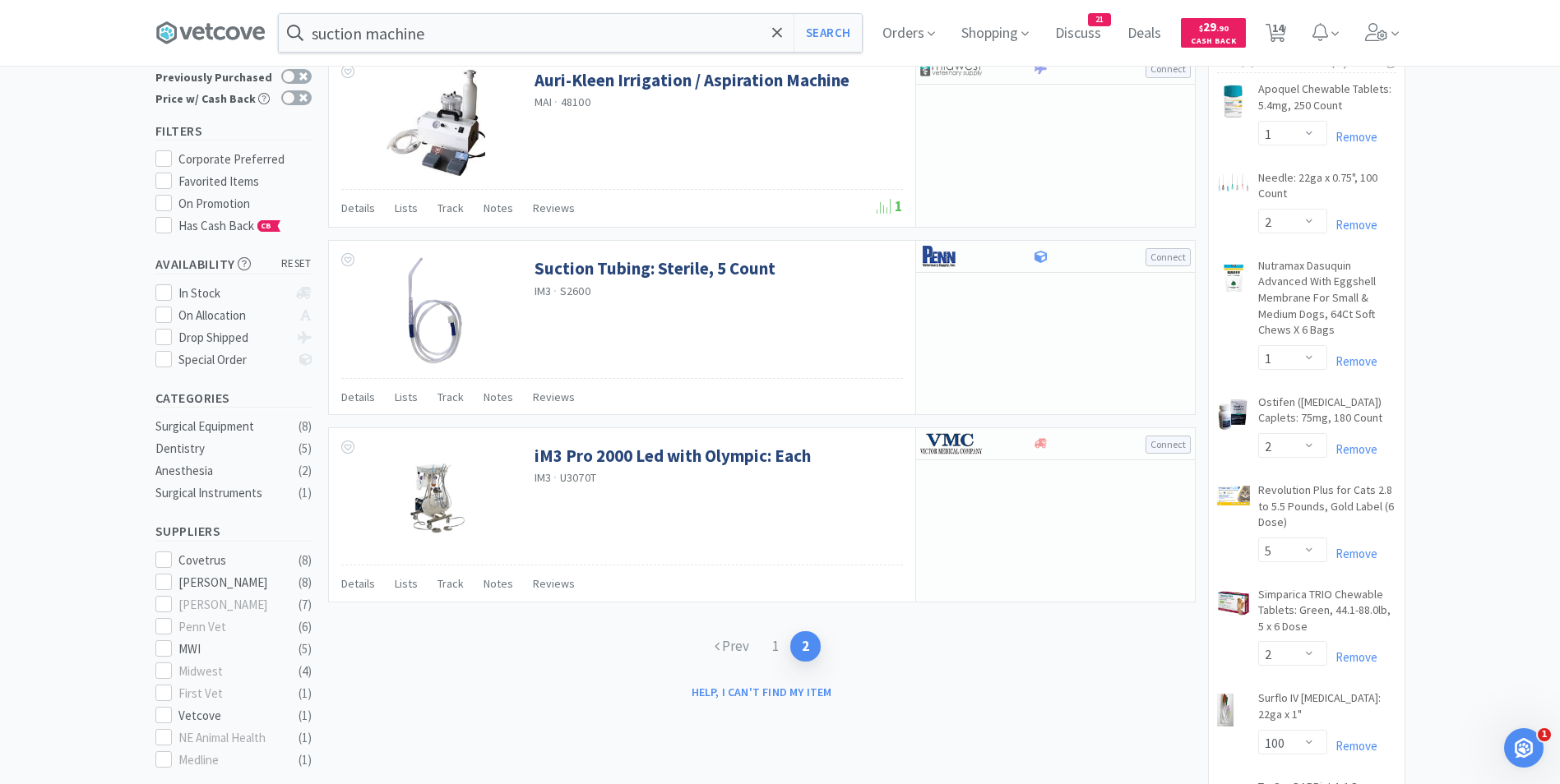
scroll to position [107, 0]
click at [772, 642] on link "1" at bounding box center [776, 645] width 30 height 30
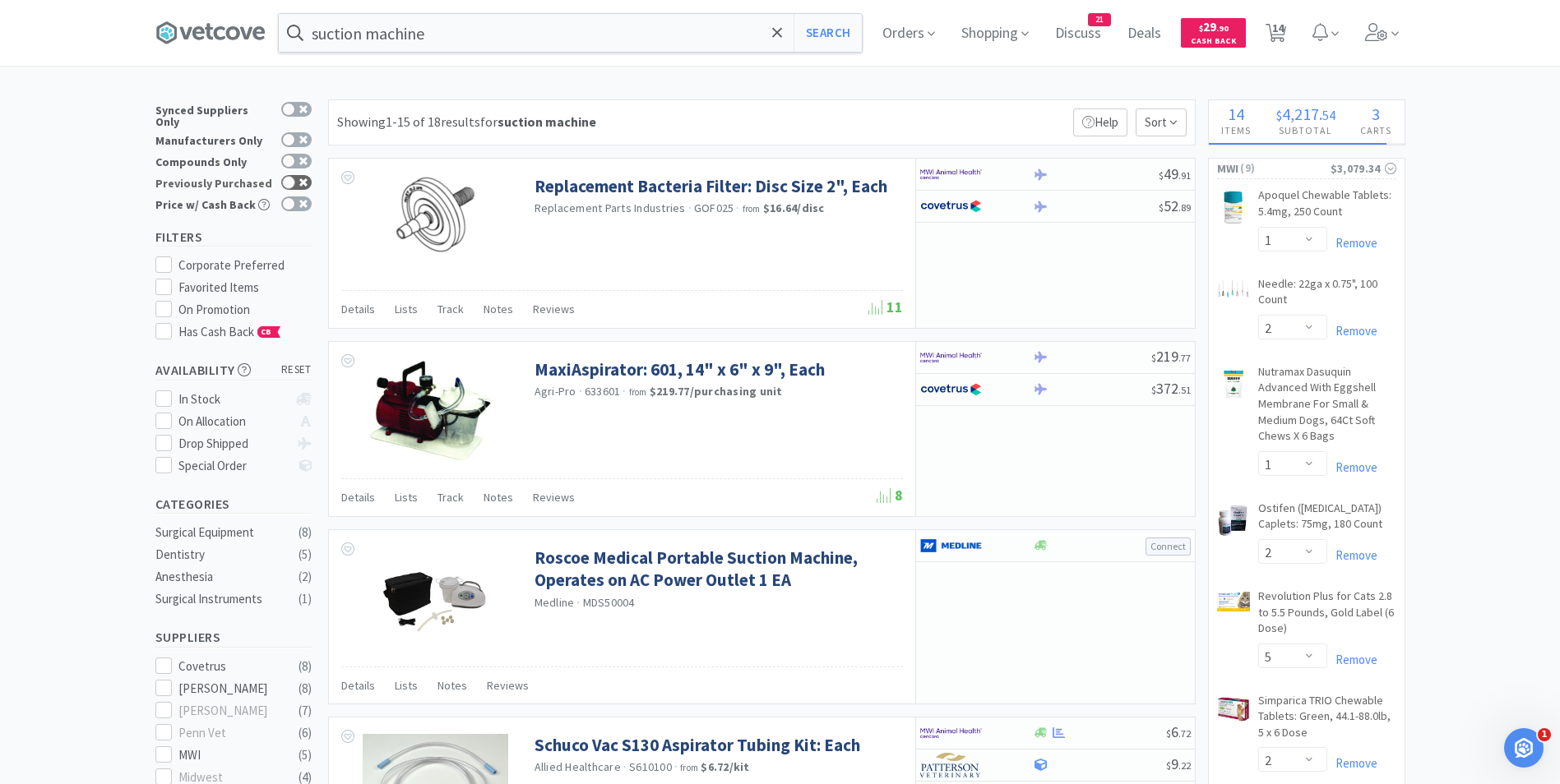
click at [304, 179] on div at bounding box center [296, 183] width 30 height 15
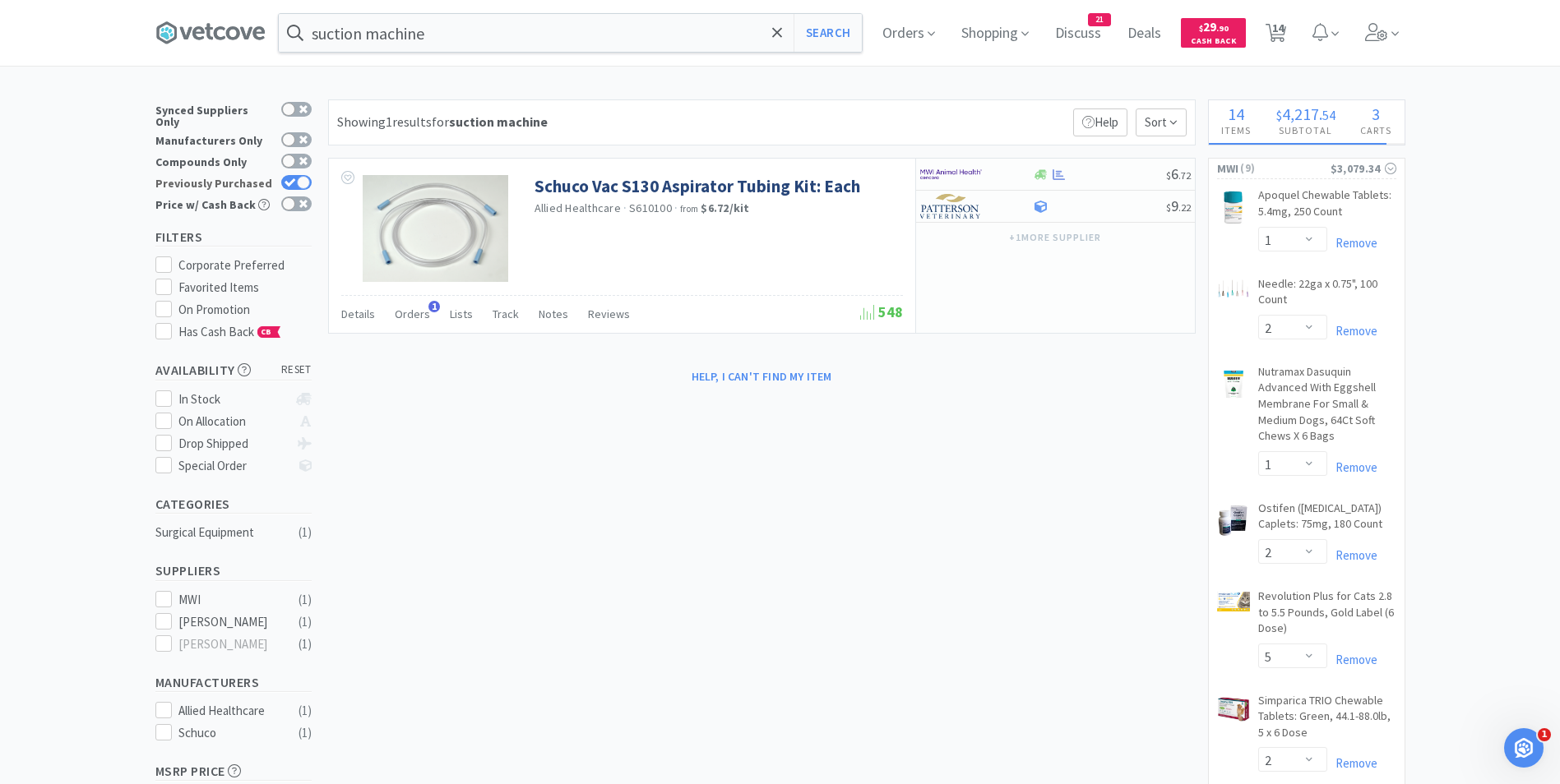
click at [301, 176] on div at bounding box center [302, 182] width 13 height 13
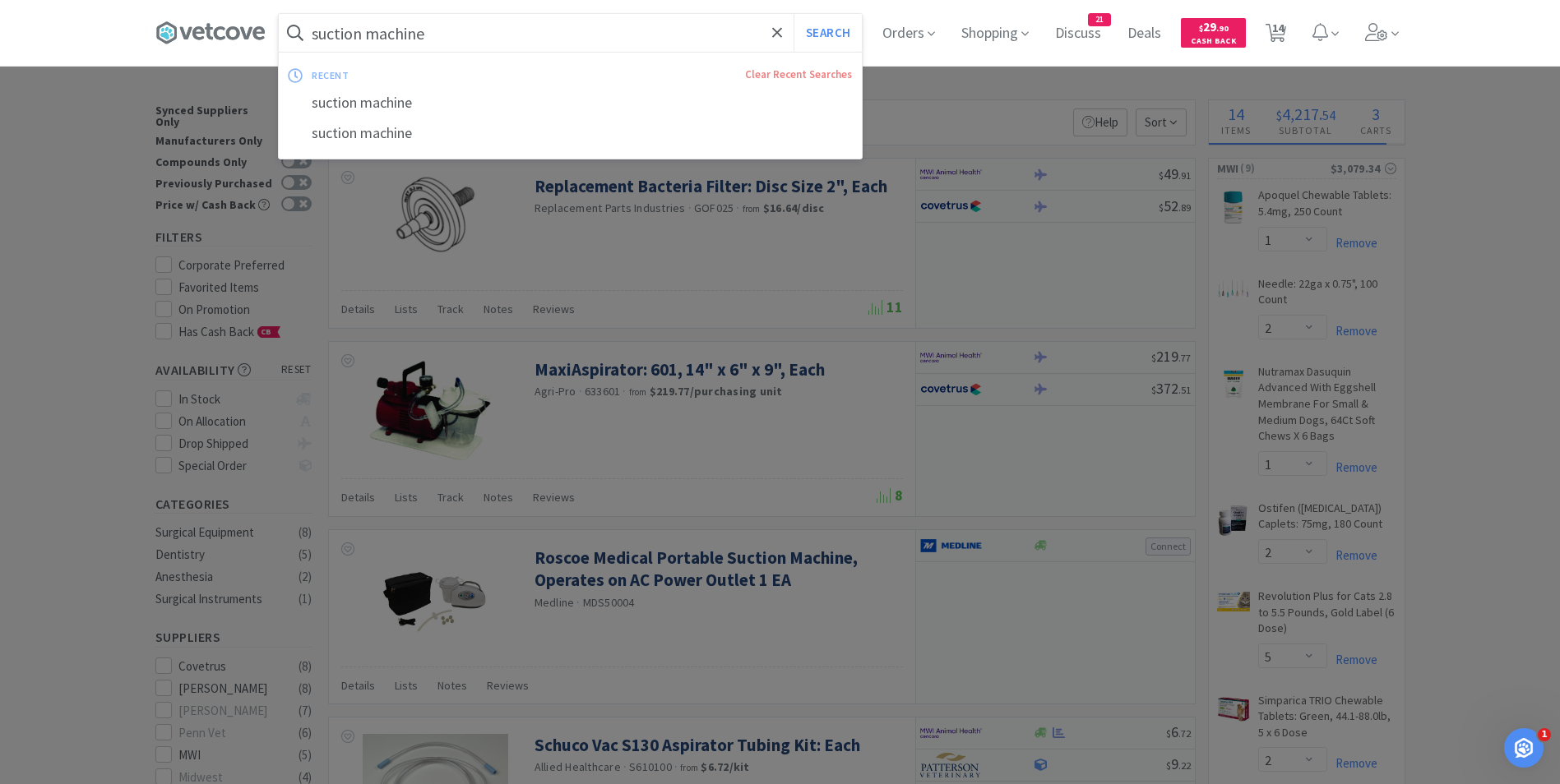
click at [458, 41] on input "suction machine" at bounding box center [570, 33] width 583 height 38
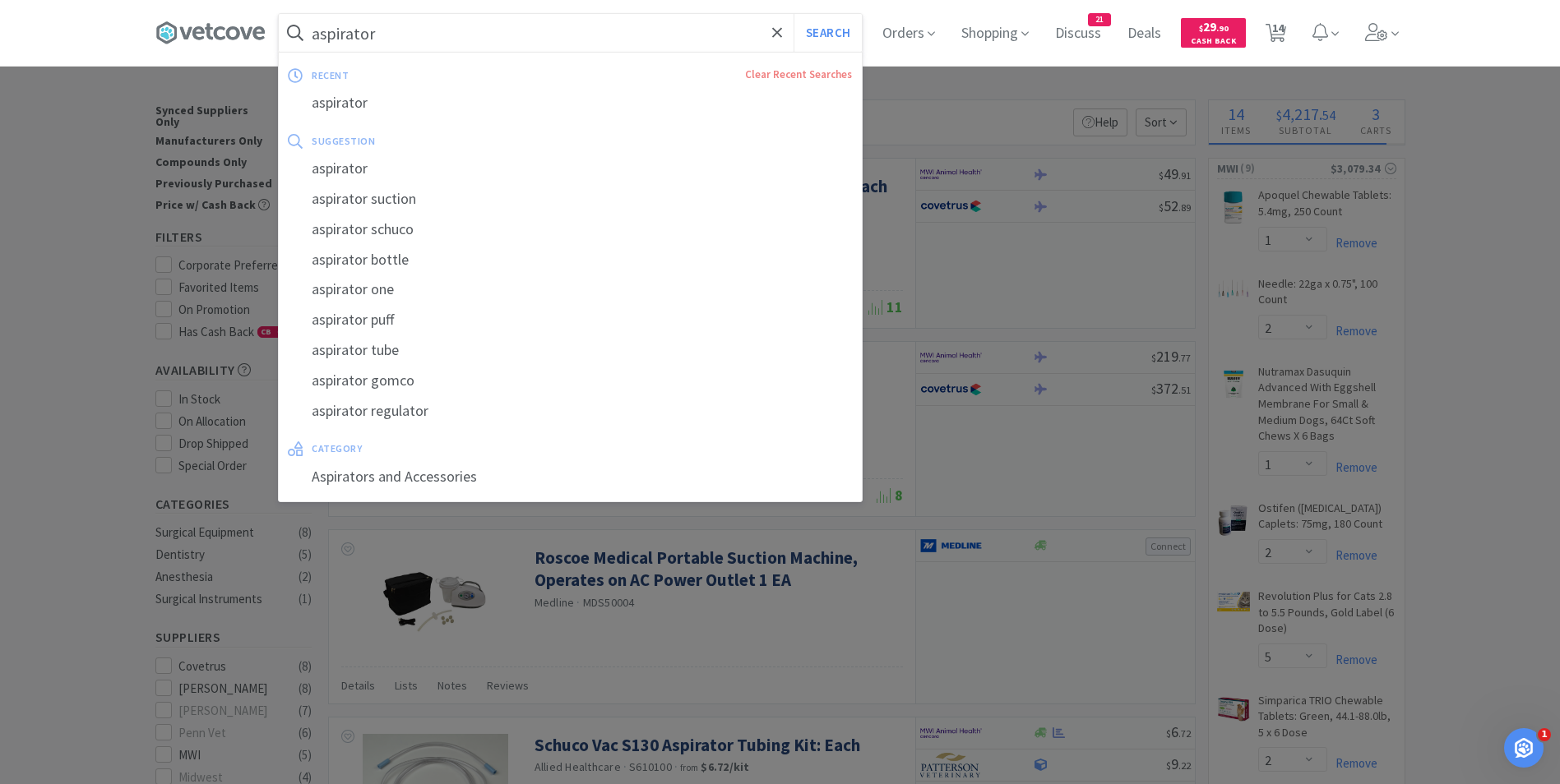
click at [793, 14] on button "Search" at bounding box center [827, 33] width 68 height 38
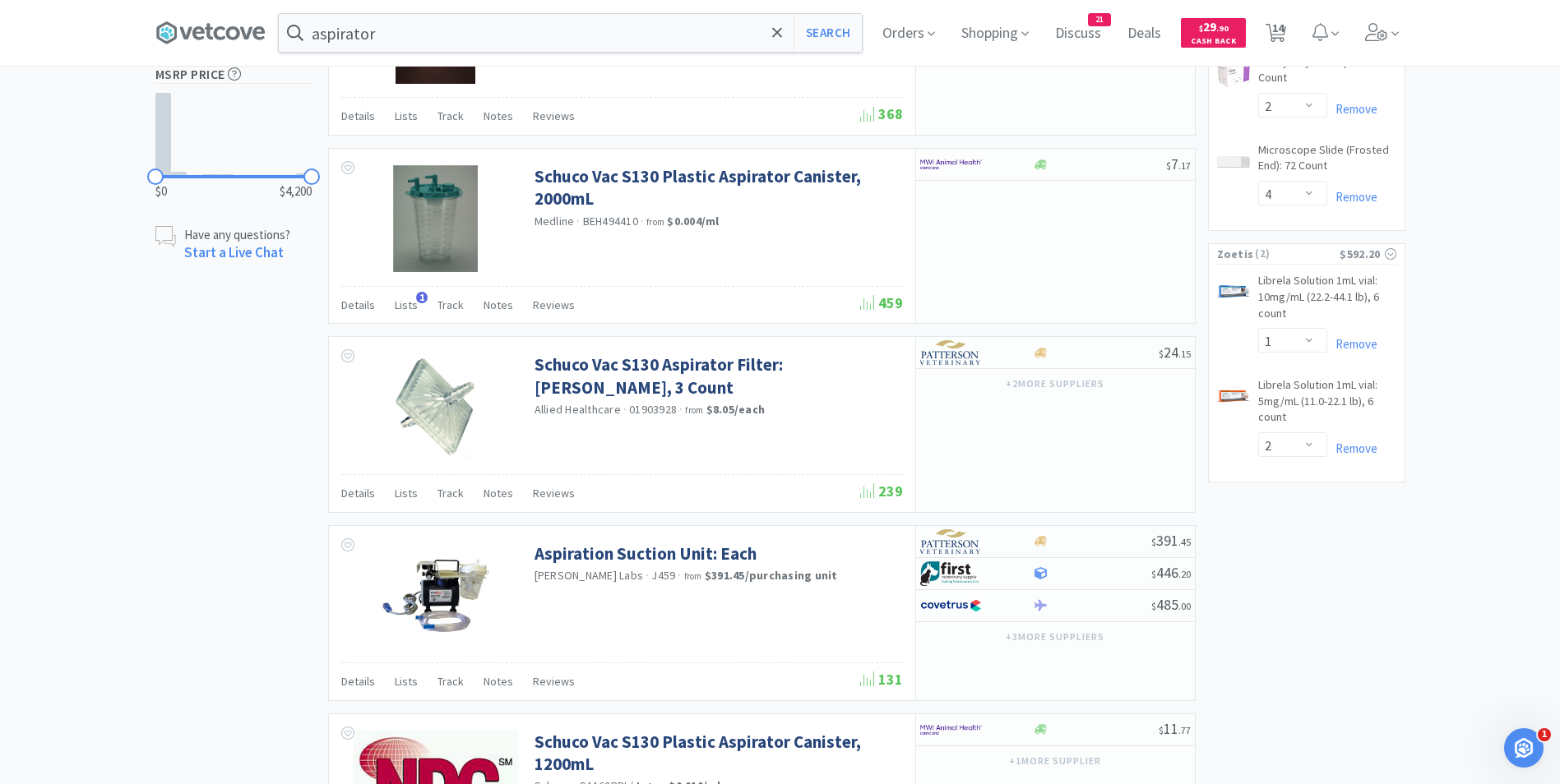
scroll to position [1141, 0]
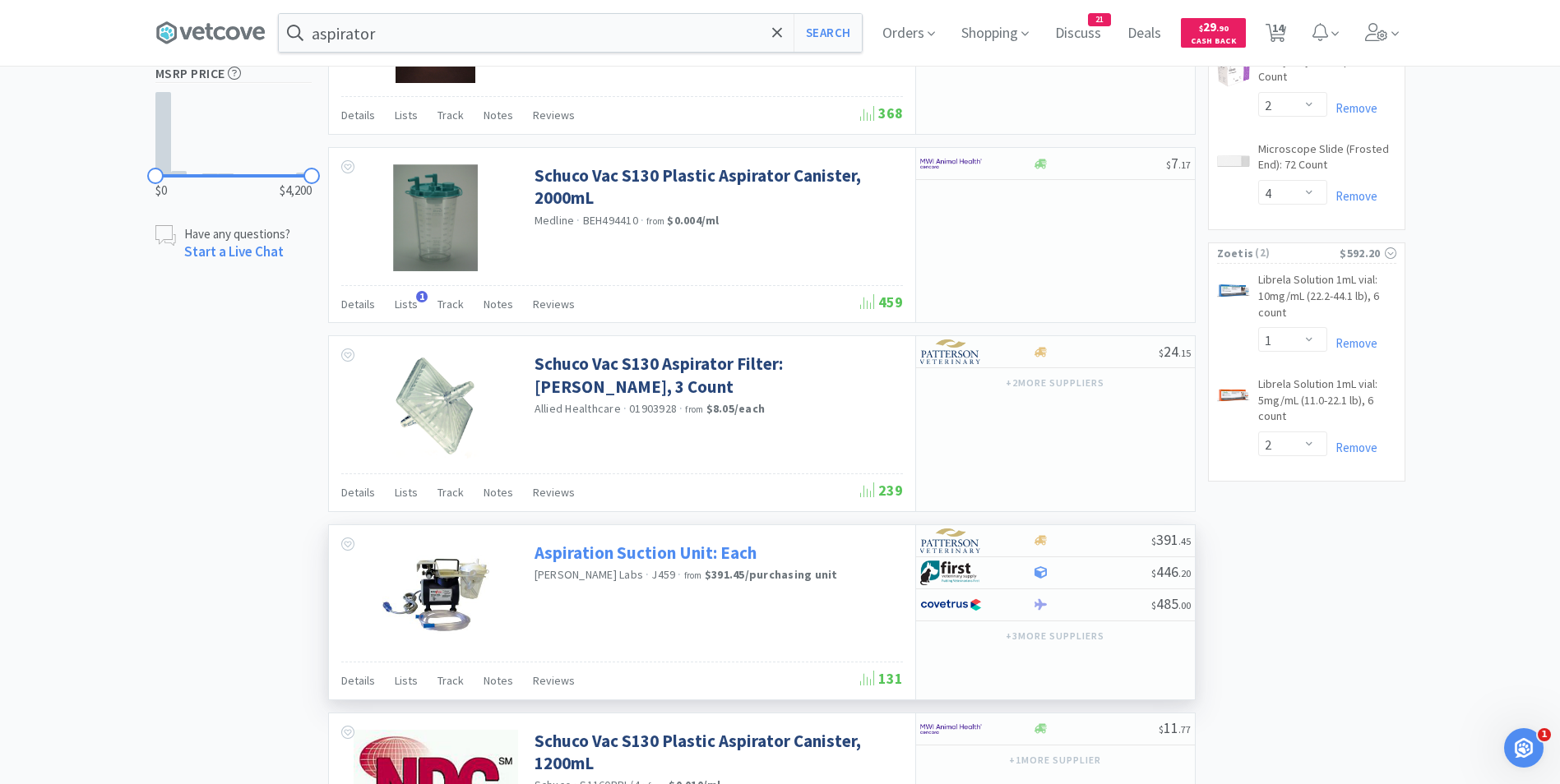
click at [574, 555] on link "Aspiration Suction Unit: Each" at bounding box center [646, 553] width 222 height 22
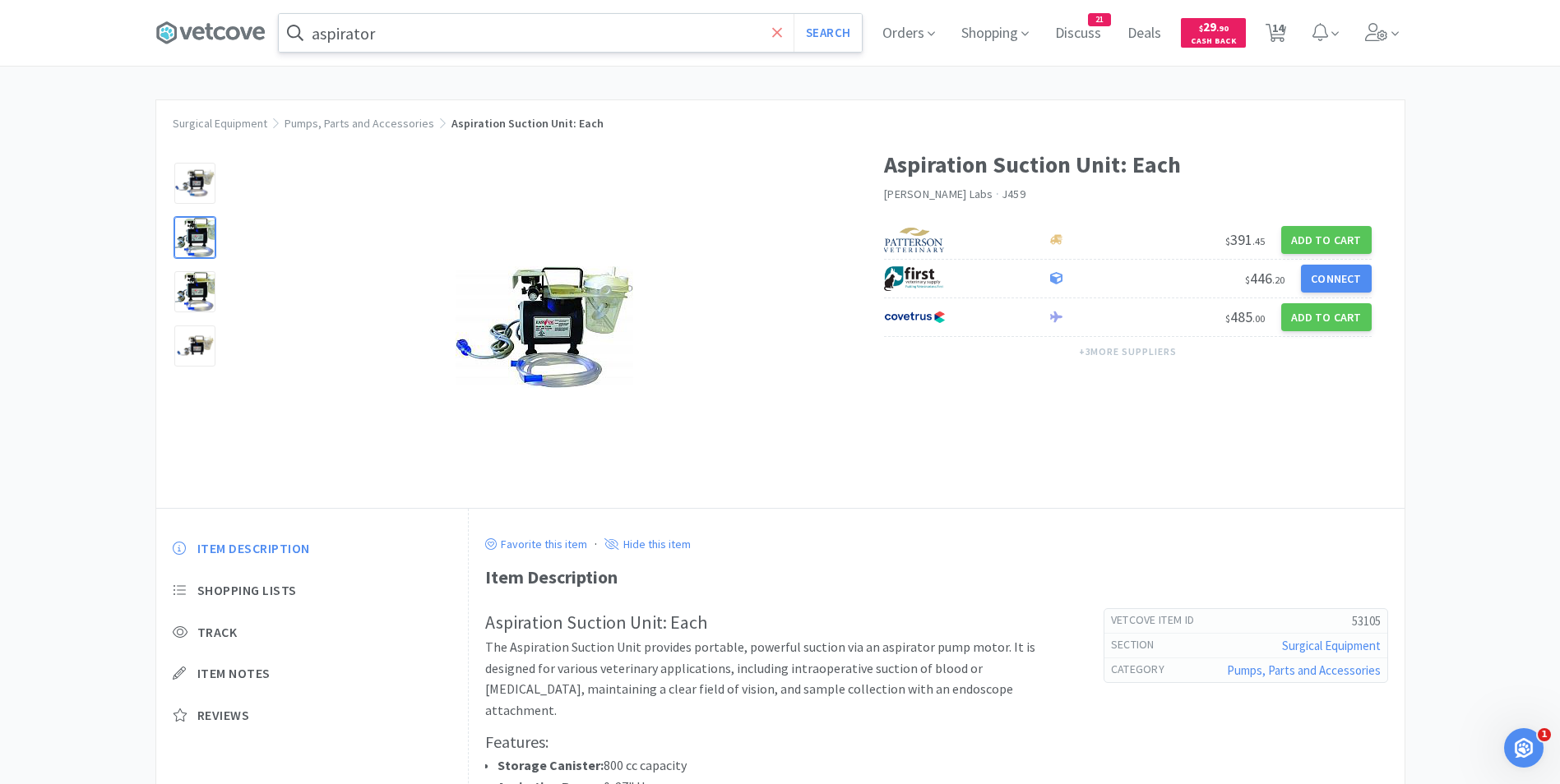
click at [782, 30] on icon at bounding box center [778, 32] width 10 height 10
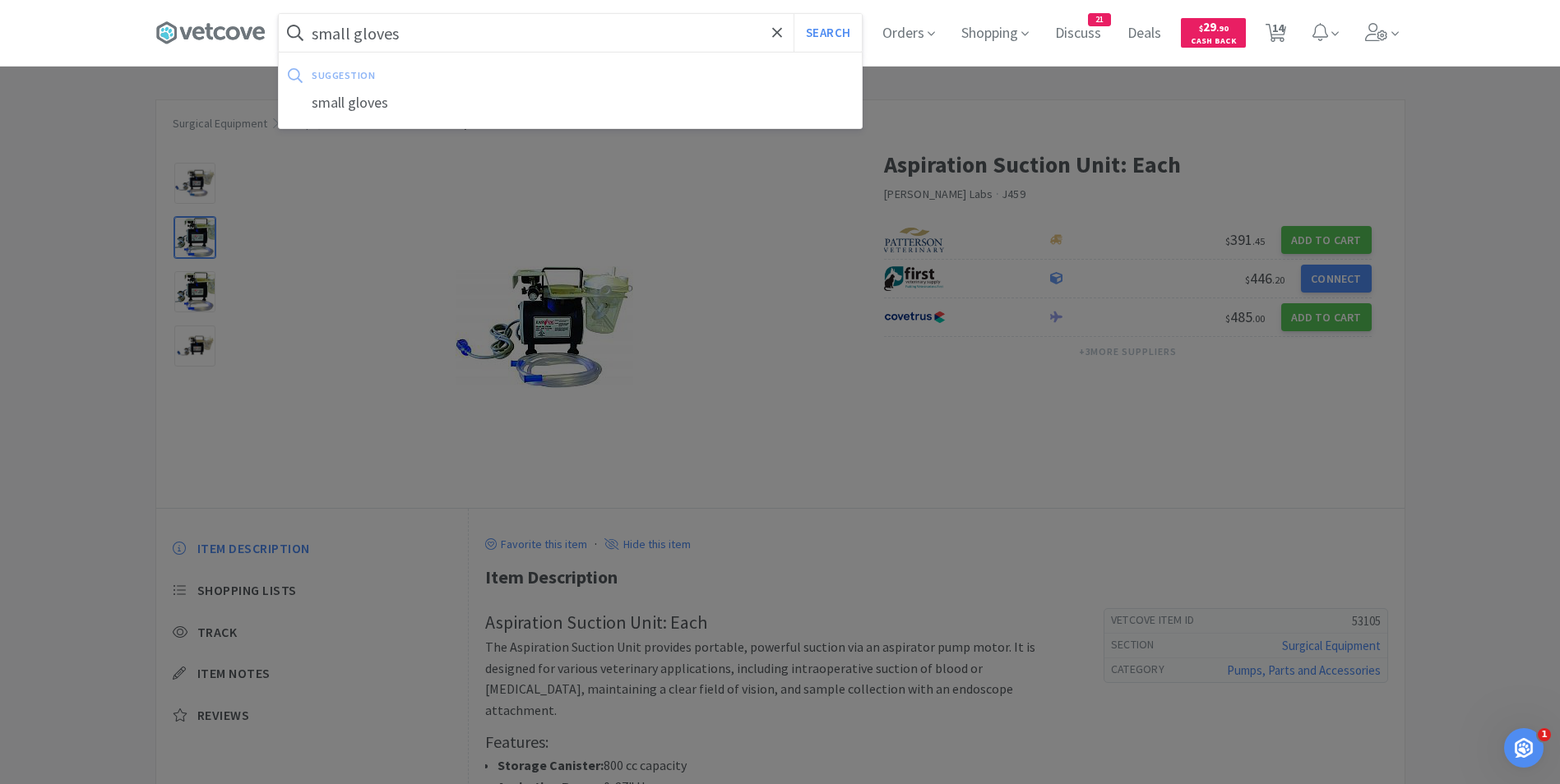
click at [793, 14] on button "Search" at bounding box center [827, 33] width 68 height 38
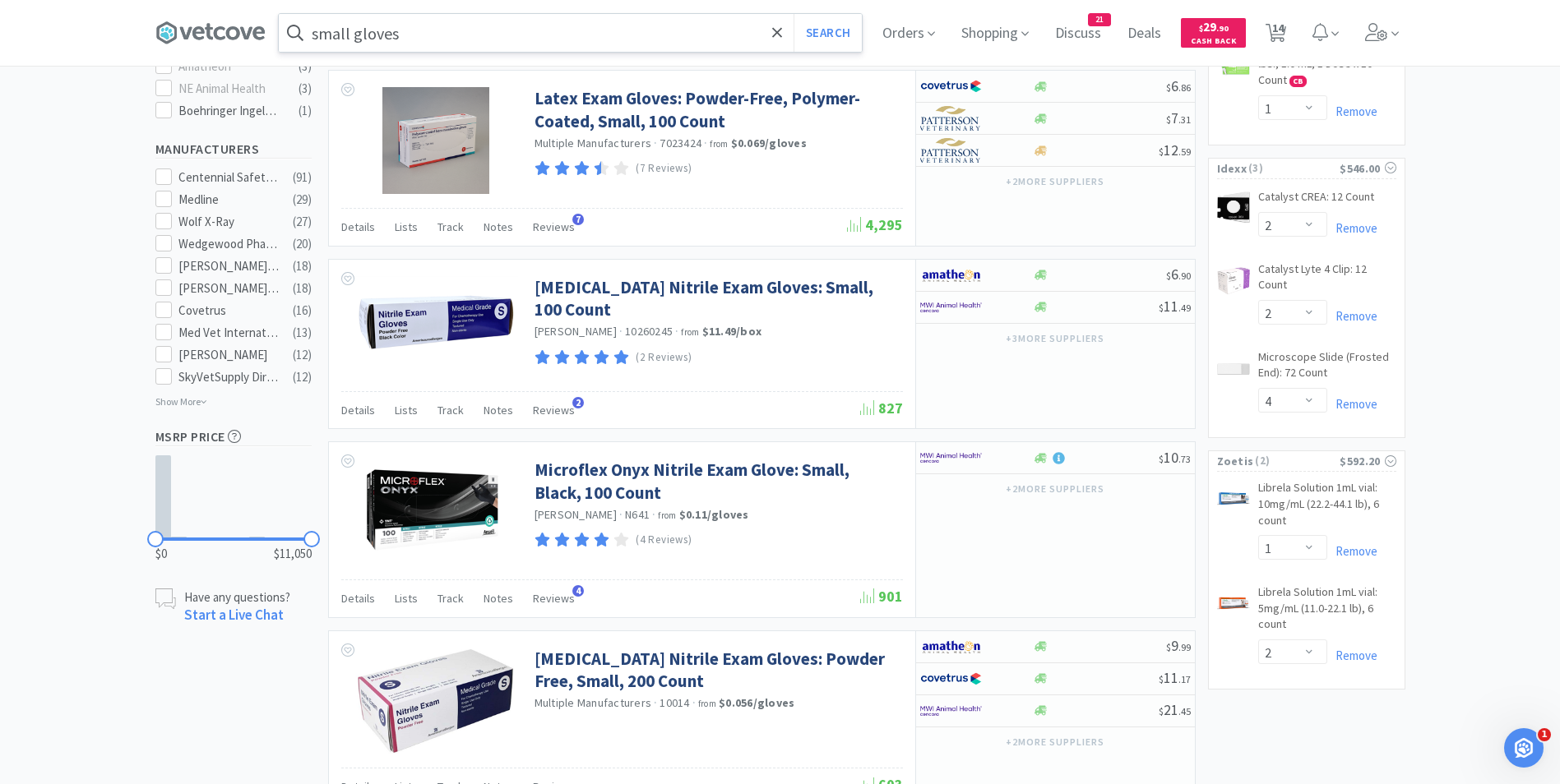
scroll to position [934, 0]
click at [657, 476] on link "Microflex Onyx Nitrile Exam Glove: Small, Black, 100 Count" at bounding box center [717, 480] width 364 height 45
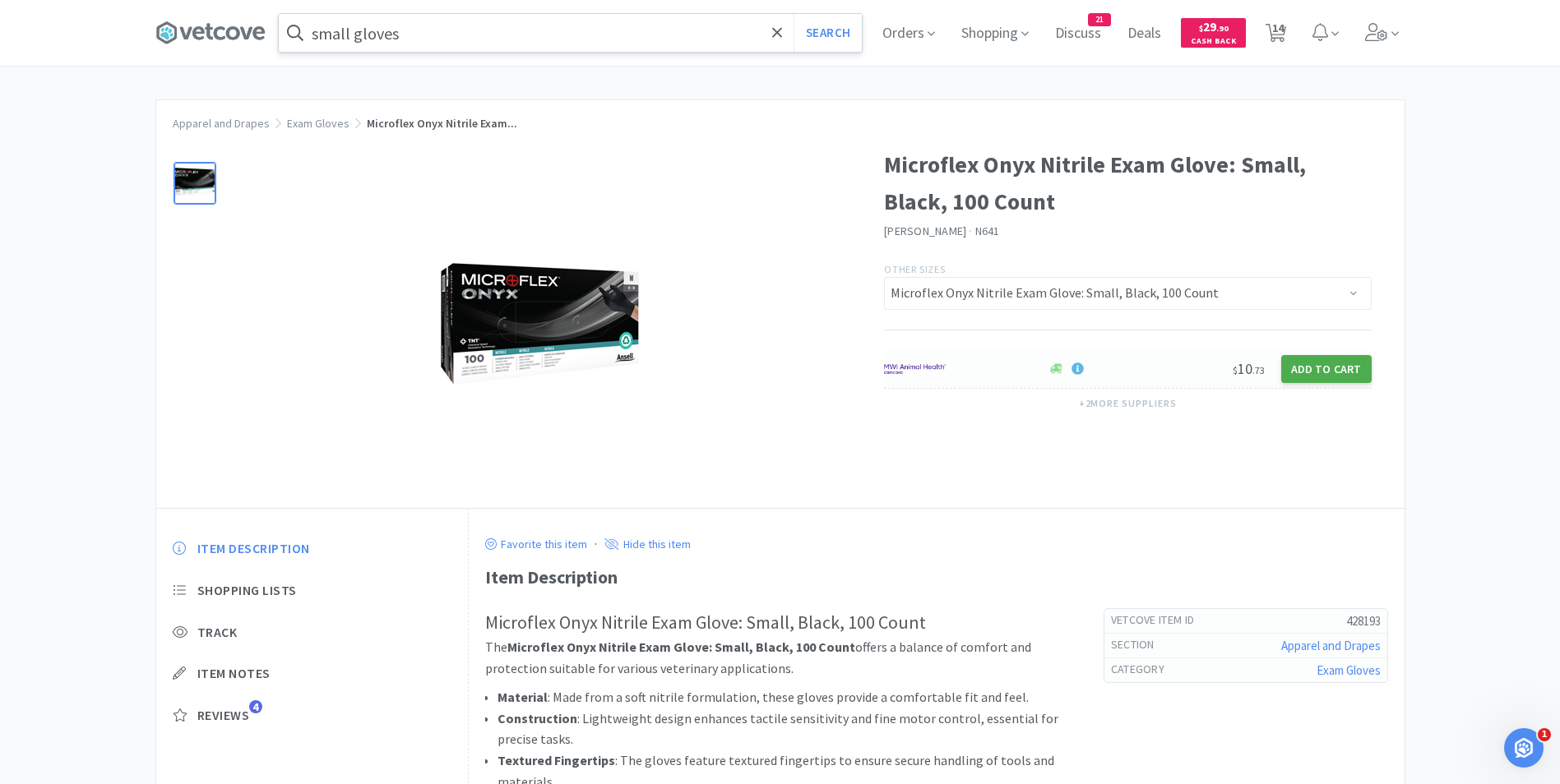
click at [1320, 361] on button "Add to Cart" at bounding box center [1326, 369] width 91 height 28
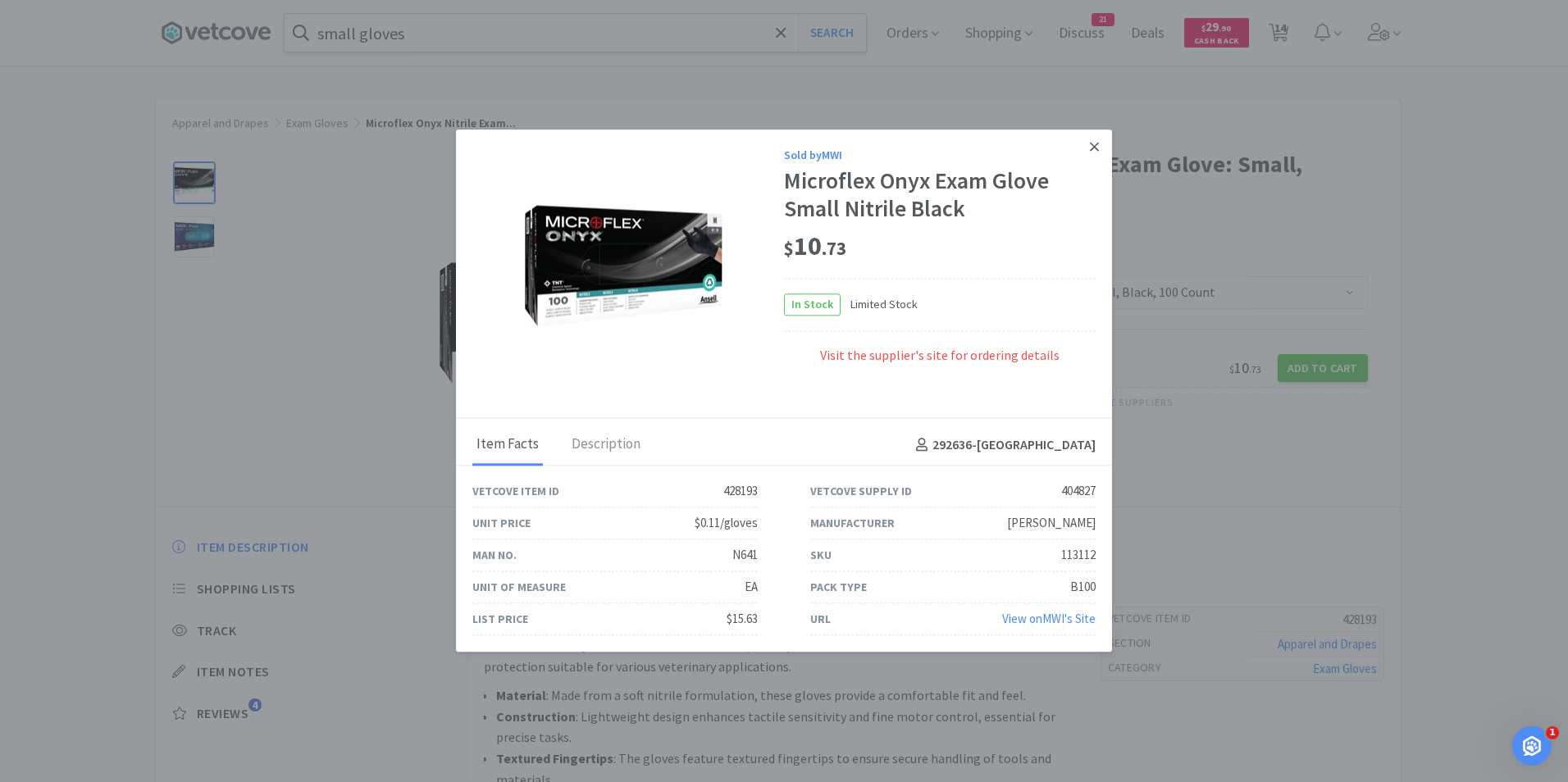
click at [1097, 149] on icon at bounding box center [1093, 146] width 9 height 9
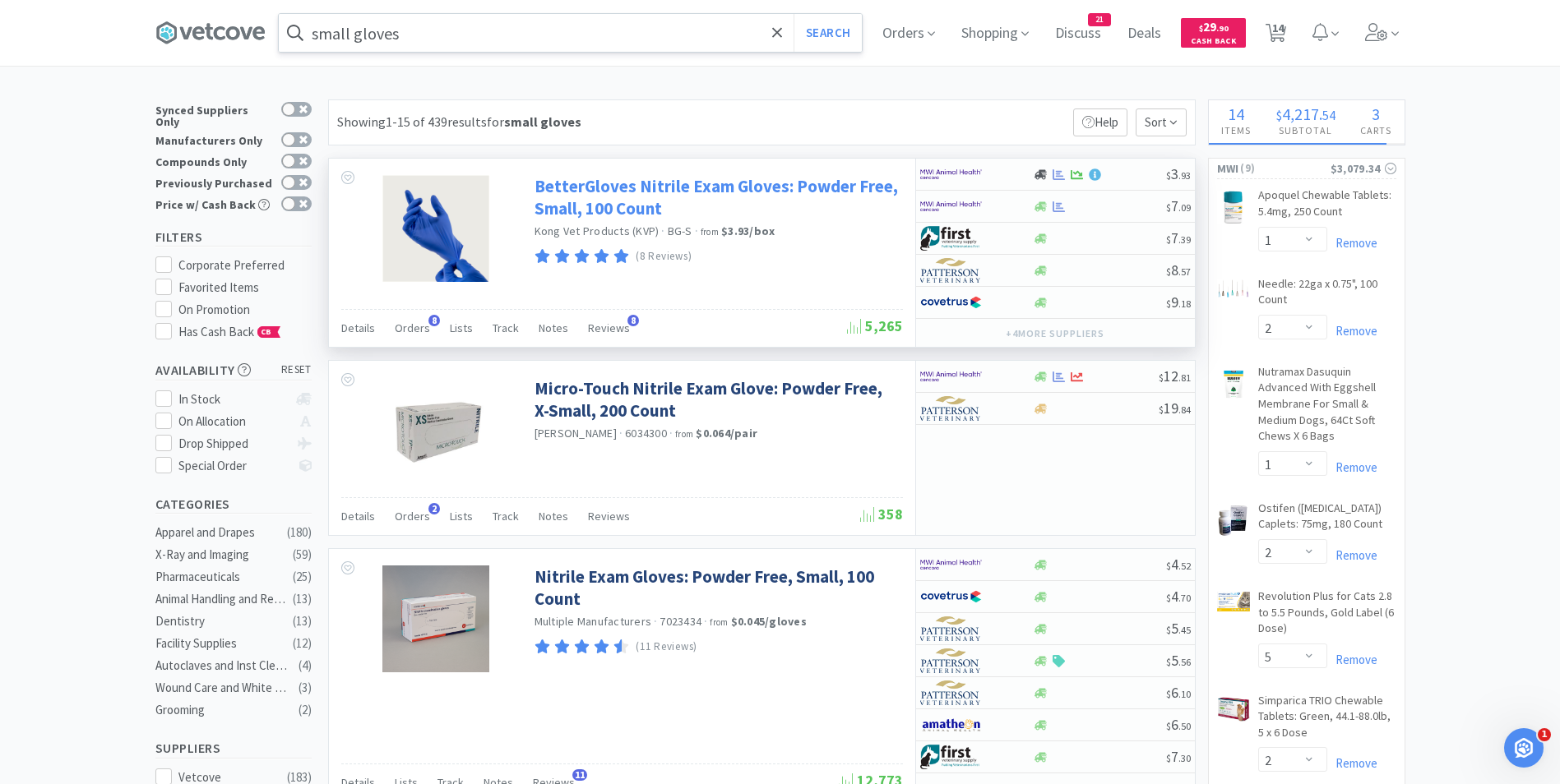
click at [625, 187] on link "BetterGloves Nitrile Exam Gloves: Powder Free, Small, 100 Count" at bounding box center [717, 197] width 364 height 45
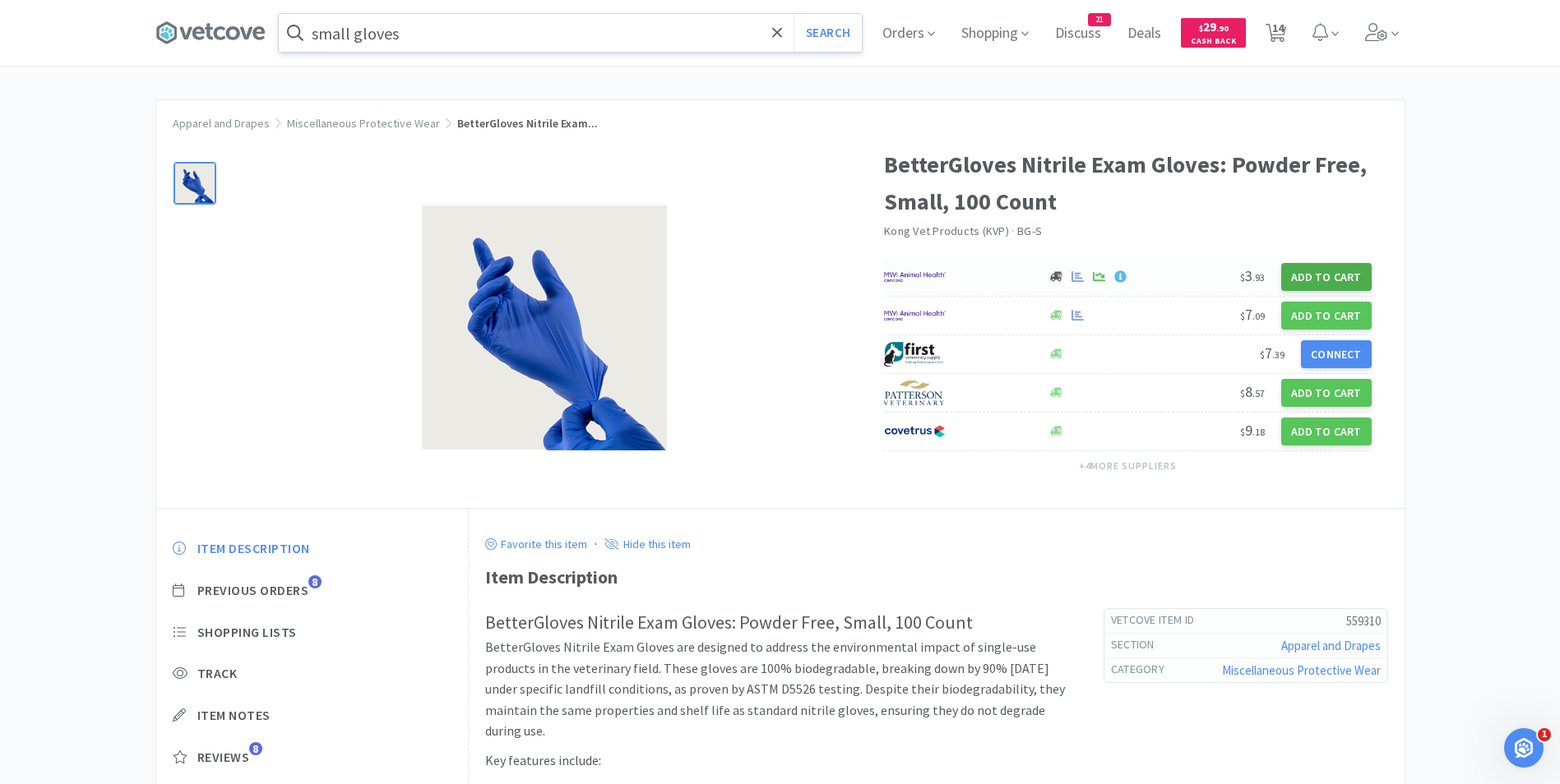
click at [1300, 284] on button "Add to Cart" at bounding box center [1326, 277] width 91 height 28
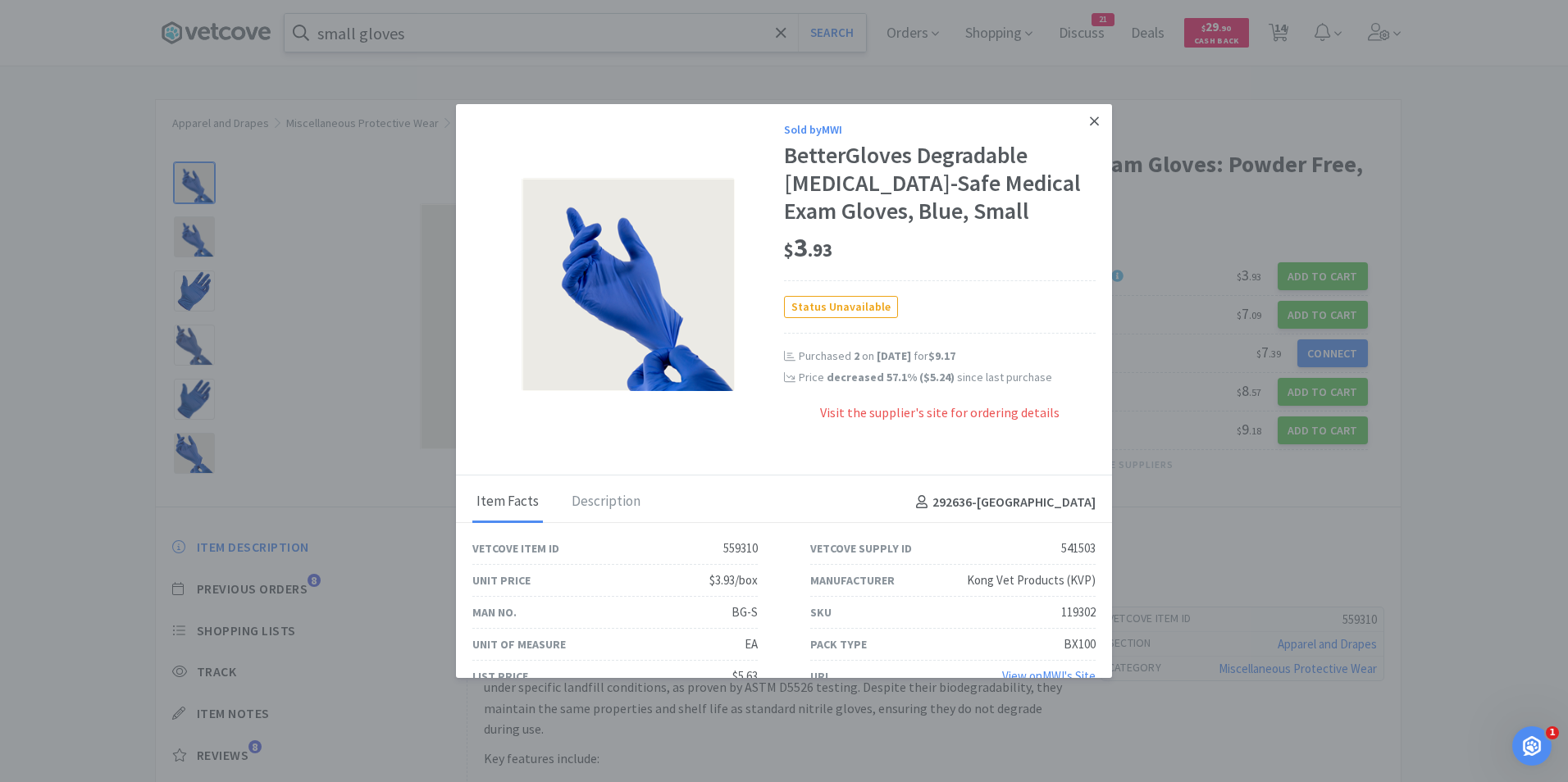
click at [1089, 123] on icon at bounding box center [1093, 121] width 9 height 15
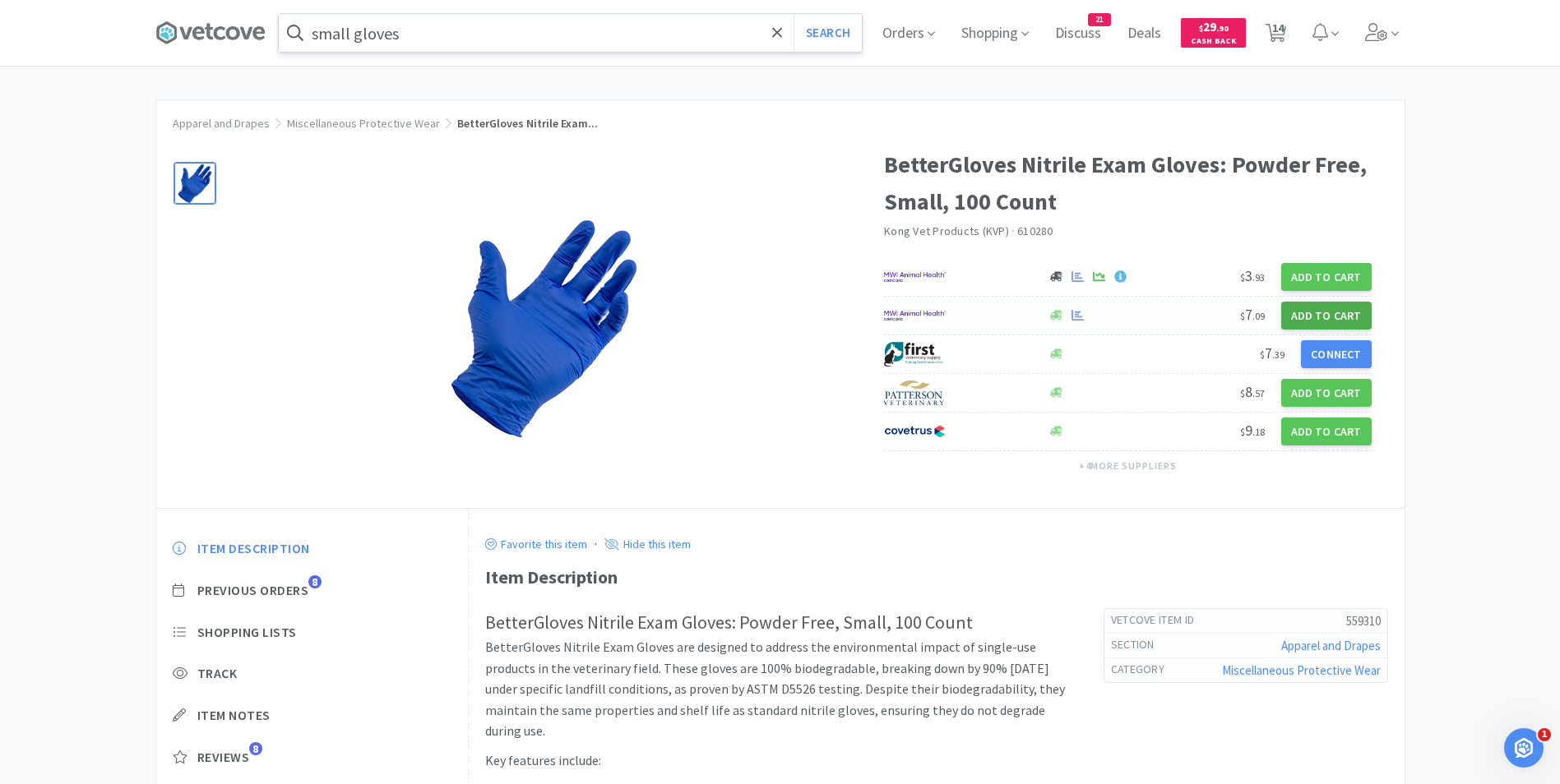
click at [1293, 315] on button "Add to Cart" at bounding box center [1326, 315] width 91 height 28
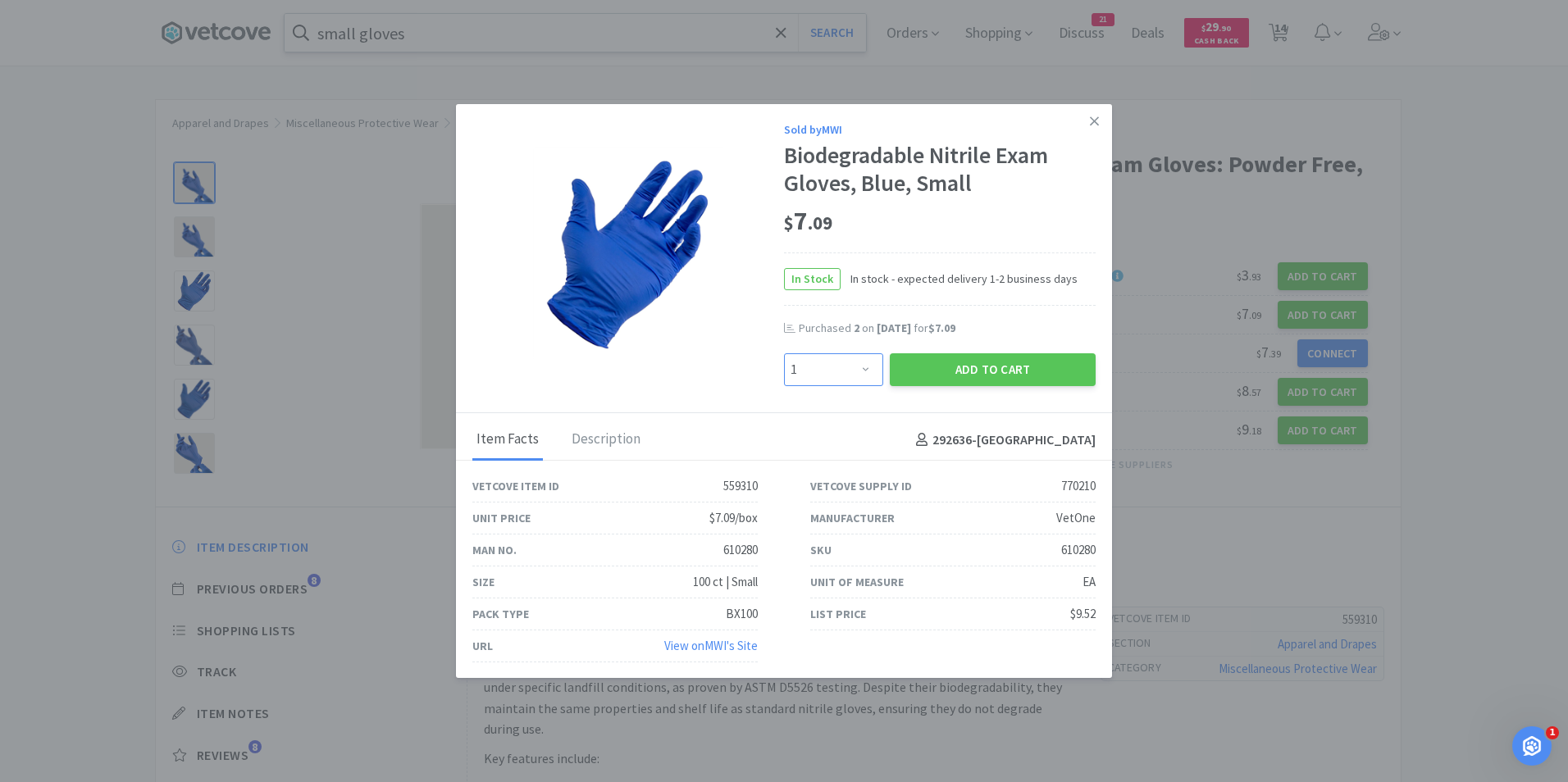
click at [854, 368] on select "Enter Quantity 1 2 3 4 5 6 7 8 9 10 11 12 13 14 15 16 17 18 19 20 Enter Quantity" at bounding box center [834, 369] width 99 height 33
click at [784, 353] on select "Enter Quantity 1 2 3 4 5 6 7 8 9 10 11 12 13 14 15 16 17 18 19 20 Enter Quantity" at bounding box center [834, 369] width 99 height 33
click at [968, 361] on button "Add to Cart" at bounding box center [992, 369] width 206 height 33
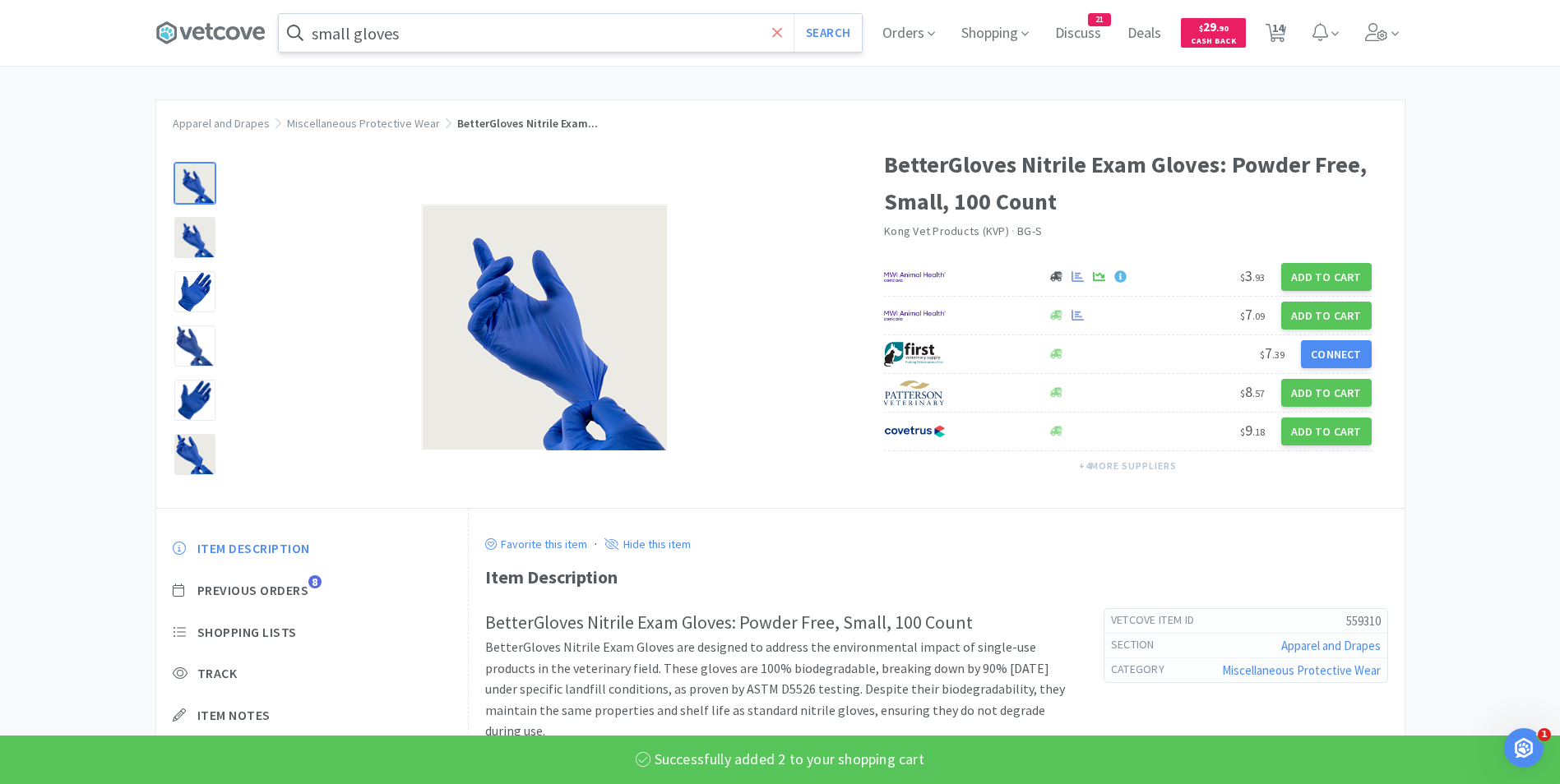
click at [782, 26] on icon at bounding box center [778, 33] width 11 height 16
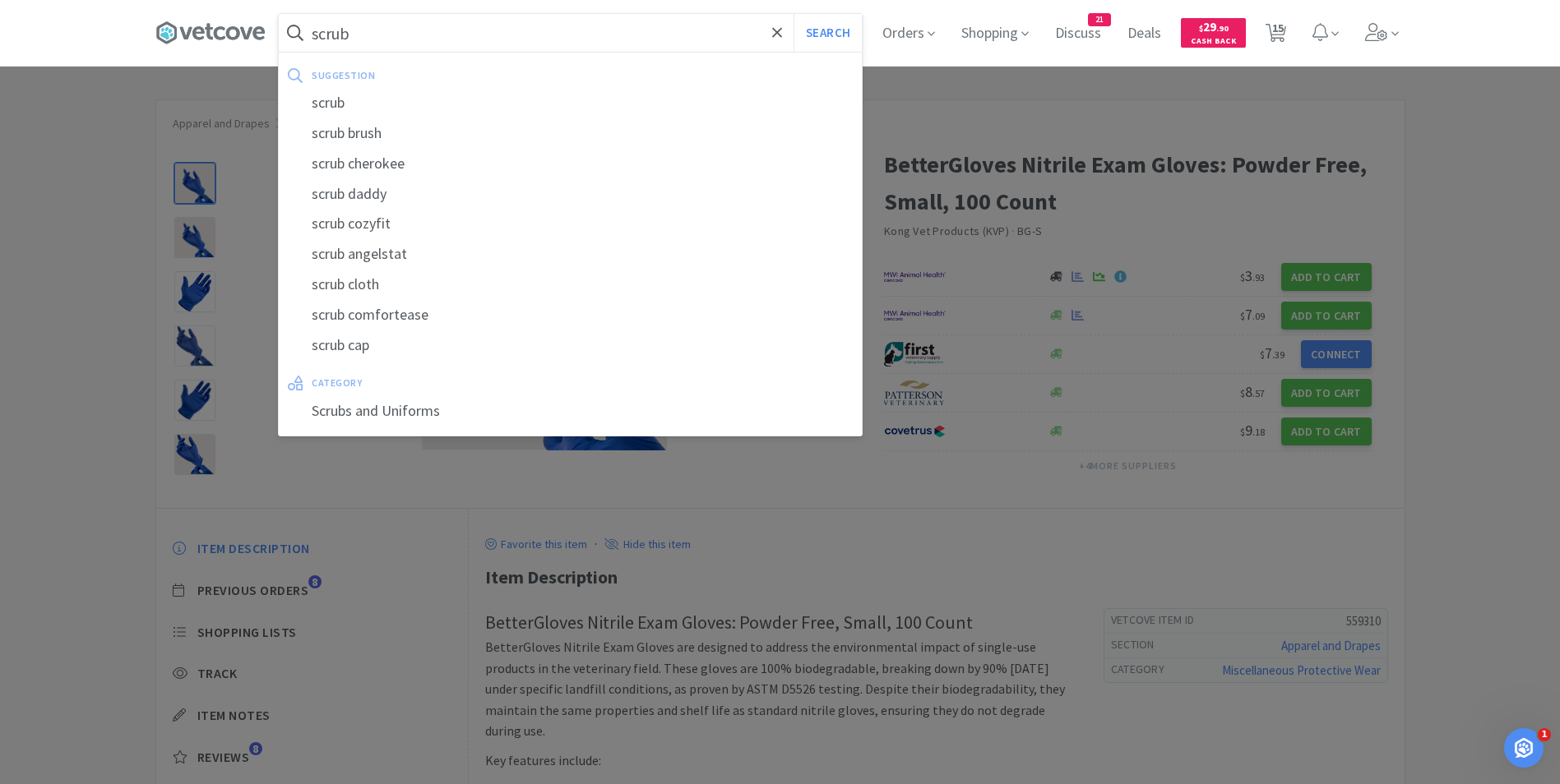
click at [793, 14] on button "Search" at bounding box center [827, 33] width 68 height 38
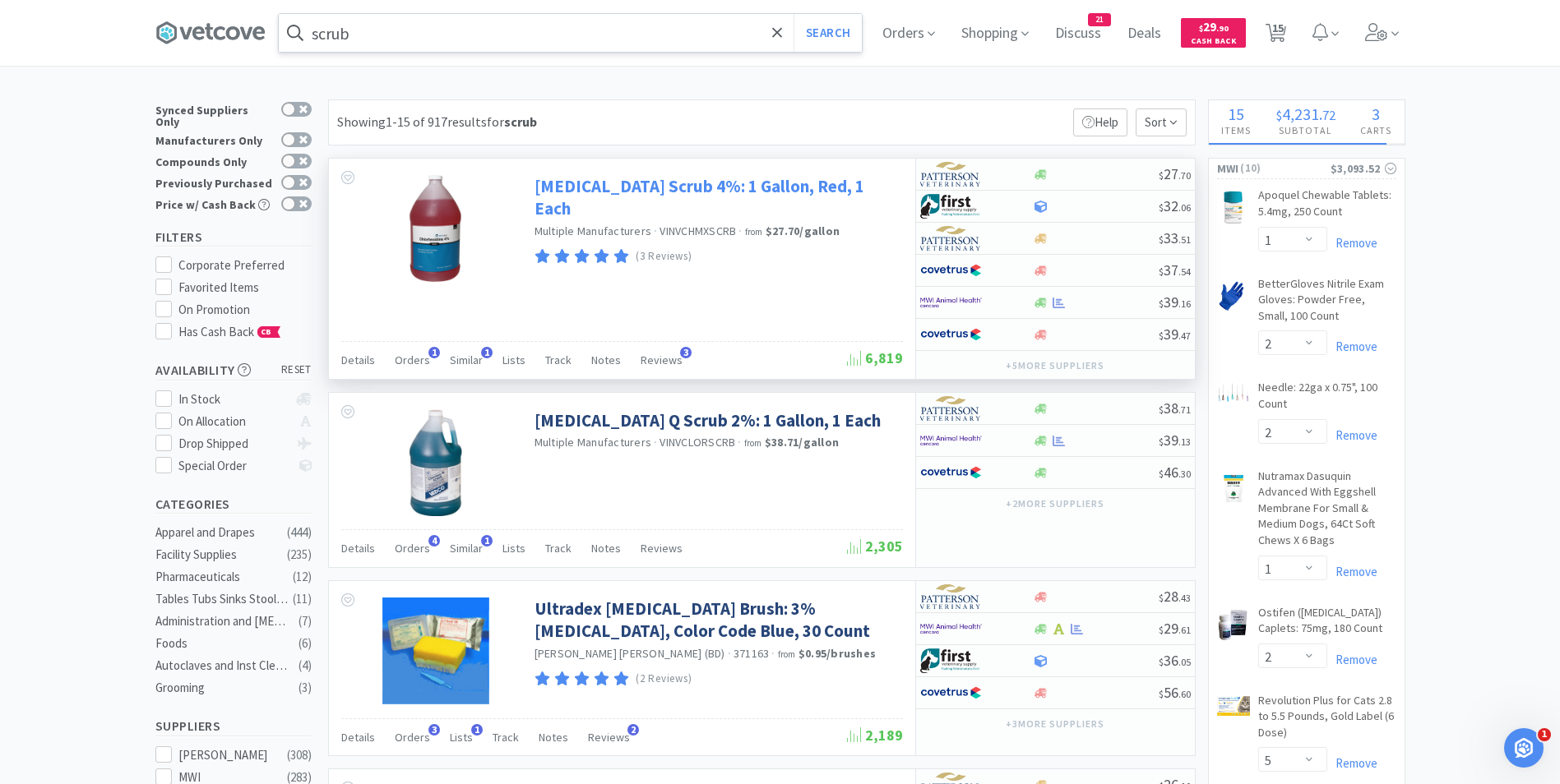
click at [675, 182] on link "[MEDICAL_DATA] Scrub 4%: 1 Gallon, Red, 1 Each" at bounding box center [717, 197] width 364 height 45
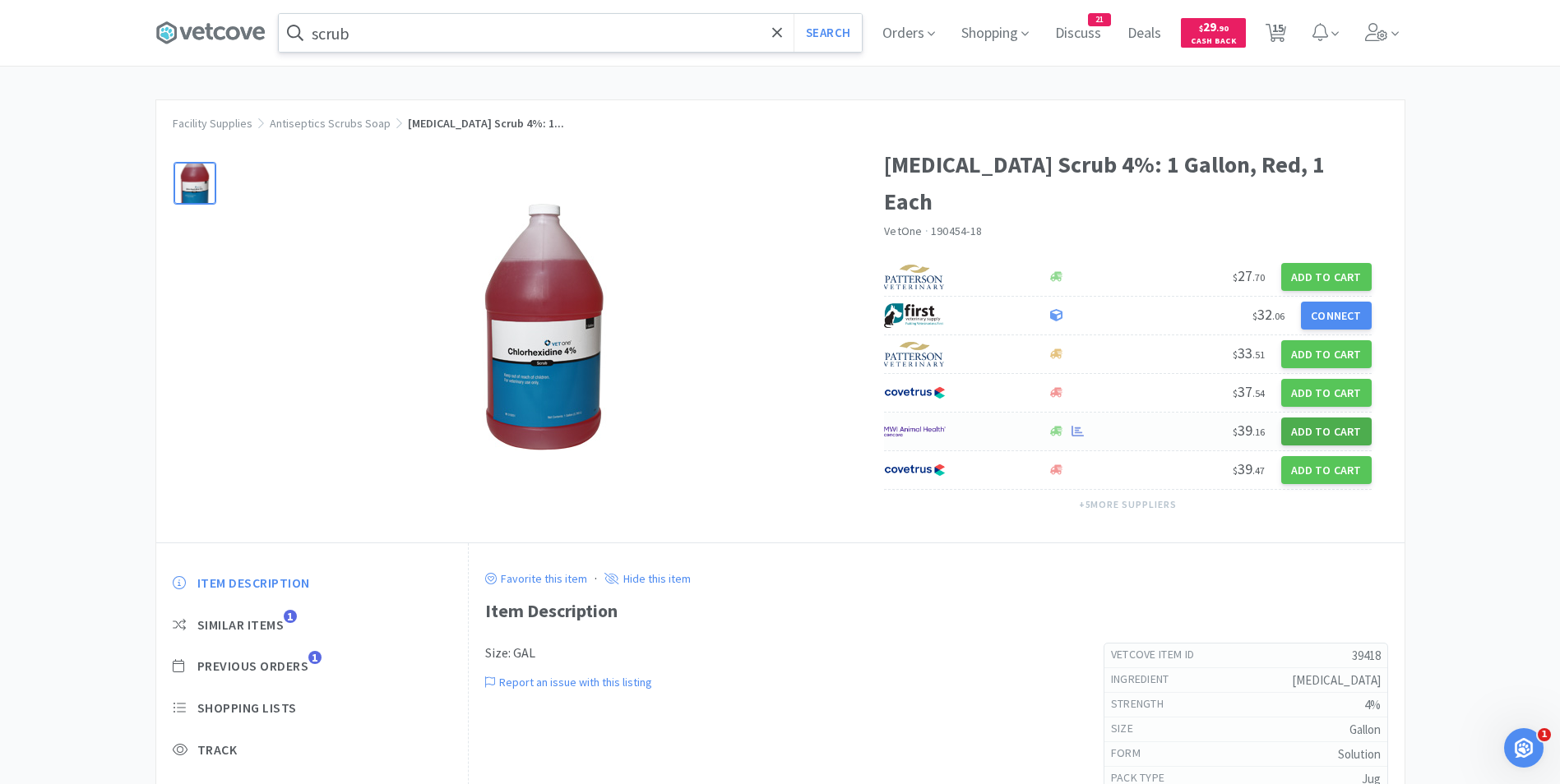
click at [1311, 418] on button "Add to Cart" at bounding box center [1326, 432] width 91 height 28
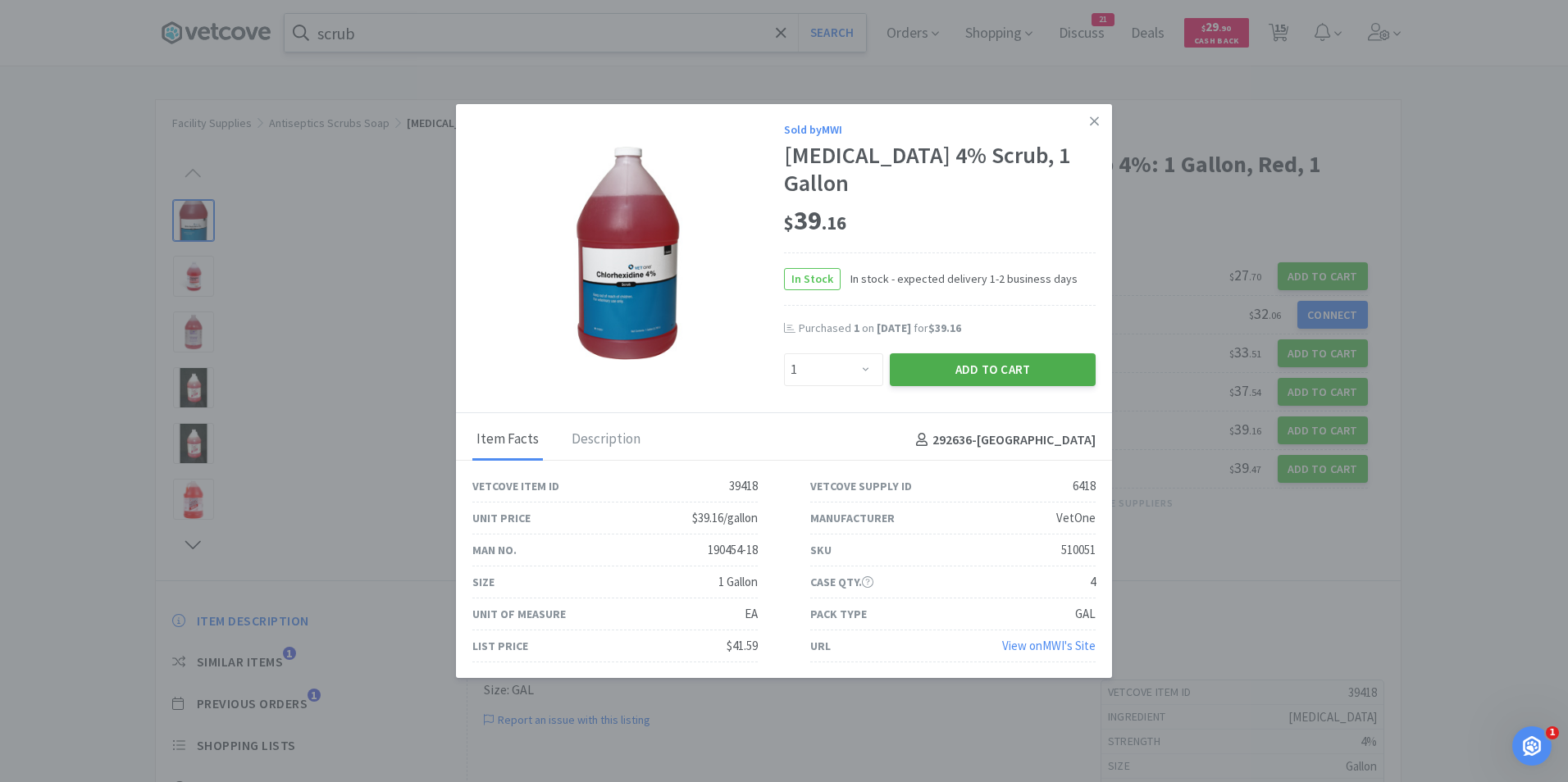
click at [909, 370] on button "Add to Cart" at bounding box center [992, 369] width 206 height 33
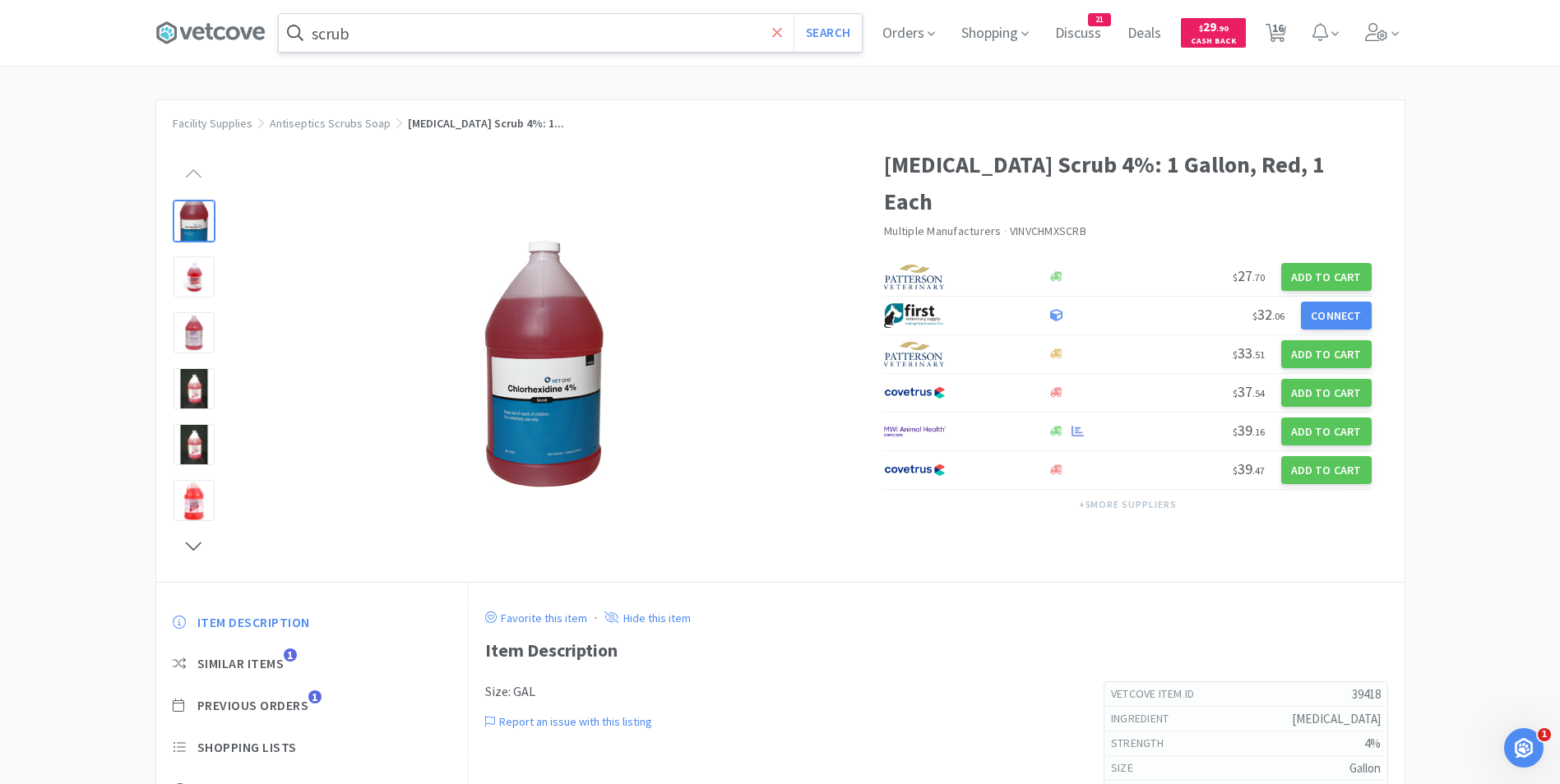
click at [782, 32] on icon at bounding box center [778, 33] width 11 height 16
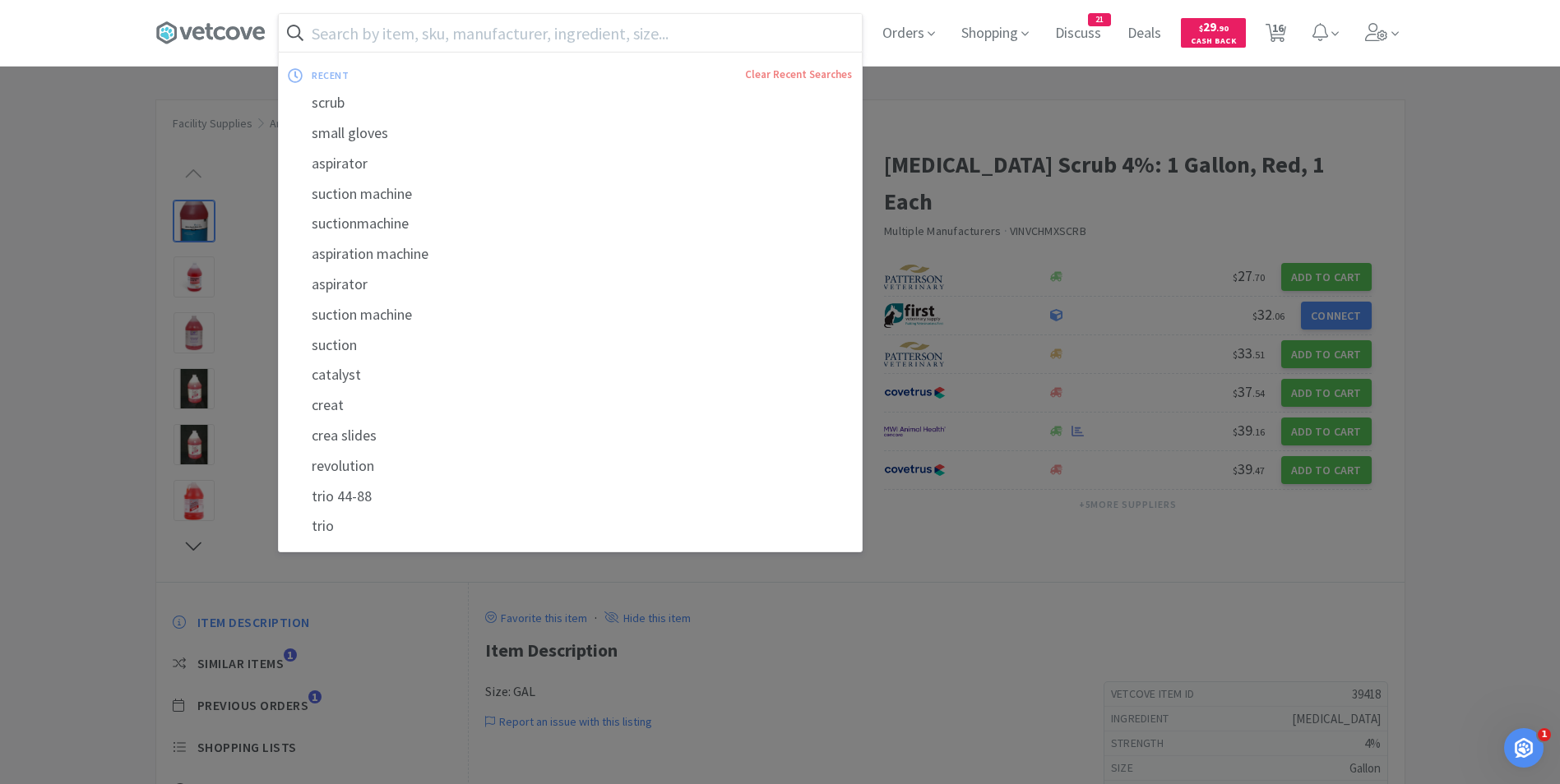
click at [1100, 94] on div at bounding box center [780, 392] width 1560 height 784
click at [809, 40] on input "text" at bounding box center [570, 33] width 583 height 38
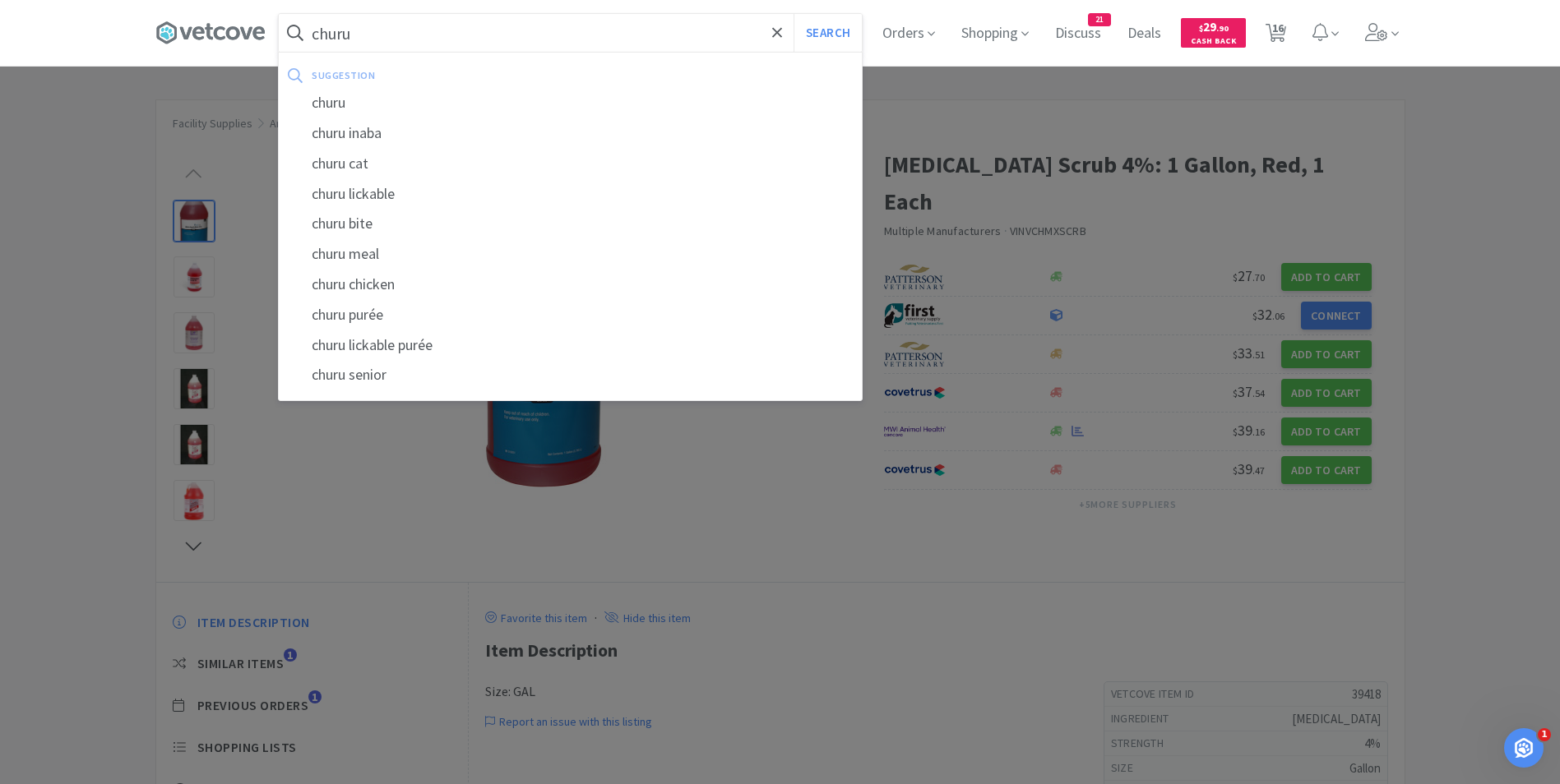
click at [793, 14] on button "Search" at bounding box center [827, 33] width 68 height 38
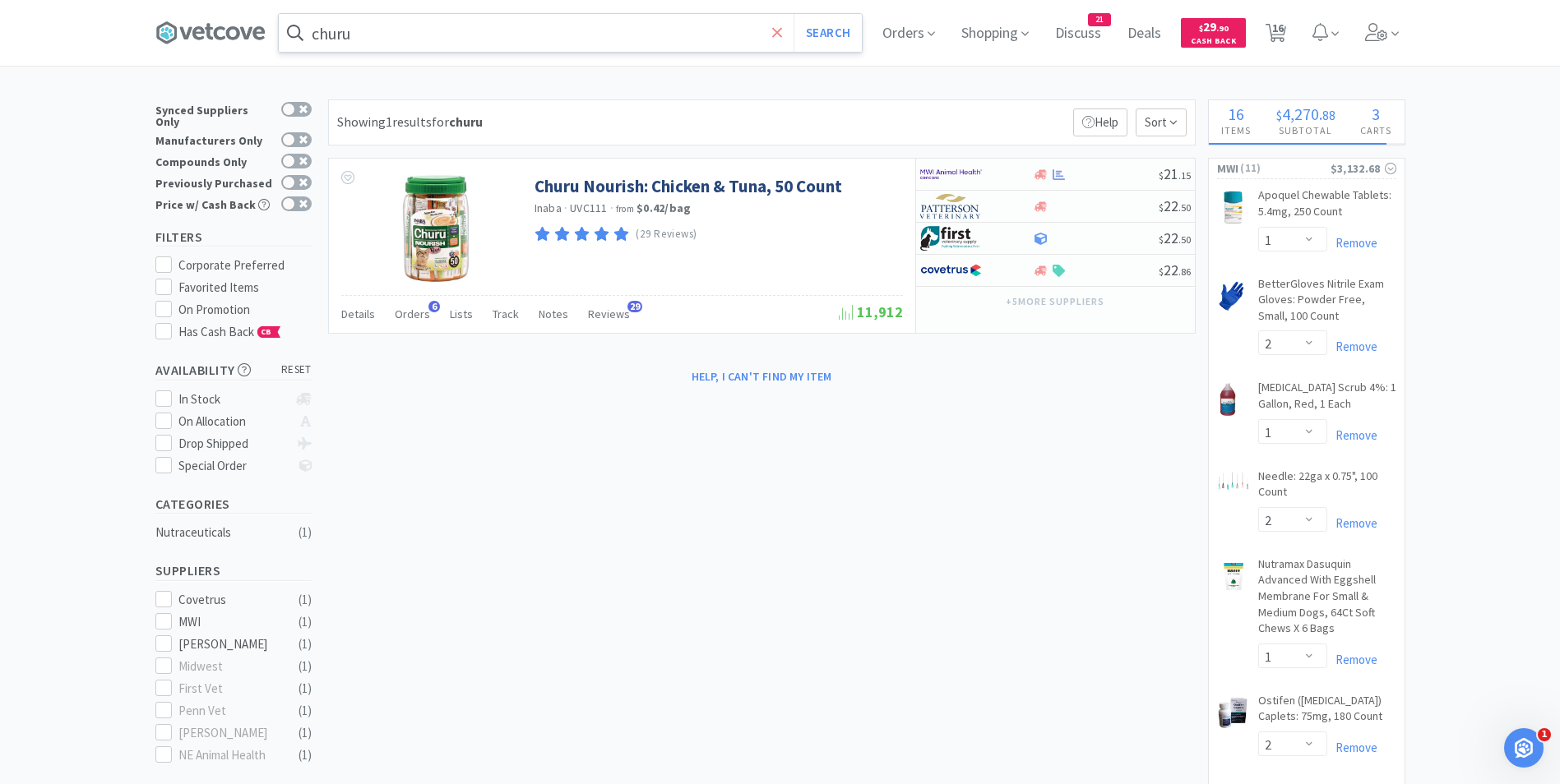
click at [782, 27] on icon at bounding box center [778, 33] width 11 height 16
click at [1277, 26] on icon at bounding box center [1276, 33] width 21 height 18
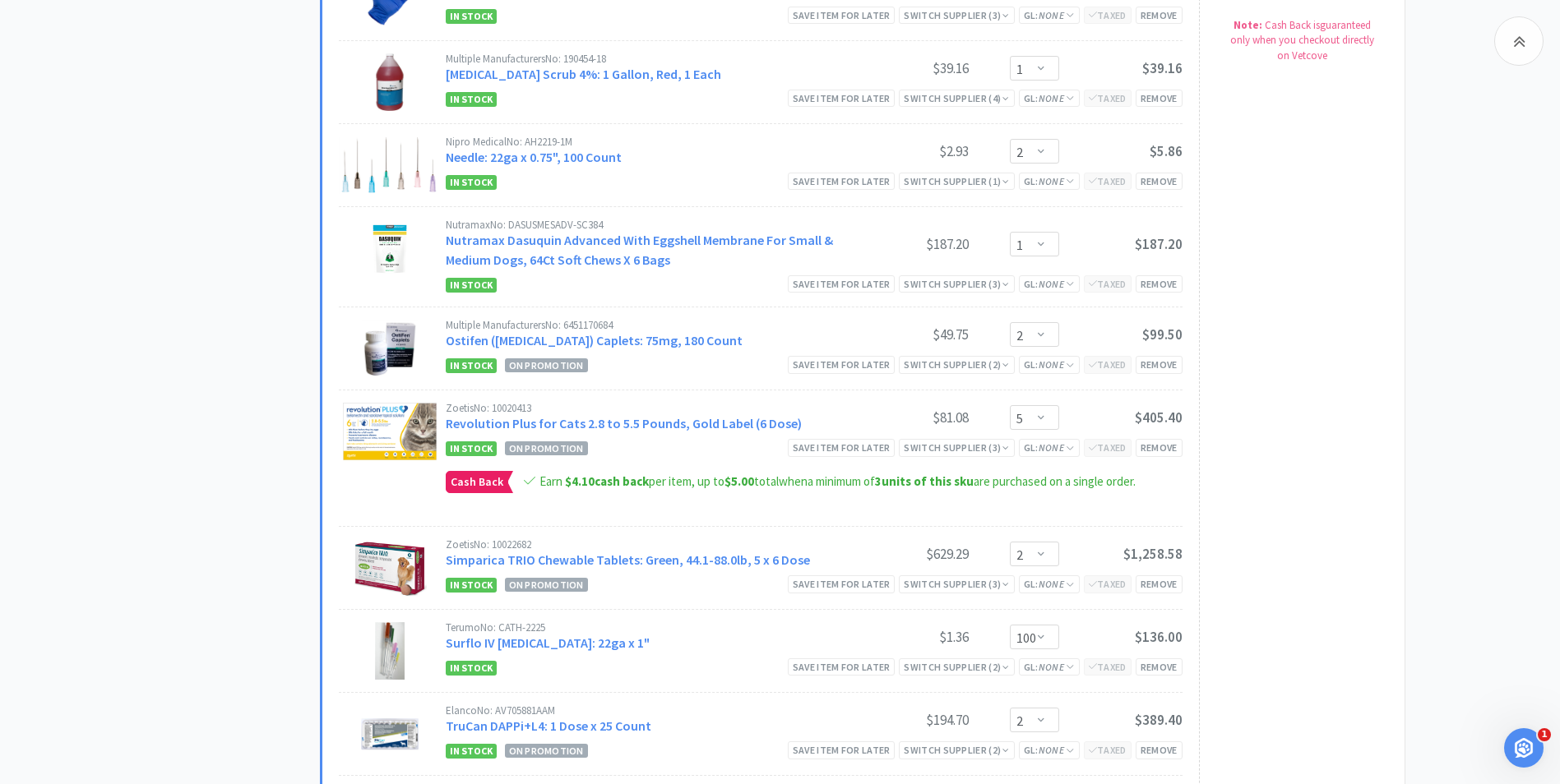
scroll to position [1051, 0]
click at [1143, 446] on div "Remove" at bounding box center [1159, 446] width 47 height 17
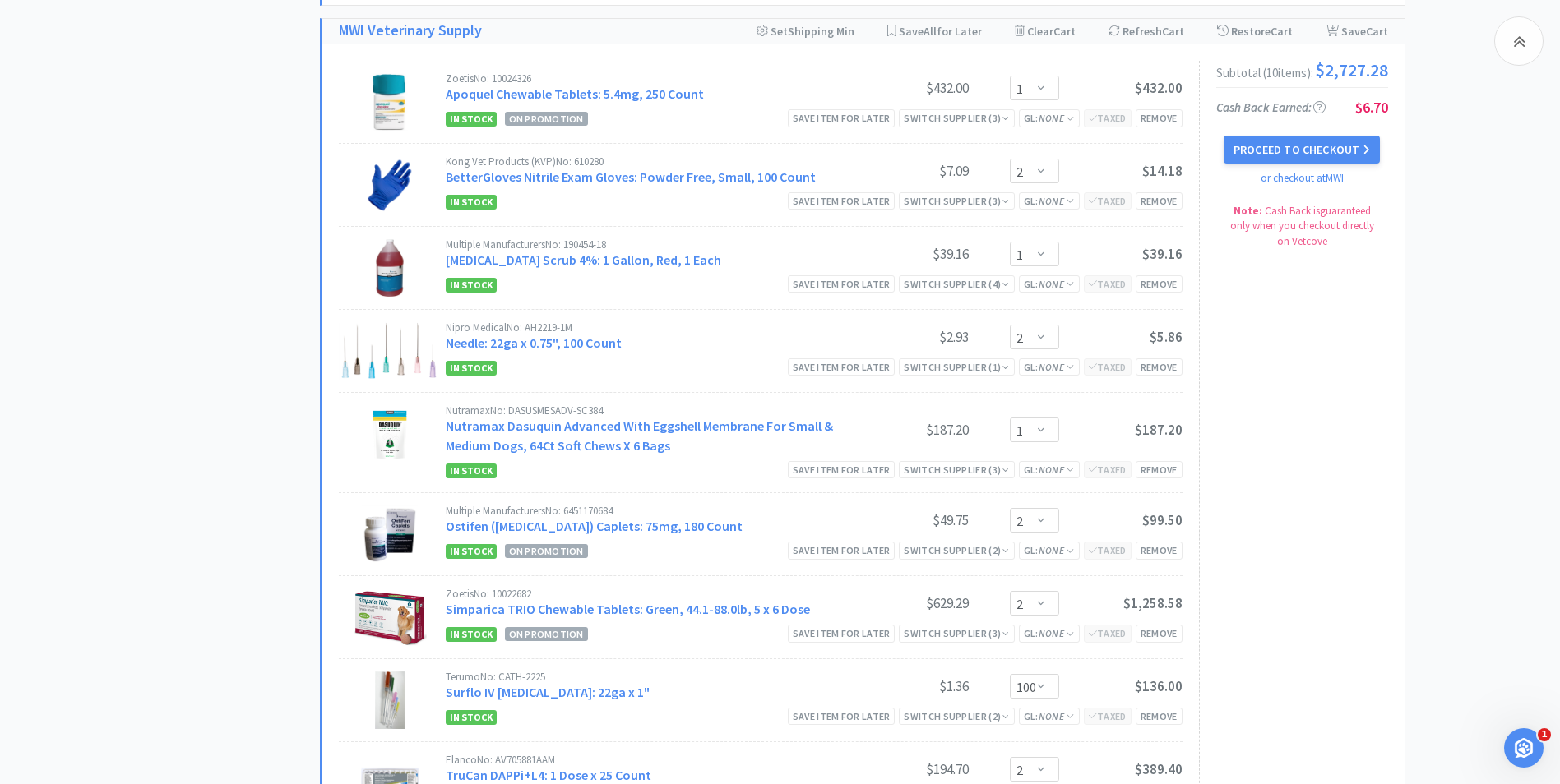
scroll to position [858, 0]
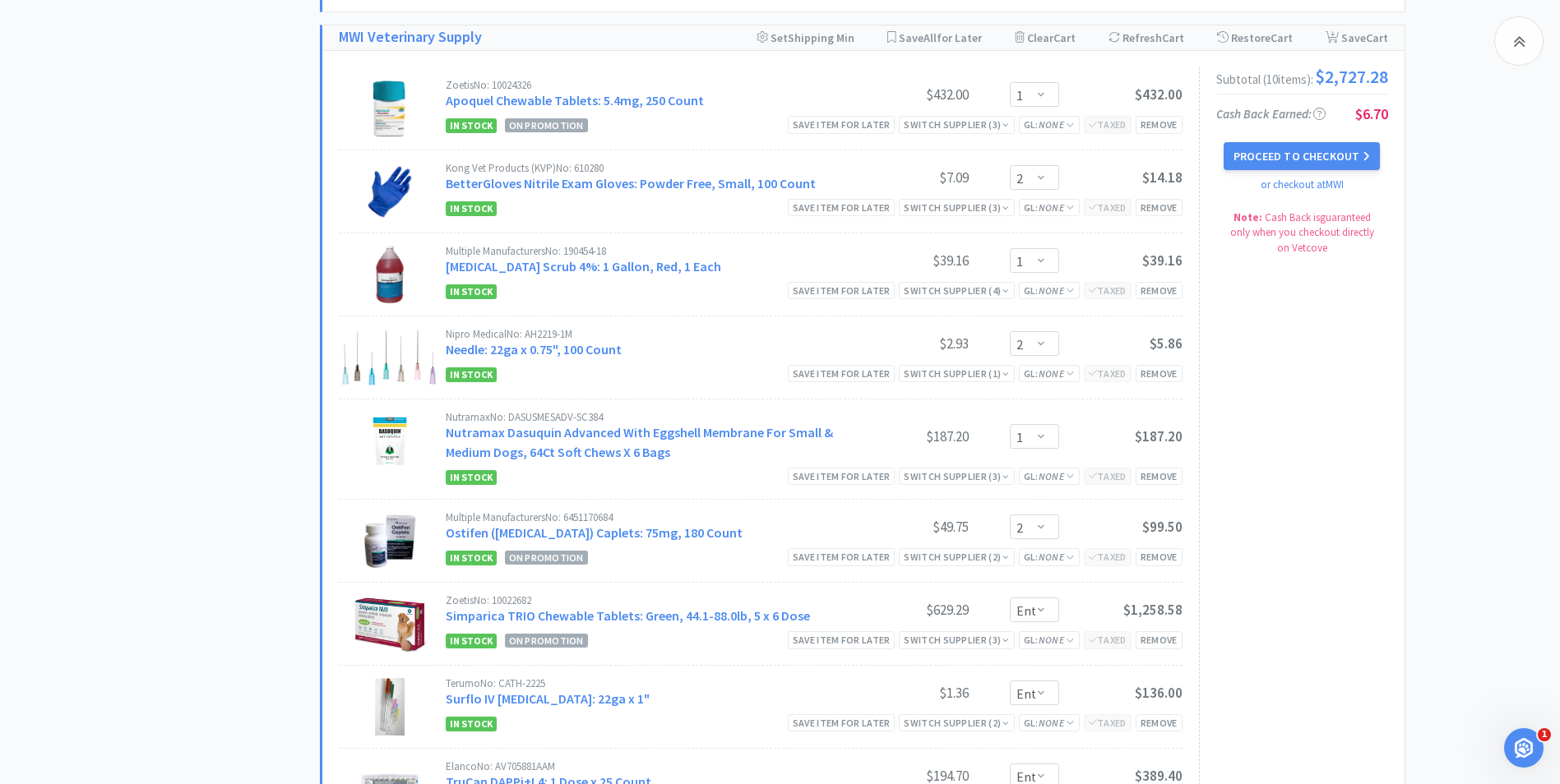
click at [721, 729] on div "In Stock Save item for later Switch Supplier ( 2 ) GL: None Taxed Remove" at bounding box center [814, 723] width 737 height 20
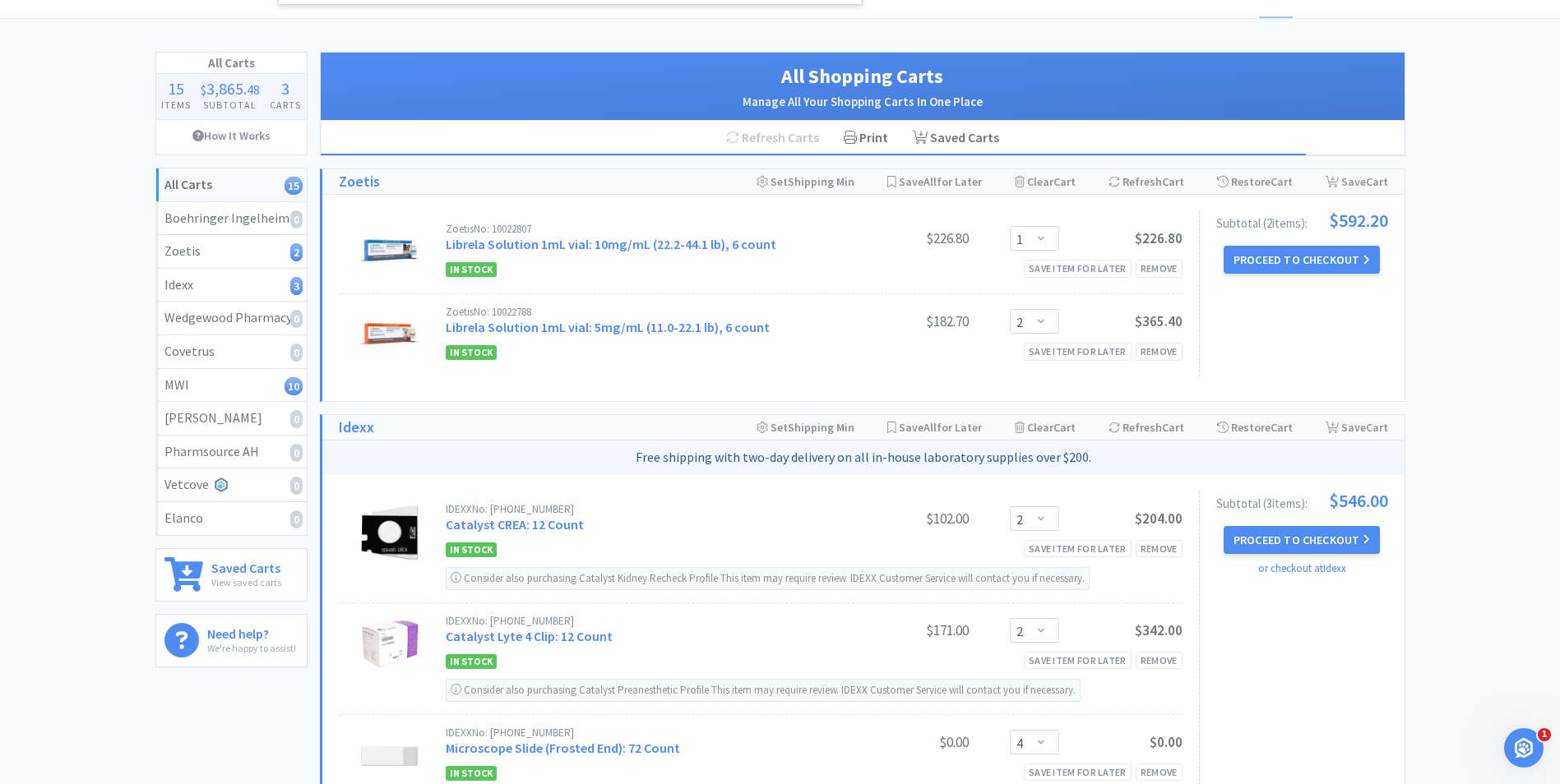
scroll to position [0, 0]
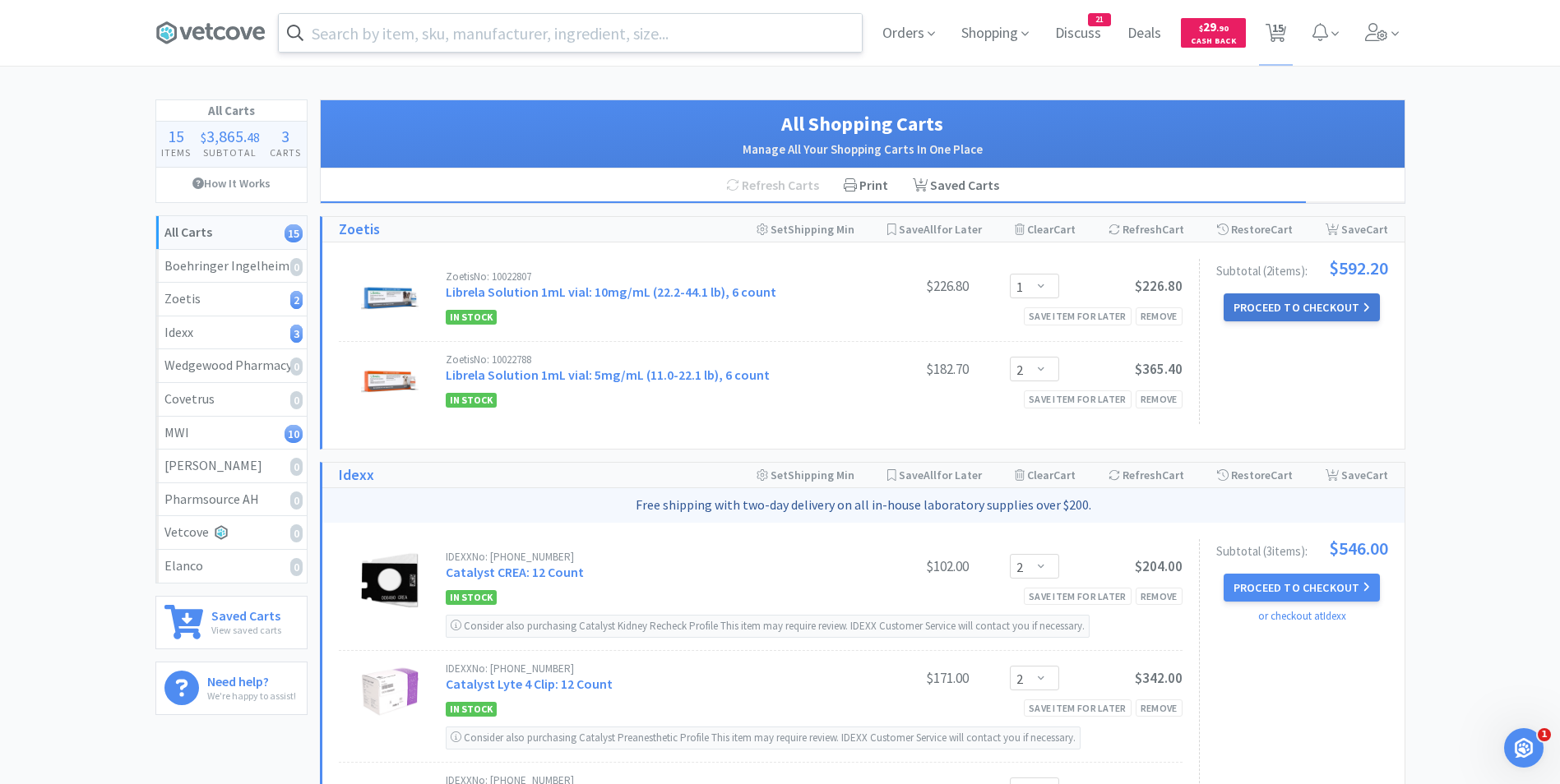
click at [1283, 312] on button "Proceed to Checkout" at bounding box center [1301, 307] width 157 height 28
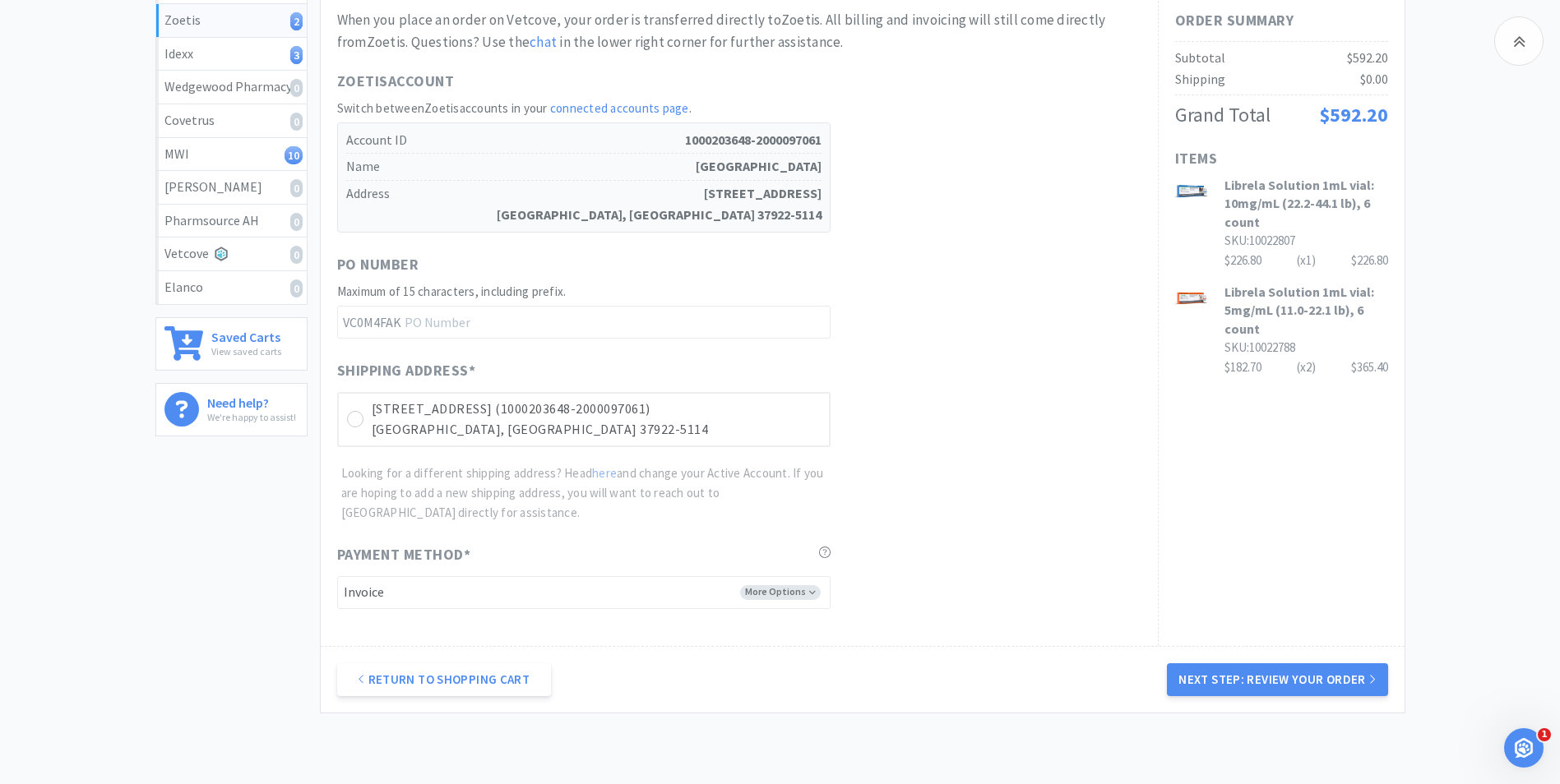
scroll to position [376, 0]
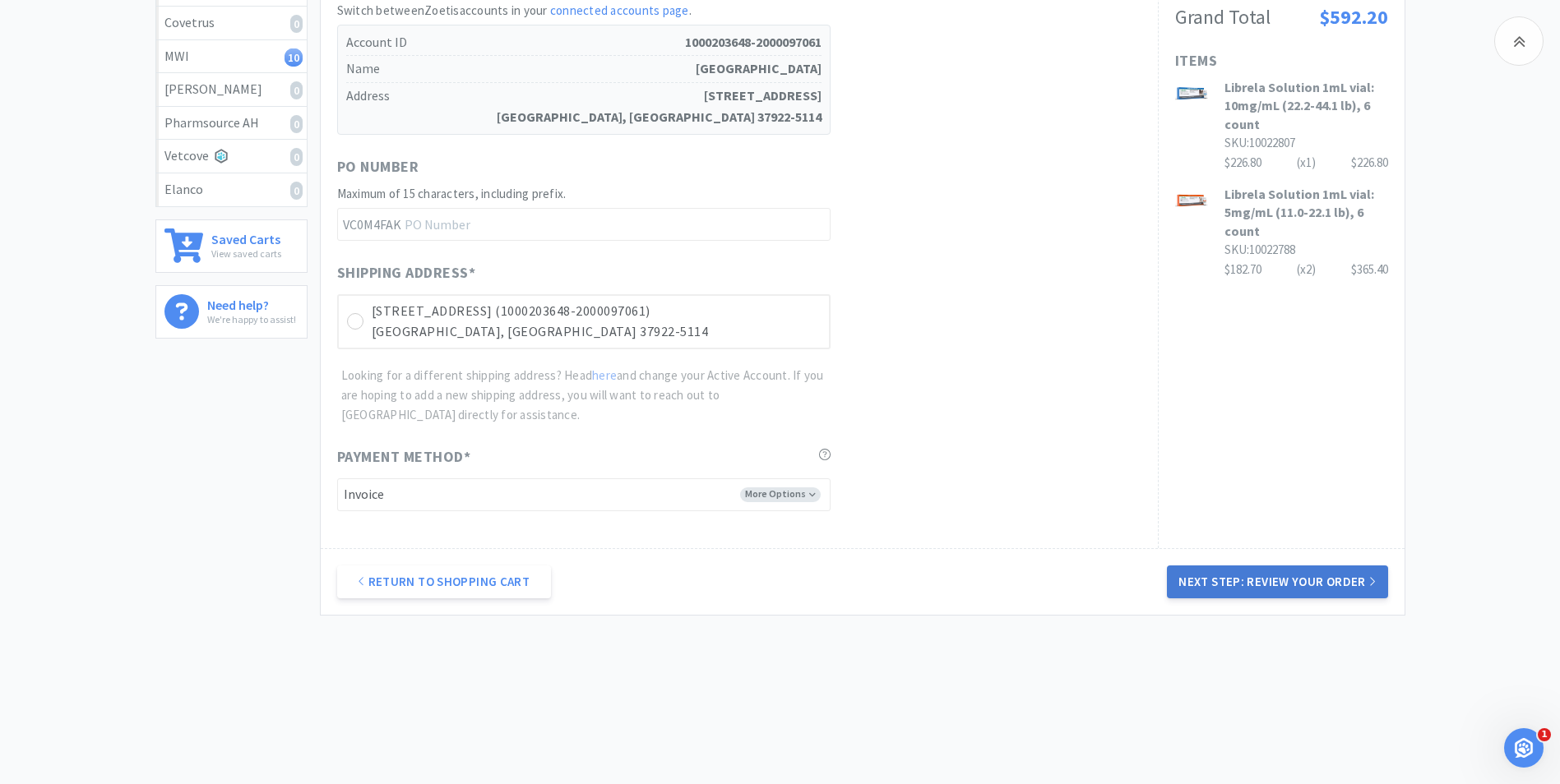
click at [1204, 577] on button "Next Step: Review Your Order" at bounding box center [1277, 582] width 221 height 33
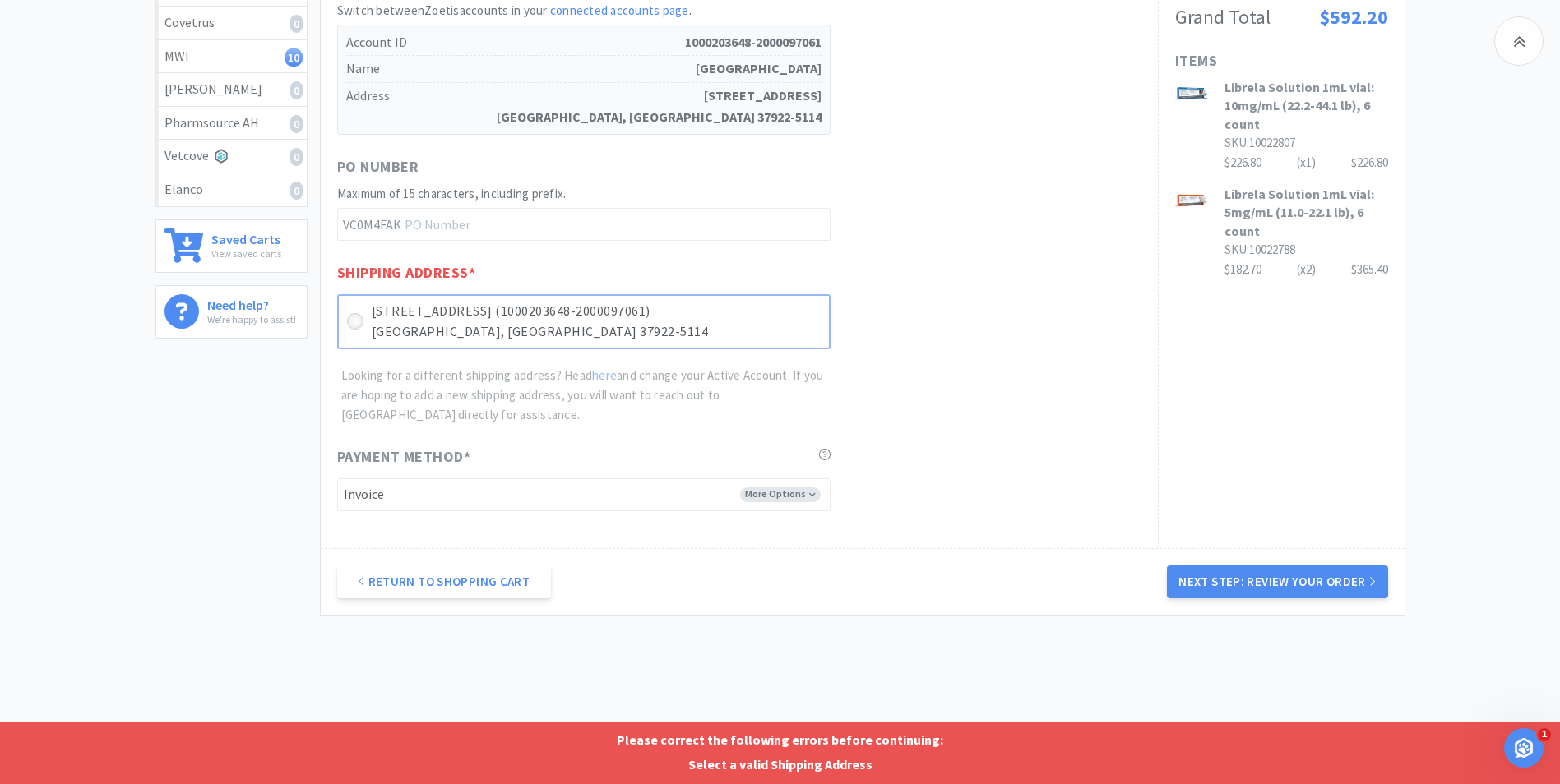
click at [348, 325] on div at bounding box center [355, 321] width 16 height 16
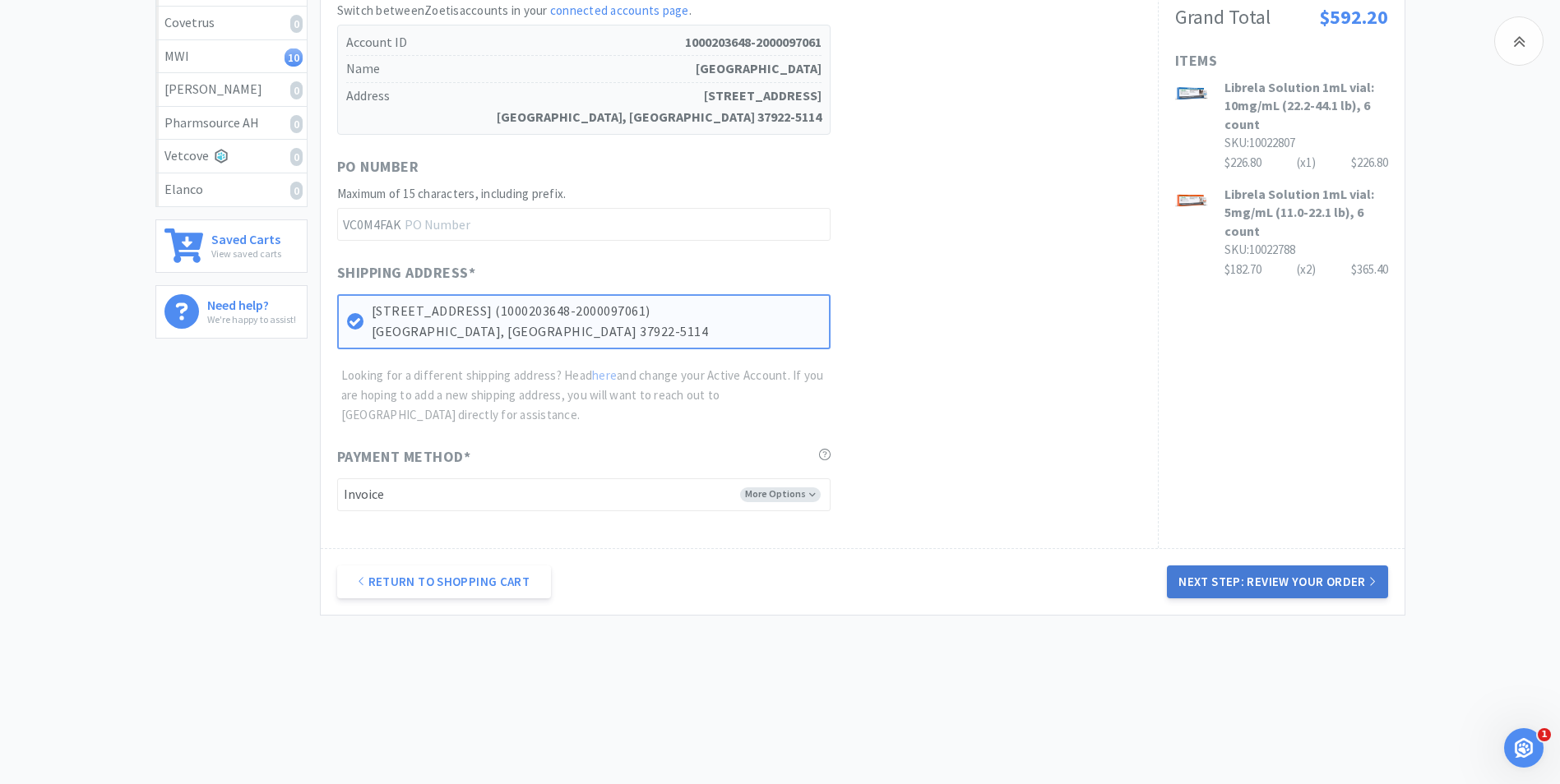
click at [1232, 584] on button "Next Step: Review Your Order" at bounding box center [1277, 582] width 221 height 33
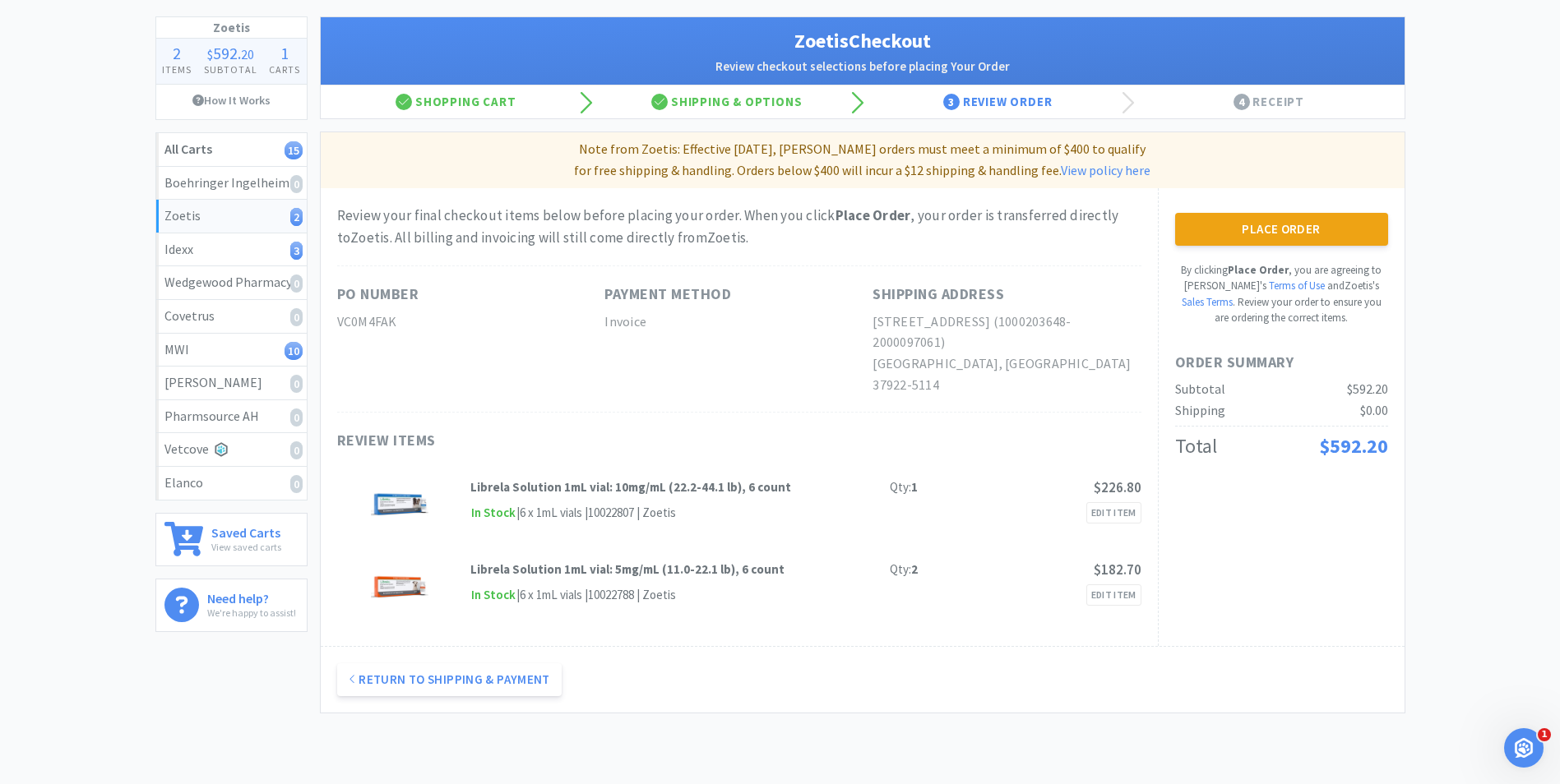
scroll to position [0, 0]
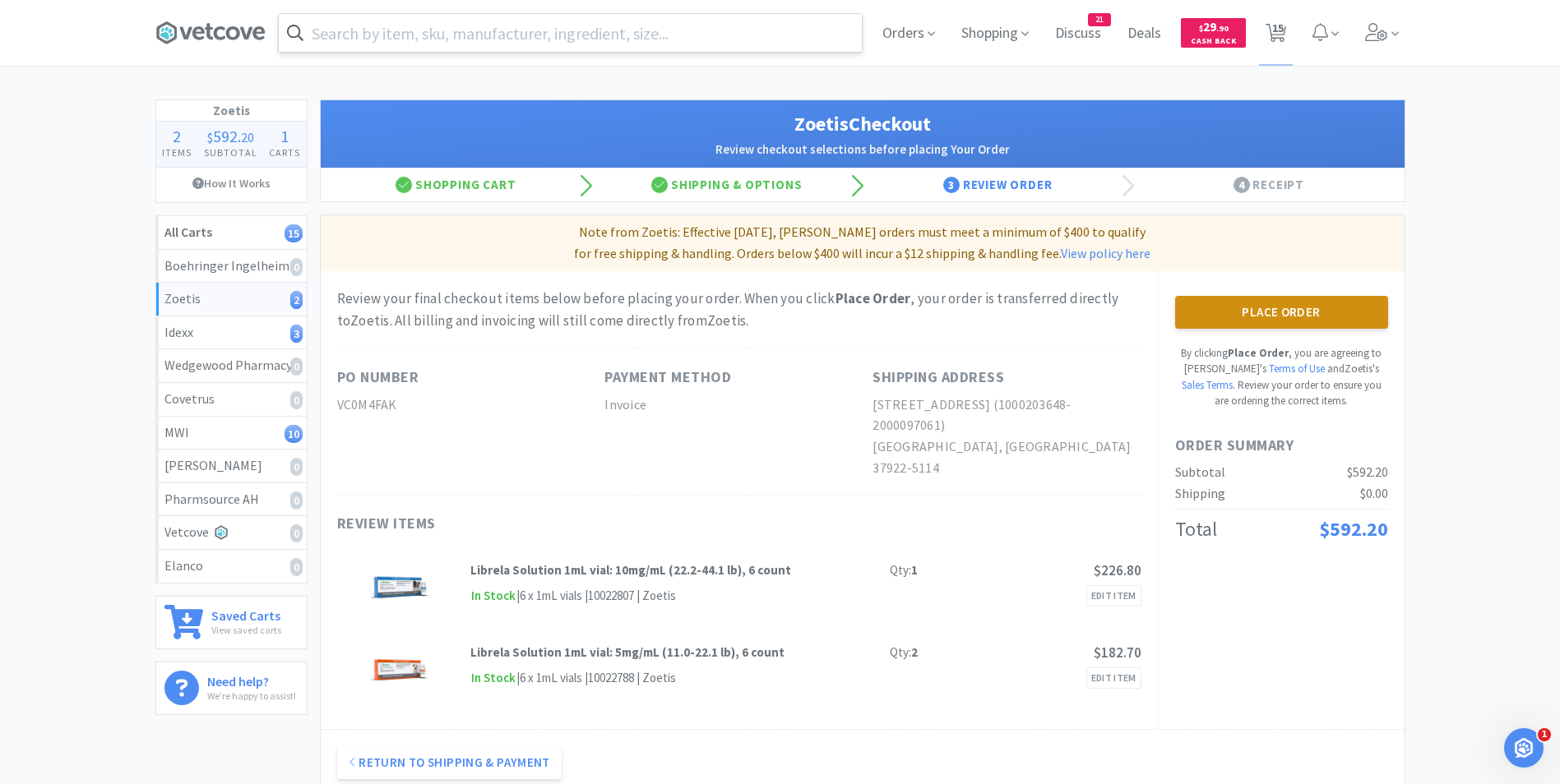
click at [1265, 316] on button "Place Order" at bounding box center [1282, 312] width 213 height 33
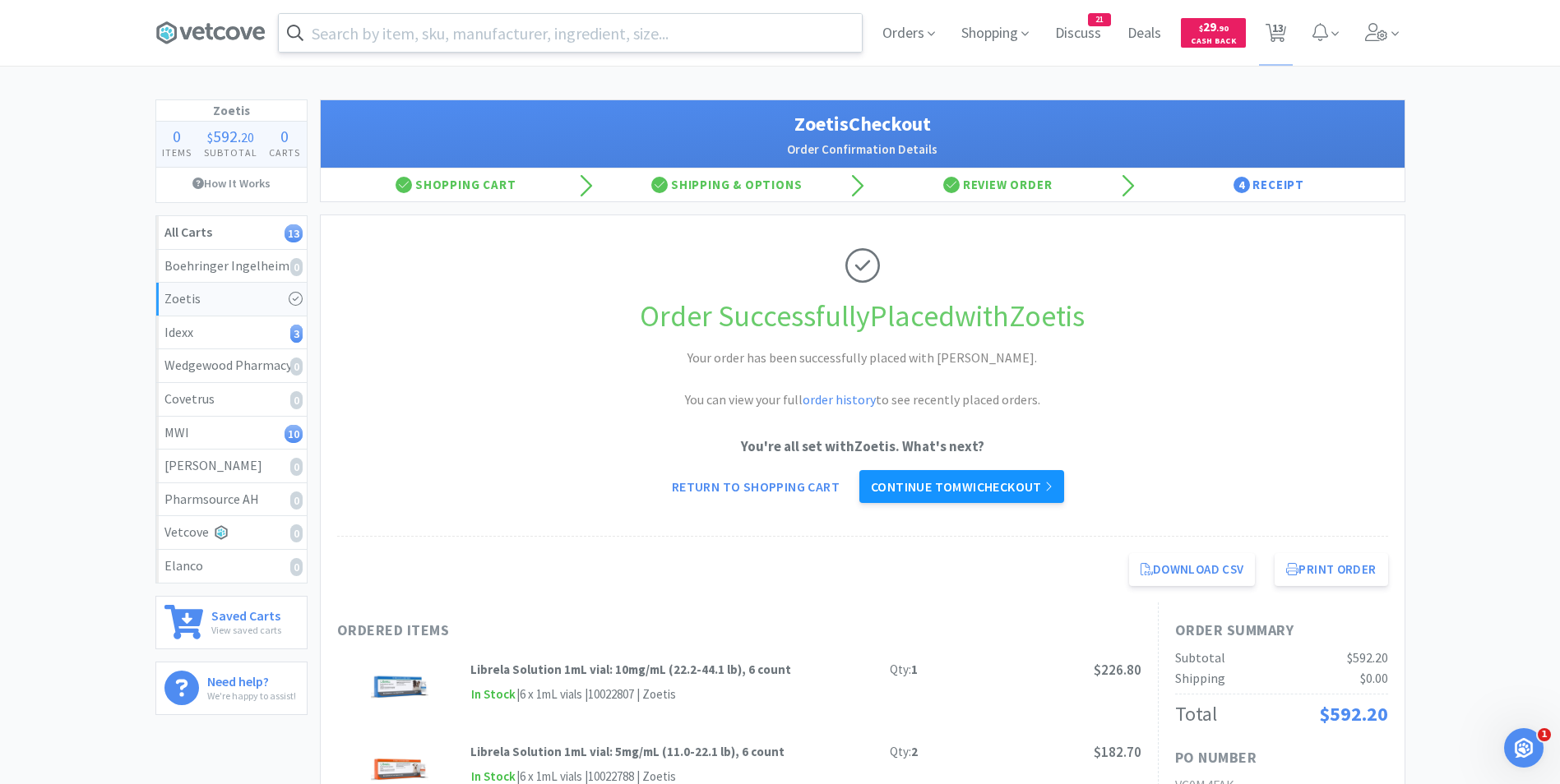
click at [976, 479] on link "Continue to MWI checkout" at bounding box center [961, 486] width 205 height 33
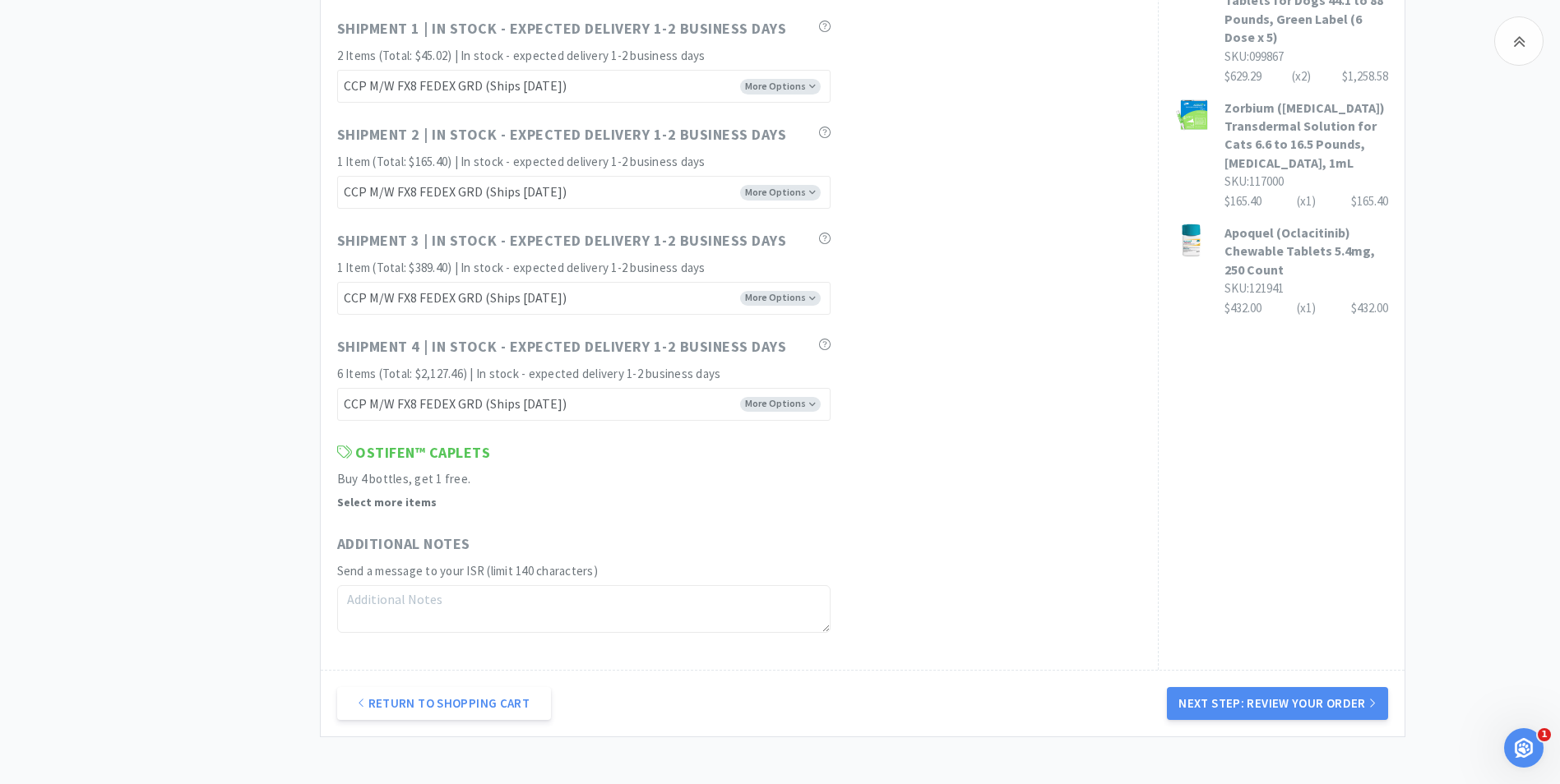
scroll to position [1325, 0]
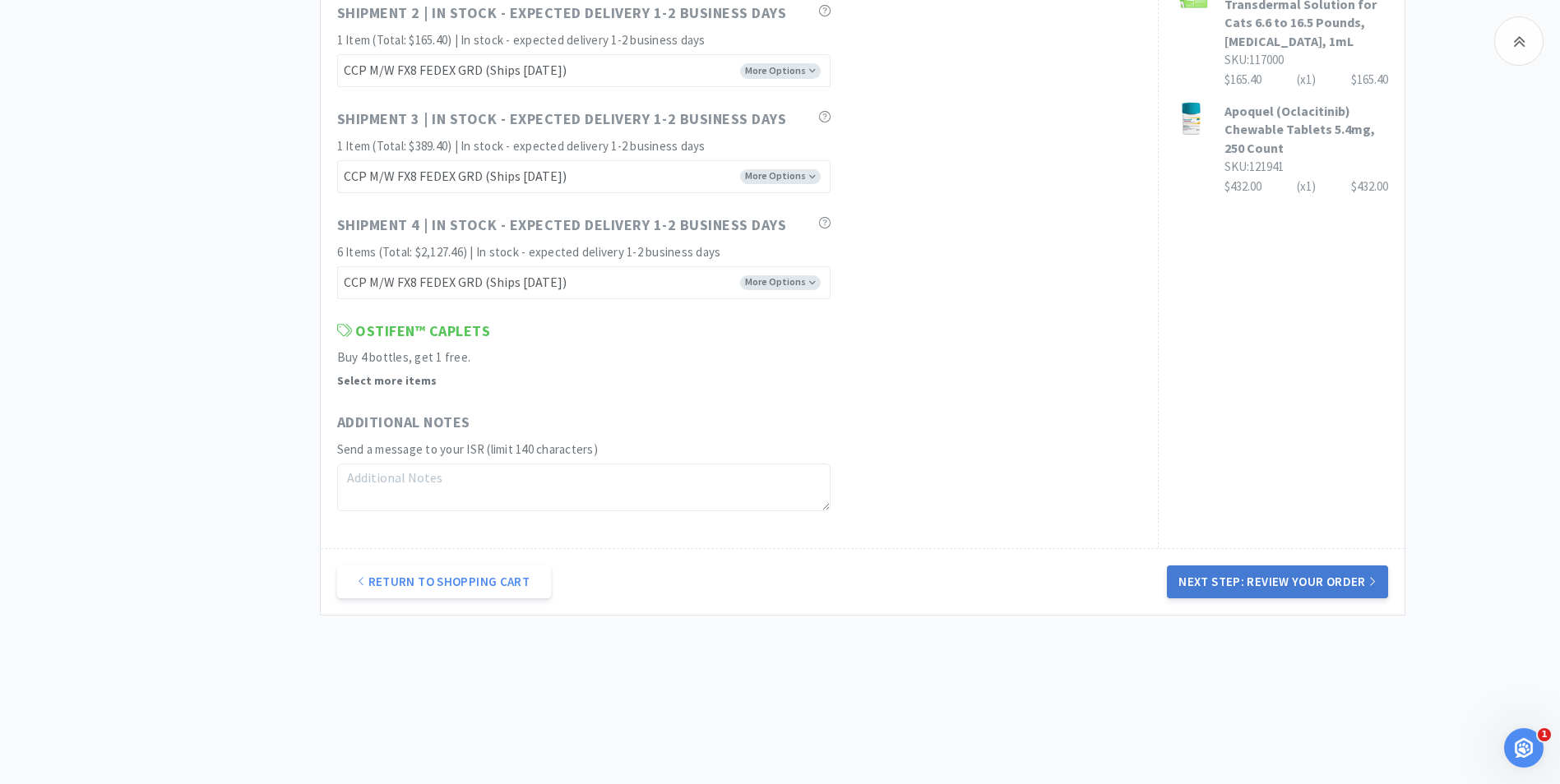
click at [1271, 584] on button "Next Step: Review Your Order" at bounding box center [1277, 582] width 221 height 33
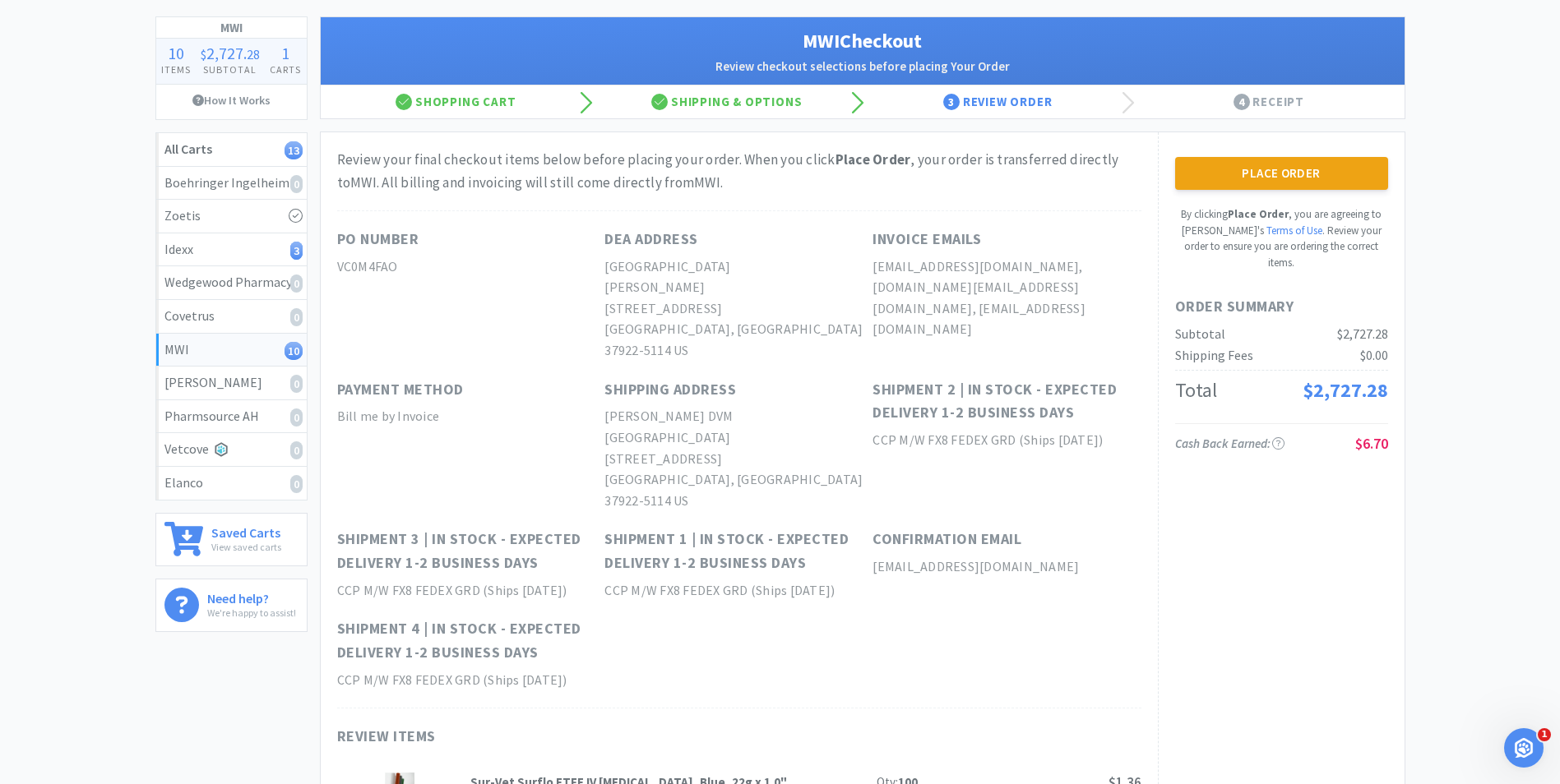
scroll to position [0, 0]
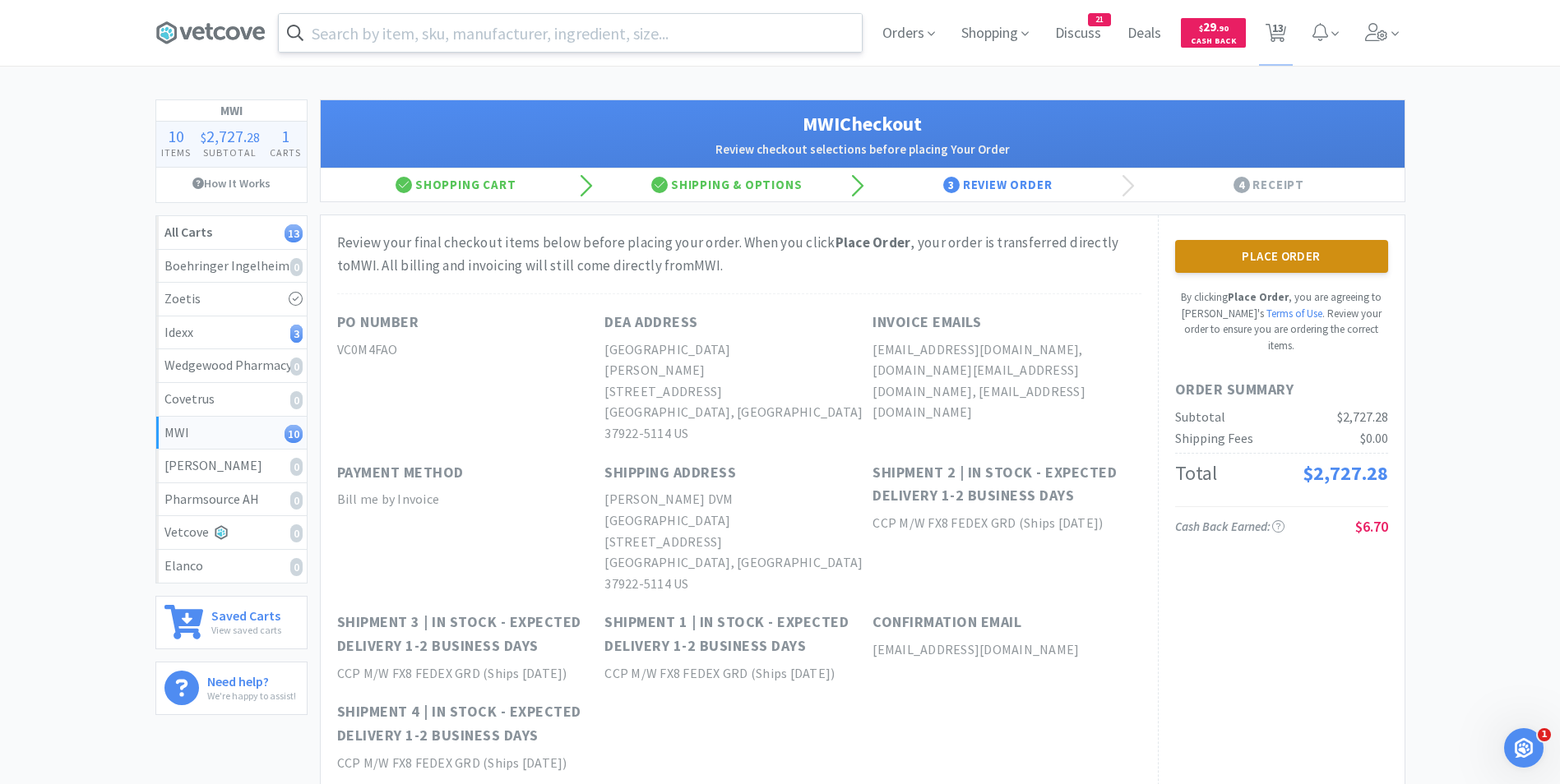
click at [1262, 260] on button "Place Order" at bounding box center [1282, 256] width 213 height 33
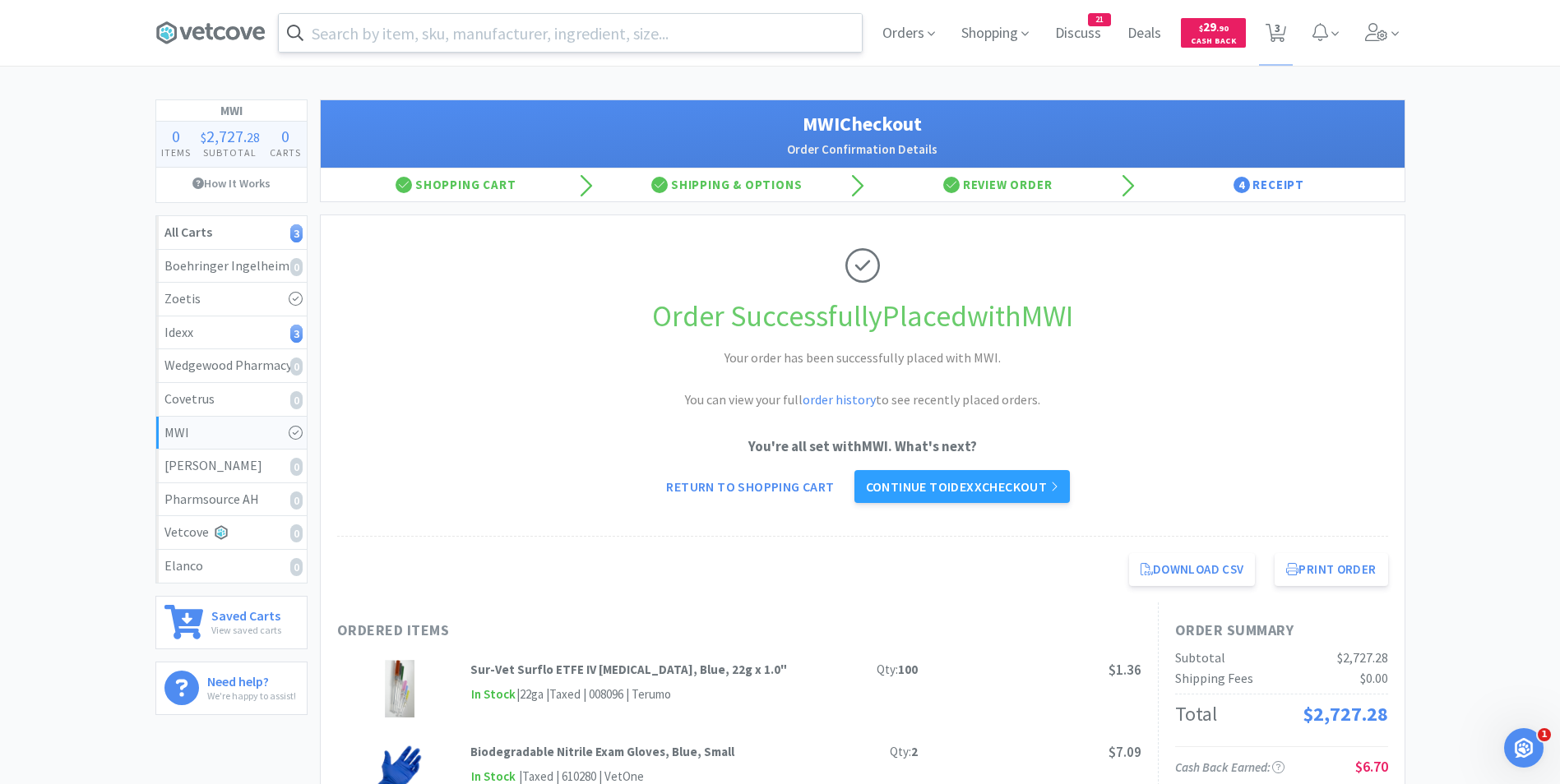
scroll to position [44, 0]
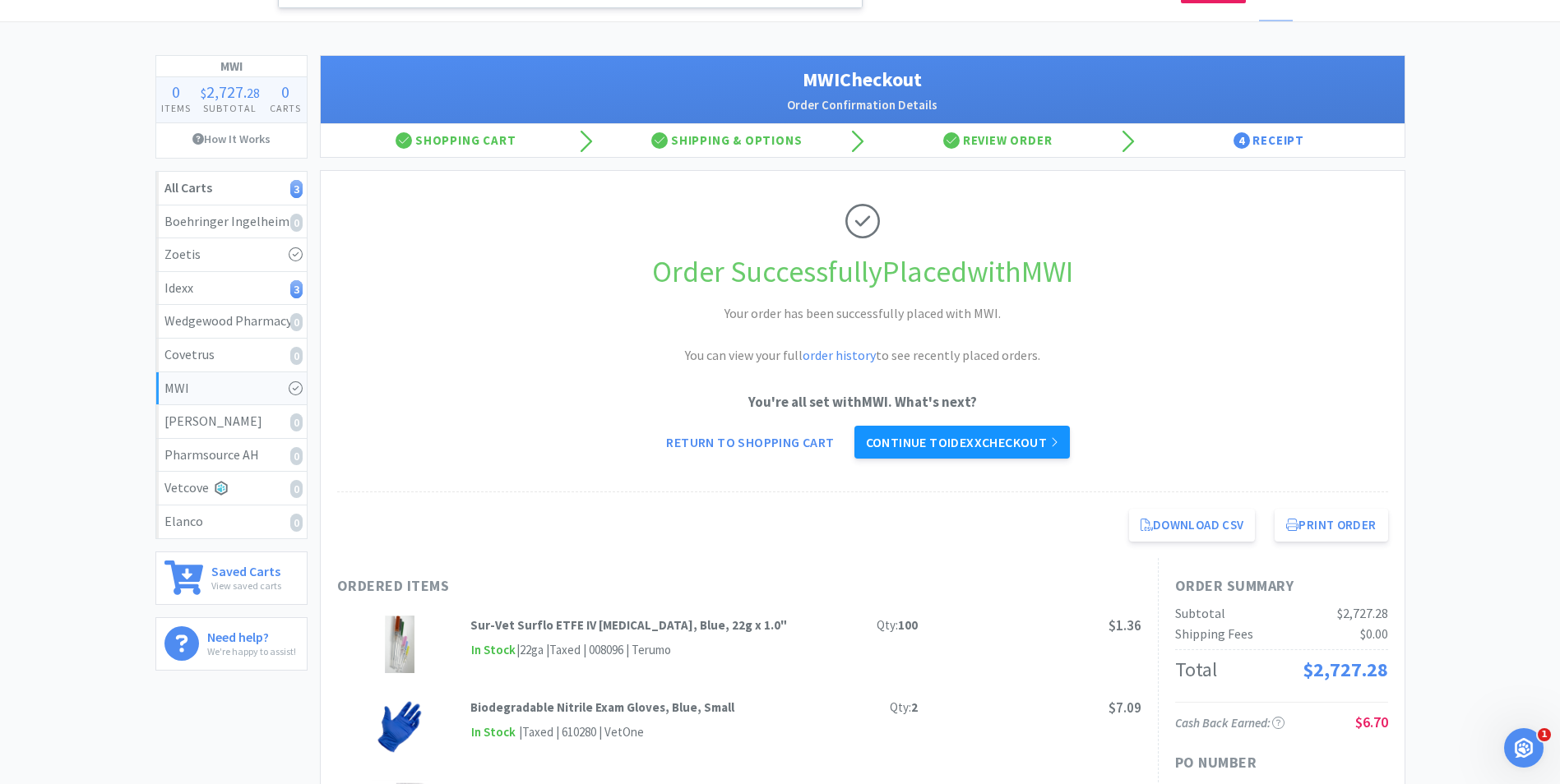
click at [1006, 441] on link "Continue to Idexx checkout" at bounding box center [962, 442] width 216 height 33
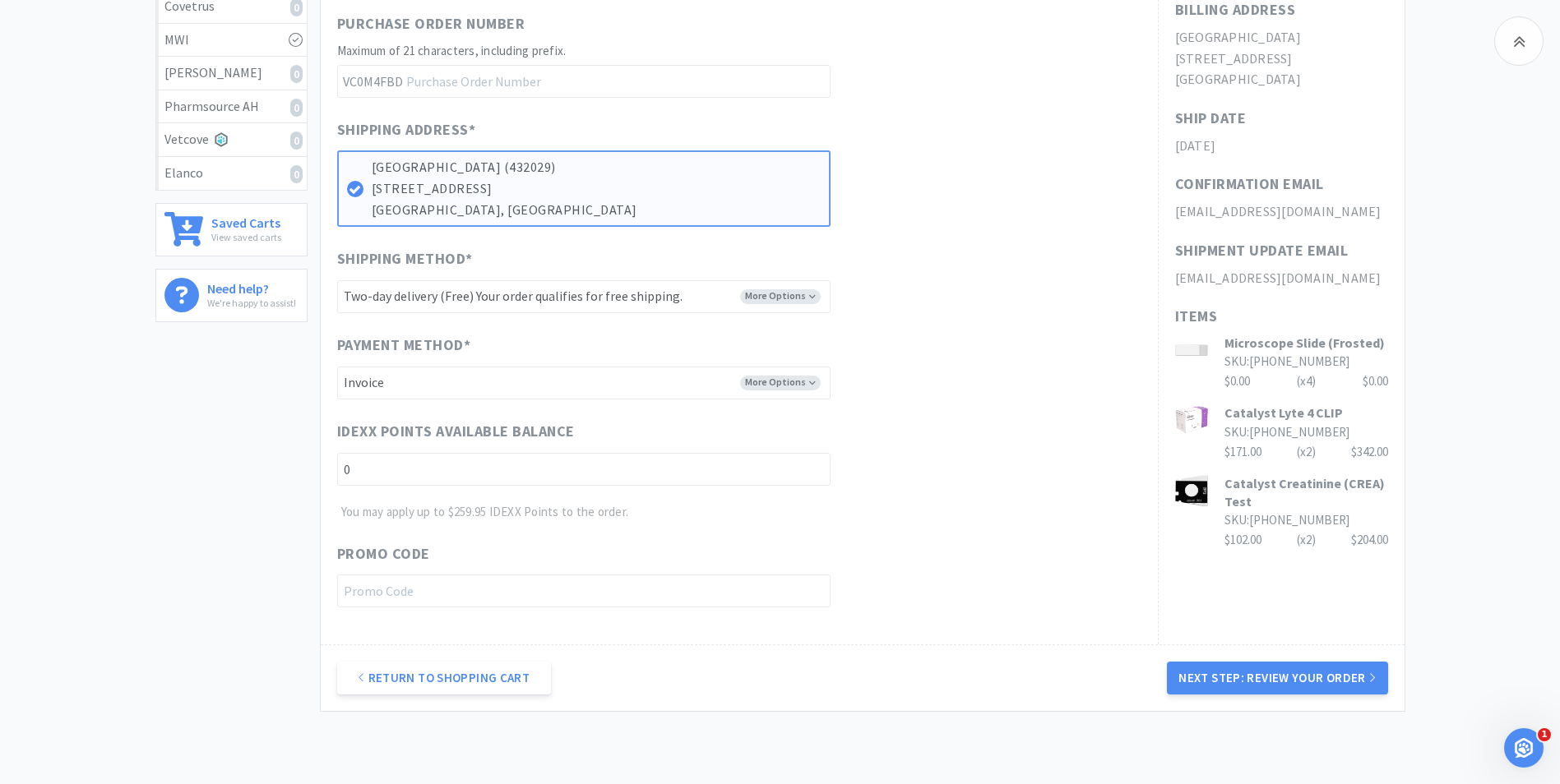
scroll to position [489, 0]
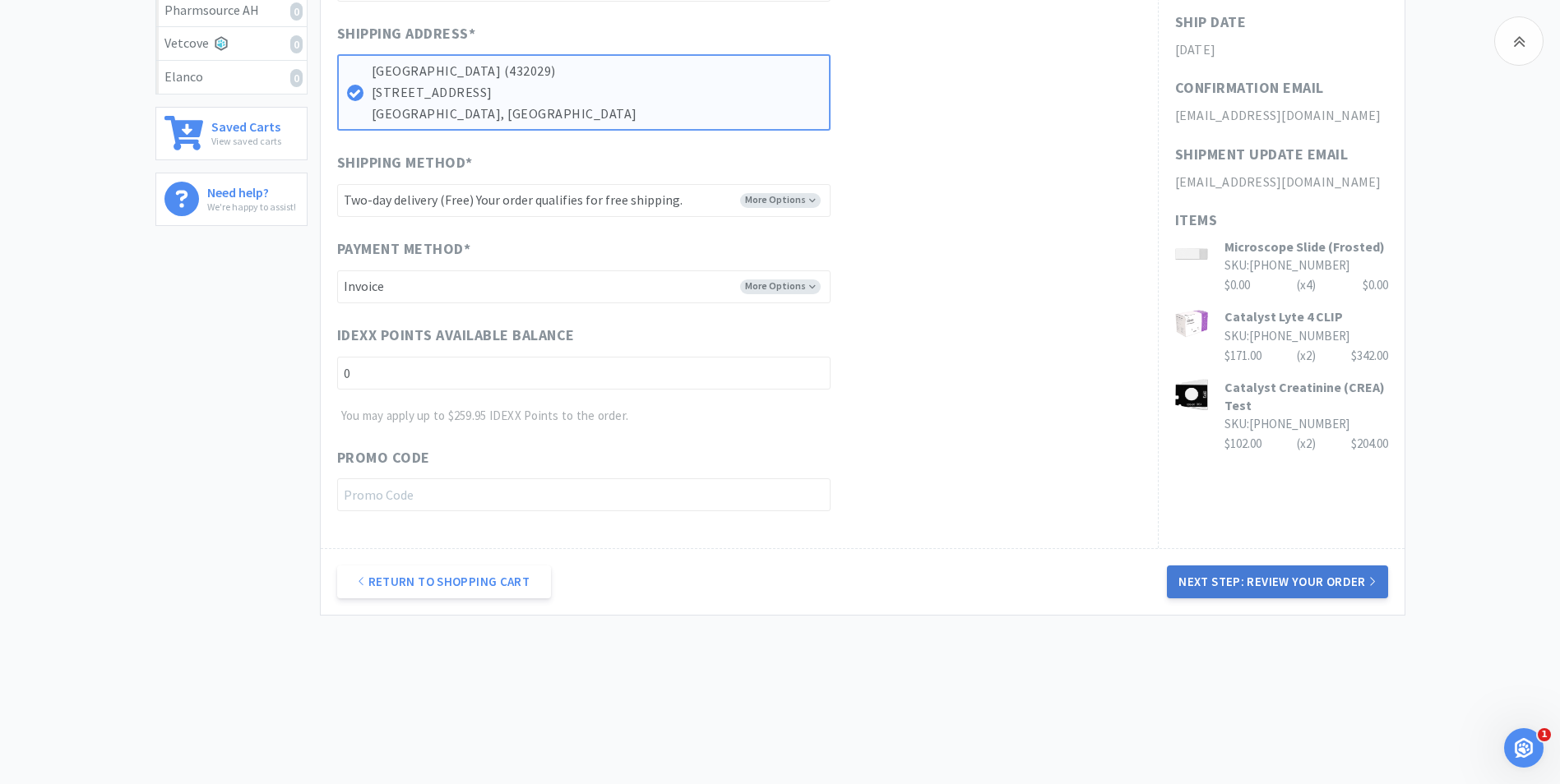
click at [1250, 587] on button "Next Step: Review Your Order" at bounding box center [1277, 582] width 221 height 33
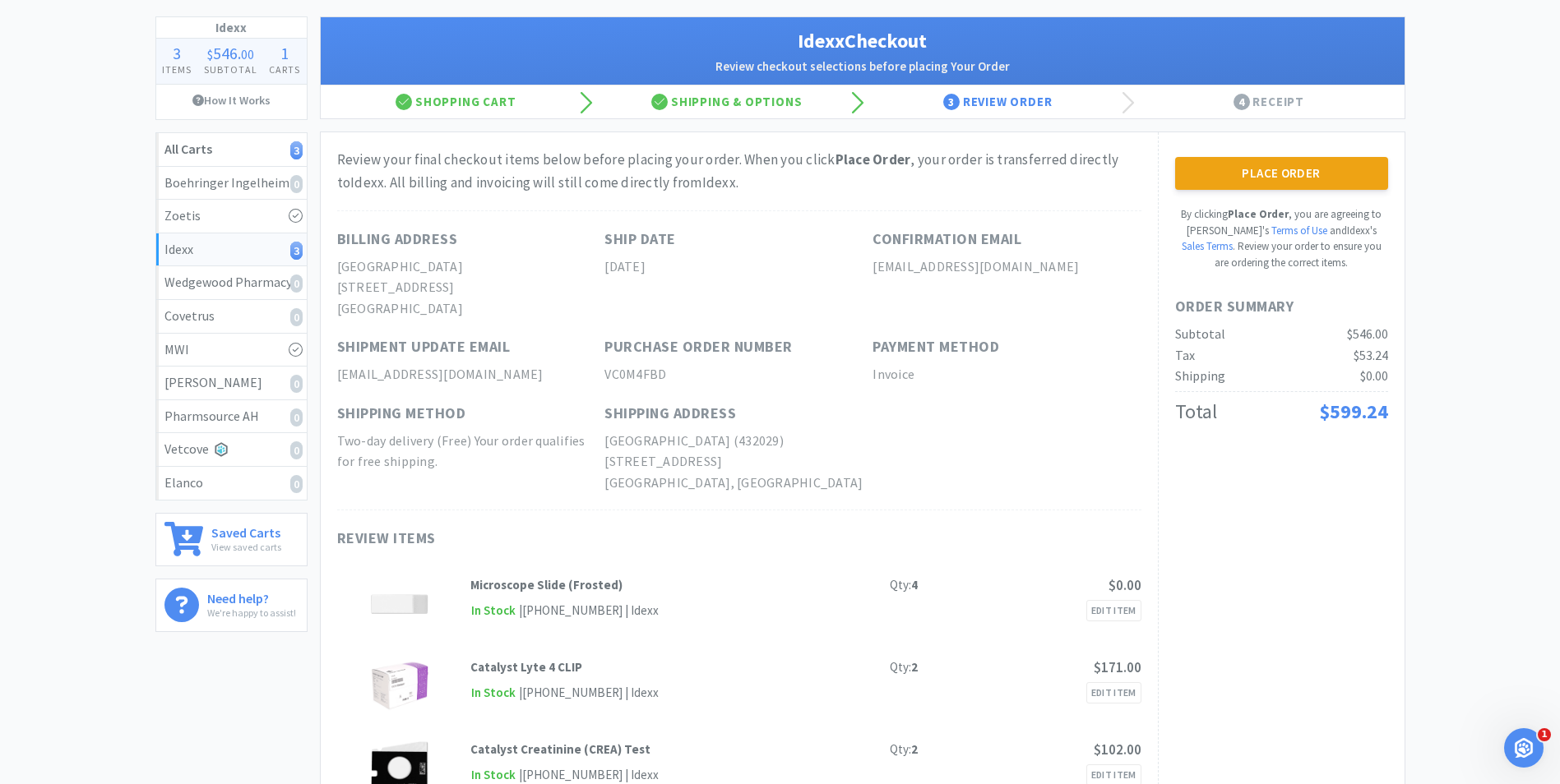
scroll to position [0, 0]
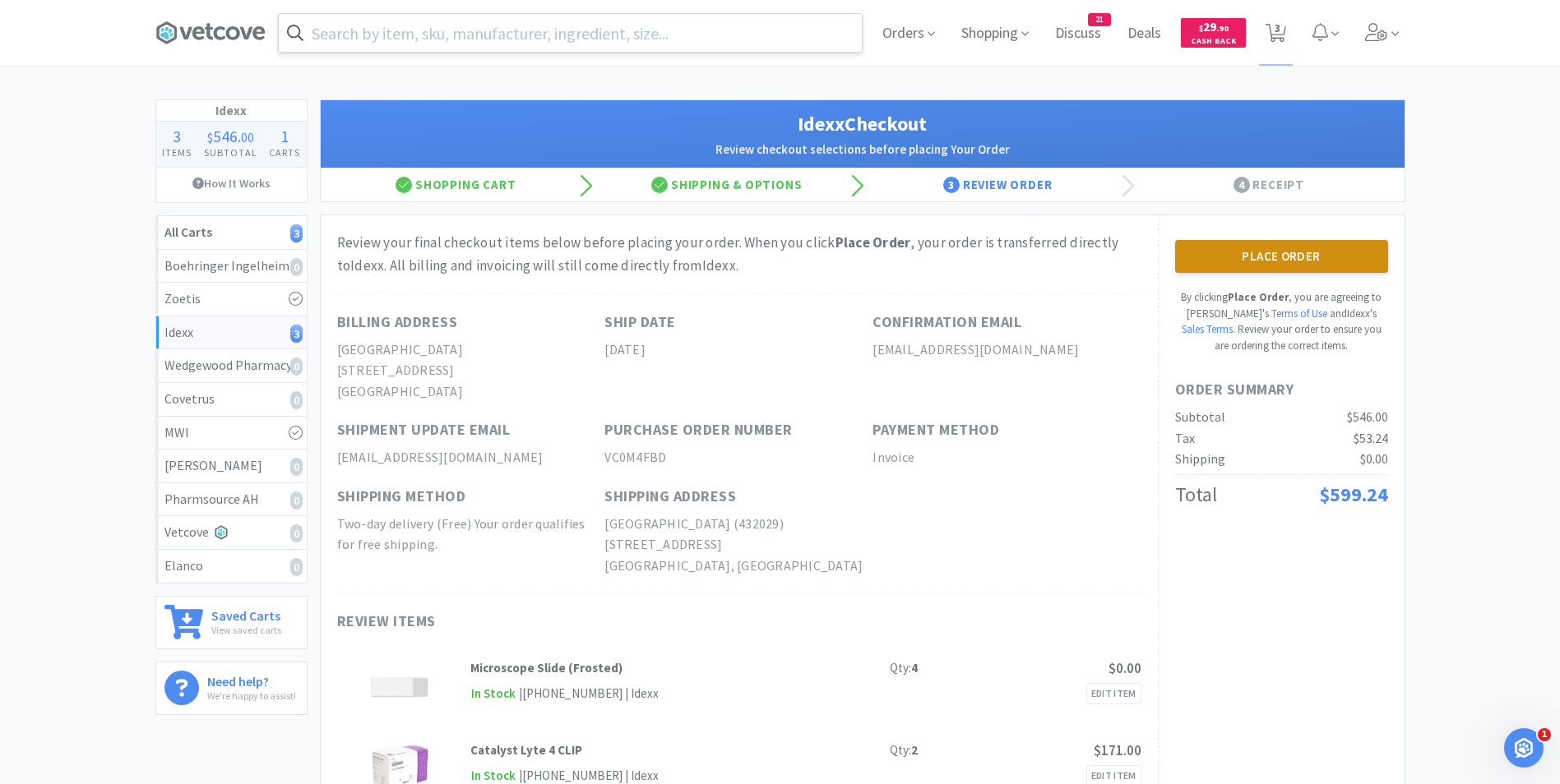
click at [1270, 262] on button "Place Order" at bounding box center [1282, 256] width 213 height 33
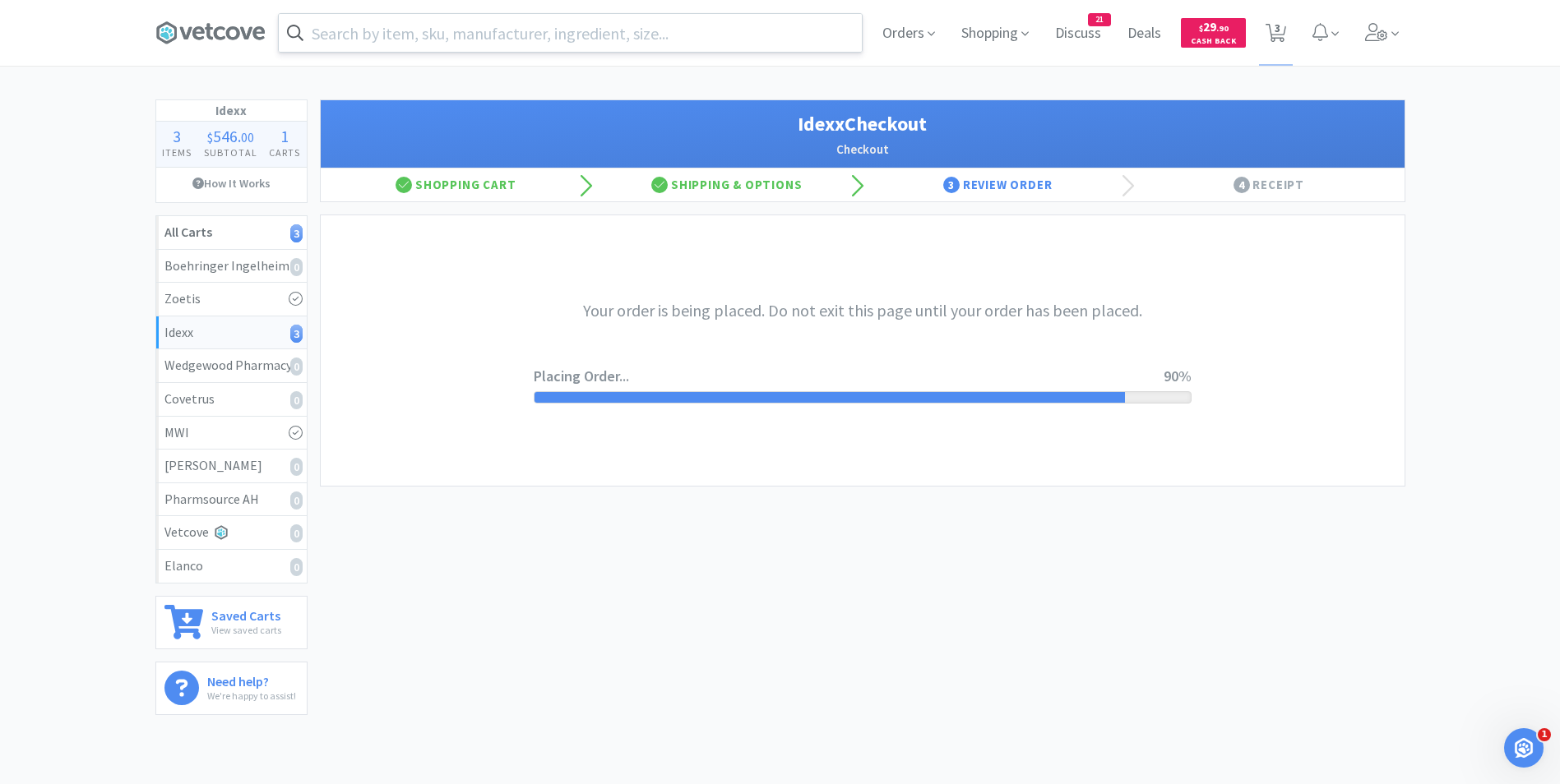
scroll to position [83, 0]
